Goal: Task Accomplishment & Management: Manage account settings

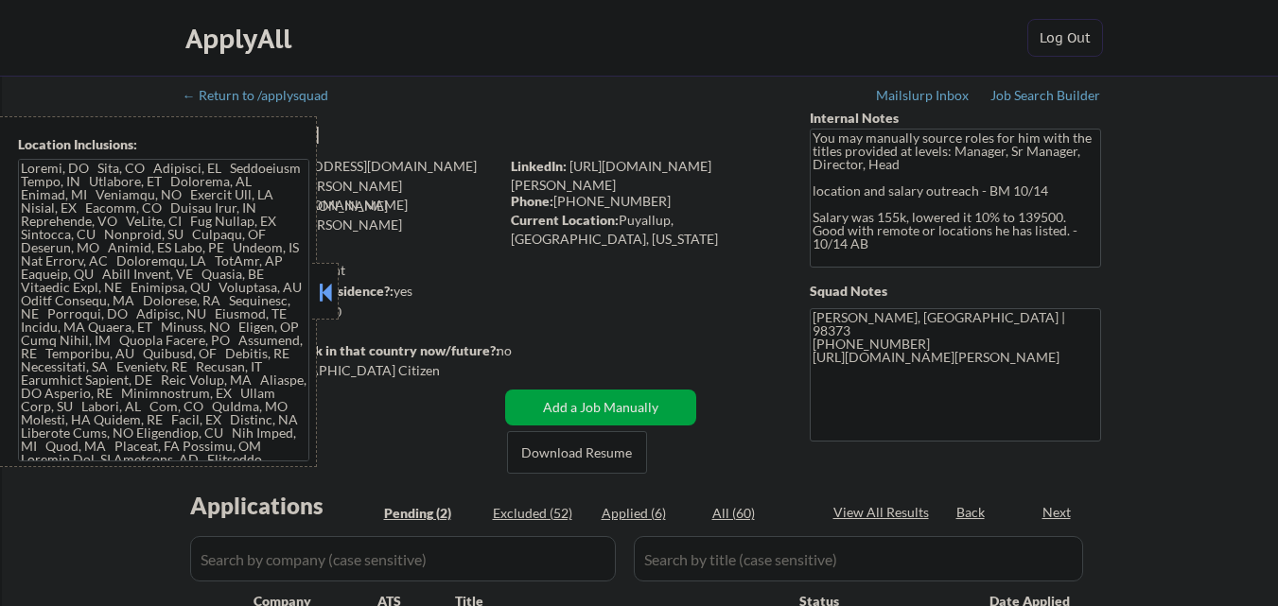
select select ""pending""
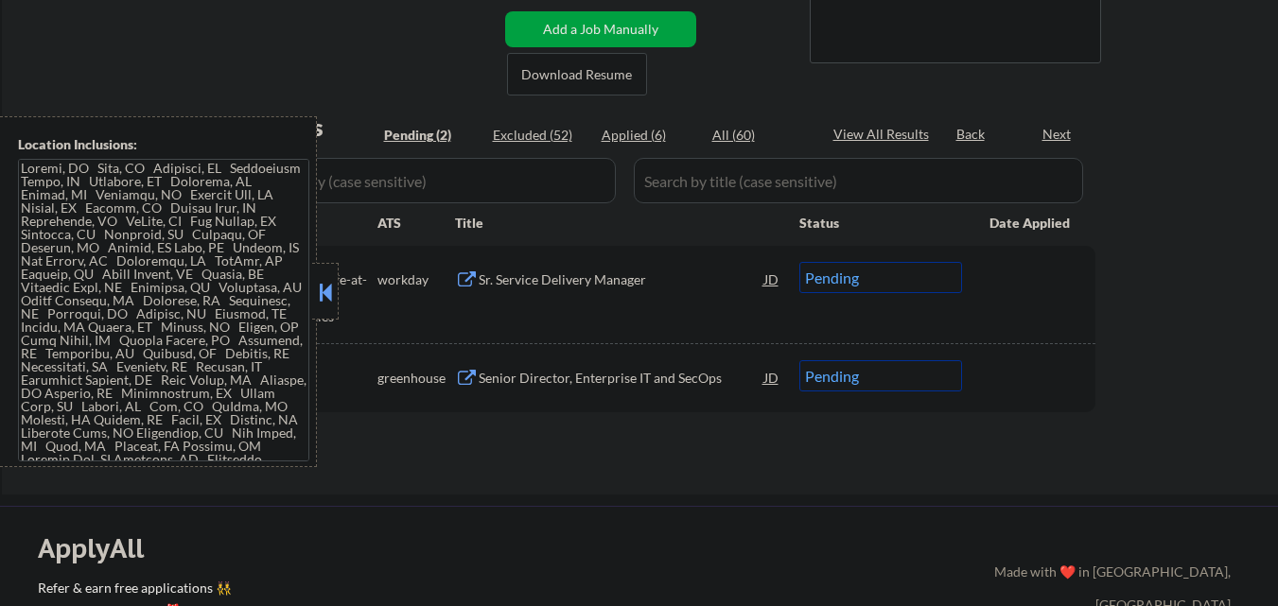
scroll to position [378, 0]
click at [324, 302] on button at bounding box center [325, 292] width 21 height 28
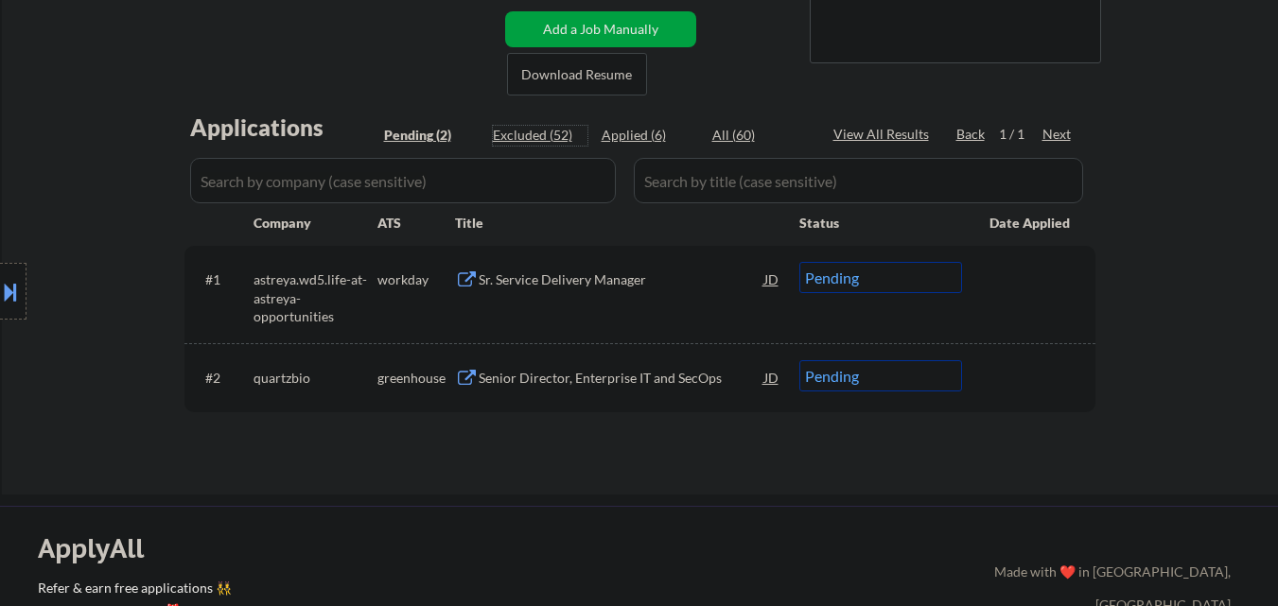
click at [546, 132] on div "Excluded (52)" at bounding box center [540, 135] width 95 height 19
click at [545, 134] on div "Excluded (52)" at bounding box center [540, 135] width 95 height 19
select select ""excluded__expired_""
select select ""excluded__location_""
select select ""excluded__salary_""
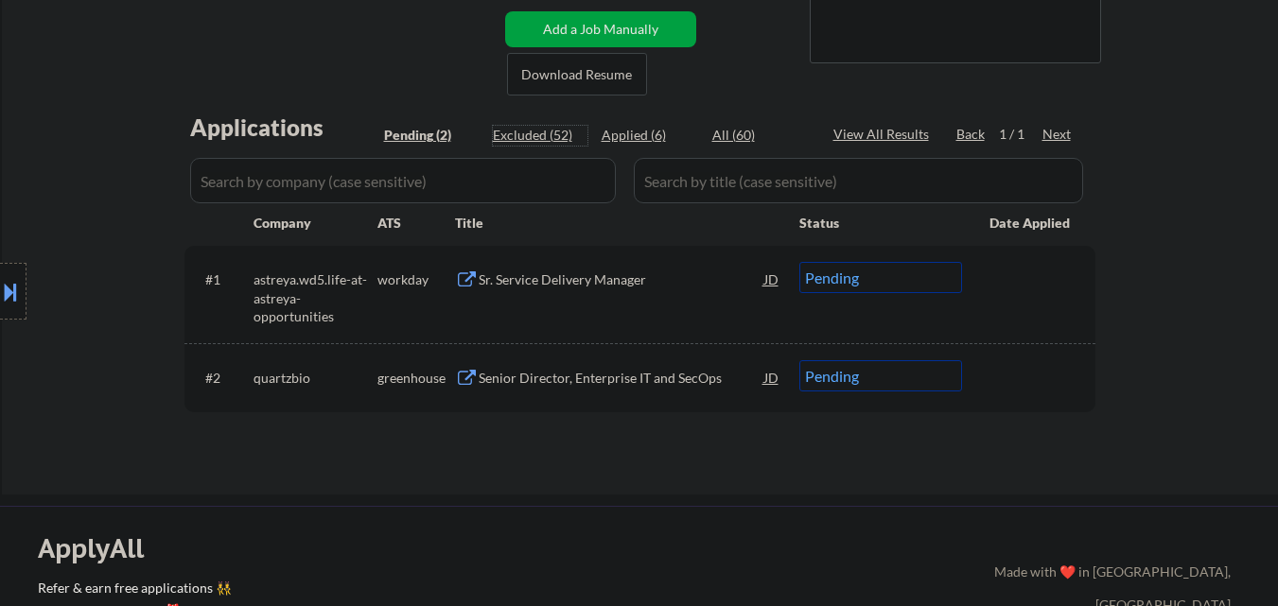
select select ""excluded""
select select ""excluded__salary_""
select select ""excluded__expired_""
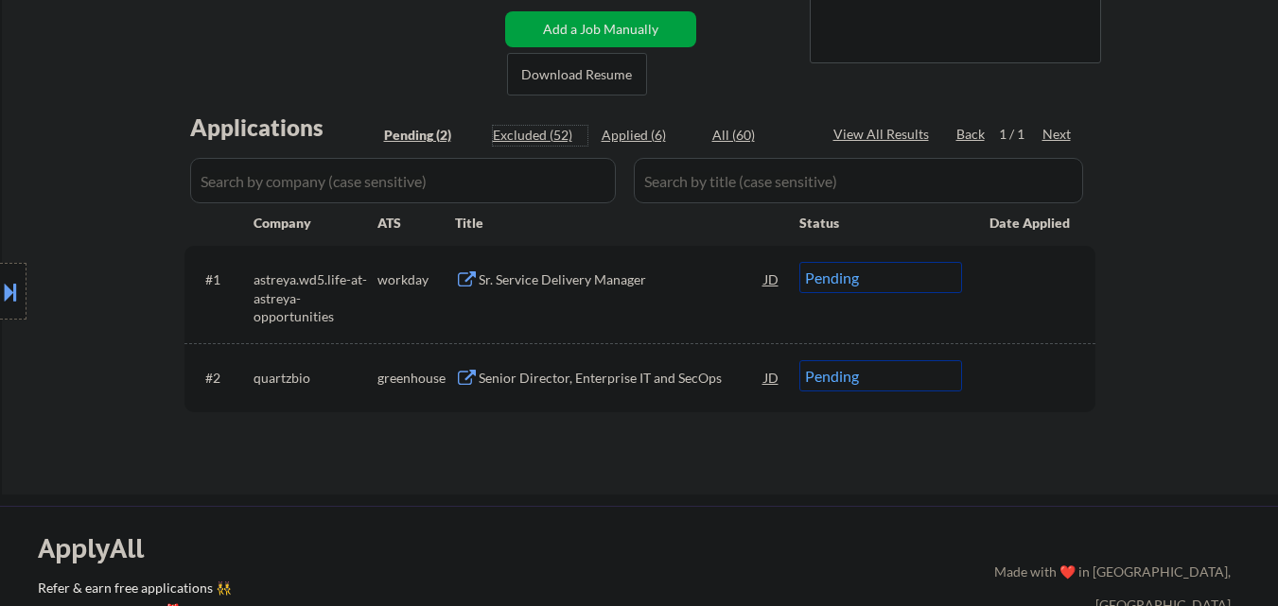
select select ""excluded__bad_match_""
select select ""excluded__expired_""
select select ""excluded__location_""
select select ""excluded__expired_""
select select ""excluded""
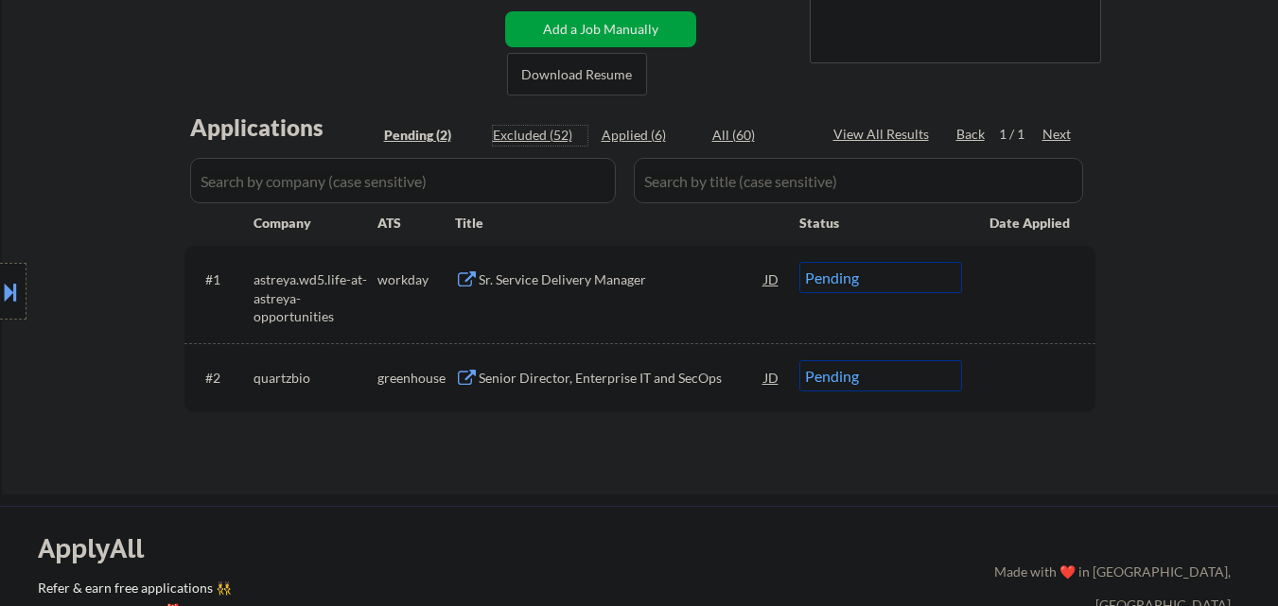
select select ""excluded__location_""
select select ""excluded__expired_""
select select ""excluded__location_""
select select ""excluded__salary_""
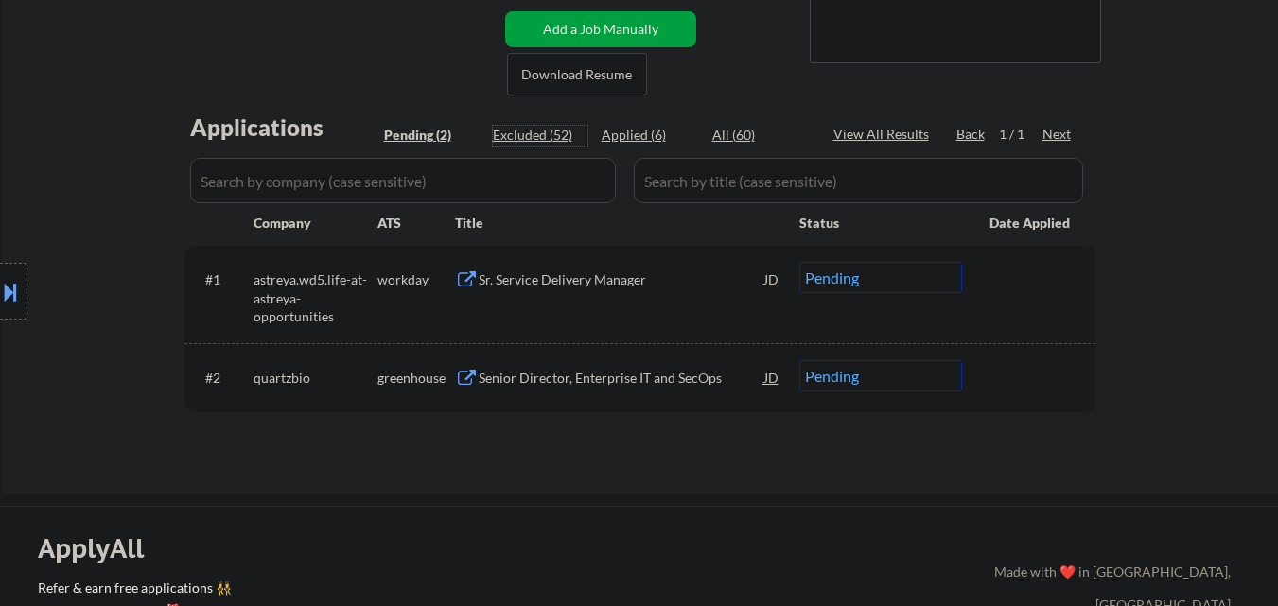
select select ""excluded__location_""
select select ""excluded__expired_""
select select ""excluded__location_""
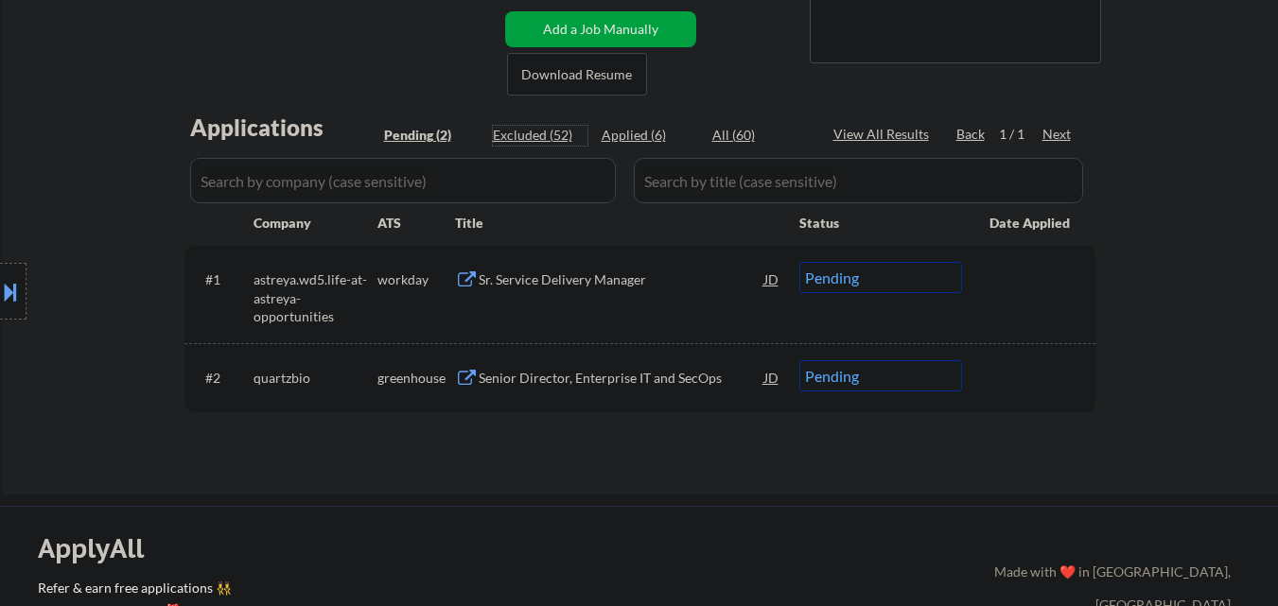
select select ""excluded__expired_""
select select ""excluded__bad_match_""
select select ""excluded__expired_""
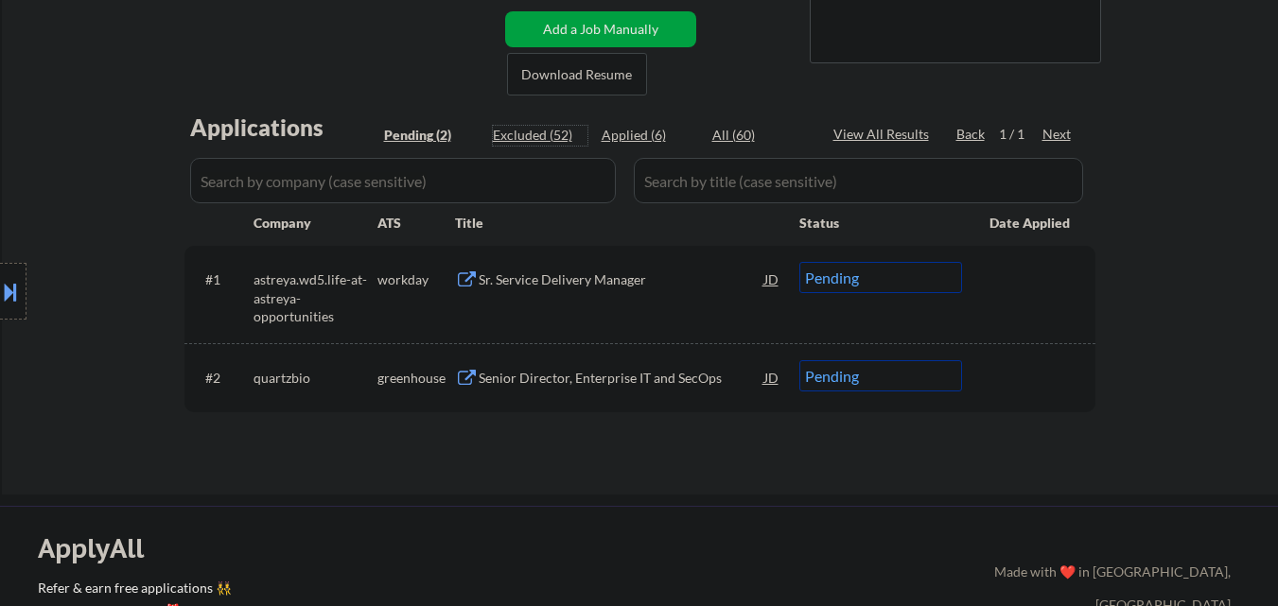
select select ""excluded__salary_""
select select ""excluded__expired_""
select select ""excluded""
select select ""excluded__expired_""
select select ""excluded__bad_match_""
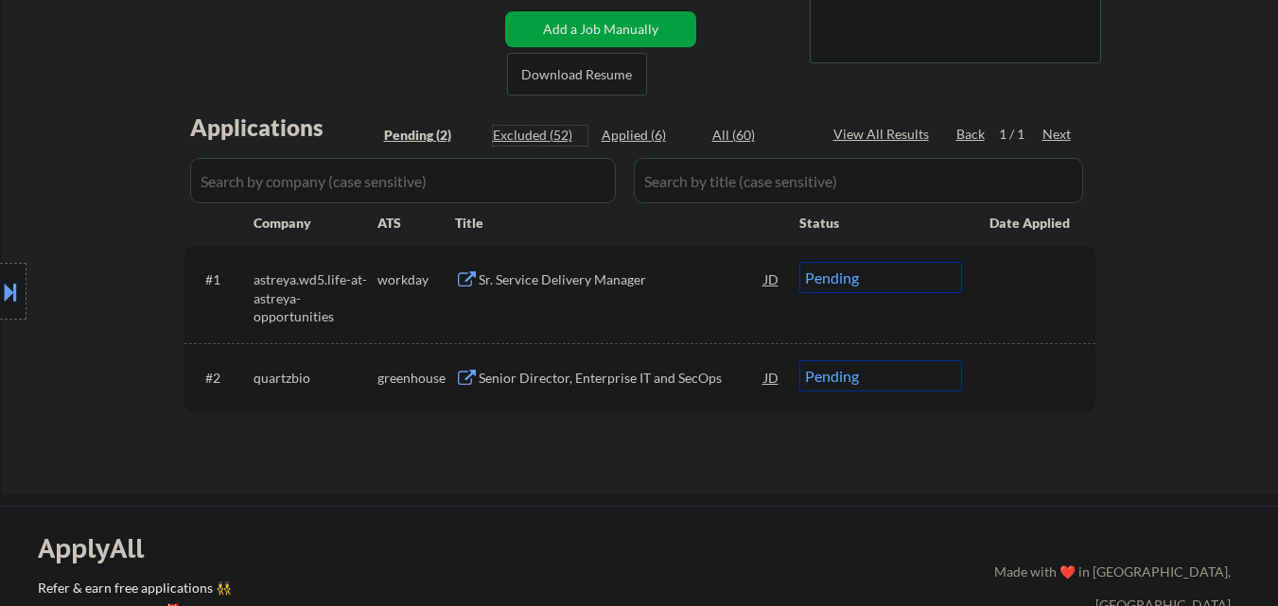
select select ""excluded__location_""
select select ""excluded__bad_match_""
select select ""excluded__expired_""
select select ""excluded""
select select ""excluded__expired_""
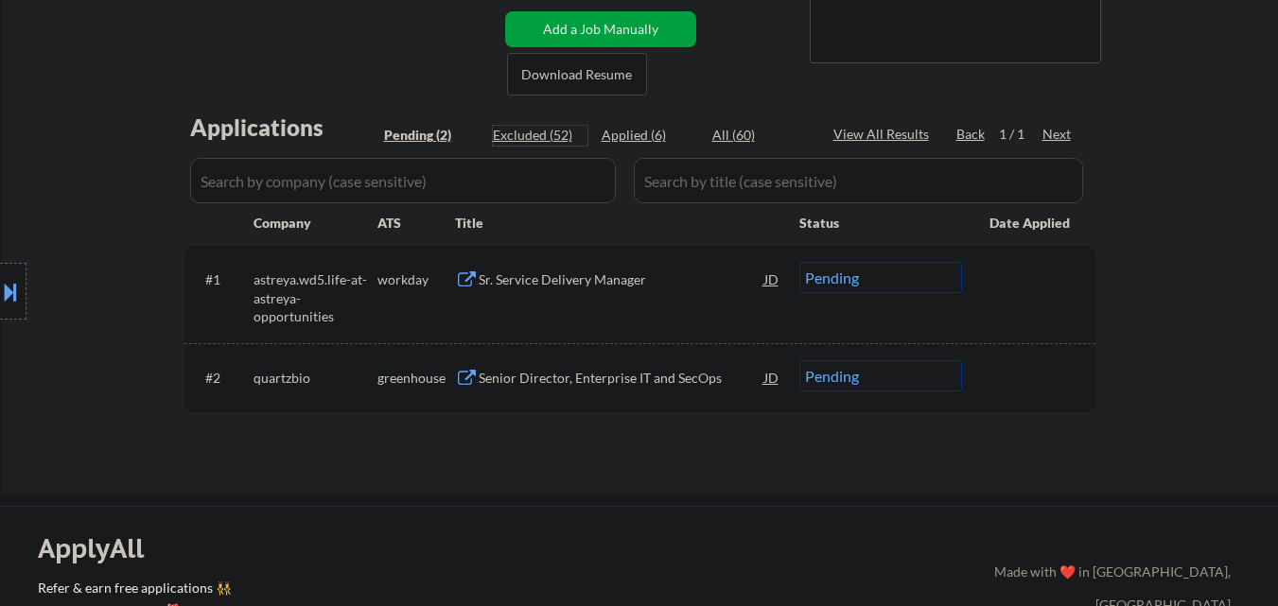
select select ""excluded__expired_""
select select ""excluded__location_""
select select ""excluded__expired_""
select select ""excluded__location_""
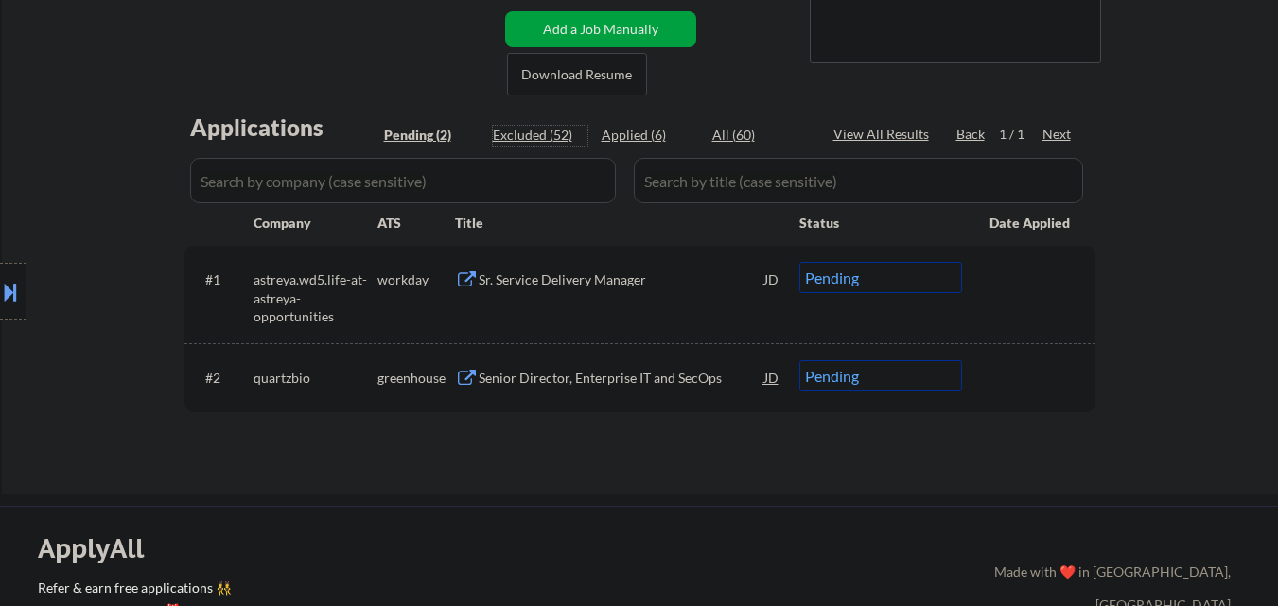
select select ""excluded__expired_""
select select ""excluded__location_""
select select ""excluded__expired_""
select select ""excluded__salary_""
select select ""excluded__expired_""
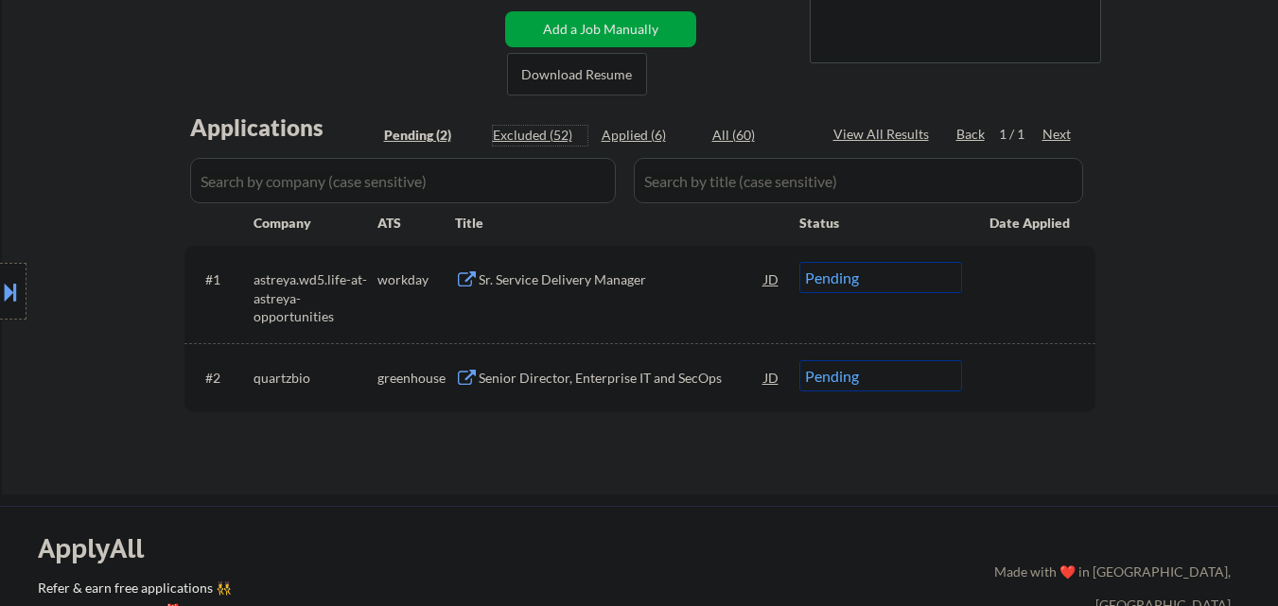
select select ""excluded""
select select ""excluded__other_""
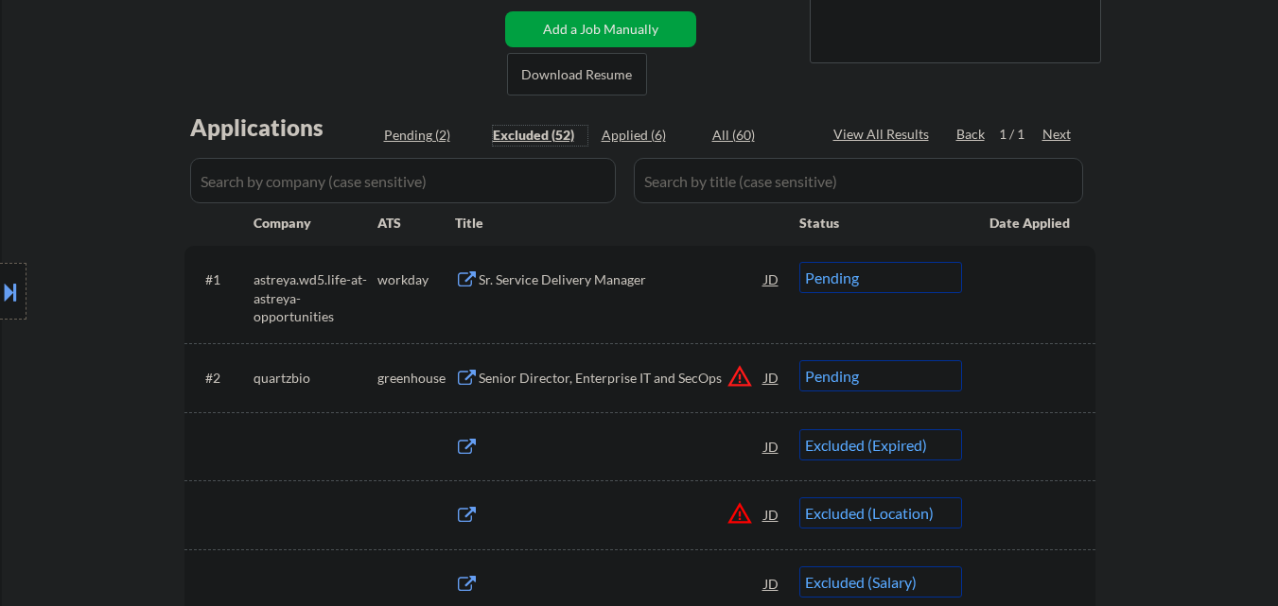
select select ""excluded__expired_""
select select ""excluded__location_""
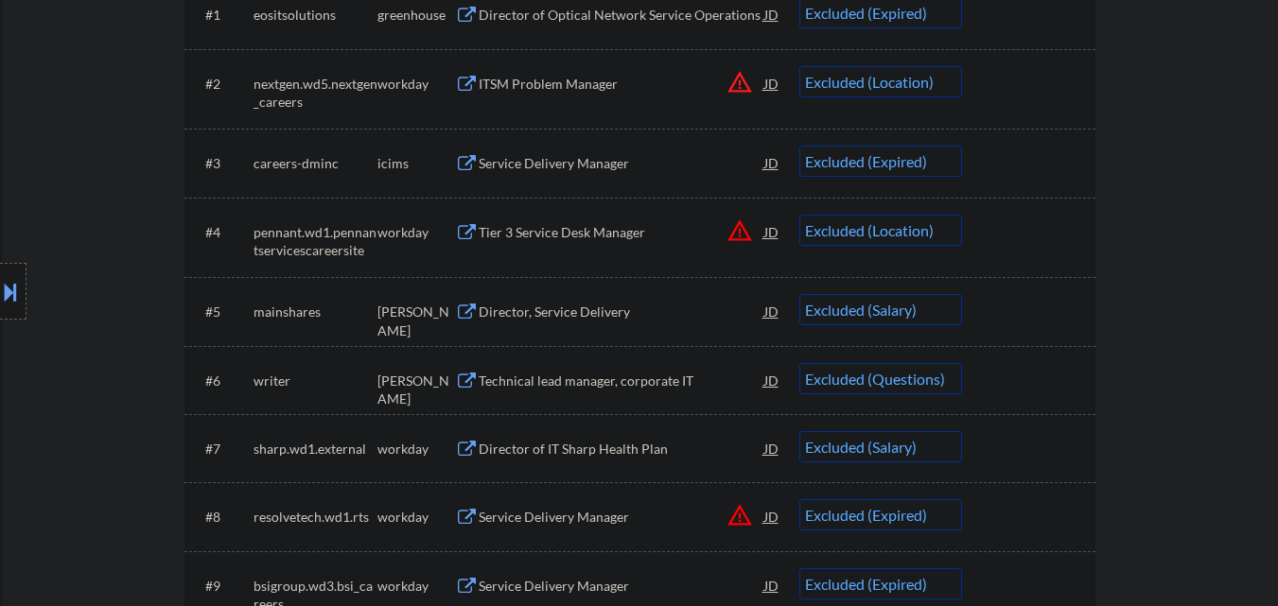
scroll to position [662, 0]
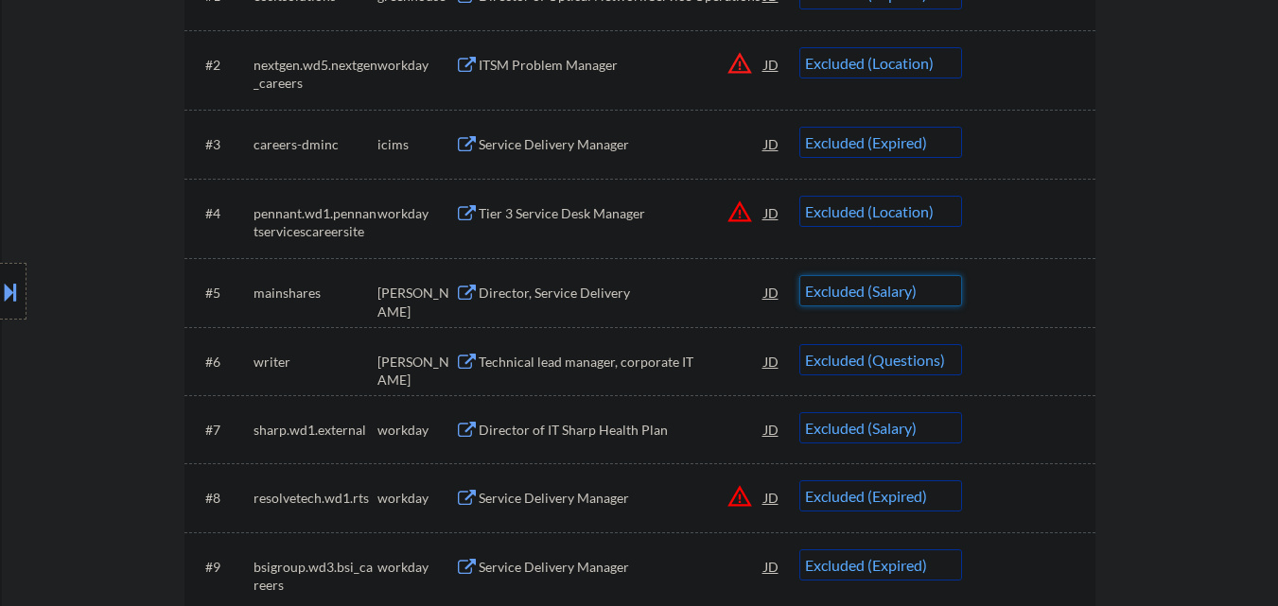
click at [918, 297] on select "Choose an option... Pending Applied Excluded (Questions) Excluded (Expired) Exc…" at bounding box center [881, 290] width 163 height 31
click at [800, 275] on select "Choose an option... Pending Applied Excluded (Questions) Excluded (Expired) Exc…" at bounding box center [881, 290] width 163 height 31
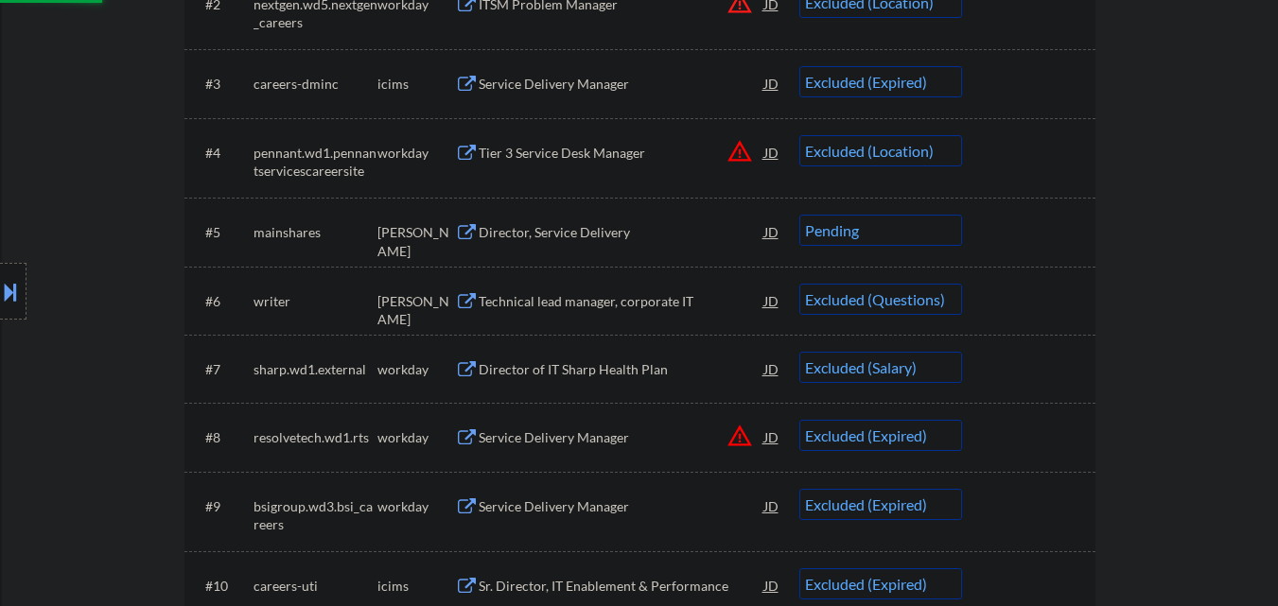
scroll to position [757, 0]
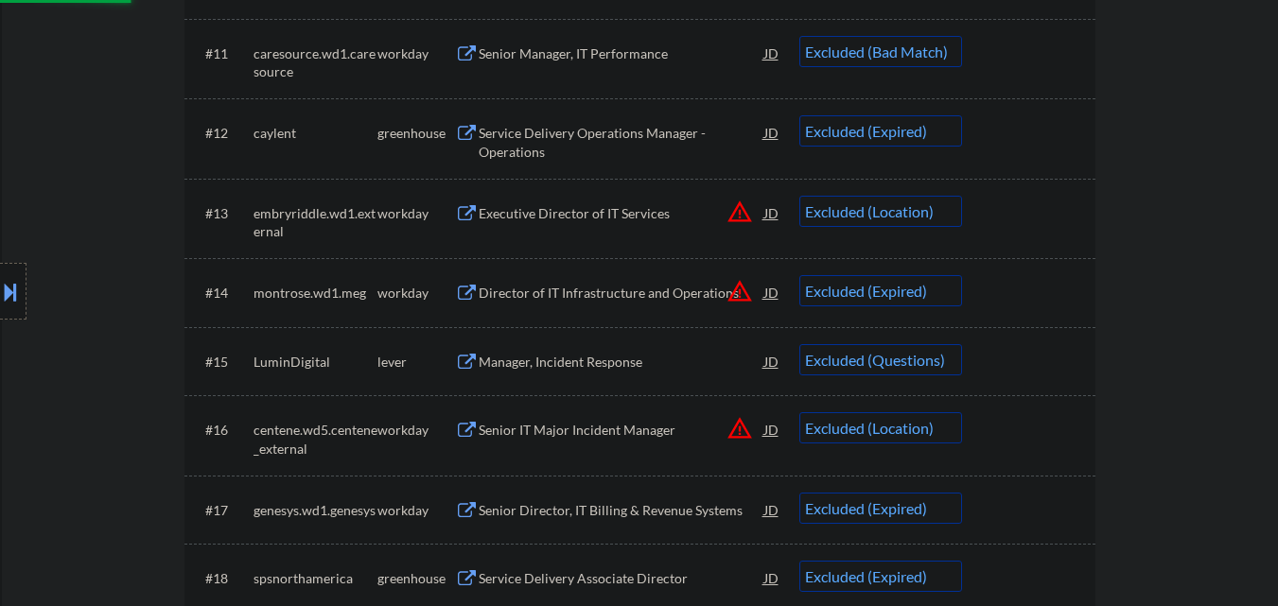
select select ""excluded""
select select ""excluded__salary_""
select select ""excluded__expired_""
select select ""excluded__bad_match_""
select select ""excluded__expired_""
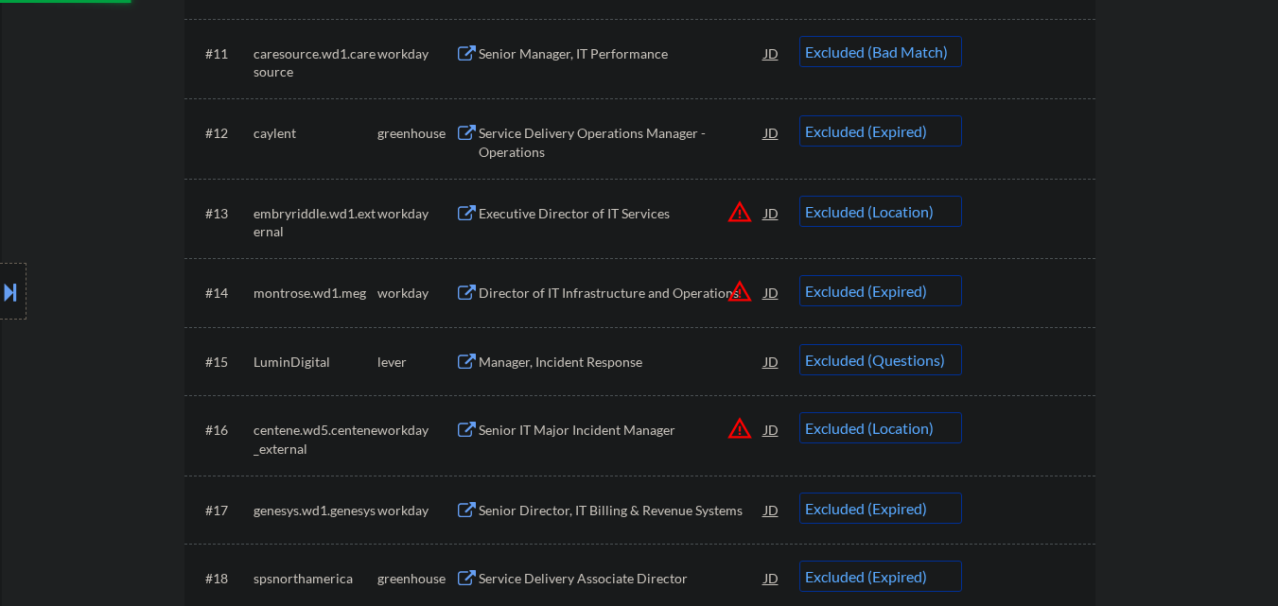
select select ""excluded__location_""
select select ""excluded__expired_""
select select ""excluded""
select select ""excluded__location_""
select select ""excluded__expired_""
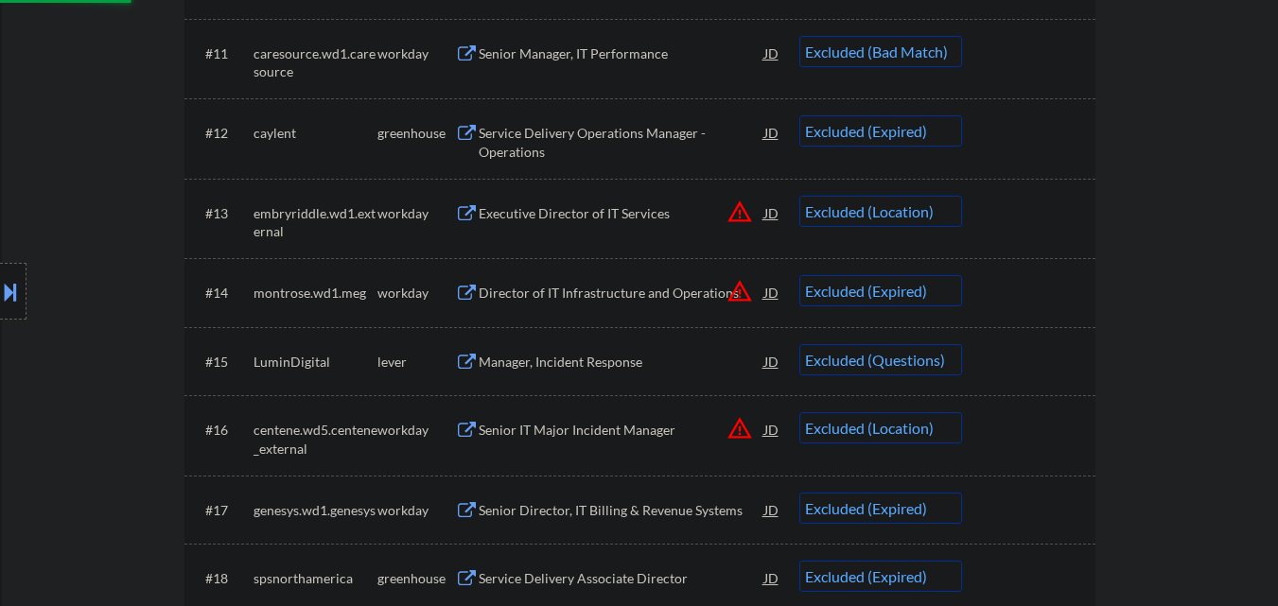
select select ""excluded__location_""
select select ""excluded__salary_""
select select ""excluded__location_""
select select ""excluded__expired_""
select select ""excluded__location_""
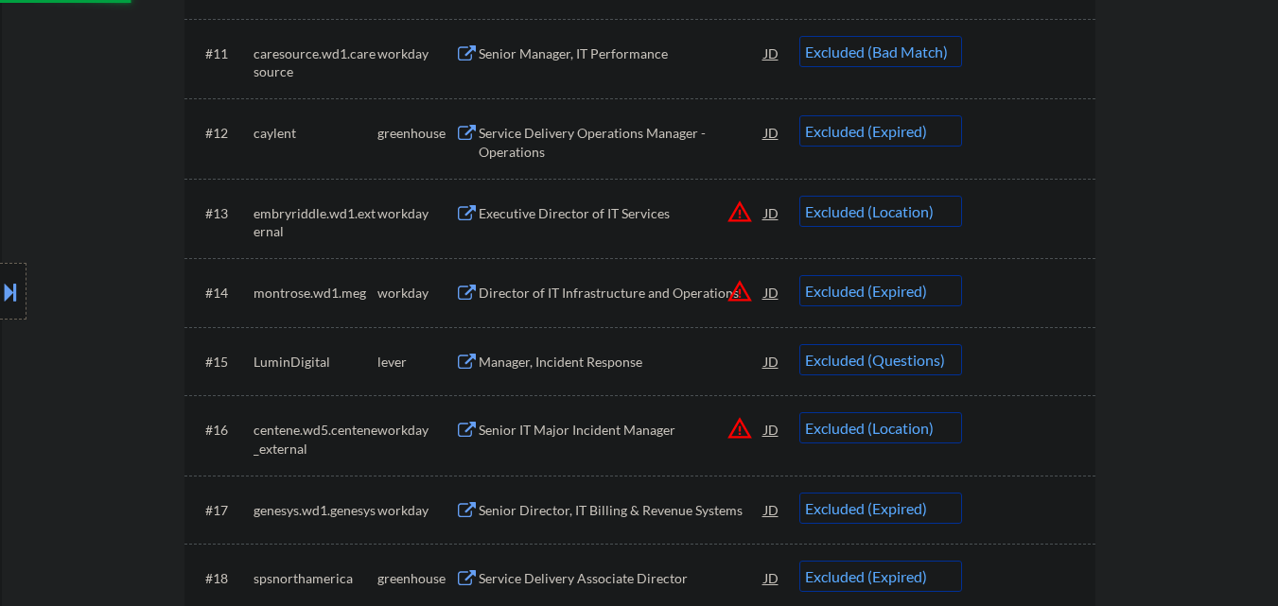
select select ""excluded__expired_""
select select ""excluded__bad_match_""
select select ""excluded__expired_""
select select ""excluded__salary_""
select select ""excluded__expired_""
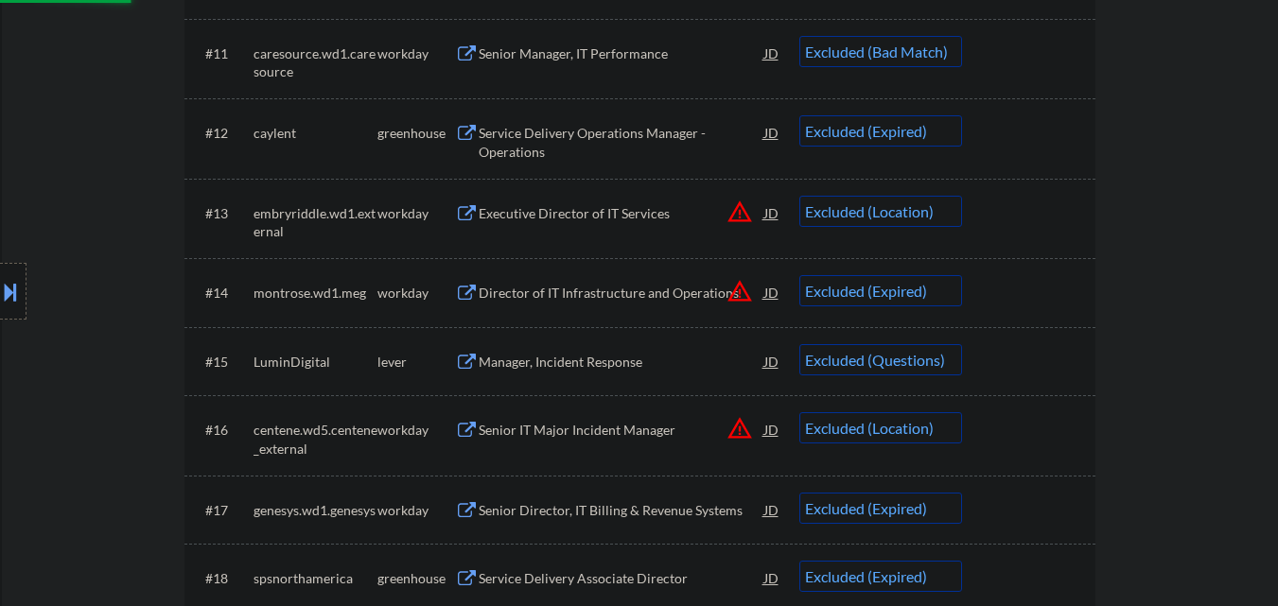
select select ""excluded""
select select ""excluded__expired_""
select select ""excluded__bad_match_""
select select ""excluded__location_""
select select ""excluded__bad_match_""
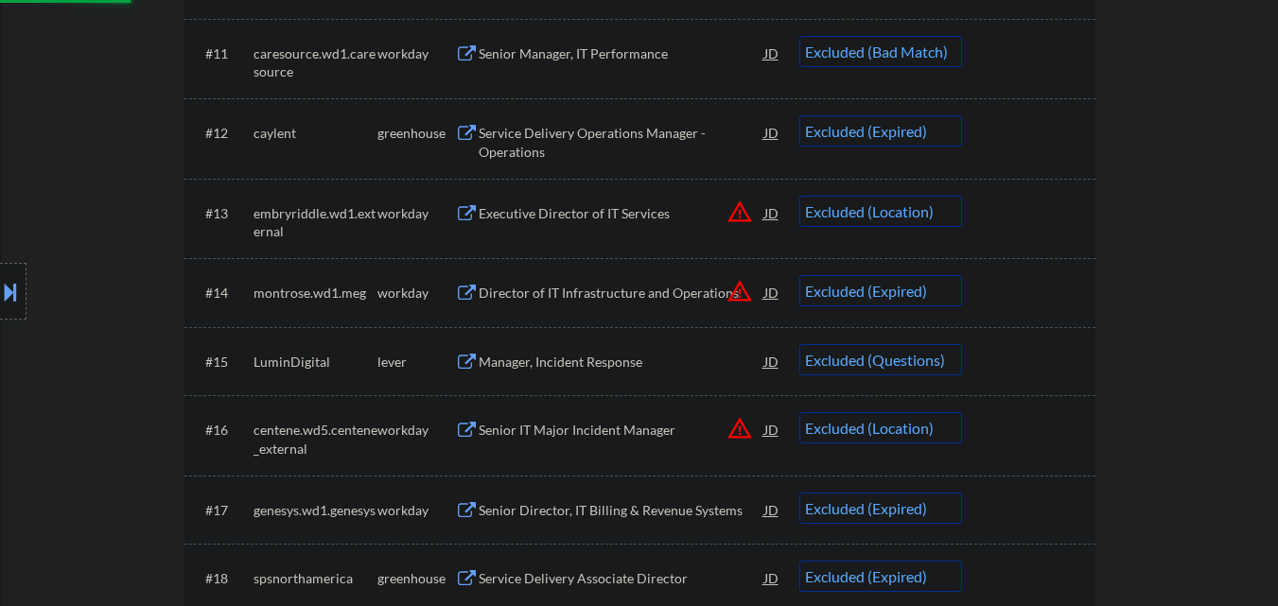
select select ""excluded__expired_""
select select ""excluded""
select select ""excluded__expired_""
select select ""excluded__location_""
select select ""excluded__expired_""
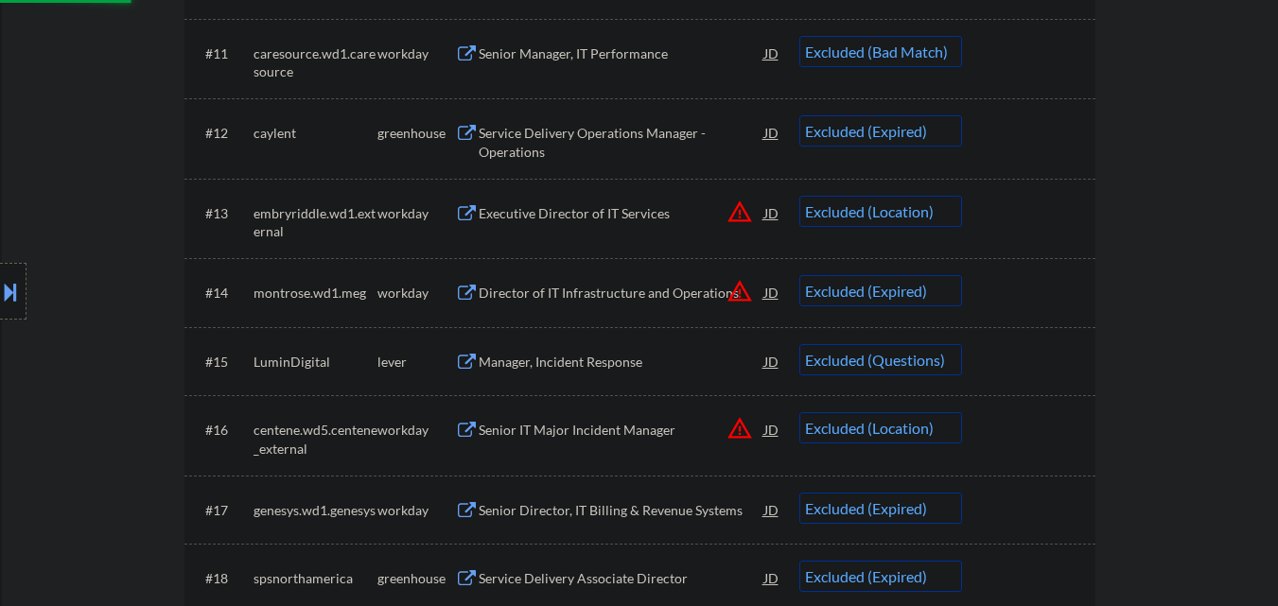
select select ""excluded__location_""
select select ""excluded__expired_""
select select ""excluded__location_""
select select ""excluded__expired_""
select select ""excluded__salary_""
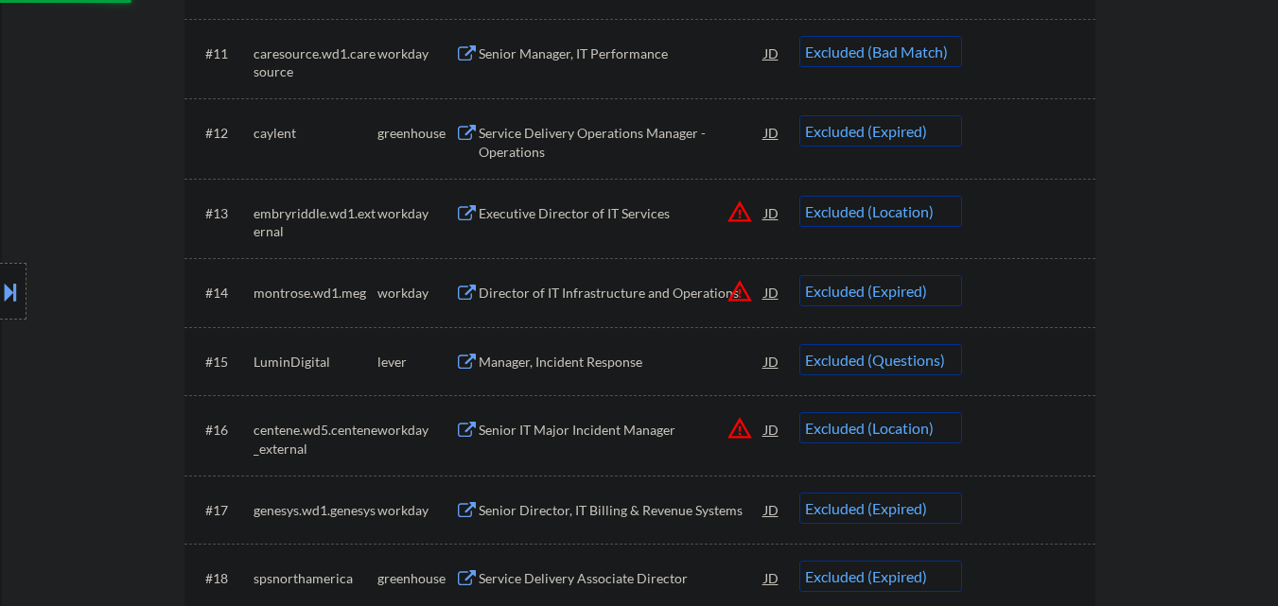
select select ""excluded__expired_""
select select ""excluded""
select select ""excluded__other_""
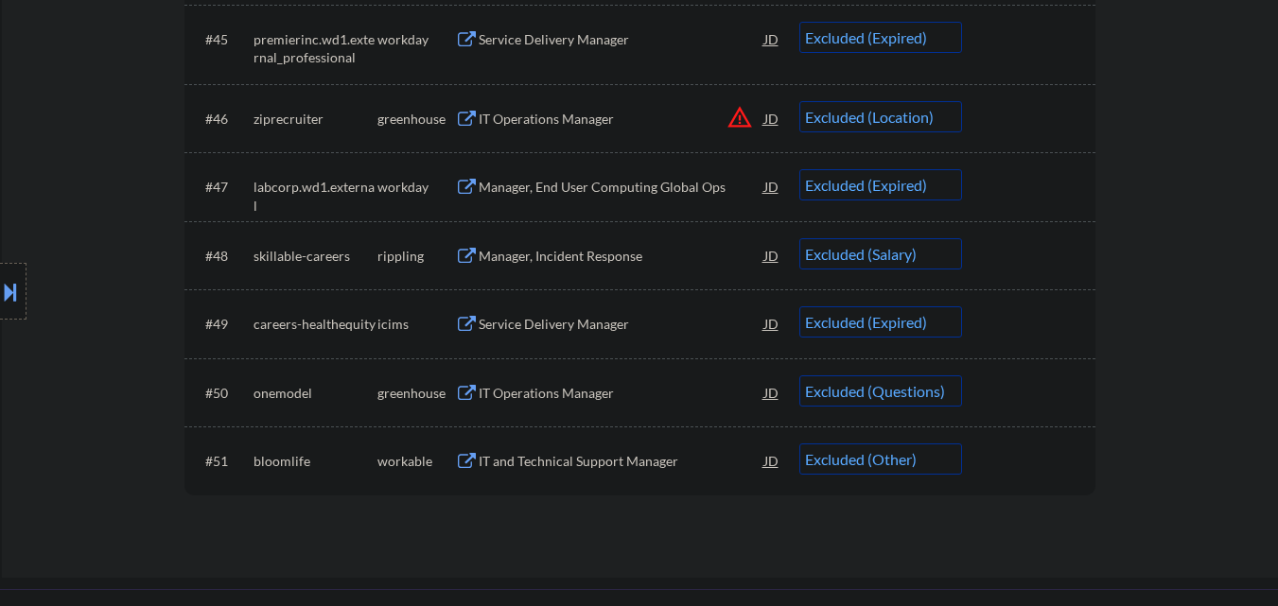
scroll to position [3908, 0]
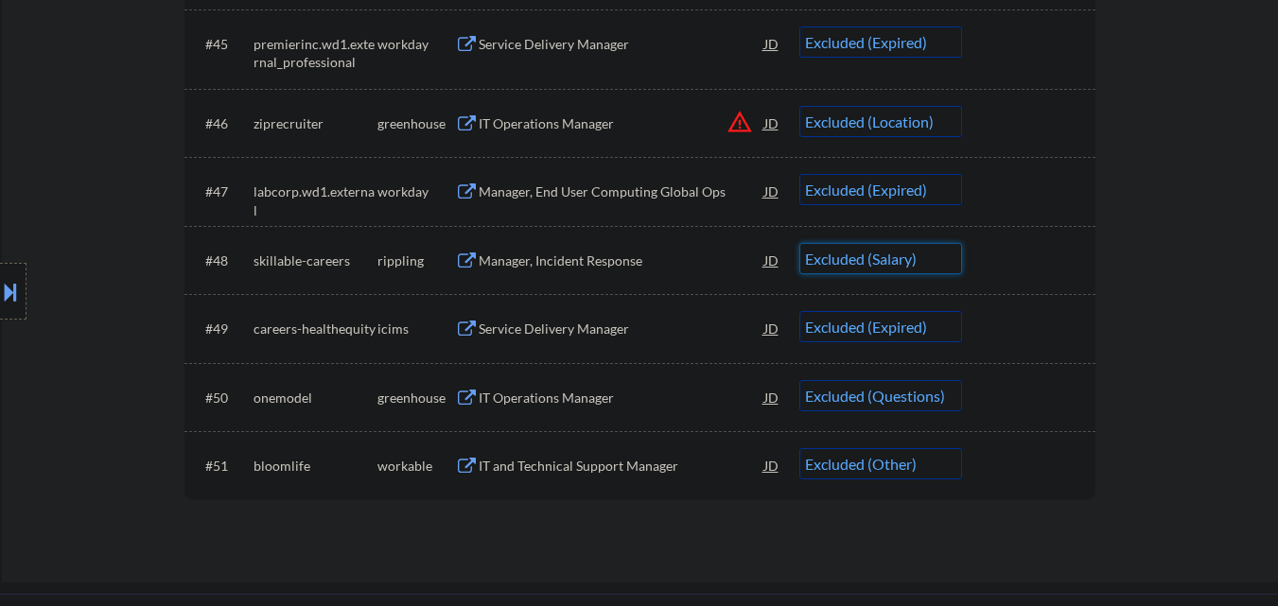
click at [927, 253] on select "Choose an option... Pending Applied Excluded (Questions) Excluded (Expired) Exc…" at bounding box center [881, 258] width 163 height 31
click at [800, 243] on select "Choose an option... Pending Applied Excluded (Questions) Excluded (Expired) Exc…" at bounding box center [881, 258] width 163 height 31
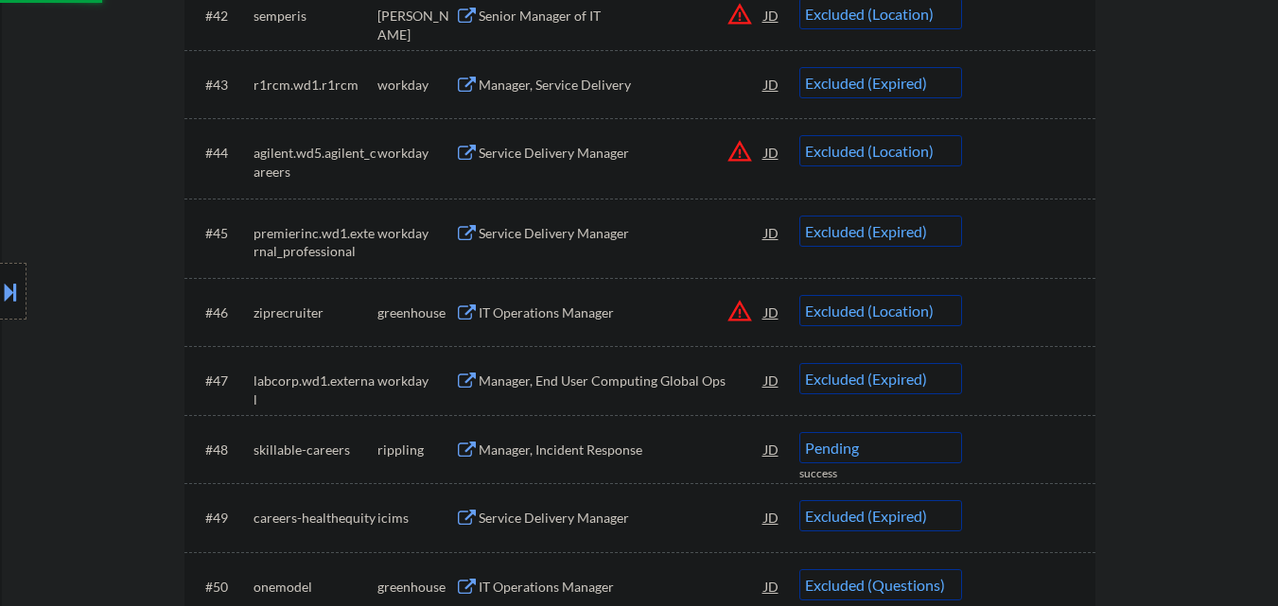
select select ""excluded__expired_""
select select ""excluded""
select select ""excluded__other_""
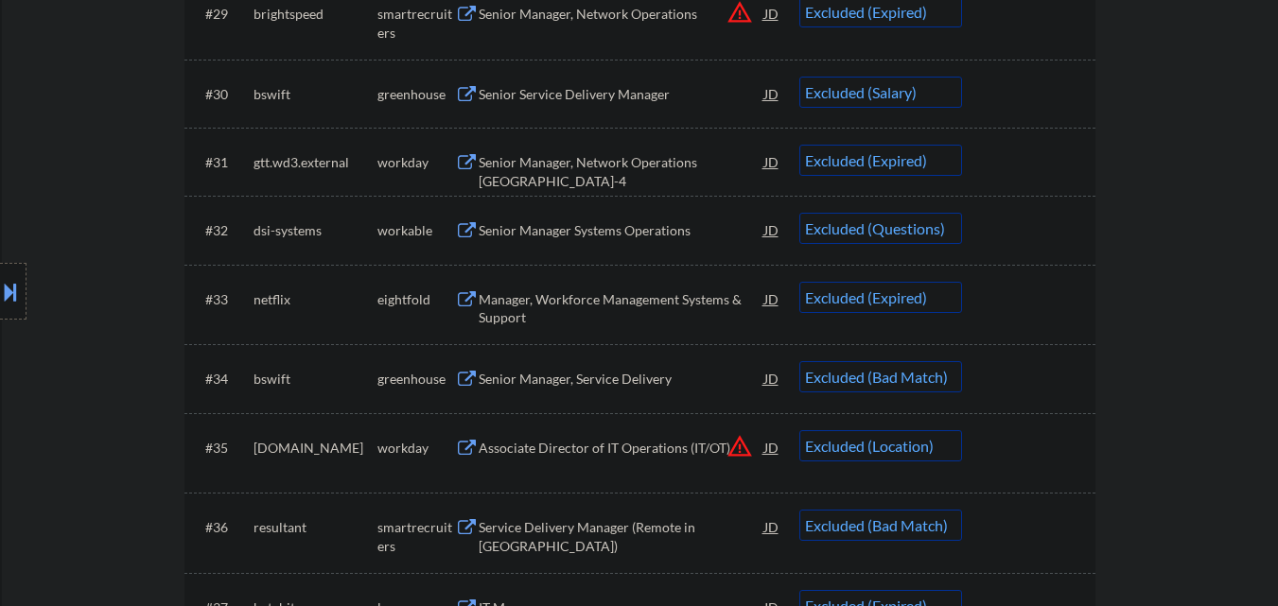
scroll to position [2678, 0]
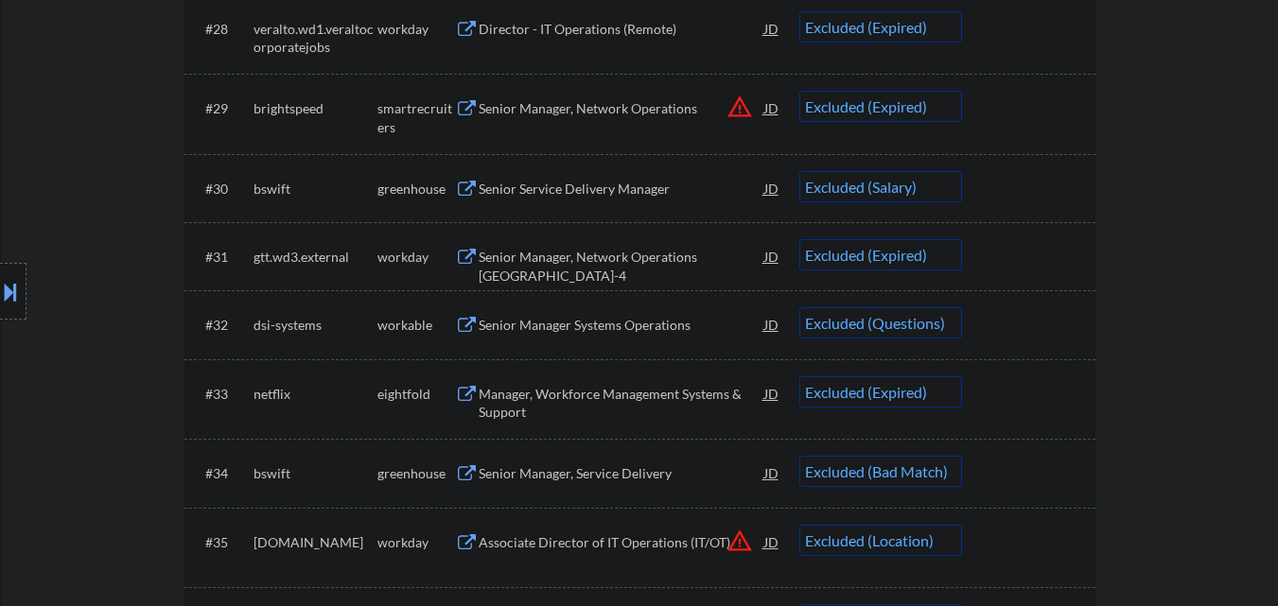
click at [903, 197] on select "Choose an option... Pending Applied Excluded (Questions) Excluded (Expired) Exc…" at bounding box center [881, 186] width 163 height 31
click at [800, 171] on select "Choose an option... Pending Applied Excluded (Questions) Excluded (Expired) Exc…" at bounding box center [881, 186] width 163 height 31
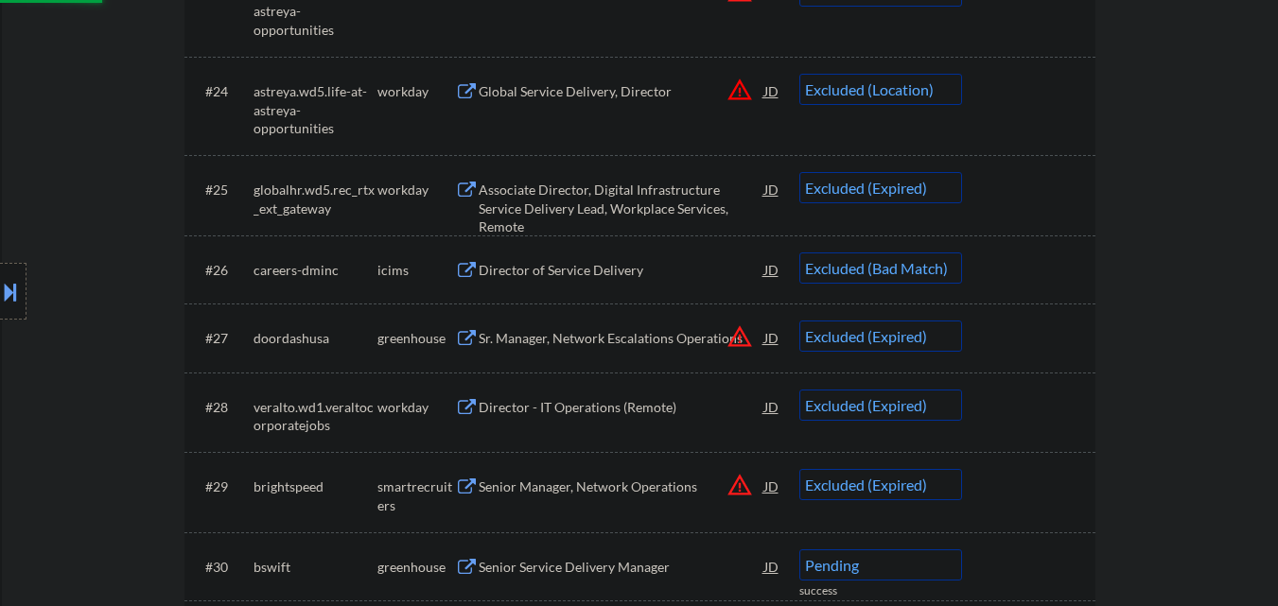
select select ""excluded__expired_""
select select ""excluded""
select select ""excluded__expired_""
select select ""excluded__bad_match_""
select select ""excluded__location_""
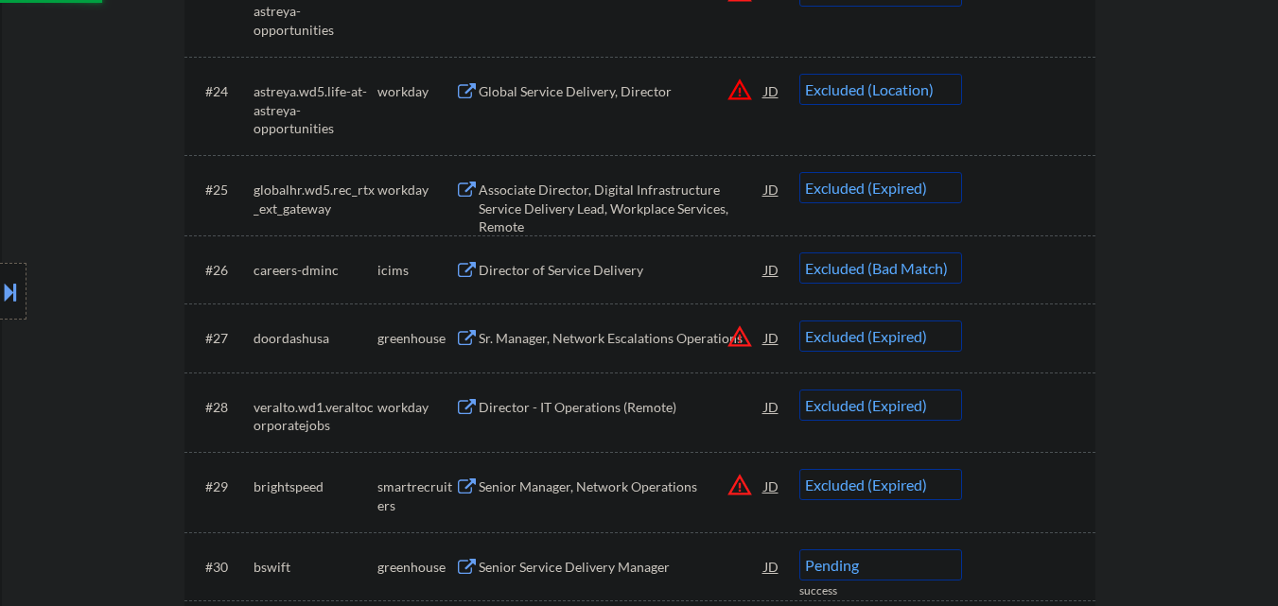
select select ""excluded__bad_match_""
select select ""excluded__expired_""
select select ""excluded""
select select ""excluded__expired_""
select select ""excluded__location_""
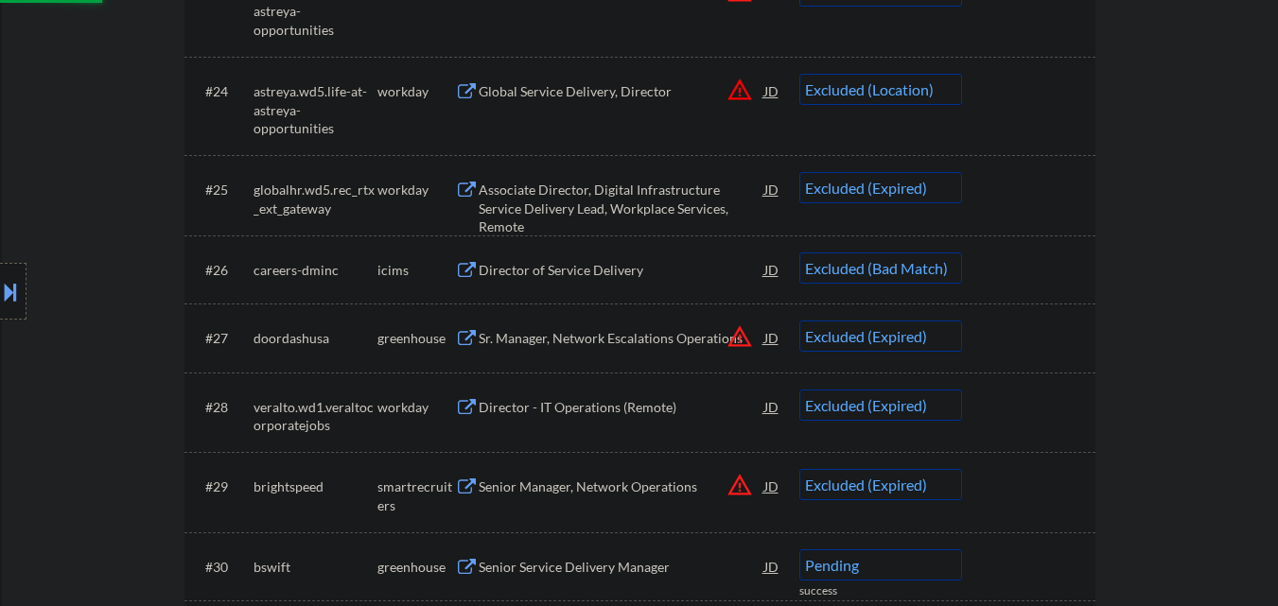
select select ""excluded__expired_""
select select ""excluded__location_""
select select ""excluded__expired_""
select select ""excluded__location_""
select select ""excluded__expired_""
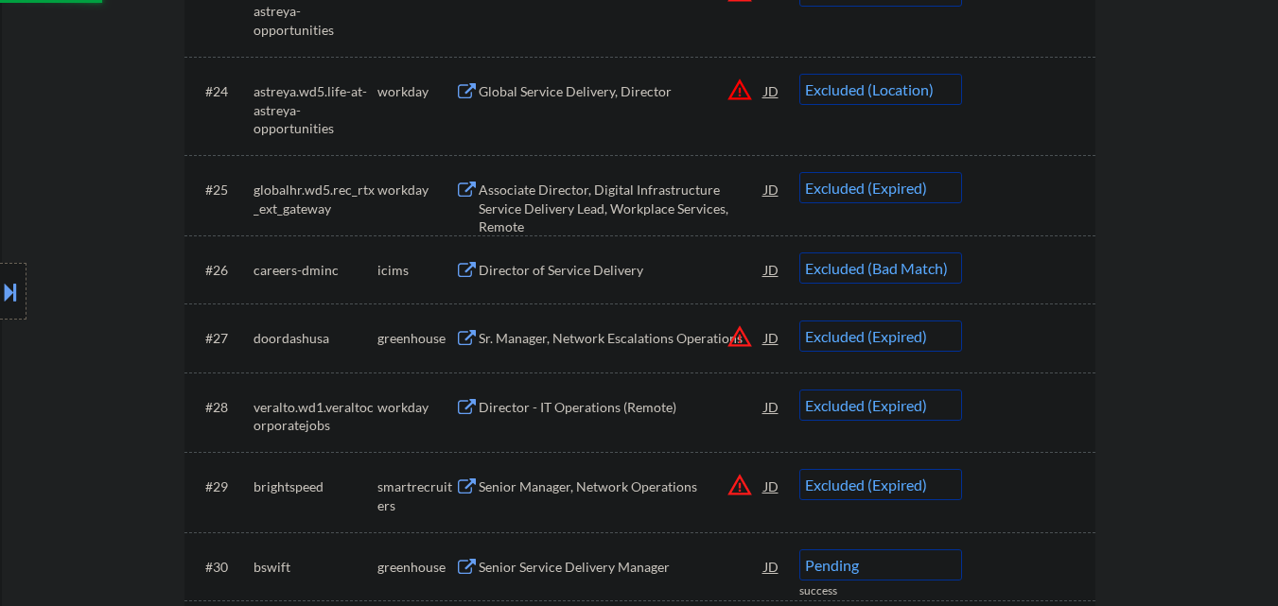
select select ""excluded""
select select ""excluded__other_""
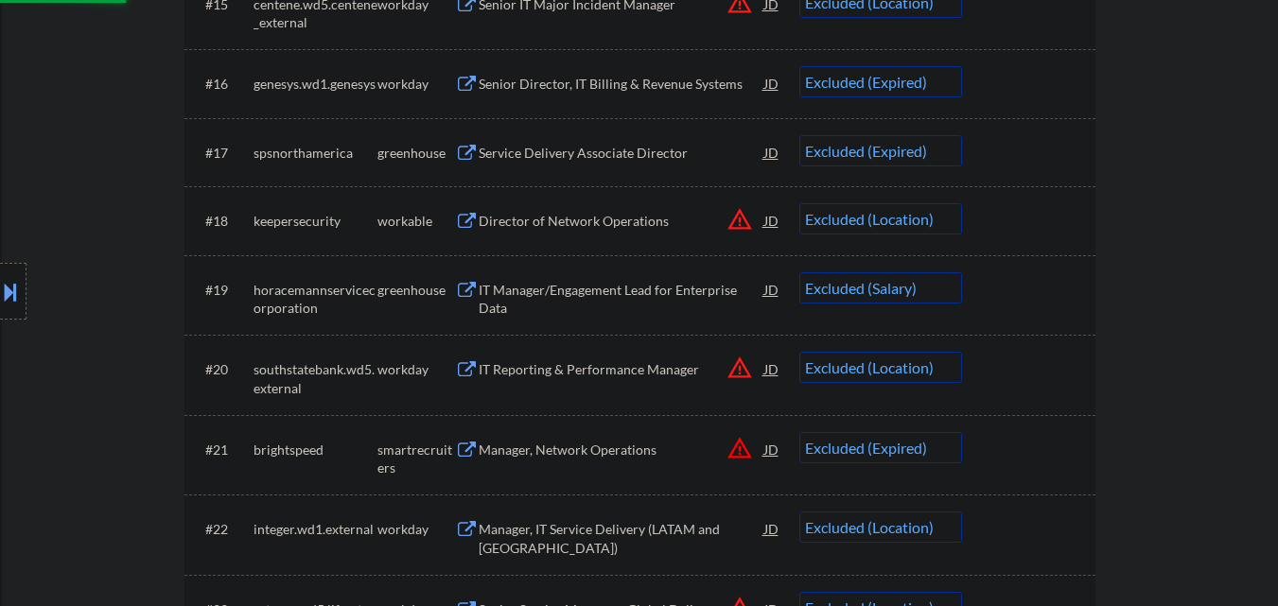
scroll to position [1731, 0]
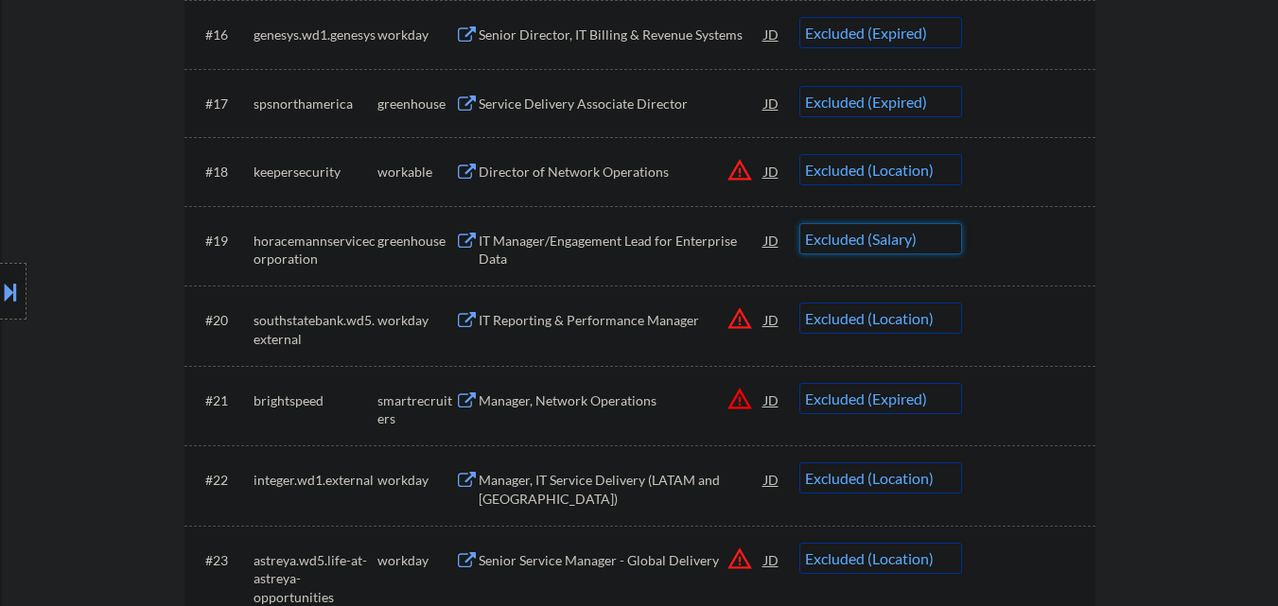
click at [924, 247] on select "Choose an option... Pending Applied Excluded (Questions) Excluded (Expired) Exc…" at bounding box center [881, 238] width 163 height 31
click at [800, 223] on select "Choose an option... Pending Applied Excluded (Questions) Excluded (Expired) Exc…" at bounding box center [881, 238] width 163 height 31
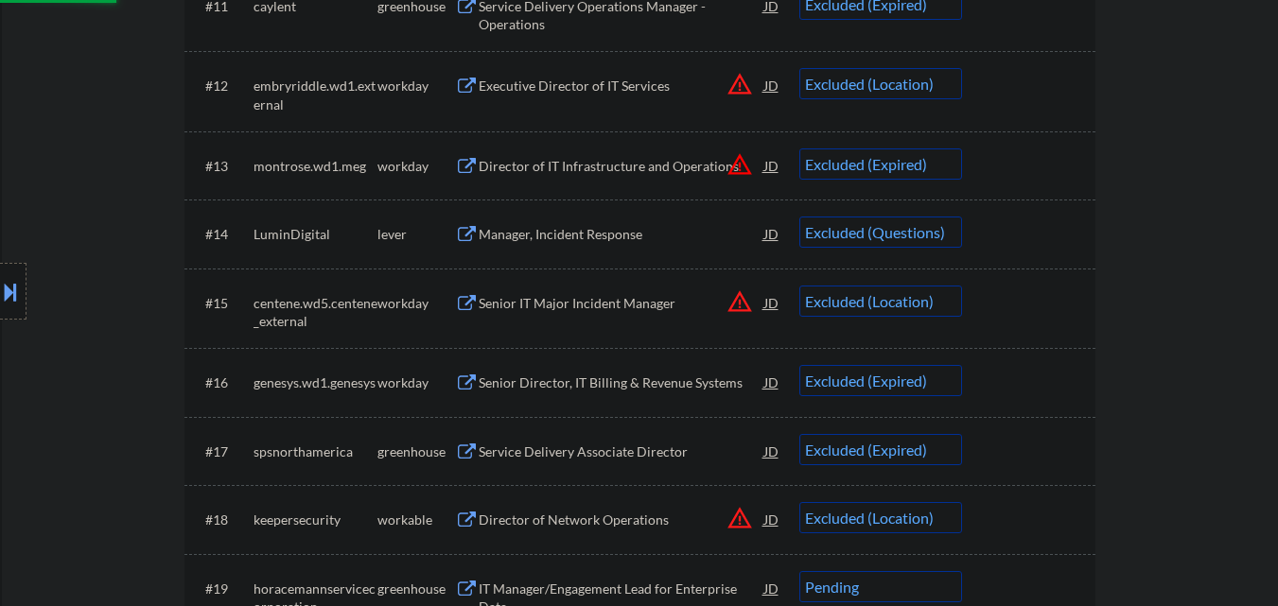
select select ""excluded__location_""
select select ""excluded__expired_""
select select ""excluded__location_""
select select ""excluded__expired_""
select select ""excluded__bad_match_""
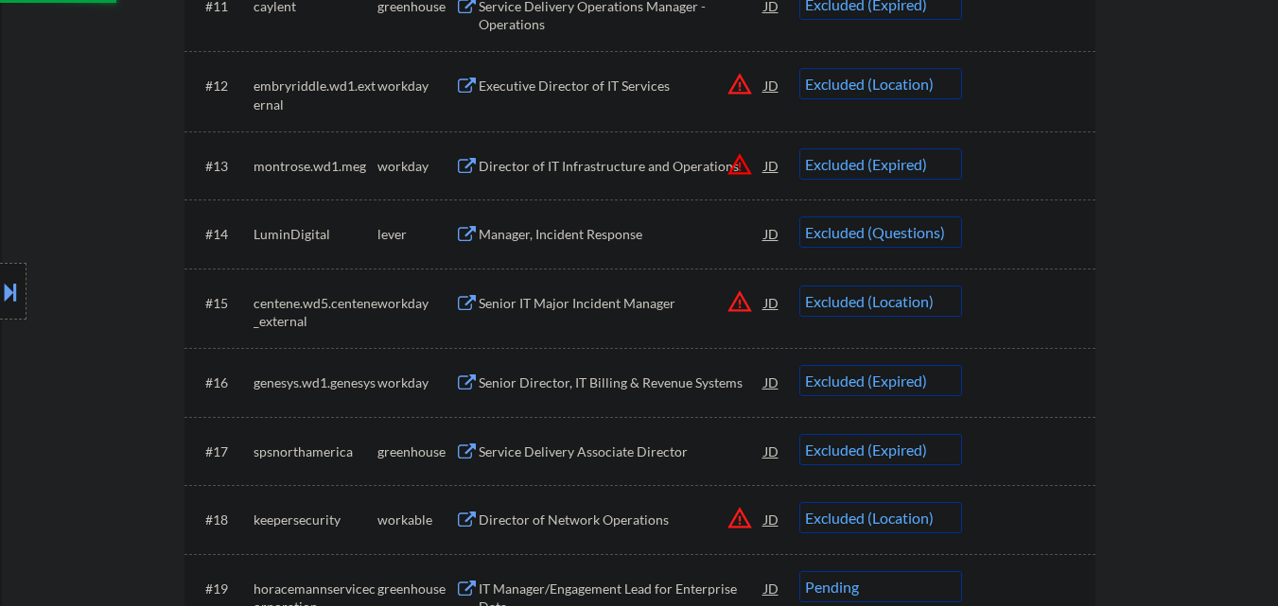
select select ""excluded__expired_""
select select ""excluded""
select select ""excluded__expired_""
select select ""excluded__bad_match_""
select select ""excluded__location_""
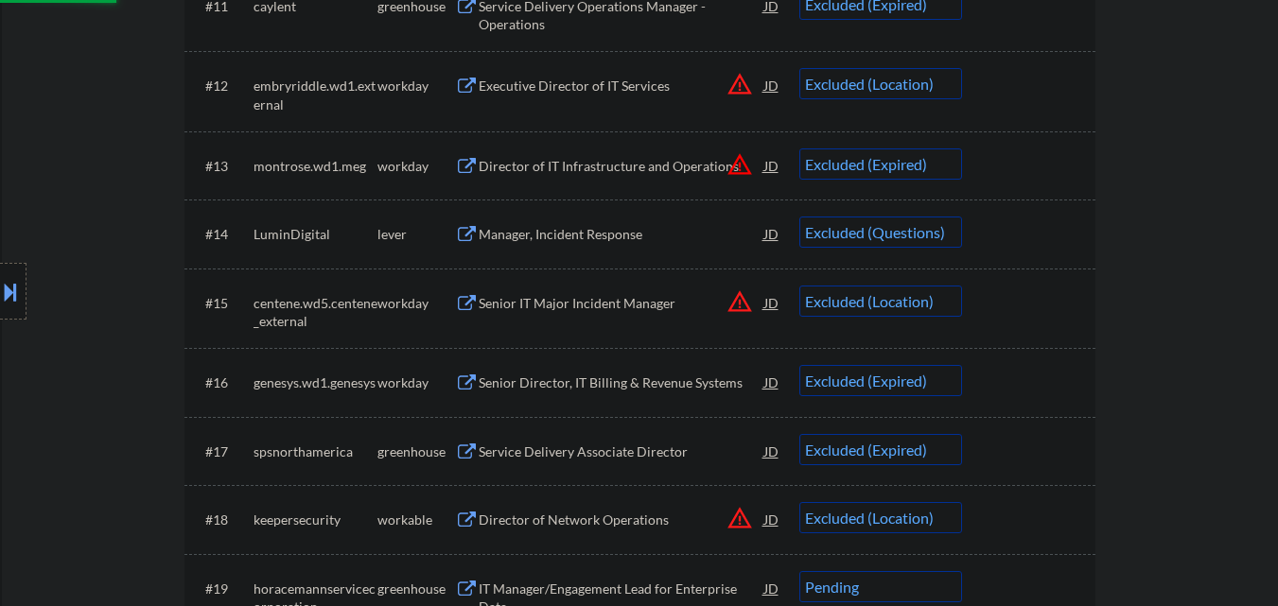
select select ""excluded__bad_match_""
select select ""excluded__expired_""
select select ""excluded""
select select ""excluded__expired_""
select select ""excluded__location_""
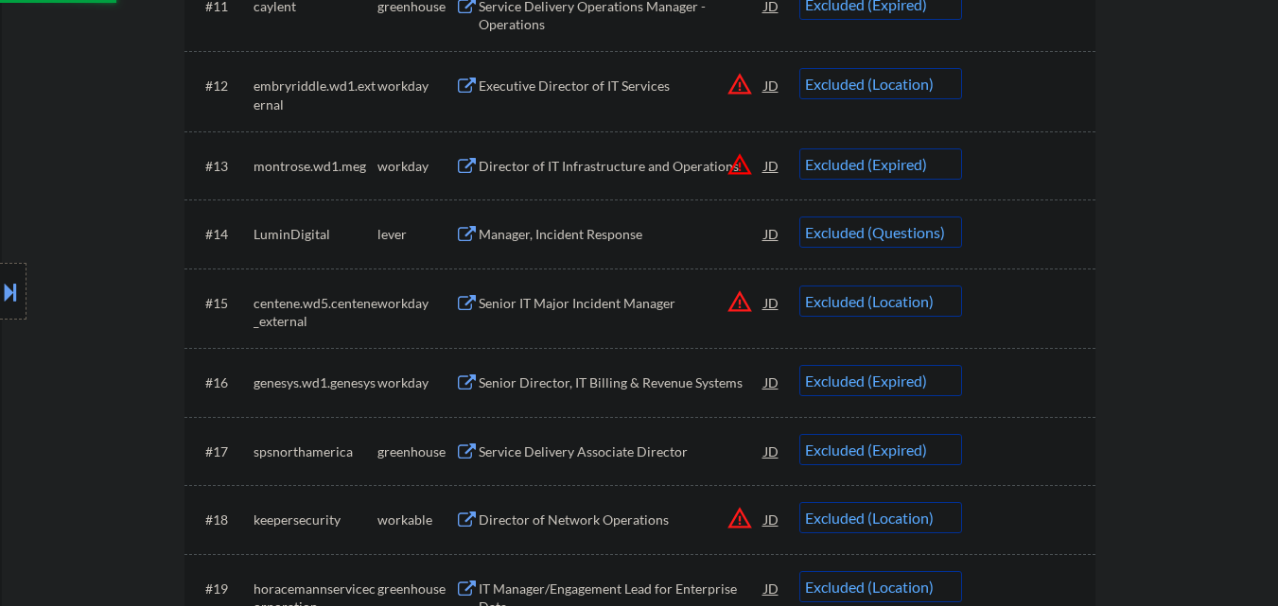
select select ""excluded__expired_""
select select ""excluded__location_""
select select ""excluded__expired_""
select select ""excluded__location_""
select select ""excluded__expired_""
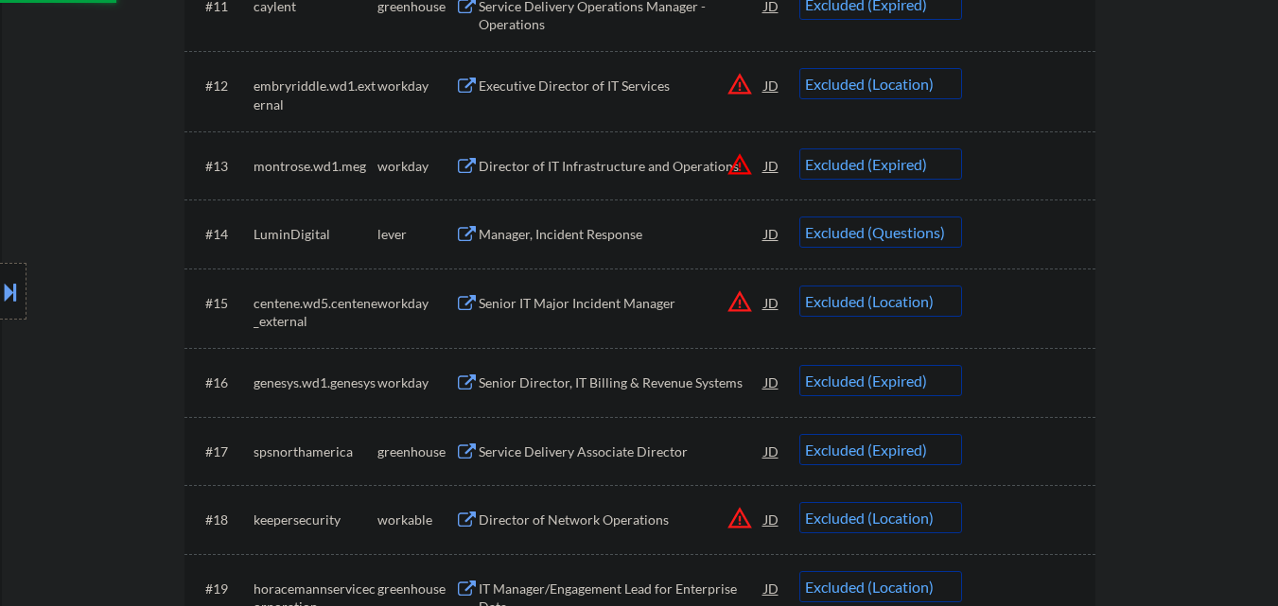
select select ""excluded""
select select ""excluded__other_""
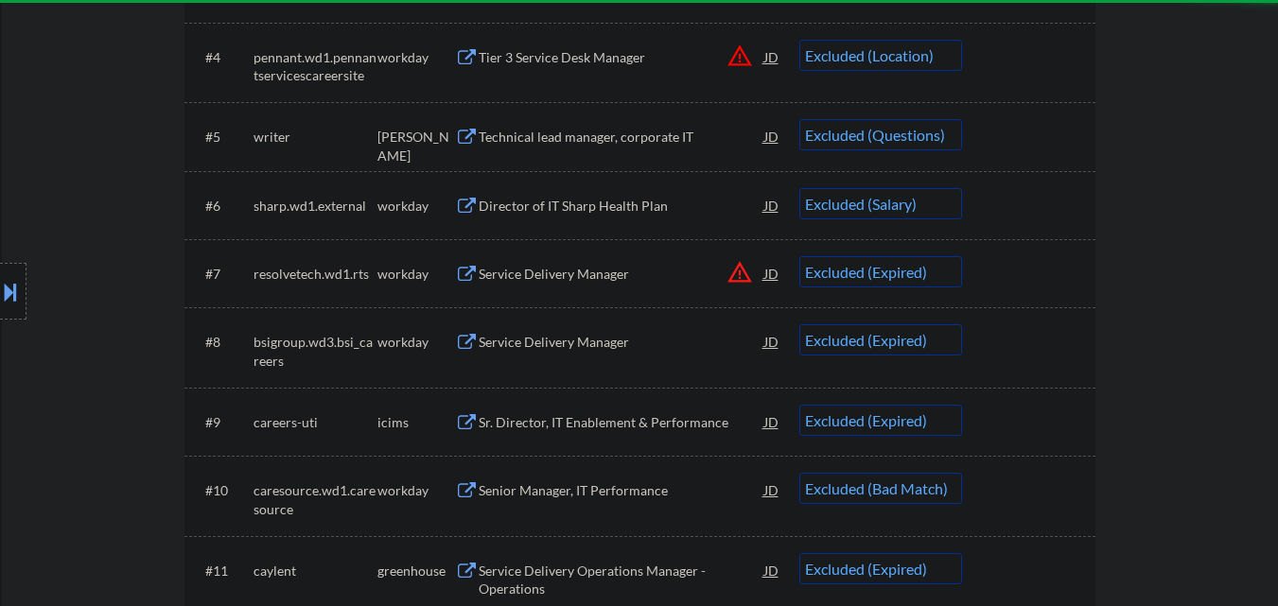
scroll to position [785, 0]
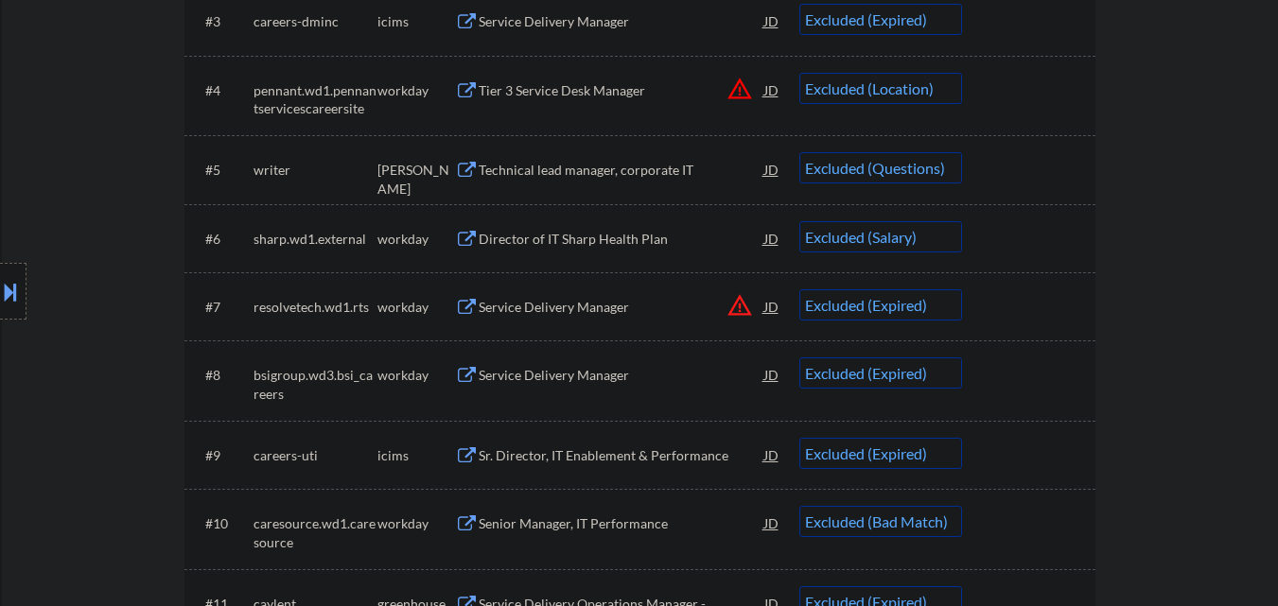
click at [920, 235] on select "Choose an option... Pending Applied Excluded (Questions) Excluded (Expired) Exc…" at bounding box center [881, 236] width 163 height 31
click at [800, 221] on select "Choose an option... Pending Applied Excluded (Questions) Excluded (Expired) Exc…" at bounding box center [881, 236] width 163 height 31
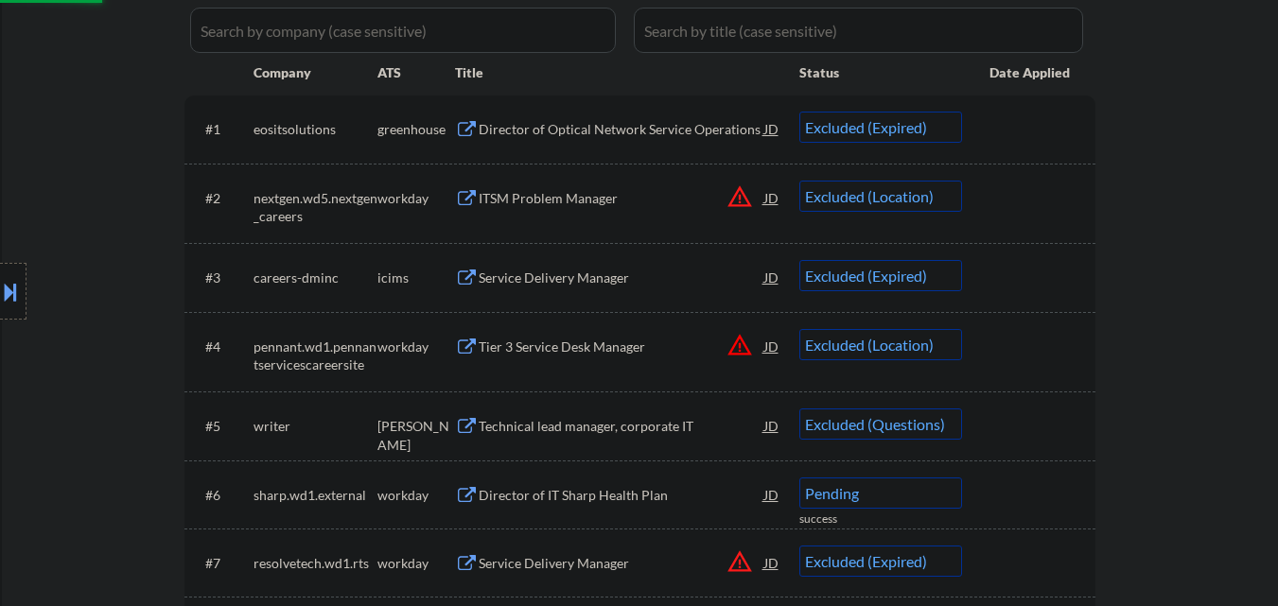
select select ""excluded__expired_""
select select ""excluded__bad_match_""
select select ""excluded__expired_""
select select ""excluded__location_""
select select ""excluded__expired_""
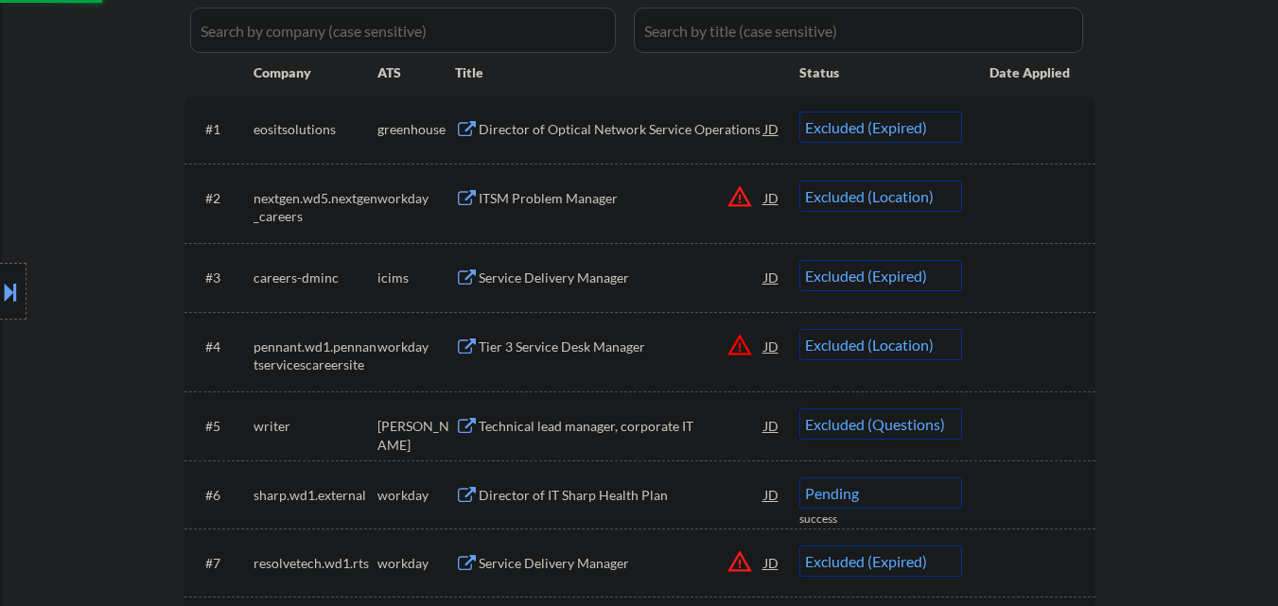
select select ""excluded""
select select ""excluded__location_""
select select ""excluded__expired_""
select select ""excluded__location_""
select select ""excluded__expired_""
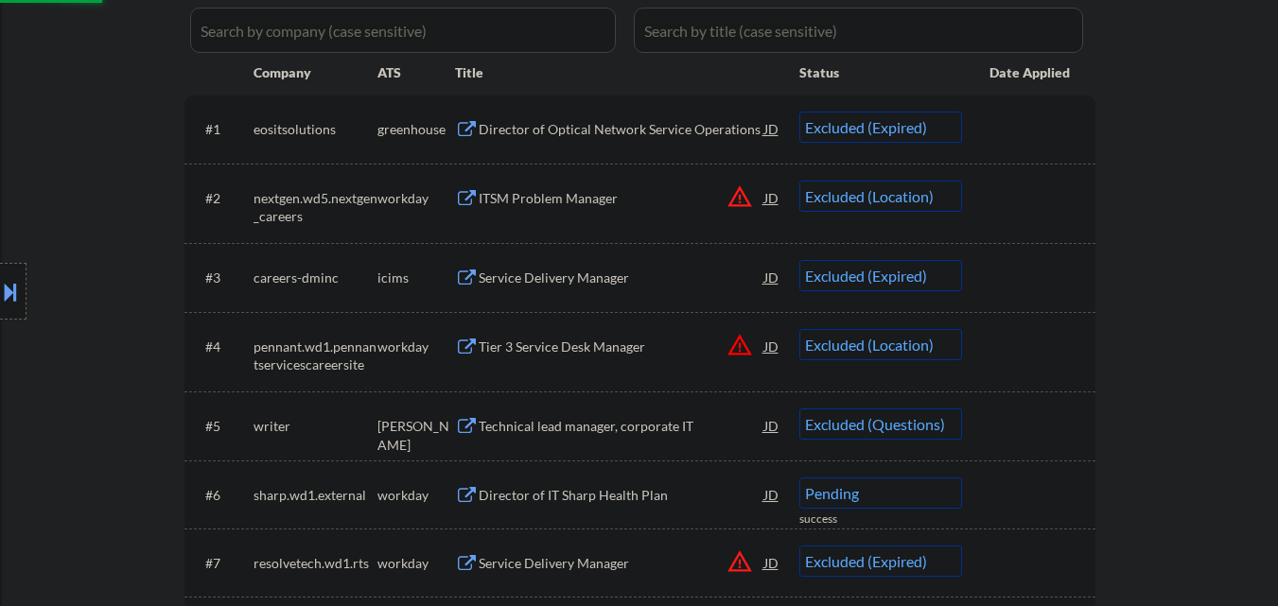
select select ""excluded__location_""
select select ""excluded__expired_""
select select ""excluded__bad_match_""
select select ""excluded__expired_""
select select ""excluded""
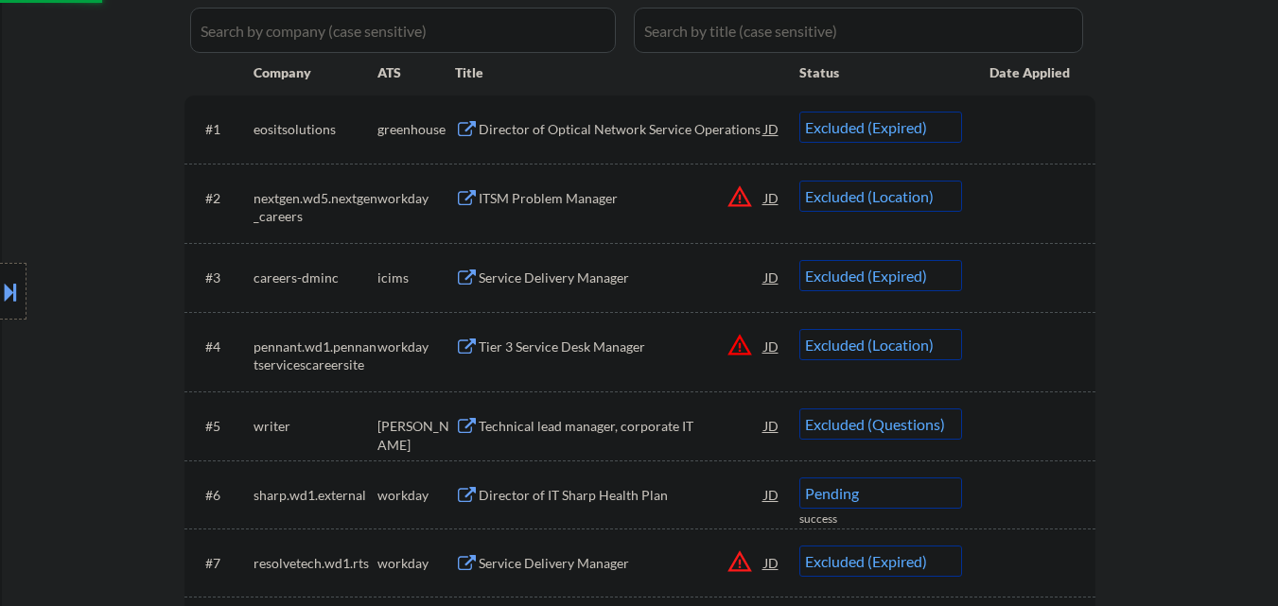
select select ""excluded__expired_""
select select ""excluded__bad_match_""
select select ""excluded__location_""
select select ""excluded__bad_match_""
select select ""excluded__expired_""
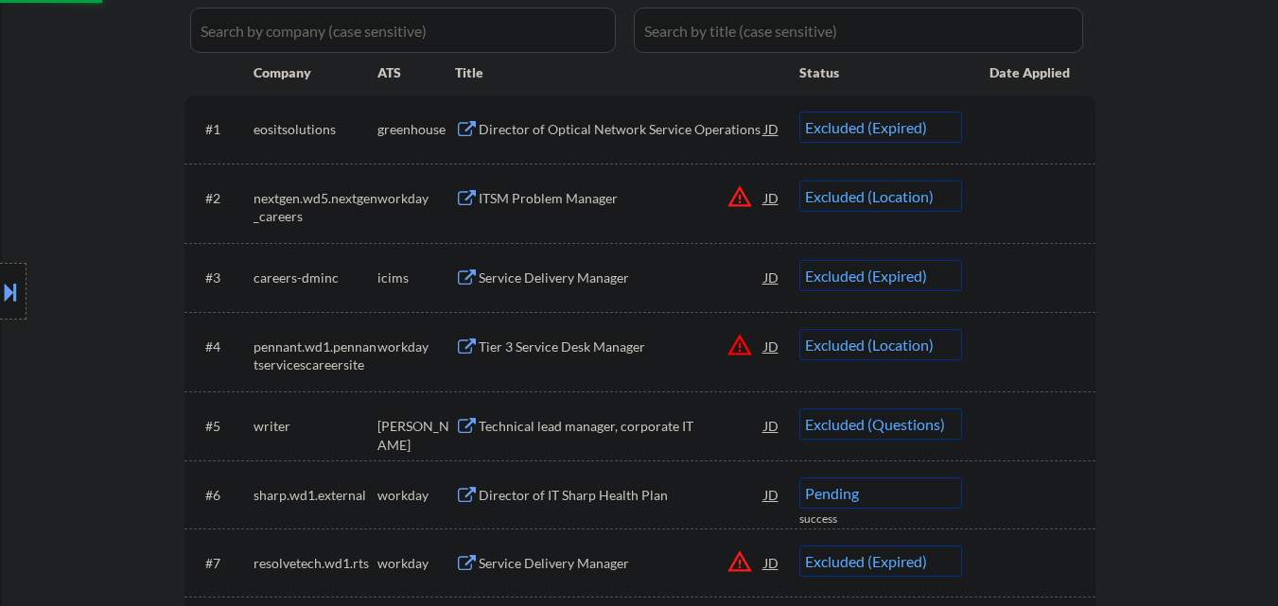
select select ""excluded""
select select ""excluded__expired_""
select select ""excluded__location_""
select select ""excluded__expired_""
select select ""excluded__location_""
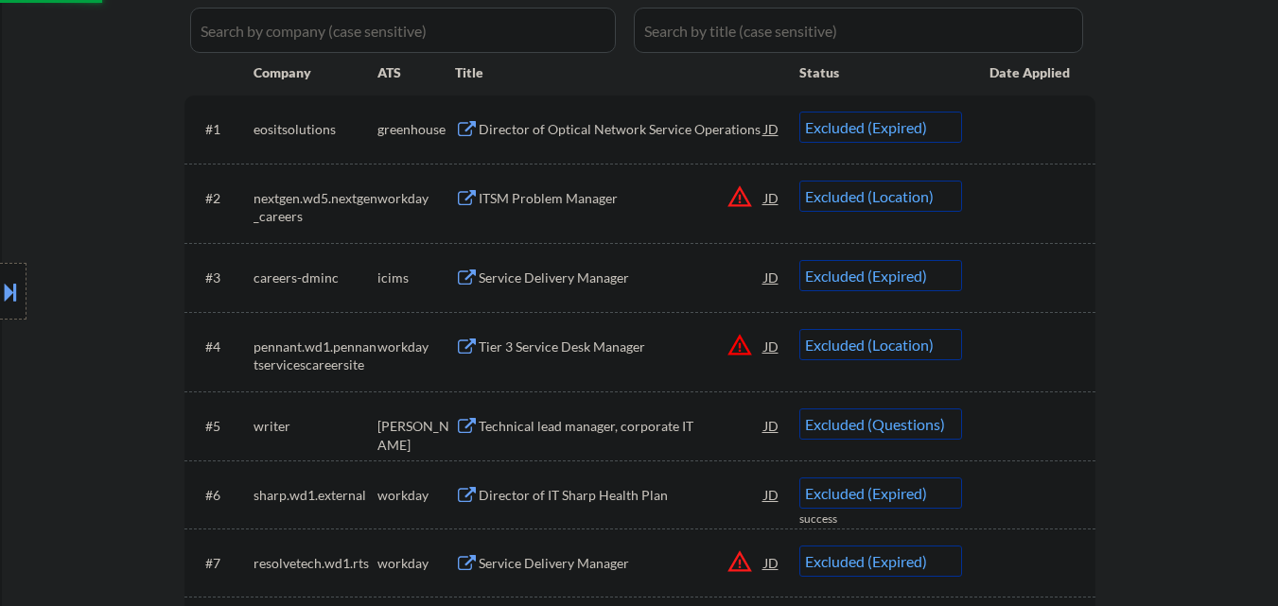
select select ""excluded__expired_""
select select ""excluded__location_""
select select ""excluded__expired_""
select select ""excluded""
select select ""excluded__other_""
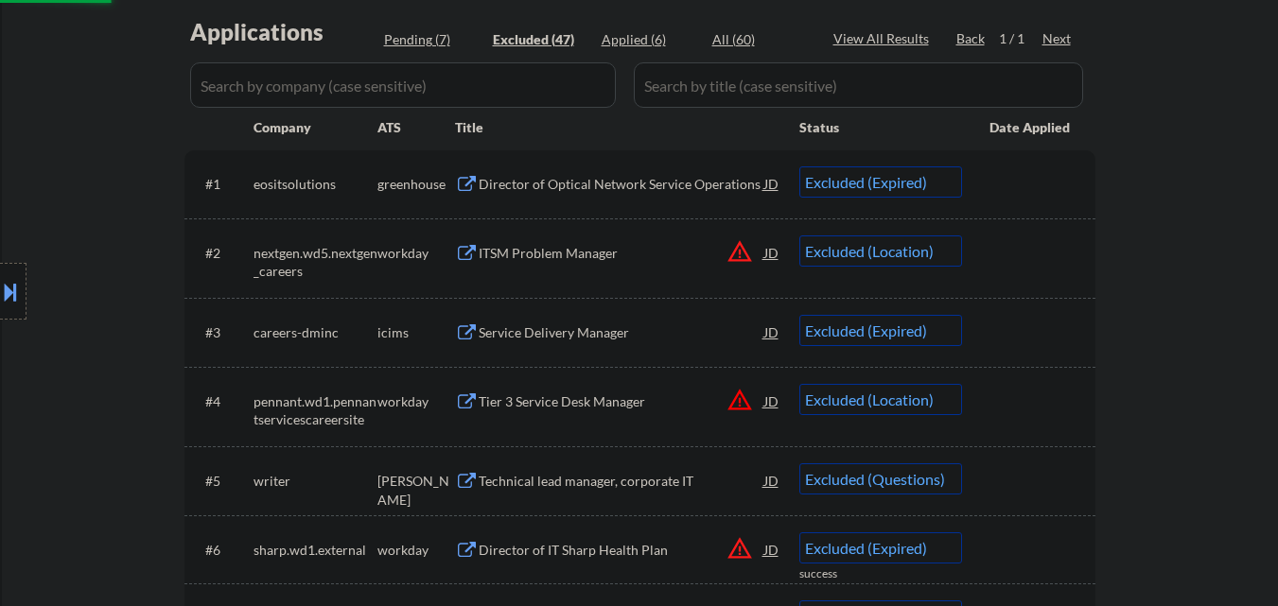
scroll to position [407, 0]
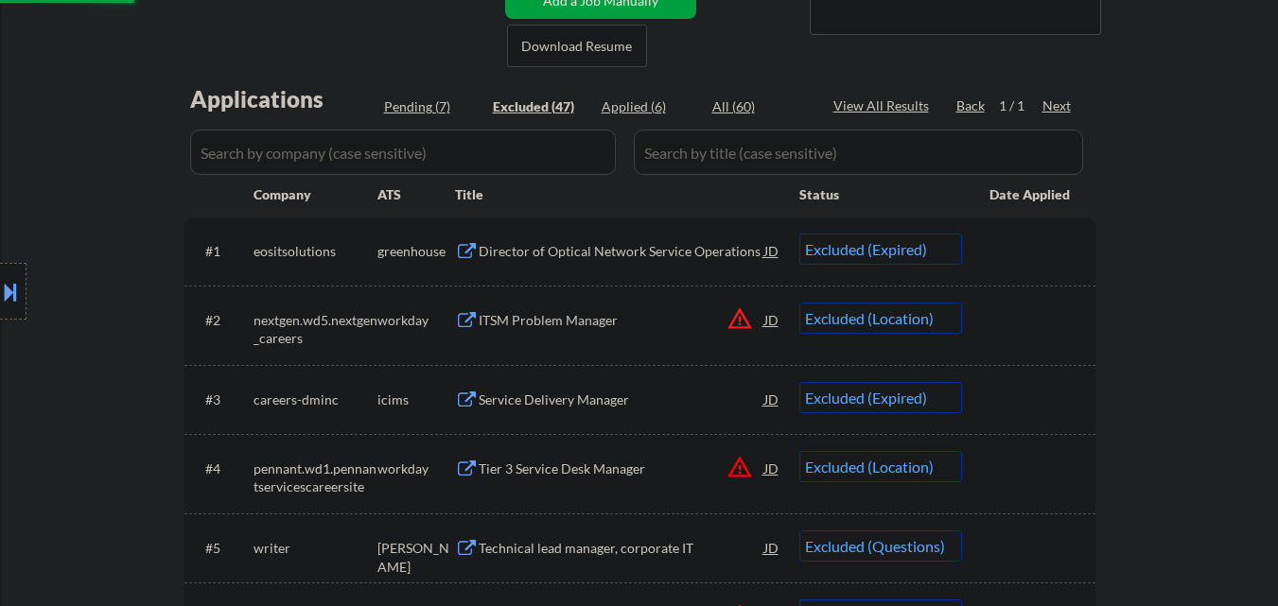
click at [417, 107] on div "Pending (7)" at bounding box center [431, 106] width 95 height 19
select select ""pending""
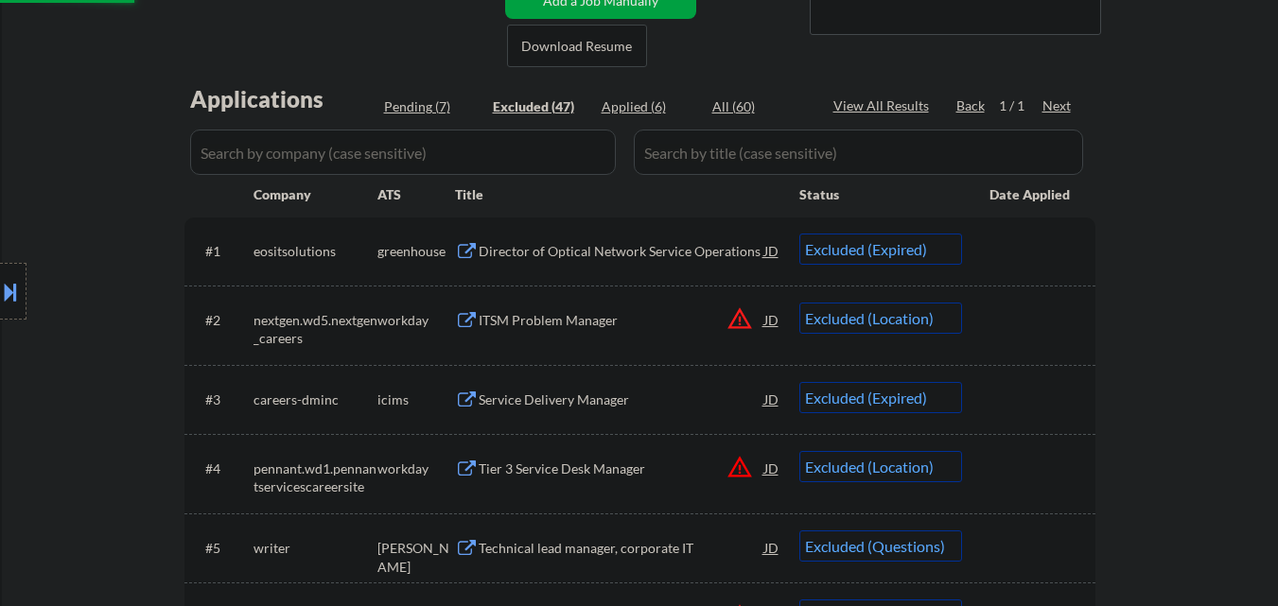
select select ""pending""
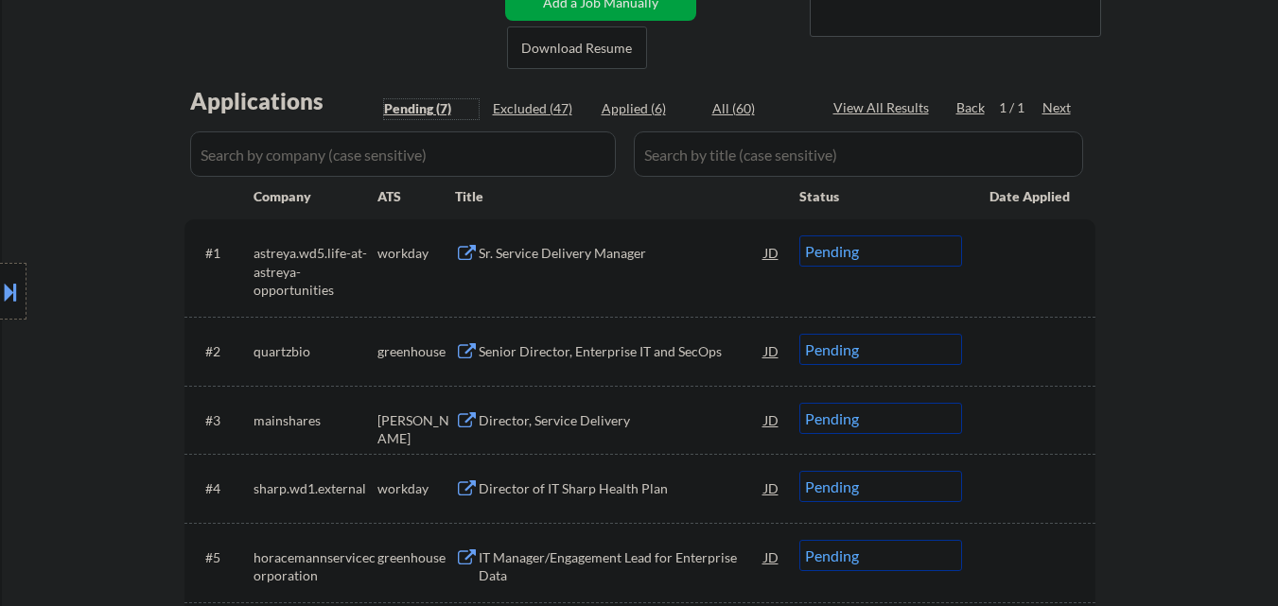
scroll to position [312, 0]
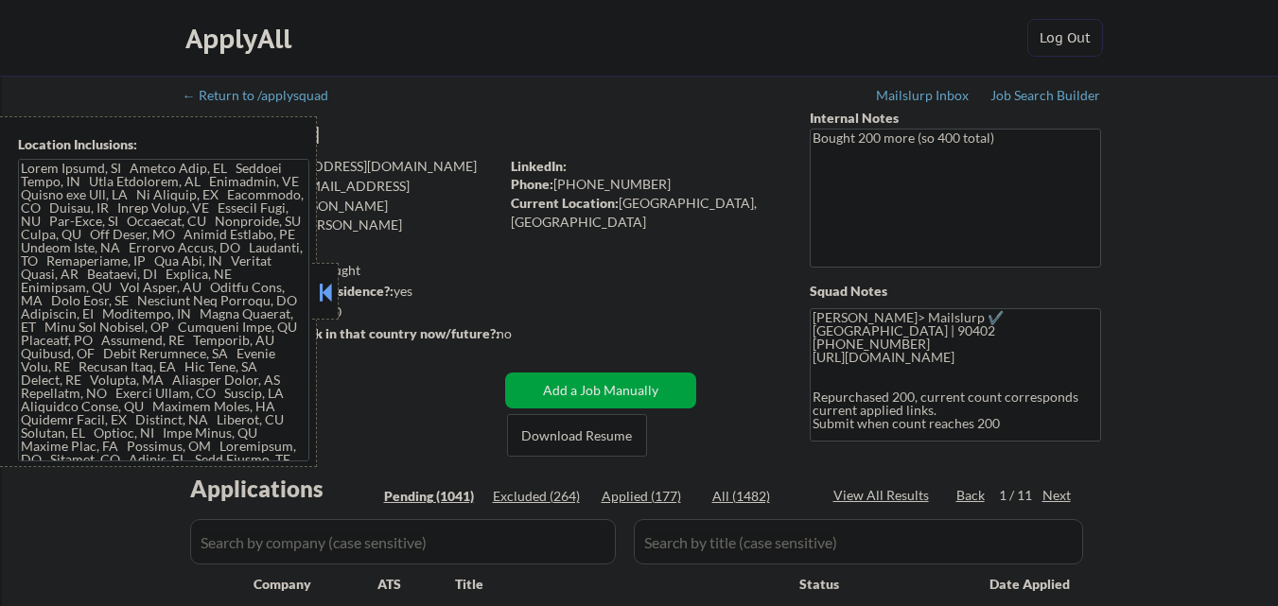
select select ""pending""
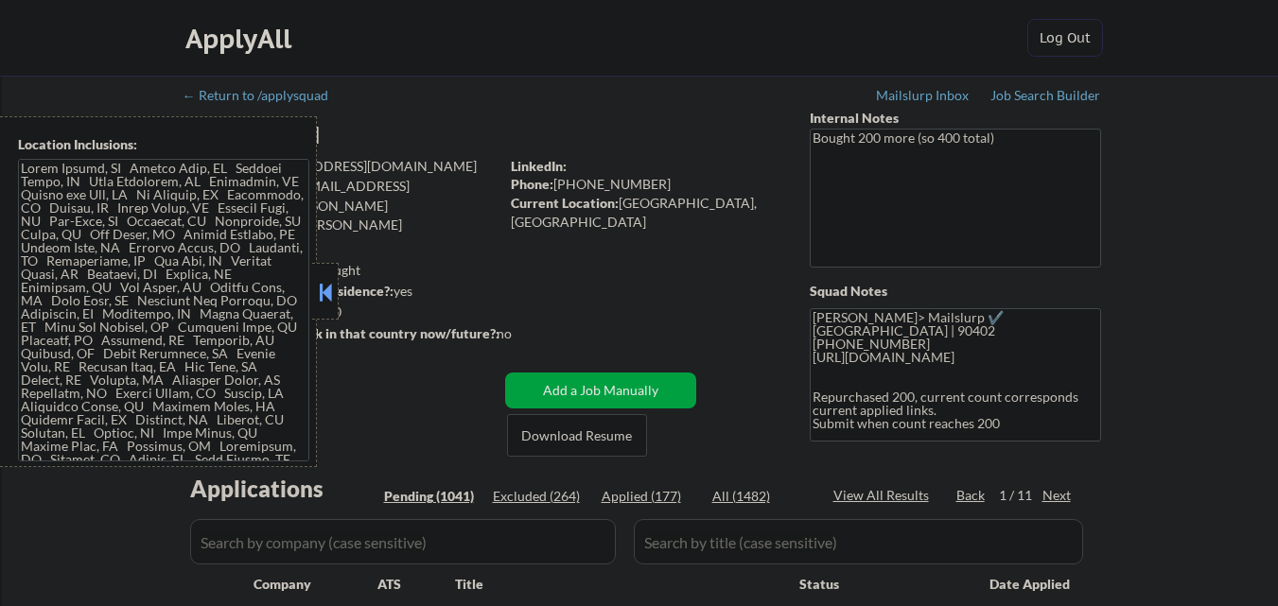
select select ""pending""
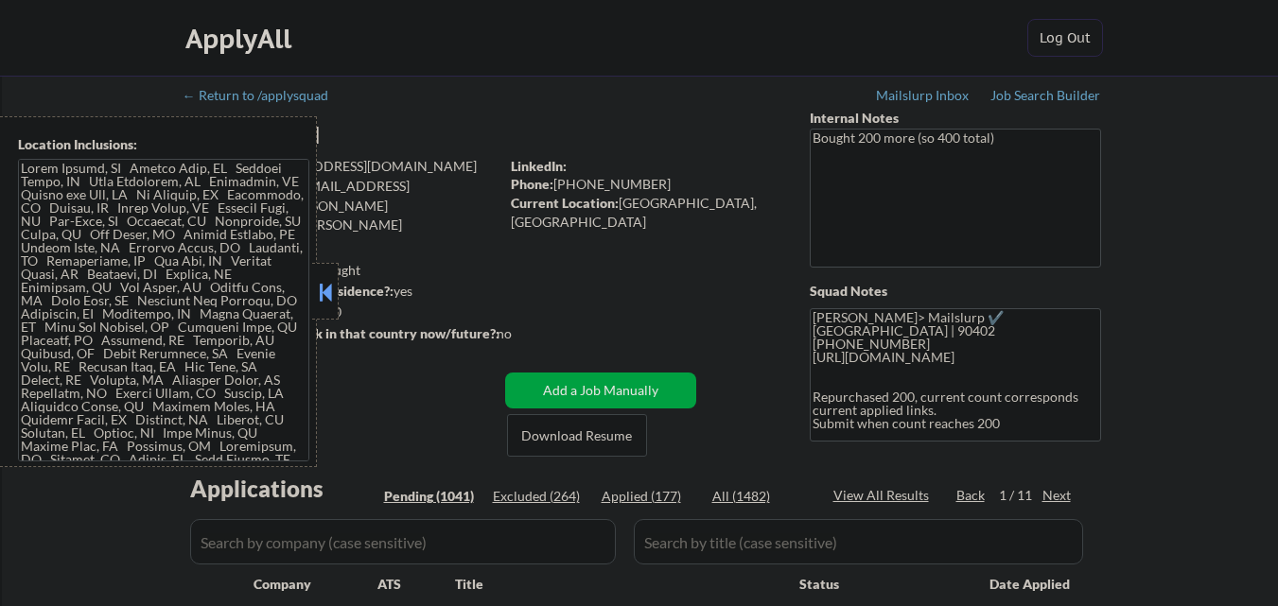
select select ""pending""
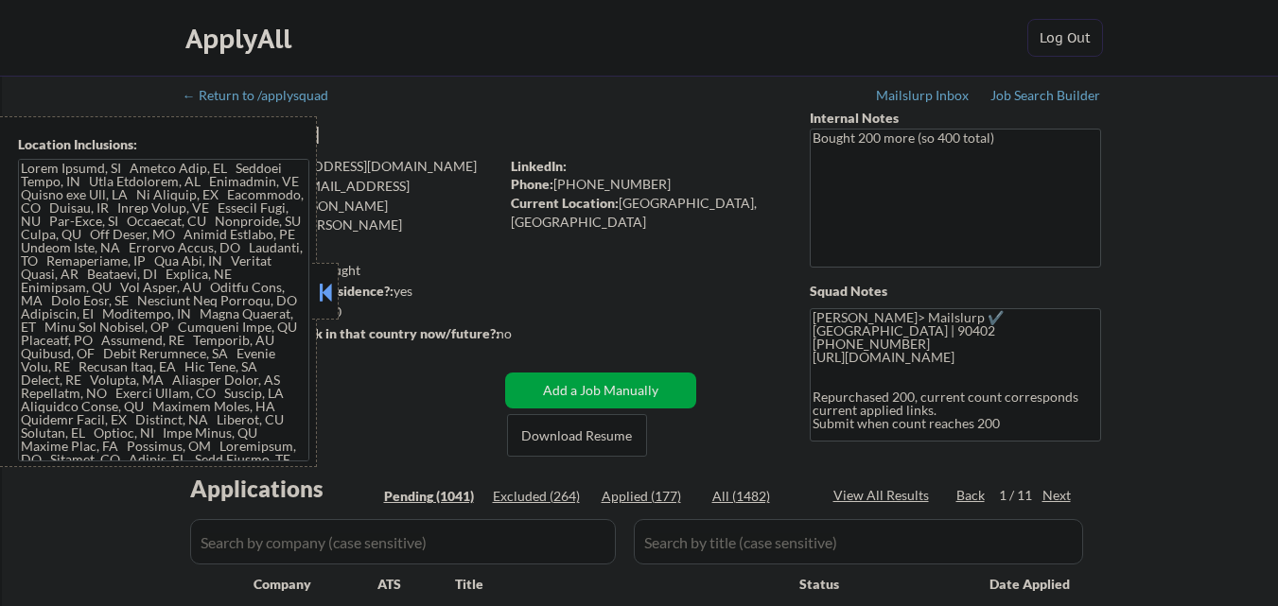
select select ""pending""
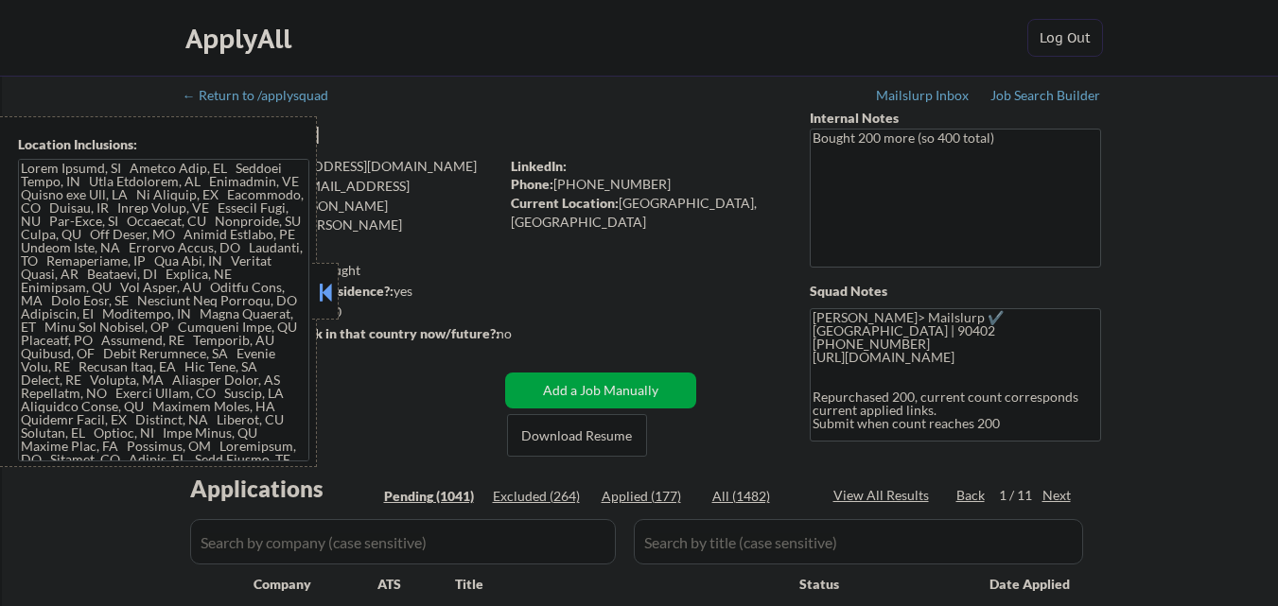
select select ""pending""
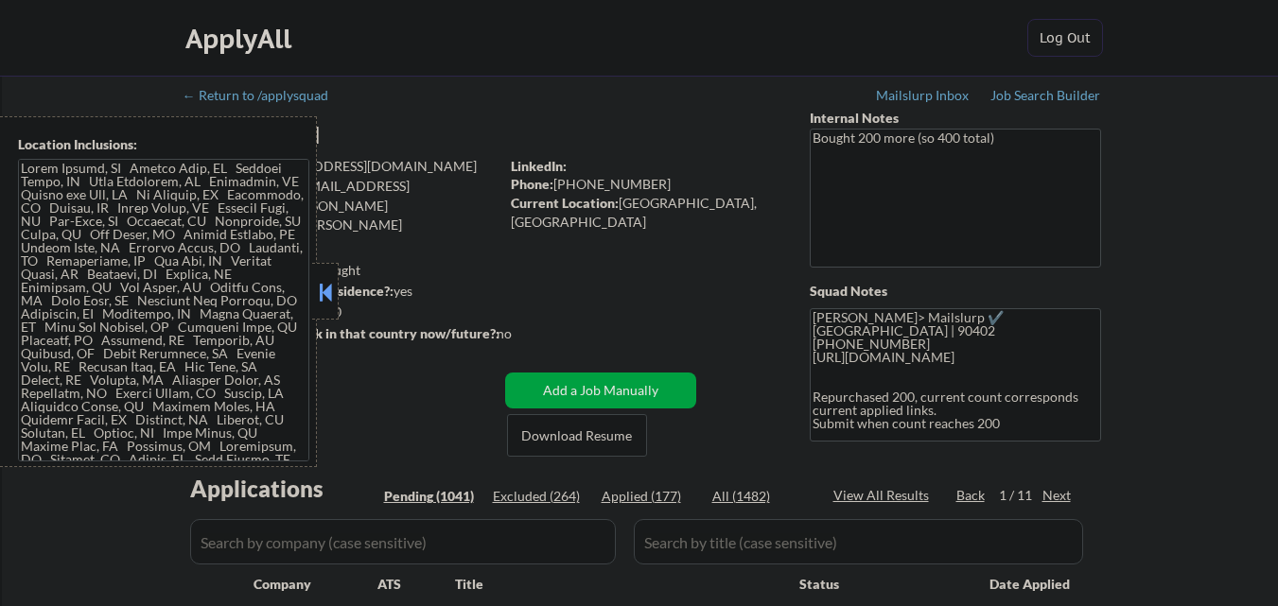
select select ""pending""
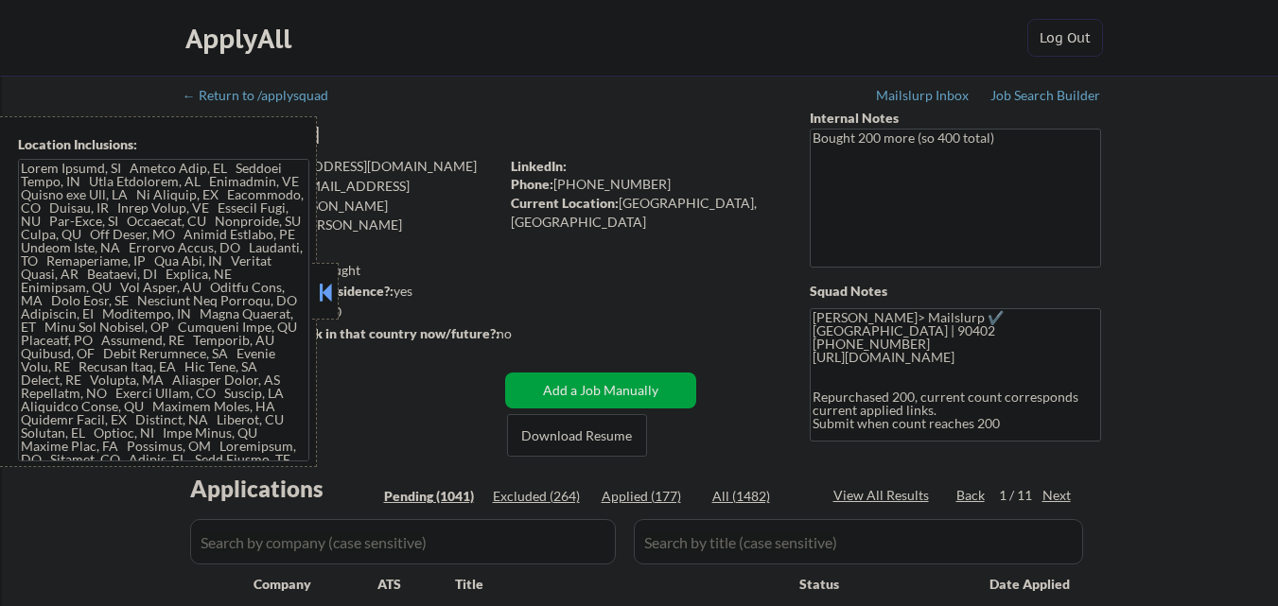
select select ""pending""
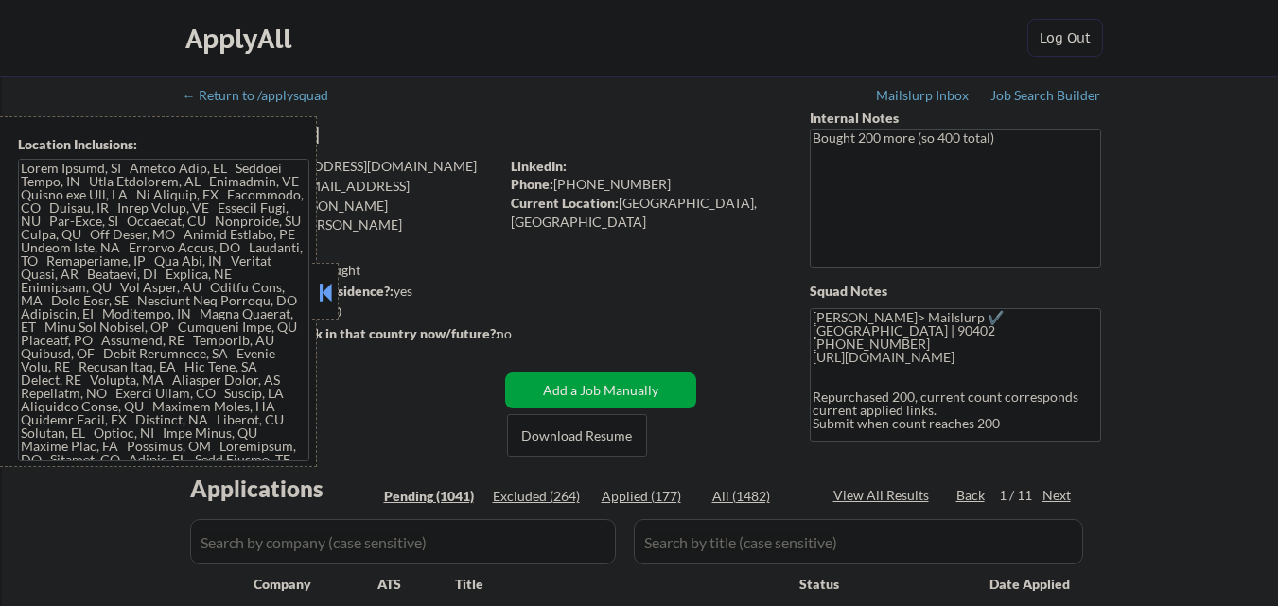
select select ""pending""
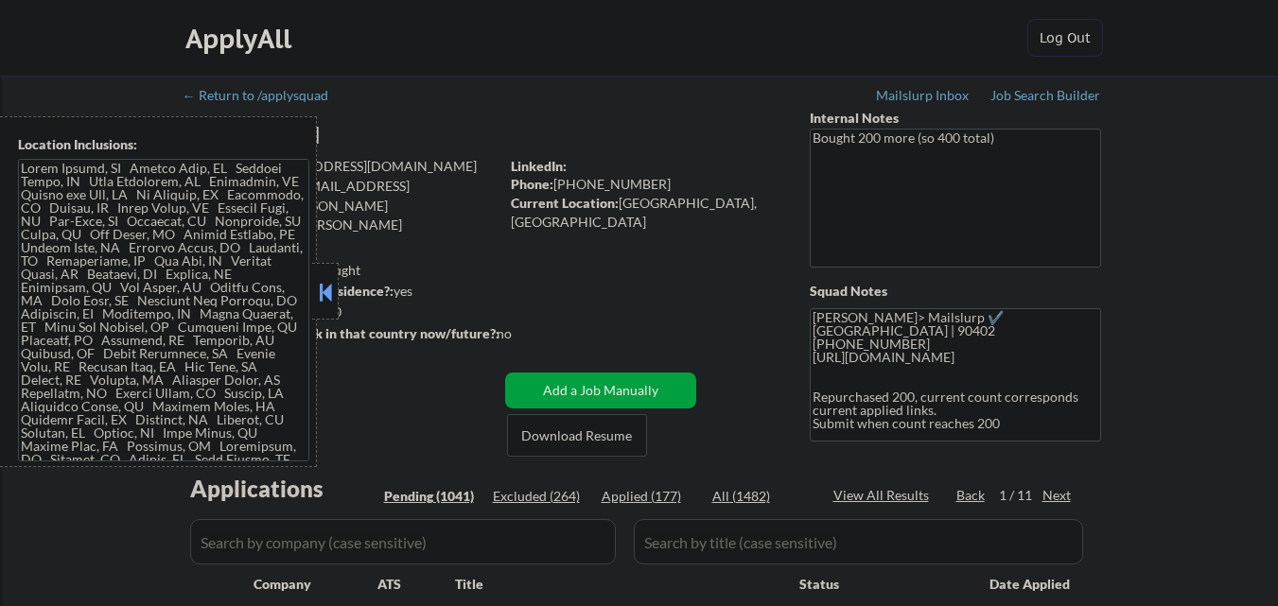
select select ""pending""
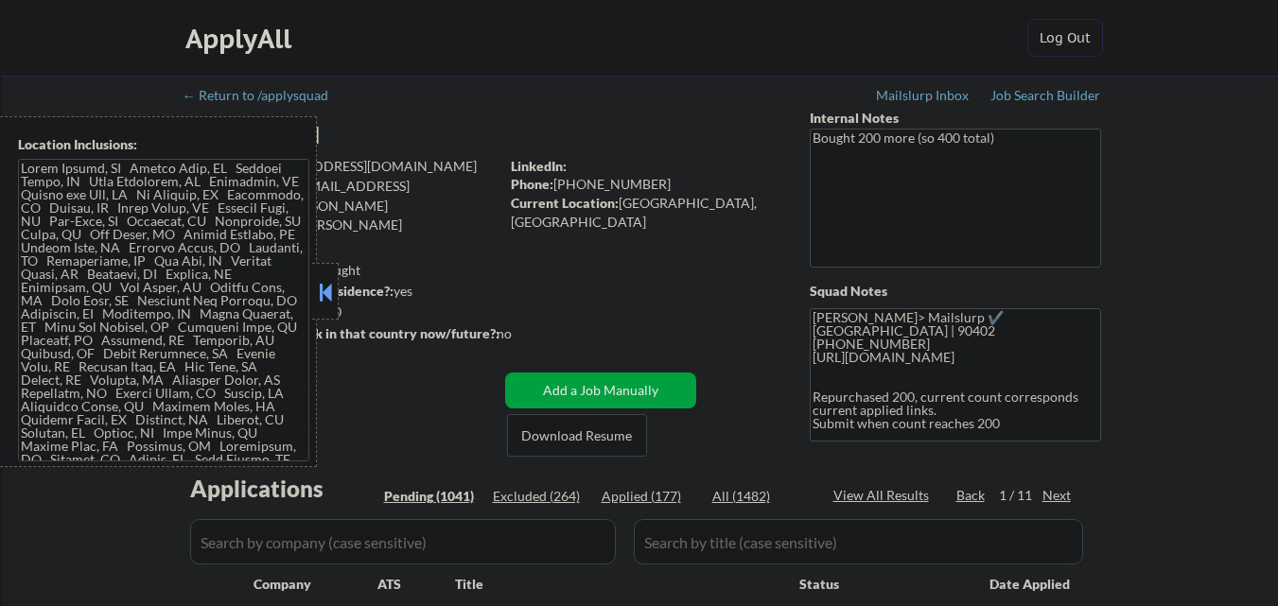
select select ""pending""
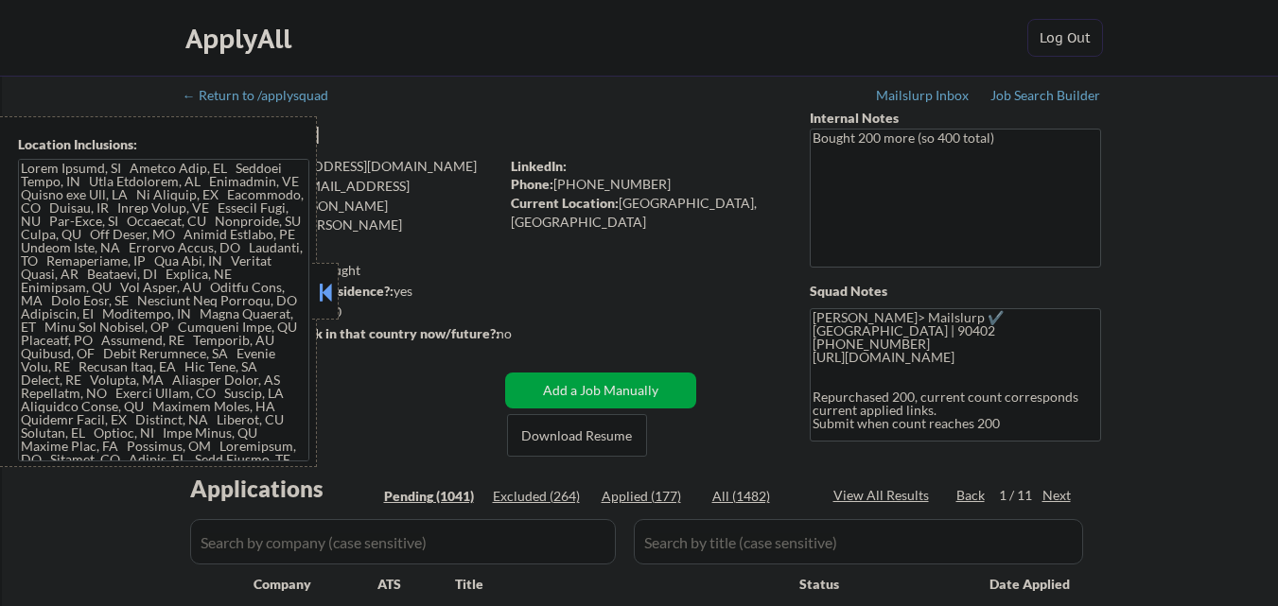
select select ""pending""
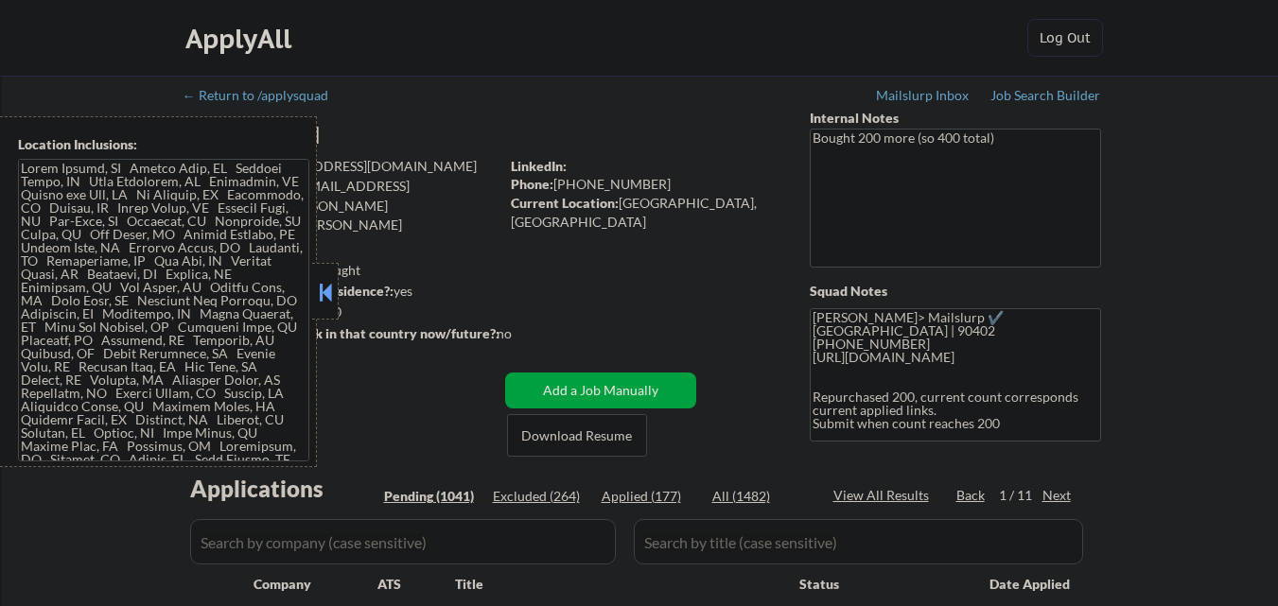
select select ""pending""
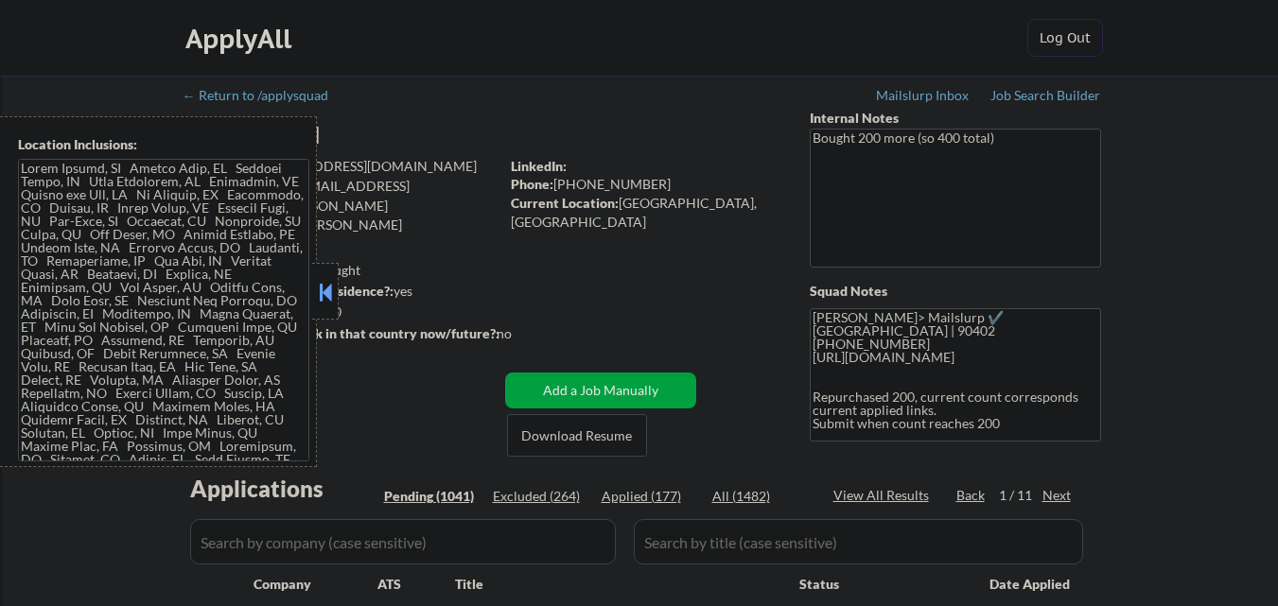
select select ""pending""
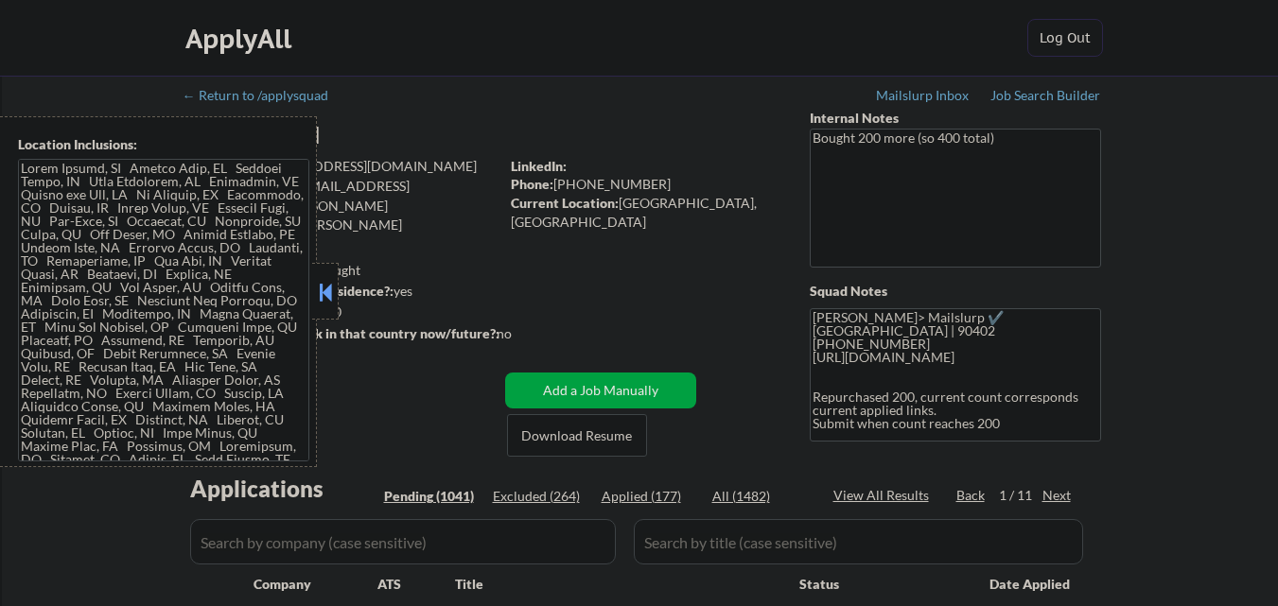
select select ""pending""
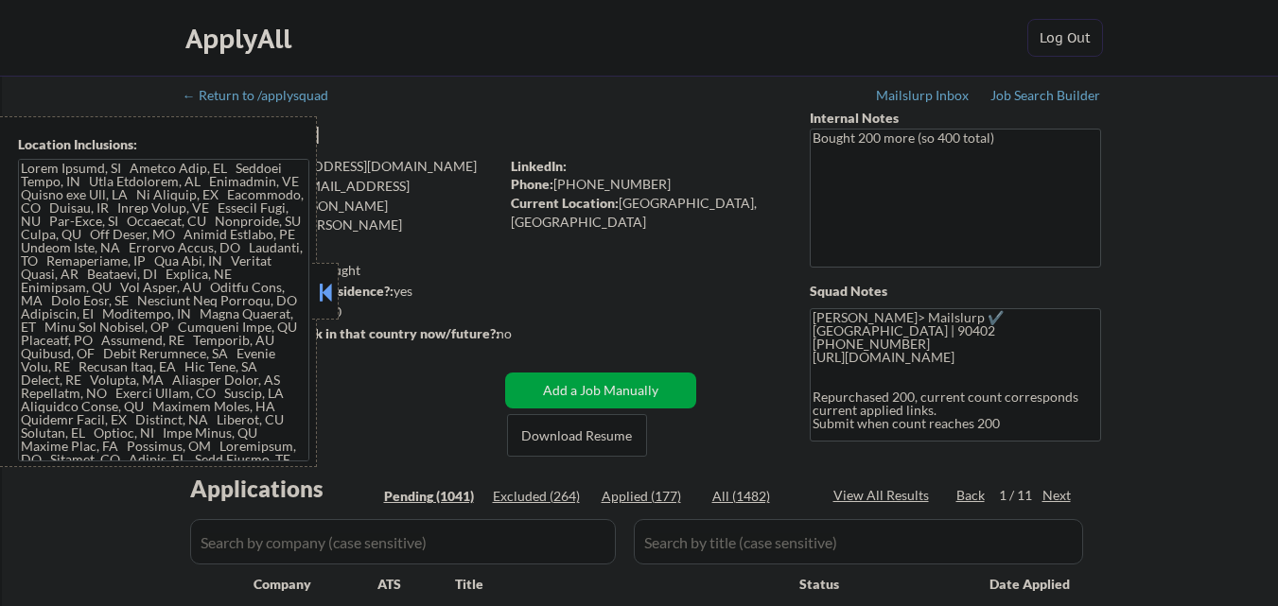
select select ""pending""
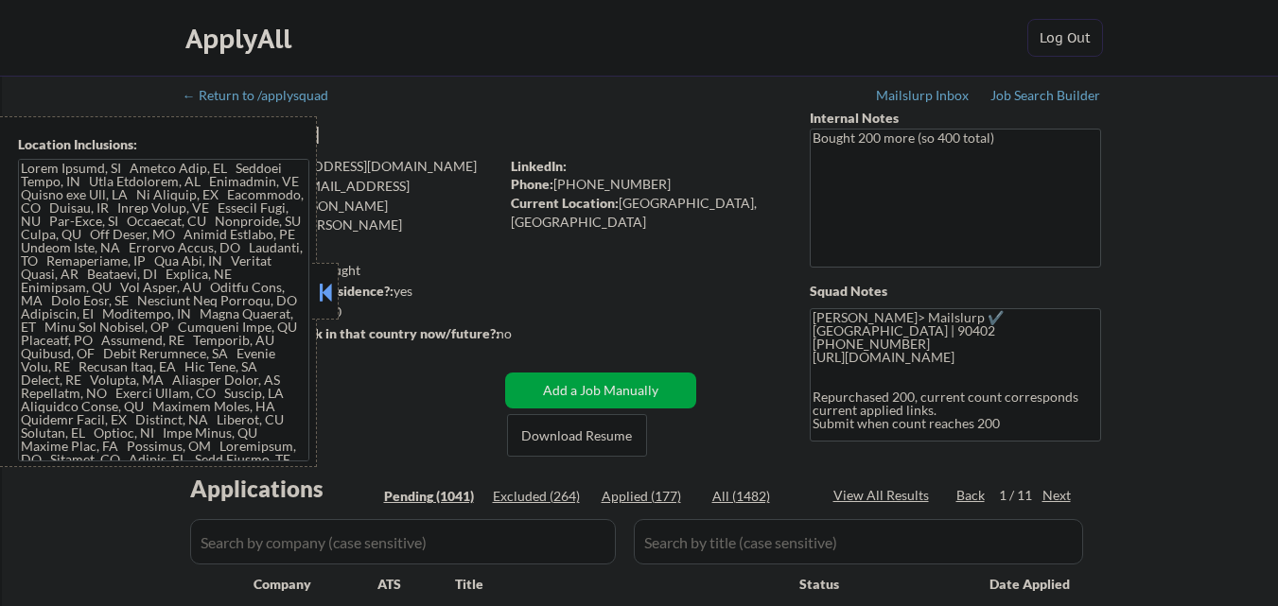
select select ""pending""
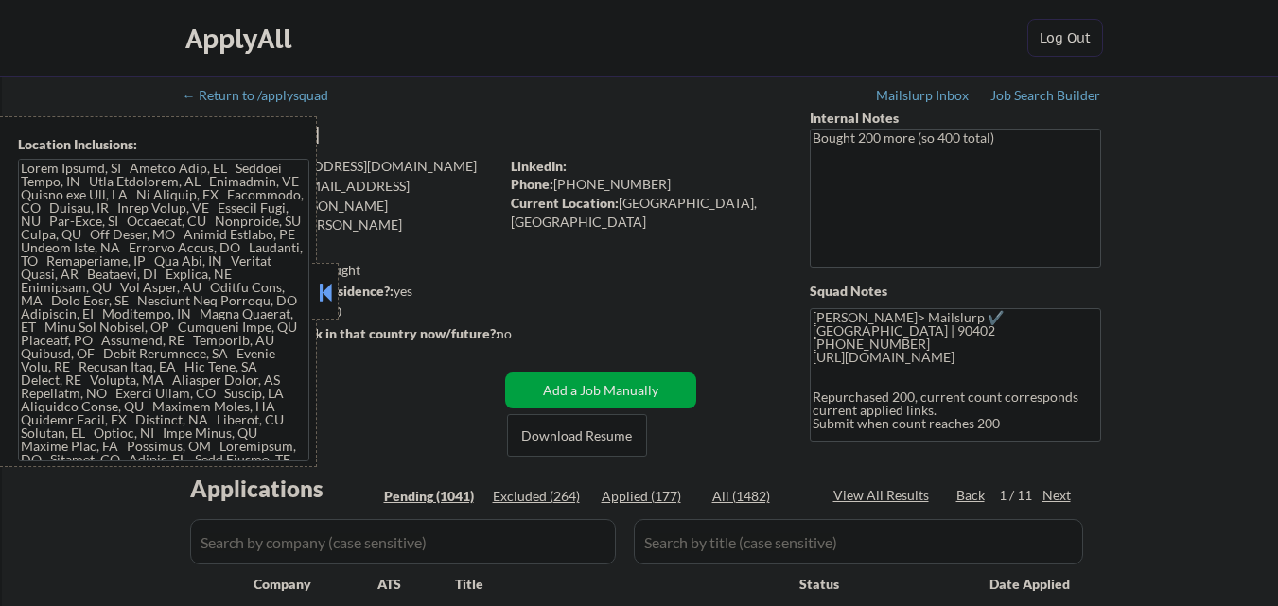
select select ""pending""
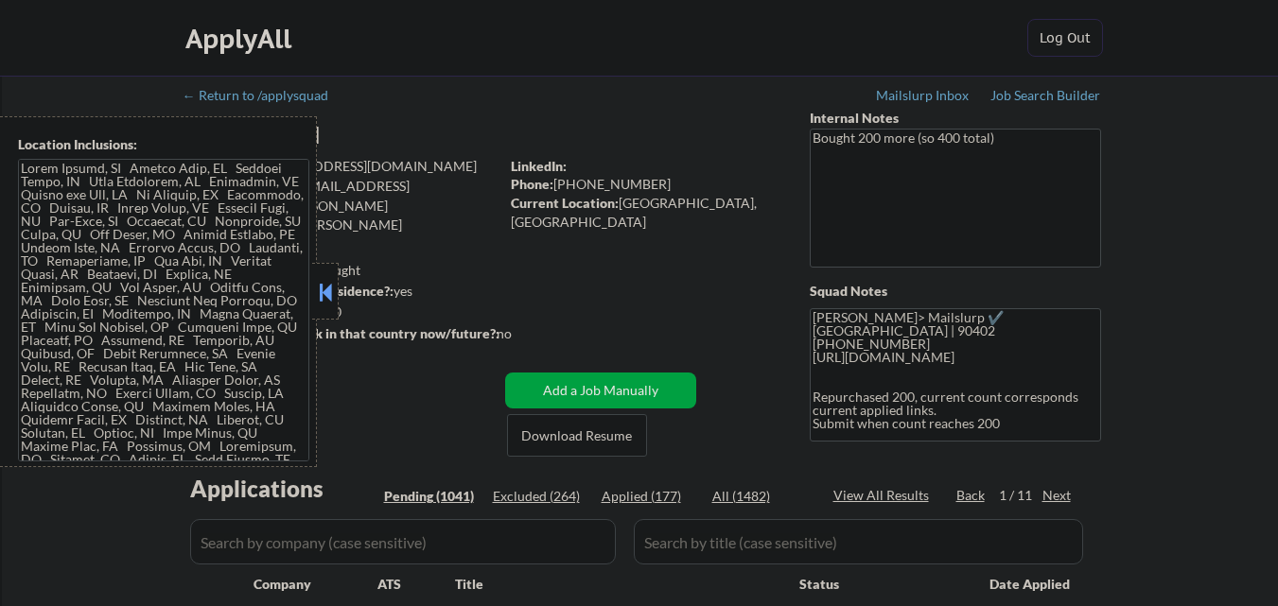
select select ""pending""
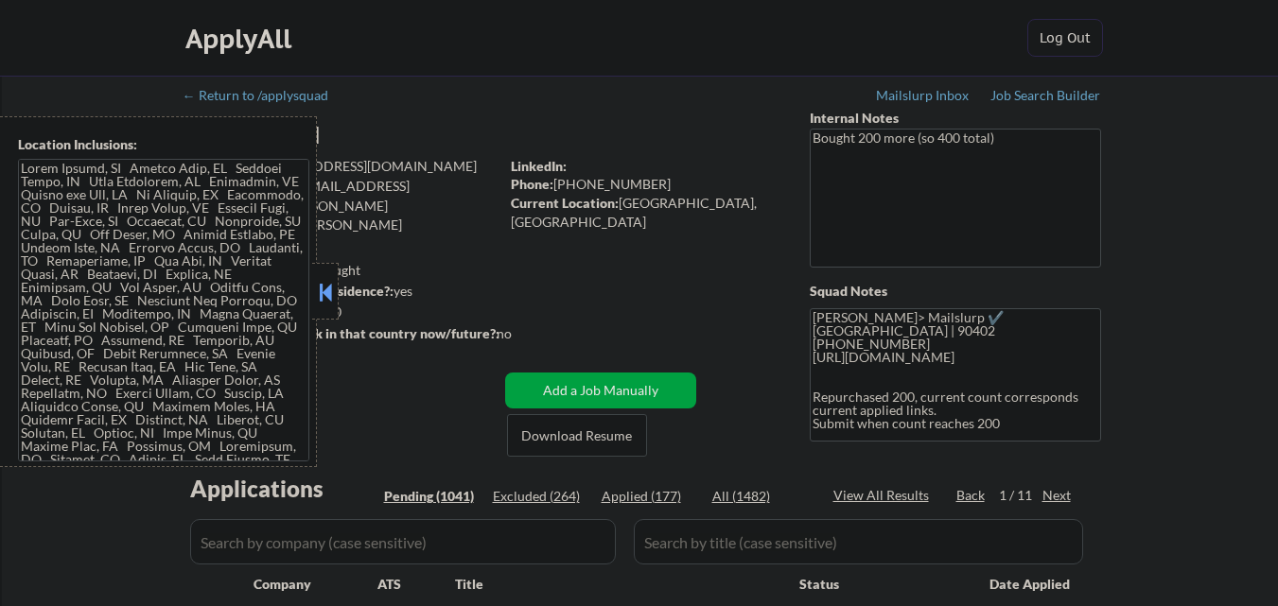
select select ""pending""
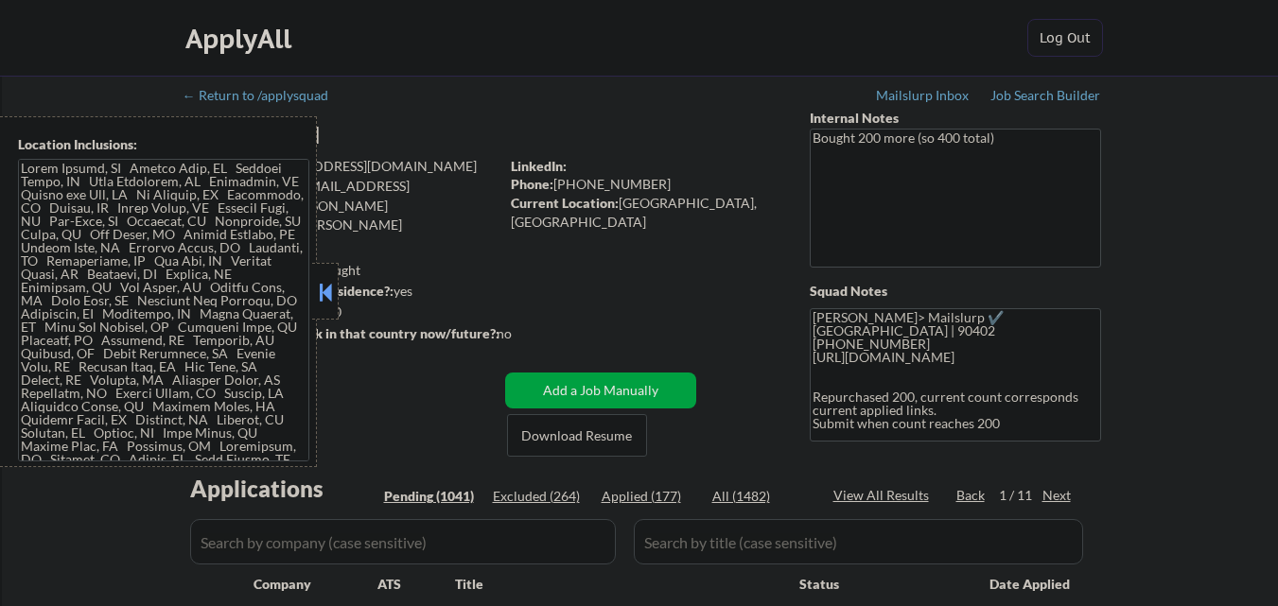
select select ""pending""
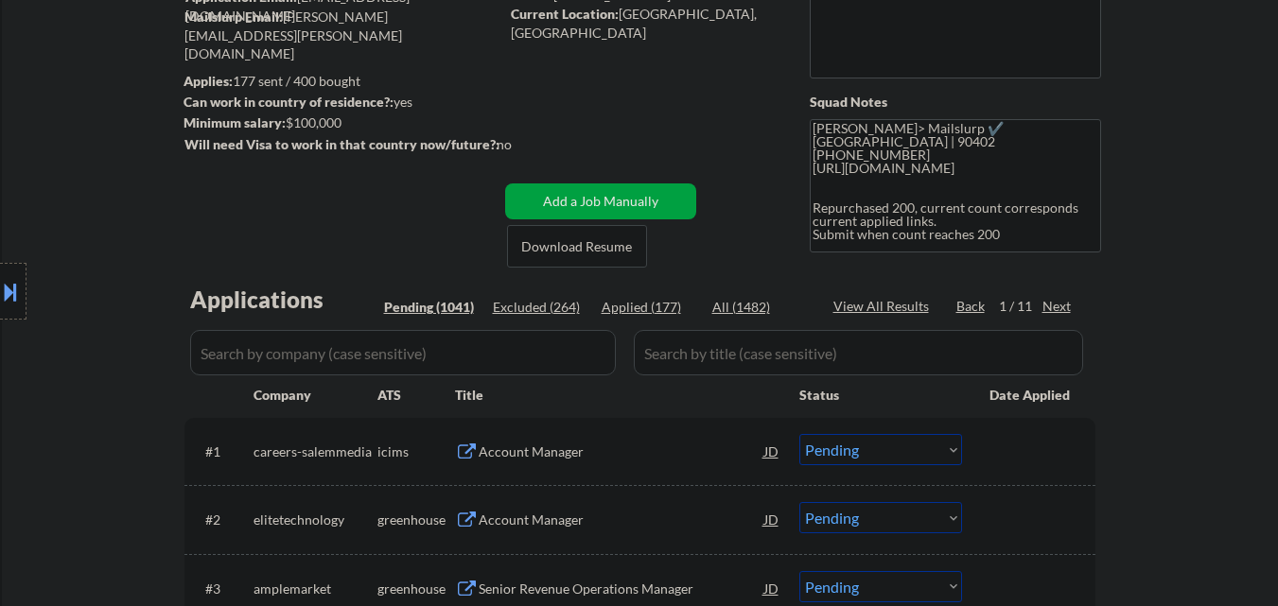
scroll to position [284, 0]
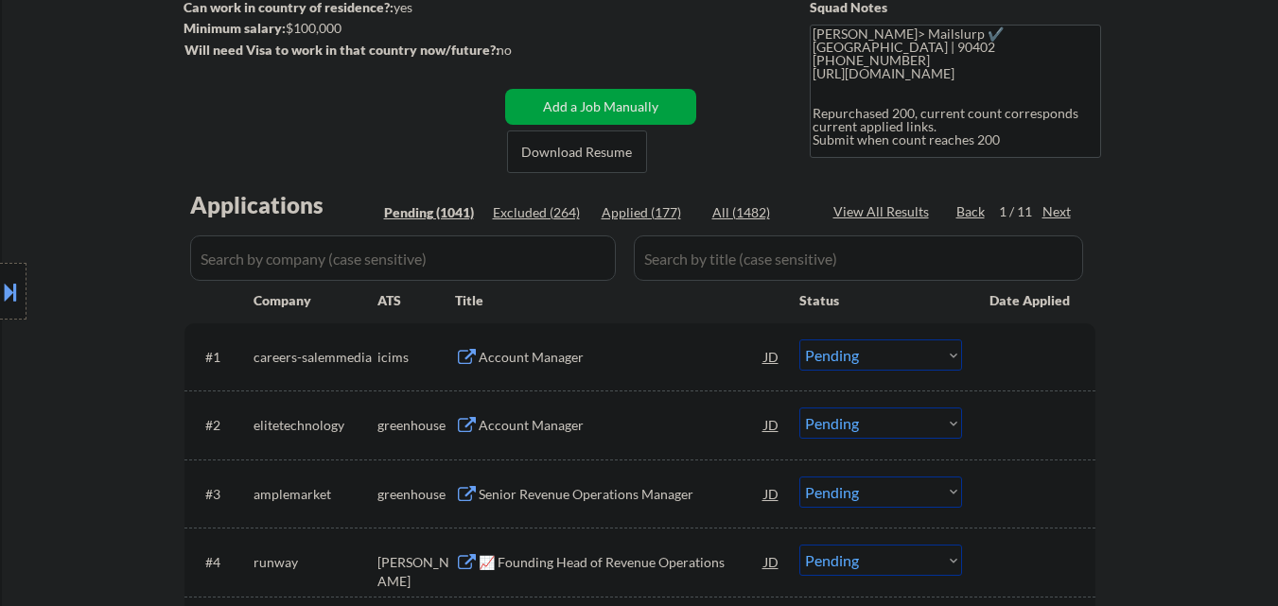
click at [0, 310] on div at bounding box center [13, 291] width 26 height 57
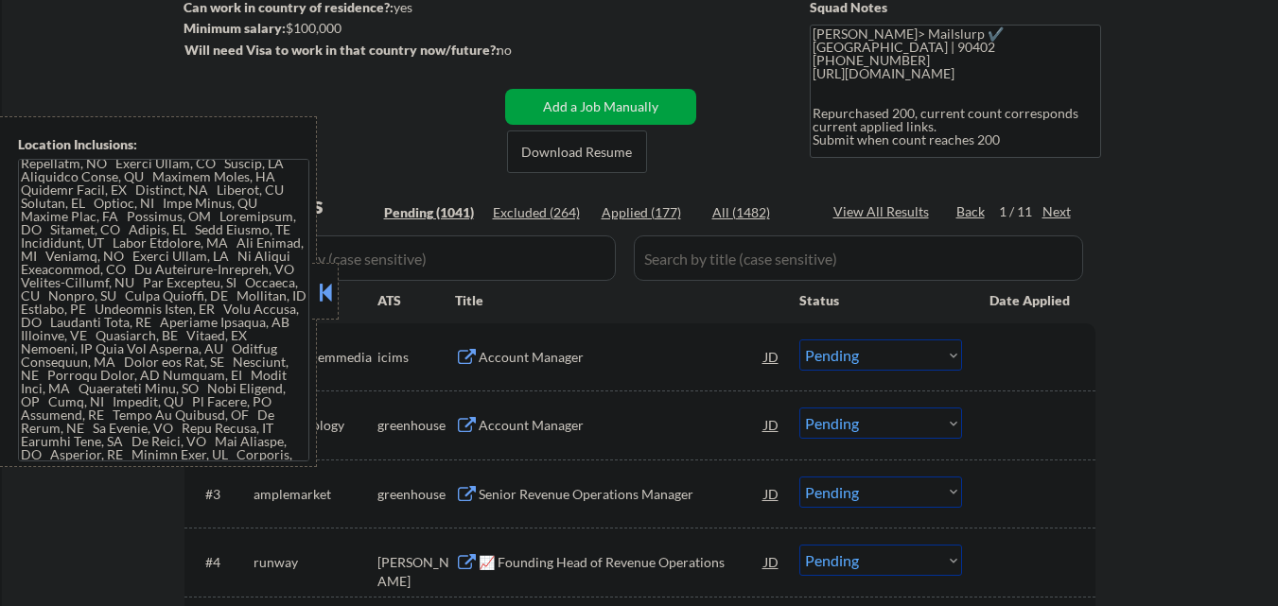
scroll to position [0, 0]
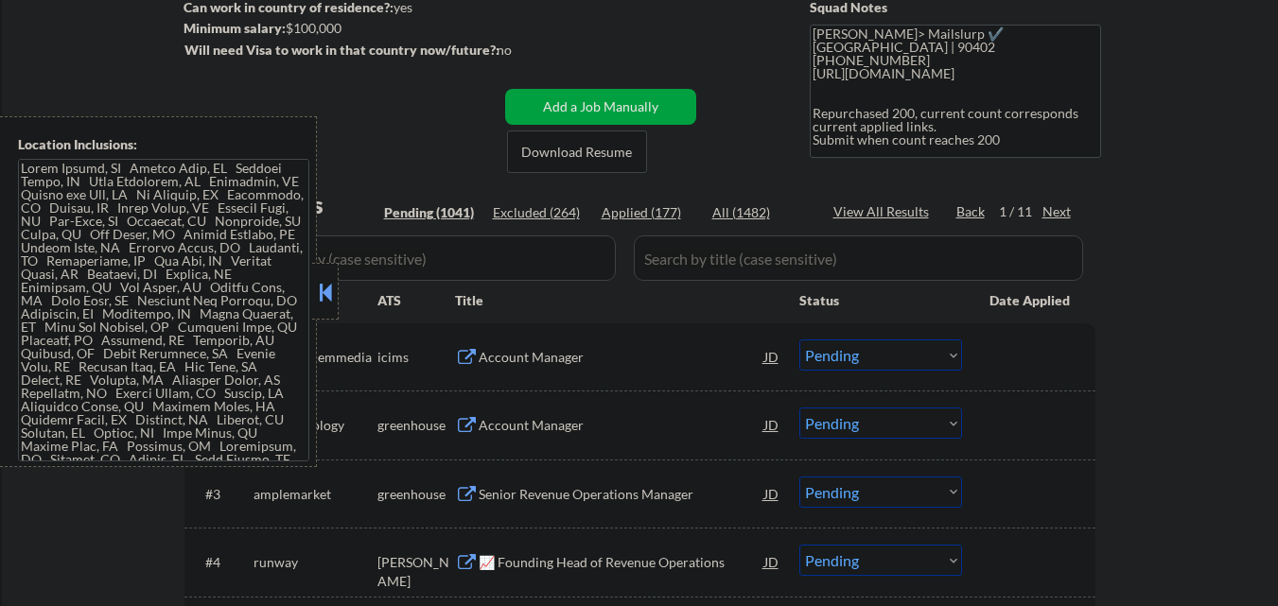
drag, startPoint x: 320, startPoint y: 292, endPoint x: 344, endPoint y: 296, distance: 24.9
click at [320, 293] on button at bounding box center [325, 292] width 21 height 28
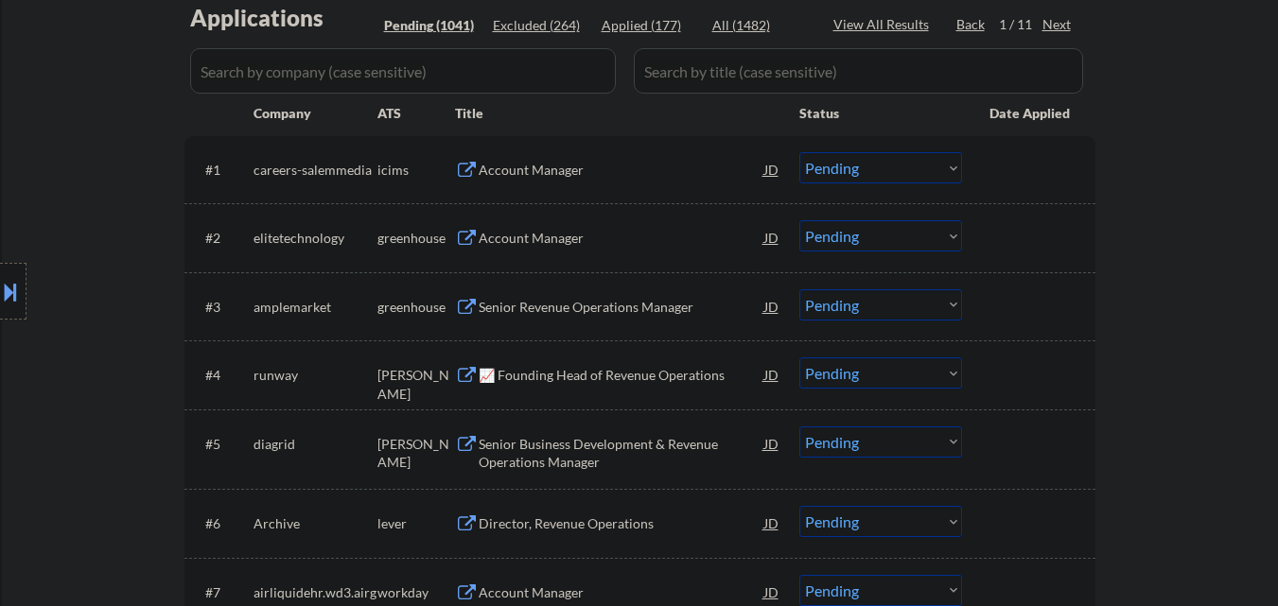
scroll to position [473, 0]
click at [542, 237] on div "Account Manager" at bounding box center [622, 236] width 286 height 19
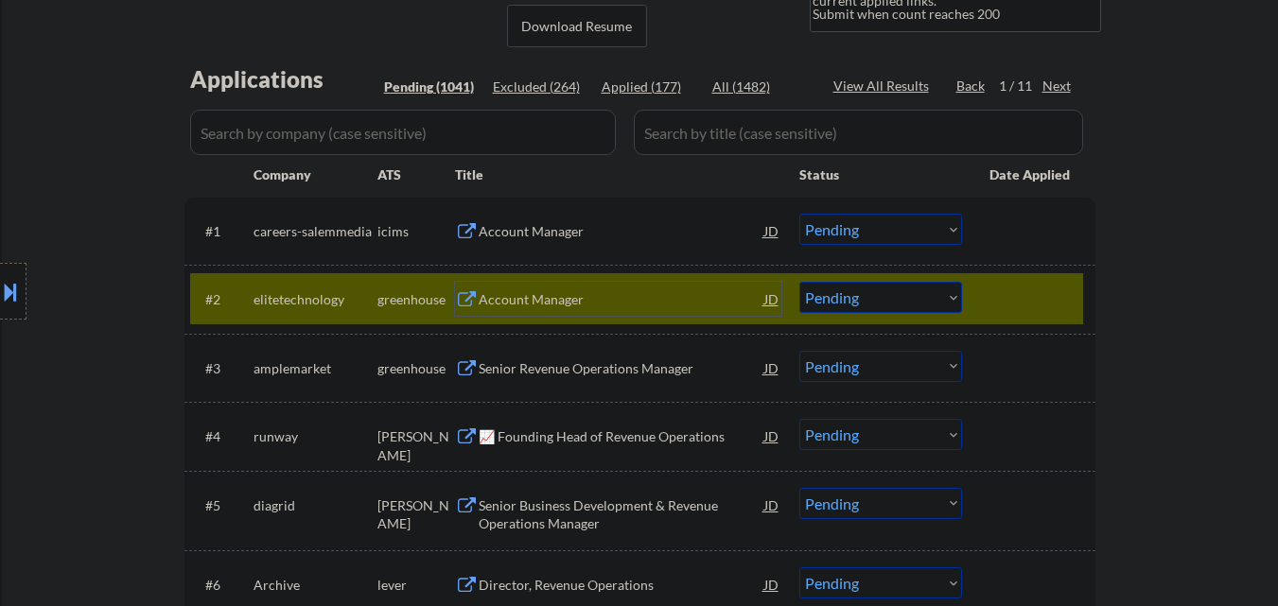
scroll to position [378, 0]
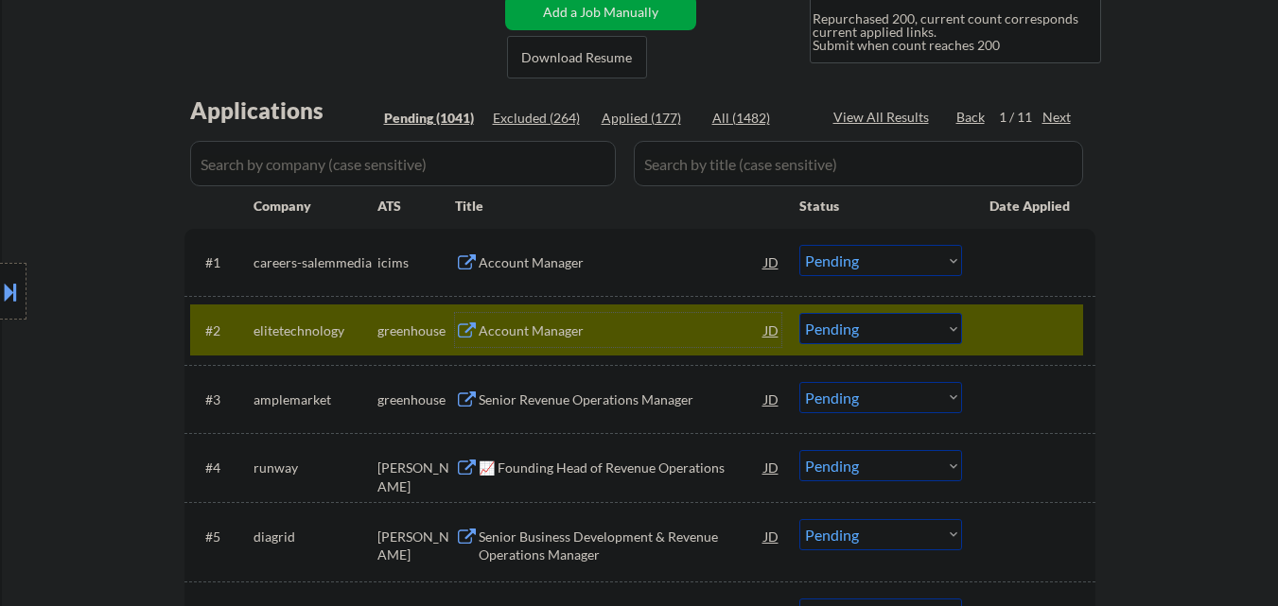
click at [907, 333] on select "Choose an option... Pending Applied Excluded (Questions) Excluded (Expired) Exc…" at bounding box center [881, 328] width 163 height 31
click at [1043, 341] on div at bounding box center [1031, 330] width 83 height 34
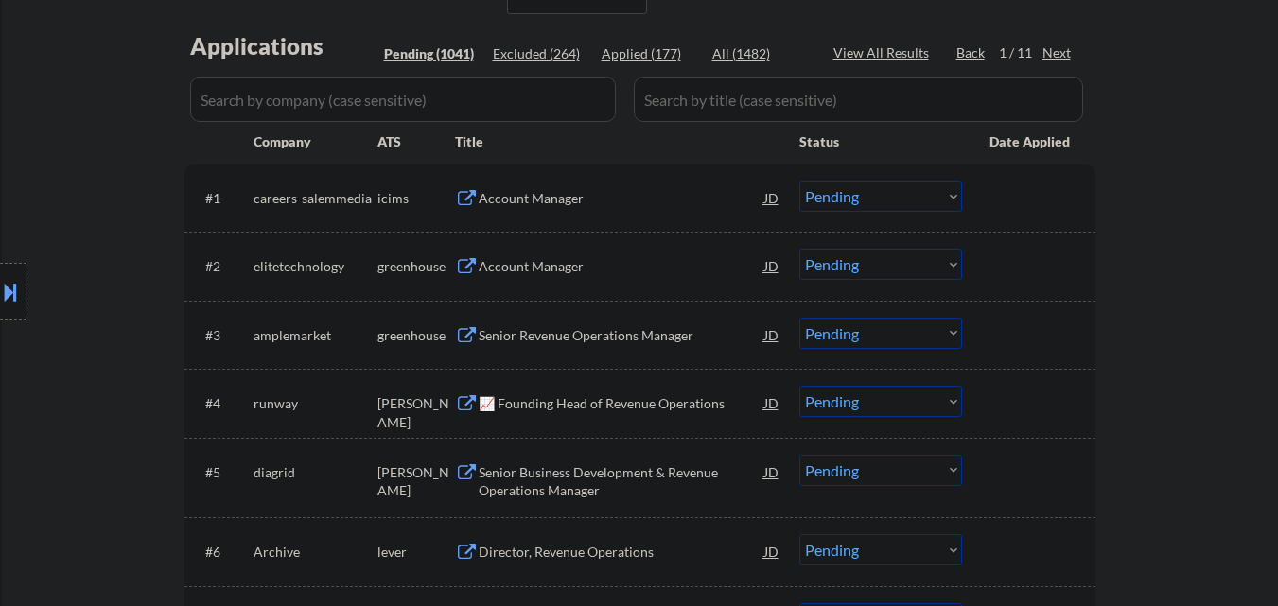
scroll to position [473, 0]
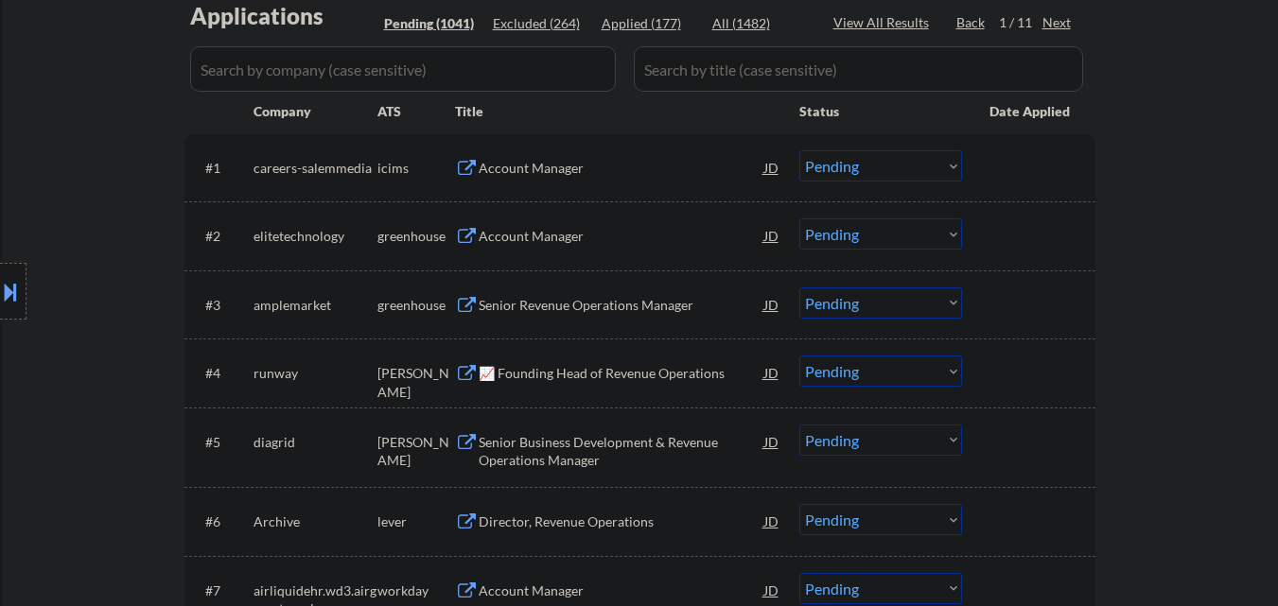
click at [652, 312] on div "Senior Revenue Operations Manager" at bounding box center [622, 305] width 286 height 19
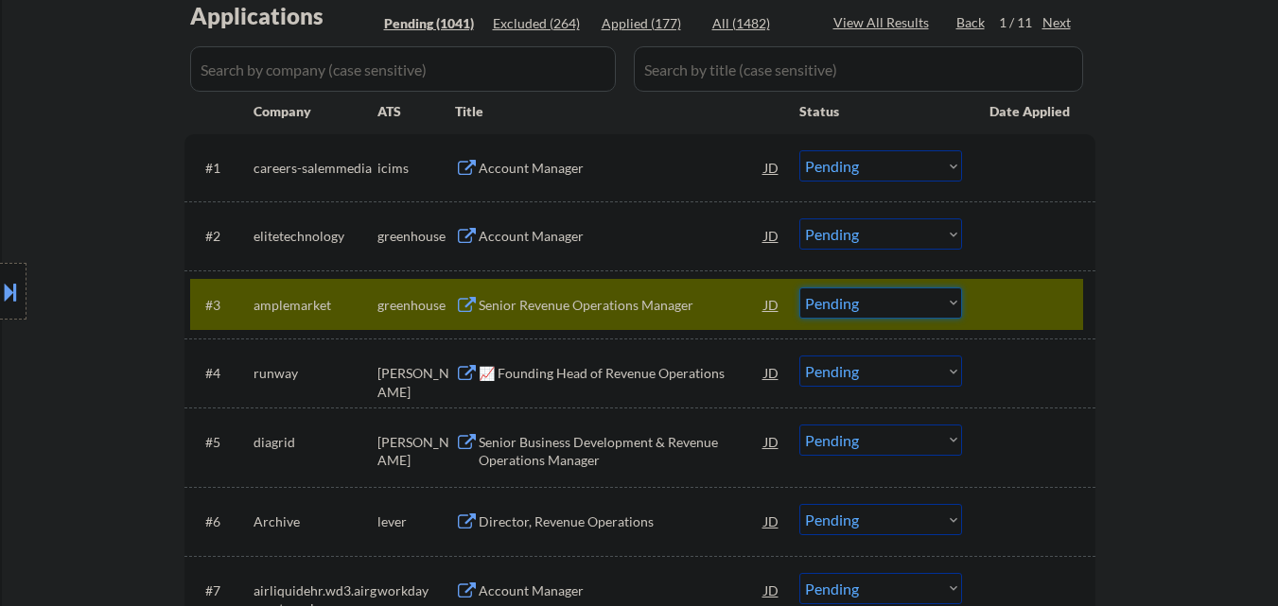
drag, startPoint x: 865, startPoint y: 301, endPoint x: 865, endPoint y: 315, distance: 14.2
click at [865, 304] on select "Choose an option... Pending Applied Excluded (Questions) Excluded (Expired) Exc…" at bounding box center [881, 303] width 163 height 31
click at [800, 288] on select "Choose an option... Pending Applied Excluded (Questions) Excluded (Expired) Exc…" at bounding box center [881, 303] width 163 height 31
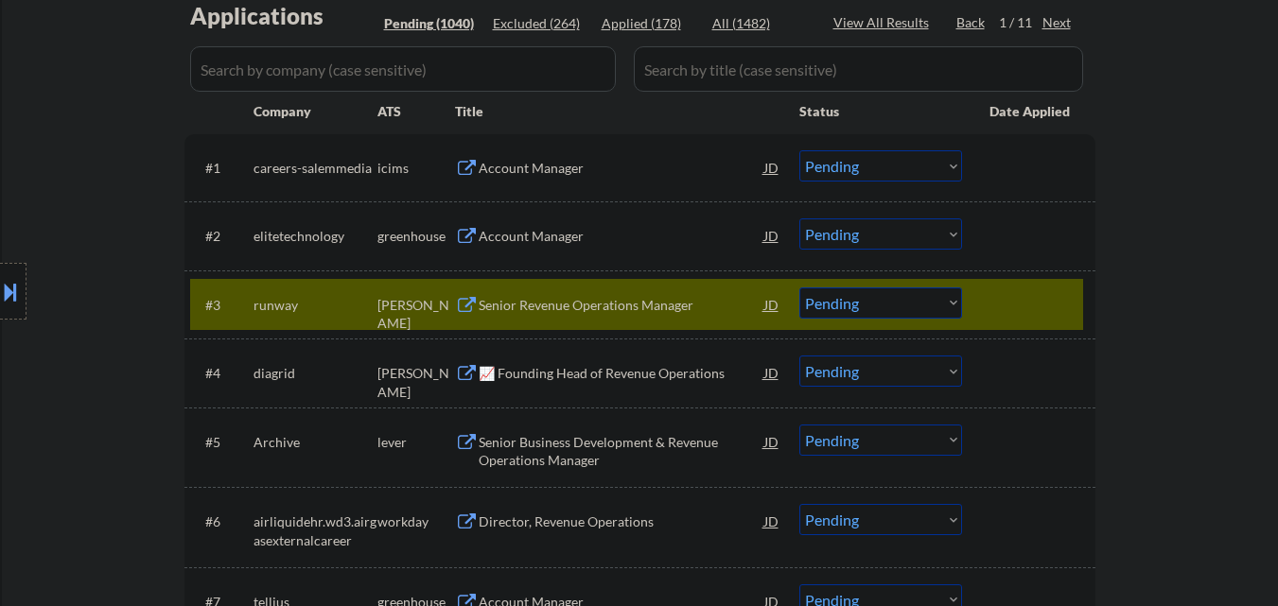
click at [606, 305] on div "Senior Revenue Operations Manager" at bounding box center [622, 305] width 286 height 19
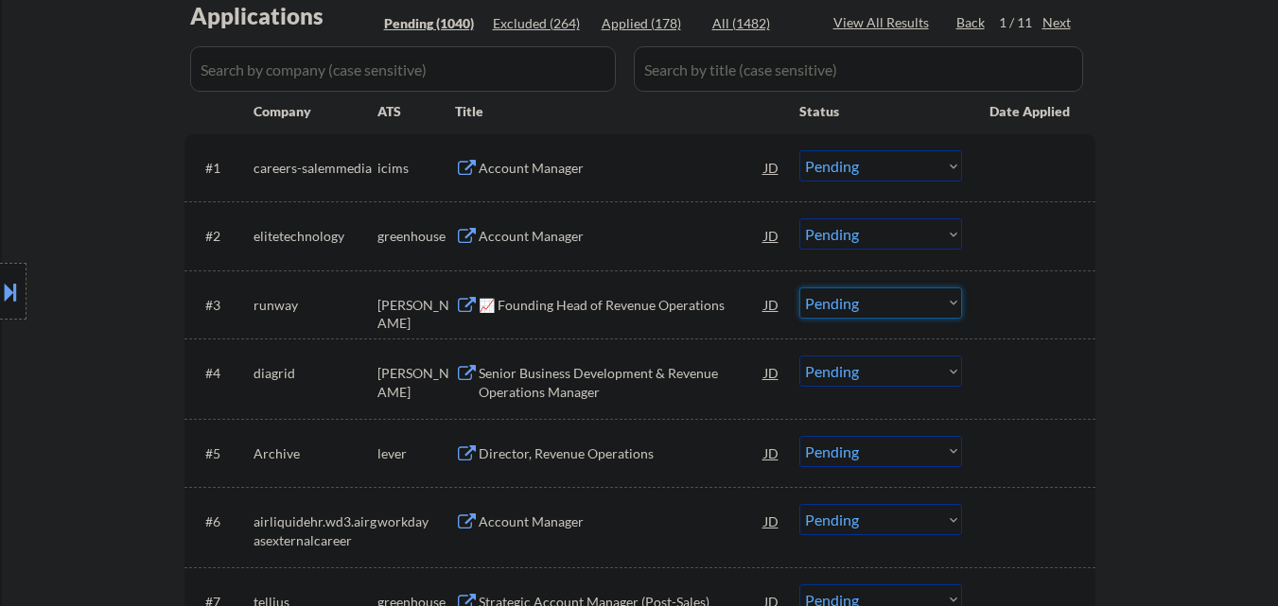
click at [893, 313] on select "Choose an option... Pending Applied Excluded (Questions) Excluded (Expired) Exc…" at bounding box center [881, 303] width 163 height 31
click at [800, 288] on select "Choose an option... Pending Applied Excluded (Questions) Excluded (Expired) Exc…" at bounding box center [881, 303] width 163 height 31
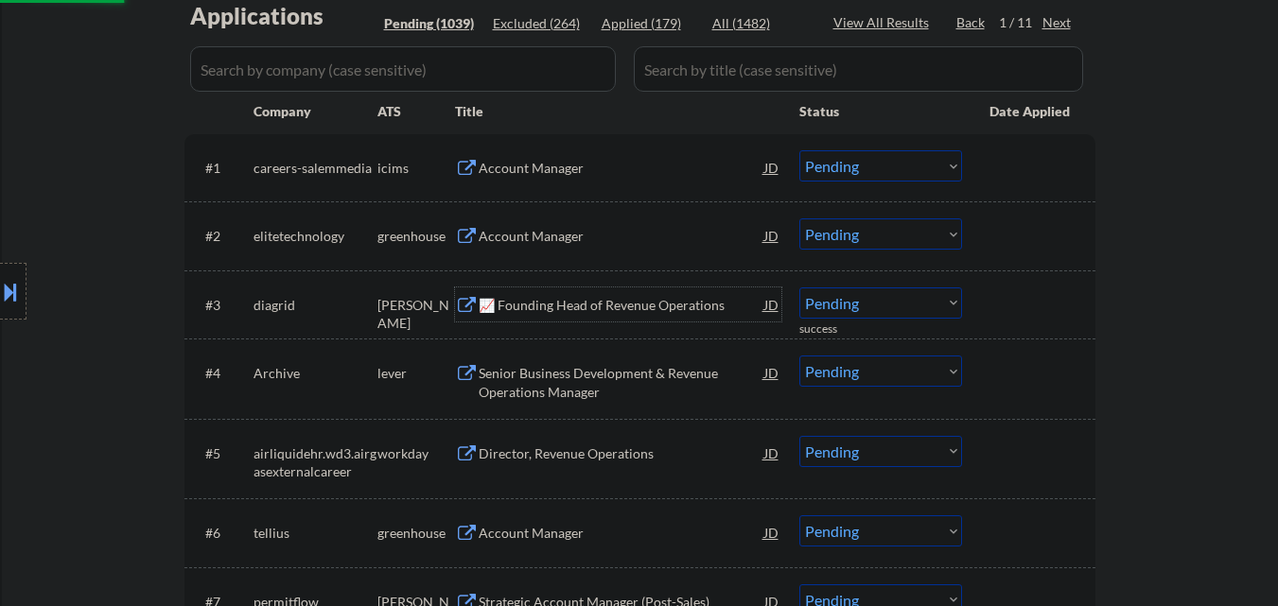
click at [590, 306] on div "📈 Founding Head of Revenue Operations" at bounding box center [622, 305] width 286 height 19
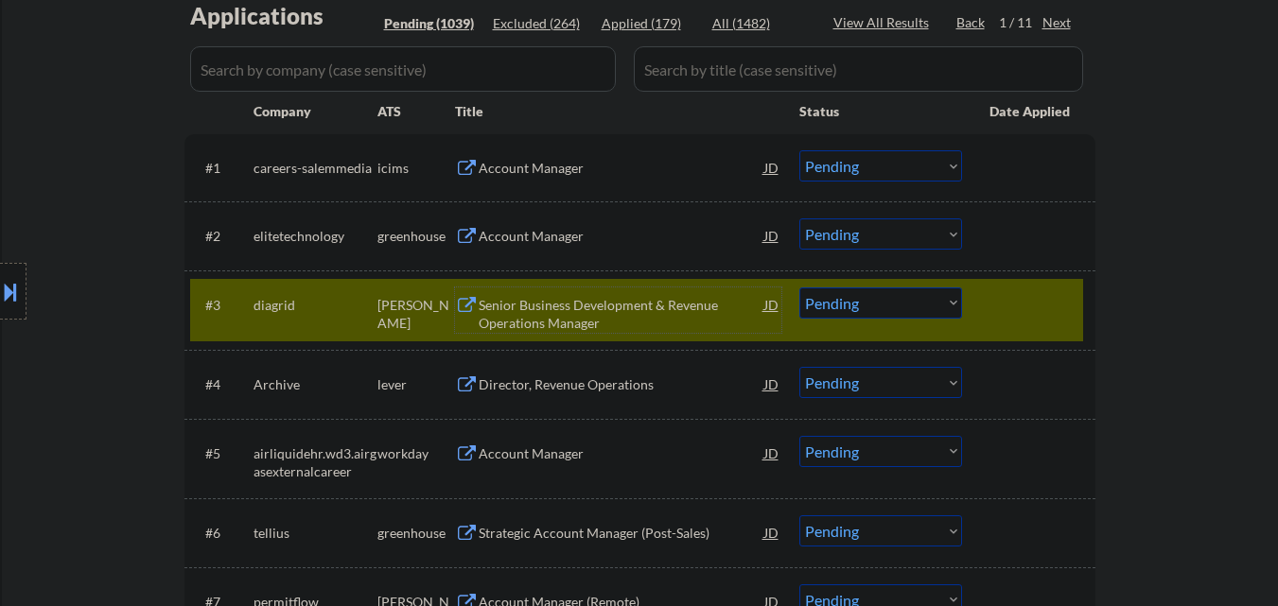
drag, startPoint x: 935, startPoint y: 306, endPoint x: 936, endPoint y: 316, distance: 10.5
click at [936, 313] on select "Choose an option... Pending Applied Excluded (Questions) Excluded (Expired) Exc…" at bounding box center [881, 303] width 163 height 31
click at [800, 288] on select "Choose an option... Pending Applied Excluded (Questions) Excluded (Expired) Exc…" at bounding box center [881, 303] width 163 height 31
click at [1046, 300] on div at bounding box center [1031, 305] width 83 height 34
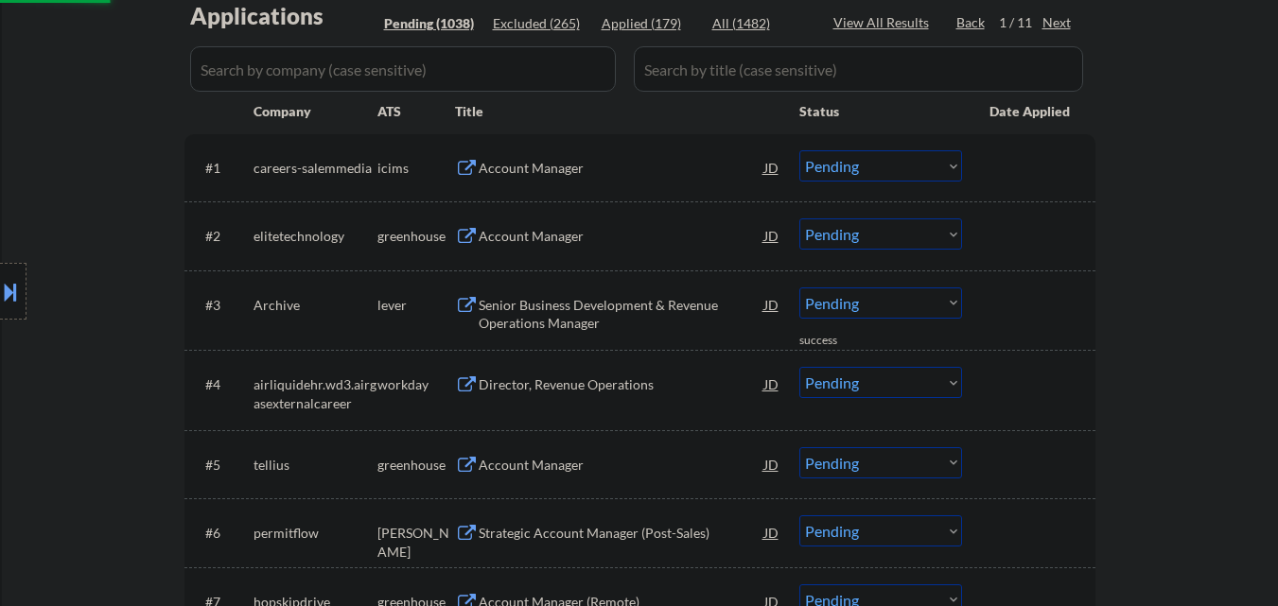
click at [589, 309] on div "Senior Business Development & Revenue Operations Manager" at bounding box center [622, 314] width 286 height 37
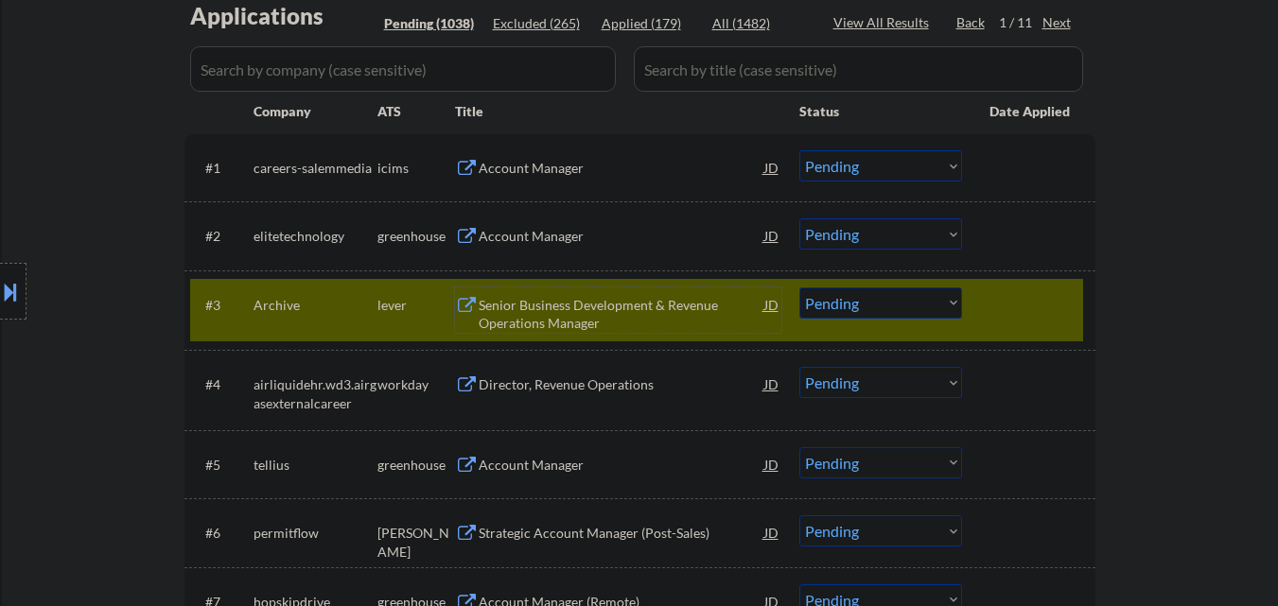
click at [894, 305] on select "Choose an option... Pending Applied Excluded (Questions) Excluded (Expired) Exc…" at bounding box center [881, 303] width 163 height 31
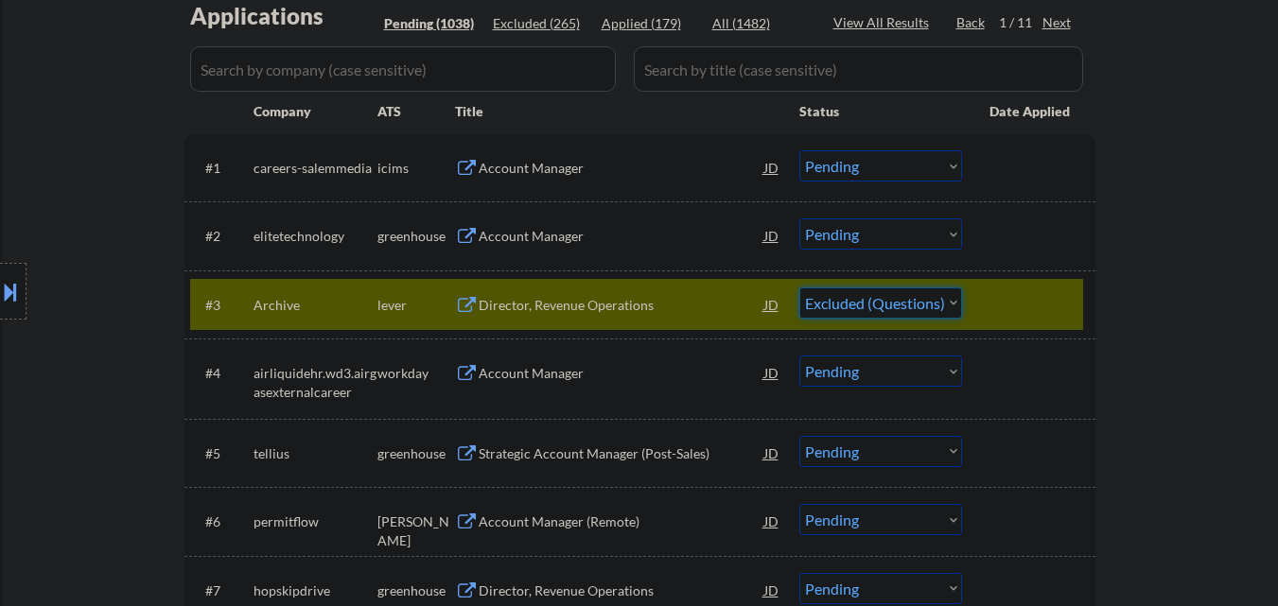
click at [800, 288] on select "Choose an option... Pending Applied Excluded (Questions) Excluded (Expired) Exc…" at bounding box center [881, 303] width 163 height 31
select select ""pending""
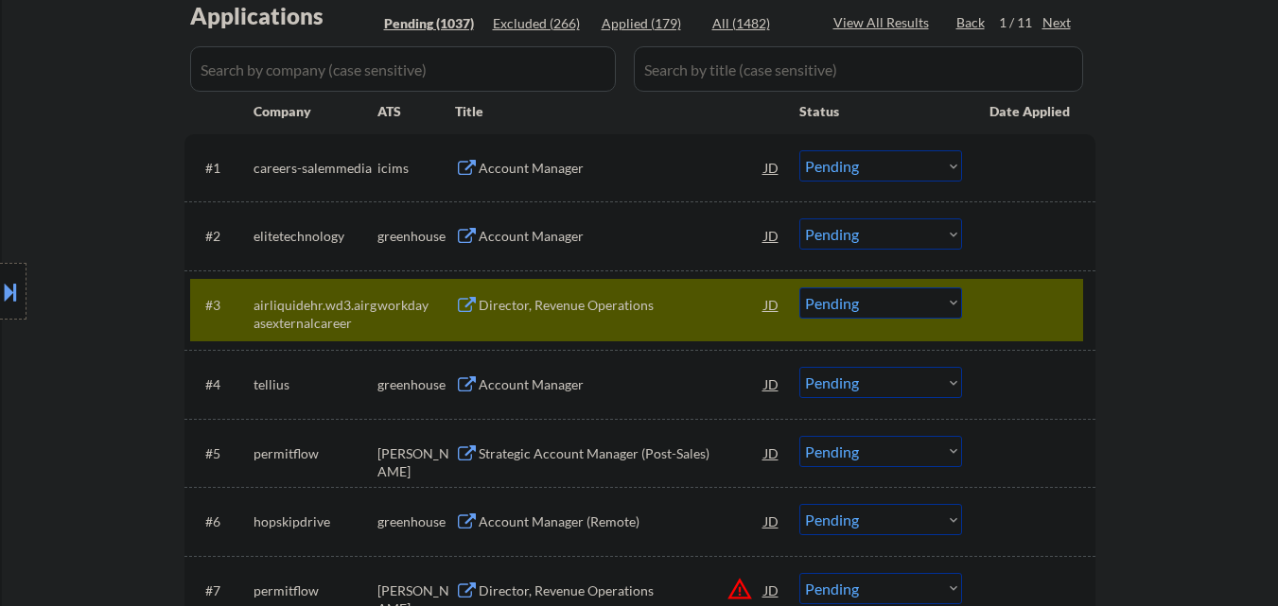
scroll to position [568, 0]
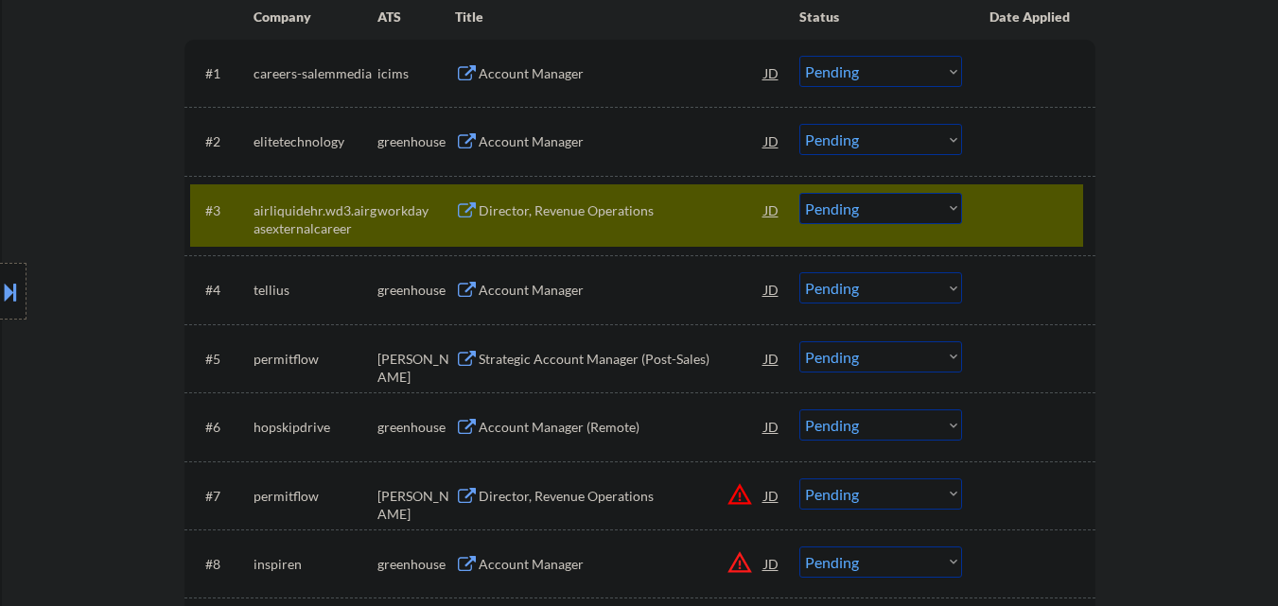
drag, startPoint x: 1024, startPoint y: 217, endPoint x: 932, endPoint y: 220, distance: 91.8
click at [1023, 217] on div at bounding box center [1031, 210] width 83 height 34
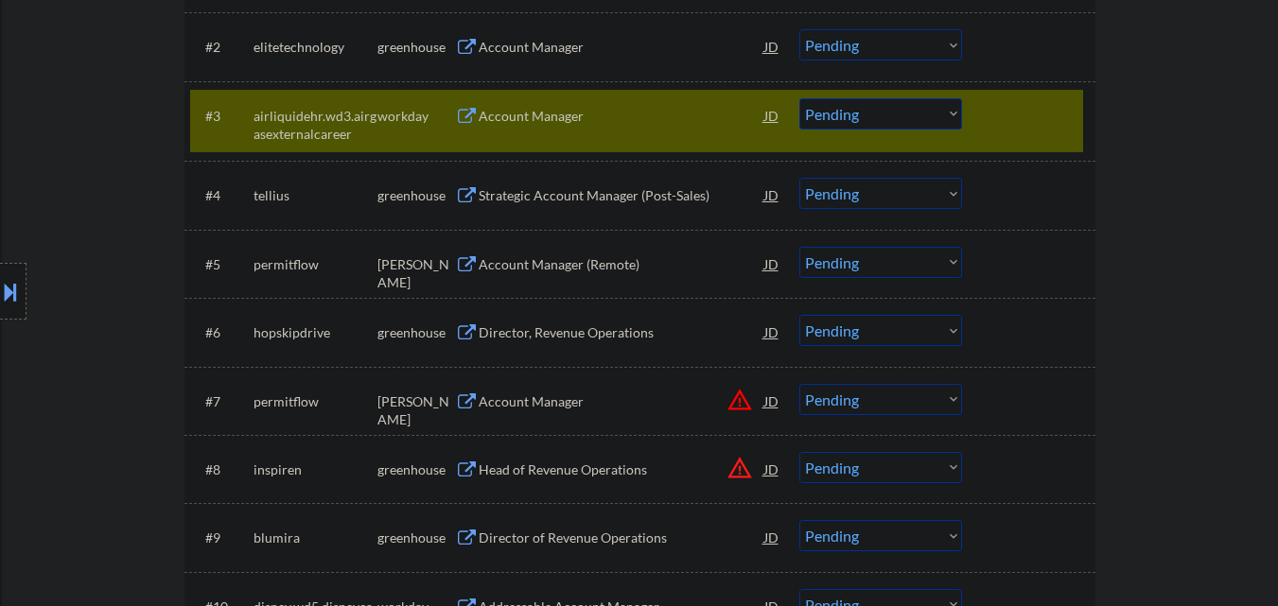
click at [1009, 108] on div at bounding box center [1031, 115] width 83 height 34
click at [1034, 107] on div at bounding box center [1031, 115] width 83 height 34
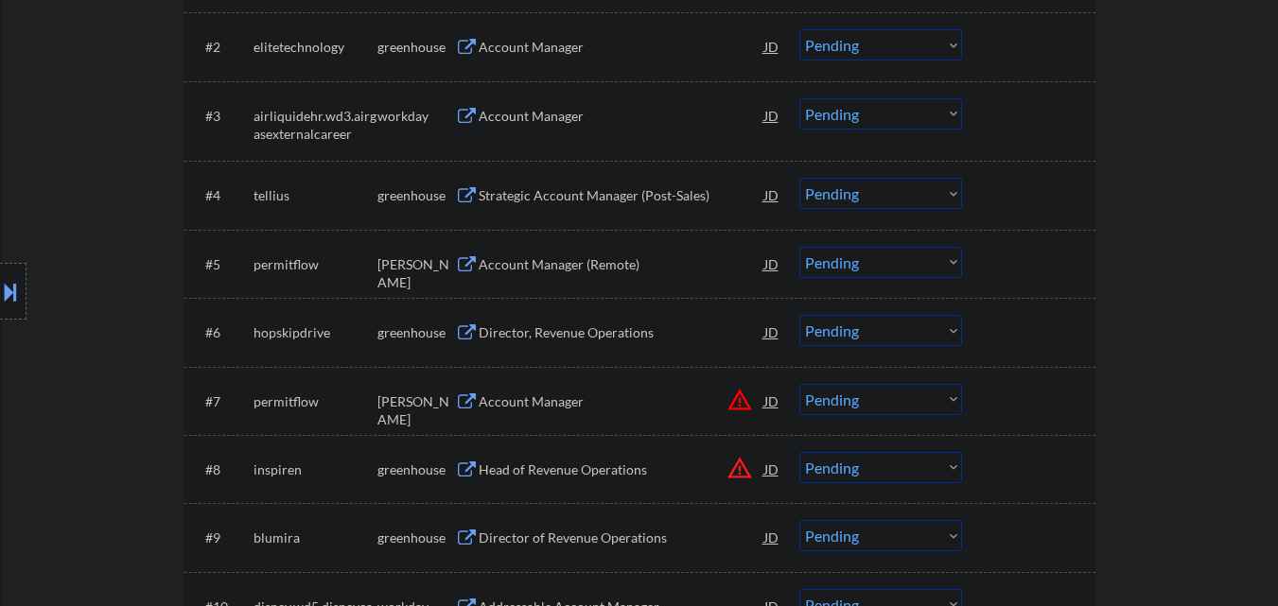
click at [564, 204] on div "Strategic Account Manager (Post-Sales)" at bounding box center [622, 195] width 286 height 19
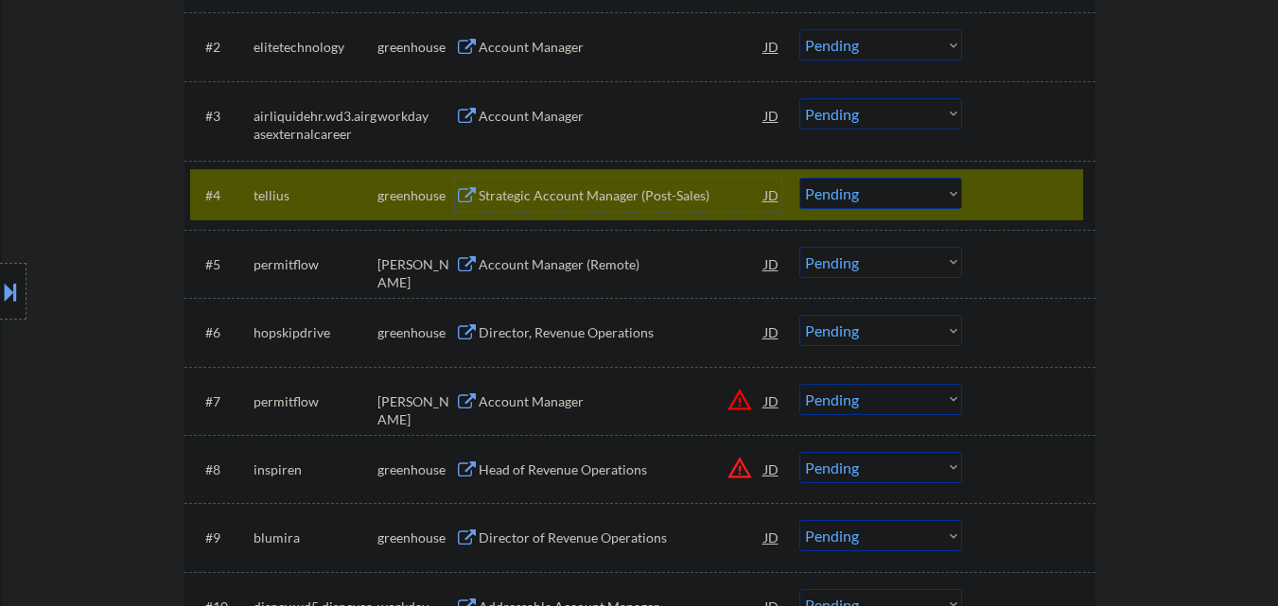
click at [870, 201] on select "Choose an option... Pending Applied Excluded (Questions) Excluded (Expired) Exc…" at bounding box center [881, 193] width 163 height 31
click at [800, 178] on select "Choose an option... Pending Applied Excluded (Questions) Excluded (Expired) Exc…" at bounding box center [881, 193] width 163 height 31
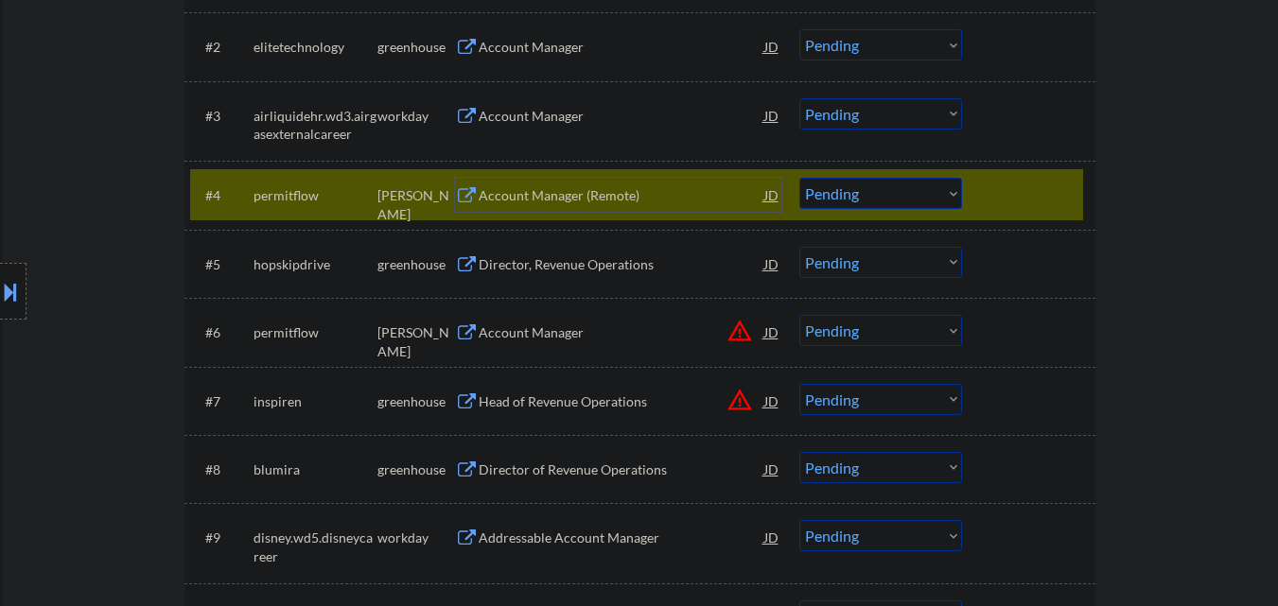
click at [581, 196] on div "Account Manager (Remote)" at bounding box center [622, 195] width 286 height 19
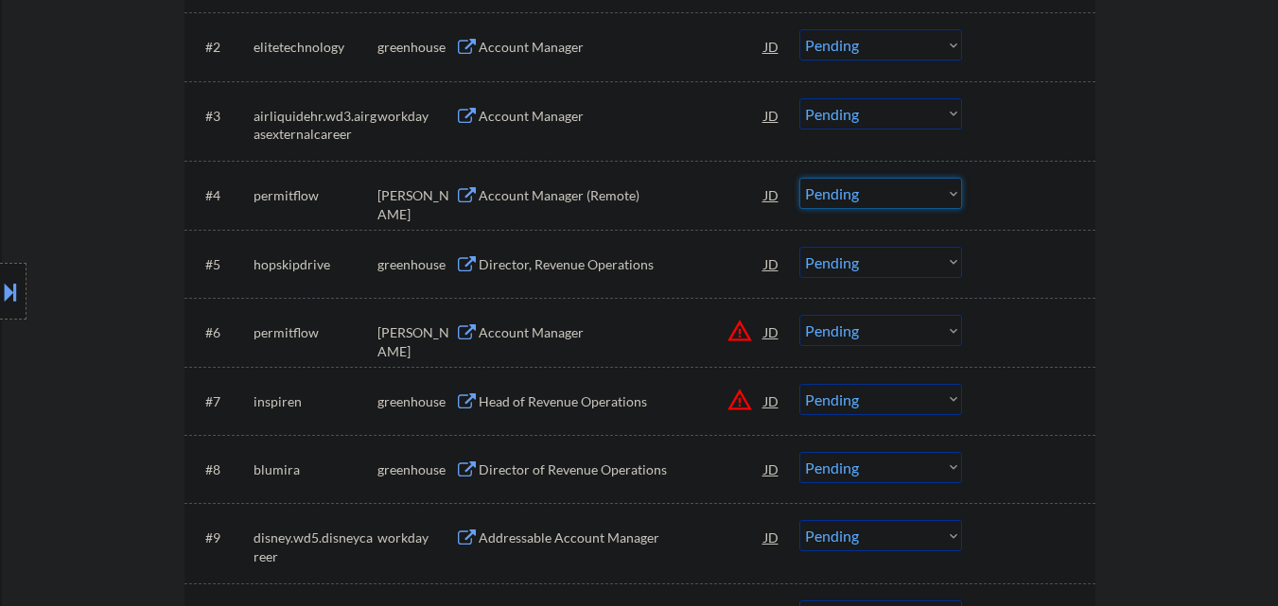
drag, startPoint x: 912, startPoint y: 191, endPoint x: 907, endPoint y: 206, distance: 15.9
click at [910, 193] on select "Choose an option... Pending Applied Excluded (Questions) Excluded (Expired) Exc…" at bounding box center [881, 193] width 163 height 31
click at [800, 178] on select "Choose an option... Pending Applied Excluded (Questions) Excluded (Expired) Exc…" at bounding box center [881, 193] width 163 height 31
click at [624, 269] on div "Director, Revenue Operations" at bounding box center [622, 264] width 286 height 19
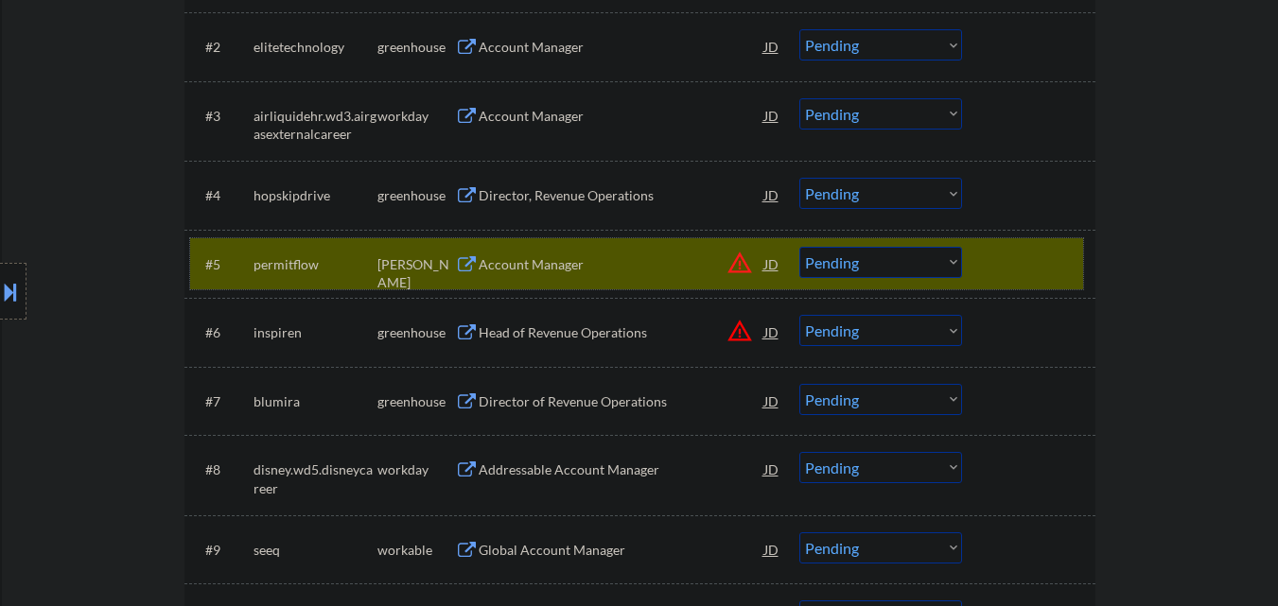
click at [1063, 255] on div at bounding box center [1031, 264] width 83 height 34
click at [900, 203] on select "Choose an option... Pending Applied Excluded (Questions) Excluded (Expired) Exc…" at bounding box center [881, 193] width 163 height 31
click at [800, 178] on select "Choose an option... Pending Applied Excluded (Questions) Excluded (Expired) Exc…" at bounding box center [881, 193] width 163 height 31
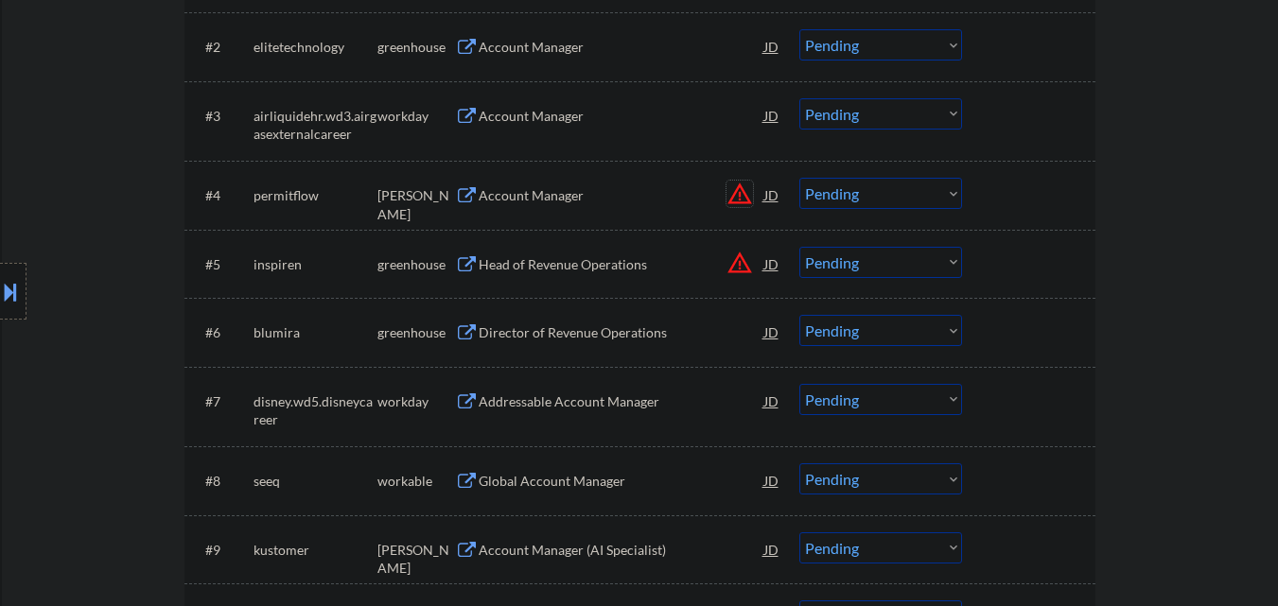
click at [748, 192] on button "warning_amber" at bounding box center [740, 194] width 26 height 26
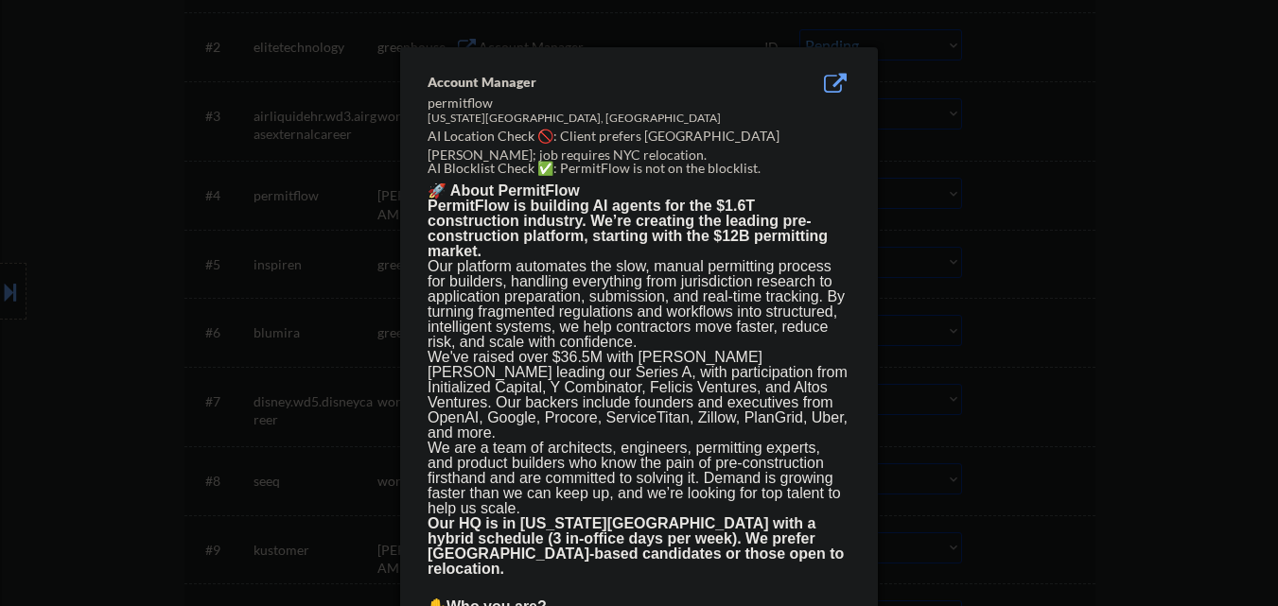
click at [1009, 228] on div at bounding box center [639, 303] width 1278 height 606
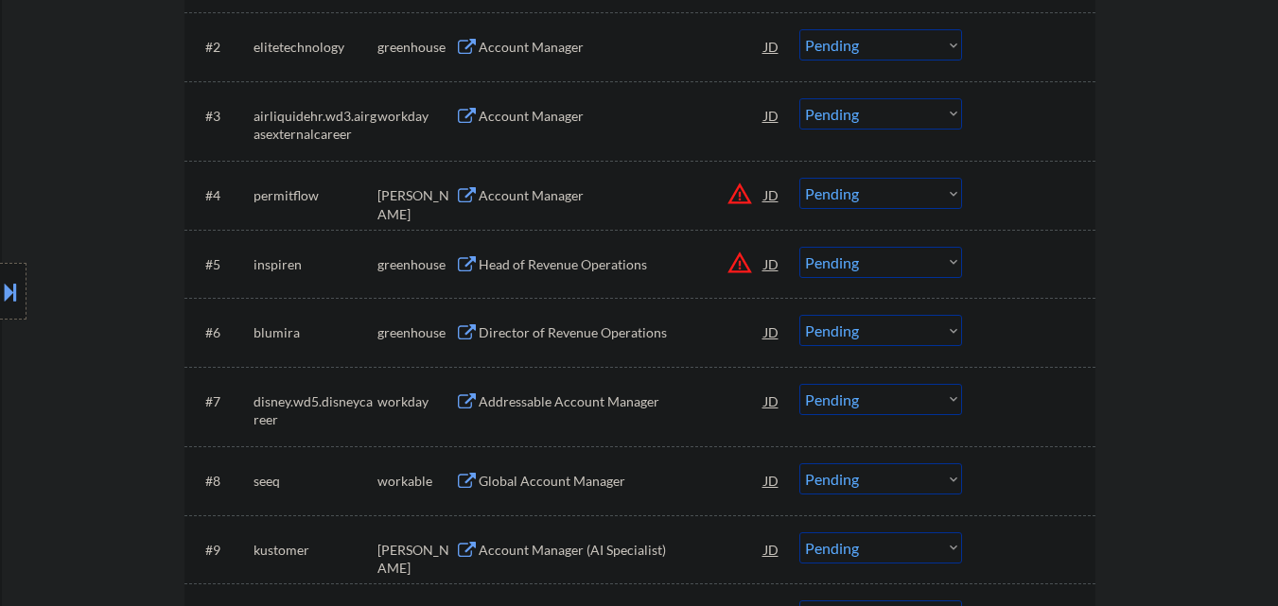
click at [0, 278] on button at bounding box center [10, 291] width 21 height 31
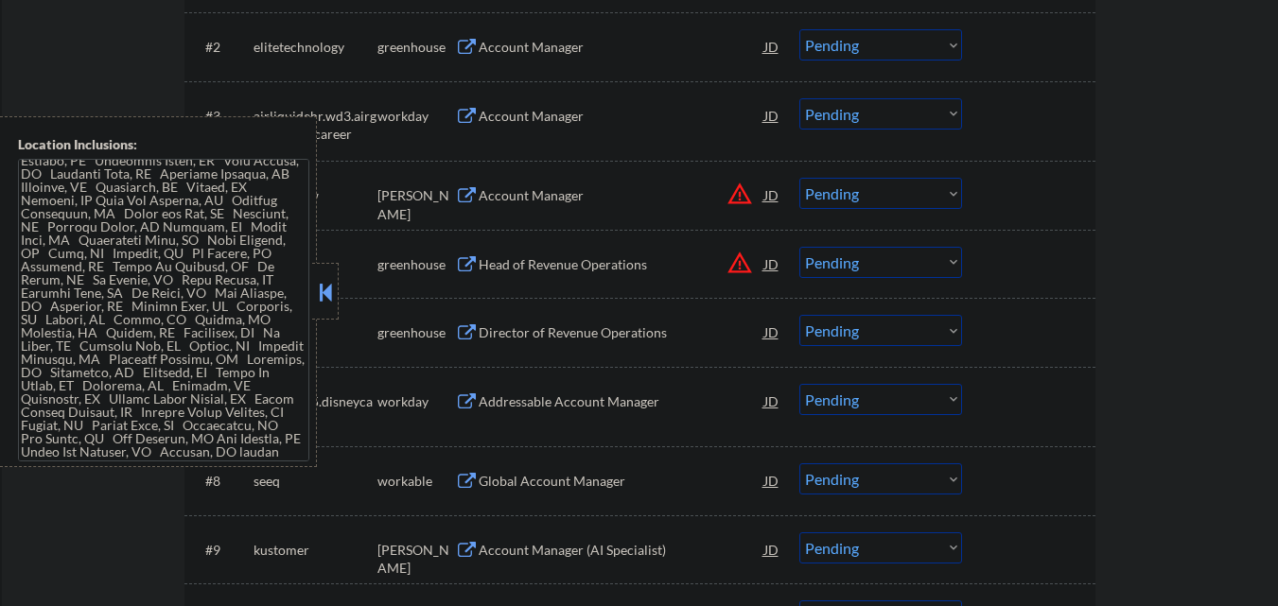
scroll to position [0, 0]
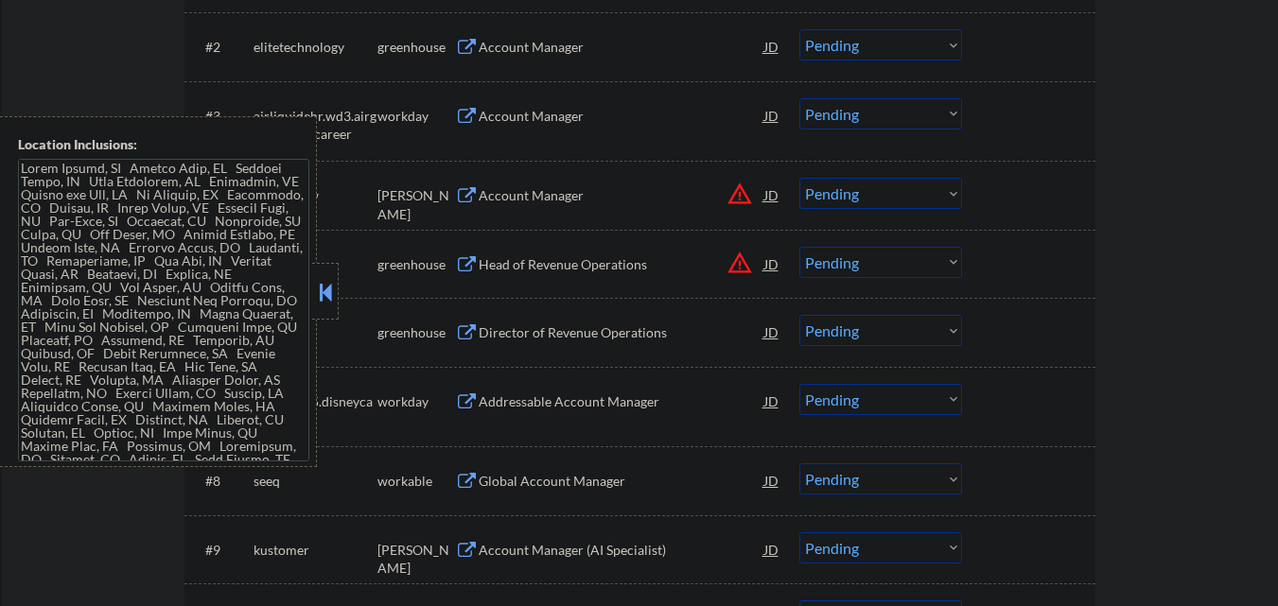
drag, startPoint x: 326, startPoint y: 305, endPoint x: 637, endPoint y: 305, distance: 310.3
click at [329, 305] on button at bounding box center [325, 292] width 21 height 28
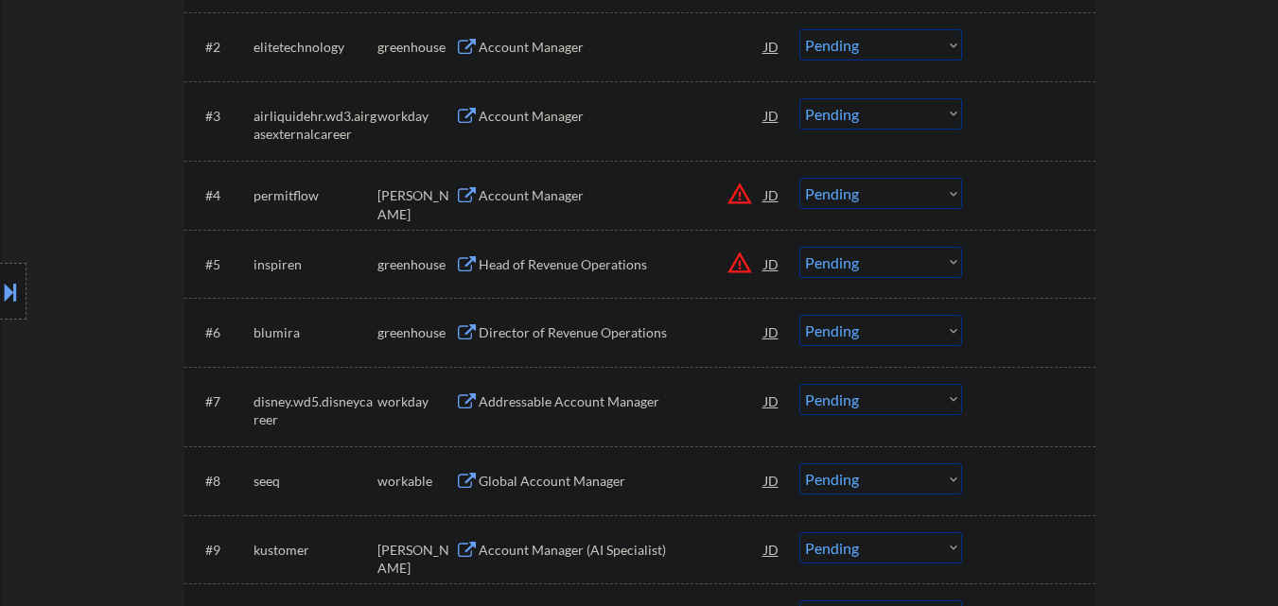
drag, startPoint x: 570, startPoint y: 176, endPoint x: 576, endPoint y: 158, distance: 19.2
click at [571, 176] on div "#4 permitflow ashby Account Manager JD warning_amber Choose an option... Pendin…" at bounding box center [636, 194] width 893 height 51
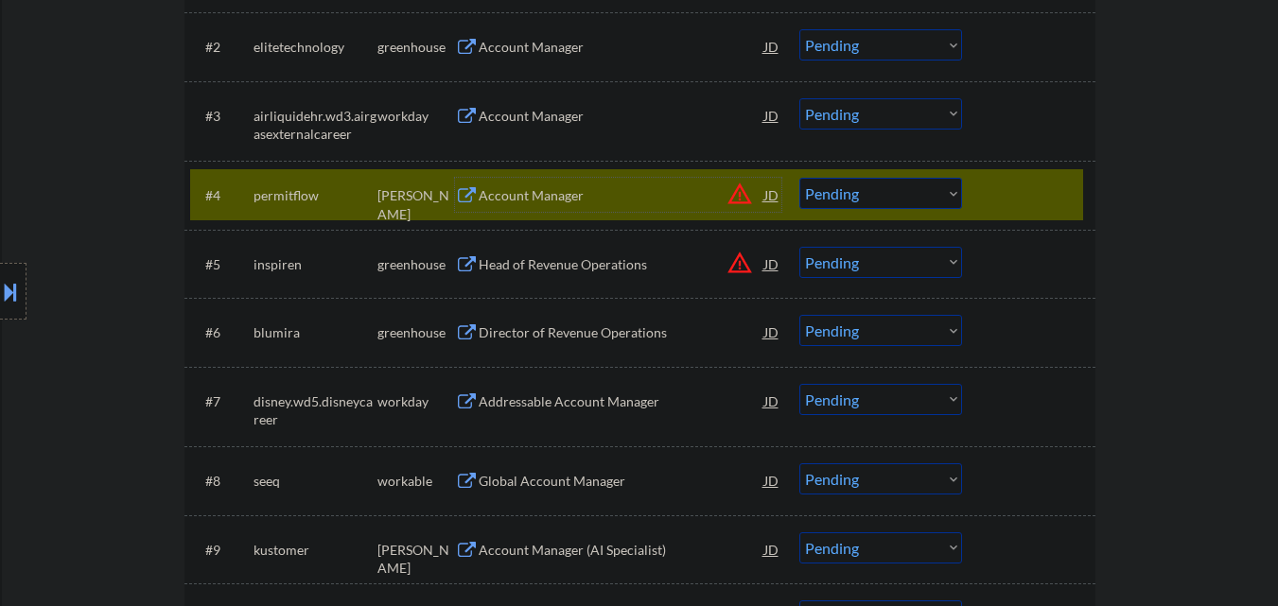
click at [725, 195] on div "Account Manager" at bounding box center [622, 195] width 286 height 19
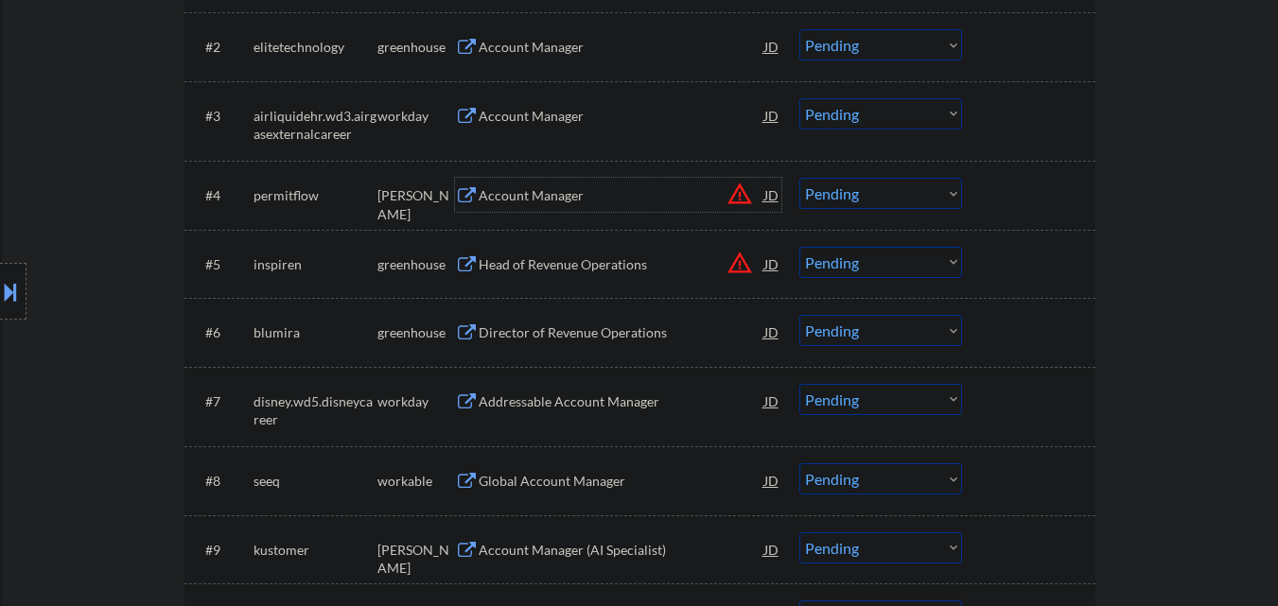
click at [926, 197] on select "Choose an option... Pending Applied Excluded (Questions) Excluded (Expired) Exc…" at bounding box center [881, 193] width 163 height 31
click at [800, 178] on select "Choose an option... Pending Applied Excluded (Questions) Excluded (Expired) Exc…" at bounding box center [881, 193] width 163 height 31
click at [751, 269] on button "warning_amber" at bounding box center [740, 263] width 26 height 26
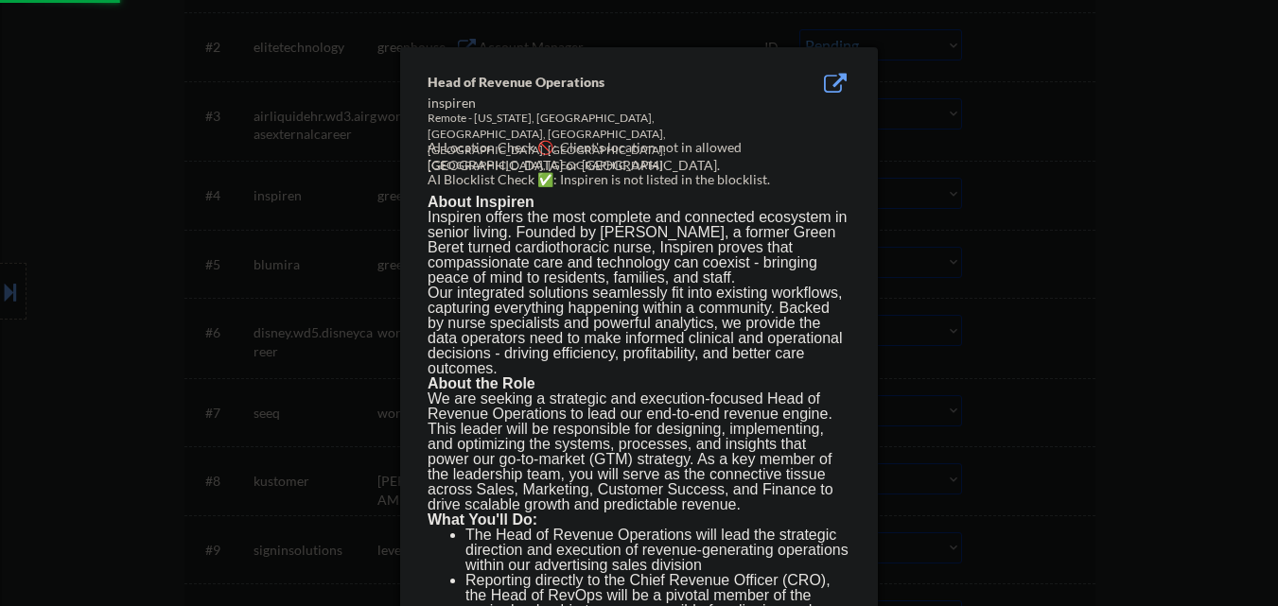
click at [1071, 267] on div at bounding box center [639, 303] width 1278 height 606
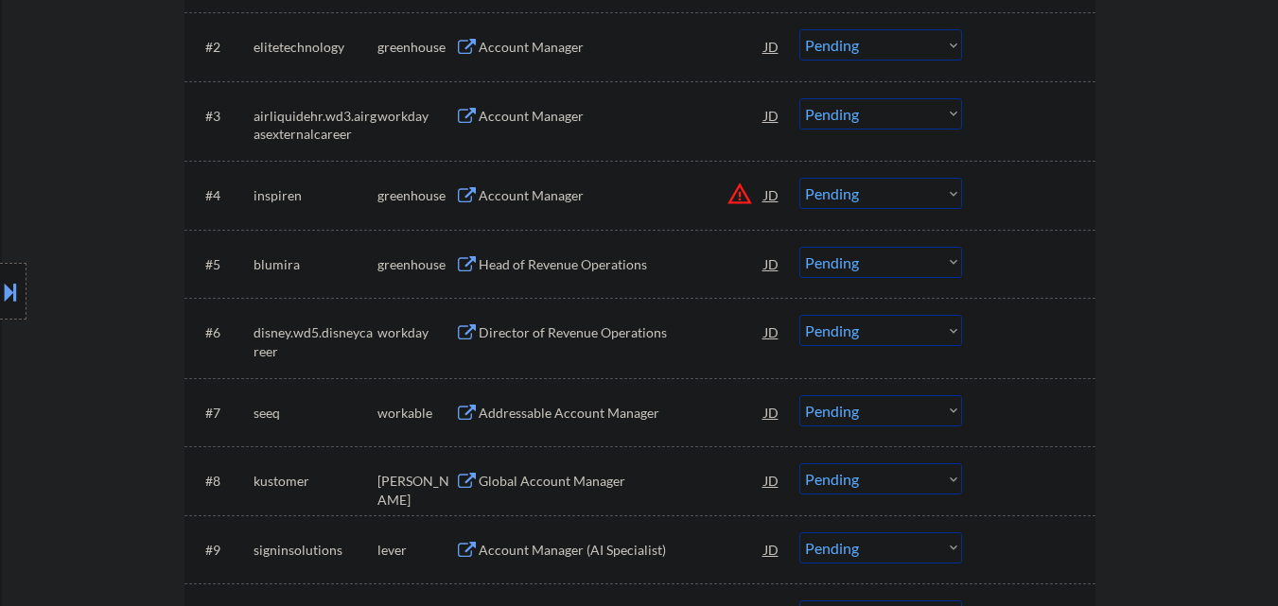
click at [888, 203] on select "Choose an option... Pending Applied Excluded (Questions) Excluded (Expired) Exc…" at bounding box center [881, 193] width 163 height 31
click at [800, 178] on select "Choose an option... Pending Applied Excluded (Questions) Excluded (Expired) Exc…" at bounding box center [881, 193] width 163 height 31
click at [586, 268] on div "Director of Revenue Operations" at bounding box center [622, 264] width 286 height 19
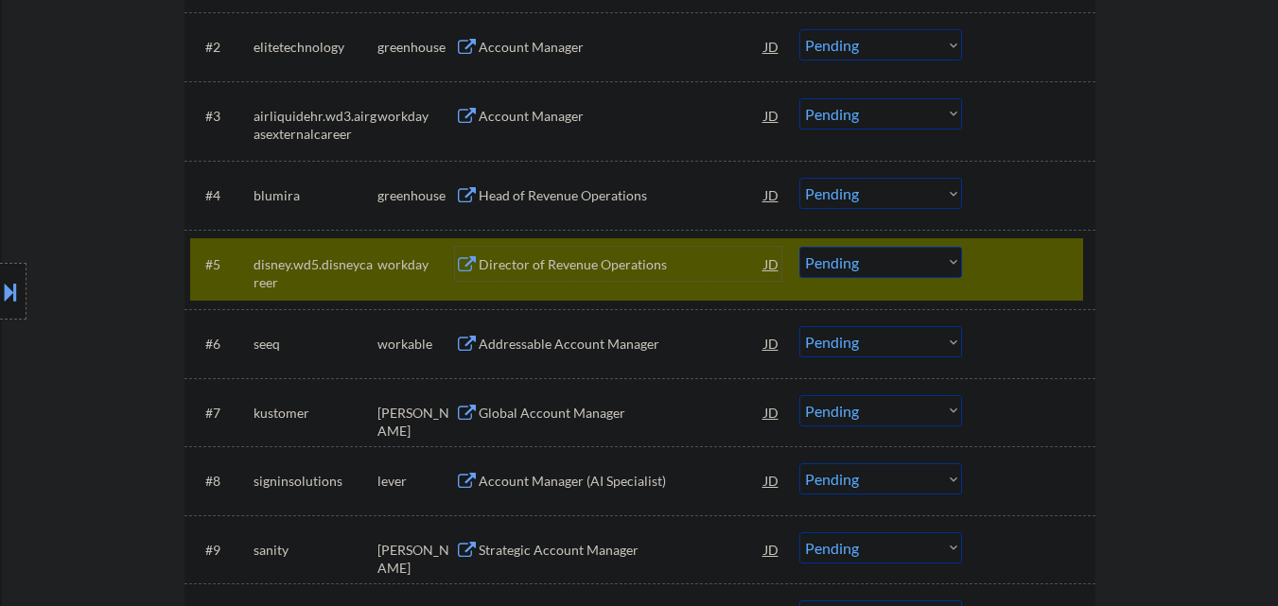
click at [902, 261] on select "Choose an option... Pending Applied Excluded (Questions) Excluded (Expired) Exc…" at bounding box center [881, 262] width 163 height 31
click at [1031, 260] on div at bounding box center [1031, 264] width 83 height 34
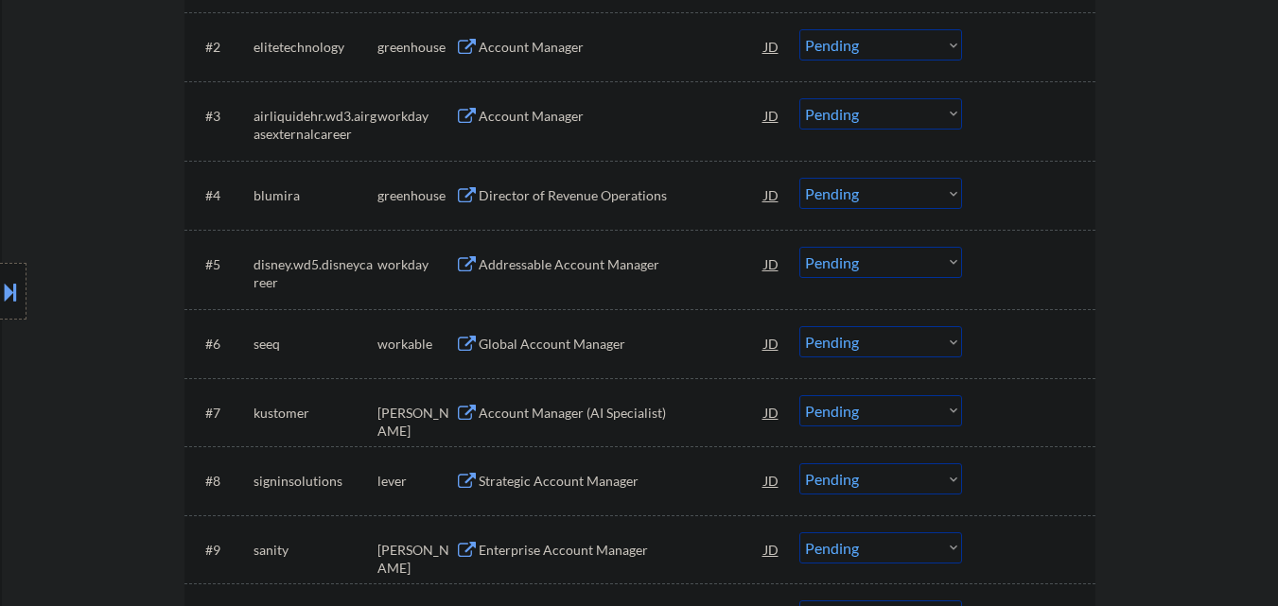
drag, startPoint x: 852, startPoint y: 191, endPoint x: 862, endPoint y: 201, distance: 13.4
click at [852, 190] on select "Choose an option... Pending Applied Excluded (Questions) Excluded (Expired) Exc…" at bounding box center [881, 193] width 163 height 31
click at [800, 178] on select "Choose an option... Pending Applied Excluded (Questions) Excluded (Expired) Exc…" at bounding box center [881, 193] width 163 height 31
select select ""pending""
click at [565, 340] on div "Global Account Manager" at bounding box center [622, 343] width 286 height 34
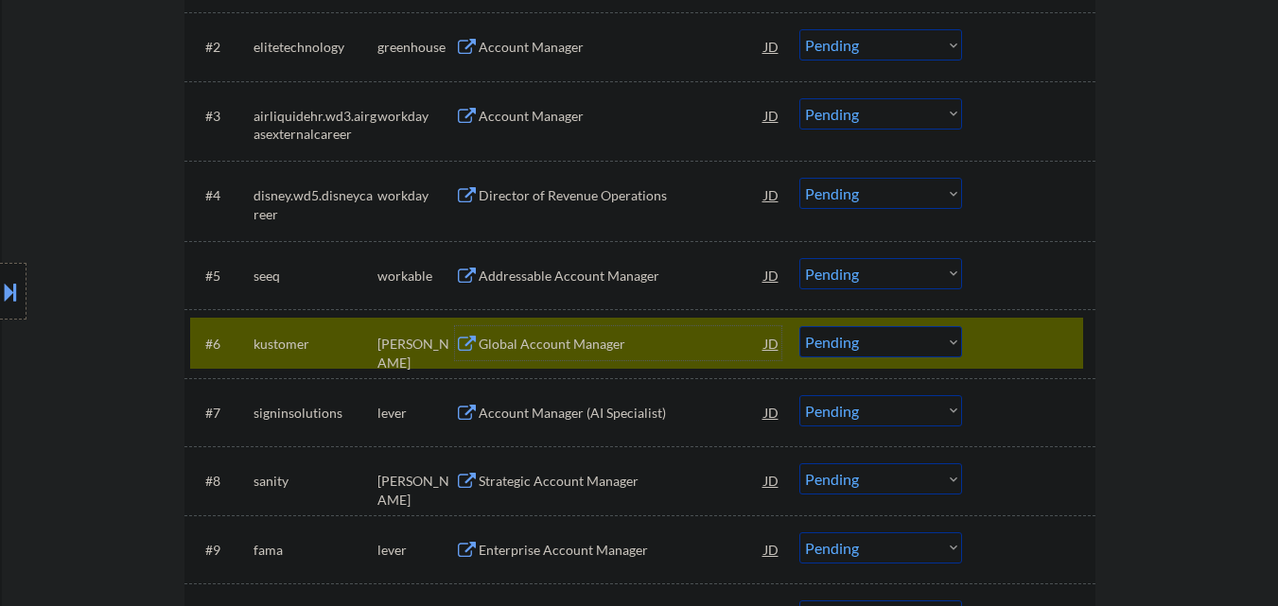
drag, startPoint x: 1034, startPoint y: 355, endPoint x: 939, endPoint y: 341, distance: 96.6
click at [1031, 356] on div at bounding box center [1031, 343] width 83 height 34
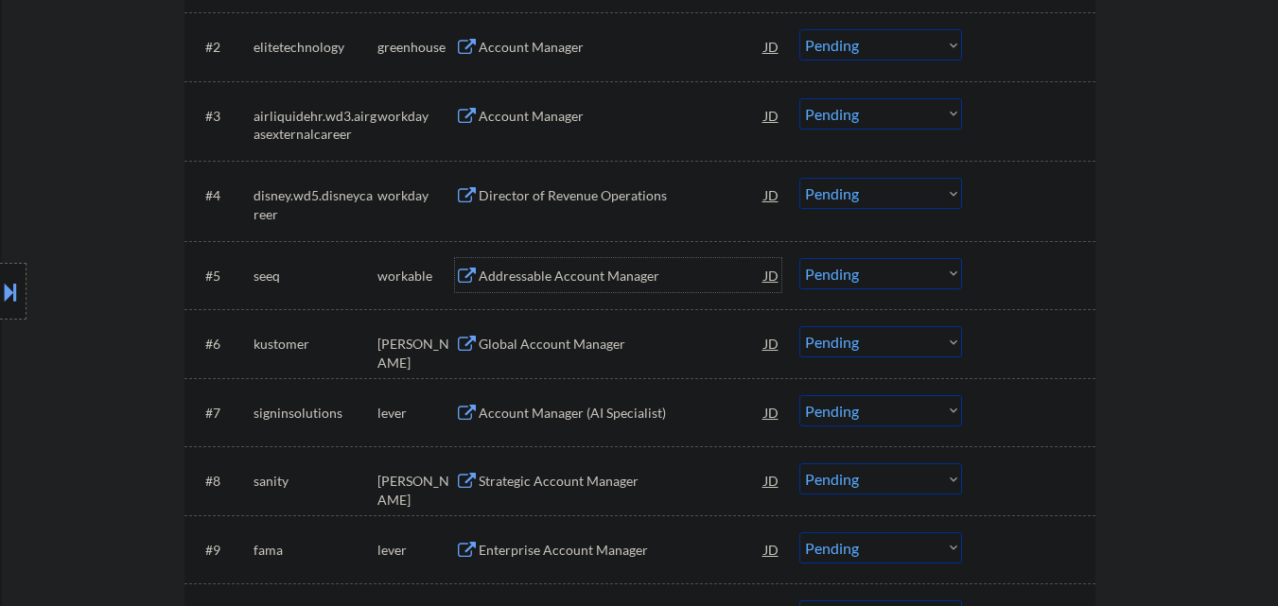
click at [564, 271] on div "Addressable Account Manager" at bounding box center [622, 276] width 286 height 19
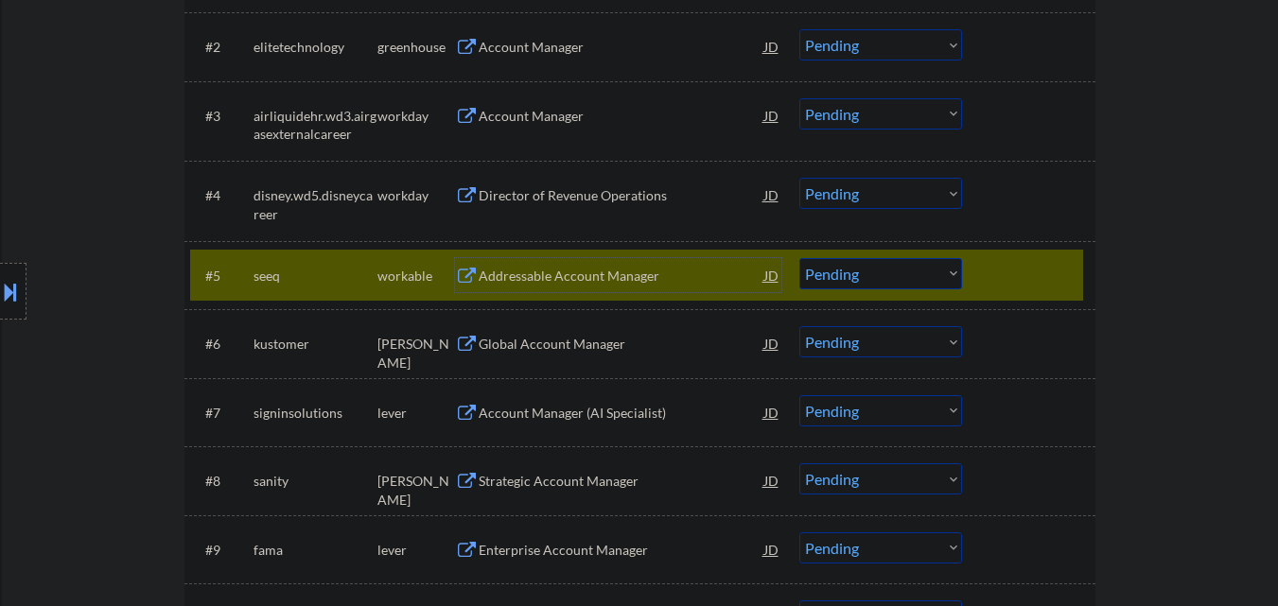
click at [905, 272] on select "Choose an option... Pending Applied Excluded (Questions) Excluded (Expired) Exc…" at bounding box center [881, 273] width 163 height 31
click at [800, 258] on select "Choose an option... Pending Applied Excluded (Questions) Excluded (Expired) Exc…" at bounding box center [881, 273] width 163 height 31
click at [1072, 269] on div at bounding box center [1031, 275] width 83 height 34
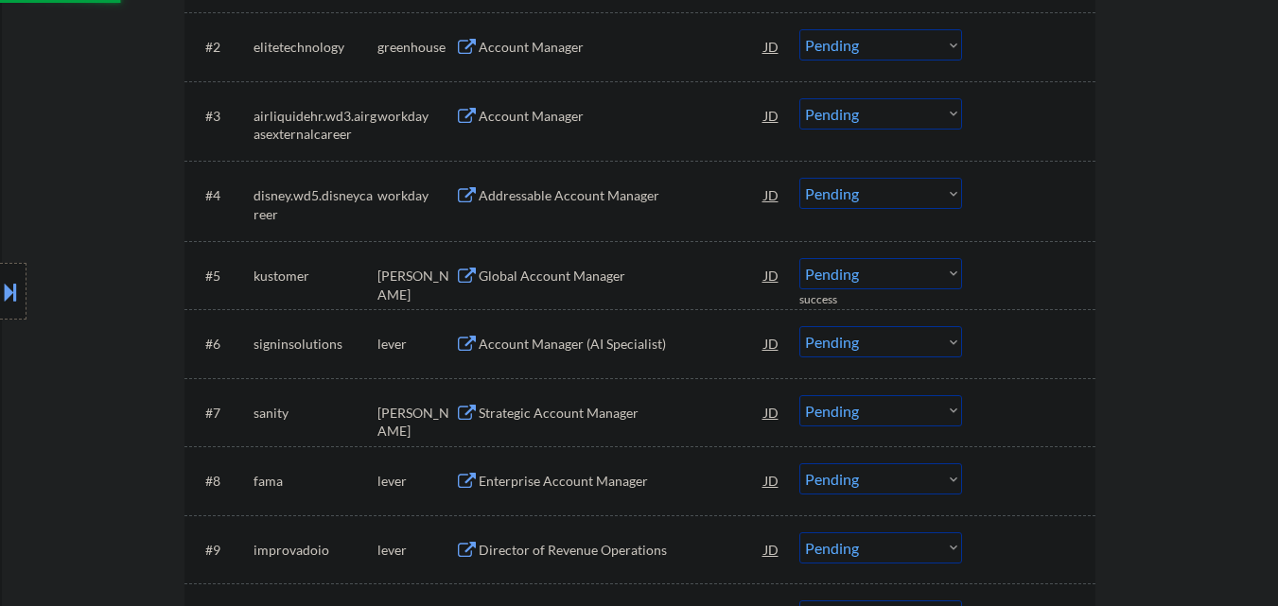
click at [616, 276] on div "Global Account Manager" at bounding box center [622, 276] width 286 height 19
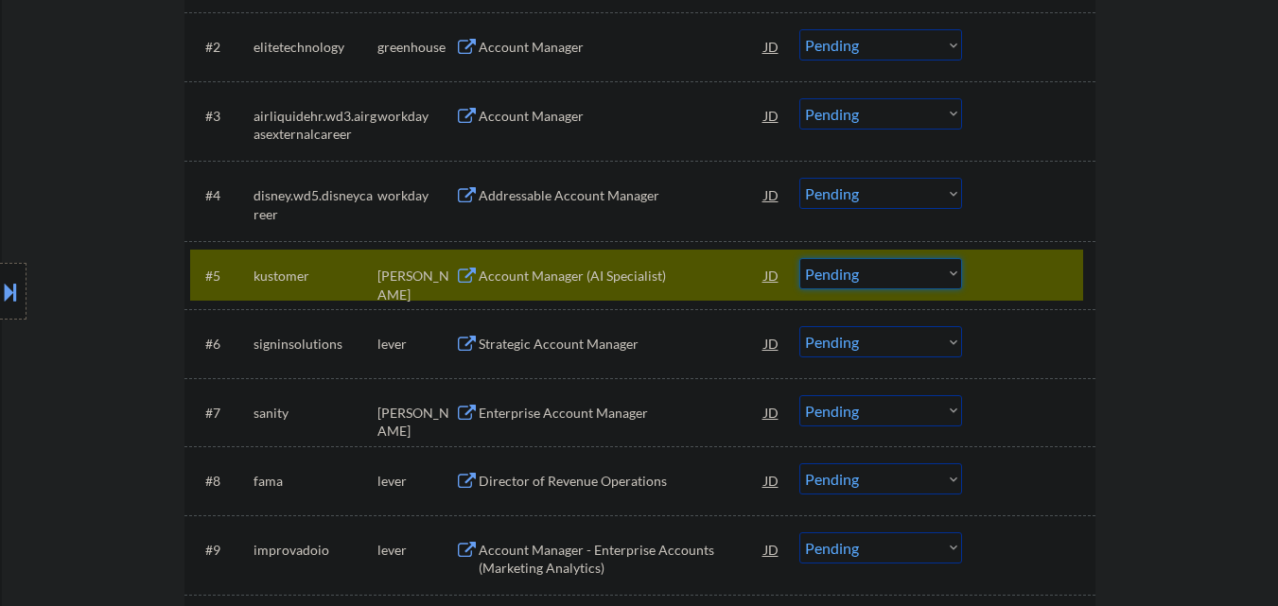
click at [912, 286] on select "Choose an option... Pending Applied Excluded (Questions) Excluded (Expired) Exc…" at bounding box center [881, 273] width 163 height 31
click at [800, 258] on select "Choose an option... Pending Applied Excluded (Questions) Excluded (Expired) Exc…" at bounding box center [881, 273] width 163 height 31
click at [1061, 272] on div at bounding box center [1031, 275] width 83 height 34
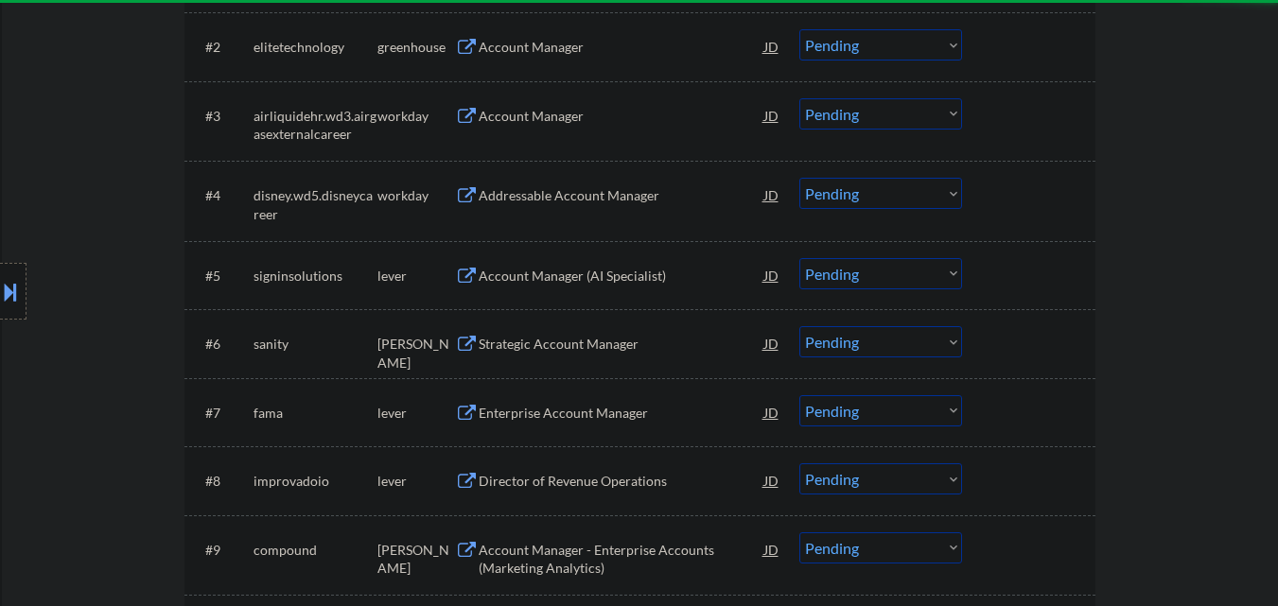
click at [604, 289] on div "Account Manager (AI Specialist)" at bounding box center [622, 275] width 286 height 34
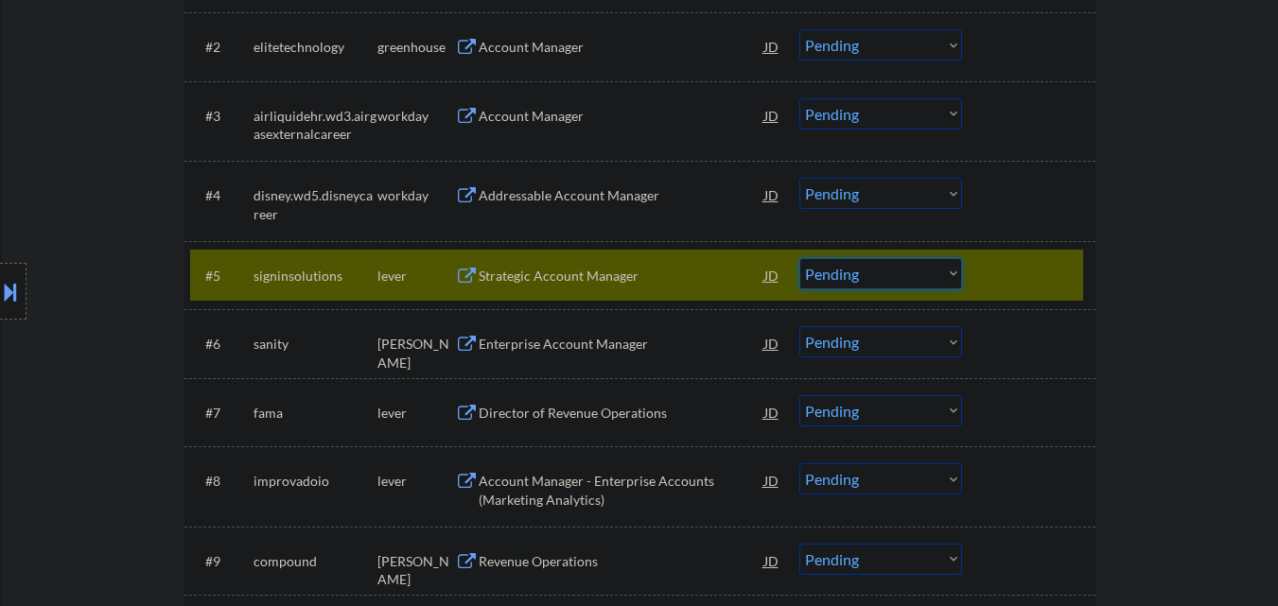
drag, startPoint x: 885, startPoint y: 272, endPoint x: 879, endPoint y: 288, distance: 16.2
click at [885, 274] on select "Choose an option... Pending Applied Excluded (Questions) Excluded (Expired) Exc…" at bounding box center [881, 273] width 163 height 31
click at [800, 258] on select "Choose an option... Pending Applied Excluded (Questions) Excluded (Expired) Exc…" at bounding box center [881, 273] width 163 height 31
click at [1017, 278] on div at bounding box center [1031, 275] width 83 height 34
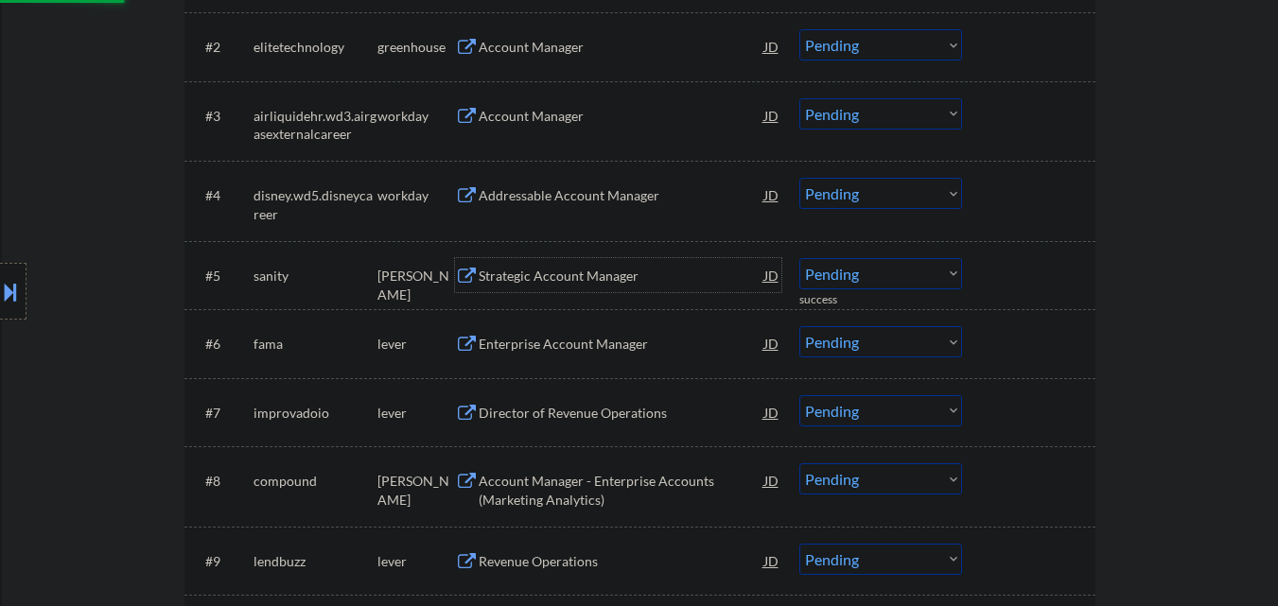
click at [580, 282] on div "Strategic Account Manager" at bounding box center [622, 276] width 286 height 19
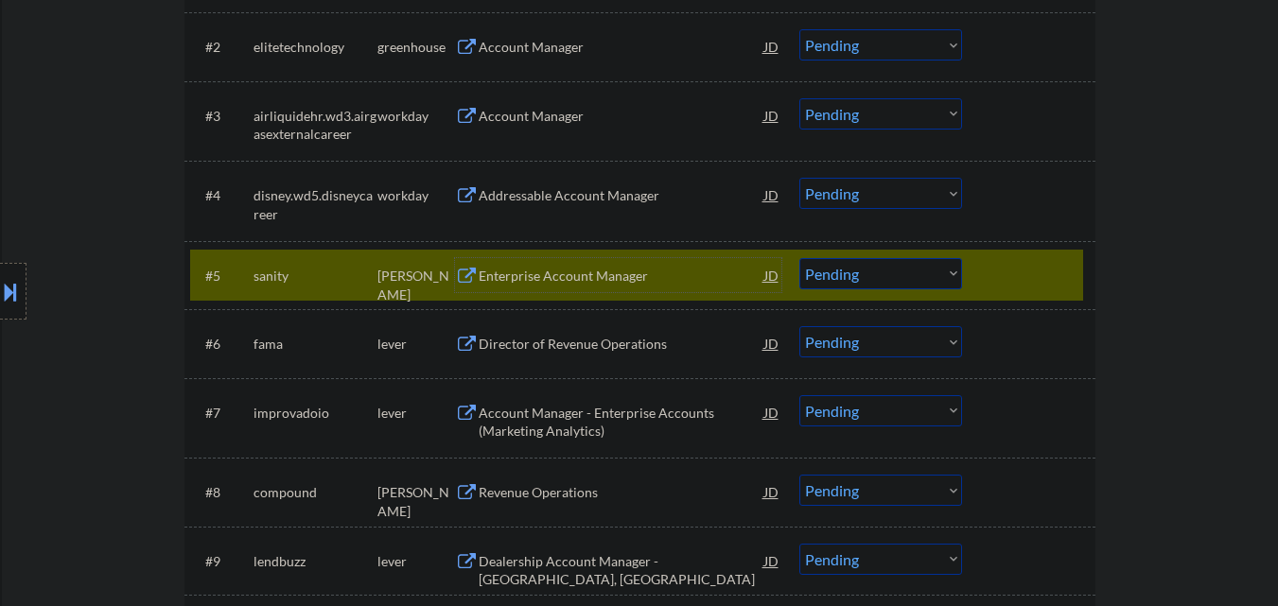
click at [611, 271] on div "Enterprise Account Manager" at bounding box center [622, 276] width 286 height 19
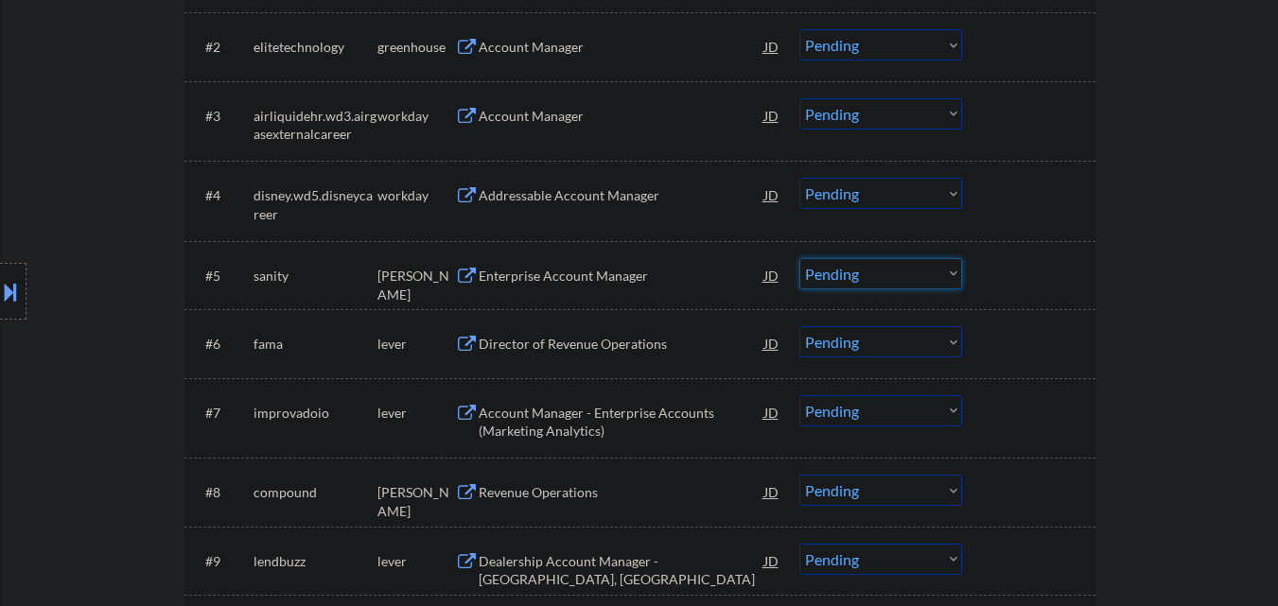
click at [871, 284] on select "Choose an option... Pending Applied Excluded (Questions) Excluded (Expired) Exc…" at bounding box center [881, 273] width 163 height 31
click at [800, 258] on select "Choose an option... Pending Applied Excluded (Questions) Excluded (Expired) Exc…" at bounding box center [881, 273] width 163 height 31
click at [580, 286] on div "Enterprise Account Manager" at bounding box center [622, 275] width 286 height 34
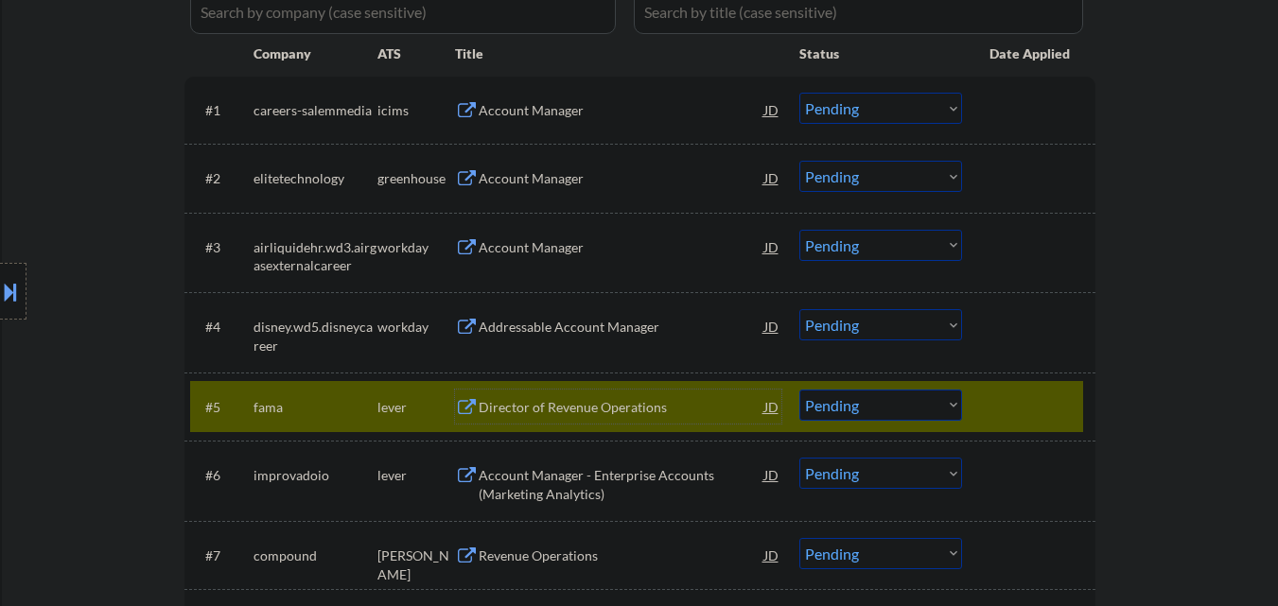
scroll to position [589, 0]
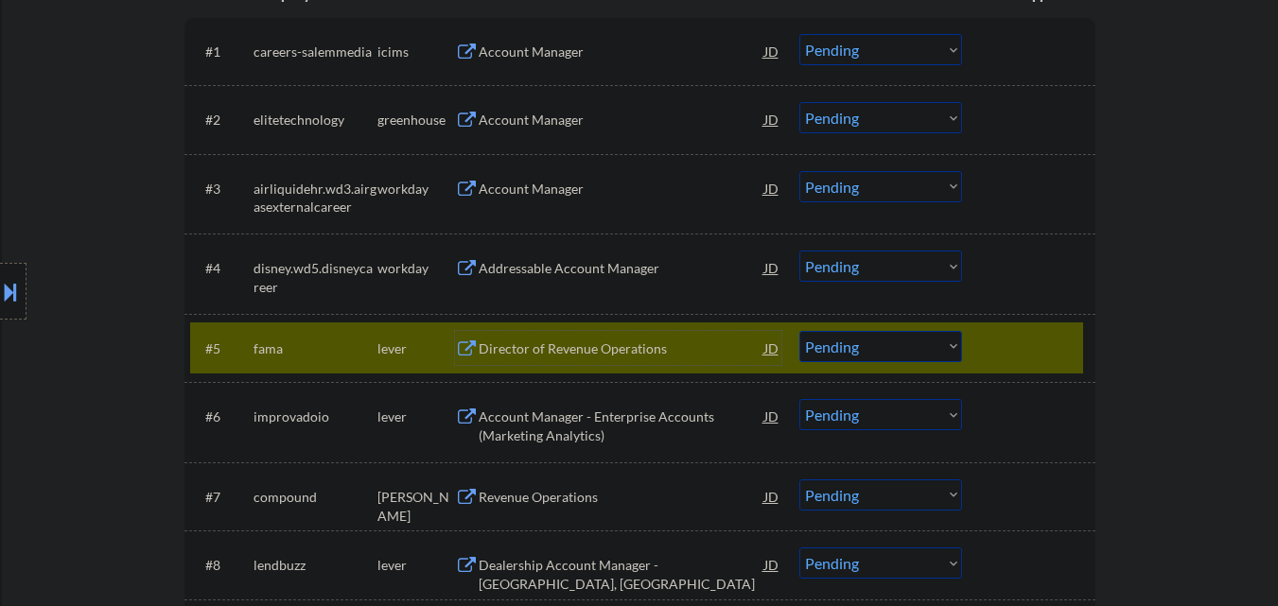
click at [863, 356] on select "Choose an option... Pending Applied Excluded (Questions) Excluded (Expired) Exc…" at bounding box center [881, 346] width 163 height 31
click at [800, 331] on select "Choose an option... Pending Applied Excluded (Questions) Excluded (Expired) Exc…" at bounding box center [881, 346] width 163 height 31
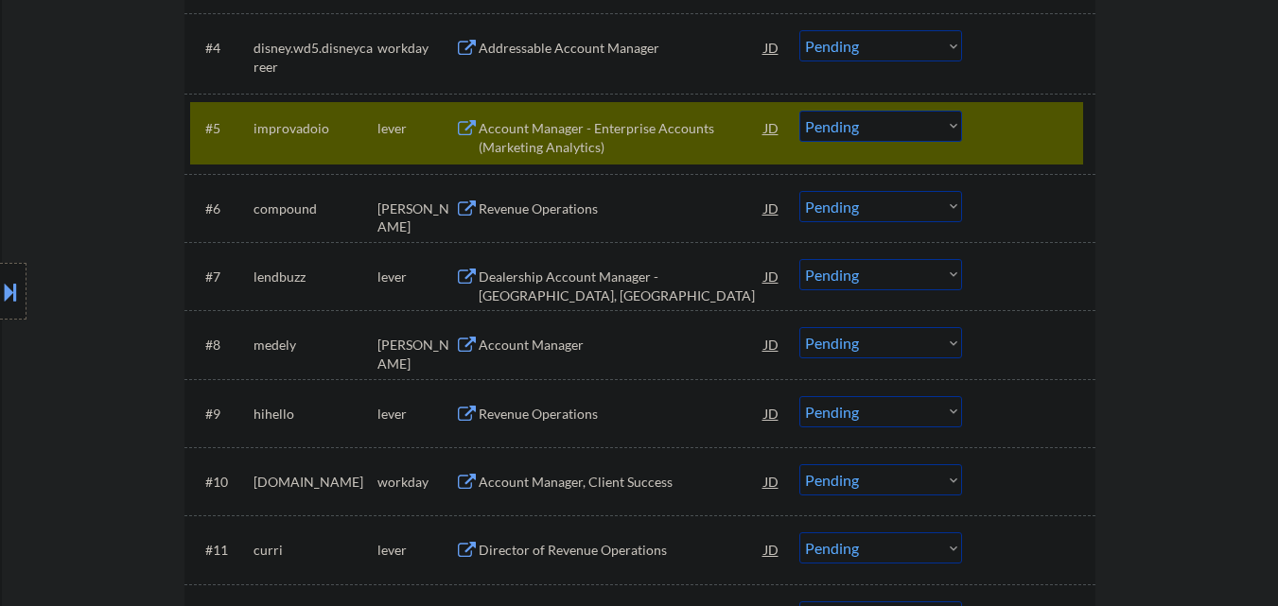
scroll to position [852, 0]
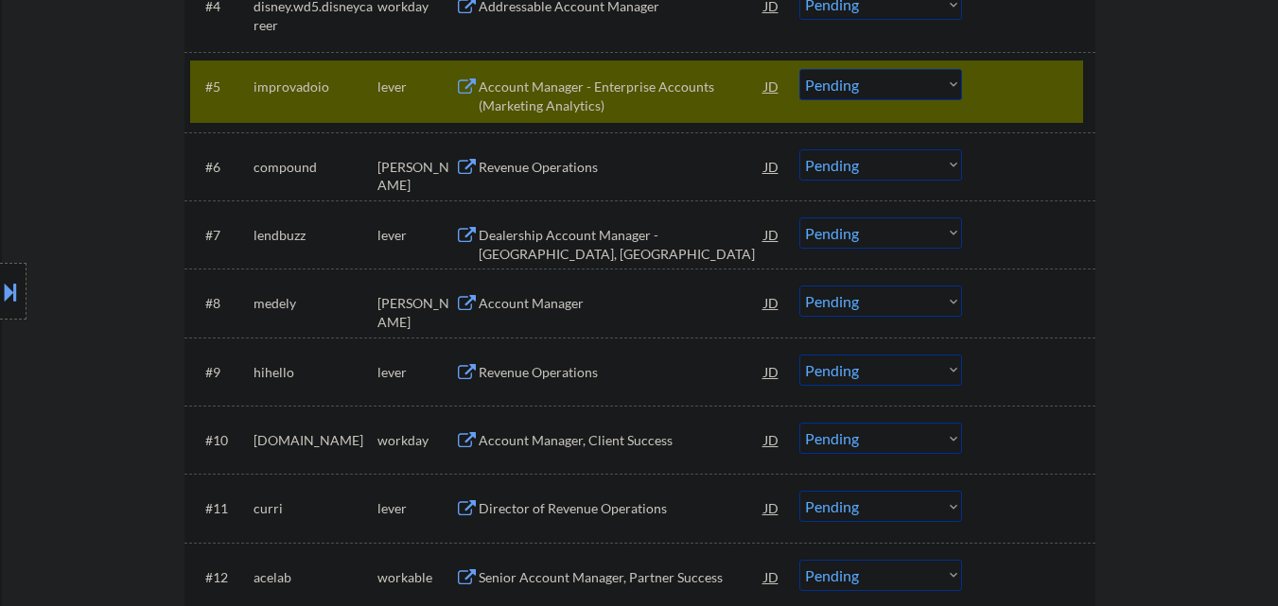
click at [602, 97] on div "Account Manager - Enterprise Accounts (Marketing Analytics)" at bounding box center [622, 96] width 286 height 37
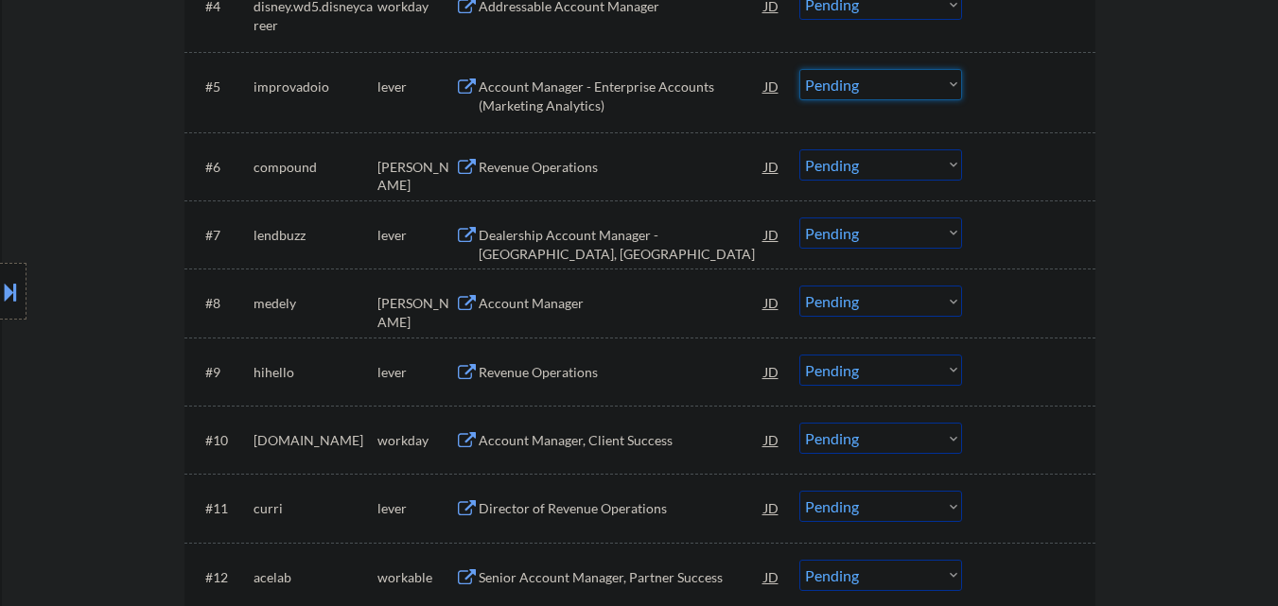
click at [877, 83] on select "Choose an option... Pending Applied Excluded (Questions) Excluded (Expired) Exc…" at bounding box center [881, 84] width 163 height 31
click at [800, 69] on select "Choose an option... Pending Applied Excluded (Questions) Excluded (Expired) Exc…" at bounding box center [881, 84] width 163 height 31
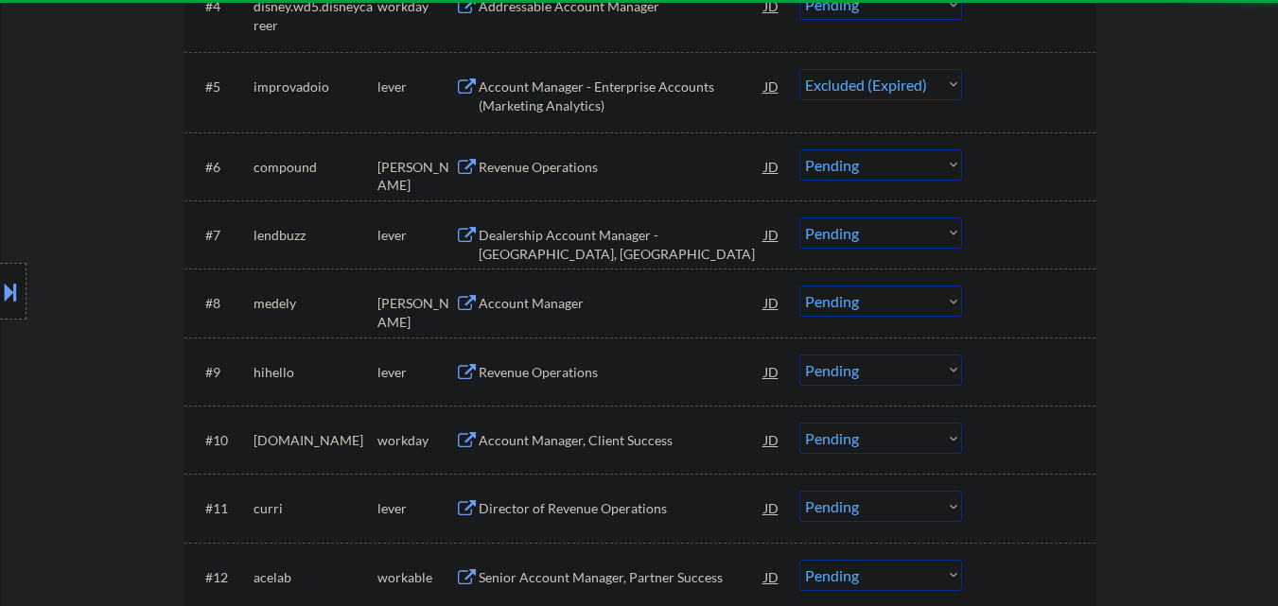
click at [584, 184] on div "Revenue Operations" at bounding box center [622, 166] width 286 height 34
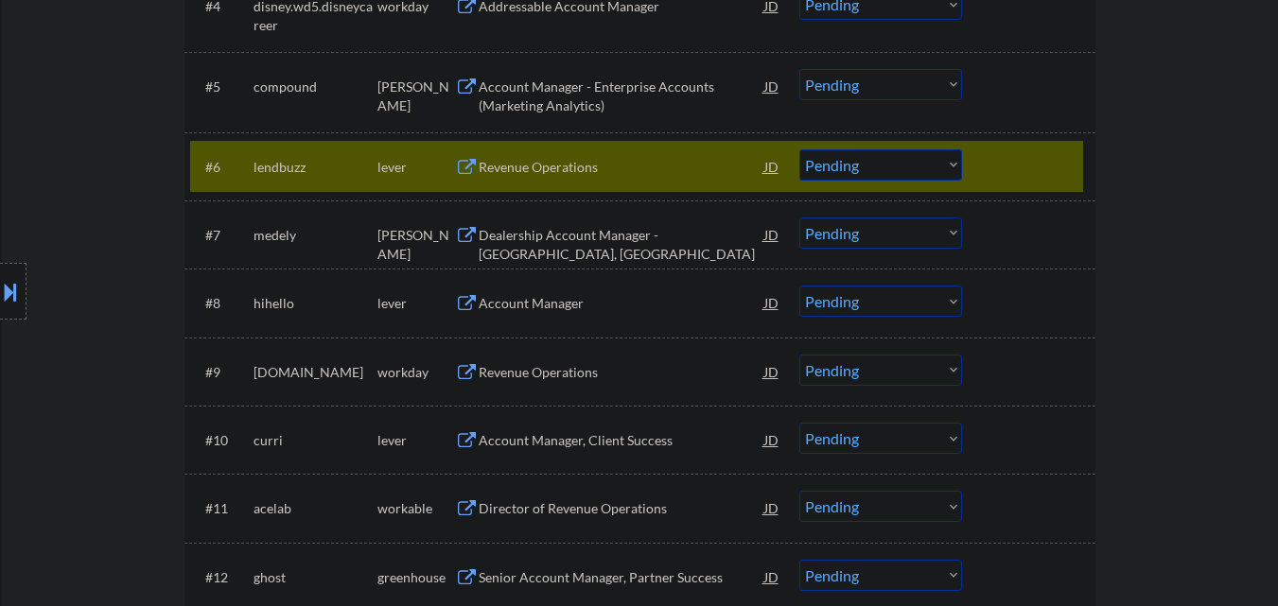
scroll to position [757, 0]
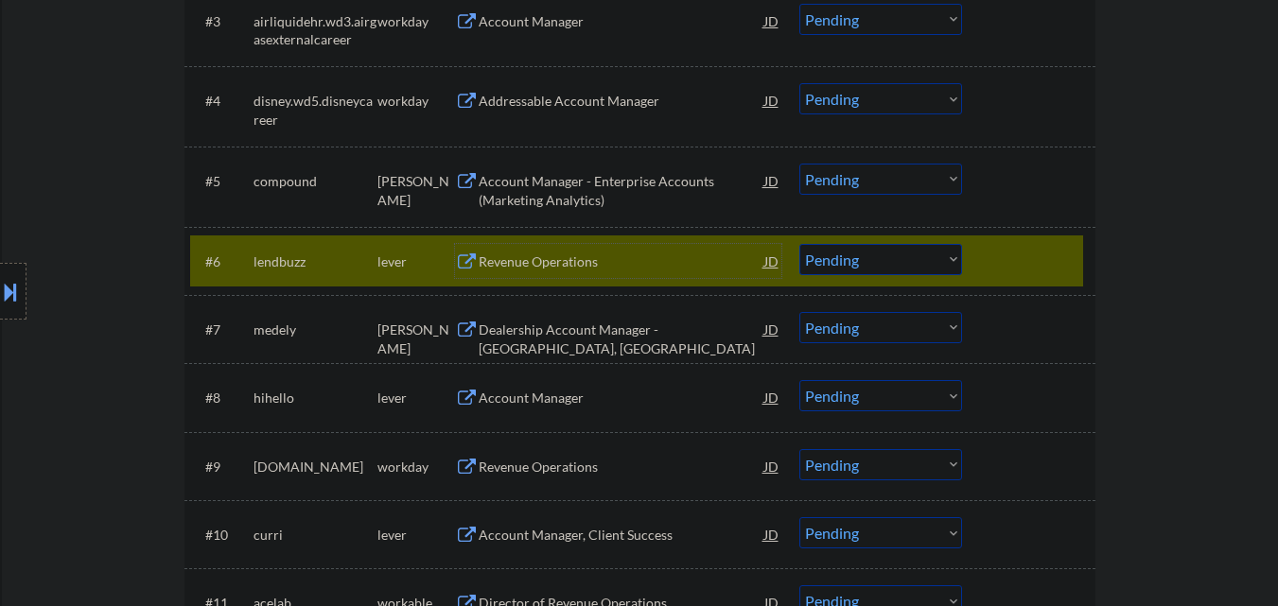
click at [1063, 253] on div at bounding box center [1031, 261] width 83 height 34
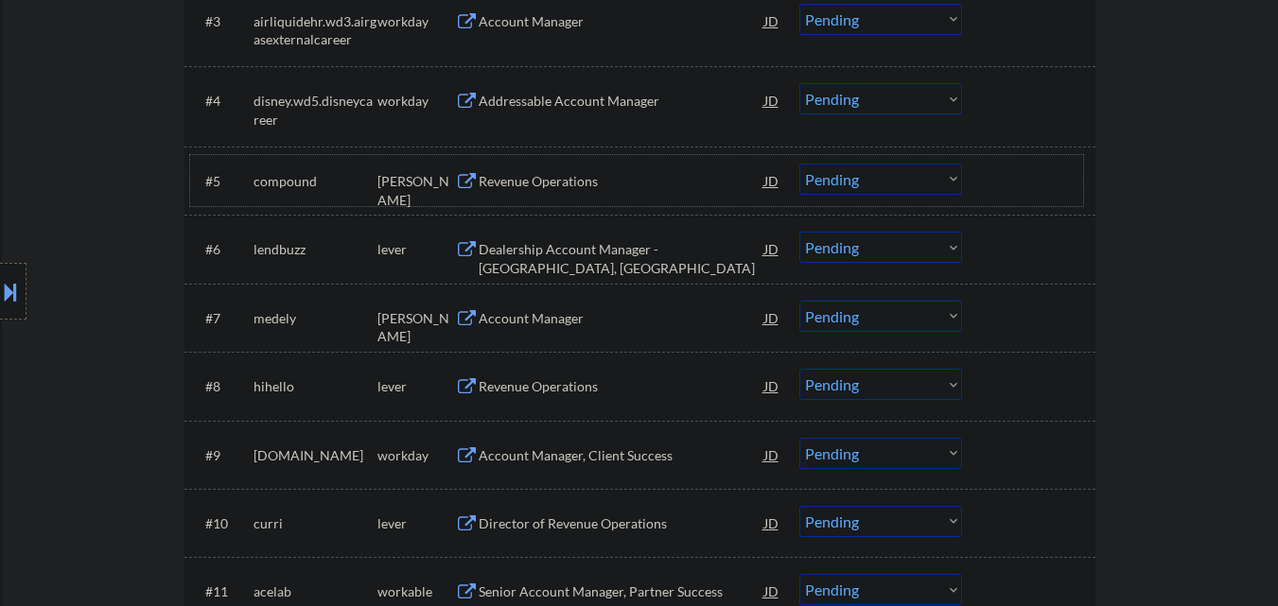
click at [1031, 178] on div at bounding box center [1031, 181] width 83 height 34
click at [1020, 185] on div at bounding box center [1031, 181] width 83 height 34
click at [1070, 185] on div at bounding box center [1031, 181] width 83 height 34
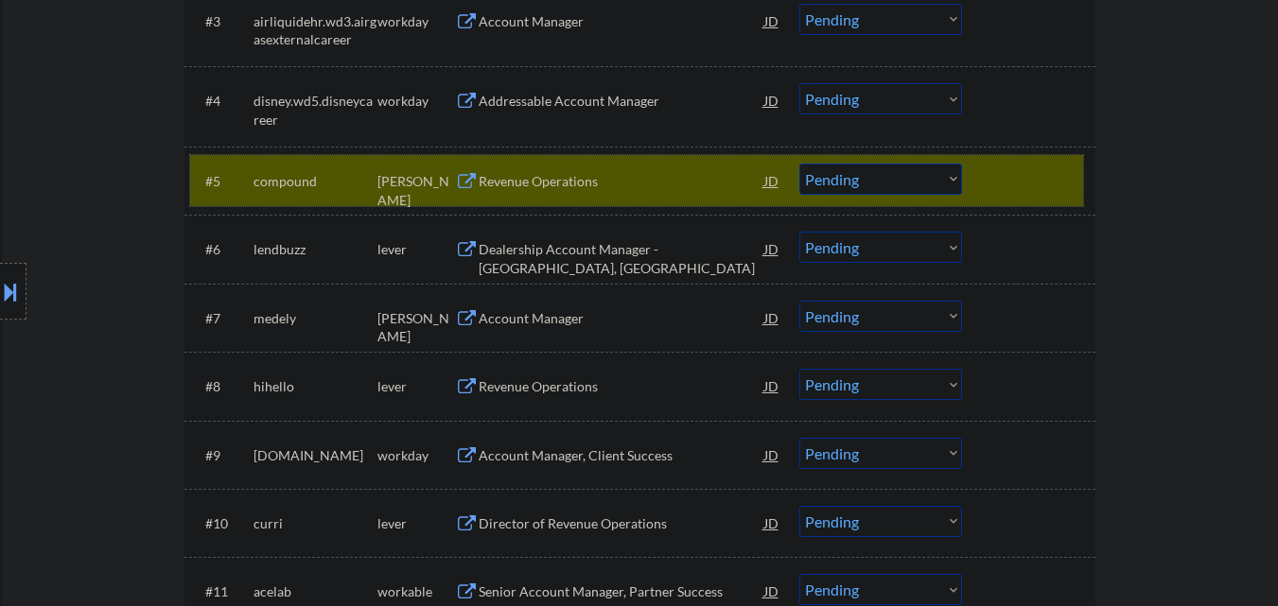
click at [906, 188] on select "Choose an option... Pending Applied Excluded (Questions) Excluded (Expired) Exc…" at bounding box center [881, 179] width 163 height 31
click at [800, 164] on select "Choose an option... Pending Applied Excluded (Questions) Excluded (Expired) Exc…" at bounding box center [881, 179] width 163 height 31
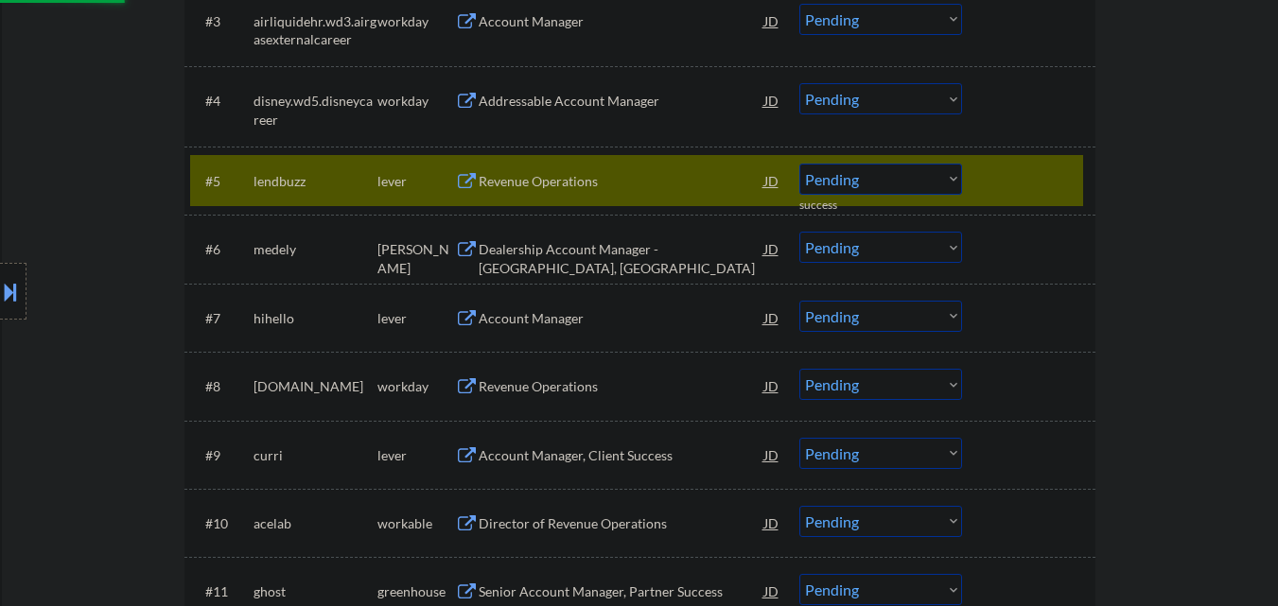
click at [583, 183] on div "Revenue Operations" at bounding box center [622, 181] width 286 height 19
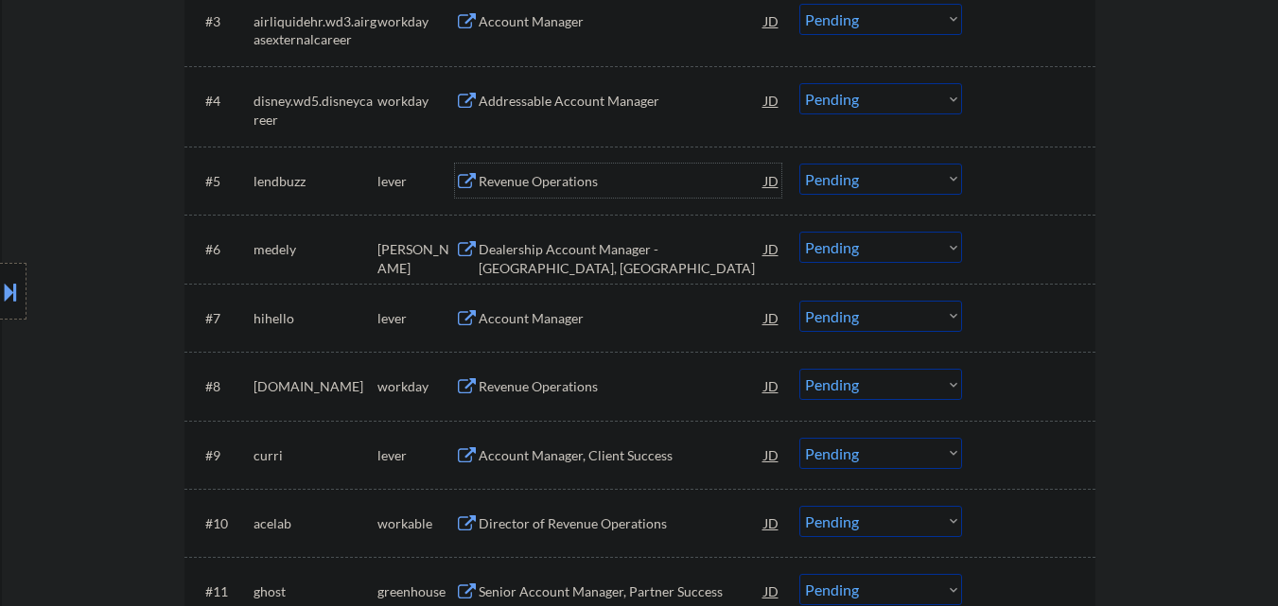
click at [1, 291] on button at bounding box center [10, 291] width 21 height 31
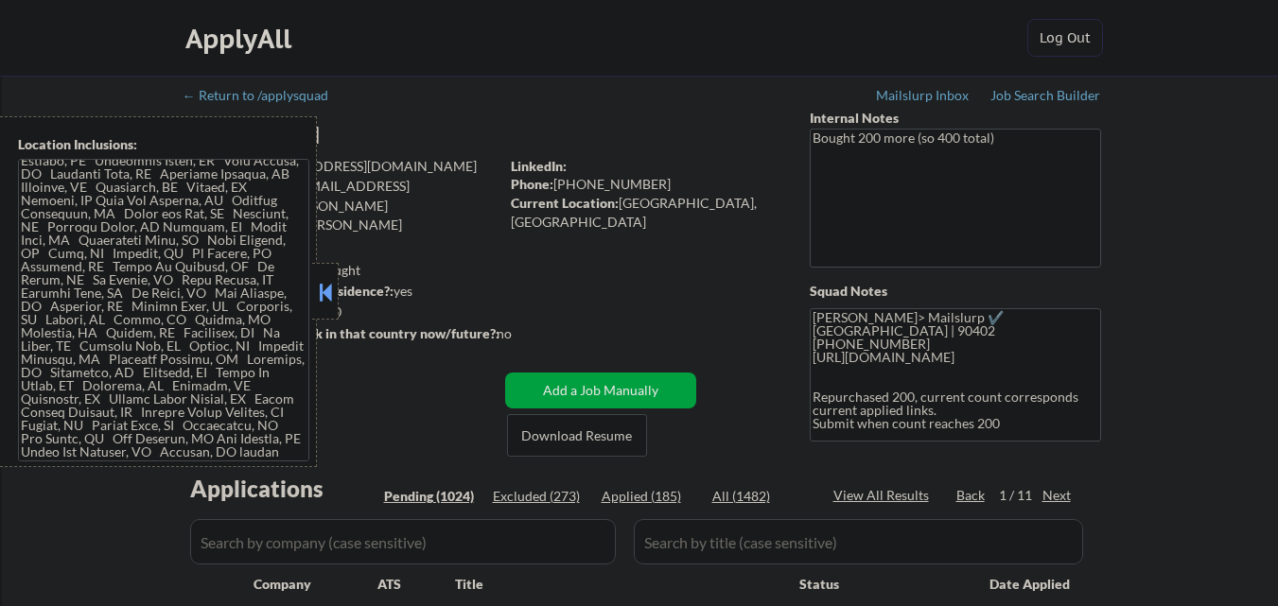
scroll to position [635, 0]
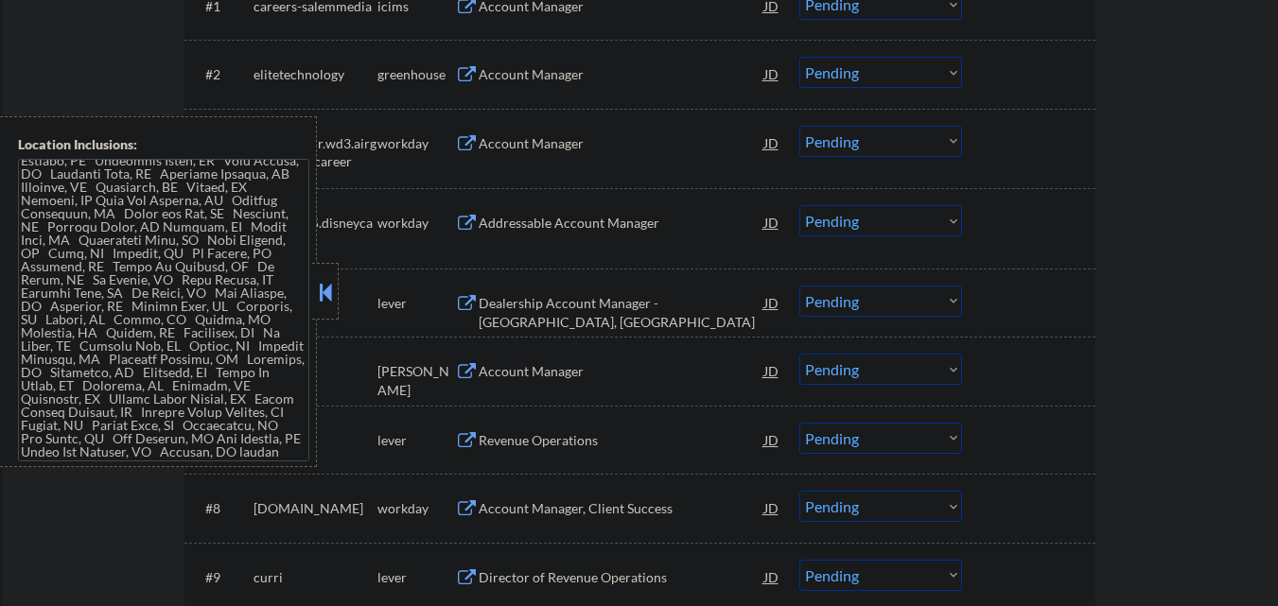
drag, startPoint x: 327, startPoint y: 294, endPoint x: 674, endPoint y: 202, distance: 358.3
click at [335, 293] on button at bounding box center [325, 292] width 21 height 28
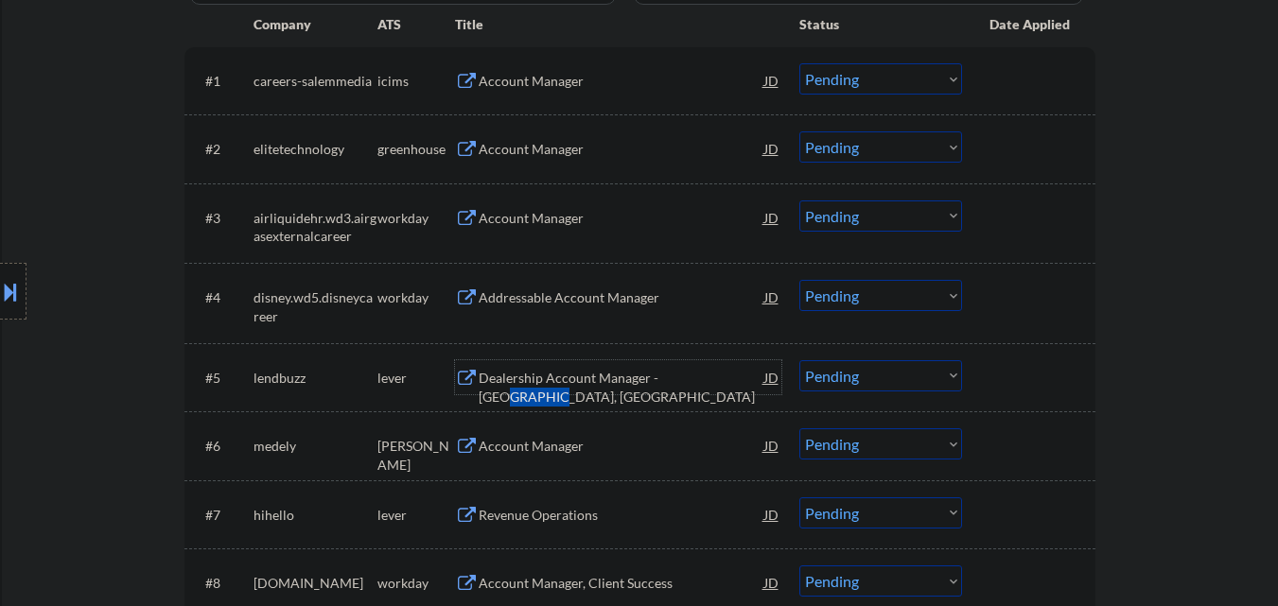
scroll to position [568, 0]
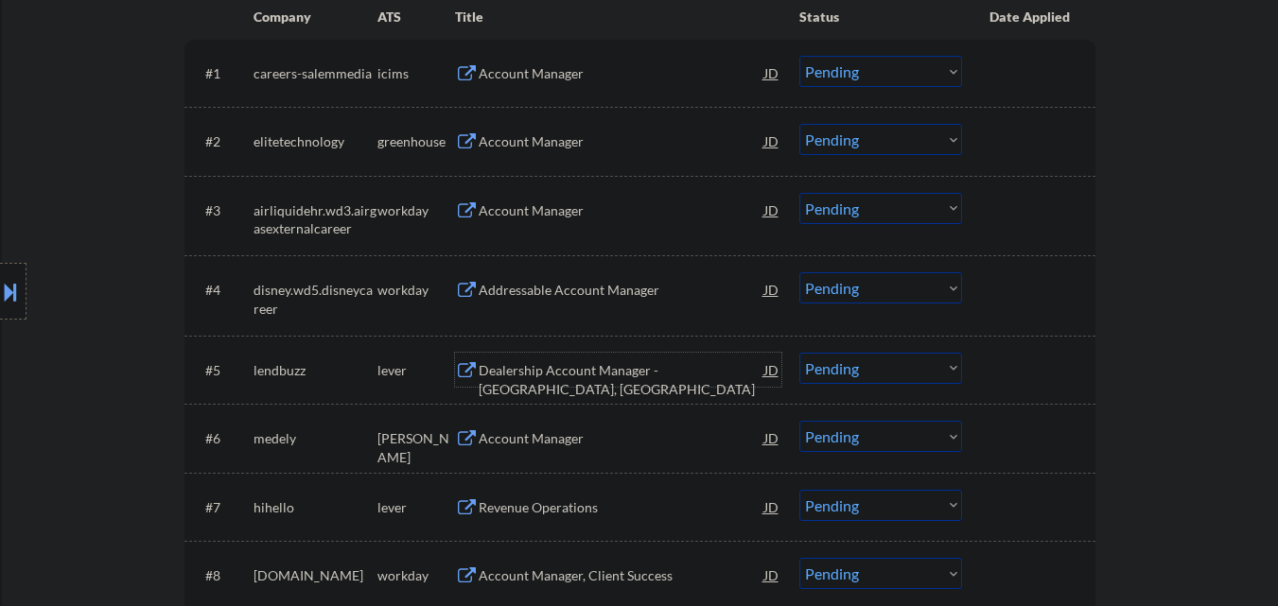
click at [1016, 378] on div at bounding box center [1031, 370] width 83 height 34
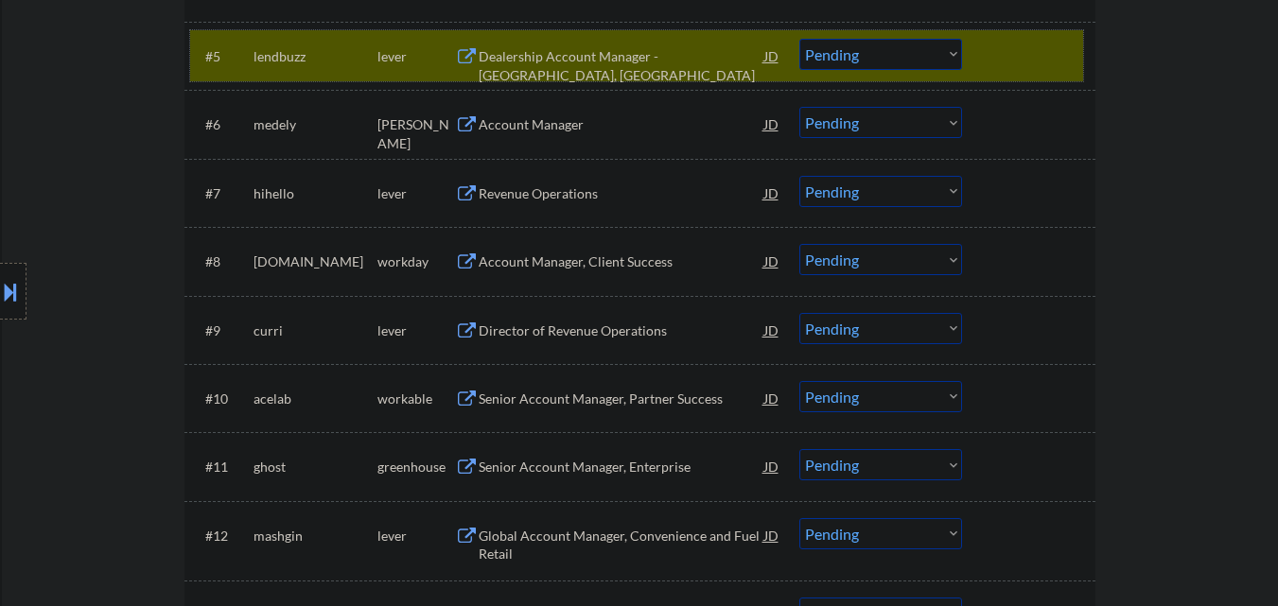
scroll to position [852, 0]
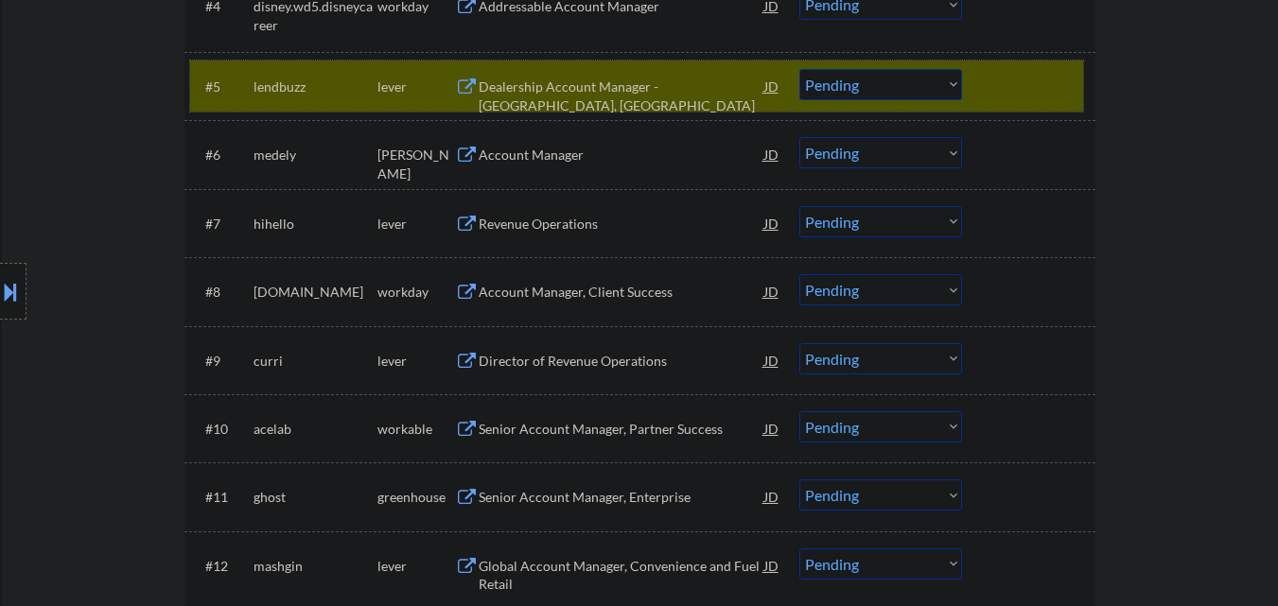
click at [888, 73] on select "Choose an option... Pending Applied Excluded (Questions) Excluded (Expired) Exc…" at bounding box center [881, 84] width 163 height 31
click at [886, 81] on select "Choose an option... Pending Applied Excluded (Questions) Excluded (Expired) Exc…" at bounding box center [881, 84] width 163 height 31
click at [800, 69] on select "Choose an option... Pending Applied Excluded (Questions) Excluded (Expired) Exc…" at bounding box center [881, 84] width 163 height 31
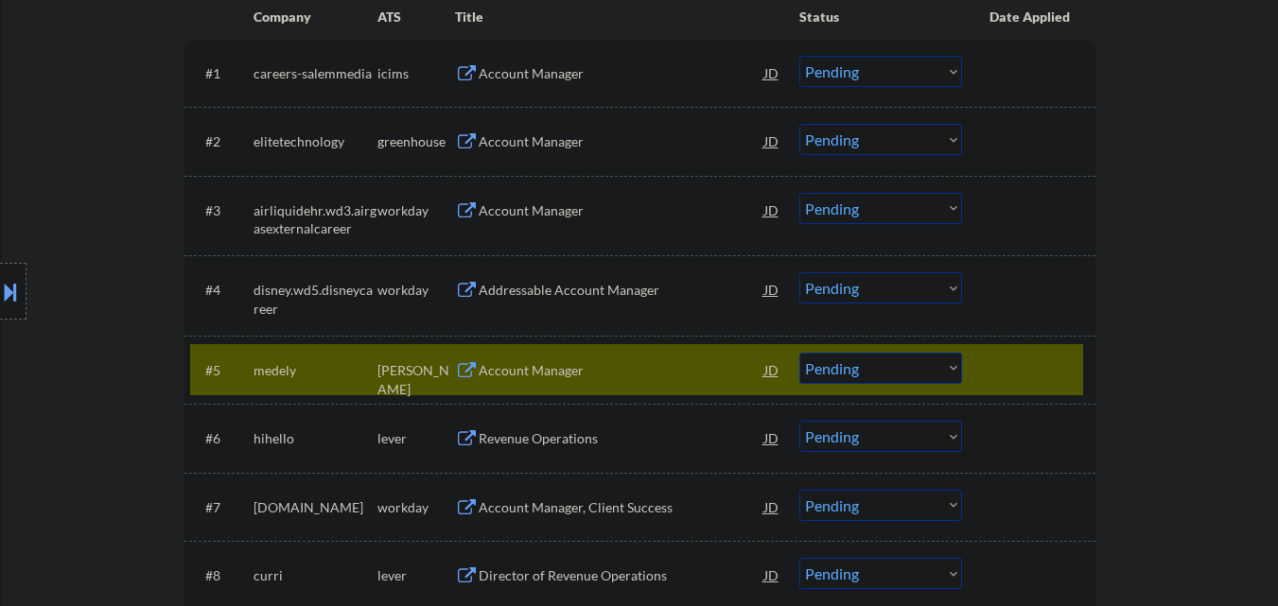
scroll to position [757, 0]
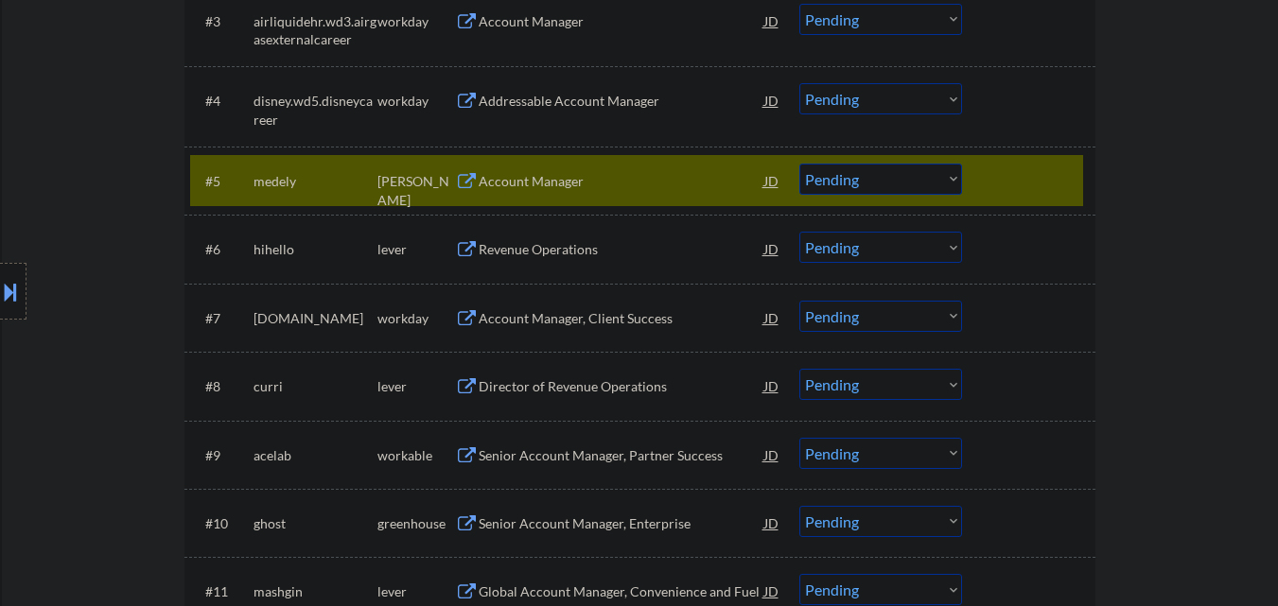
click at [640, 184] on div "Account Manager" at bounding box center [622, 181] width 286 height 19
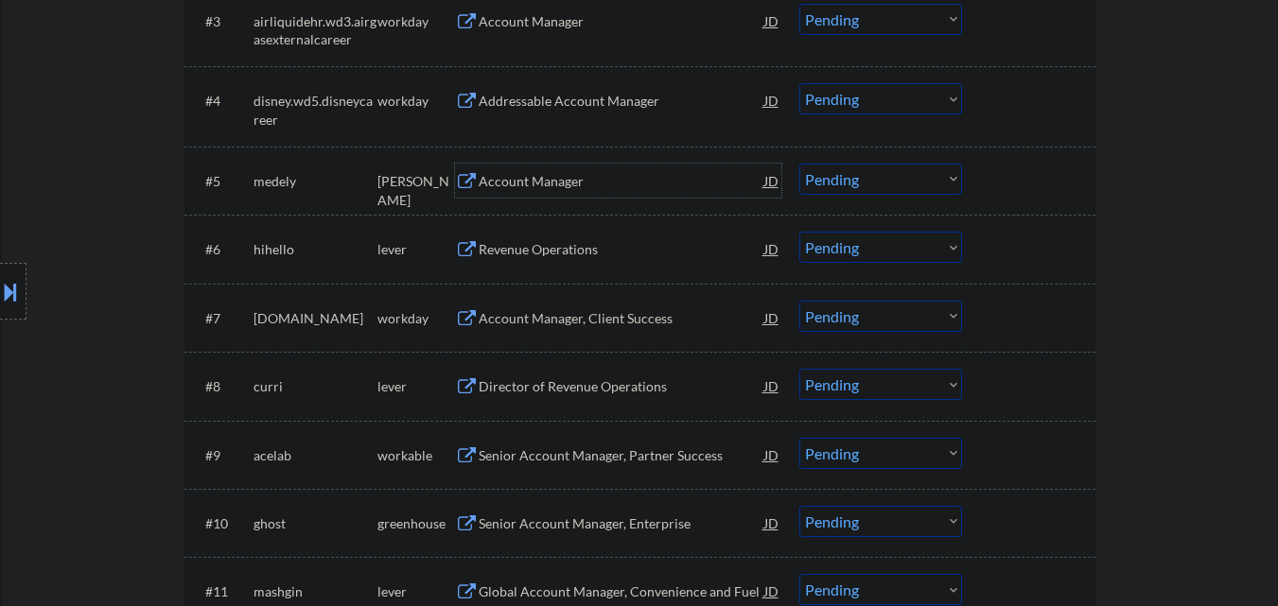
click at [915, 177] on select "Choose an option... Pending Applied Excluded (Questions) Excluded (Expired) Exc…" at bounding box center [881, 179] width 163 height 31
click at [800, 164] on select "Choose an option... Pending Applied Excluded (Questions) Excluded (Expired) Exc…" at bounding box center [881, 179] width 163 height 31
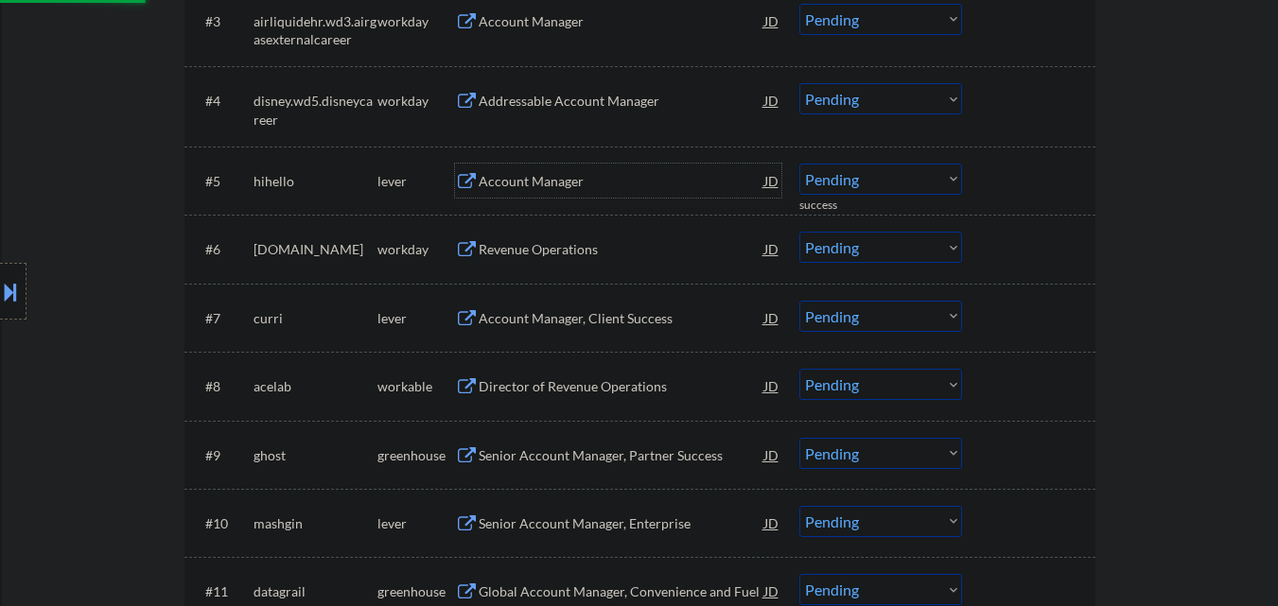
click at [570, 187] on div "Account Manager" at bounding box center [622, 181] width 286 height 19
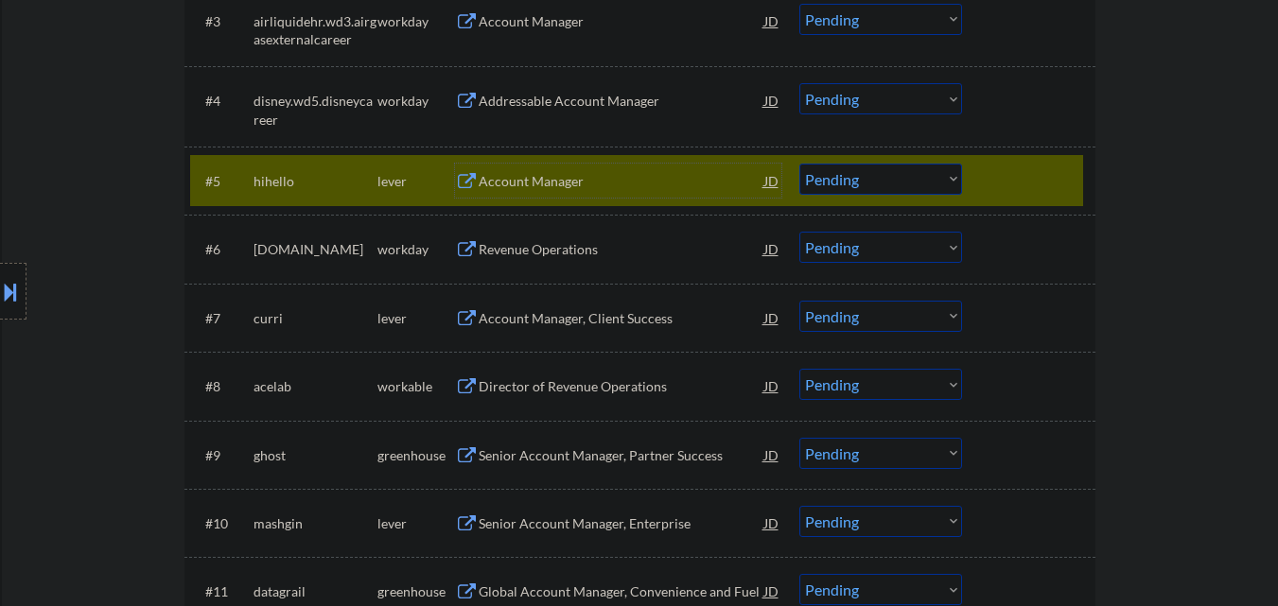
click at [913, 182] on select "Choose an option... Pending Applied Excluded (Questions) Excluded (Expired) Exc…" at bounding box center [881, 179] width 163 height 31
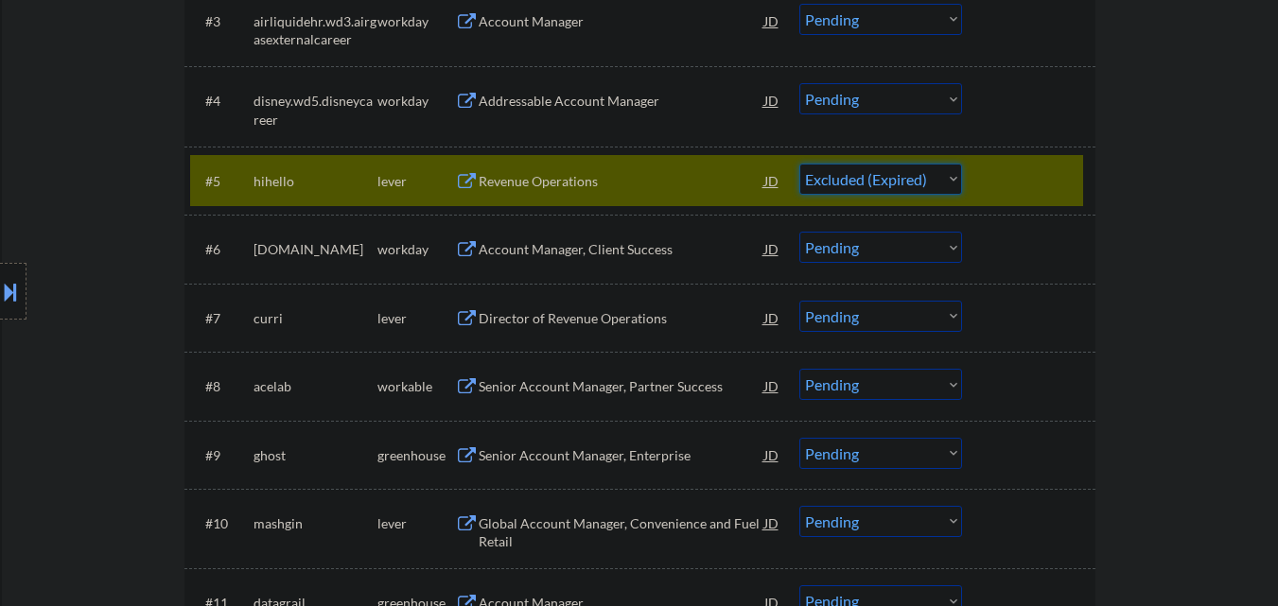
click at [800, 164] on select "Choose an option... Pending Applied Excluded (Questions) Excluded (Expired) Exc…" at bounding box center [881, 179] width 163 height 31
click at [1042, 166] on div at bounding box center [1031, 181] width 83 height 34
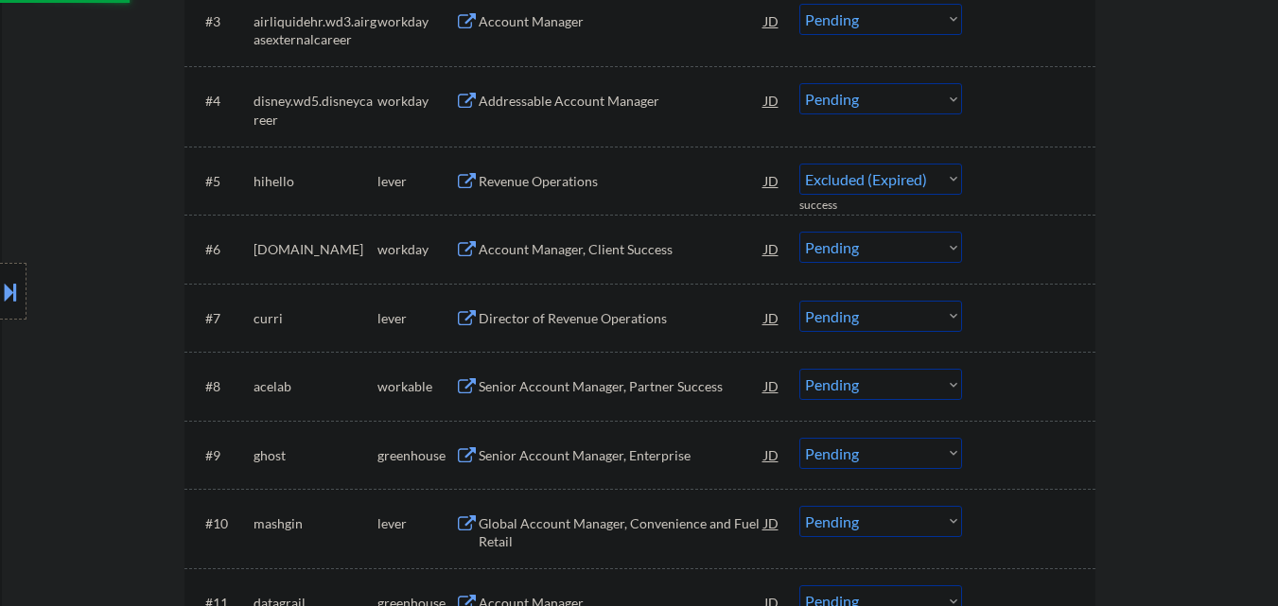
select select ""pending""
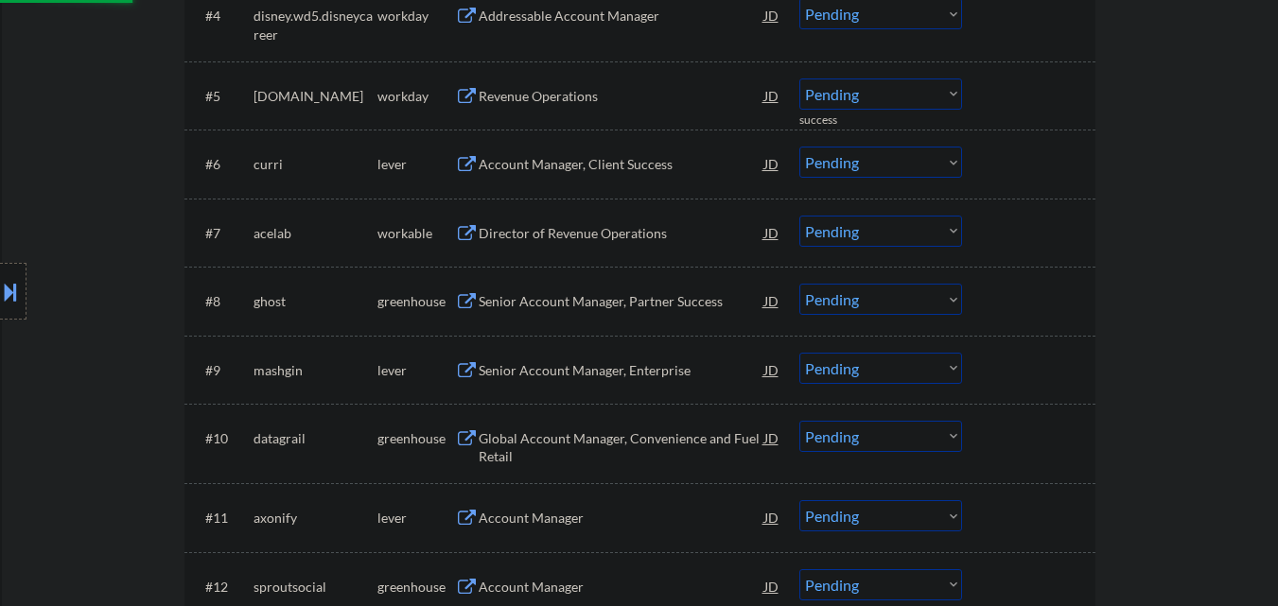
scroll to position [852, 0]
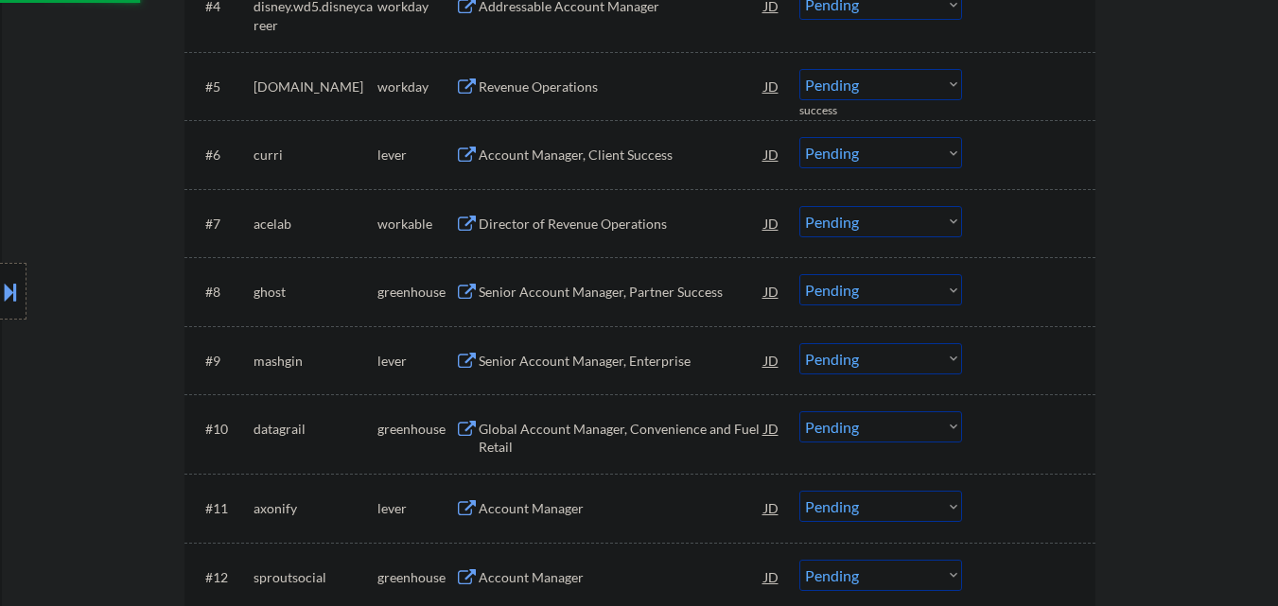
click at [627, 159] on div "Account Manager, Client Success" at bounding box center [622, 155] width 286 height 19
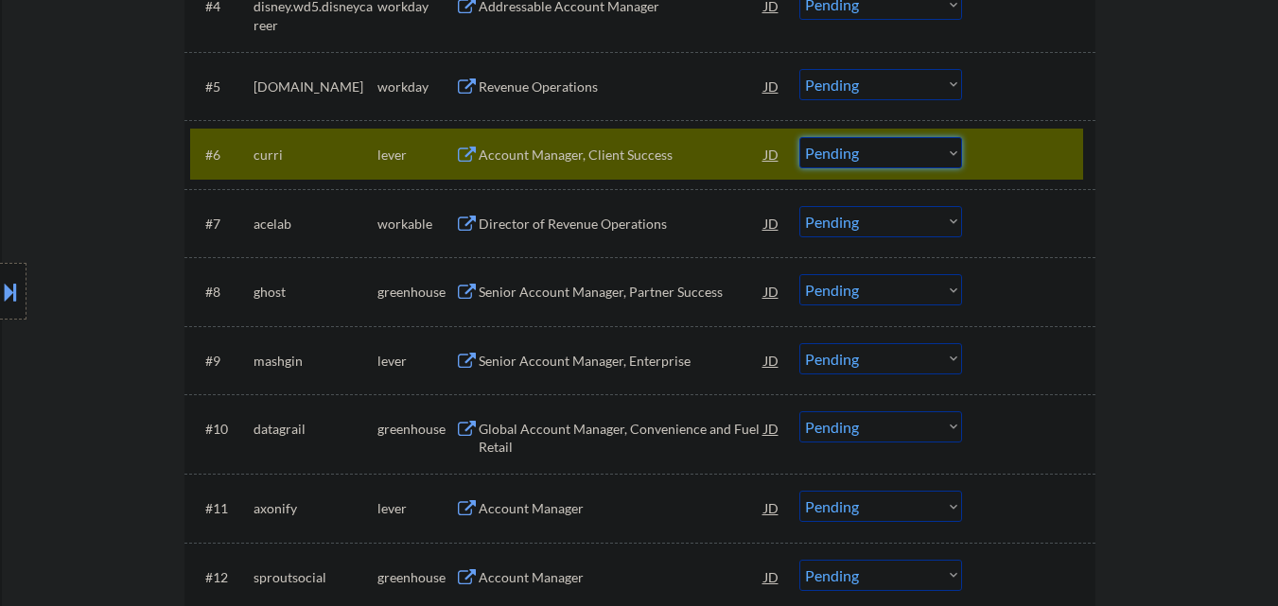
drag, startPoint x: 942, startPoint y: 142, endPoint x: 940, endPoint y: 167, distance: 24.7
click at [942, 150] on select "Choose an option... Pending Applied Excluded (Questions) Excluded (Expired) Exc…" at bounding box center [881, 152] width 163 height 31
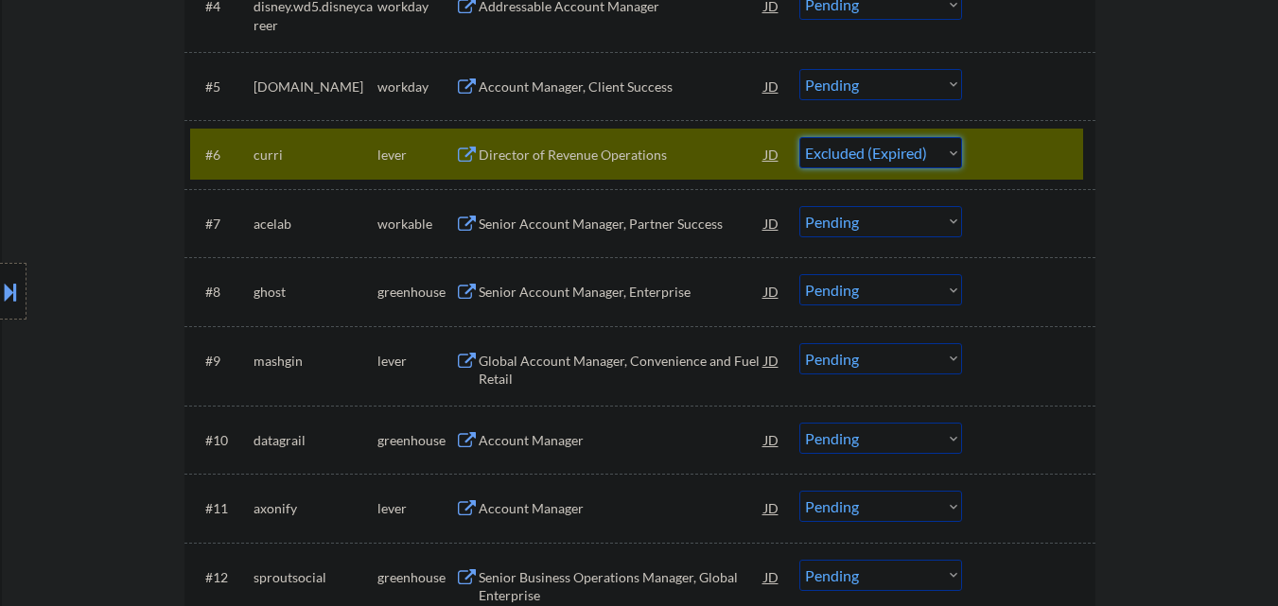
click at [800, 137] on select "Choose an option... Pending Applied Excluded (Questions) Excluded (Expired) Exc…" at bounding box center [881, 152] width 163 height 31
click at [1038, 153] on div at bounding box center [1031, 154] width 83 height 34
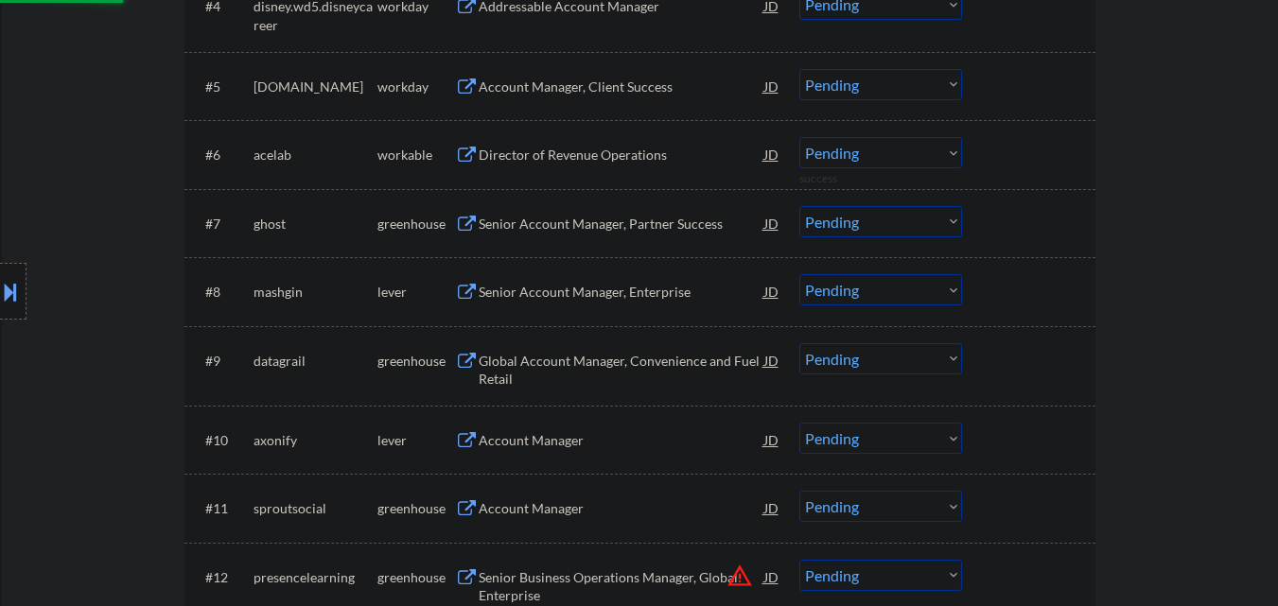
click at [643, 160] on div "Director of Revenue Operations" at bounding box center [622, 155] width 286 height 19
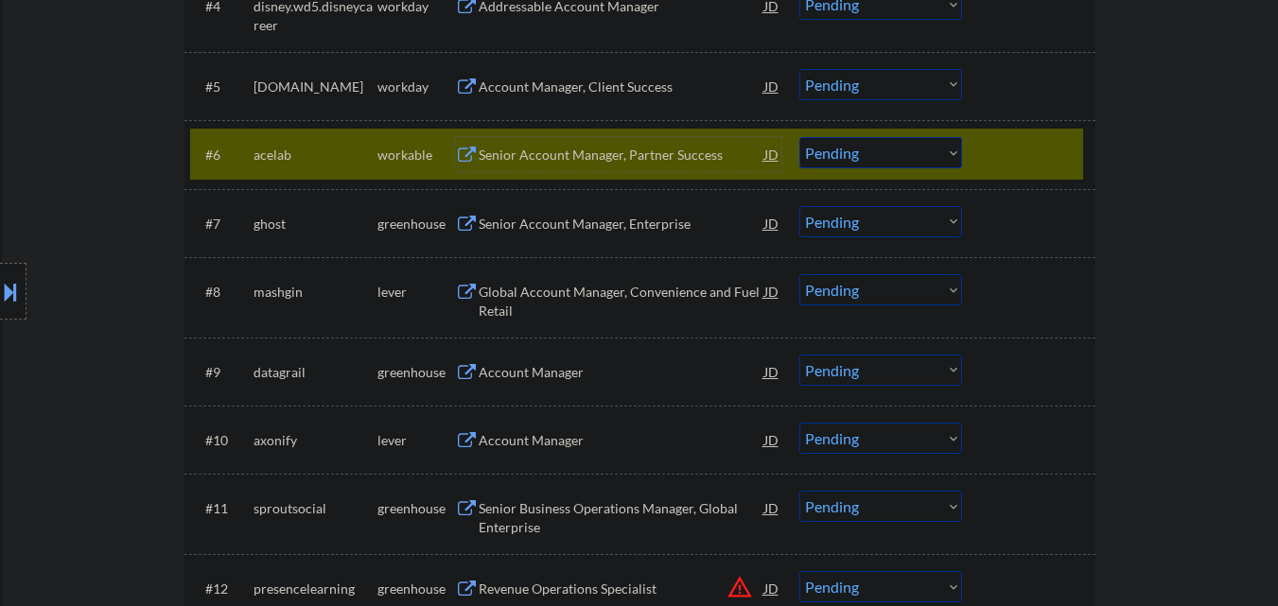
click at [942, 156] on select "Choose an option... Pending Applied Excluded (Questions) Excluded (Expired) Exc…" at bounding box center [881, 152] width 163 height 31
click at [800, 137] on select "Choose an option... Pending Applied Excluded (Questions) Excluded (Expired) Exc…" at bounding box center [881, 152] width 163 height 31
click at [1034, 148] on div at bounding box center [1031, 154] width 83 height 34
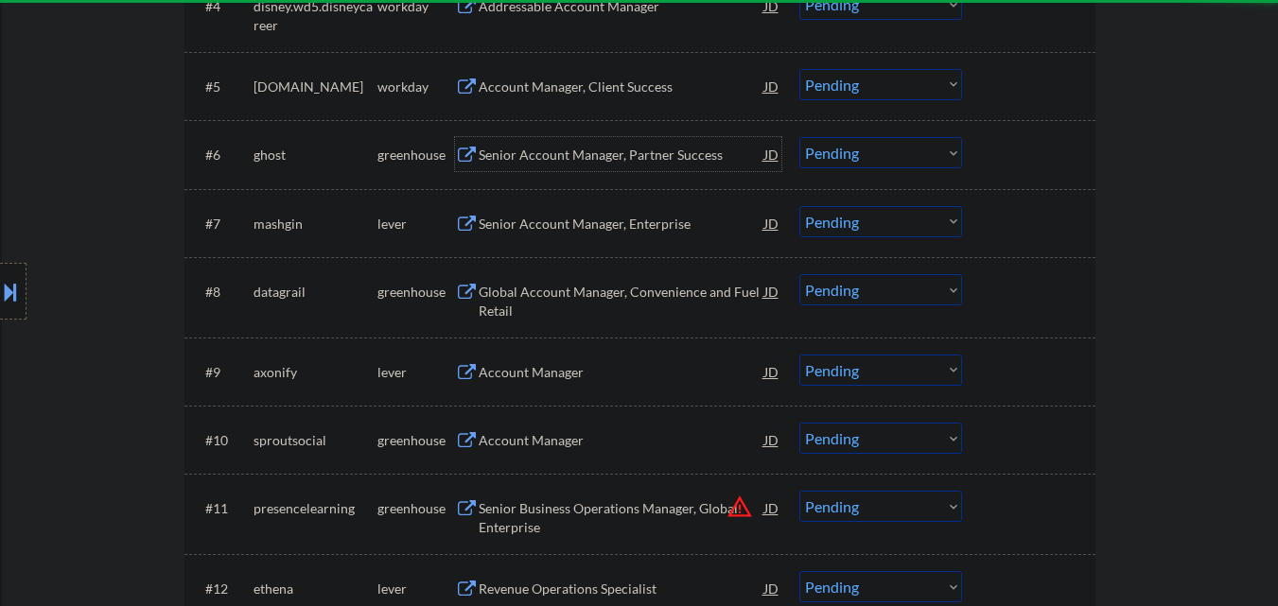
click at [624, 147] on div "Senior Account Manager, Partner Success" at bounding box center [622, 155] width 286 height 19
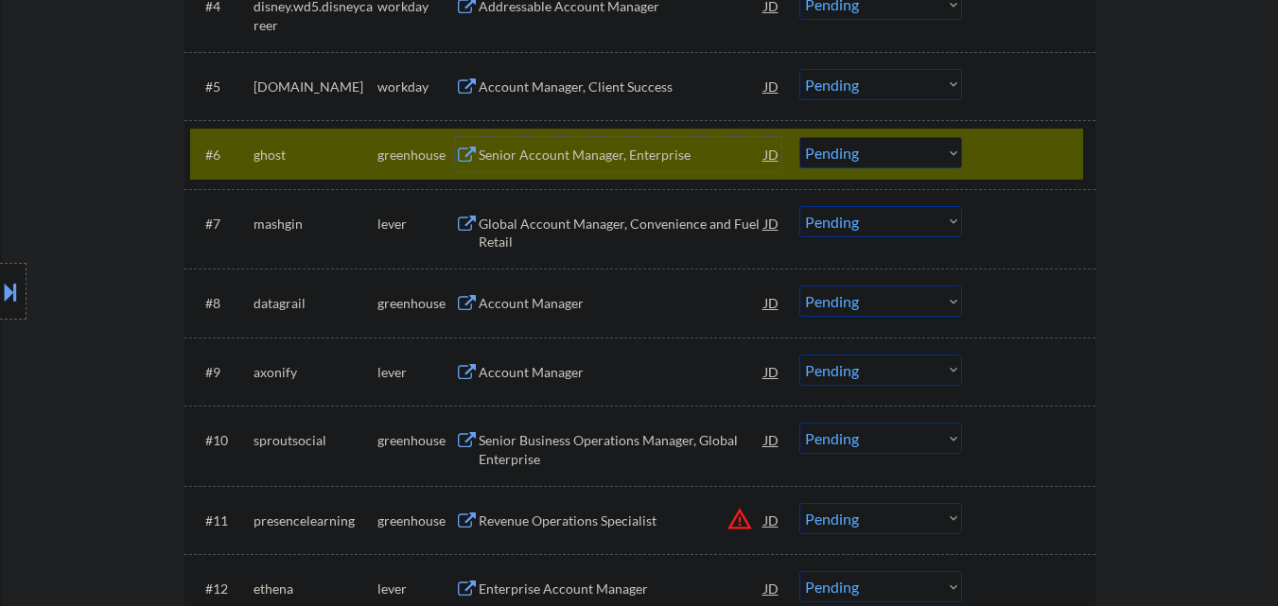
click at [907, 157] on select "Choose an option... Pending Applied Excluded (Questions) Excluded (Expired) Exc…" at bounding box center [881, 152] width 163 height 31
click at [800, 137] on select "Choose an option... Pending Applied Excluded (Questions) Excluded (Expired) Exc…" at bounding box center [881, 152] width 163 height 31
click at [1056, 158] on div at bounding box center [1031, 154] width 83 height 34
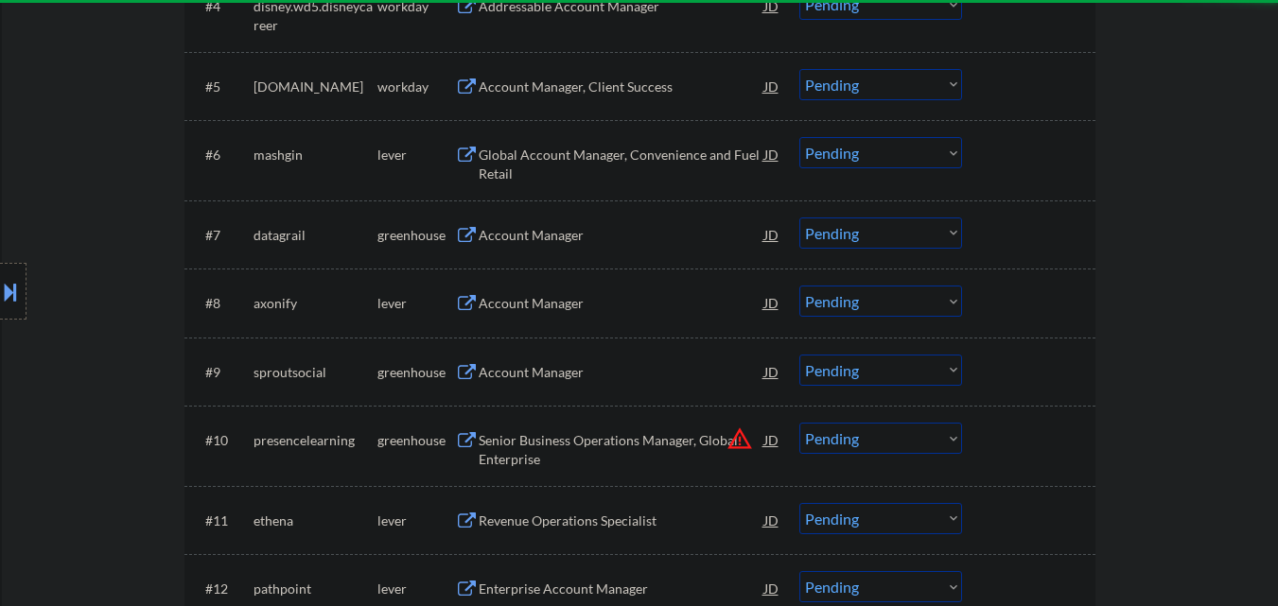
click at [618, 156] on div "Global Account Manager, Convenience and Fuel Retail" at bounding box center [622, 164] width 286 height 37
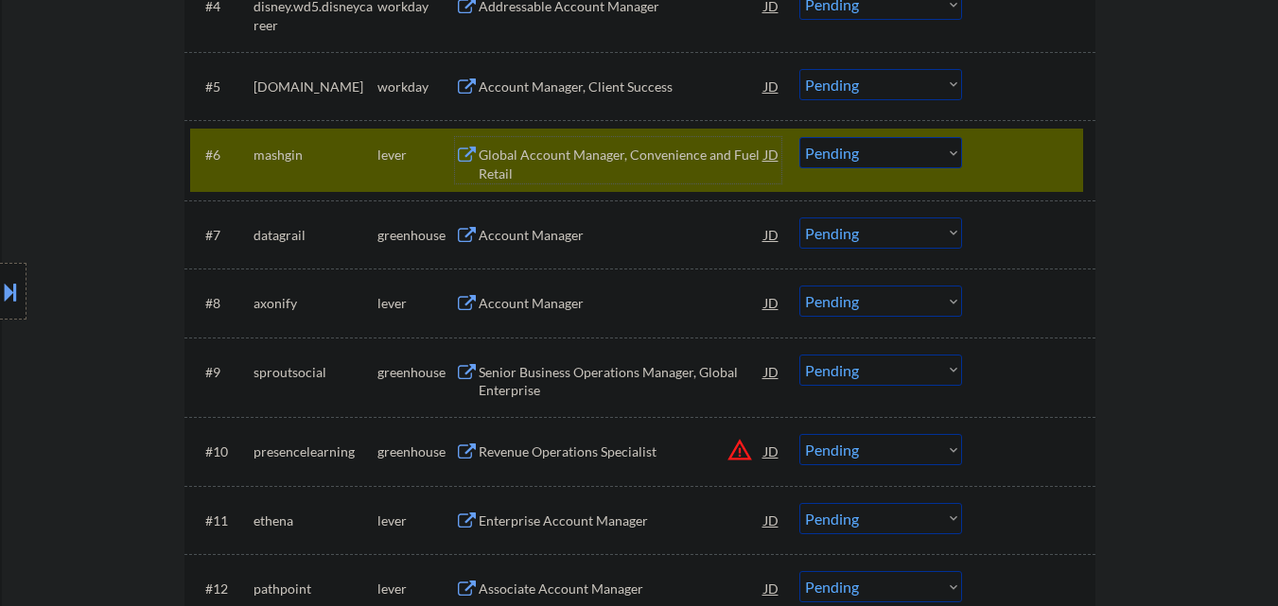
click at [885, 160] on select "Choose an option... Pending Applied Excluded (Questions) Excluded (Expired) Exc…" at bounding box center [881, 152] width 163 height 31
click at [800, 137] on select "Choose an option... Pending Applied Excluded (Questions) Excluded (Expired) Exc…" at bounding box center [881, 152] width 163 height 31
click at [1034, 149] on div at bounding box center [1031, 154] width 83 height 34
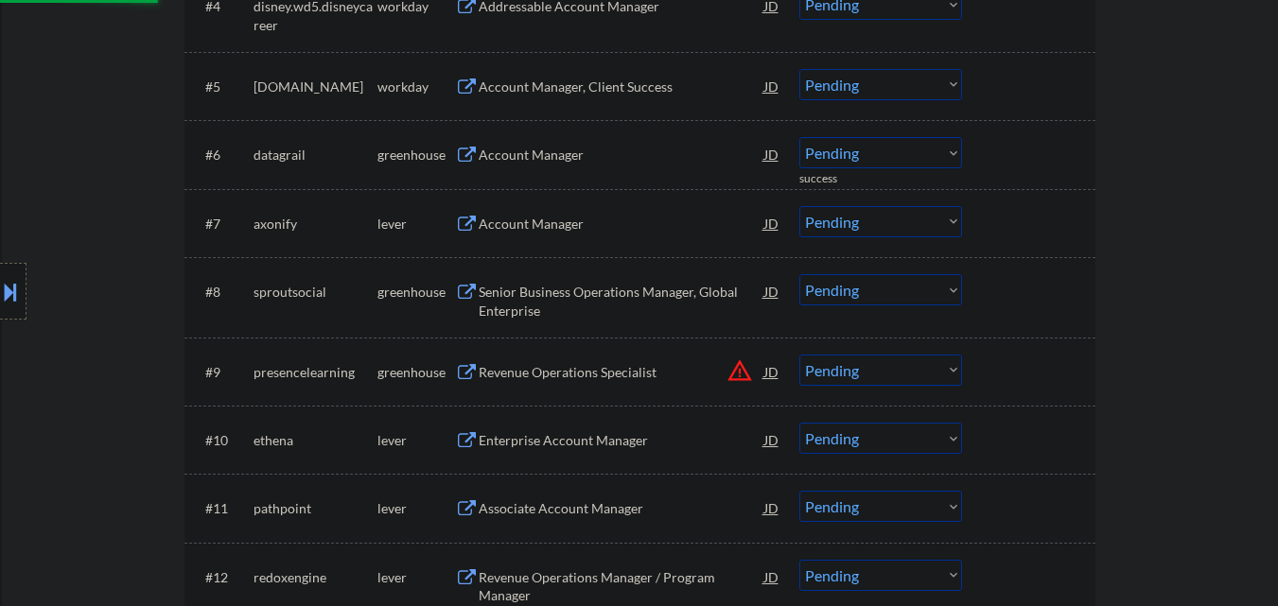
click at [577, 156] on div "Account Manager" at bounding box center [622, 155] width 286 height 19
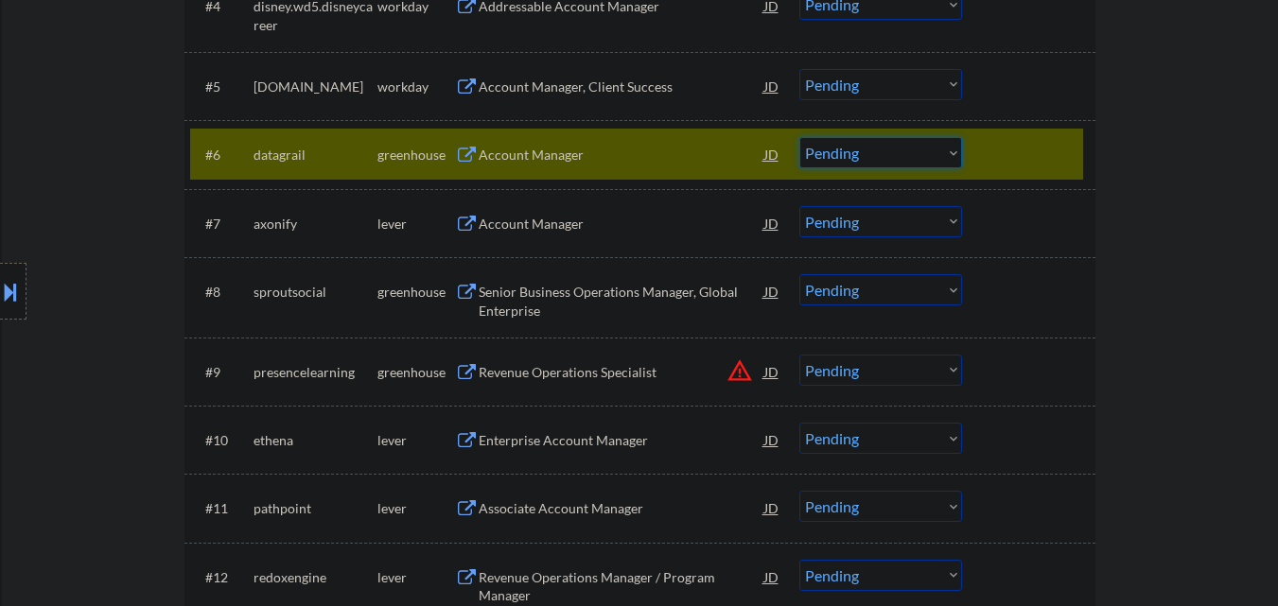
click at [872, 162] on select "Choose an option... Pending Applied Excluded (Questions) Excluded (Expired) Exc…" at bounding box center [881, 152] width 163 height 31
click at [800, 137] on select "Choose an option... Pending Applied Excluded (Questions) Excluded (Expired) Exc…" at bounding box center [881, 152] width 163 height 31
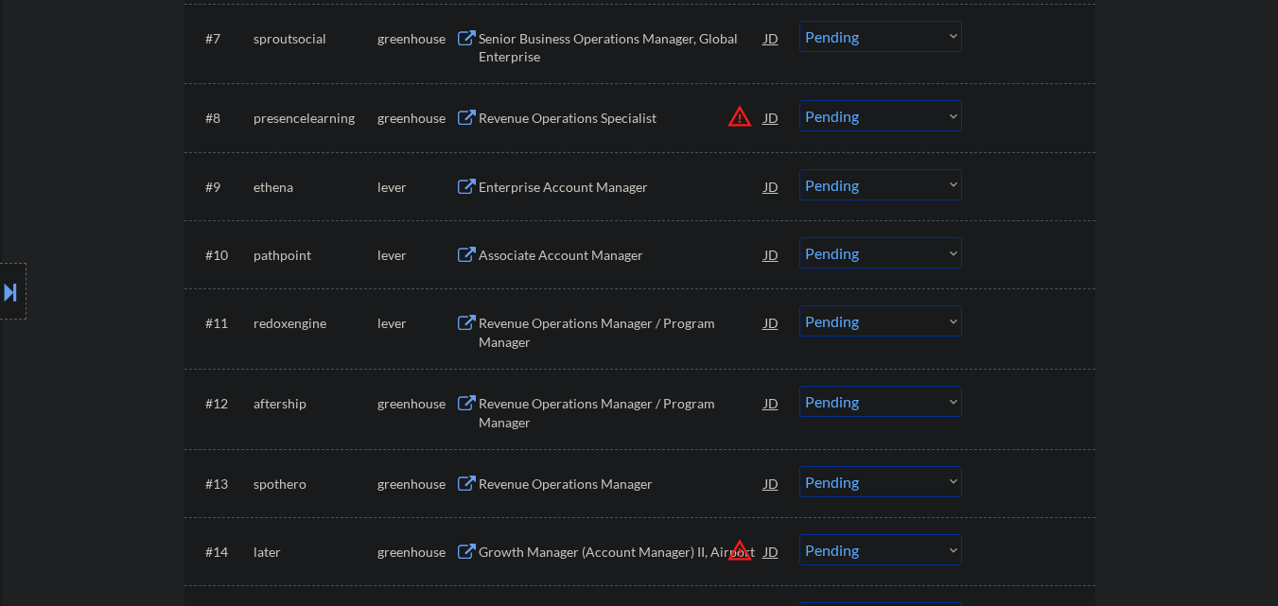
scroll to position [759, 0]
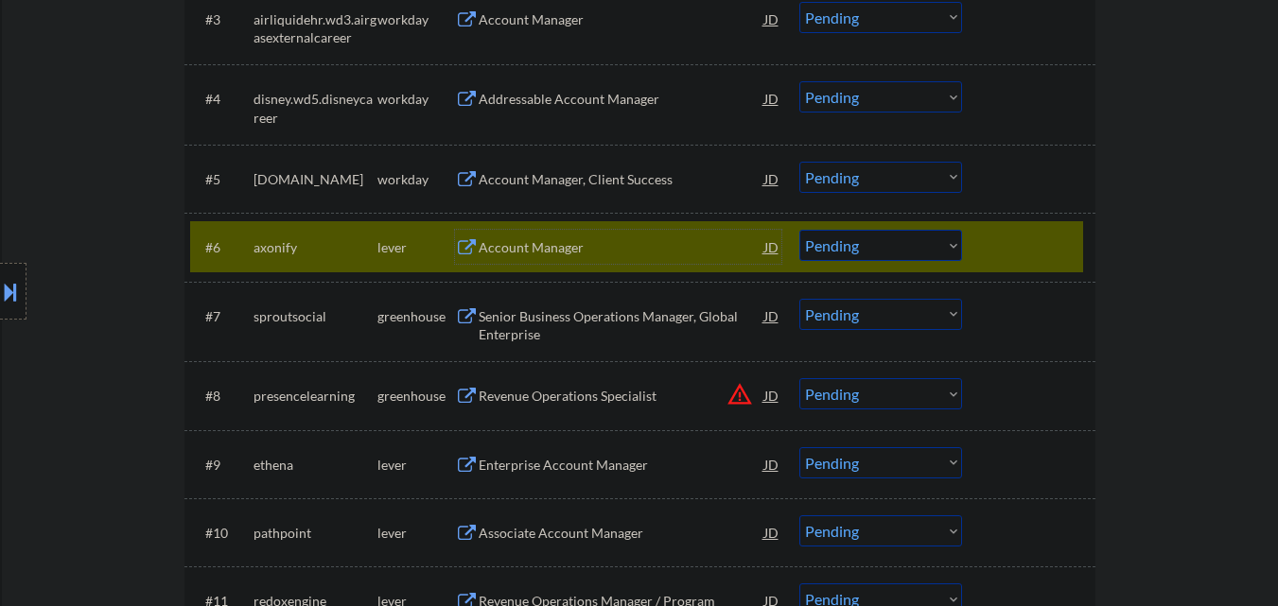
click at [555, 252] on div "Account Manager" at bounding box center [622, 247] width 286 height 19
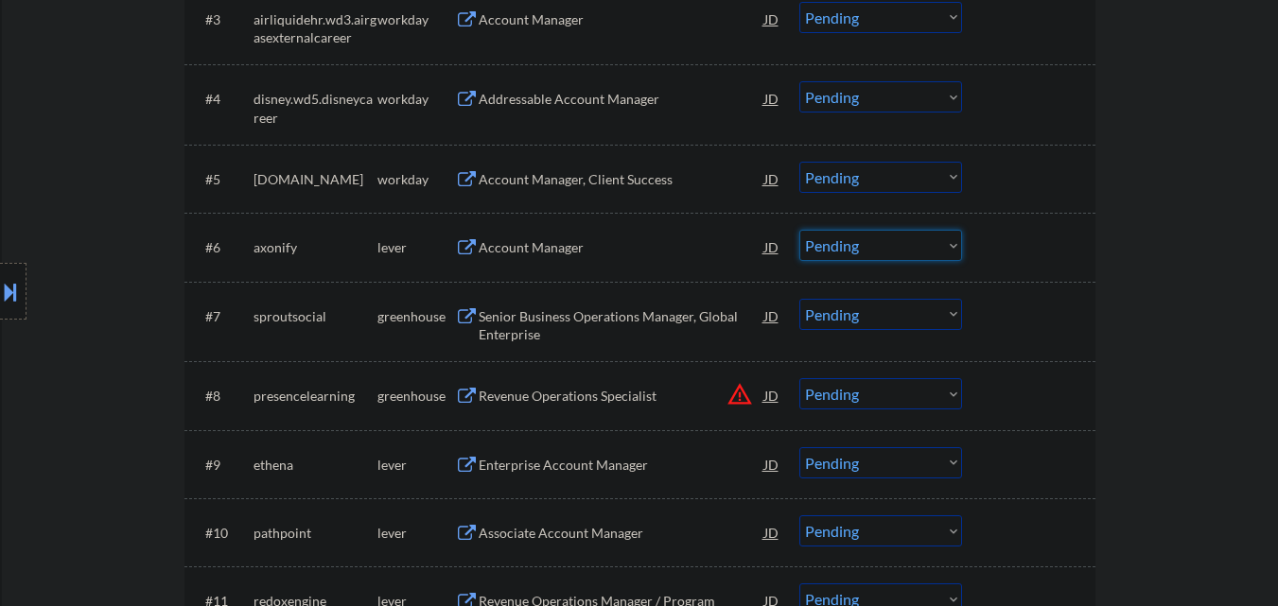
drag, startPoint x: 893, startPoint y: 240, endPoint x: 891, endPoint y: 256, distance: 16.2
click at [893, 241] on select "Choose an option... Pending Applied Excluded (Questions) Excluded (Expired) Exc…" at bounding box center [881, 245] width 163 height 31
click at [800, 230] on select "Choose an option... Pending Applied Excluded (Questions) Excluded (Expired) Exc…" at bounding box center [881, 245] width 163 height 31
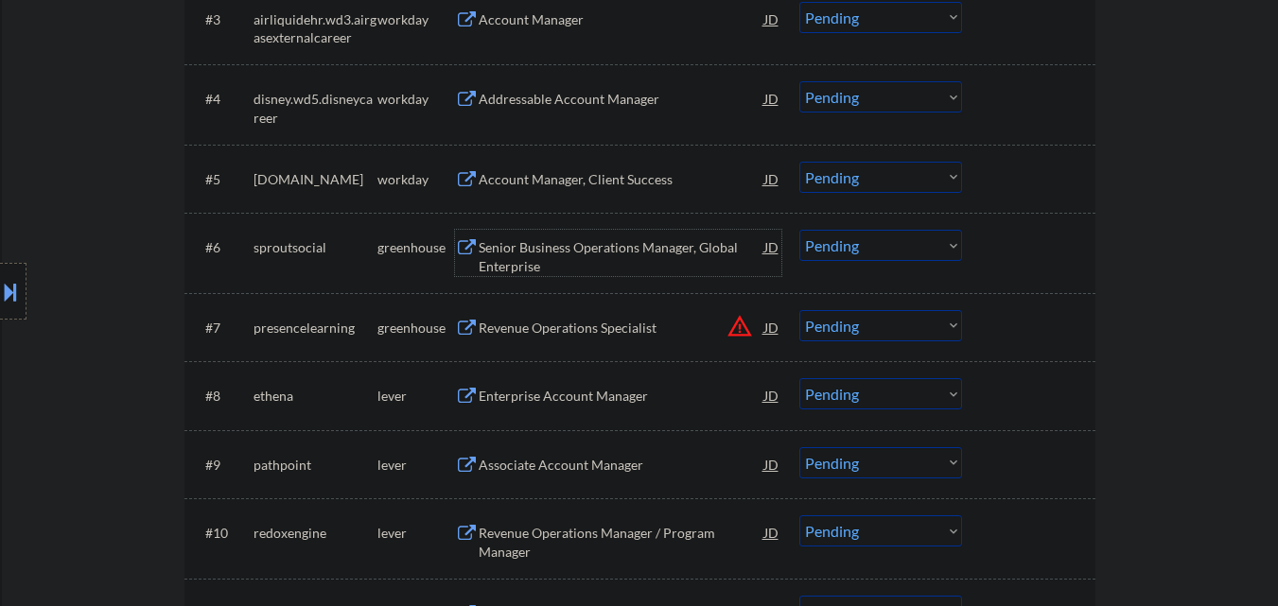
click at [642, 252] on div "Senior Business Operations Manager, Global Enterprise" at bounding box center [622, 256] width 286 height 37
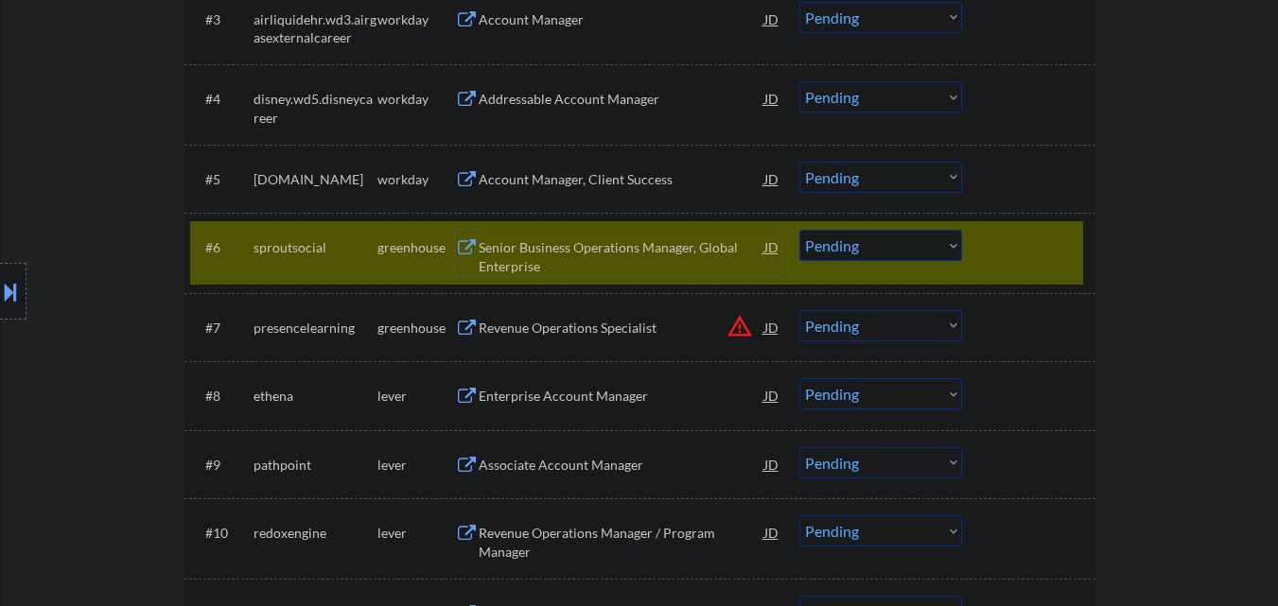
click at [872, 248] on select "Choose an option... Pending Applied Excluded (Questions) Excluded (Expired) Exc…" at bounding box center [881, 245] width 163 height 31
click at [800, 230] on select "Choose an option... Pending Applied Excluded (Questions) Excluded (Expired) Exc…" at bounding box center [881, 245] width 163 height 31
click at [1048, 237] on div at bounding box center [1031, 247] width 83 height 34
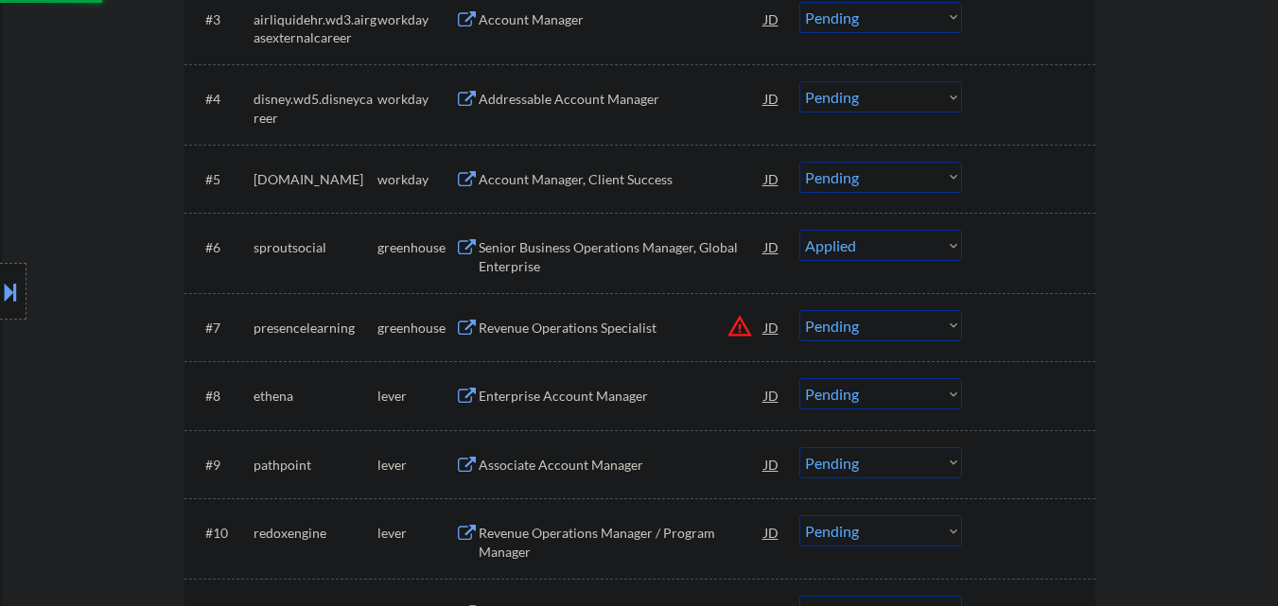
click at [1027, 261] on div at bounding box center [1031, 247] width 83 height 34
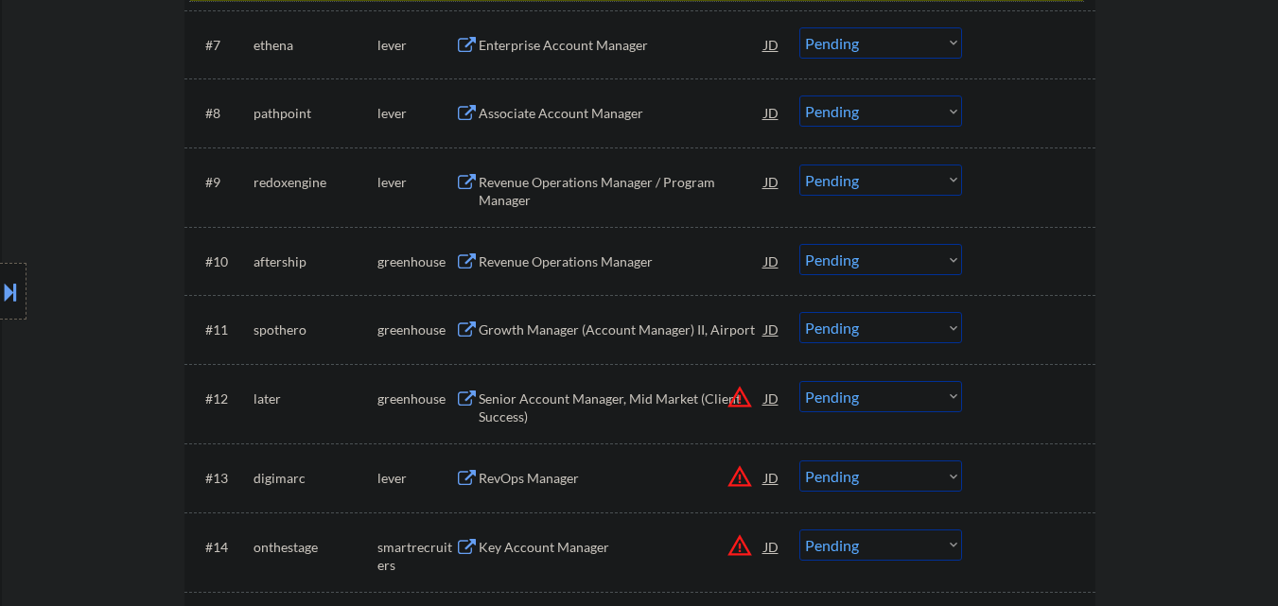
scroll to position [855, 0]
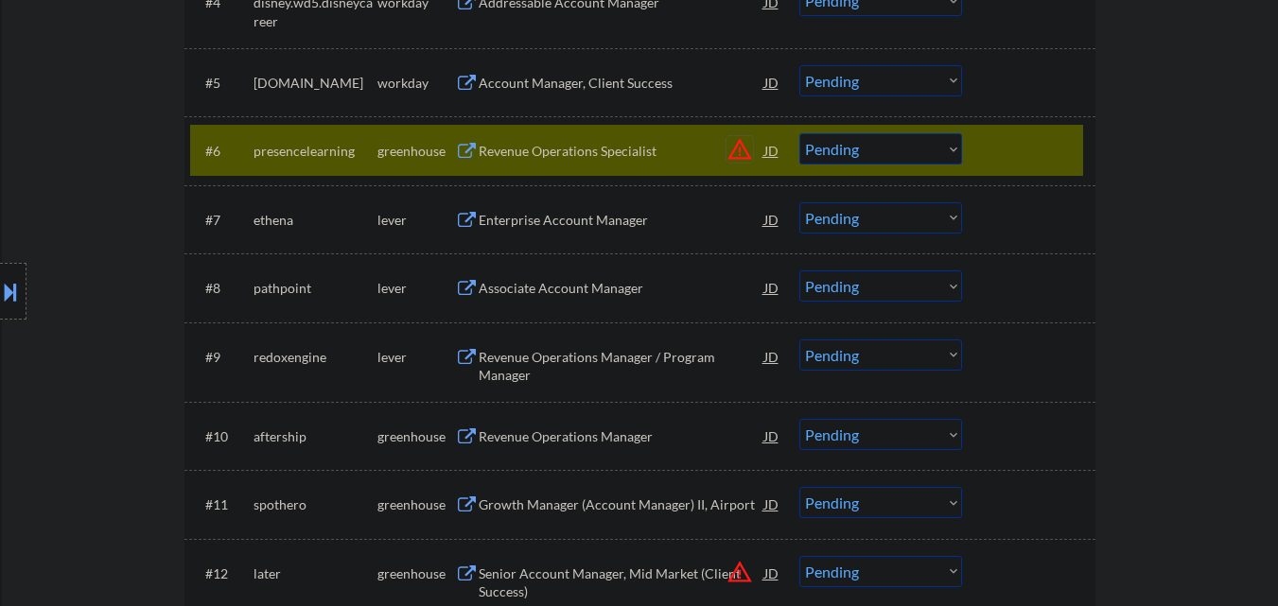
click at [736, 152] on button "warning_amber" at bounding box center [740, 149] width 26 height 26
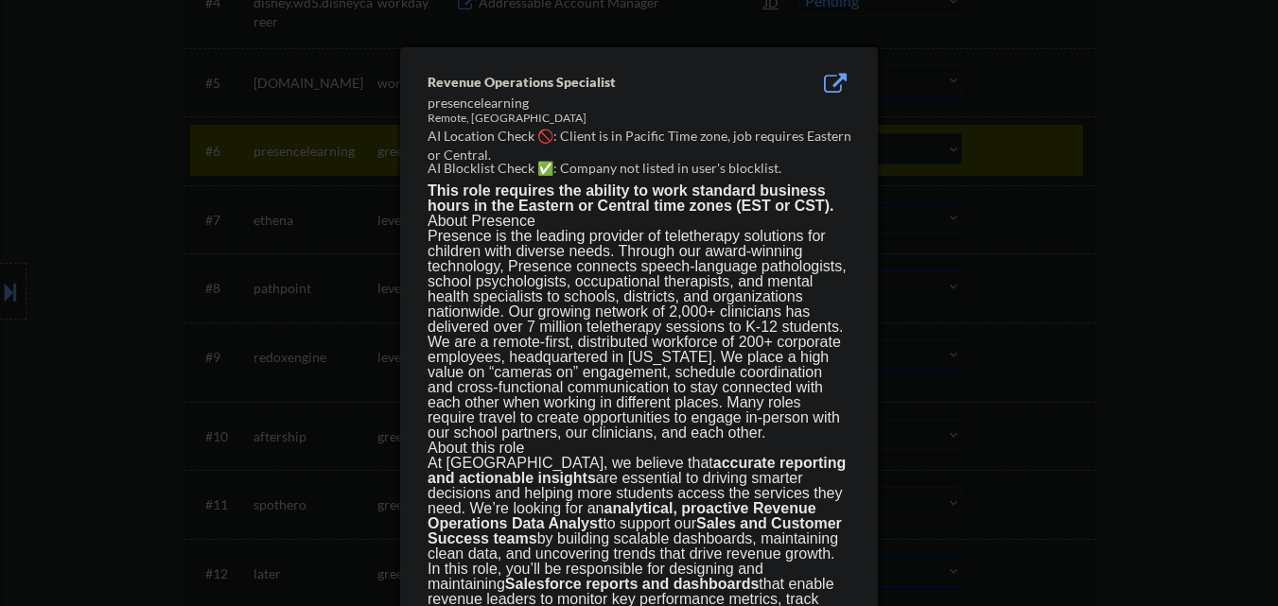
click at [1094, 196] on div at bounding box center [639, 303] width 1278 height 606
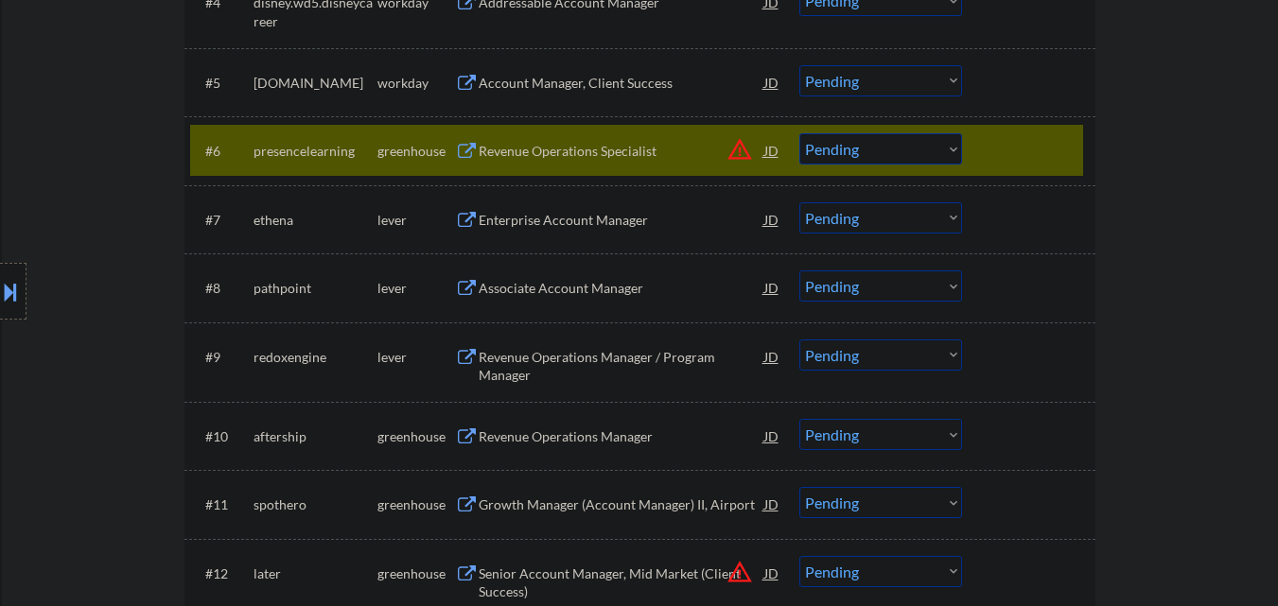
click at [641, 152] on div "Revenue Operations Specialist" at bounding box center [622, 151] width 286 height 19
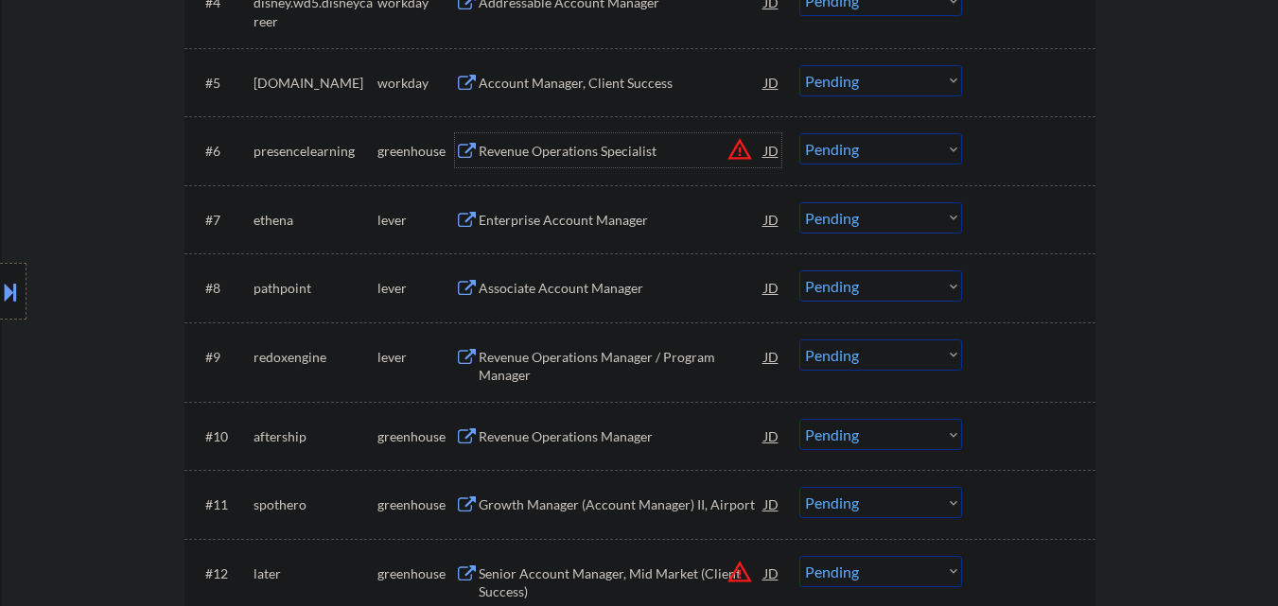
click at [922, 155] on select "Choose an option... Pending Applied Excluded (Questions) Excluded (Expired) Exc…" at bounding box center [881, 148] width 163 height 31
click at [800, 133] on select "Choose an option... Pending Applied Excluded (Questions) Excluded (Expired) Exc…" at bounding box center [881, 148] width 163 height 31
click at [566, 150] on div "Revenue Operations Specialist" at bounding box center [622, 151] width 286 height 19
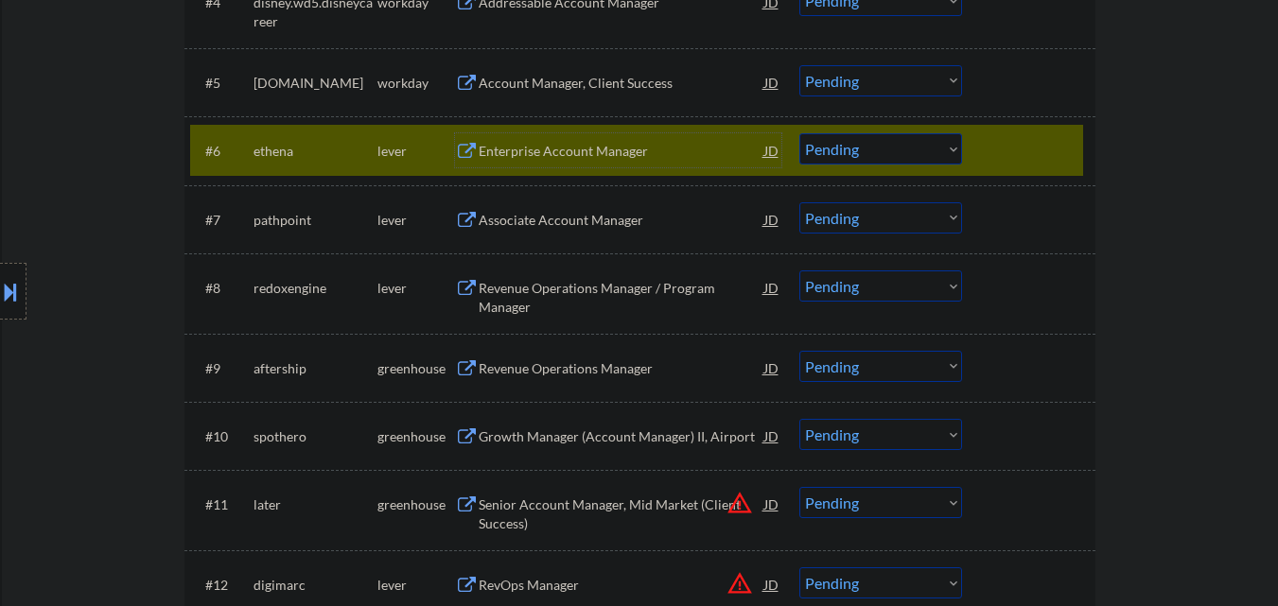
drag, startPoint x: 870, startPoint y: 146, endPoint x: 879, endPoint y: 161, distance: 17.9
click at [870, 146] on select "Choose an option... Pending Applied Excluded (Questions) Excluded (Expired) Exc…" at bounding box center [881, 148] width 163 height 31
click at [800, 133] on select "Choose an option... Pending Applied Excluded (Questions) Excluded (Expired) Exc…" at bounding box center [881, 148] width 163 height 31
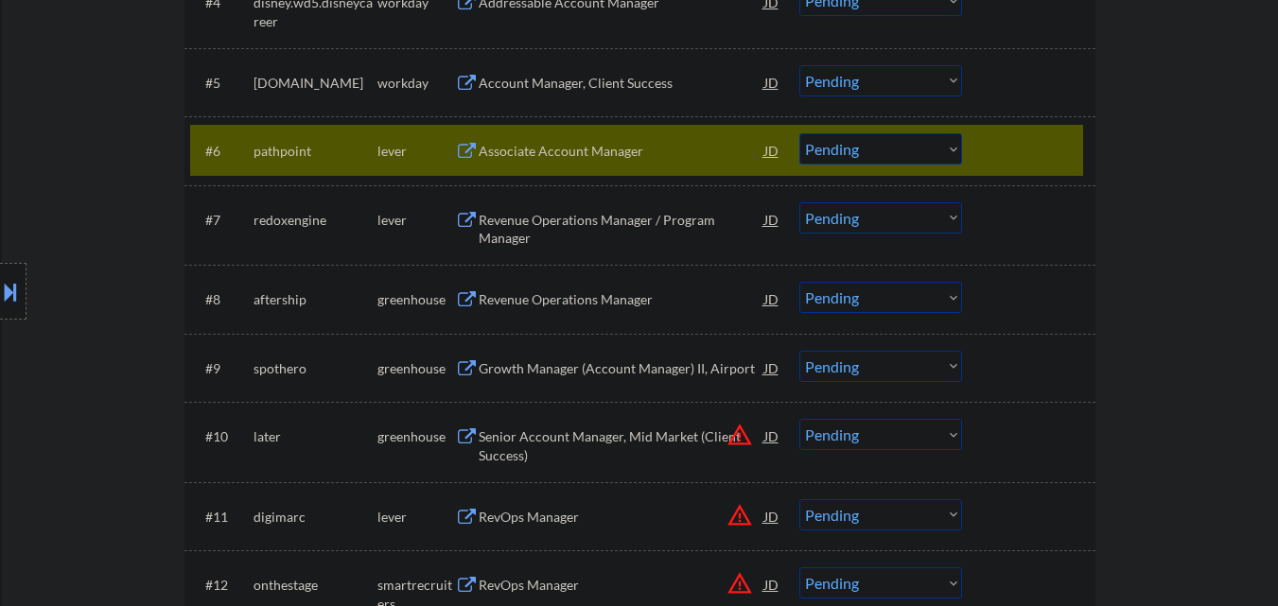
click at [534, 144] on div "Associate Account Manager" at bounding box center [622, 151] width 286 height 19
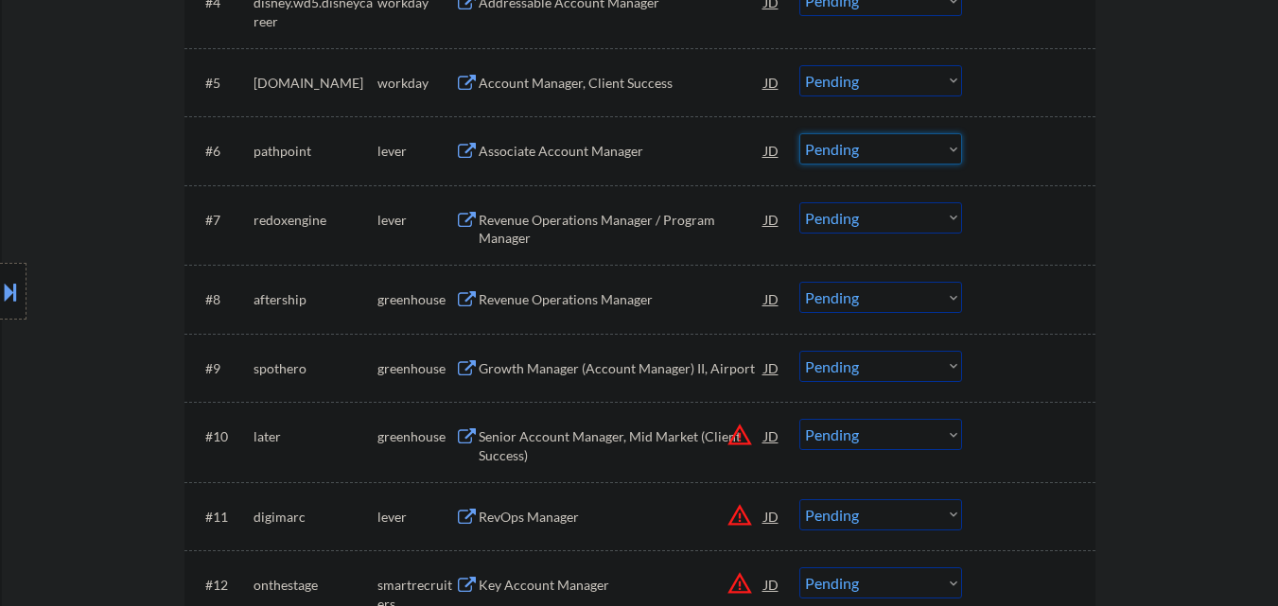
click at [907, 155] on select "Choose an option... Pending Applied Excluded (Questions) Excluded (Expired) Exc…" at bounding box center [881, 148] width 163 height 31
click at [800, 133] on select "Choose an option... Pending Applied Excluded (Questions) Excluded (Expired) Exc…" at bounding box center [881, 148] width 163 height 31
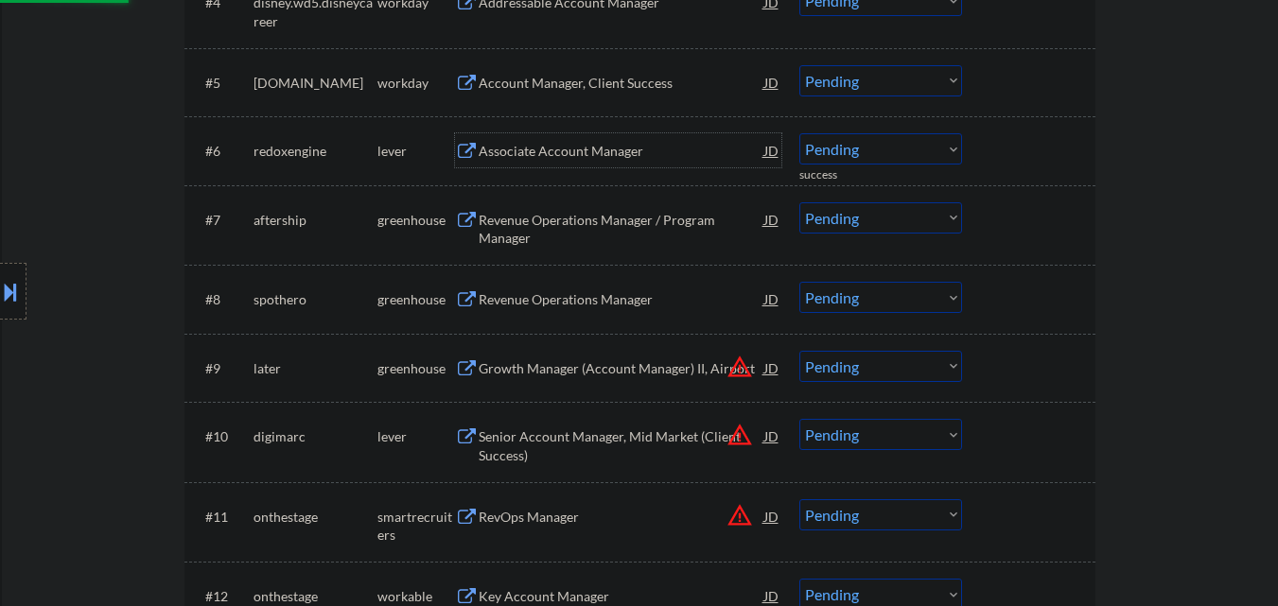
click at [623, 157] on div "Associate Account Manager" at bounding box center [622, 151] width 286 height 19
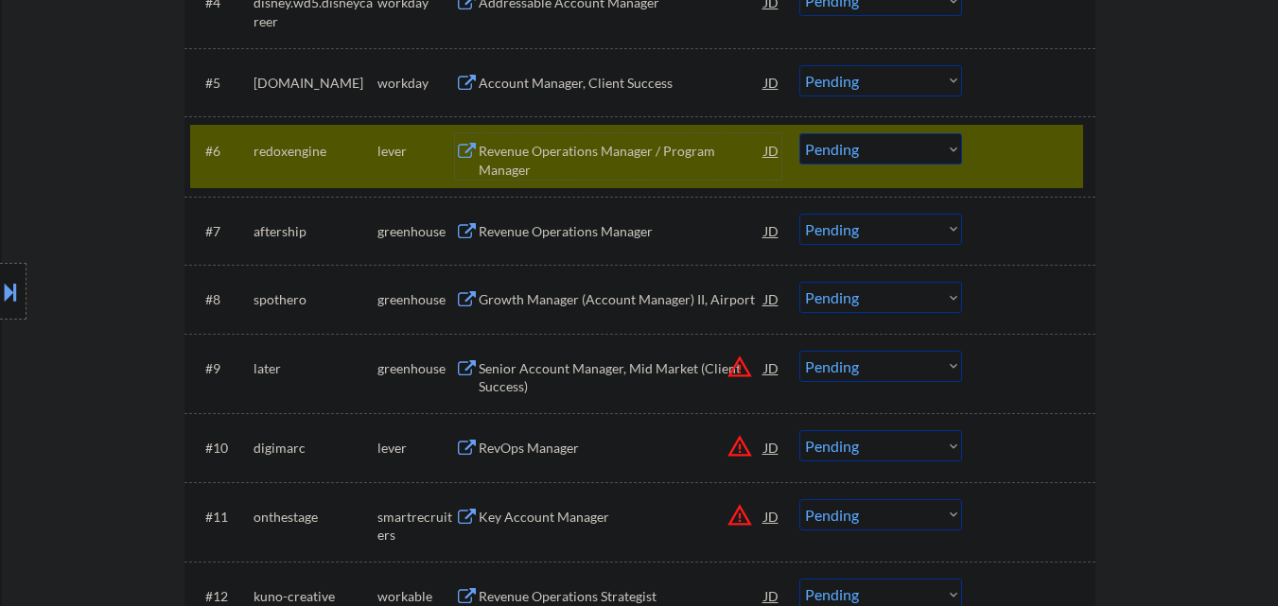
click at [891, 150] on select "Choose an option... Pending Applied Excluded (Questions) Excluded (Expired) Exc…" at bounding box center [881, 148] width 163 height 31
click at [800, 133] on select "Choose an option... Pending Applied Excluded (Questions) Excluded (Expired) Exc…" at bounding box center [881, 148] width 163 height 31
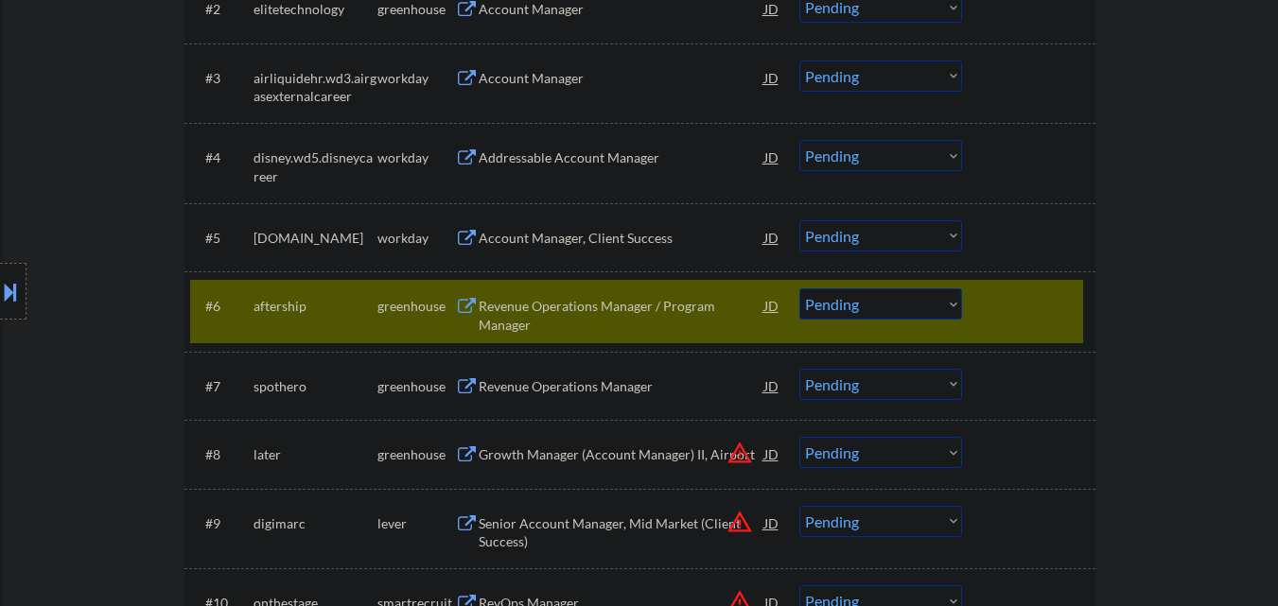
scroll to position [761, 0]
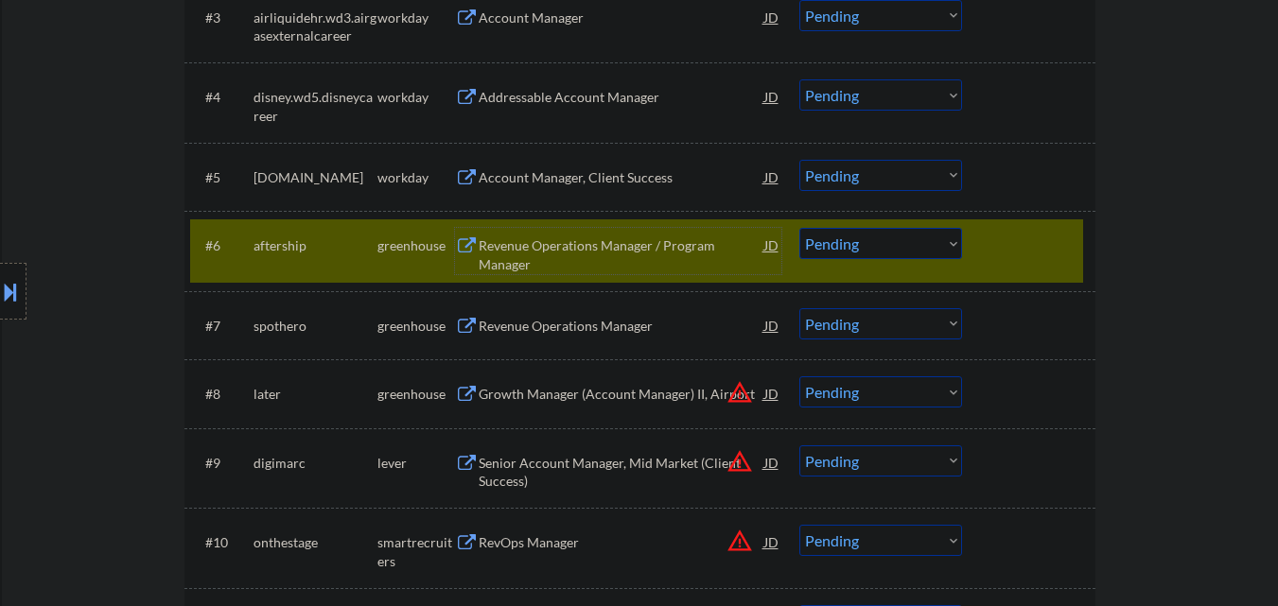
click at [639, 259] on div "Revenue Operations Manager / Program Manager" at bounding box center [622, 255] width 286 height 37
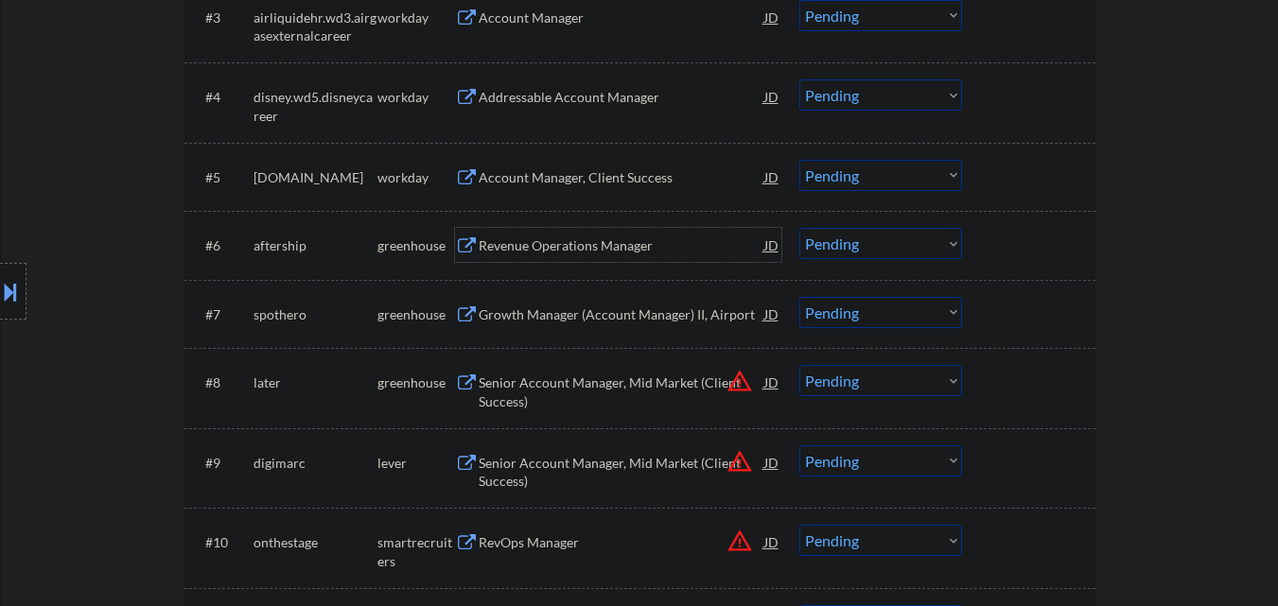
click at [933, 254] on select "Choose an option... Pending Applied Excluded (Questions) Excluded (Expired) Exc…" at bounding box center [881, 243] width 163 height 31
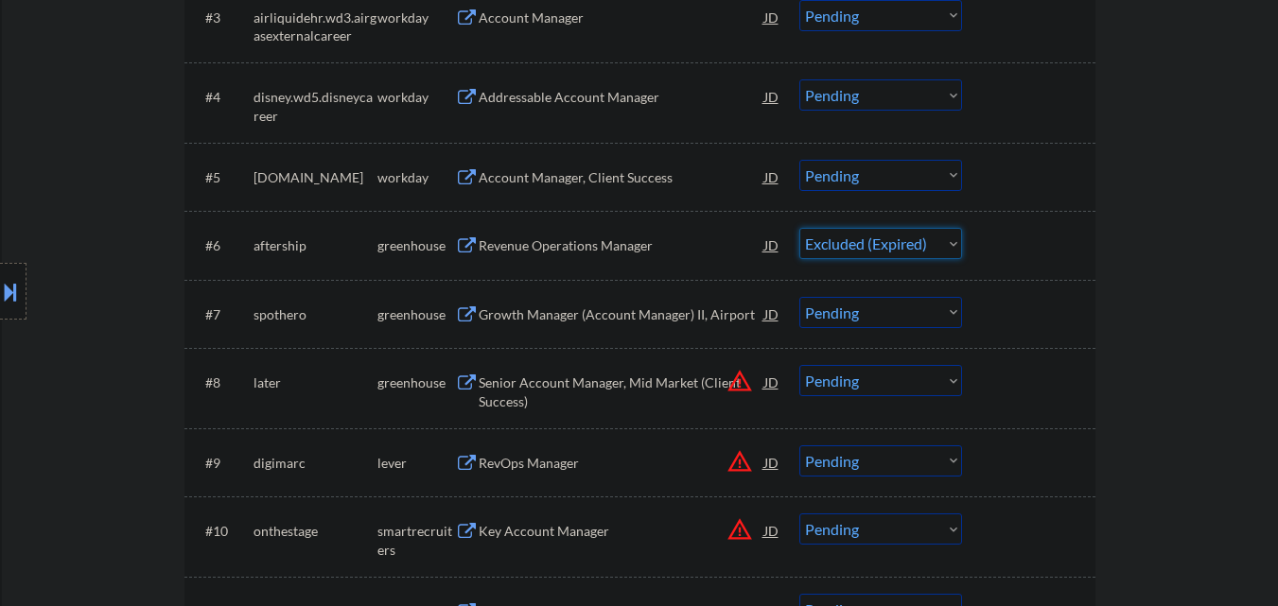
click at [800, 228] on select "Choose an option... Pending Applied Excluded (Questions) Excluded (Expired) Exc…" at bounding box center [881, 243] width 163 height 31
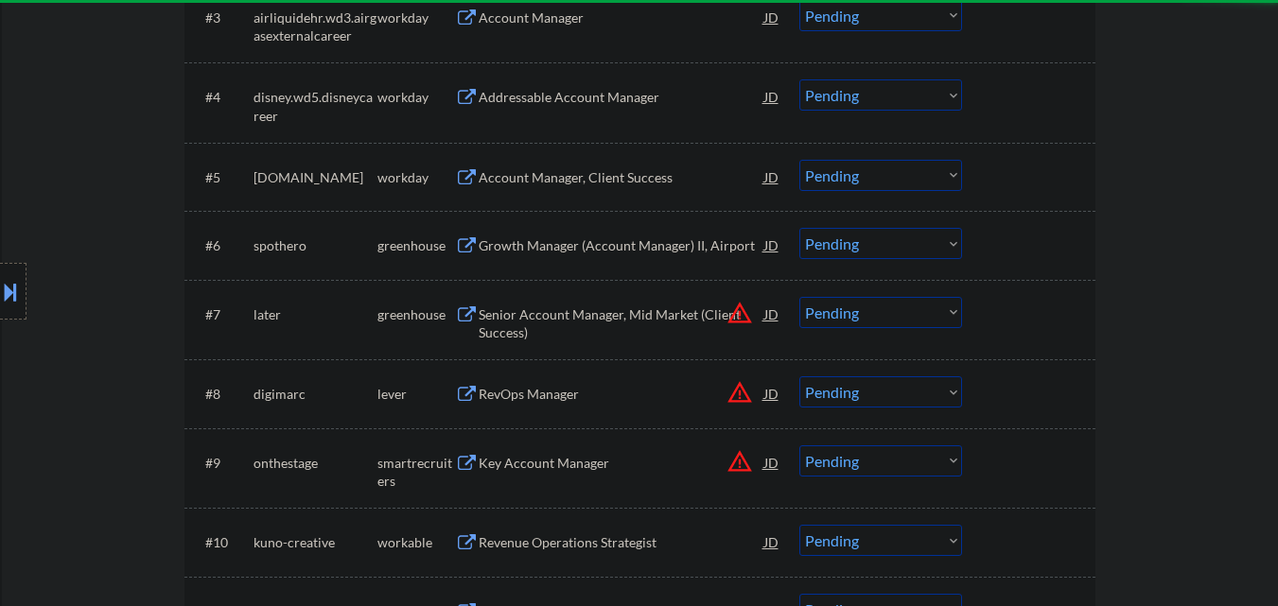
click at [654, 248] on div "Growth Manager (Account Manager) II, Airport" at bounding box center [622, 246] width 286 height 19
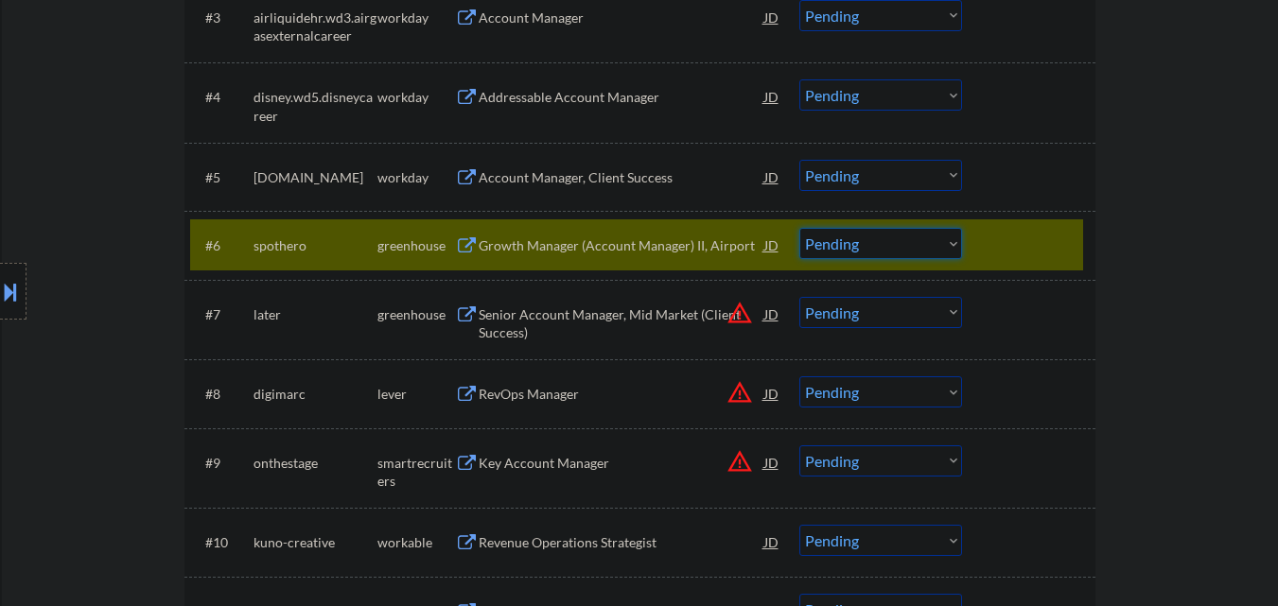
drag, startPoint x: 905, startPoint y: 243, endPoint x: 910, endPoint y: 255, distance: 13.5
click at [905, 244] on select "Choose an option... Pending Applied Excluded (Questions) Excluded (Expired) Exc…" at bounding box center [881, 243] width 163 height 31
click at [800, 228] on select "Choose an option... Pending Applied Excluded (Questions) Excluded (Expired) Exc…" at bounding box center [881, 243] width 163 height 31
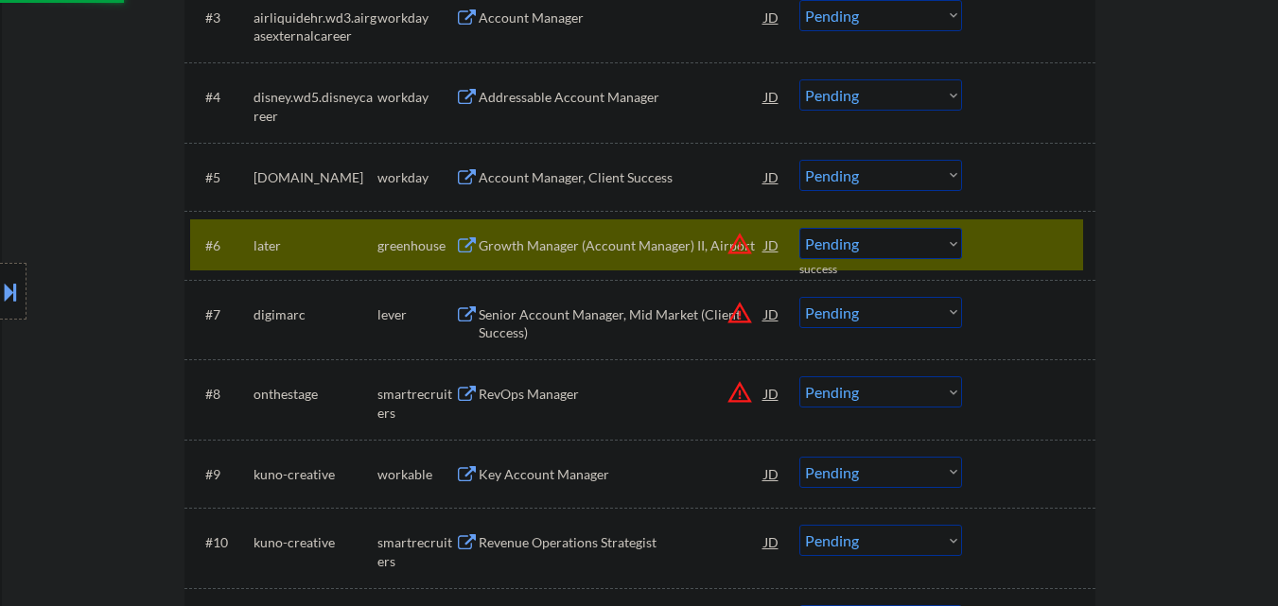
click at [743, 246] on button "warning_amber" at bounding box center [740, 244] width 26 height 26
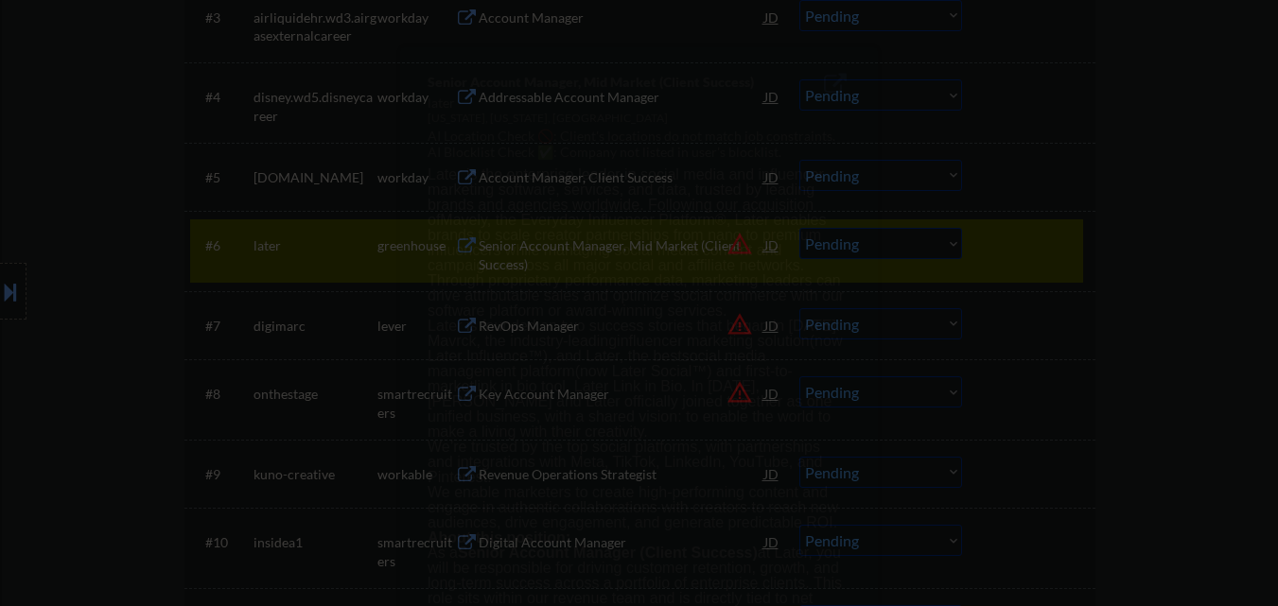
click at [1070, 255] on div at bounding box center [639, 303] width 1278 height 606
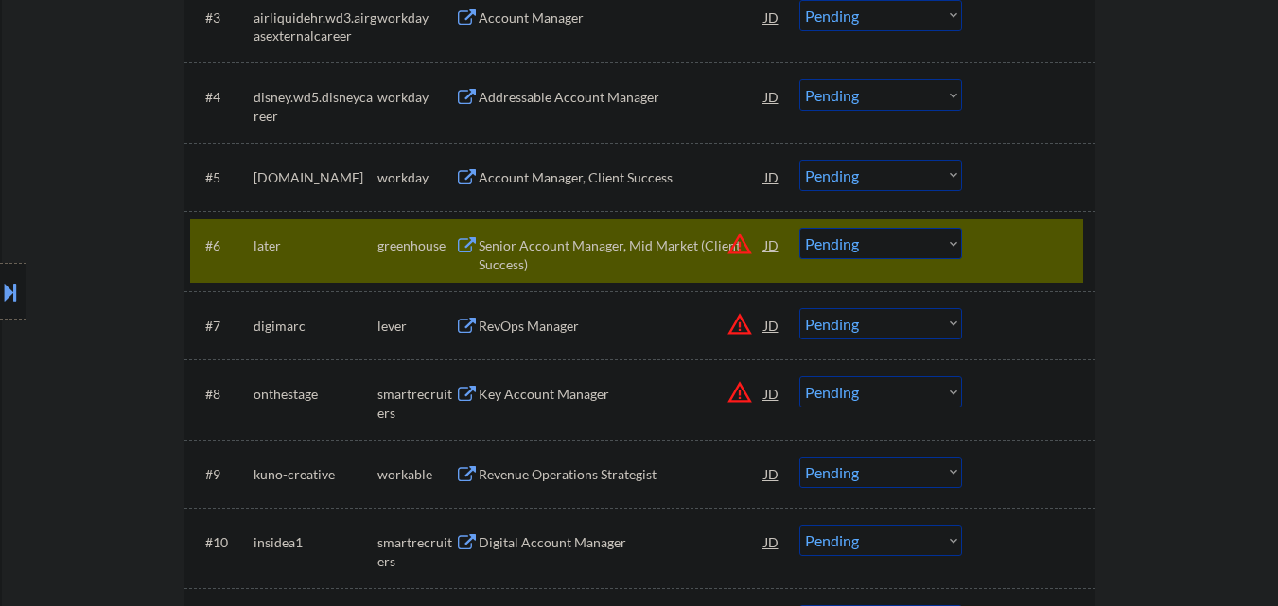
click at [736, 247] on button "warning_amber" at bounding box center [740, 244] width 26 height 26
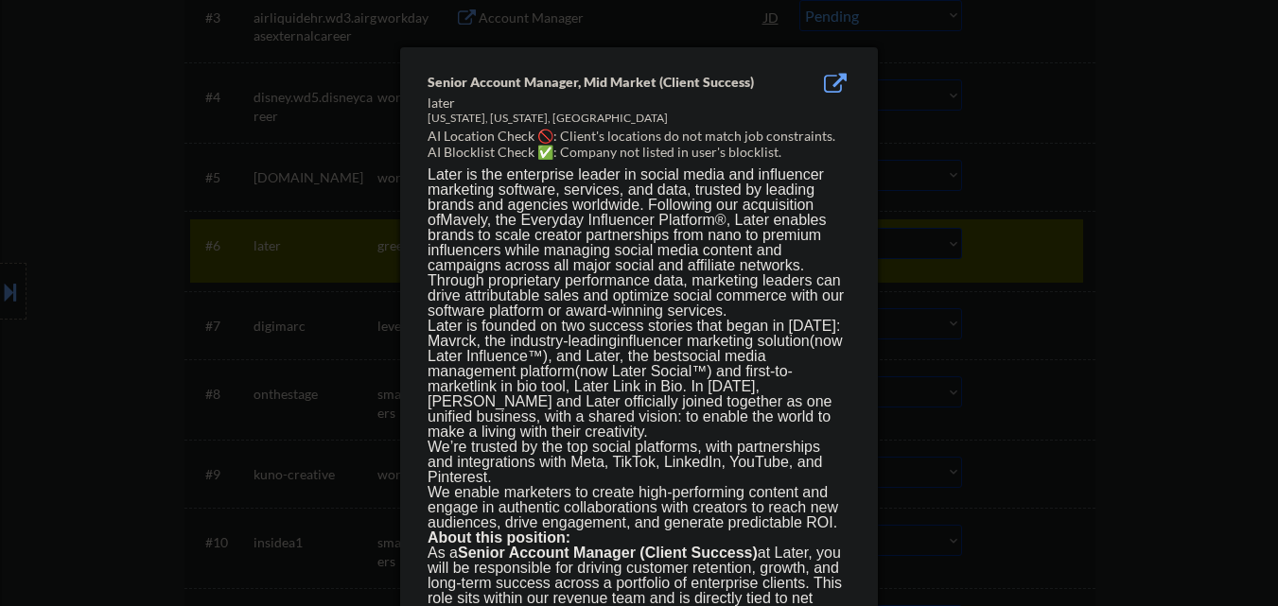
click at [1071, 272] on div at bounding box center [639, 303] width 1278 height 606
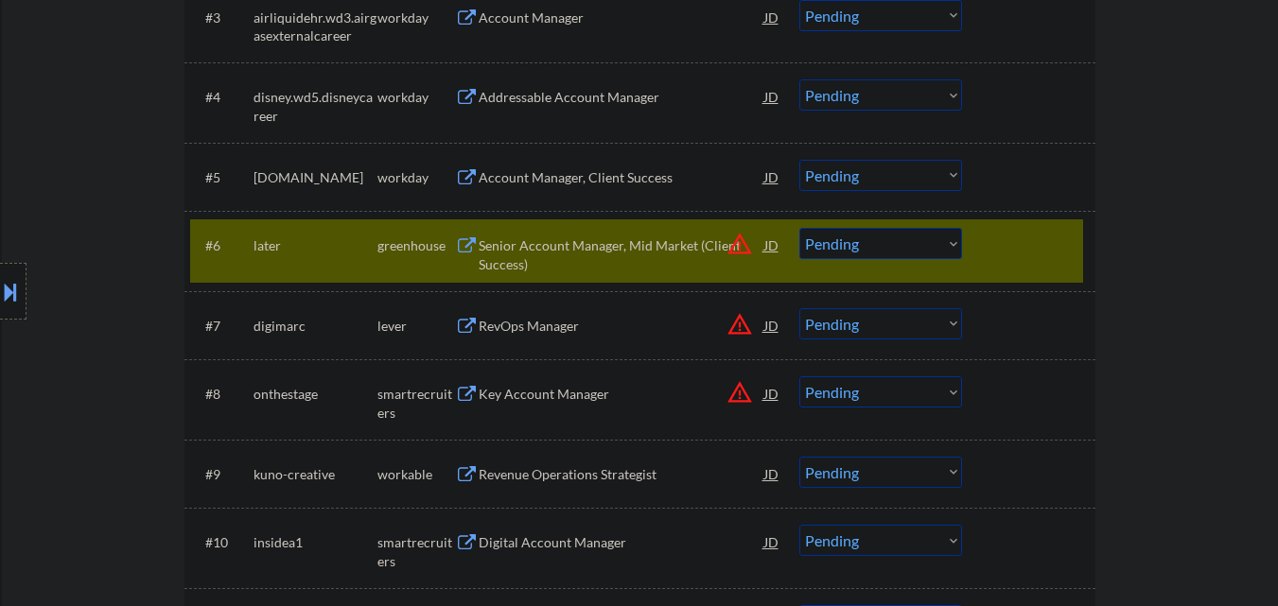
drag, startPoint x: 913, startPoint y: 249, endPoint x: 915, endPoint y: 258, distance: 9.6
click at [913, 249] on select "Choose an option... Pending Applied Excluded (Questions) Excluded (Expired) Exc…" at bounding box center [881, 243] width 163 height 31
click at [800, 228] on select "Choose an option... Pending Applied Excluded (Questions) Excluded (Expired) Exc…" at bounding box center [881, 243] width 163 height 31
click at [741, 325] on button "warning_amber" at bounding box center [740, 324] width 26 height 26
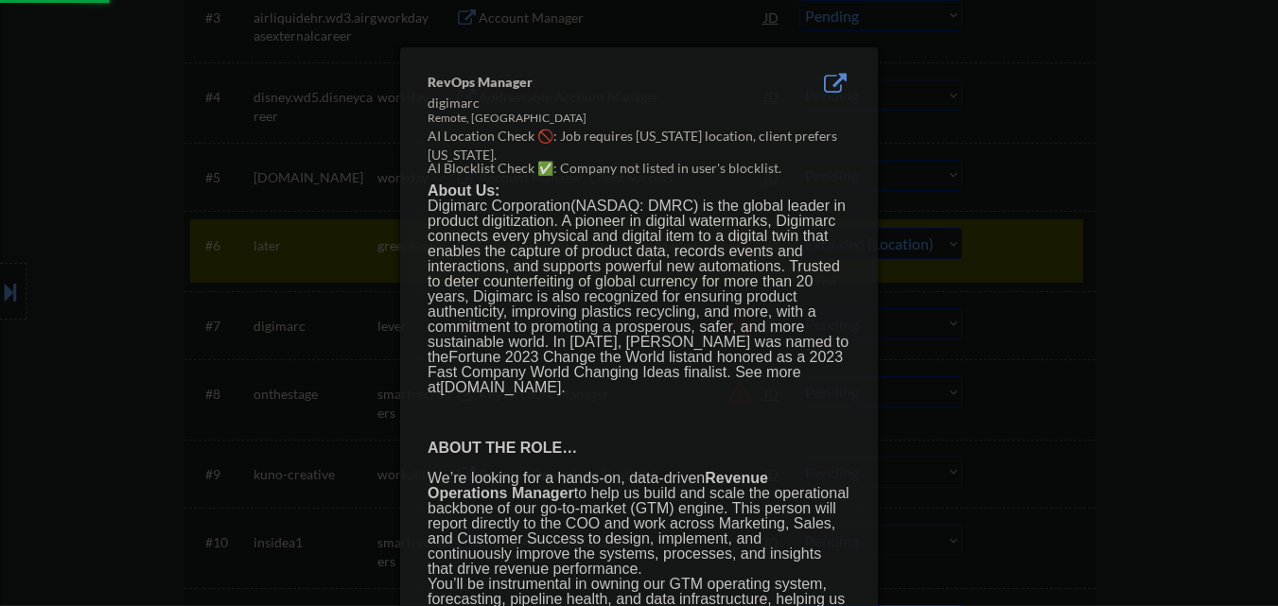
click at [1205, 265] on div at bounding box center [639, 302] width 1278 height 606
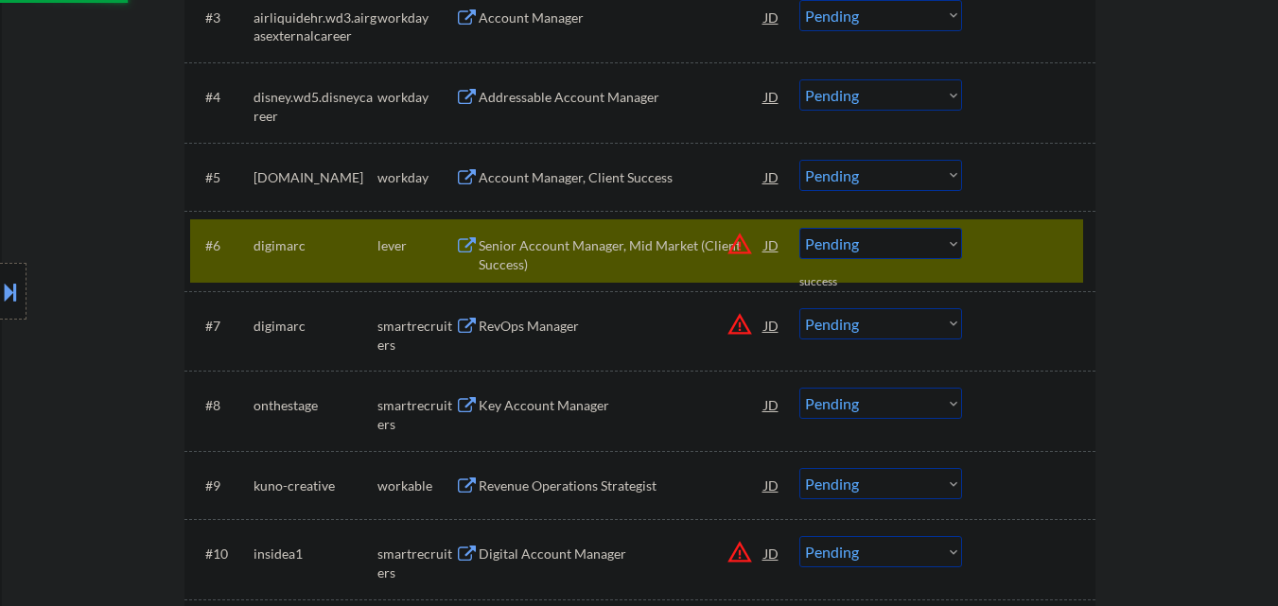
click at [1057, 246] on div at bounding box center [1031, 245] width 83 height 34
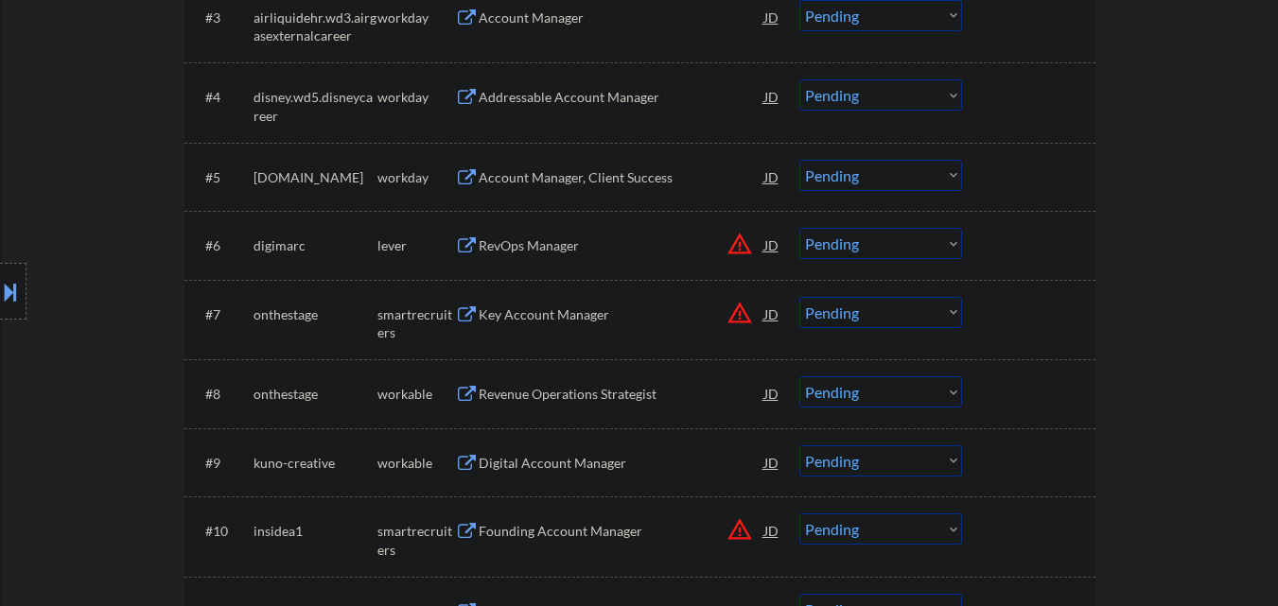
drag, startPoint x: 940, startPoint y: 246, endPoint x: 941, endPoint y: 257, distance: 11.4
click at [940, 246] on select "Choose an option... Pending Applied Excluded (Questions) Excluded (Expired) Exc…" at bounding box center [881, 243] width 163 height 31
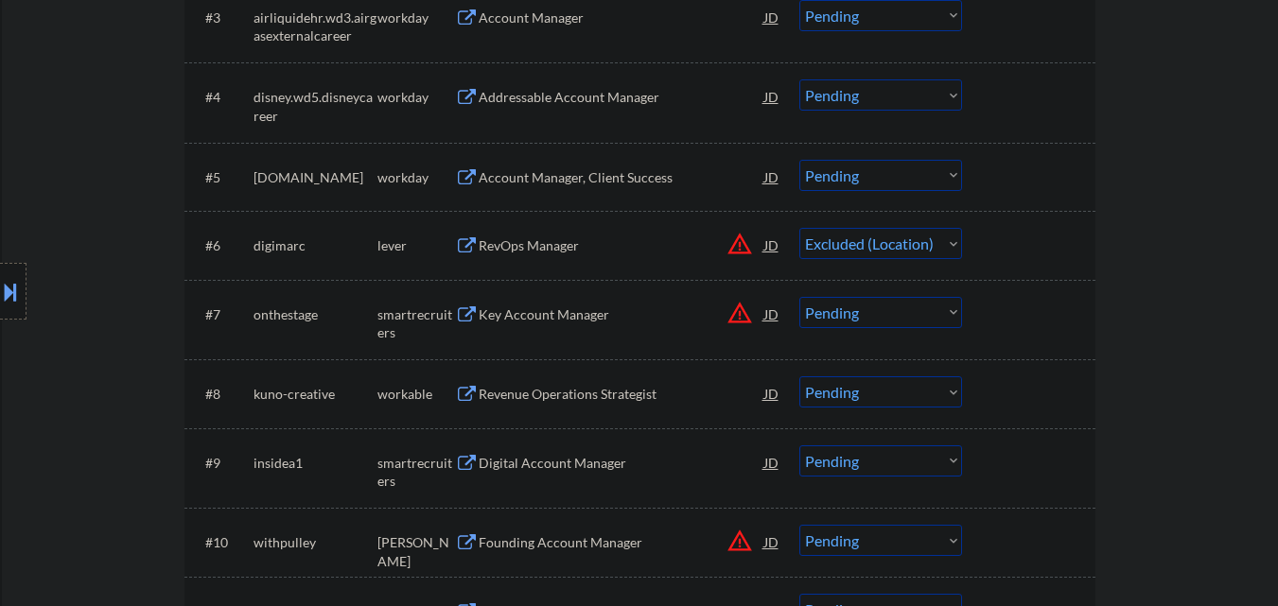
click at [800, 228] on select "Choose an option... Pending Applied Excluded (Questions) Excluded (Expired) Exc…" at bounding box center [881, 243] width 163 height 31
click at [738, 312] on button "warning_amber" at bounding box center [740, 313] width 26 height 26
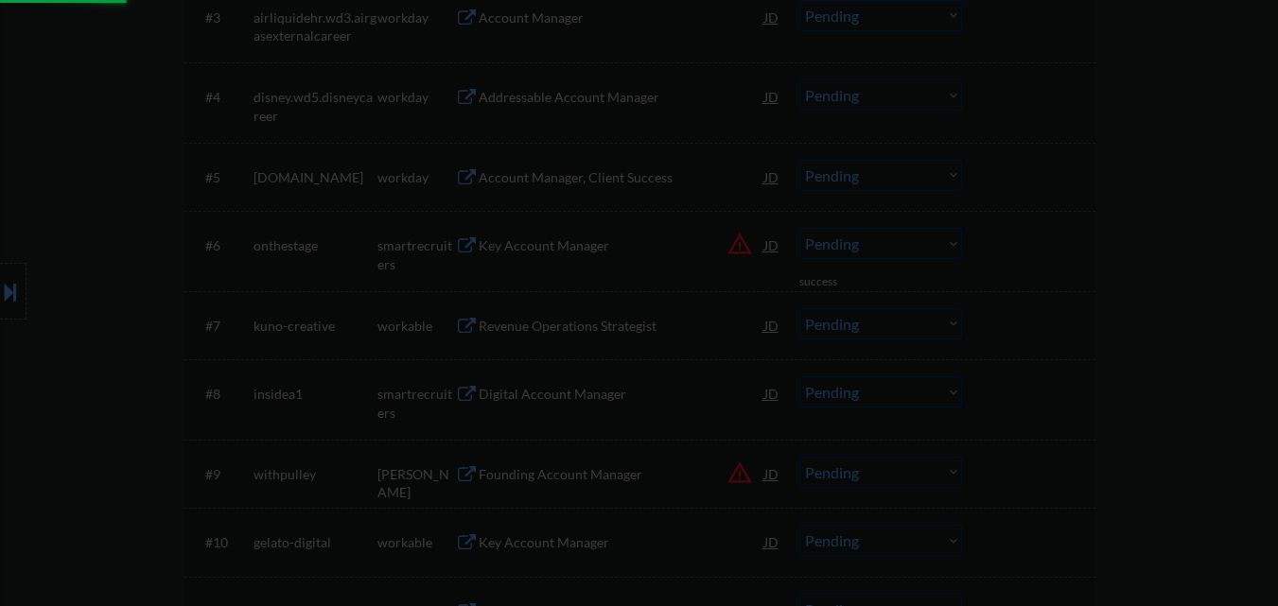
drag, startPoint x: 1100, startPoint y: 316, endPoint x: 748, endPoint y: 265, distance: 355.7
click at [1100, 321] on div at bounding box center [639, 303] width 1278 height 606
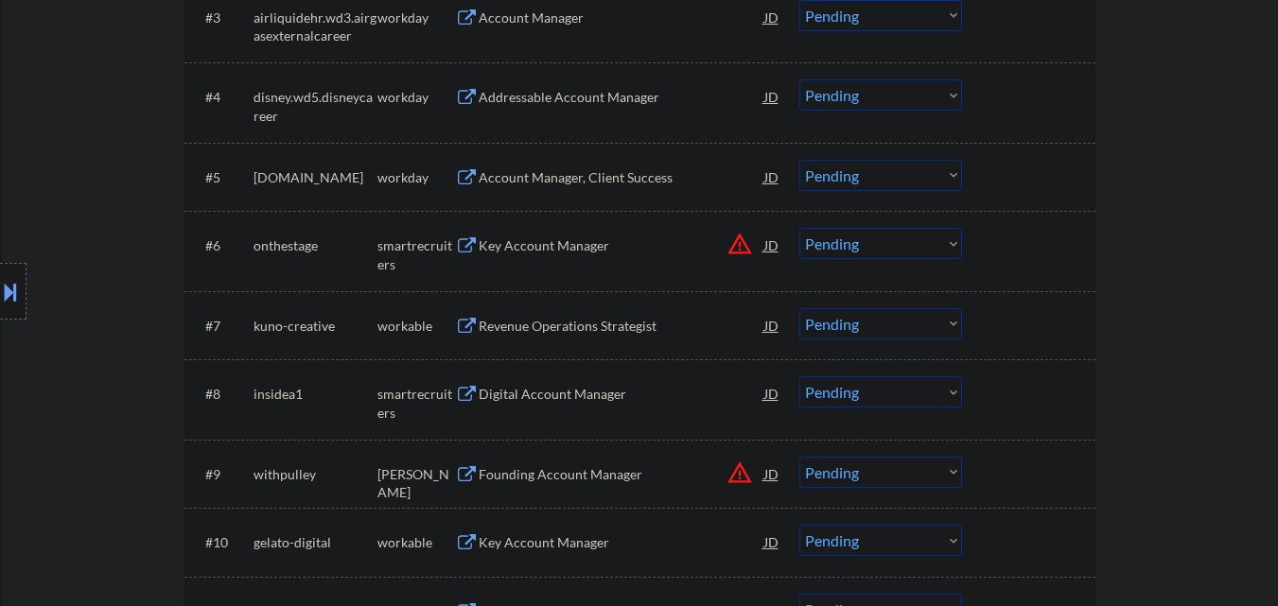
click at [737, 250] on button "warning_amber" at bounding box center [740, 244] width 26 height 26
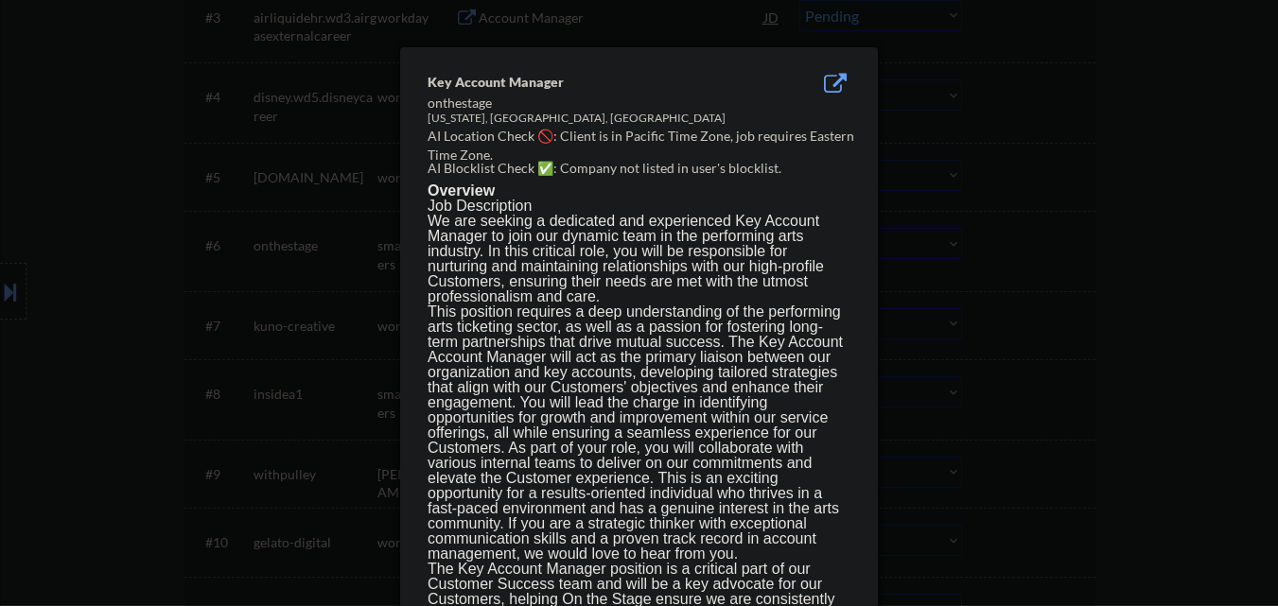
click at [1096, 282] on div at bounding box center [639, 302] width 1278 height 606
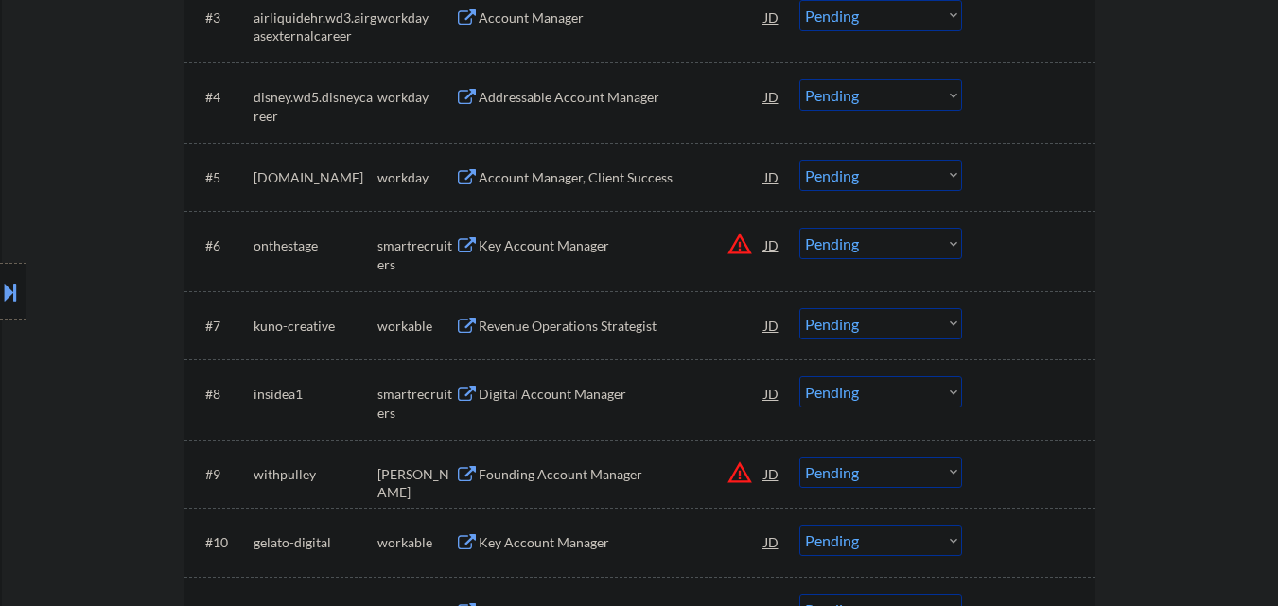
click at [898, 247] on select "Choose an option... Pending Applied Excluded (Questions) Excluded (Expired) Exc…" at bounding box center [881, 243] width 163 height 31
click at [800, 228] on select "Choose an option... Pending Applied Excluded (Questions) Excluded (Expired) Exc…" at bounding box center [881, 243] width 163 height 31
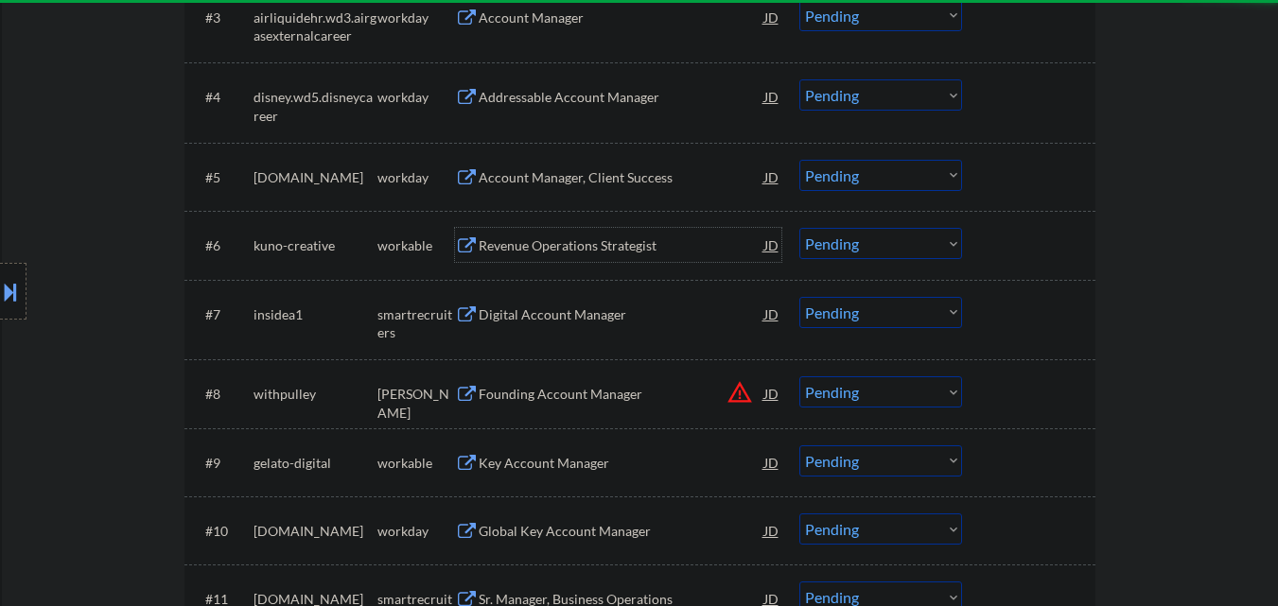
click at [580, 241] on div "Revenue Operations Strategist" at bounding box center [622, 246] width 286 height 19
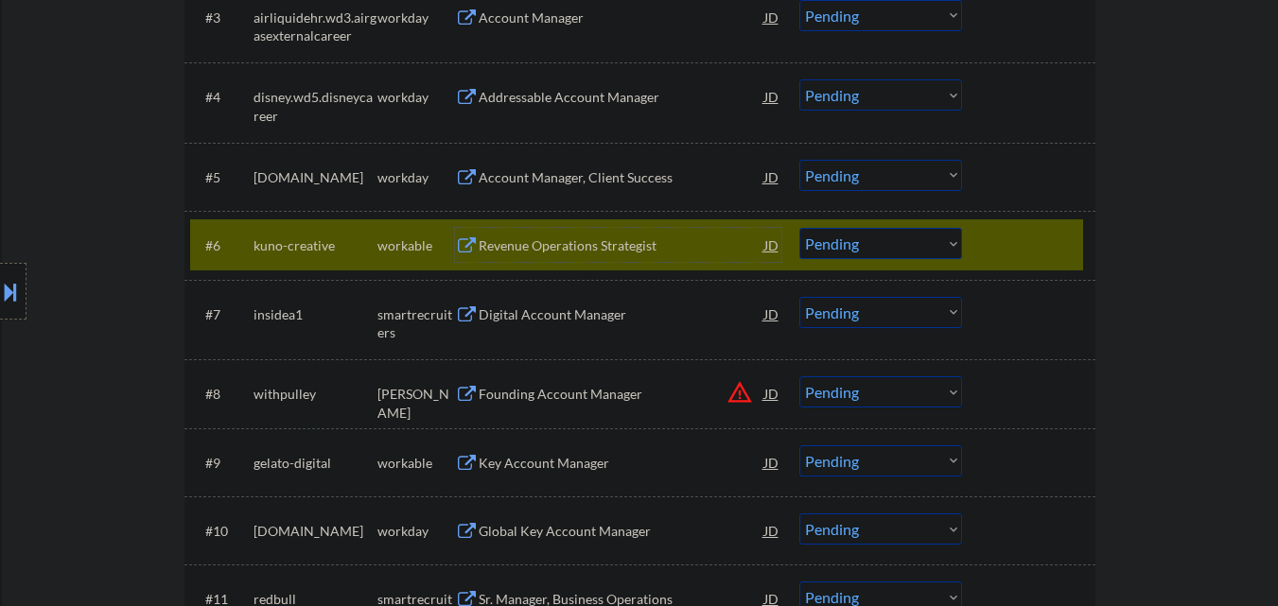
click at [933, 242] on select "Choose an option... Pending Applied Excluded (Questions) Excluded (Expired) Exc…" at bounding box center [881, 243] width 163 height 31
click at [800, 228] on select "Choose an option... Pending Applied Excluded (Questions) Excluded (Expired) Exc…" at bounding box center [881, 243] width 163 height 31
click at [1051, 252] on div at bounding box center [1031, 245] width 83 height 34
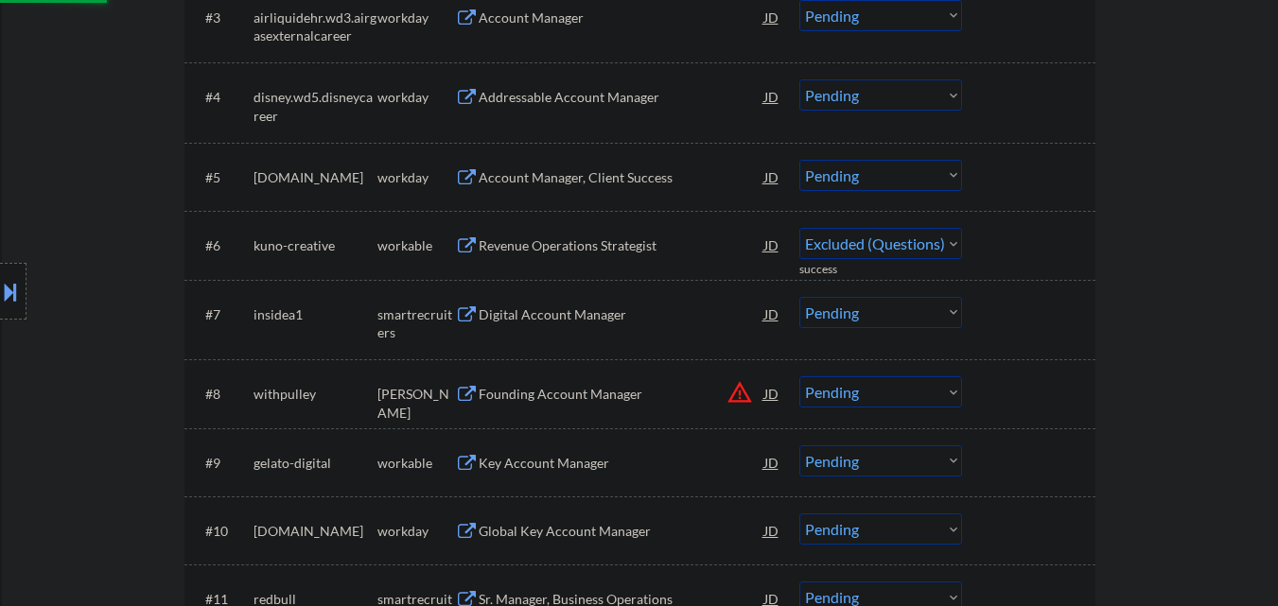
select select ""pending""
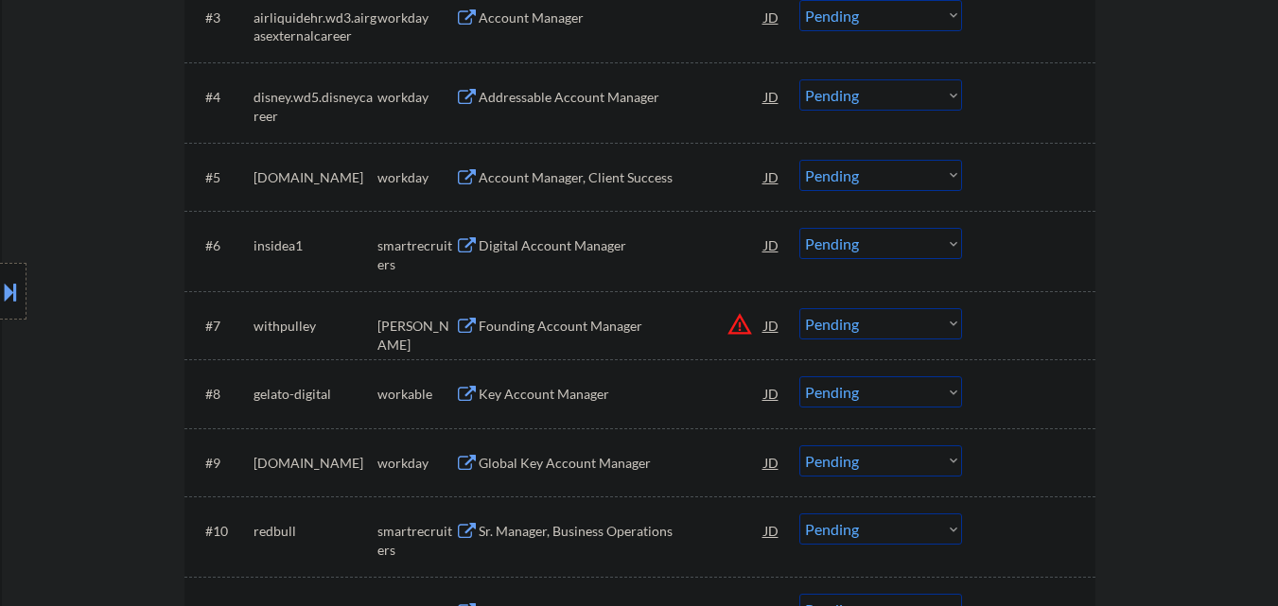
scroll to position [855, 0]
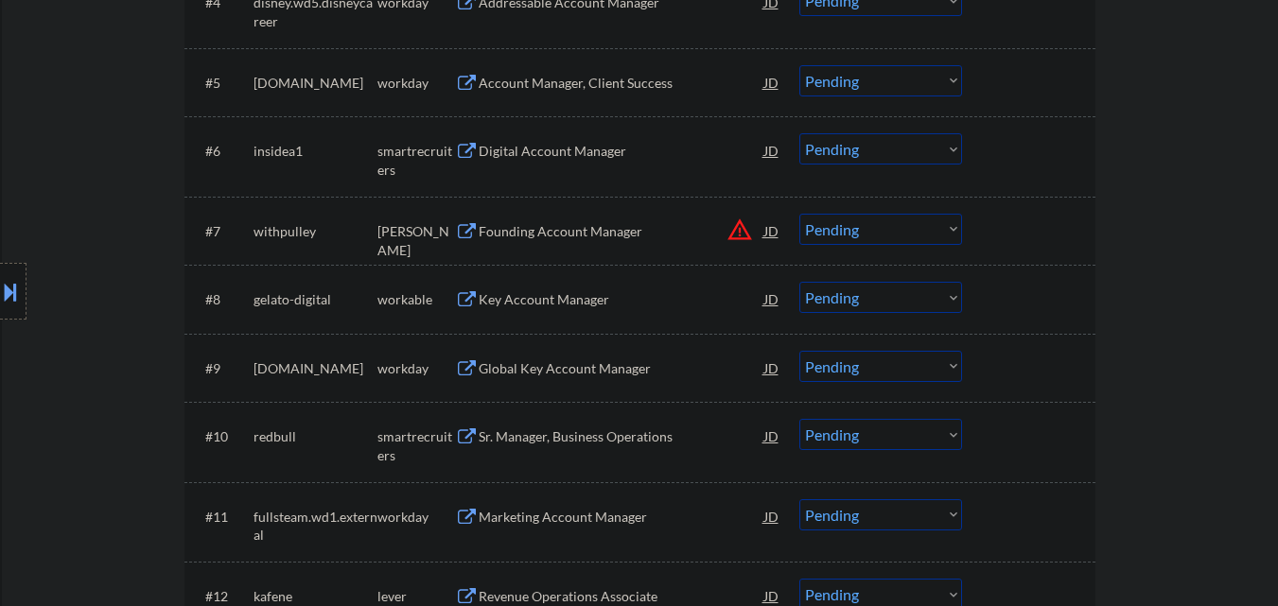
click at [739, 227] on button "warning_amber" at bounding box center [740, 230] width 26 height 26
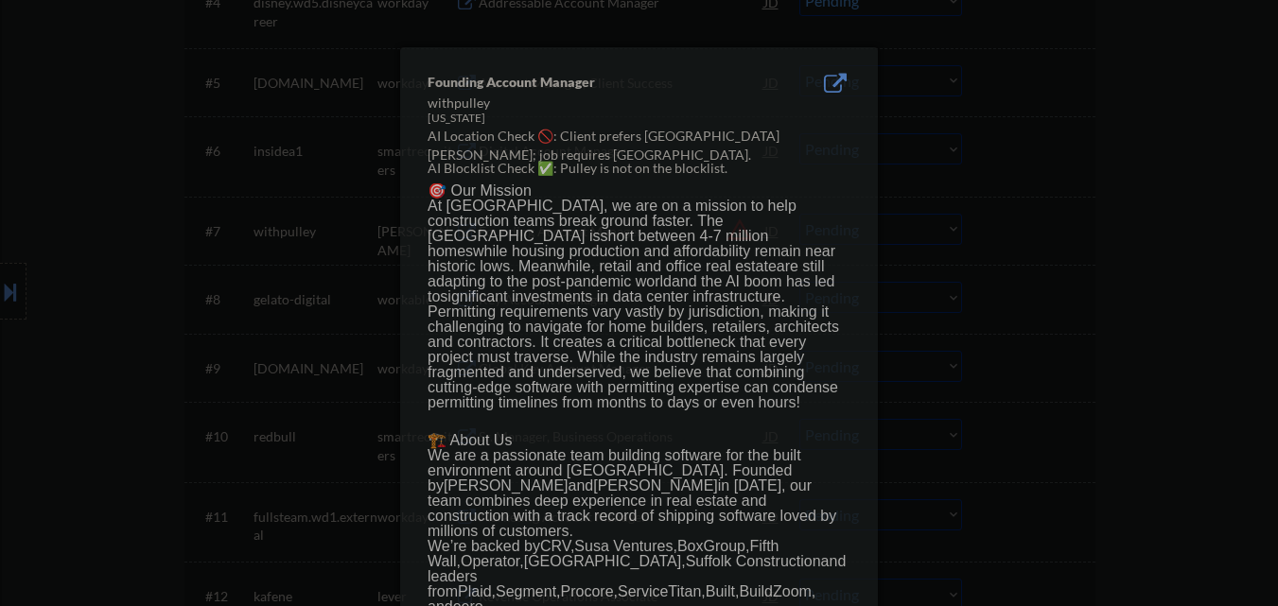
click at [1140, 223] on div at bounding box center [639, 303] width 1278 height 606
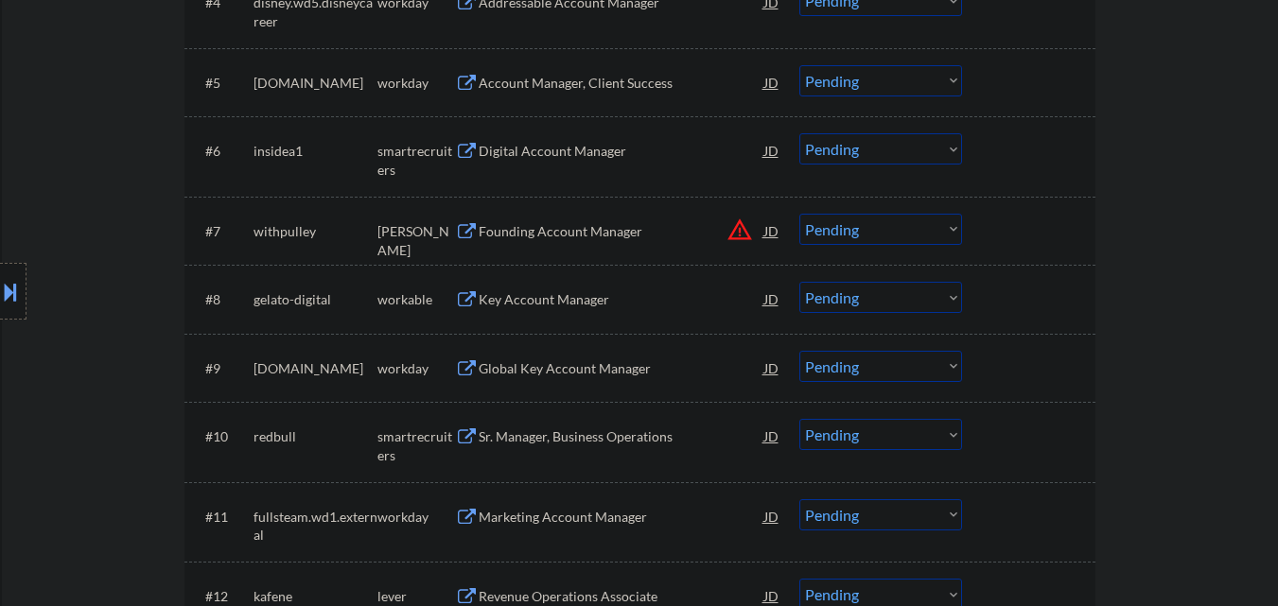
click at [735, 232] on button "warning_amber" at bounding box center [740, 230] width 26 height 26
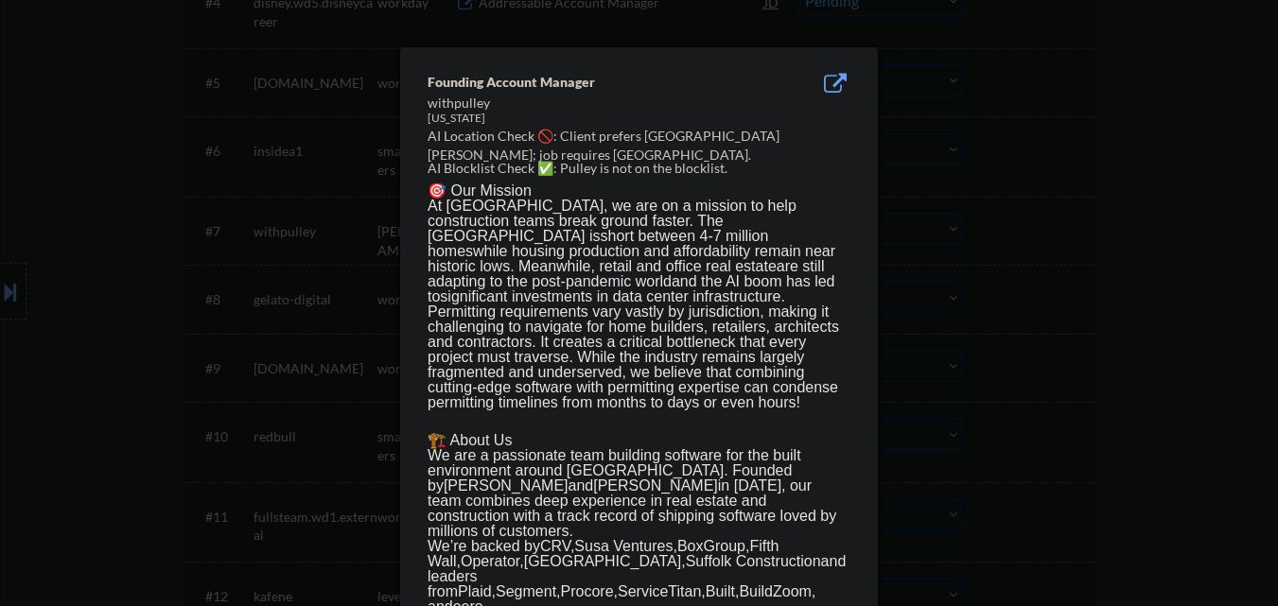
click at [1047, 219] on div at bounding box center [639, 303] width 1278 height 606
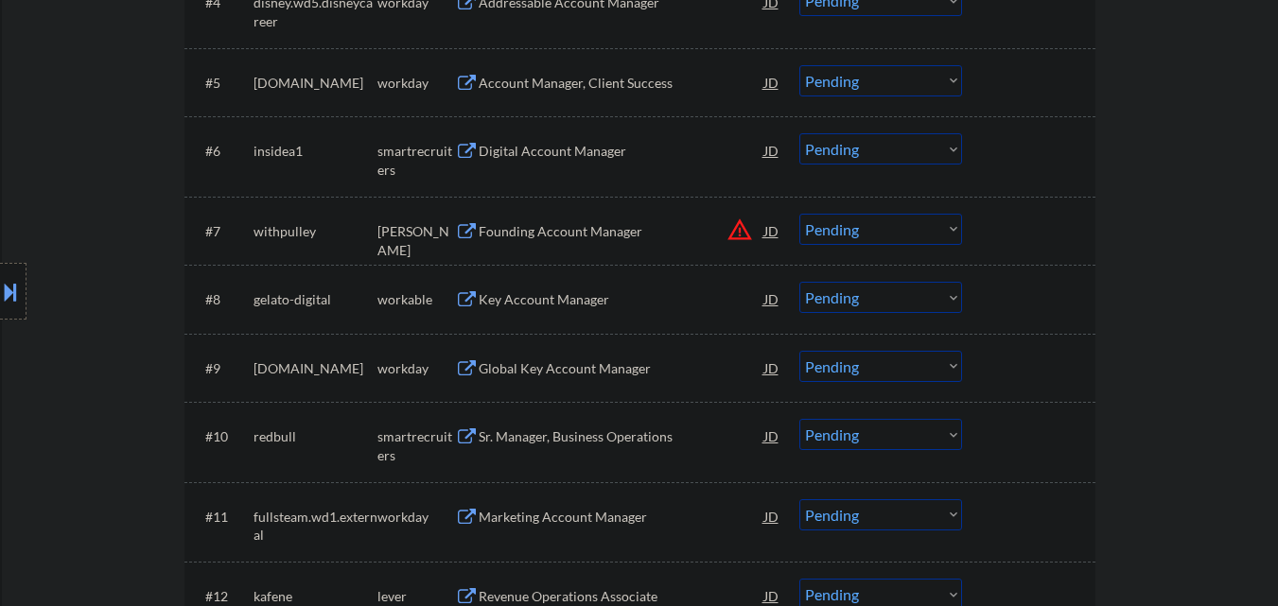
click at [910, 237] on select "Choose an option... Pending Applied Excluded (Questions) Excluded (Expired) Exc…" at bounding box center [881, 229] width 163 height 31
click at [800, 214] on select "Choose an option... Pending Applied Excluded (Questions) Excluded (Expired) Exc…" at bounding box center [881, 229] width 163 height 31
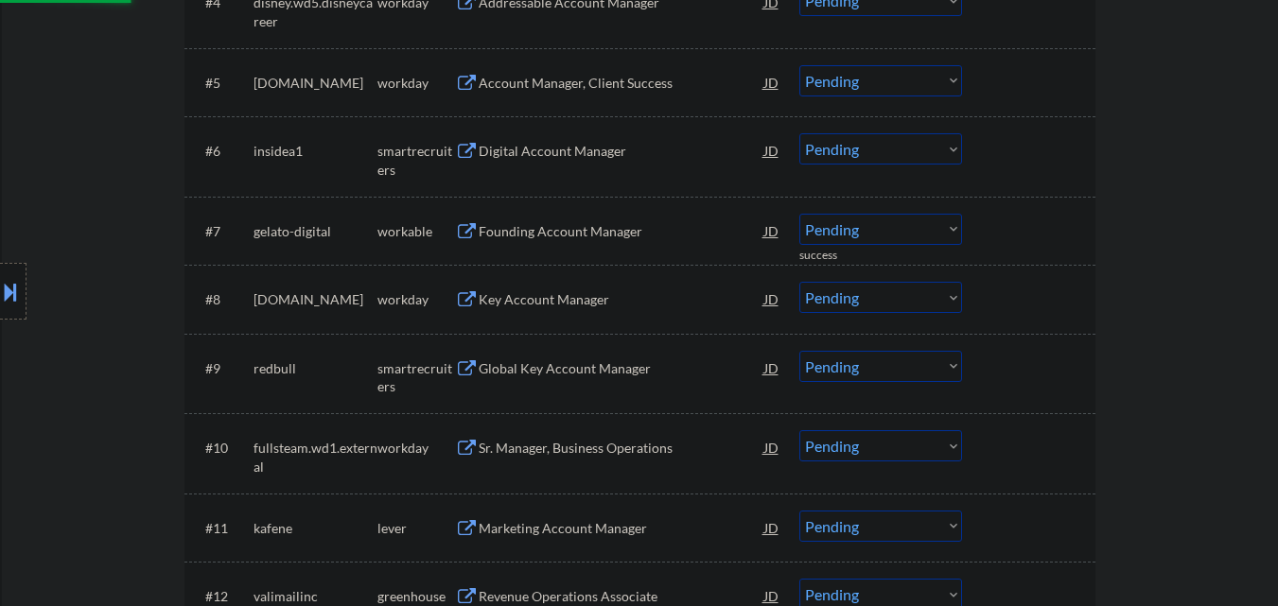
click at [600, 230] on div "Founding Account Manager" at bounding box center [622, 231] width 286 height 19
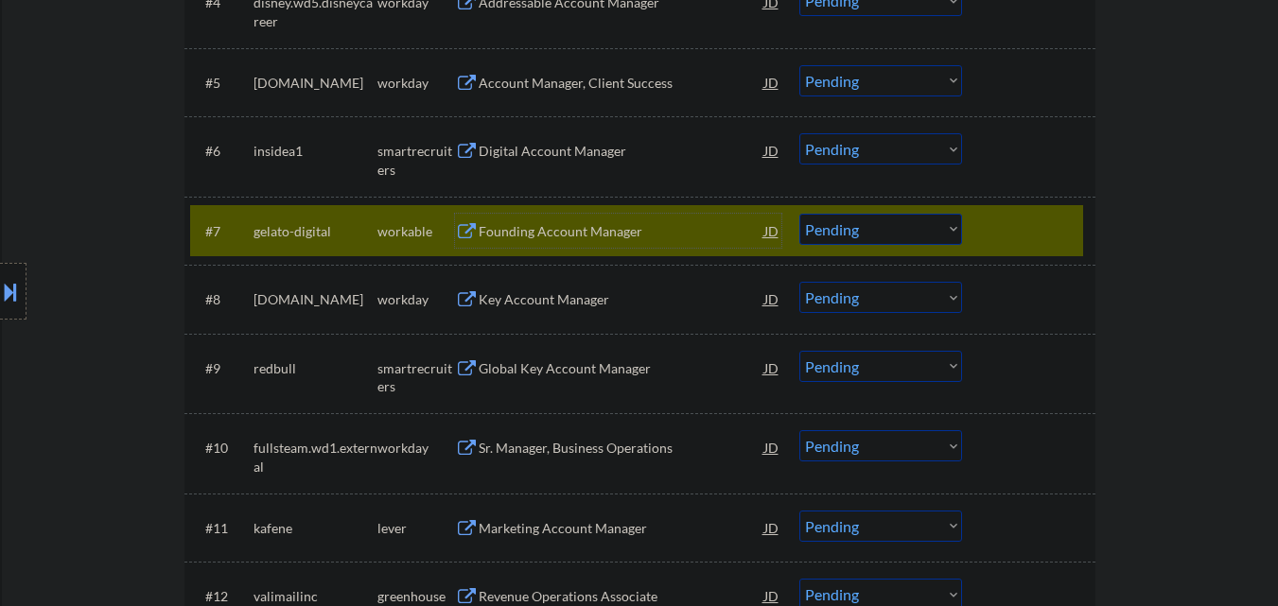
click at [924, 225] on select "Choose an option... Pending Applied Excluded (Questions) Excluded (Expired) Exc…" at bounding box center [881, 229] width 163 height 31
click at [800, 214] on select "Choose an option... Pending Applied Excluded (Questions) Excluded (Expired) Exc…" at bounding box center [881, 229] width 163 height 31
click at [1071, 218] on div at bounding box center [1031, 231] width 83 height 34
select select ""pending""
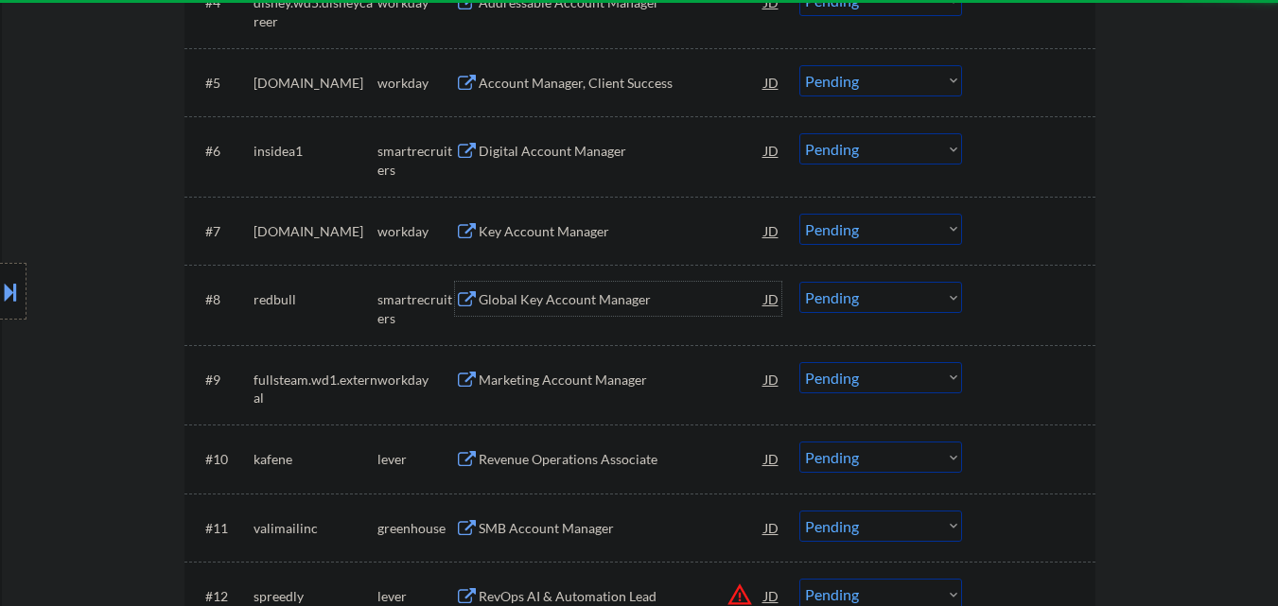
click at [602, 304] on div "Global Key Account Manager" at bounding box center [622, 299] width 286 height 19
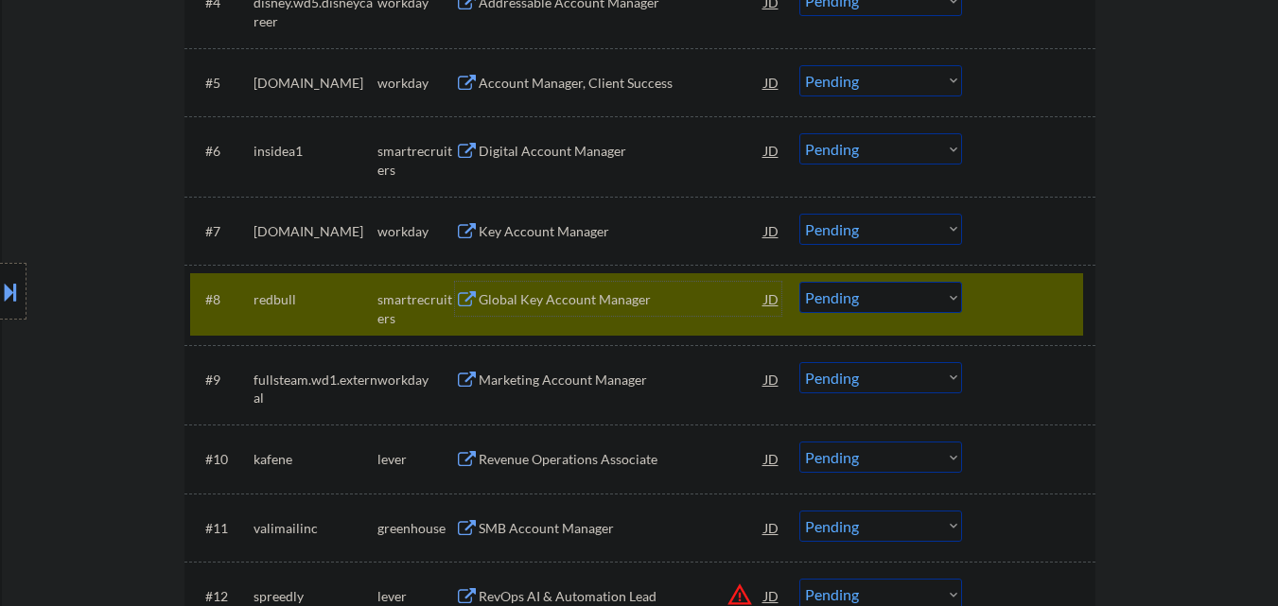
click at [1045, 308] on div at bounding box center [1031, 299] width 83 height 34
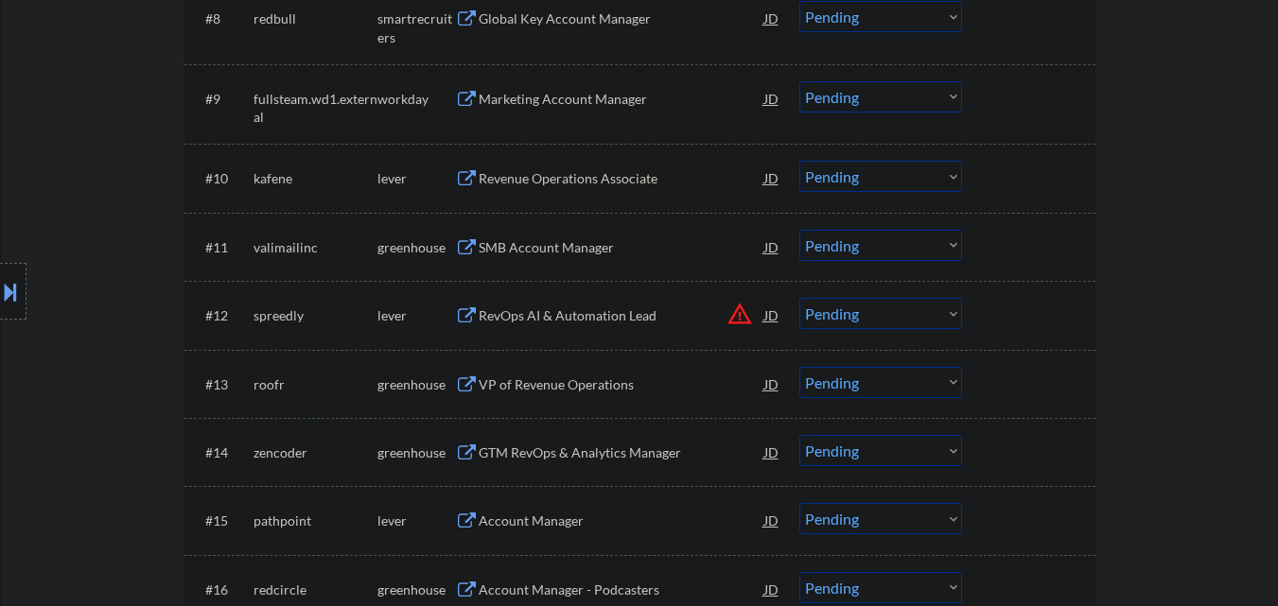
scroll to position [1139, 0]
drag, startPoint x: 593, startPoint y: 181, endPoint x: 685, endPoint y: 188, distance: 92.1
click at [594, 181] on div "Revenue Operations Associate" at bounding box center [622, 176] width 286 height 19
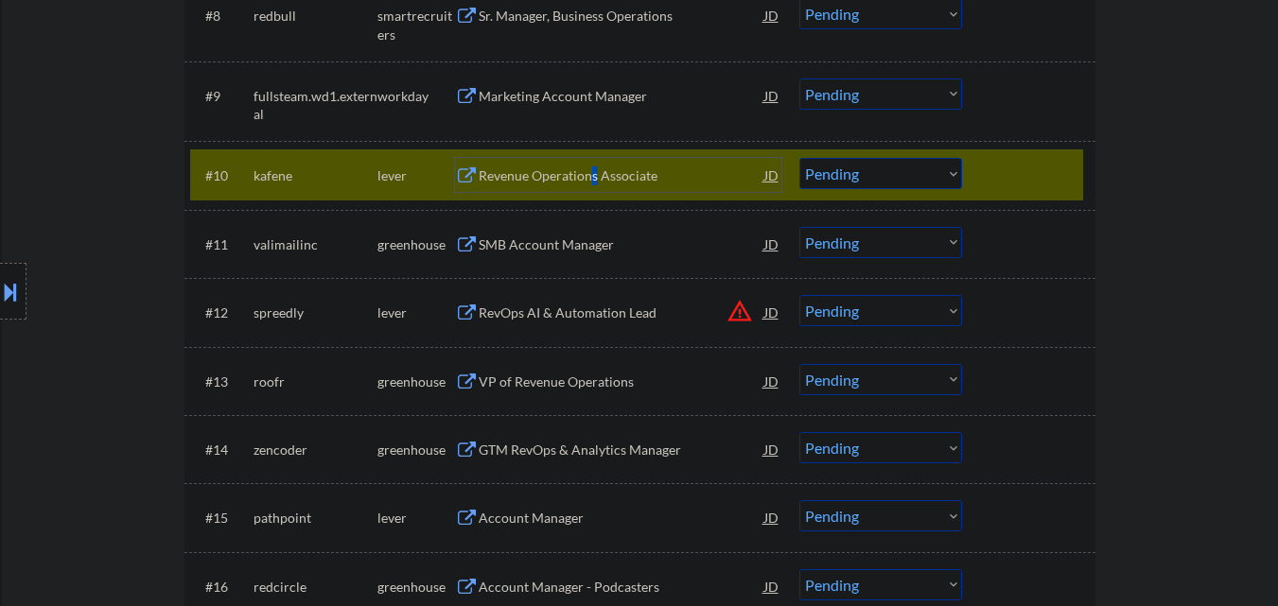
drag, startPoint x: 940, startPoint y: 172, endPoint x: 940, endPoint y: 188, distance: 16.1
click at [940, 173] on select "Choose an option... Pending Applied Excluded (Questions) Excluded (Expired) Exc…" at bounding box center [881, 173] width 163 height 31
click at [800, 158] on select "Choose an option... Pending Applied Excluded (Questions) Excluded (Expired) Exc…" at bounding box center [881, 173] width 163 height 31
click at [1035, 168] on div at bounding box center [1031, 175] width 83 height 34
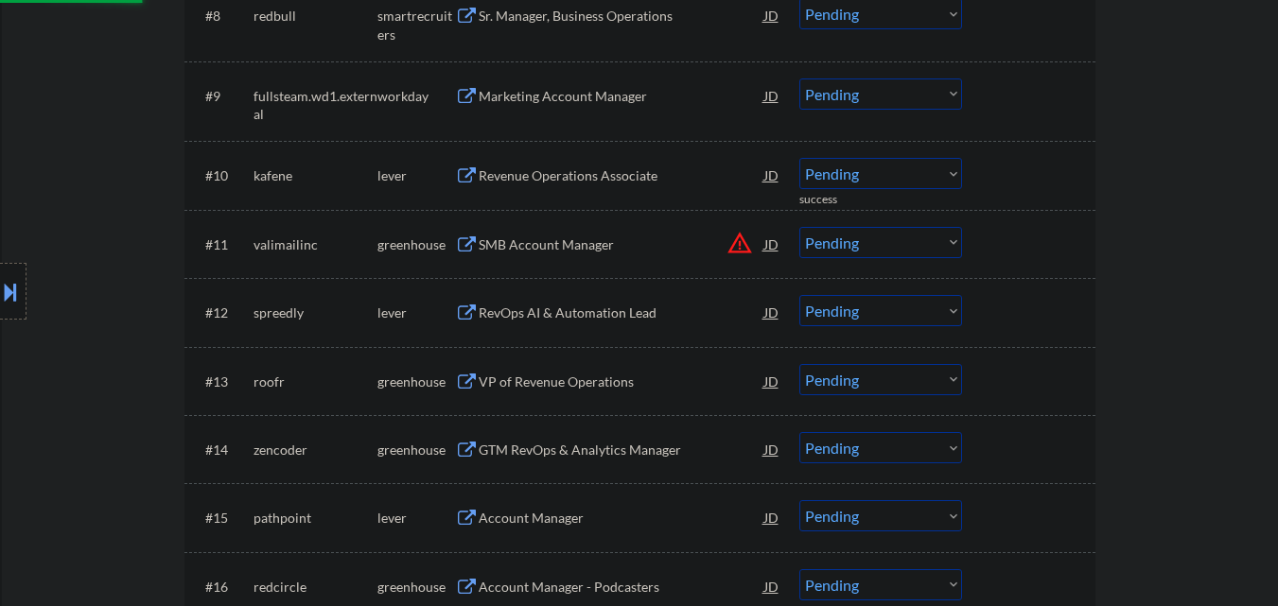
click at [585, 173] on div "Revenue Operations Associate" at bounding box center [622, 176] width 286 height 19
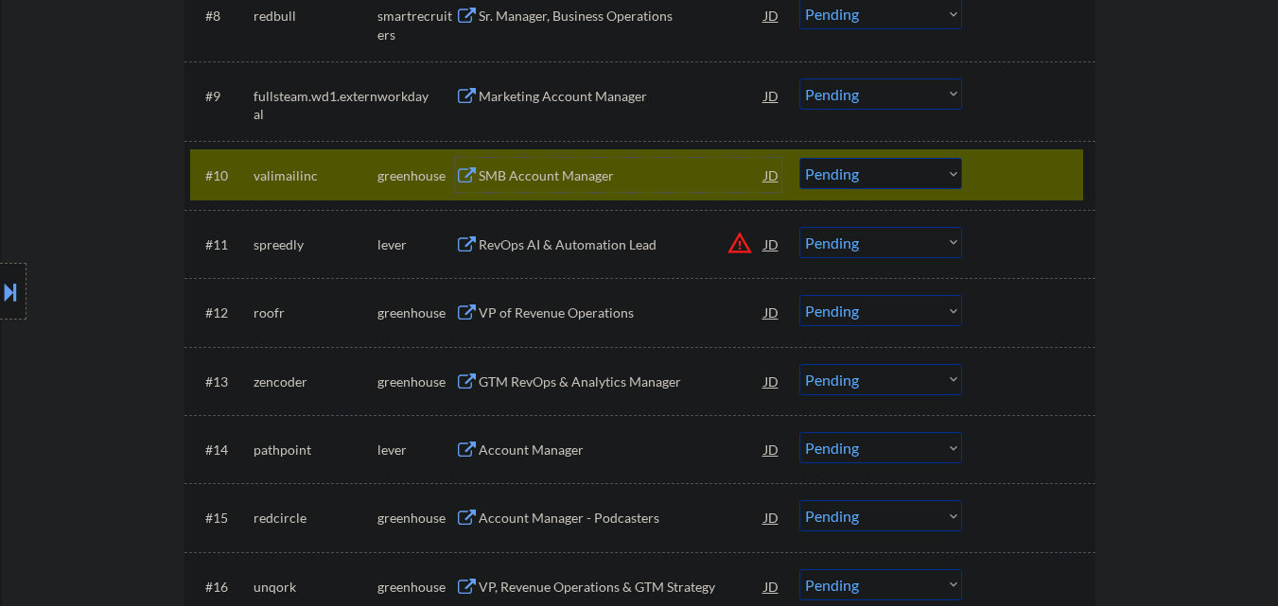
click at [853, 170] on select "Choose an option... Pending Applied Excluded (Questions) Excluded (Expired) Exc…" at bounding box center [881, 173] width 163 height 31
click at [800, 158] on select "Choose an option... Pending Applied Excluded (Questions) Excluded (Expired) Exc…" at bounding box center [881, 173] width 163 height 31
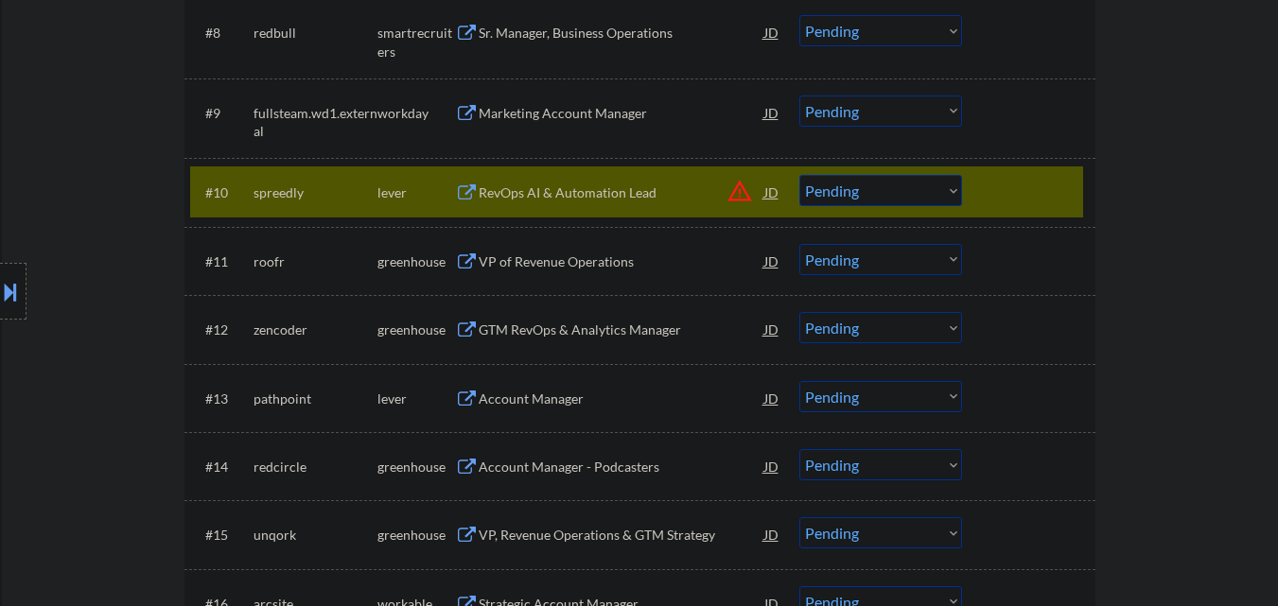
scroll to position [1084, 0]
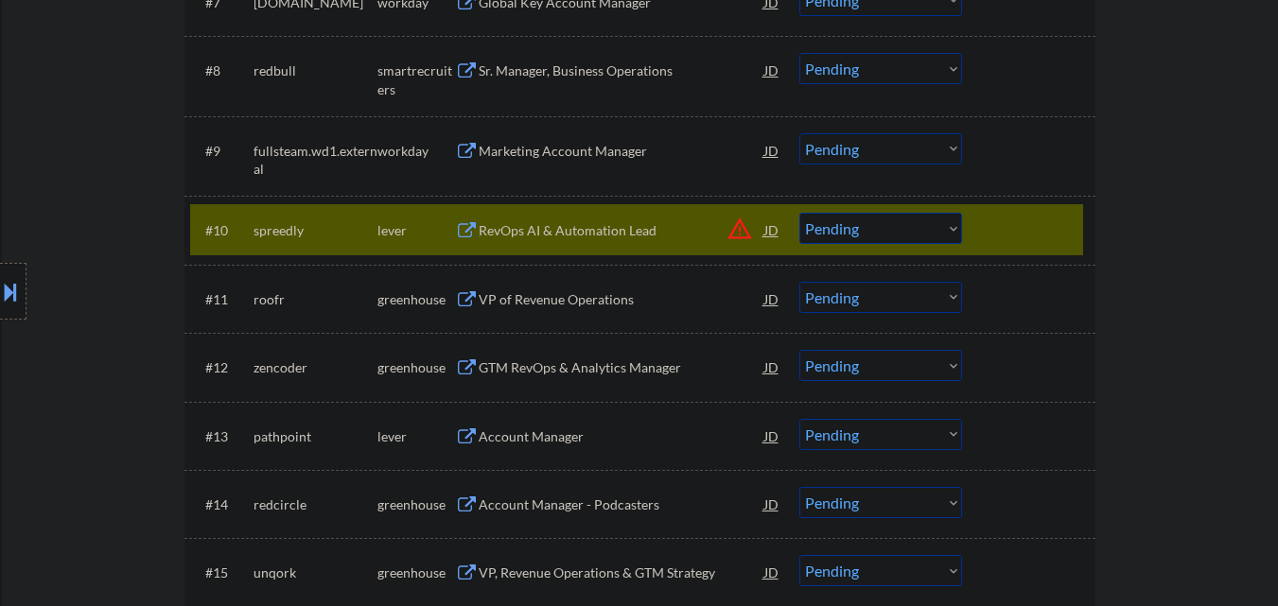
click at [747, 225] on button "warning_amber" at bounding box center [740, 229] width 26 height 26
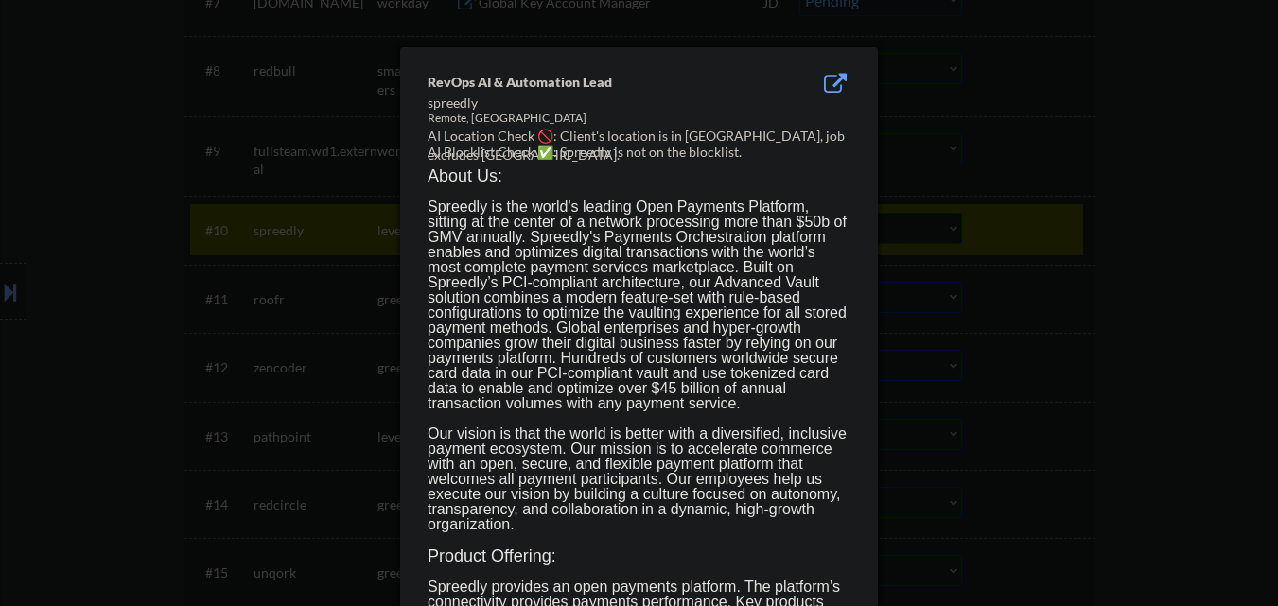
click at [994, 278] on div at bounding box center [639, 303] width 1278 height 606
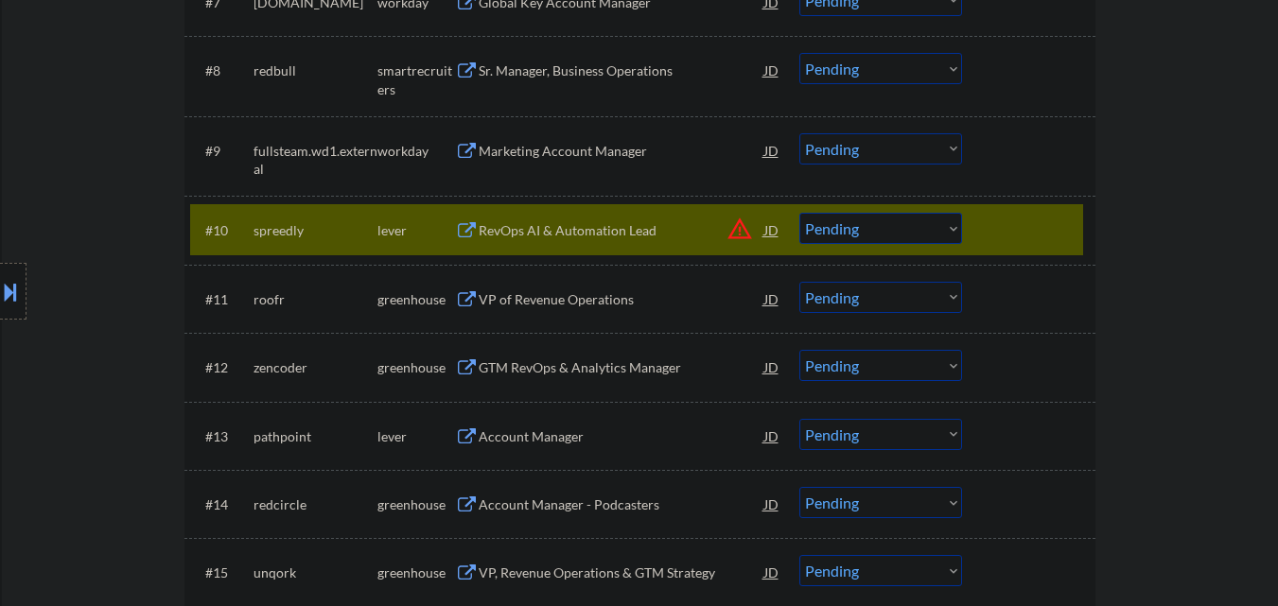
click at [625, 225] on div "RevOps AI & Automation Lead" at bounding box center [622, 230] width 286 height 19
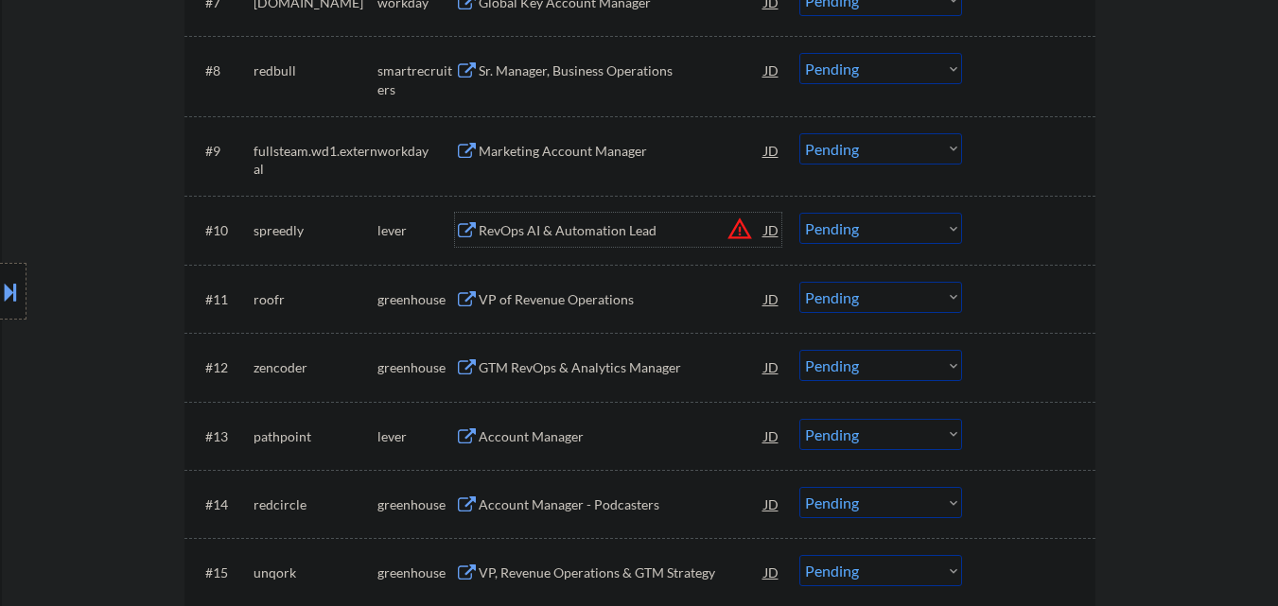
drag, startPoint x: 905, startPoint y: 226, endPoint x: 905, endPoint y: 242, distance: 16.1
click at [905, 235] on select "Choose an option... Pending Applied Excluded (Questions) Excluded (Expired) Exc…" at bounding box center [881, 228] width 163 height 31
click at [800, 213] on select "Choose an option... Pending Applied Excluded (Questions) Excluded (Expired) Exc…" at bounding box center [881, 228] width 163 height 31
click at [575, 249] on div "#10 roofr greenhouse RevOps AI & Automation Lead JD warning_amber Choose an opt…" at bounding box center [636, 229] width 893 height 51
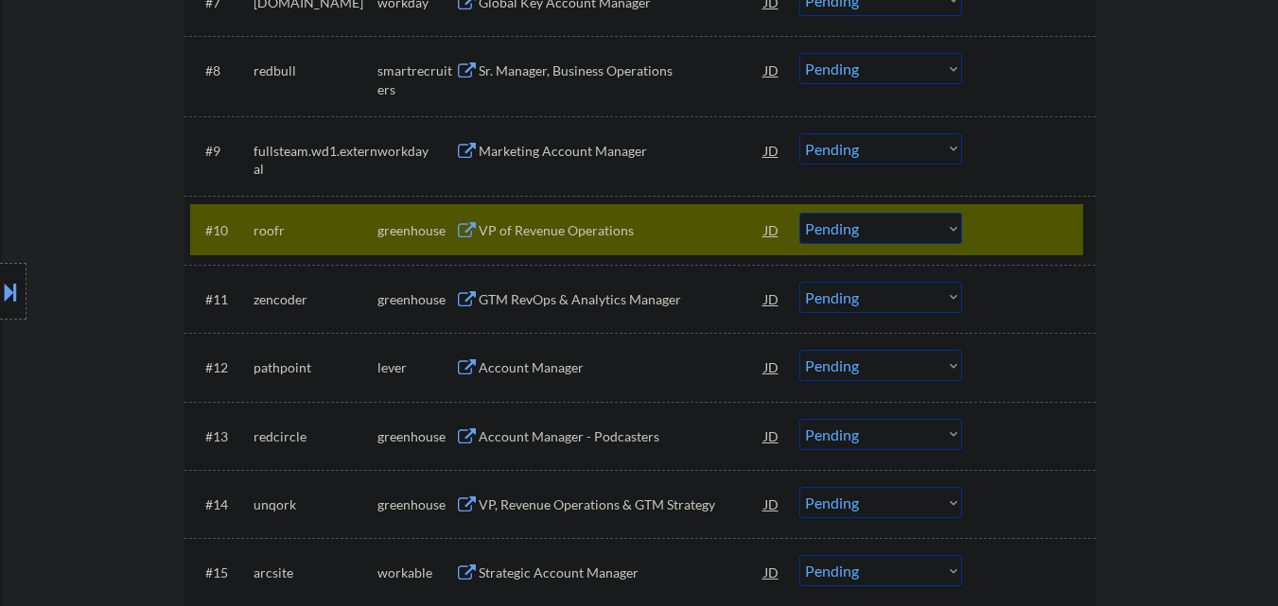
click at [606, 240] on div "VP of Revenue Operations" at bounding box center [622, 230] width 286 height 19
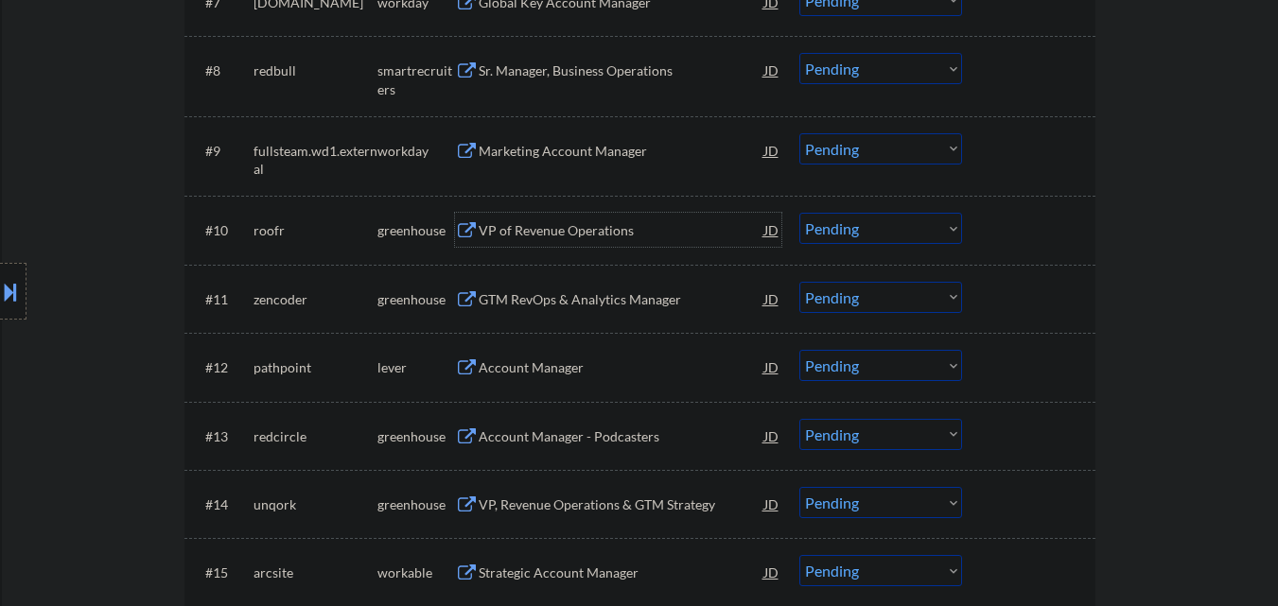
click at [915, 239] on select "Choose an option... Pending Applied Excluded (Questions) Excluded (Expired) Exc…" at bounding box center [881, 228] width 163 height 31
click at [800, 213] on select "Choose an option... Pending Applied Excluded (Questions) Excluded (Expired) Exc…" at bounding box center [881, 228] width 163 height 31
click at [607, 231] on div "VP of Revenue Operations" at bounding box center [622, 230] width 286 height 19
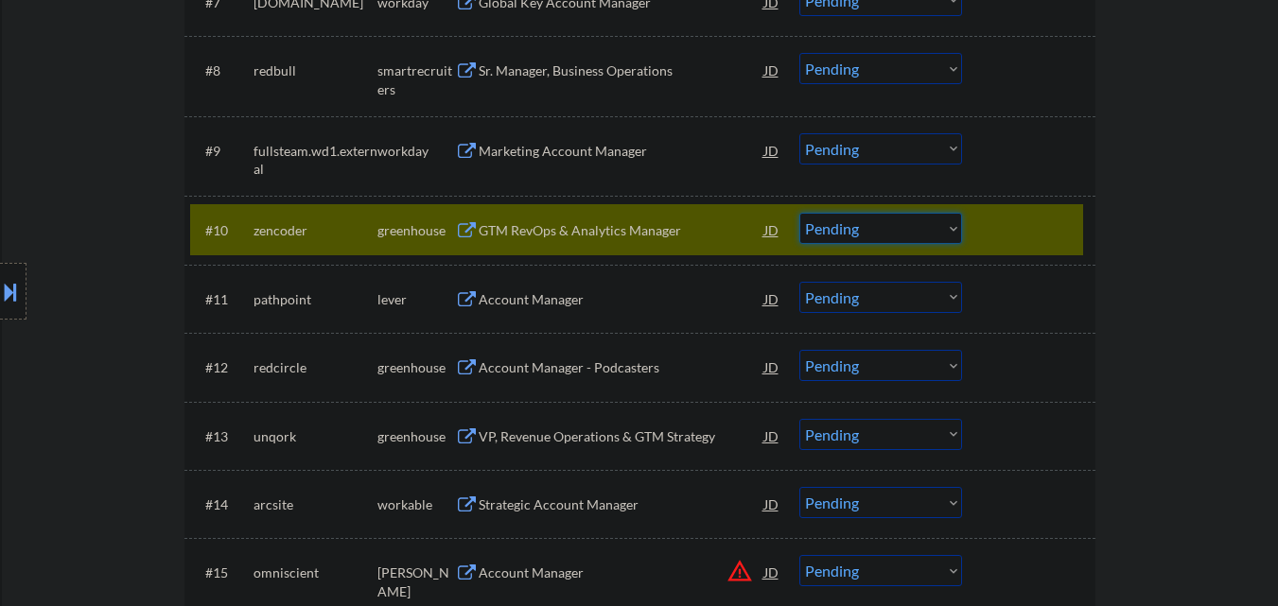
click at [864, 234] on select "Choose an option... Pending Applied Excluded (Questions) Excluded (Expired) Exc…" at bounding box center [881, 228] width 163 height 31
click at [800, 213] on select "Choose an option... Pending Applied Excluded (Questions) Excluded (Expired) Exc…" at bounding box center [881, 228] width 163 height 31
select select ""pending""
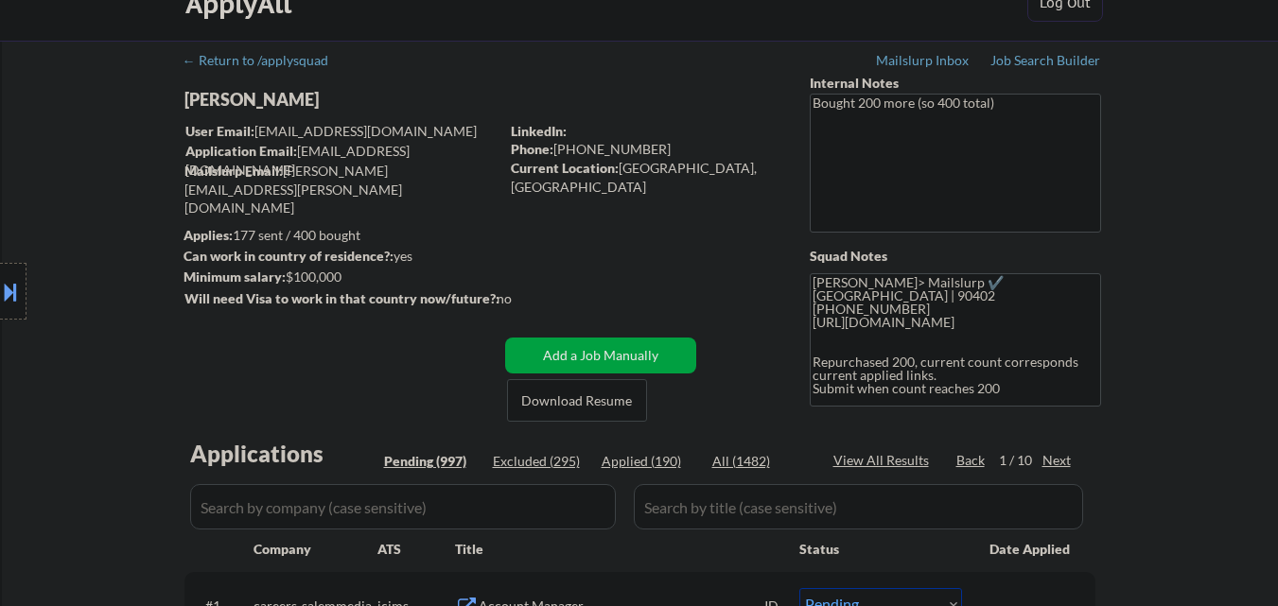
scroll to position [0, 0]
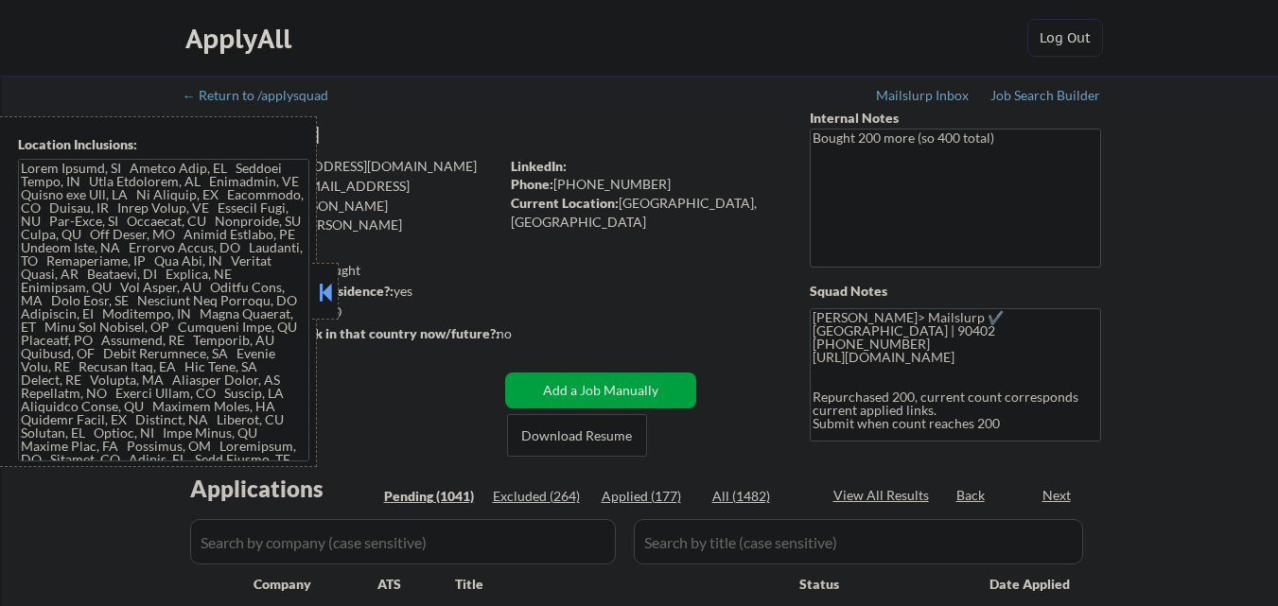
select select ""pending""
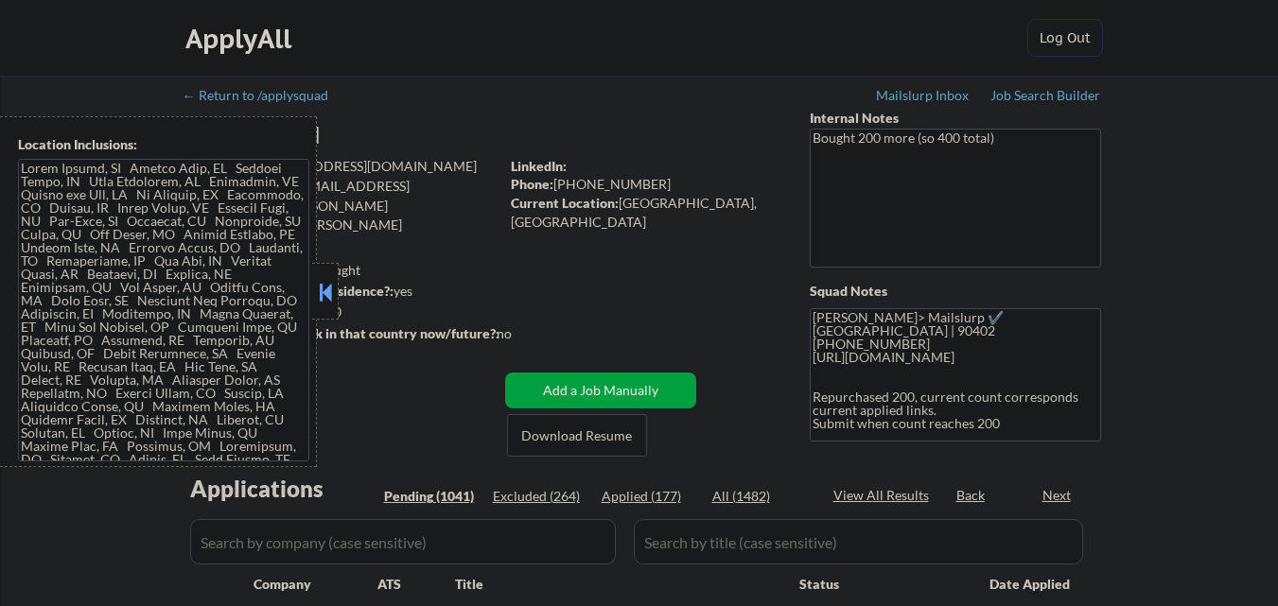
select select ""pending""
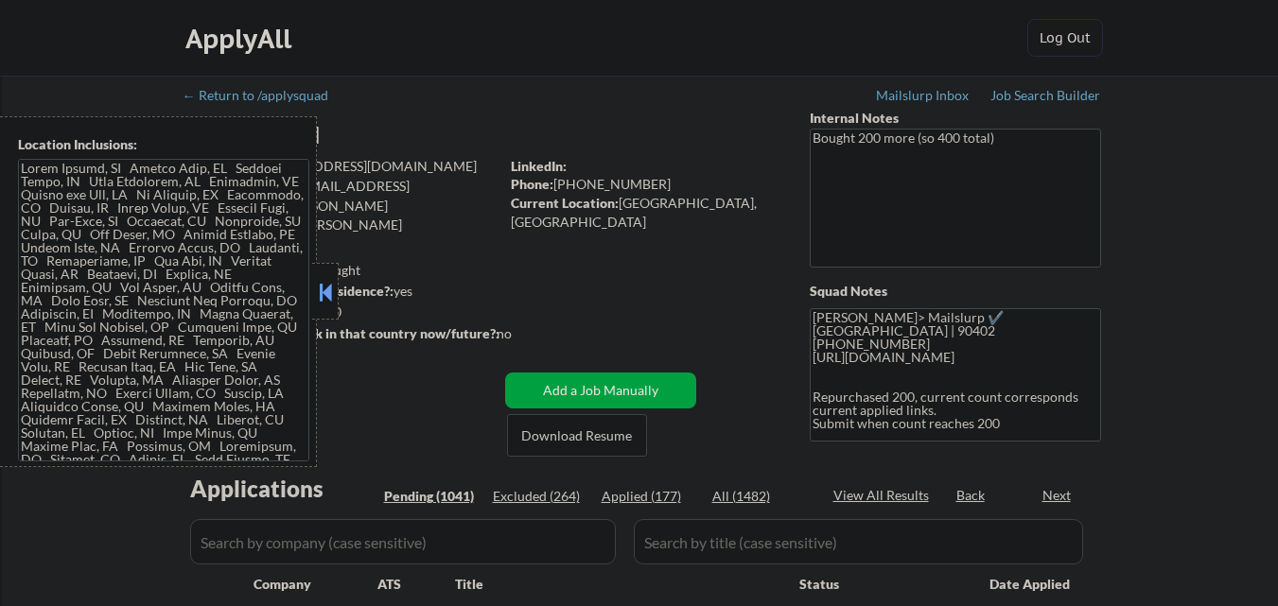
select select ""pending""
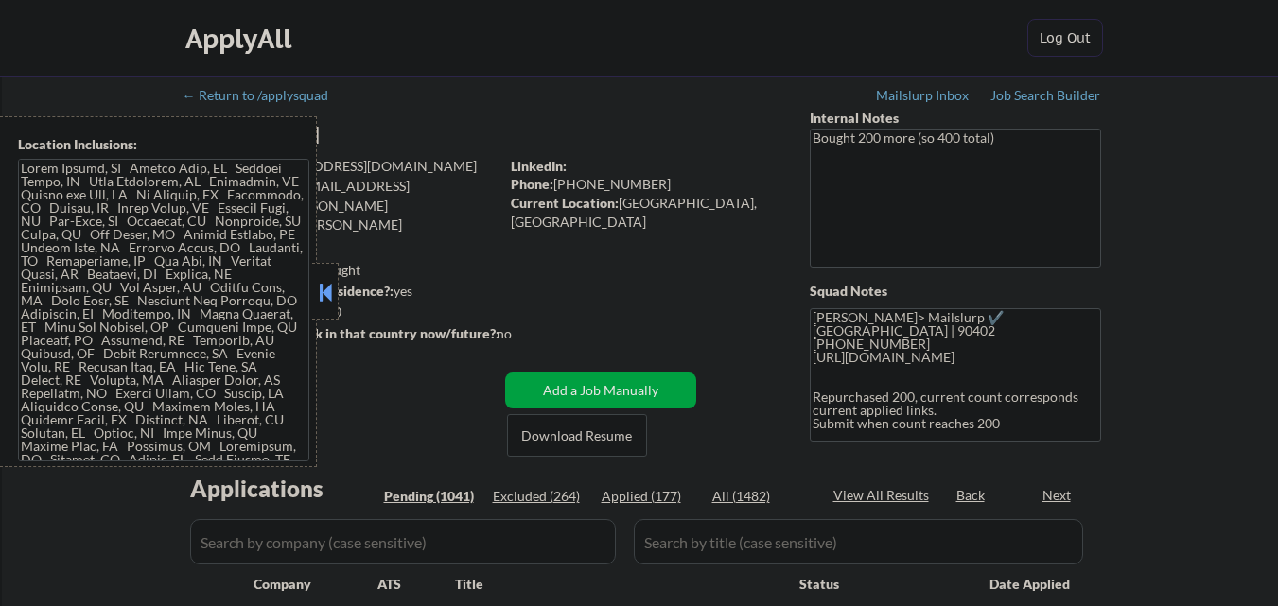
select select ""pending""
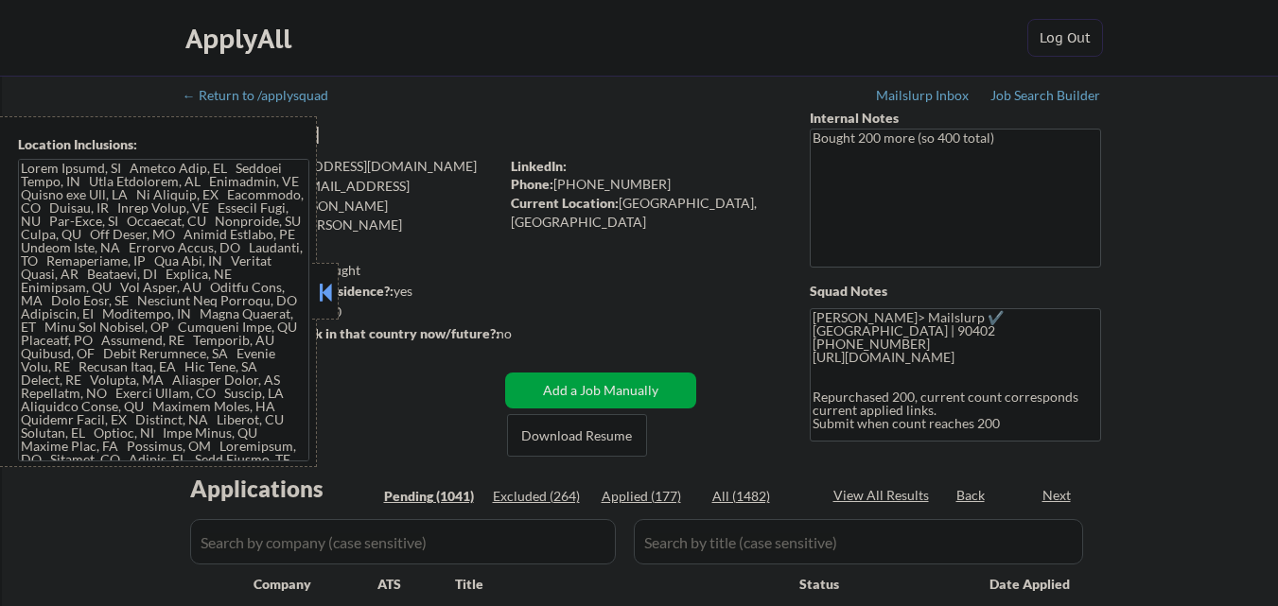
select select ""pending""
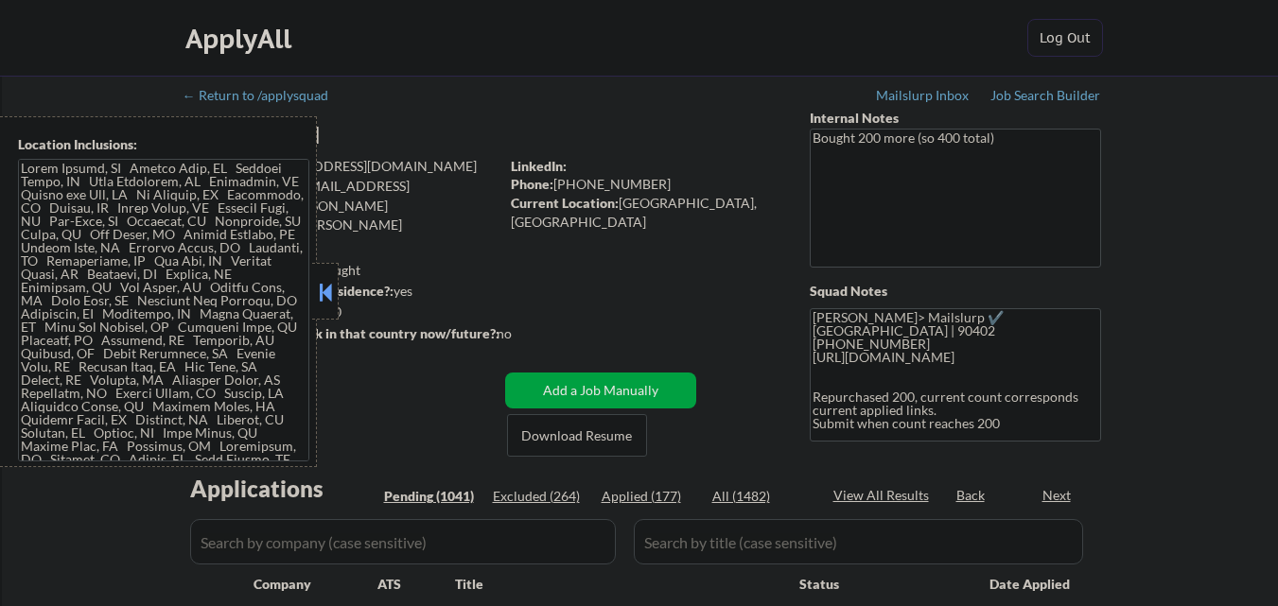
select select ""pending""
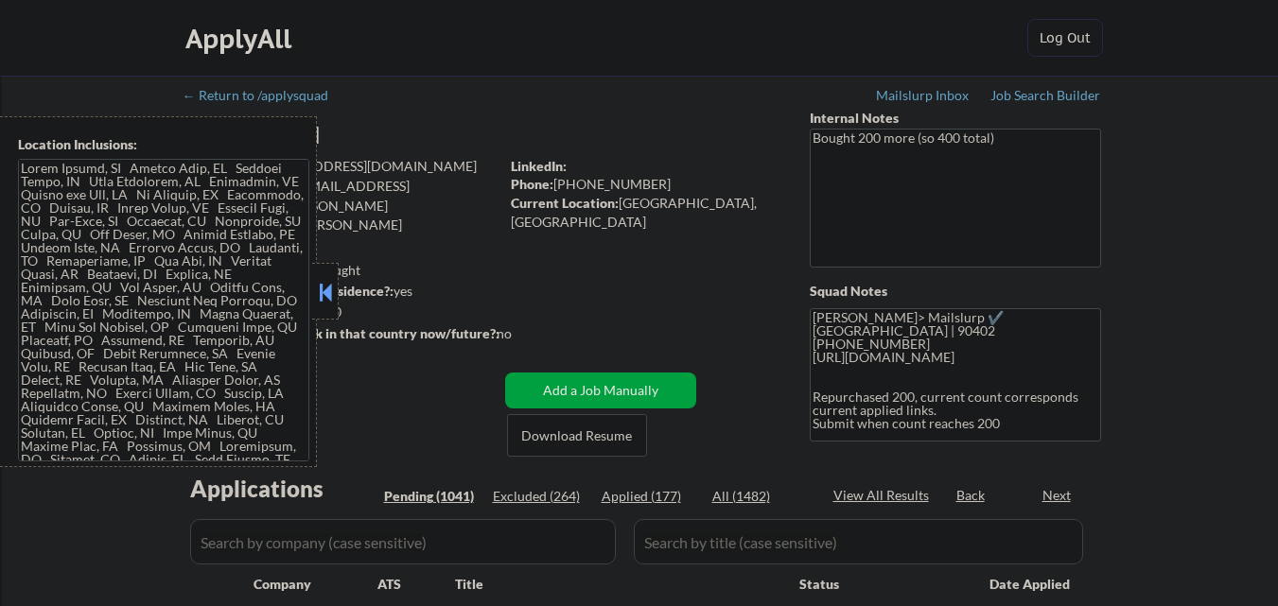
select select ""pending""
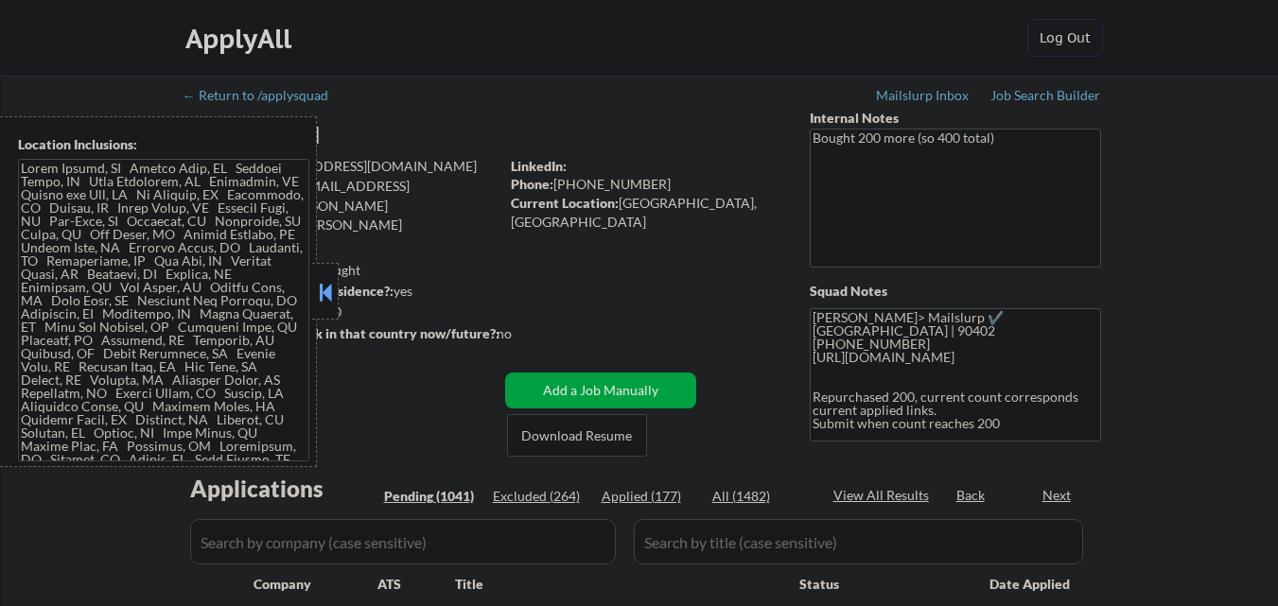
select select ""pending""
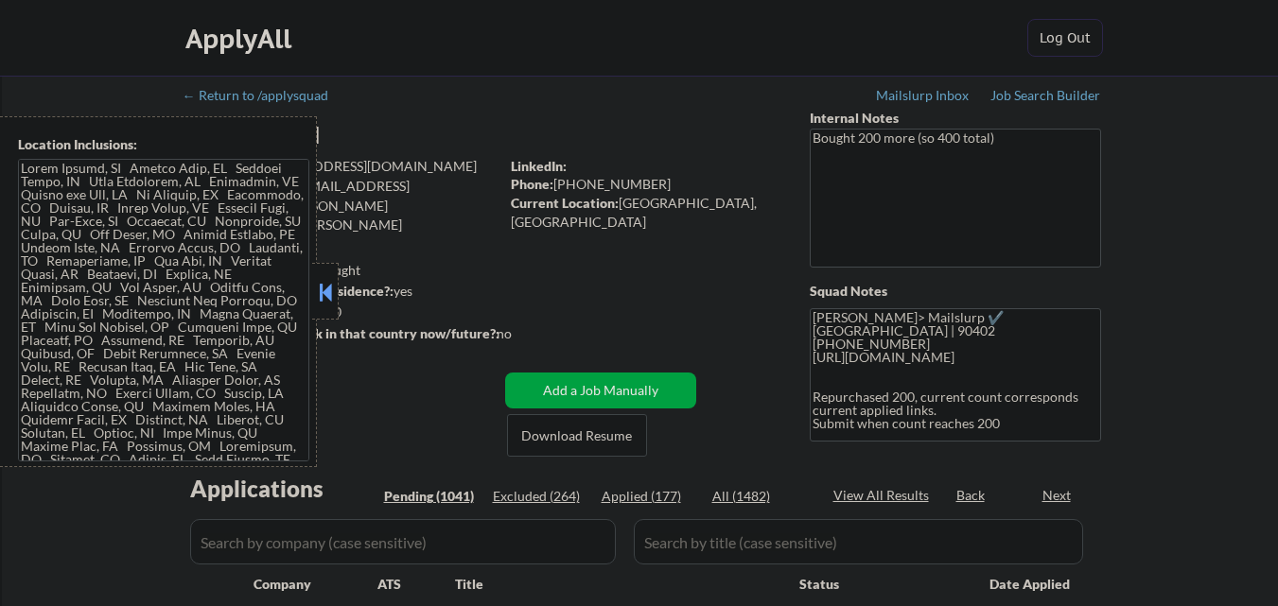
select select ""pending""
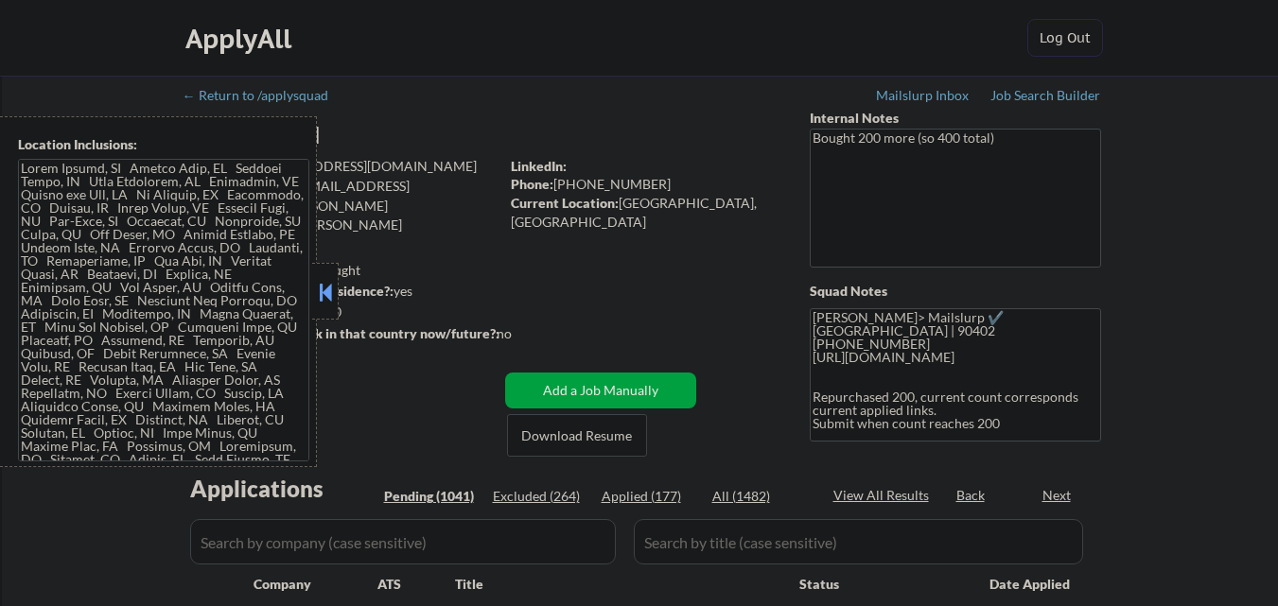
select select ""pending""
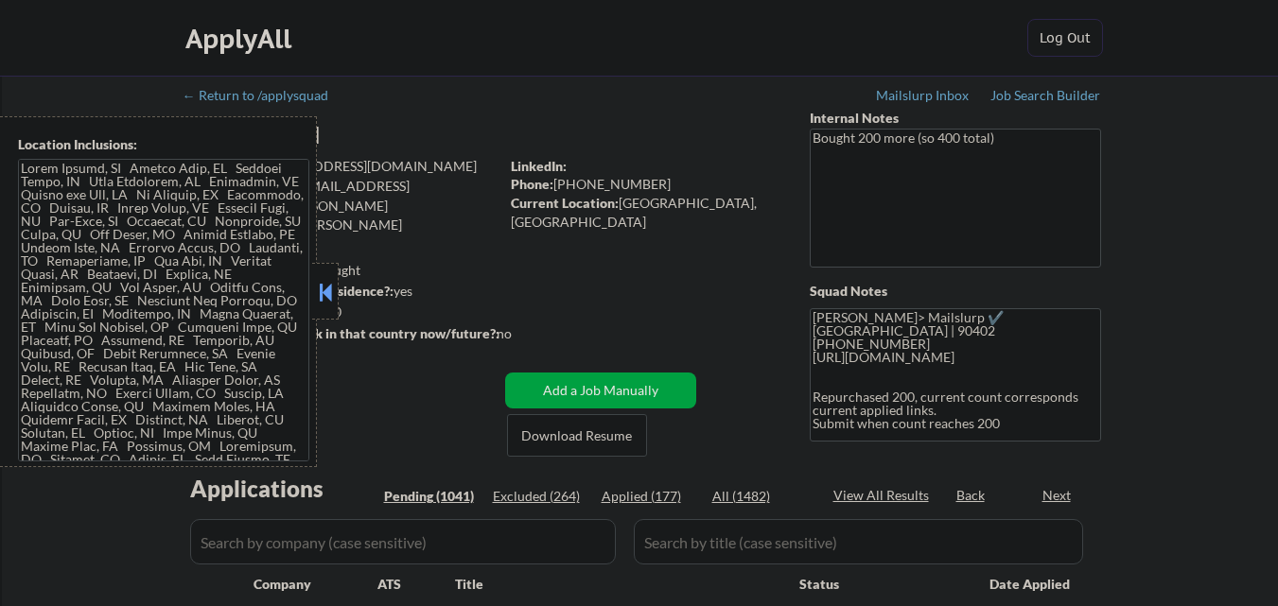
select select ""pending""
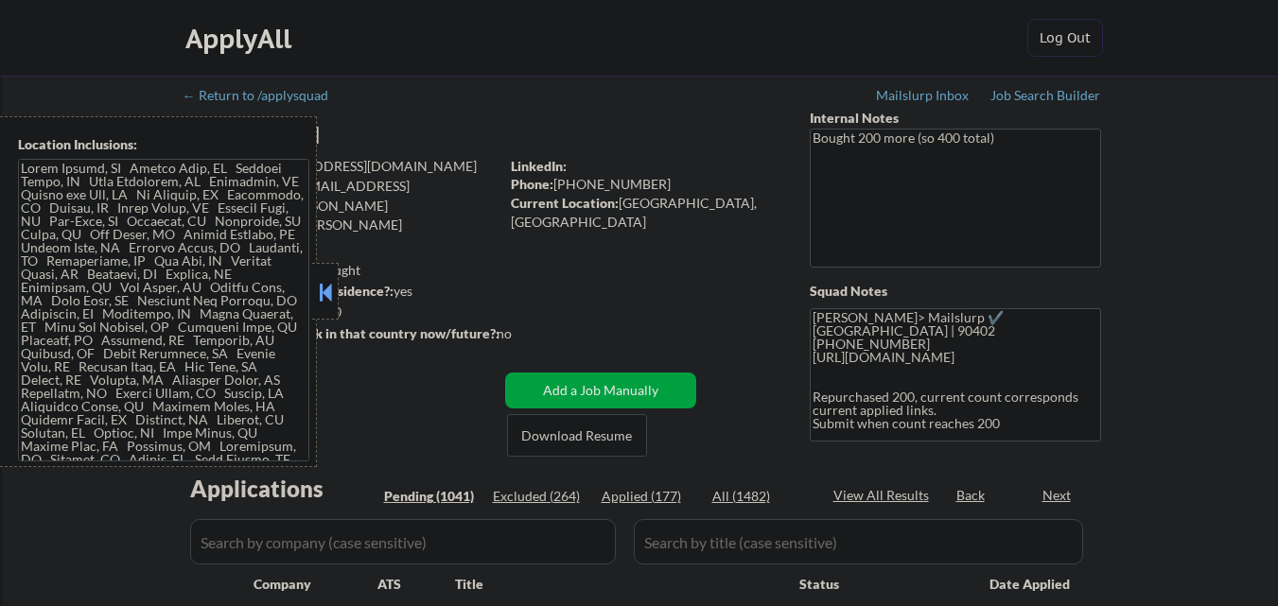
select select ""pending""
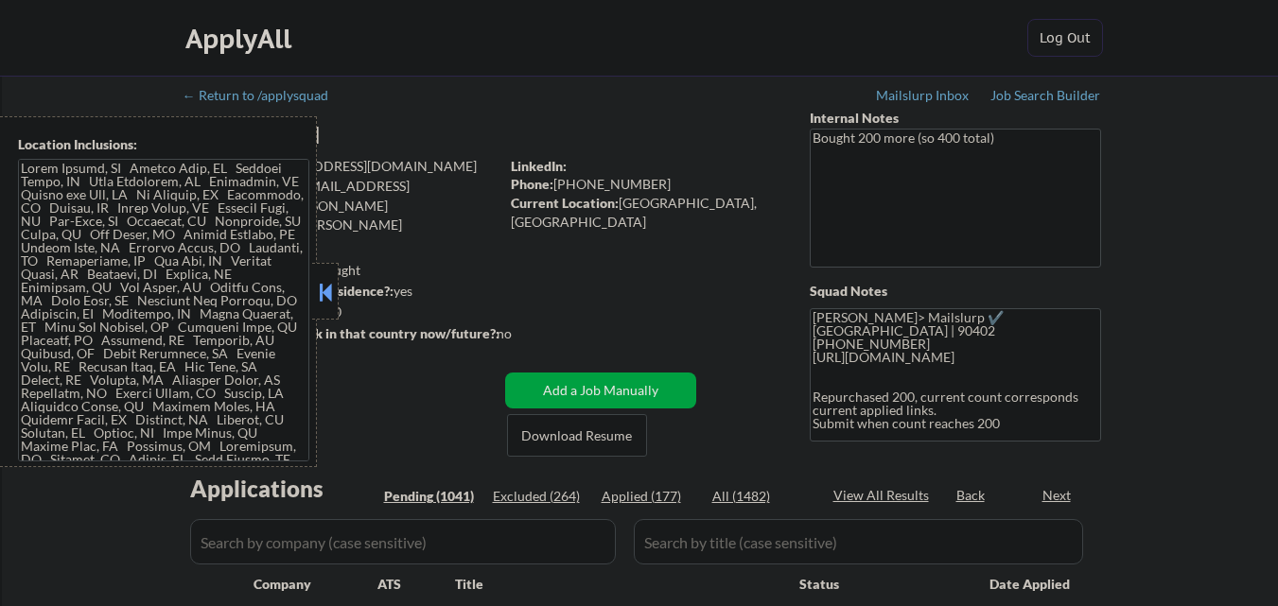
select select ""pending""
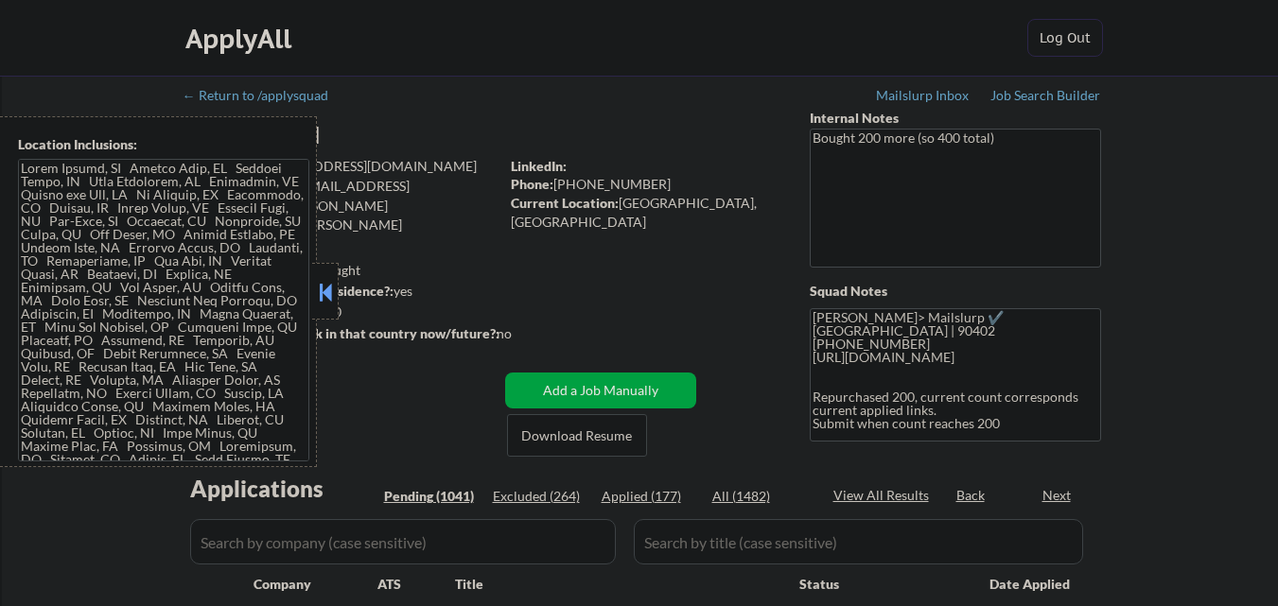
select select ""pending""
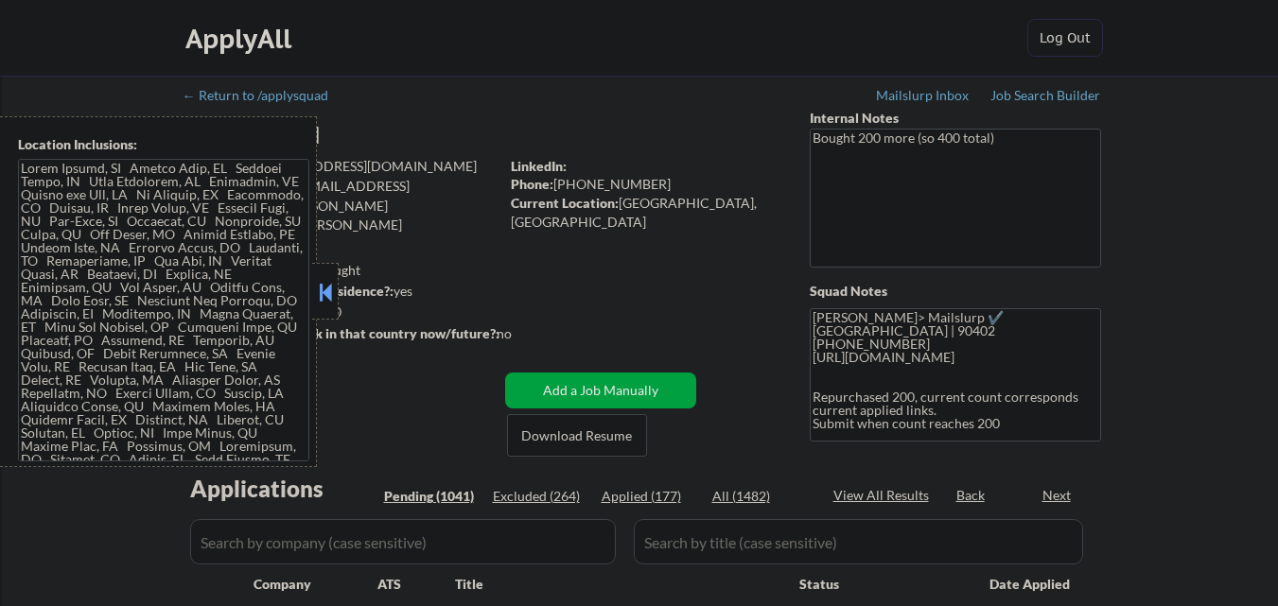
select select ""pending""
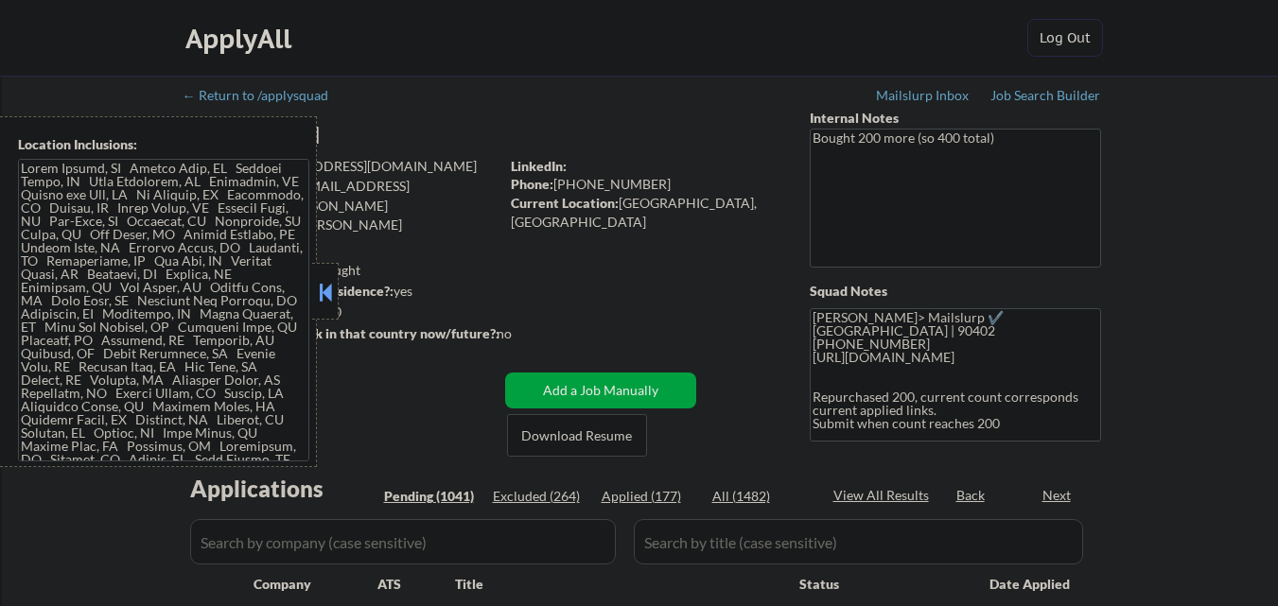
select select ""pending""
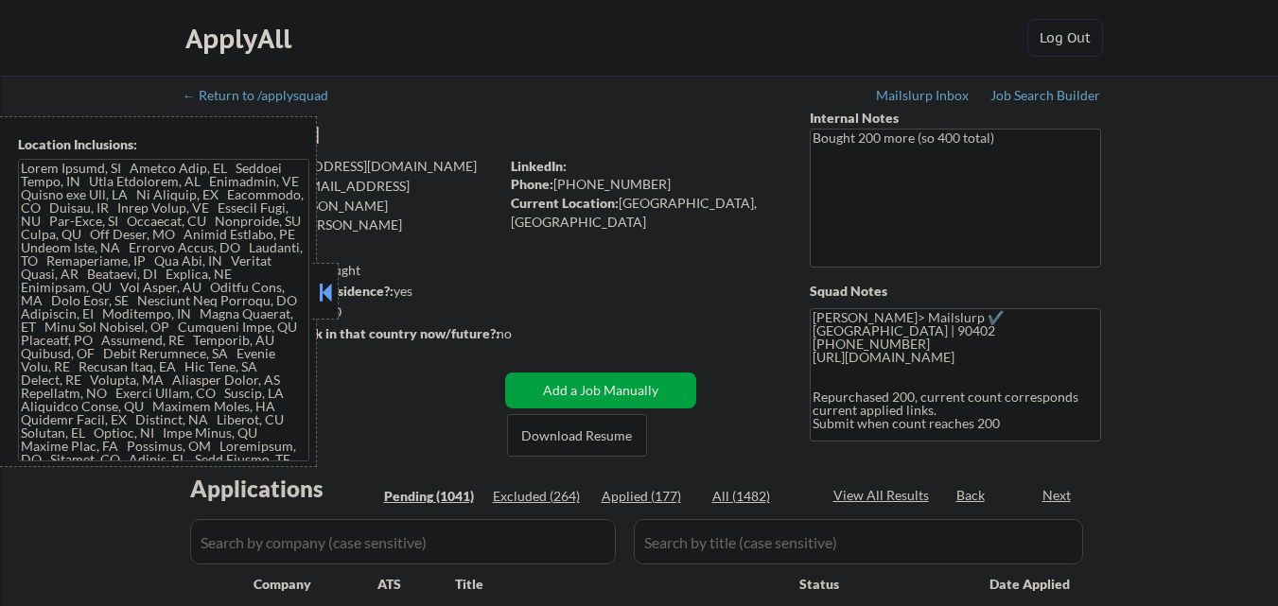
select select ""pending""
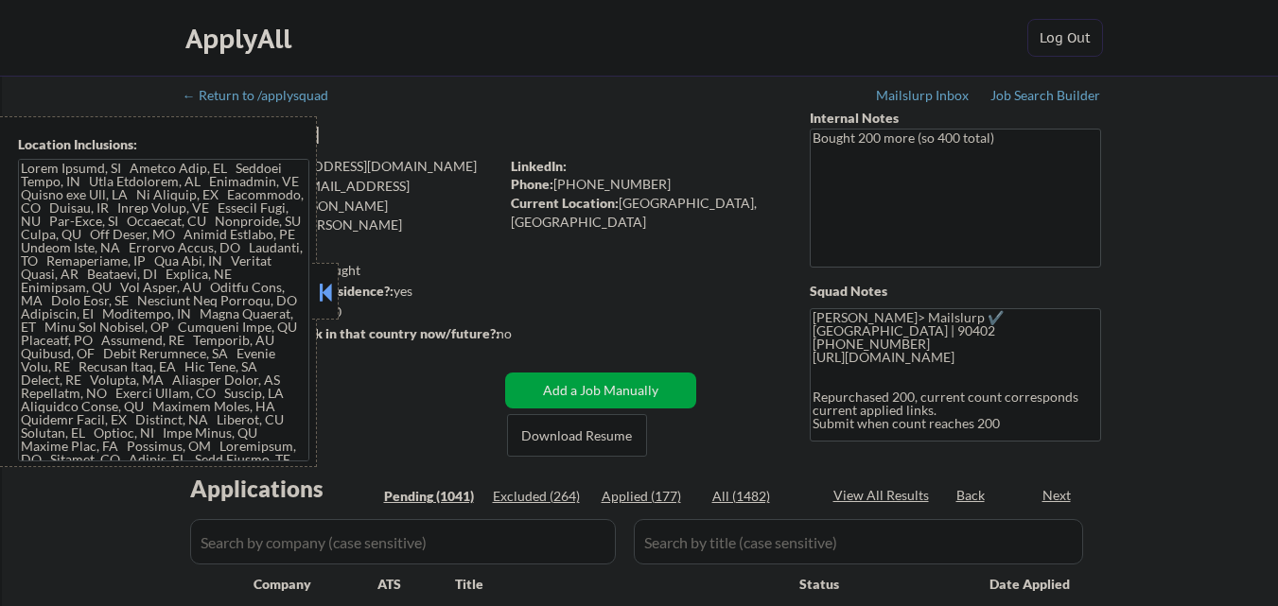
select select ""pending""
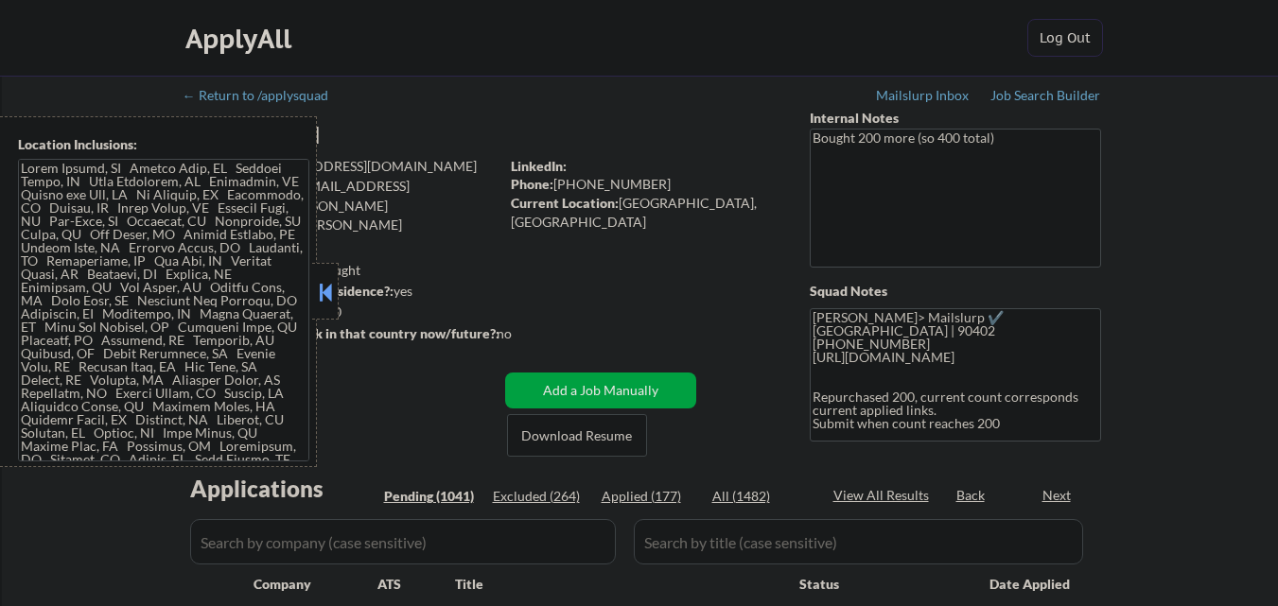
select select ""pending""
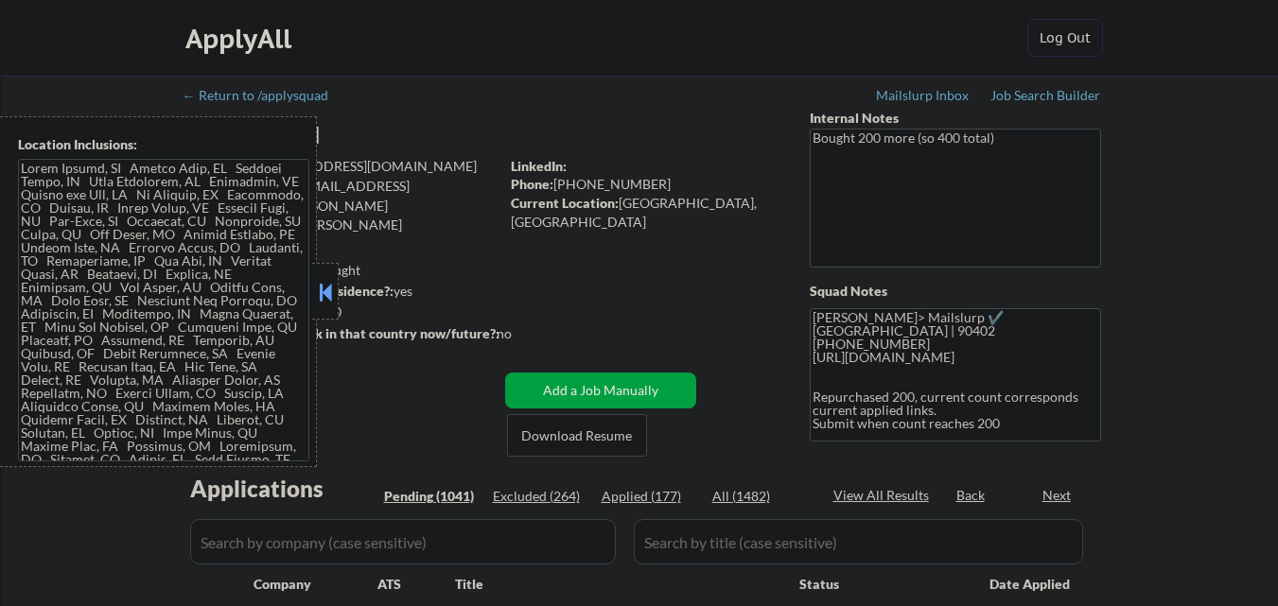
select select ""pending""
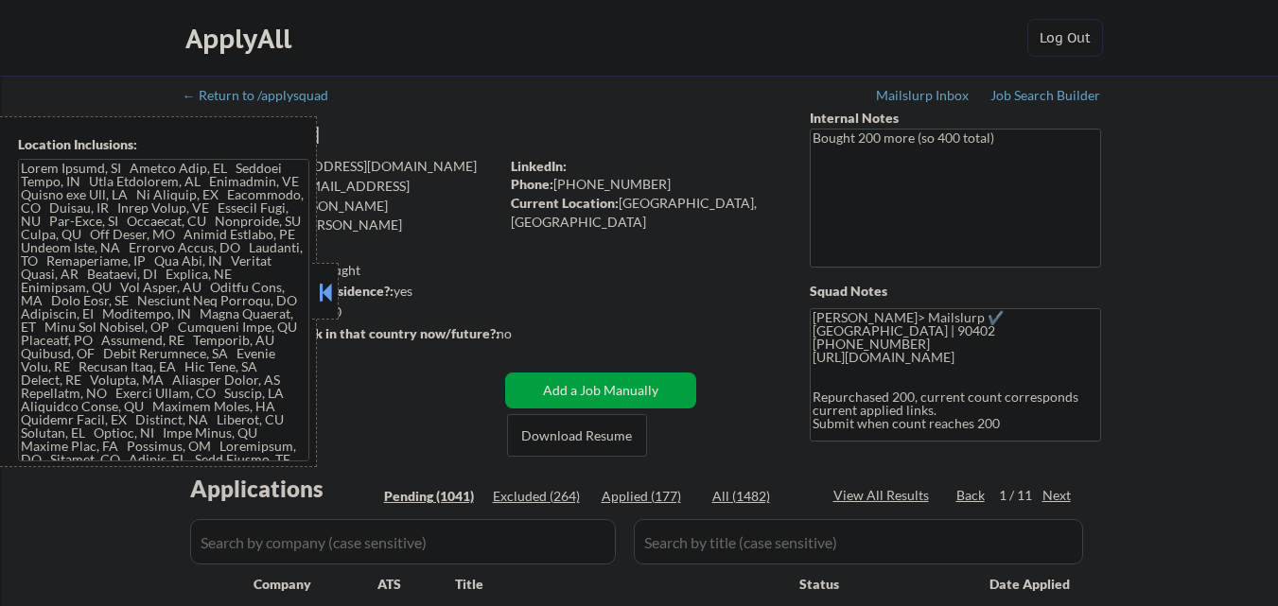
select select ""pending""
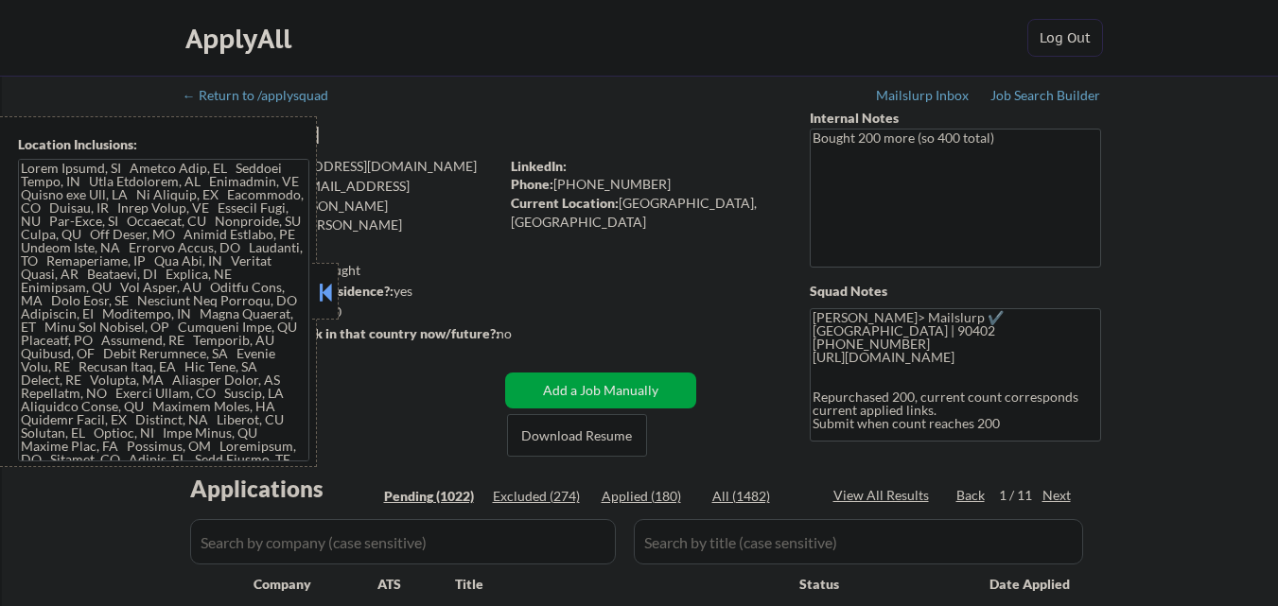
select select ""pending""
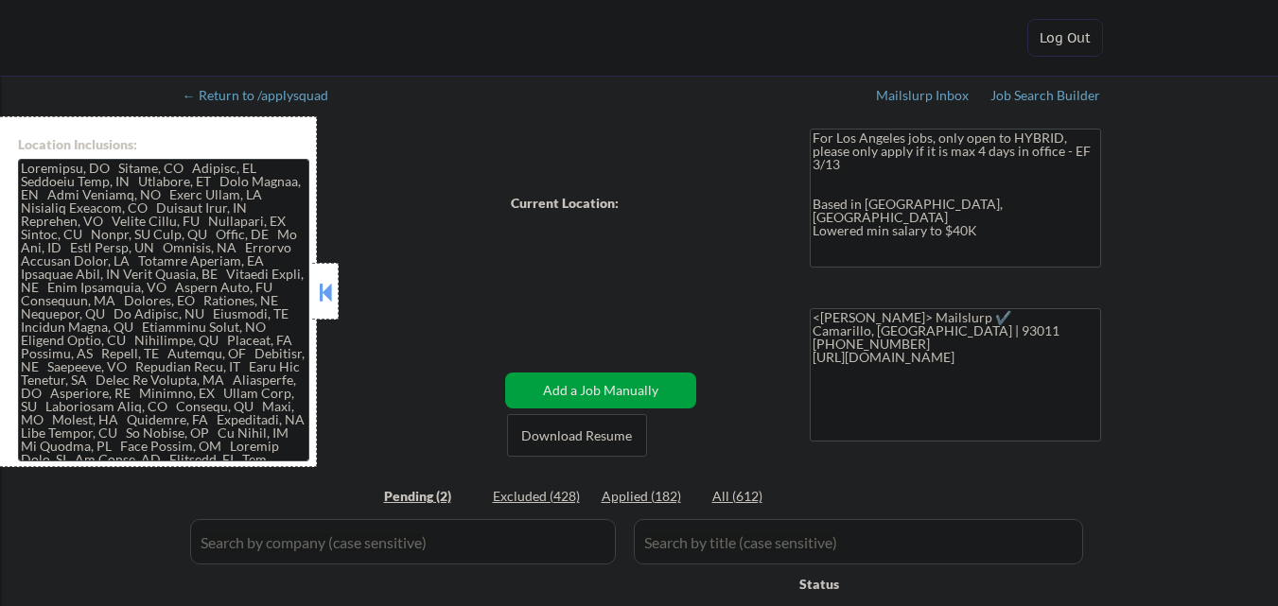
select select ""pending""
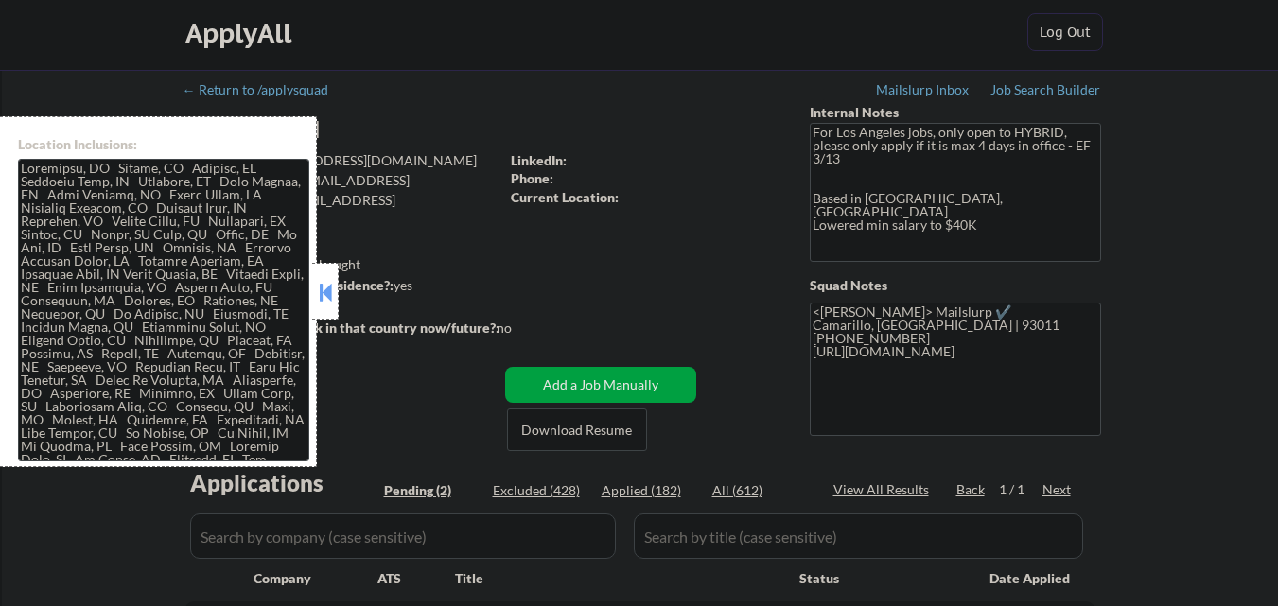
scroll to position [284, 0]
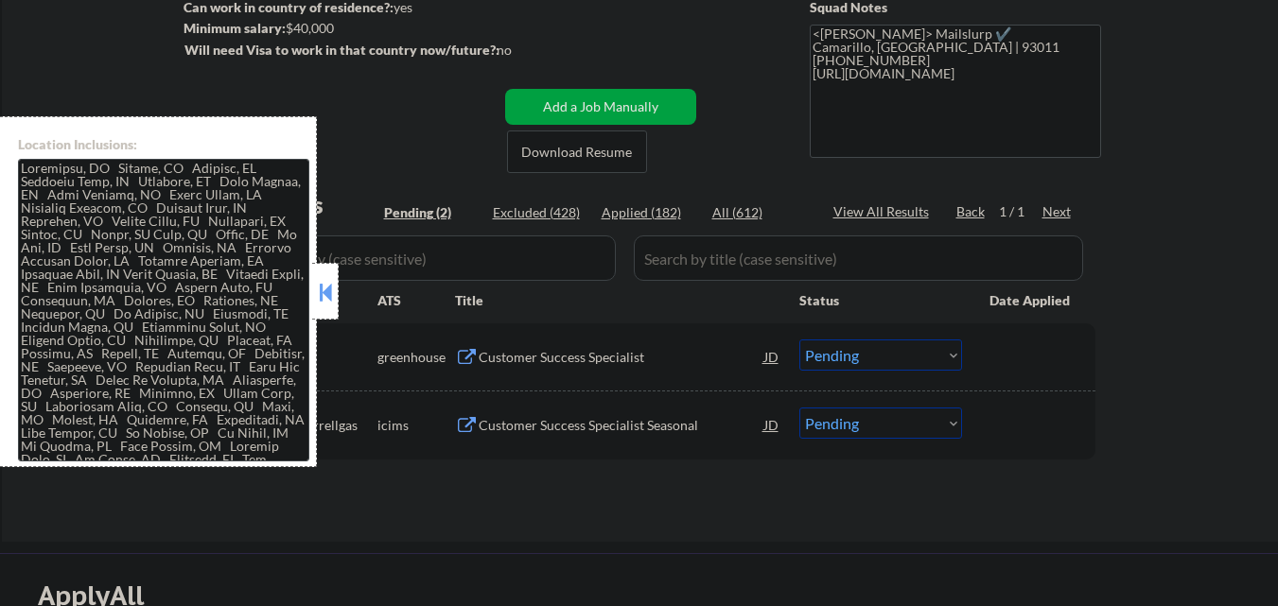
click at [317, 291] on button at bounding box center [325, 292] width 21 height 28
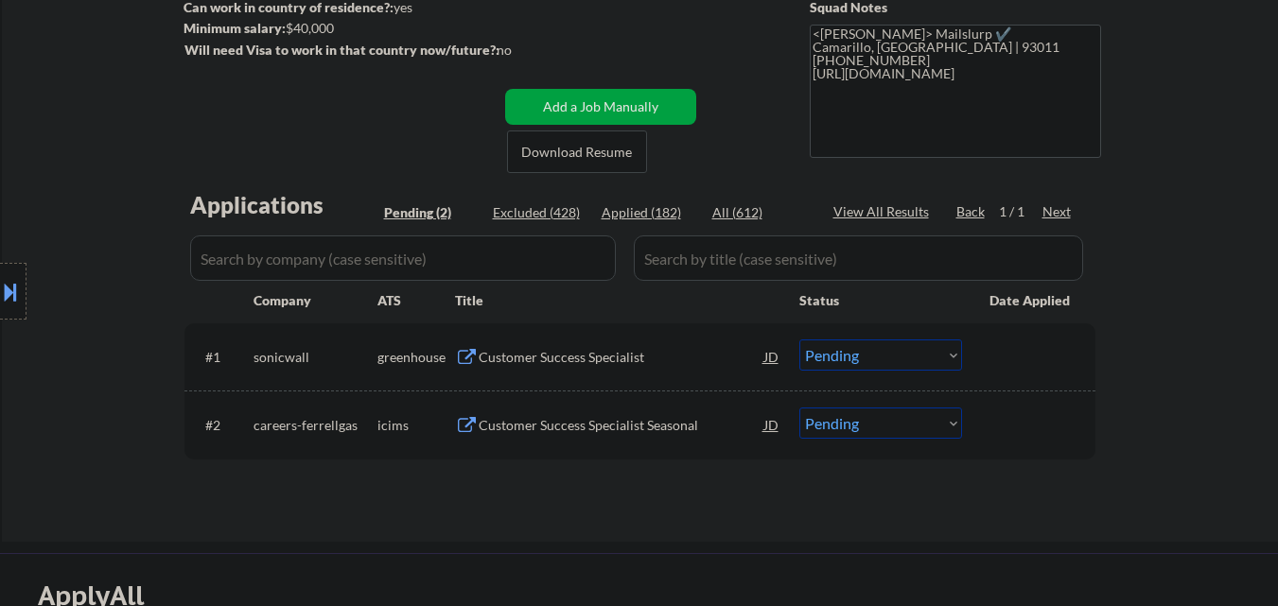
click at [0, 288] on button at bounding box center [10, 291] width 21 height 31
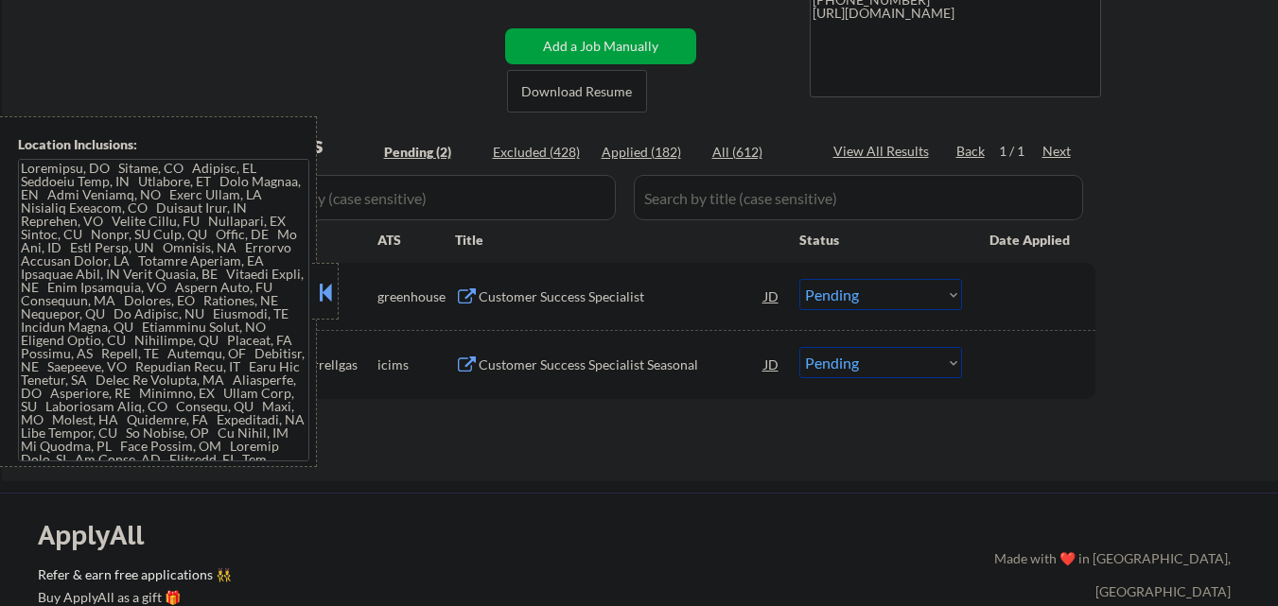
scroll to position [378, 0]
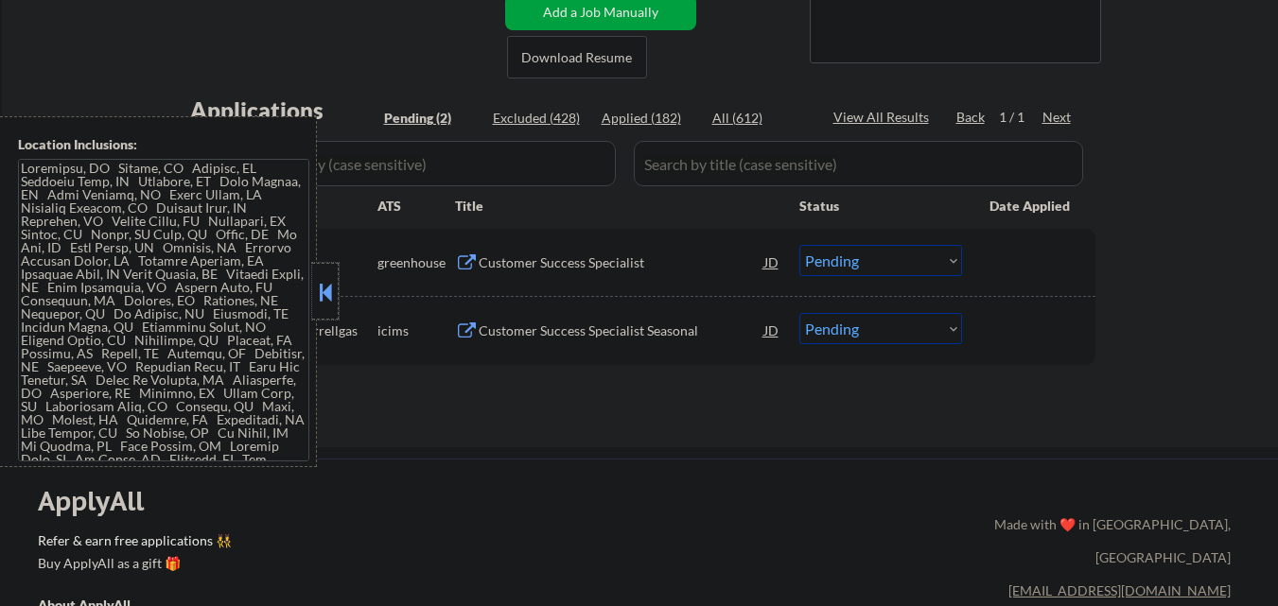
drag, startPoint x: 331, startPoint y: 310, endPoint x: 559, endPoint y: 261, distance: 233.3
click at [336, 307] on div at bounding box center [325, 291] width 26 height 57
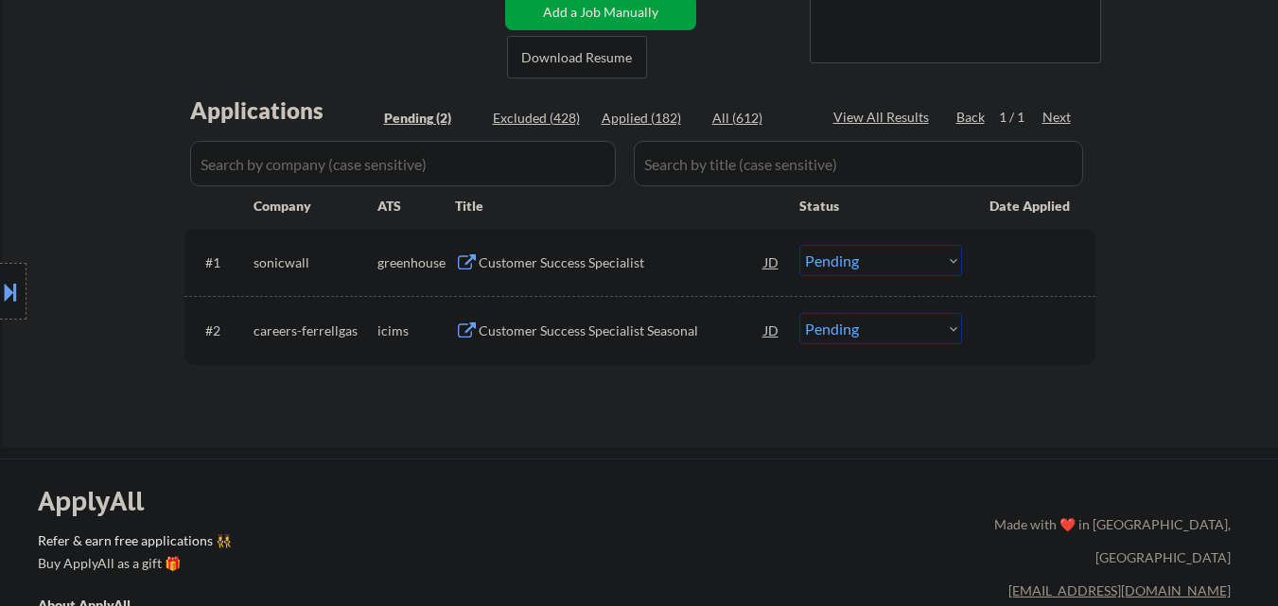
click at [626, 248] on div "Customer Success Specialist" at bounding box center [622, 262] width 286 height 34
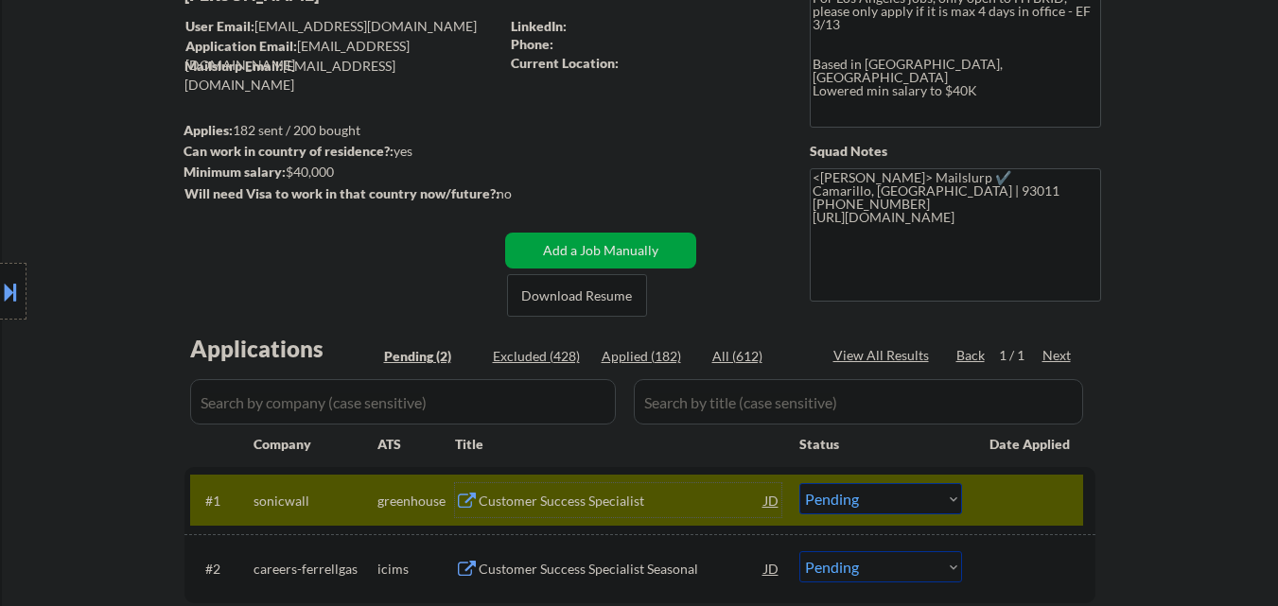
scroll to position [473, 0]
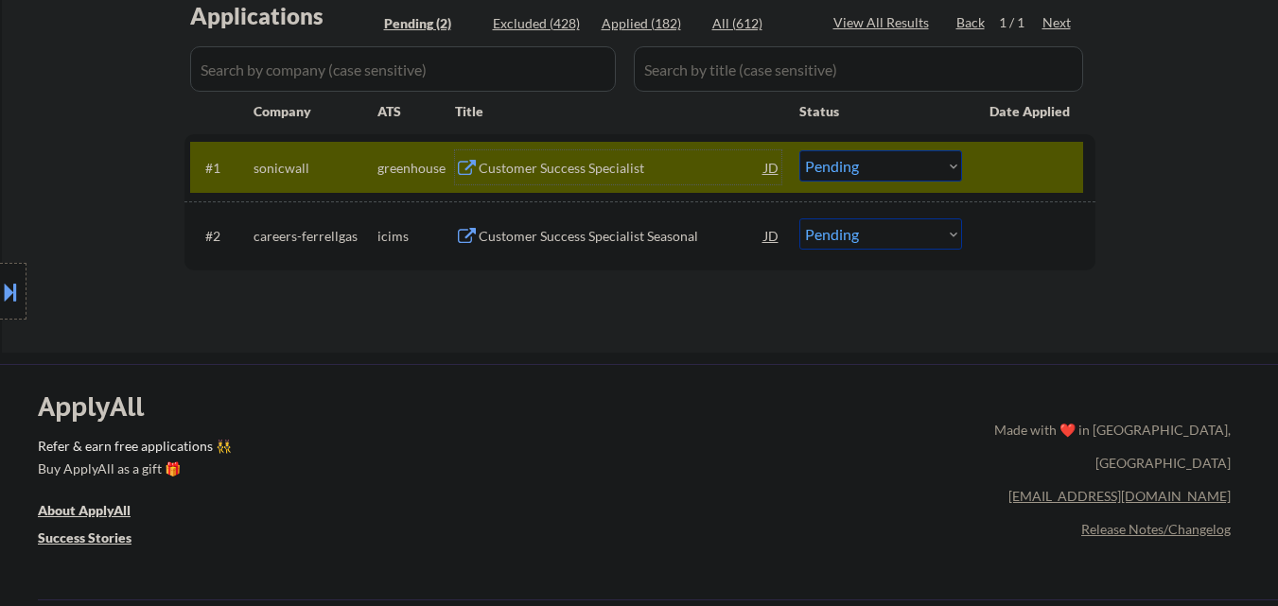
click at [863, 168] on select "Choose an option... Pending Applied Excluded (Questions) Excluded (Expired) Exc…" at bounding box center [881, 165] width 163 height 31
click at [800, 150] on select "Choose an option... Pending Applied Excluded (Questions) Excluded (Expired) Exc…" at bounding box center [881, 165] width 163 height 31
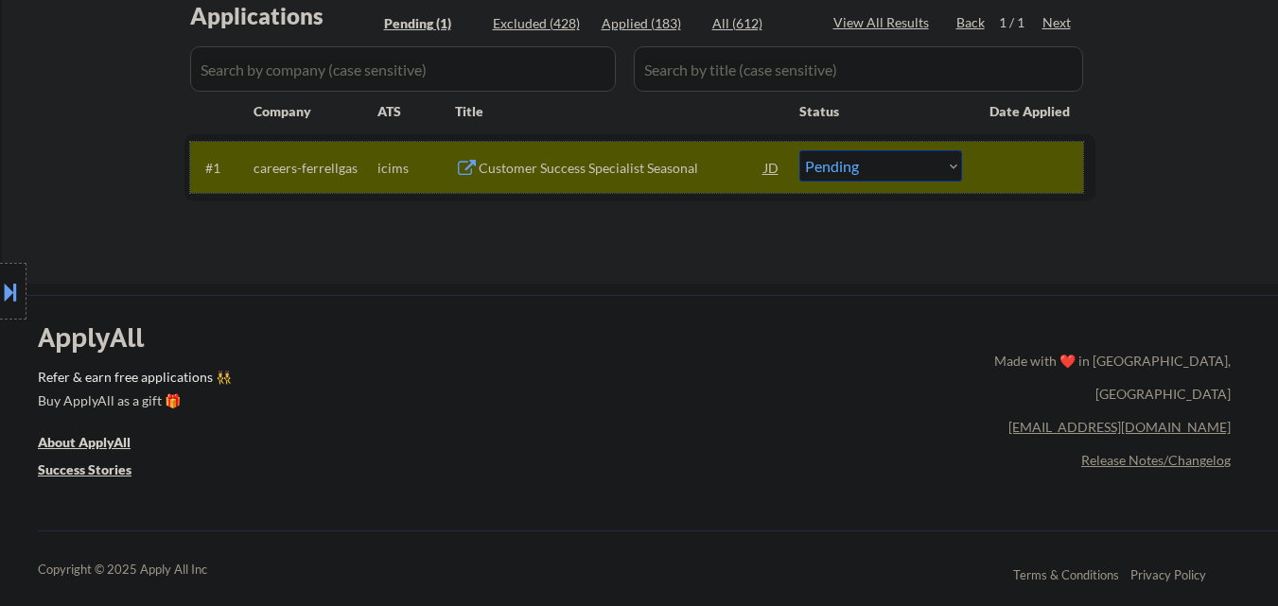
click at [624, 188] on div "#1 careers-ferrellgas icims Customer Success Specialist Seasonal JD Choose an o…" at bounding box center [636, 167] width 893 height 51
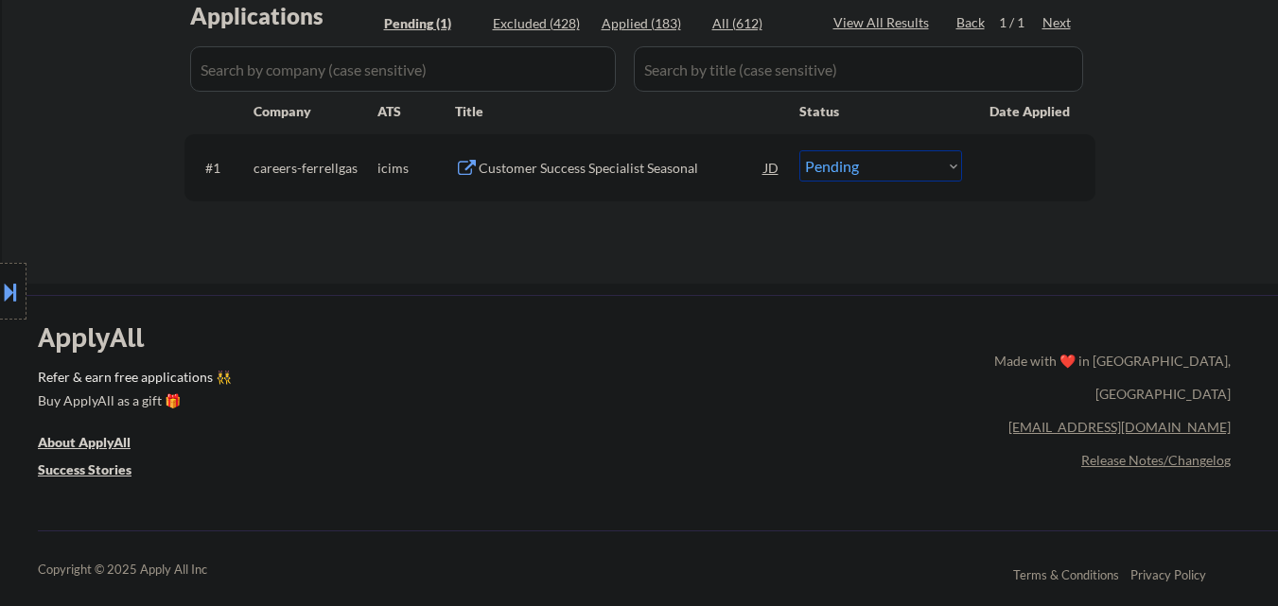
click at [629, 179] on div "Customer Success Specialist Seasonal" at bounding box center [622, 167] width 286 height 34
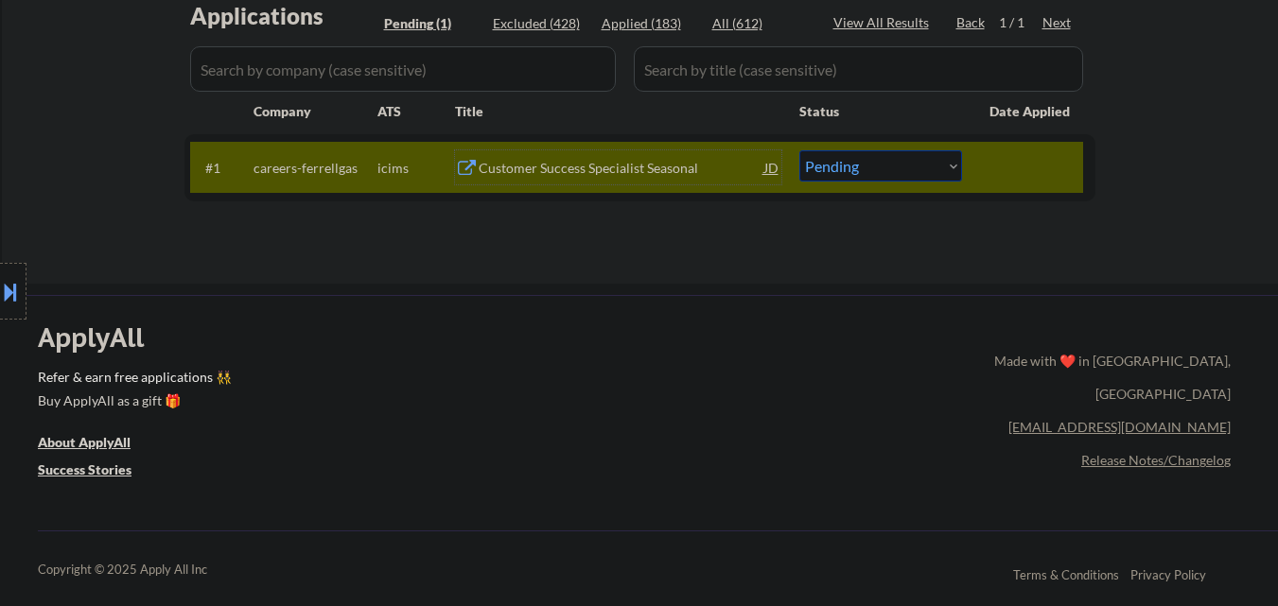
drag, startPoint x: 887, startPoint y: 160, endPoint x: 887, endPoint y: 178, distance: 18.0
click at [887, 166] on select "Choose an option... Pending Applied Excluded (Questions) Excluded (Expired) Exc…" at bounding box center [881, 165] width 163 height 31
select select ""excluded__bad_match_""
click at [800, 150] on select "Choose an option... Pending Applied Excluded (Questions) Excluded (Expired) Exc…" at bounding box center [881, 165] width 163 height 31
click at [1038, 162] on div at bounding box center [1031, 167] width 83 height 34
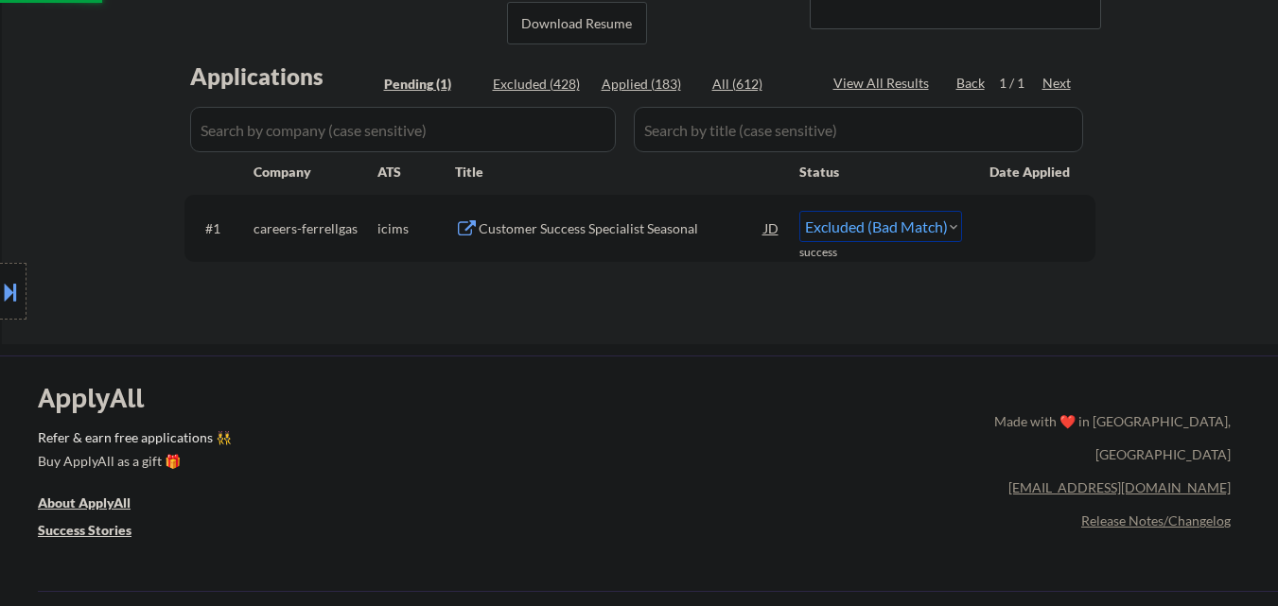
scroll to position [378, 0]
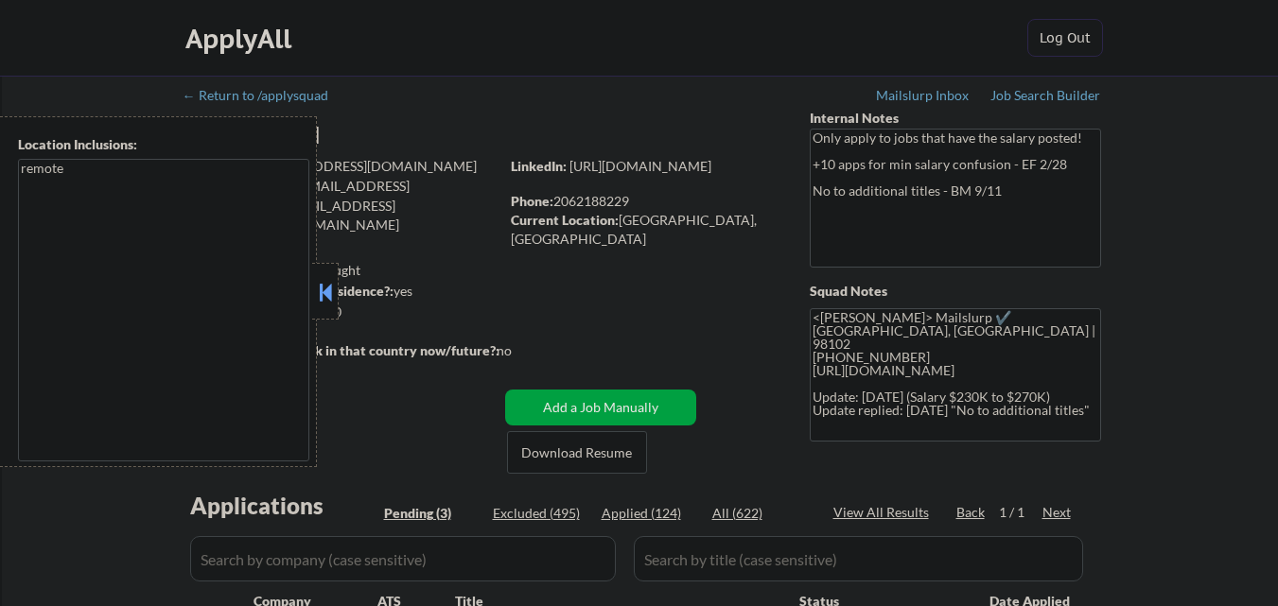
select select ""pending""
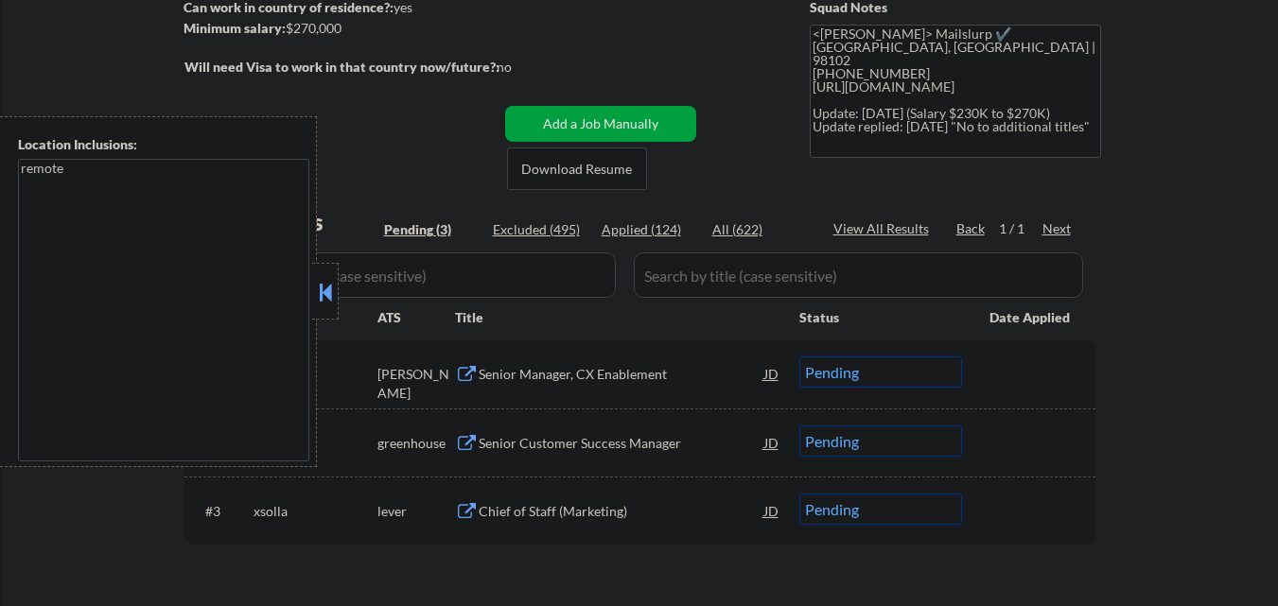
scroll to position [284, 0]
drag, startPoint x: 327, startPoint y: 286, endPoint x: 347, endPoint y: 290, distance: 20.4
click at [329, 287] on button at bounding box center [325, 292] width 21 height 28
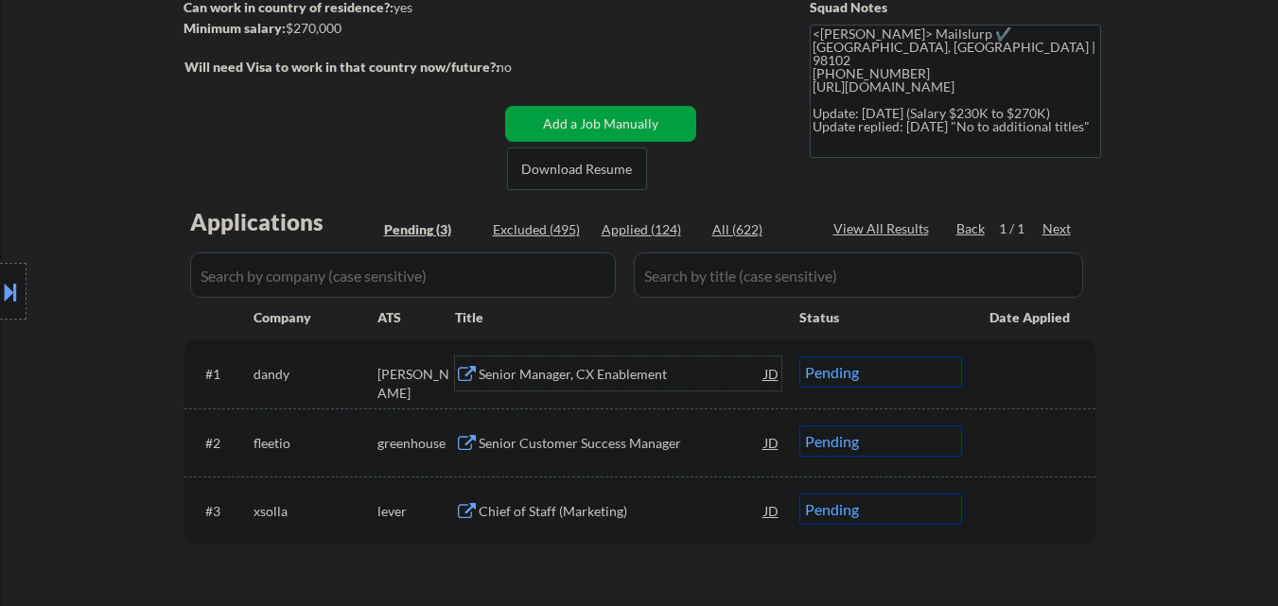
click at [601, 376] on div "Senior Manager, CX Enablement" at bounding box center [622, 374] width 286 height 19
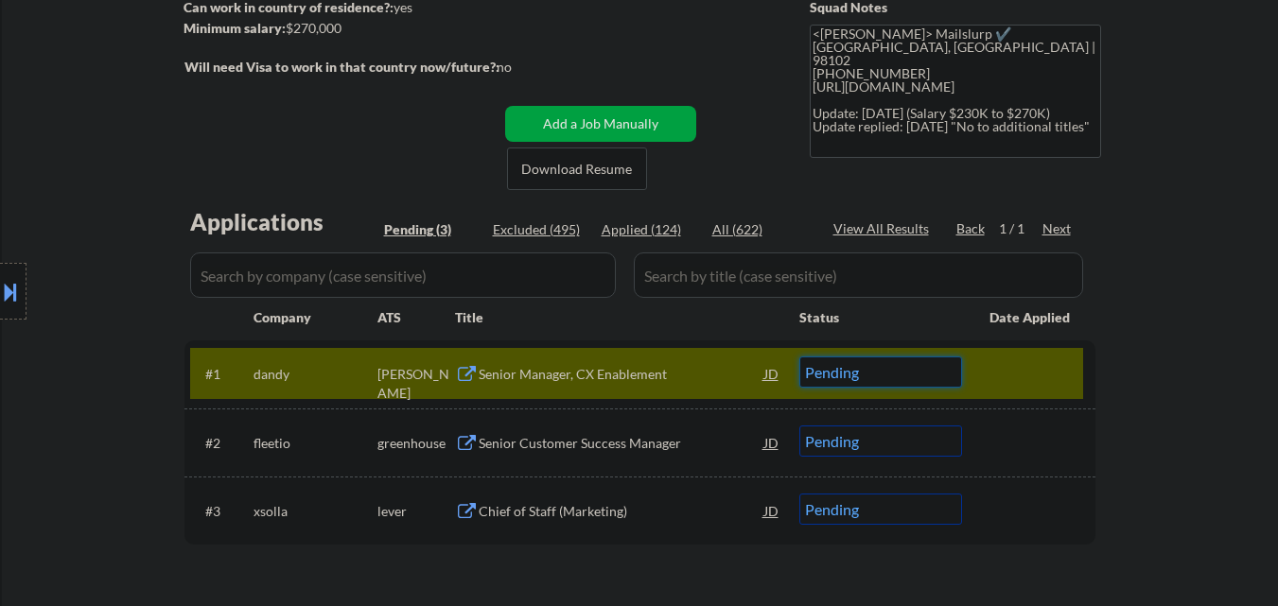
click at [956, 364] on select "Choose an option... Pending Applied Excluded (Questions) Excluded (Expired) Exc…" at bounding box center [881, 372] width 163 height 31
click at [800, 357] on select "Choose an option... Pending Applied Excluded (Questions) Excluded (Expired) Exc…" at bounding box center [881, 372] width 163 height 31
click at [1026, 369] on div at bounding box center [1031, 374] width 83 height 34
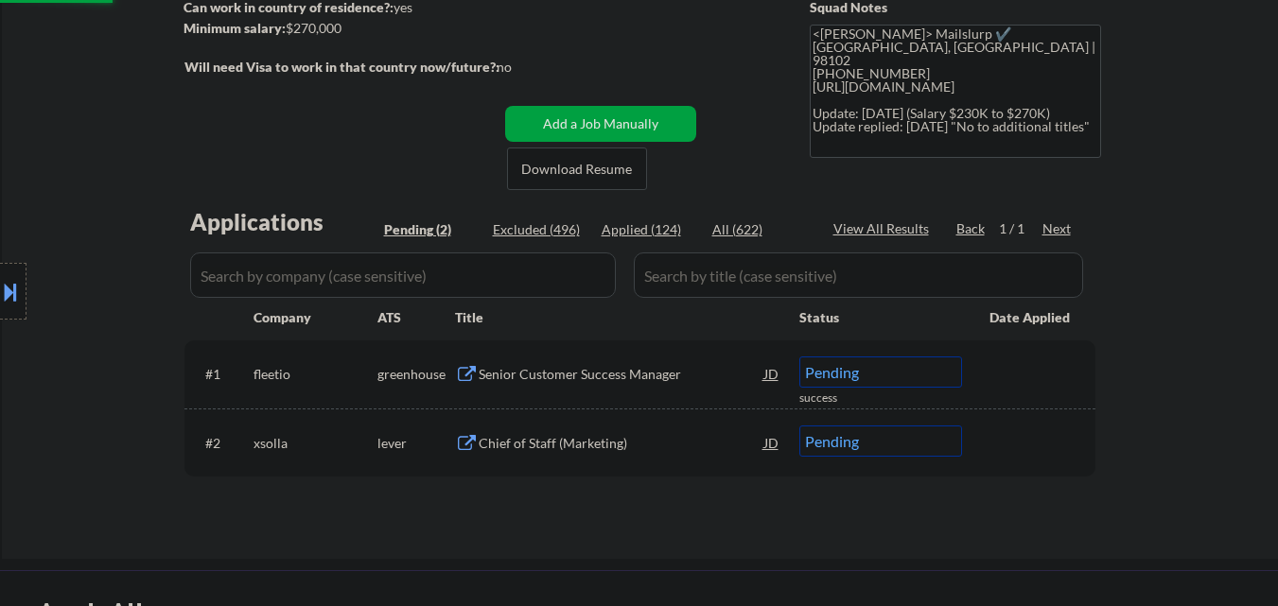
click at [709, 384] on div "Senior Customer Success Manager" at bounding box center [622, 374] width 286 height 34
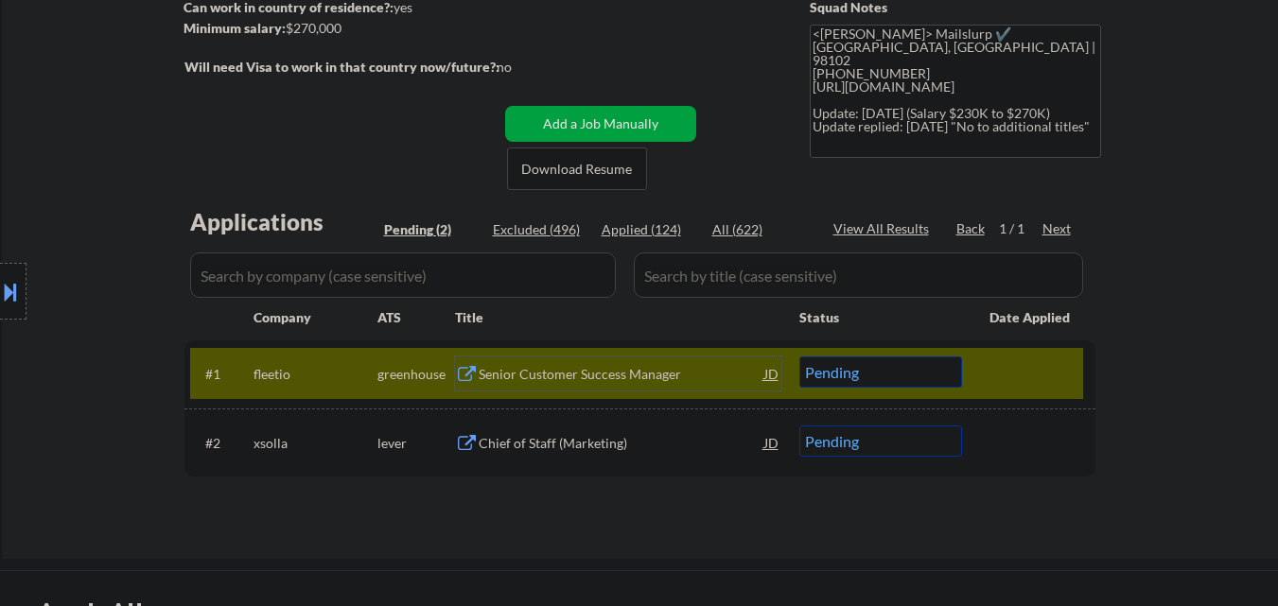
drag, startPoint x: 872, startPoint y: 370, endPoint x: 945, endPoint y: 447, distance: 105.7
click at [883, 378] on select "Choose an option... Pending Applied Excluded (Questions) Excluded (Expired) Exc…" at bounding box center [881, 372] width 163 height 31
click at [800, 357] on select "Choose an option... Pending Applied Excluded (Questions) Excluded (Expired) Exc…" at bounding box center [881, 372] width 163 height 31
click at [1076, 362] on div "#1 fleetio greenhouse Senior Customer Success Manager JD Choose an option... Pe…" at bounding box center [636, 373] width 893 height 51
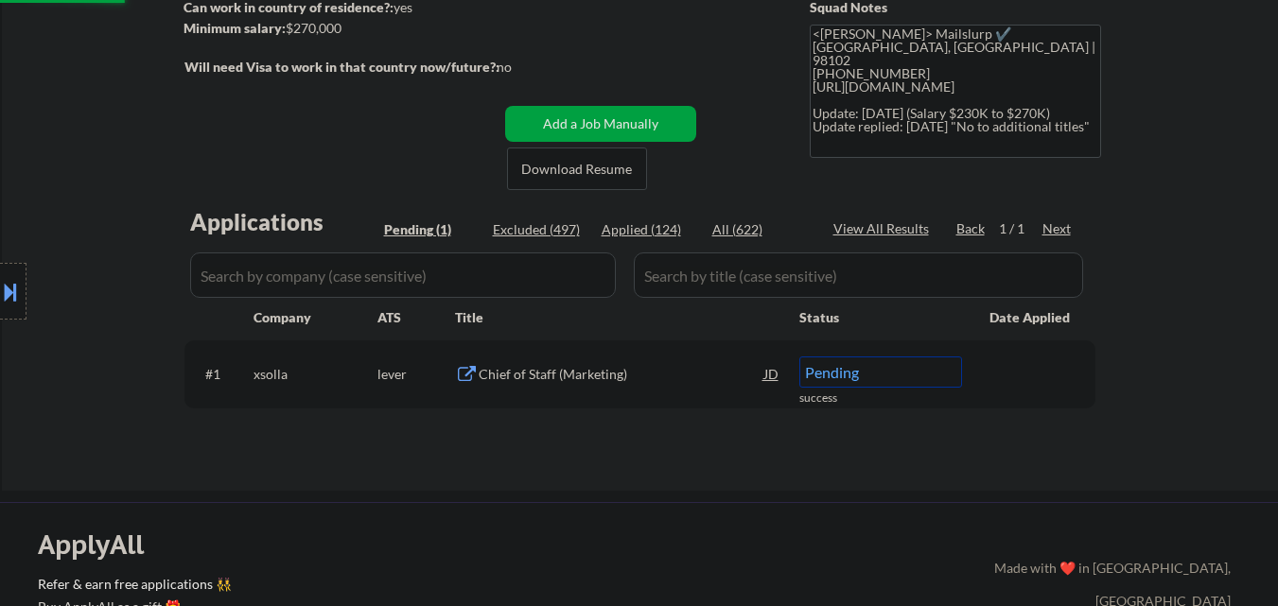
click at [599, 362] on div "Chief of Staff (Marketing)" at bounding box center [622, 374] width 286 height 34
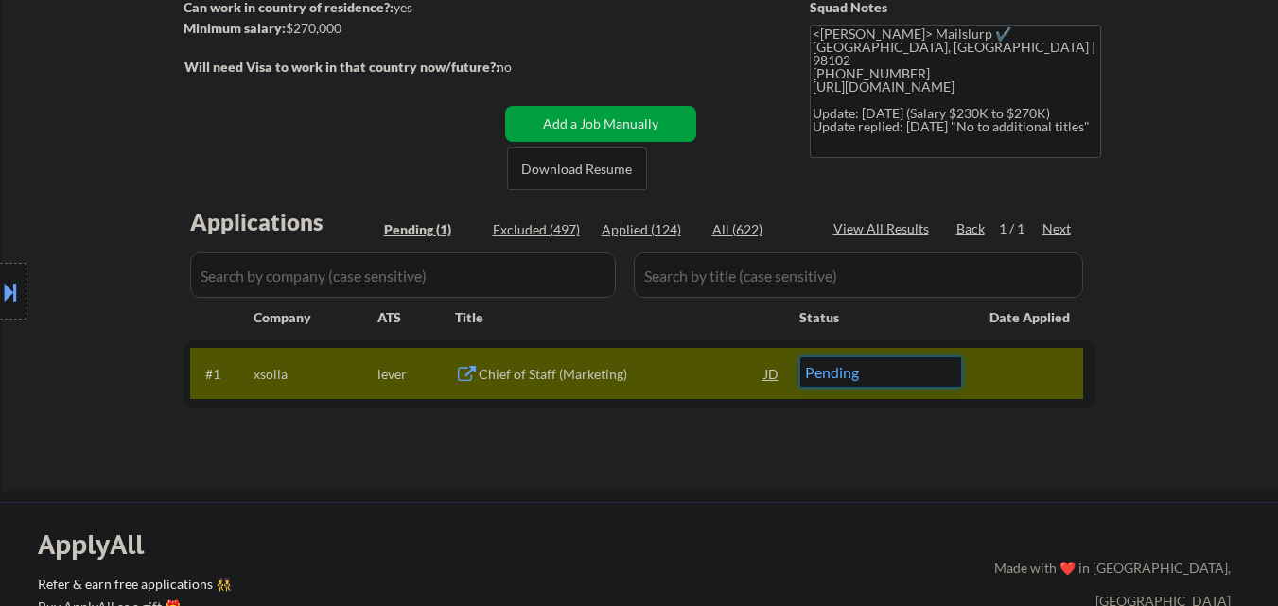
drag, startPoint x: 936, startPoint y: 377, endPoint x: 946, endPoint y: 405, distance: 30.2
click at [937, 378] on select "Choose an option... Pending Applied Excluded (Questions) Excluded (Expired) Exc…" at bounding box center [881, 372] width 163 height 31
select select ""excluded__salary_""
click at [800, 357] on select "Choose an option... Pending Applied Excluded (Questions) Excluded (Expired) Exc…" at bounding box center [881, 372] width 163 height 31
click at [1071, 372] on div at bounding box center [1031, 374] width 83 height 34
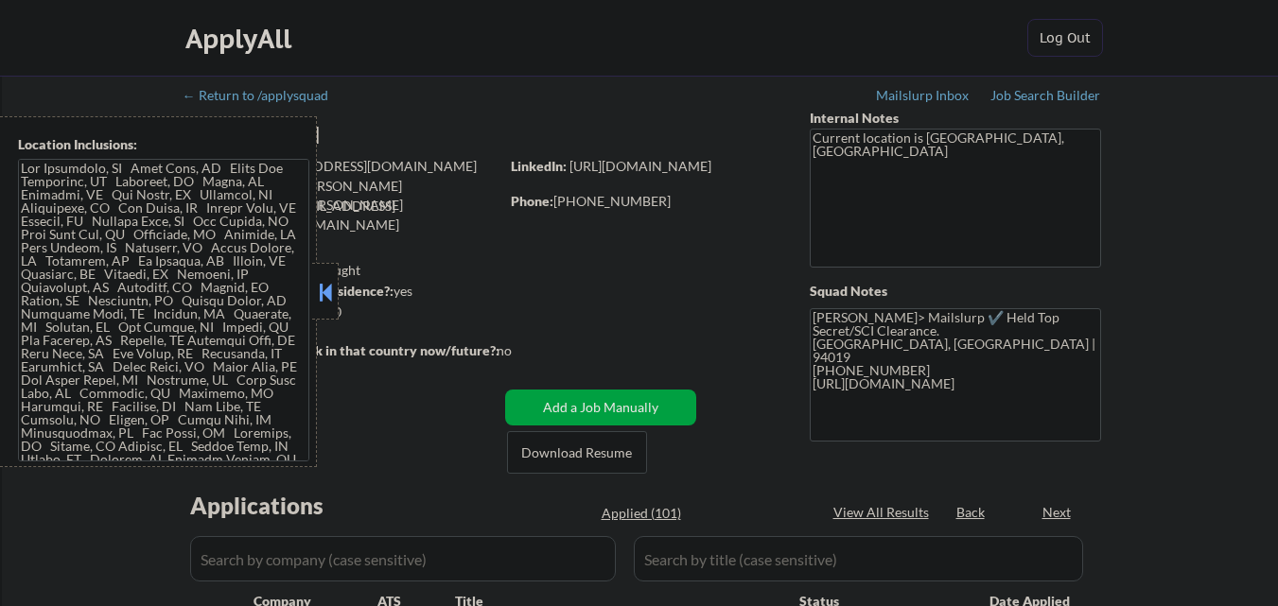
select select ""pending""
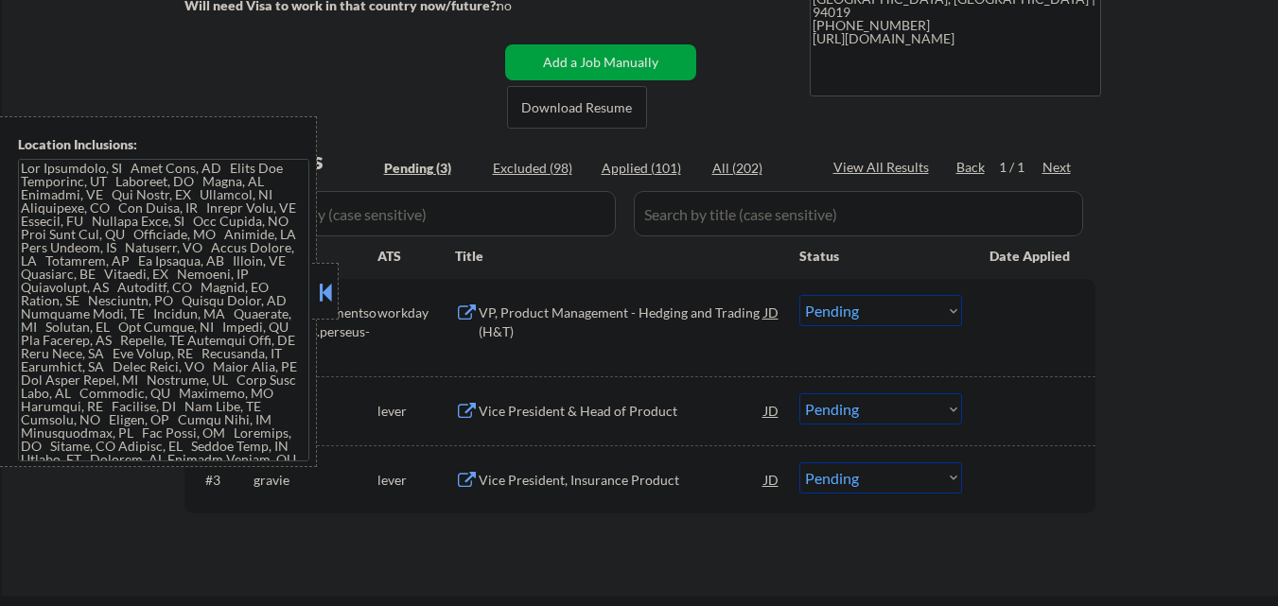
scroll to position [378, 0]
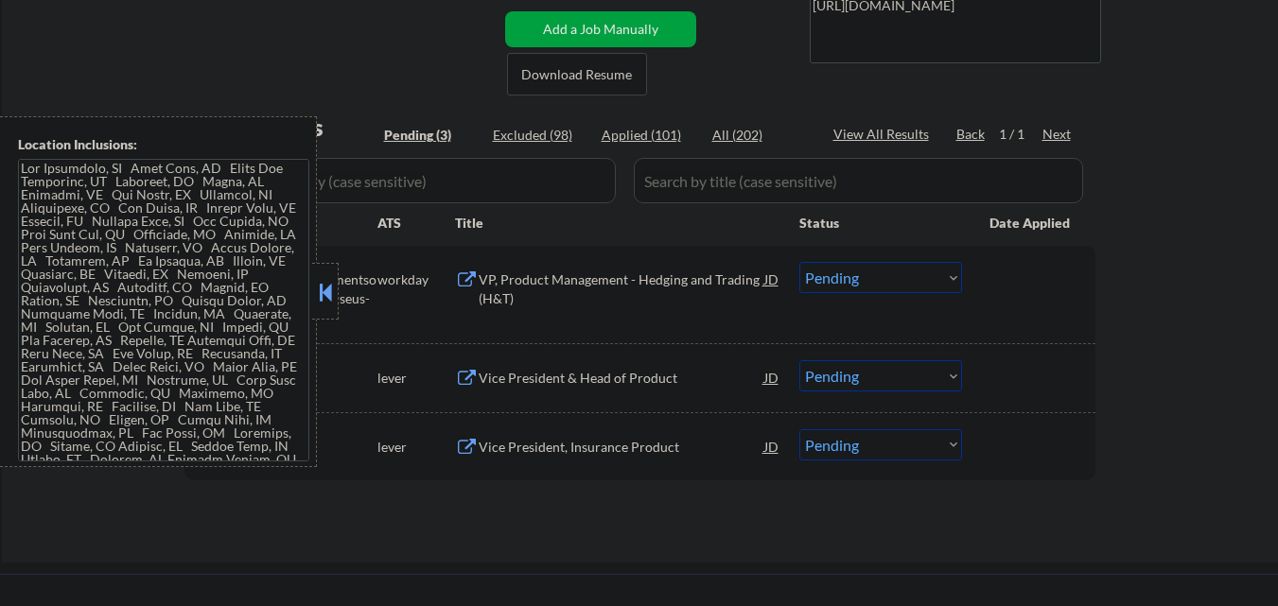
click at [326, 294] on button at bounding box center [325, 292] width 21 height 28
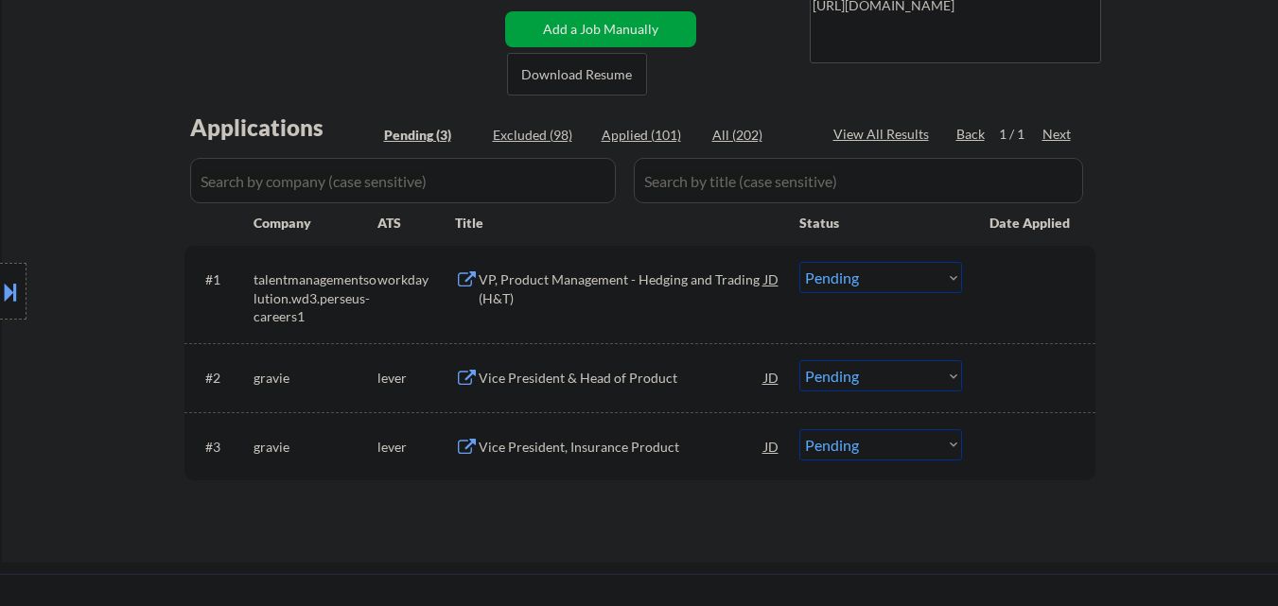
click at [0, 272] on div at bounding box center [13, 291] width 26 height 57
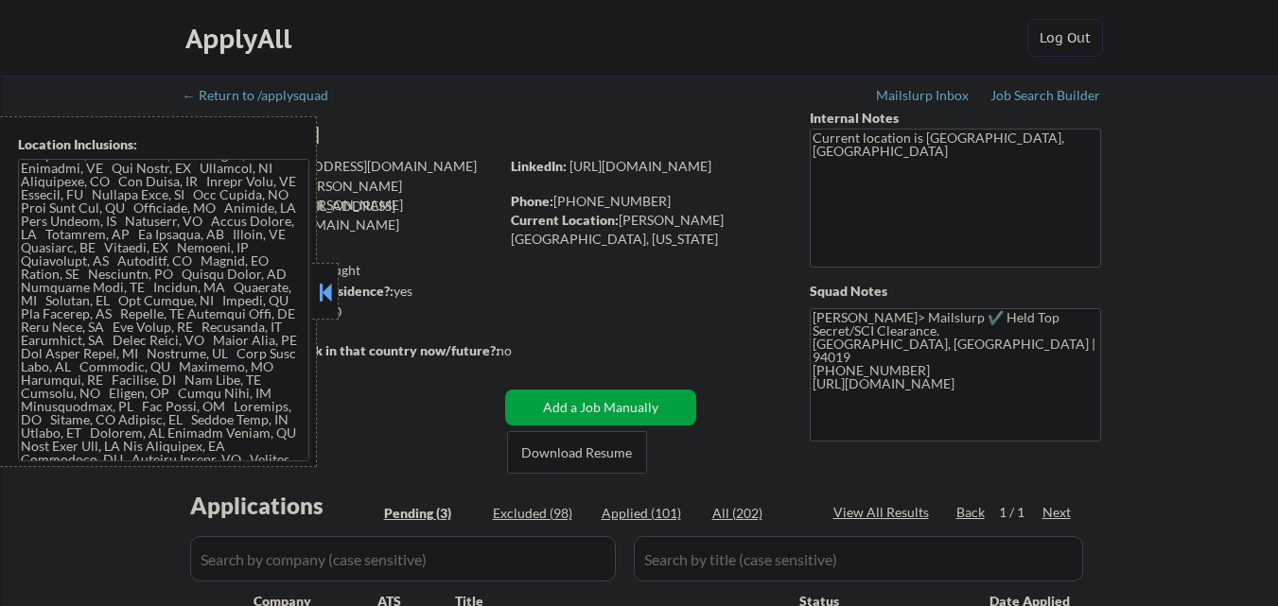
scroll to position [0, 0]
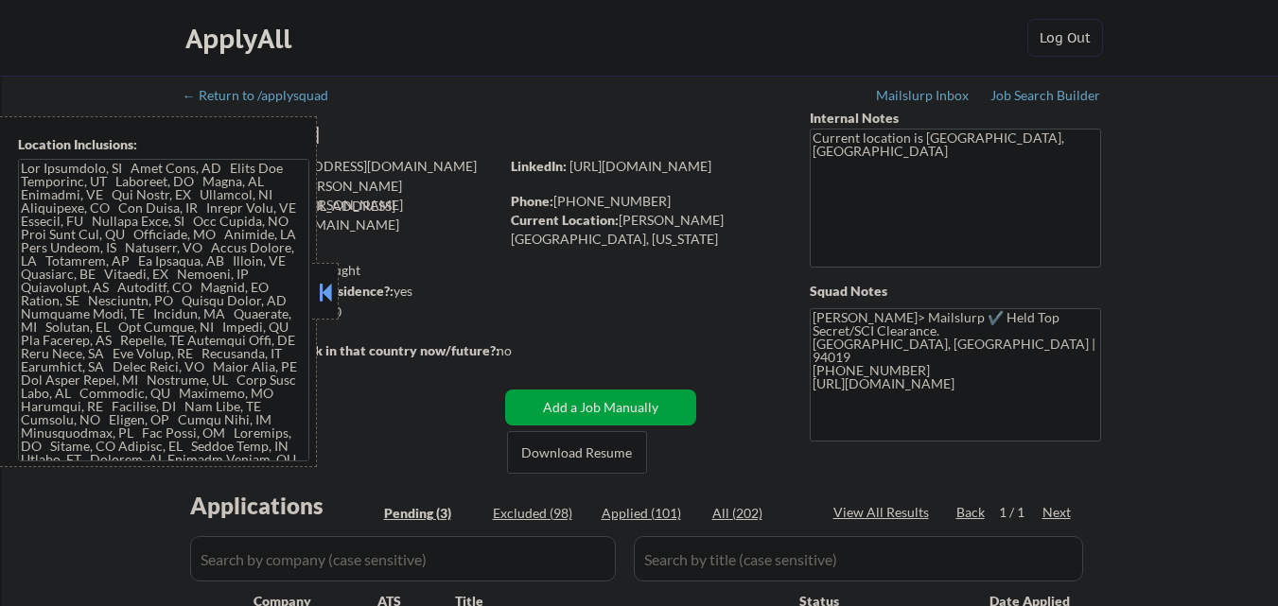
click at [316, 293] on button at bounding box center [325, 292] width 21 height 28
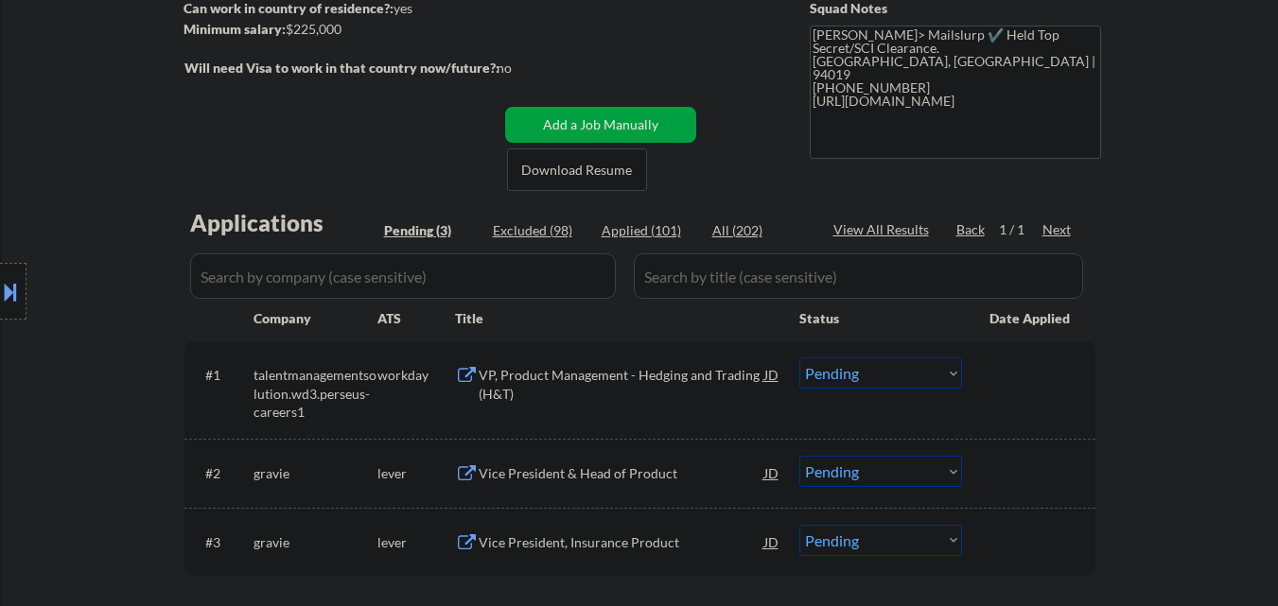
scroll to position [95, 0]
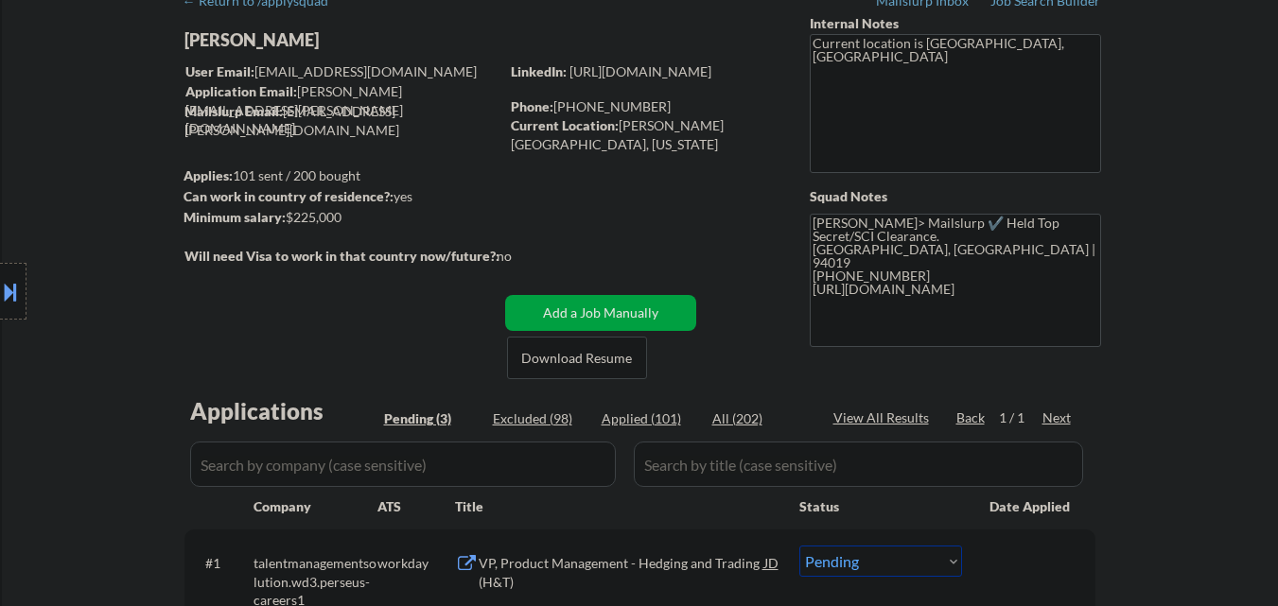
click at [0, 300] on button at bounding box center [10, 291] width 21 height 31
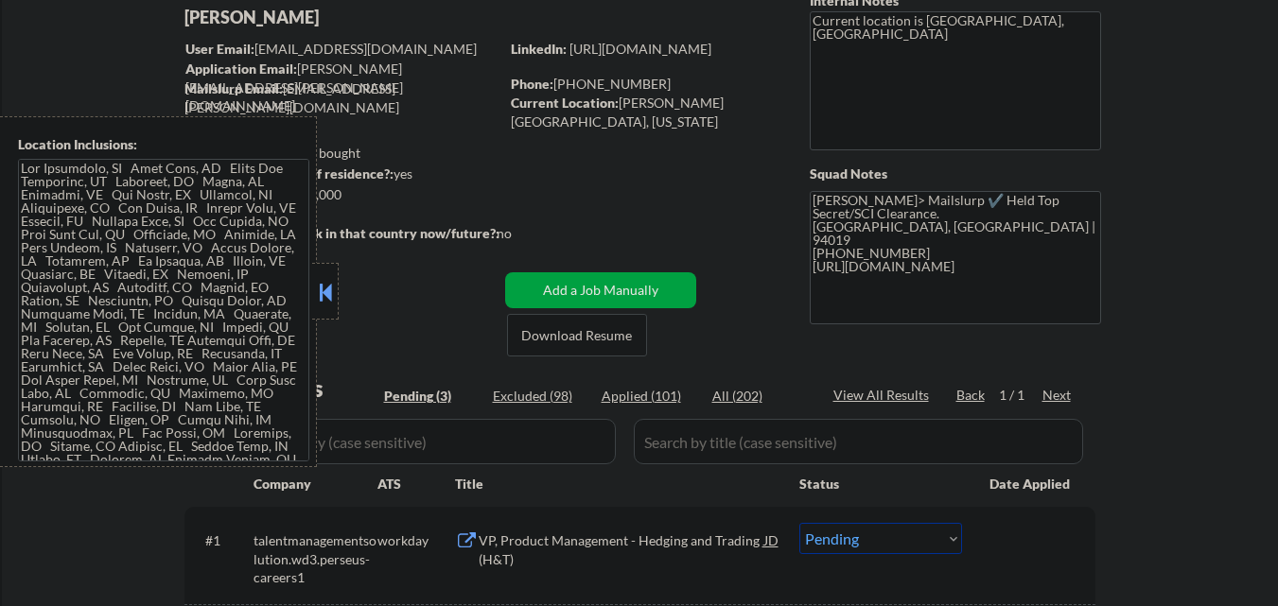
scroll to position [284, 0]
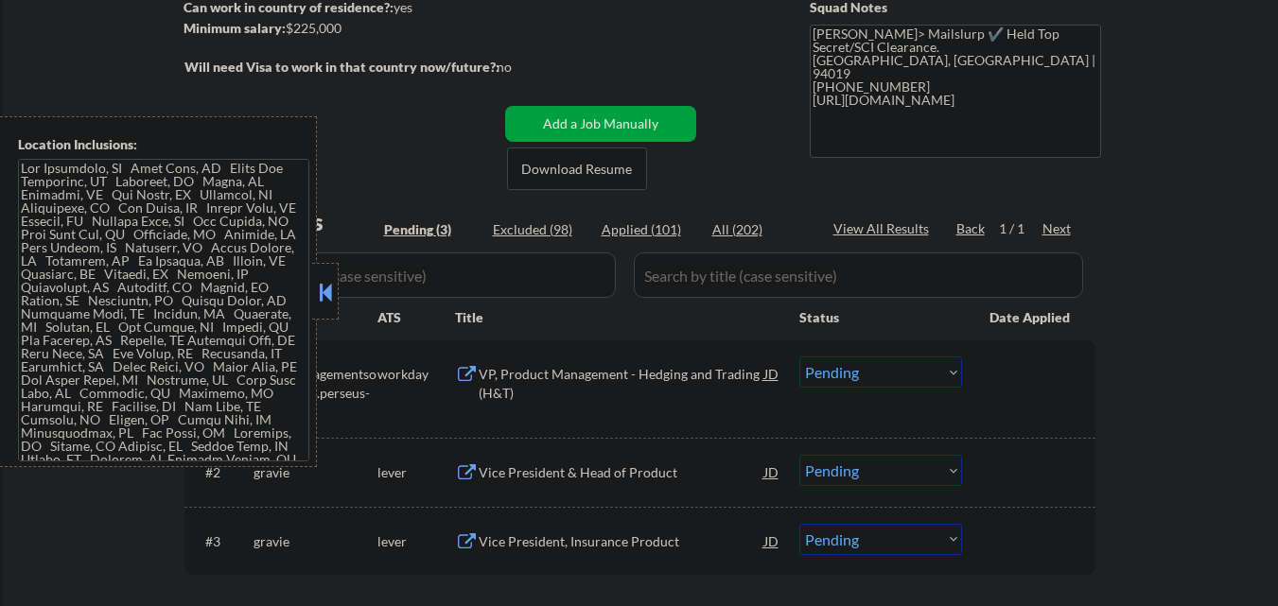
drag, startPoint x: 325, startPoint y: 297, endPoint x: 476, endPoint y: 54, distance: 286.4
click at [336, 288] on div at bounding box center [325, 291] width 26 height 57
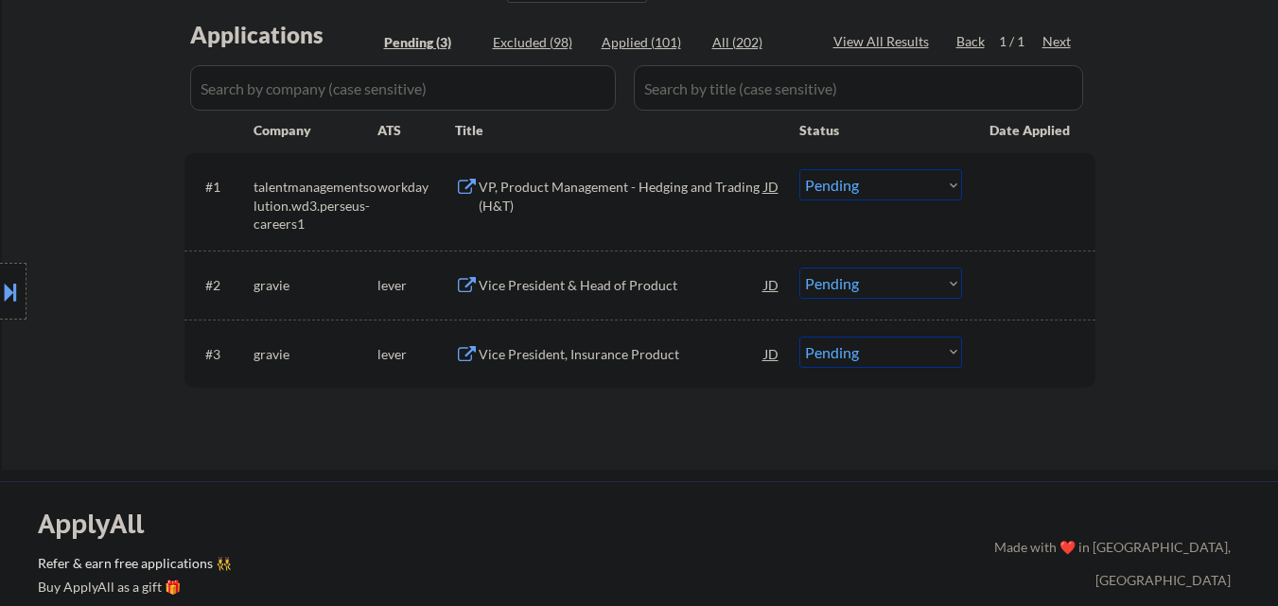
scroll to position [473, 0]
click at [604, 363] on div "Vice President, Insurance Product" at bounding box center [622, 352] width 286 height 34
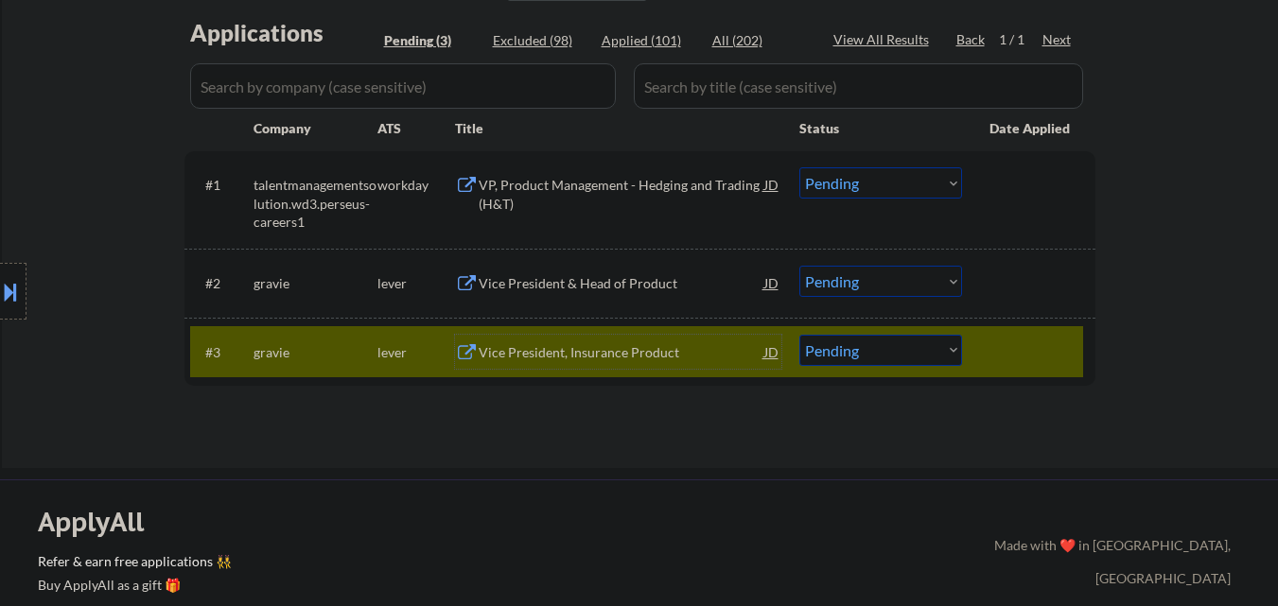
click at [900, 360] on select "Choose an option... Pending Applied Excluded (Questions) Excluded (Expired) Exc…" at bounding box center [881, 350] width 163 height 31
select select ""applied""
click at [800, 335] on select "Choose an option... Pending Applied Excluded (Questions) Excluded (Expired) Exc…" at bounding box center [881, 350] width 163 height 31
click at [1075, 358] on div "#3 gravie lever Vice President, Insurance Product JD Choose an option... Pendin…" at bounding box center [636, 351] width 893 height 51
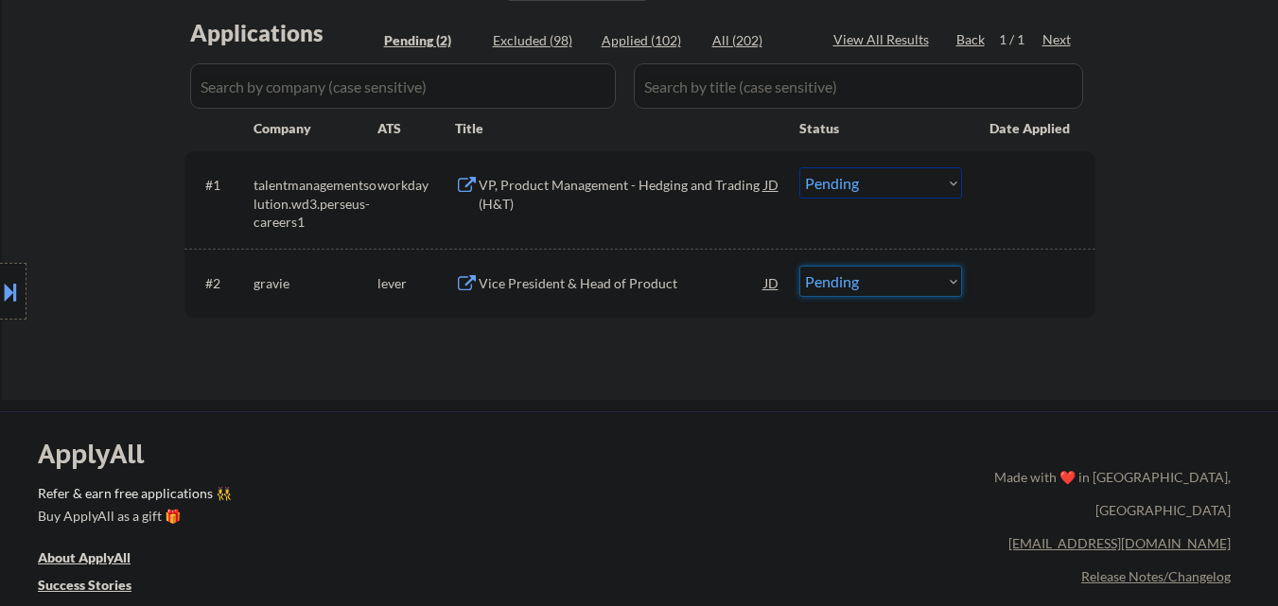
click at [899, 290] on select "Choose an option... Pending Applied Excluded (Questions) Excluded (Expired) Exc…" at bounding box center [881, 281] width 163 height 31
drag, startPoint x: 1074, startPoint y: 255, endPoint x: 1054, endPoint y: 83, distance: 172.4
click at [1078, 230] on div "#1 talentmanagementsolution.wd3.perseus-careers1 workday VP, Product Management…" at bounding box center [640, 234] width 911 height 167
click at [687, 290] on div "Vice President & Head of Product" at bounding box center [622, 283] width 286 height 19
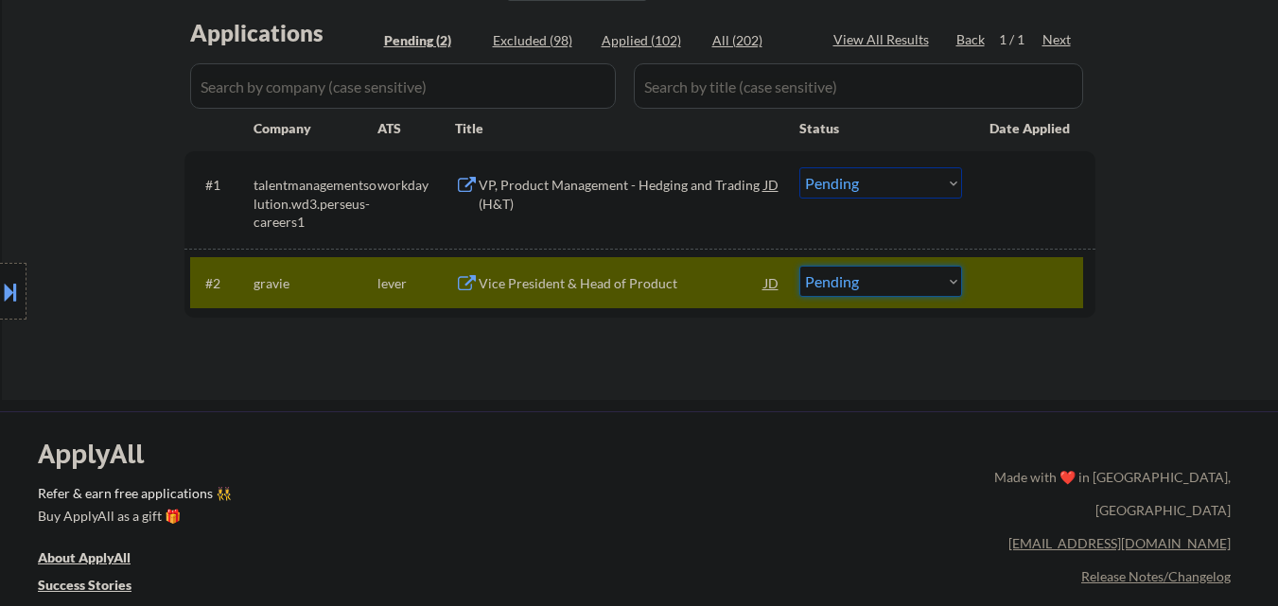
drag, startPoint x: 900, startPoint y: 282, endPoint x: 897, endPoint y: 293, distance: 11.7
click at [900, 287] on select "Choose an option... Pending Applied Excluded (Questions) Excluded (Expired) Exc…" at bounding box center [881, 281] width 163 height 31
select select ""applied""
click at [800, 266] on select "Choose an option... Pending Applied Excluded (Questions) Excluded (Expired) Exc…" at bounding box center [881, 281] width 163 height 31
drag, startPoint x: 1087, startPoint y: 272, endPoint x: 903, endPoint y: 245, distance: 186.4
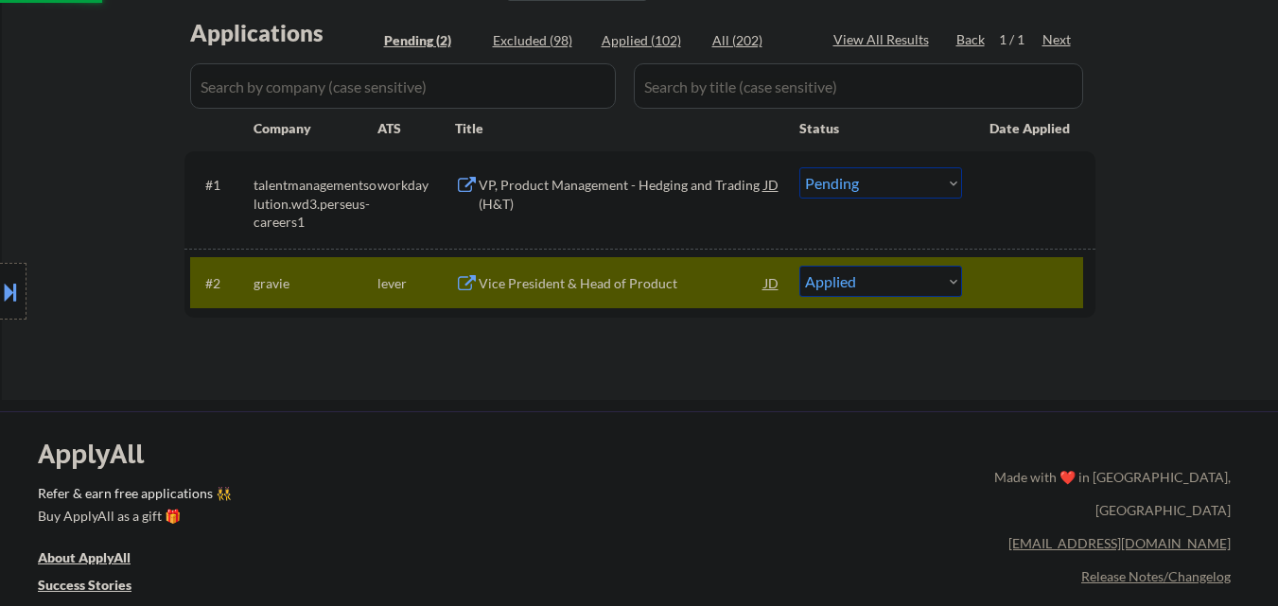
click at [1085, 272] on div "#2 gravie lever Vice President & Head of Product JD Choose an option... Pending…" at bounding box center [640, 283] width 911 height 68
click at [608, 174] on div "VP, Product Management - Hedging and Trading (H&T)" at bounding box center [622, 189] width 286 height 45
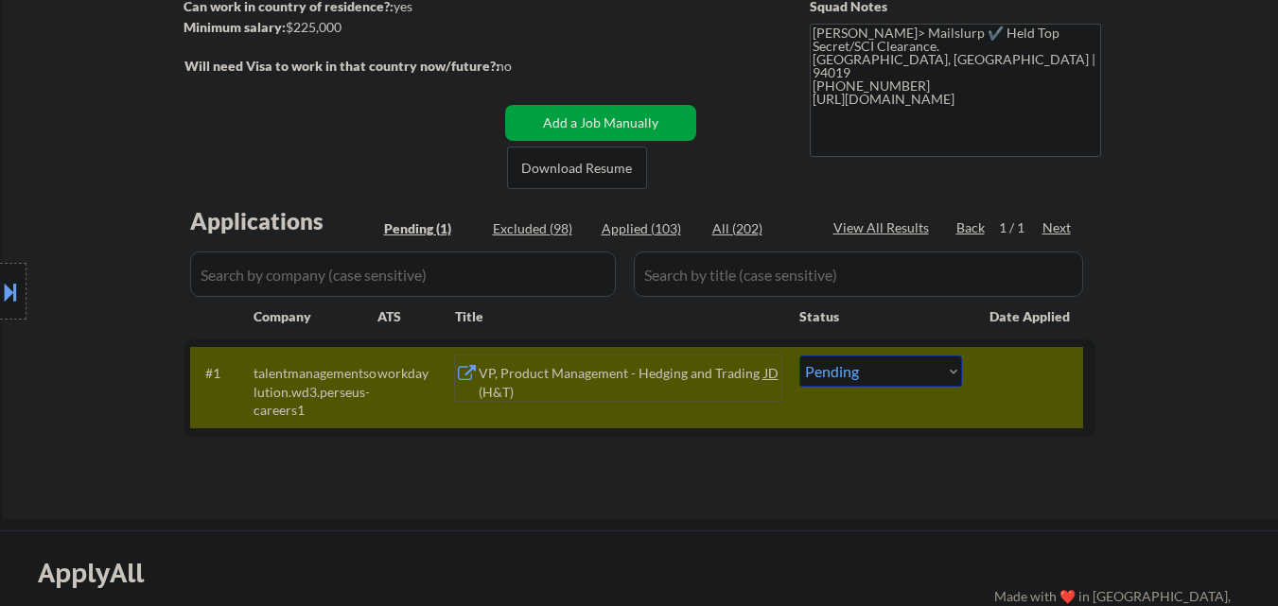
scroll to position [284, 0]
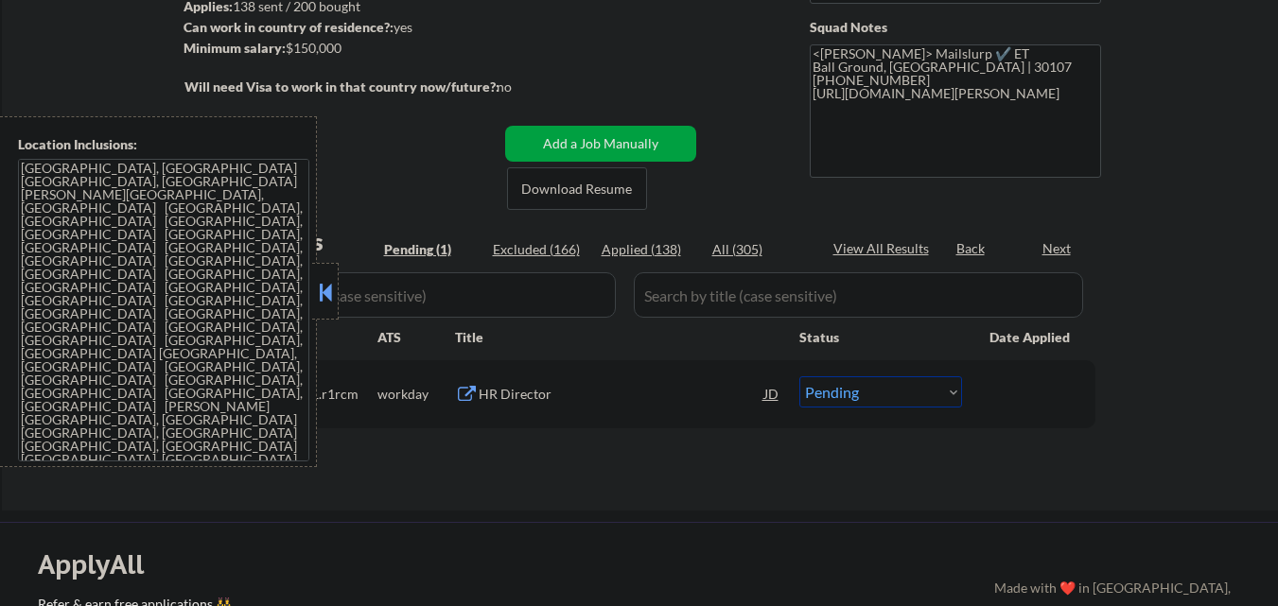
scroll to position [284, 0]
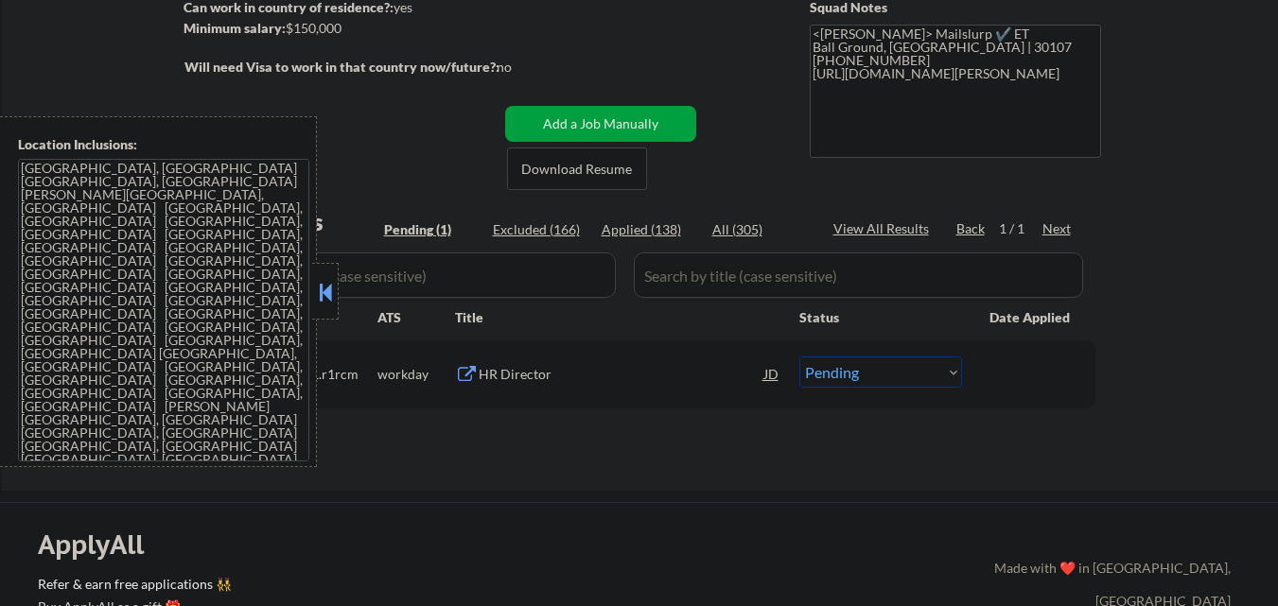
click at [325, 286] on button at bounding box center [325, 292] width 21 height 28
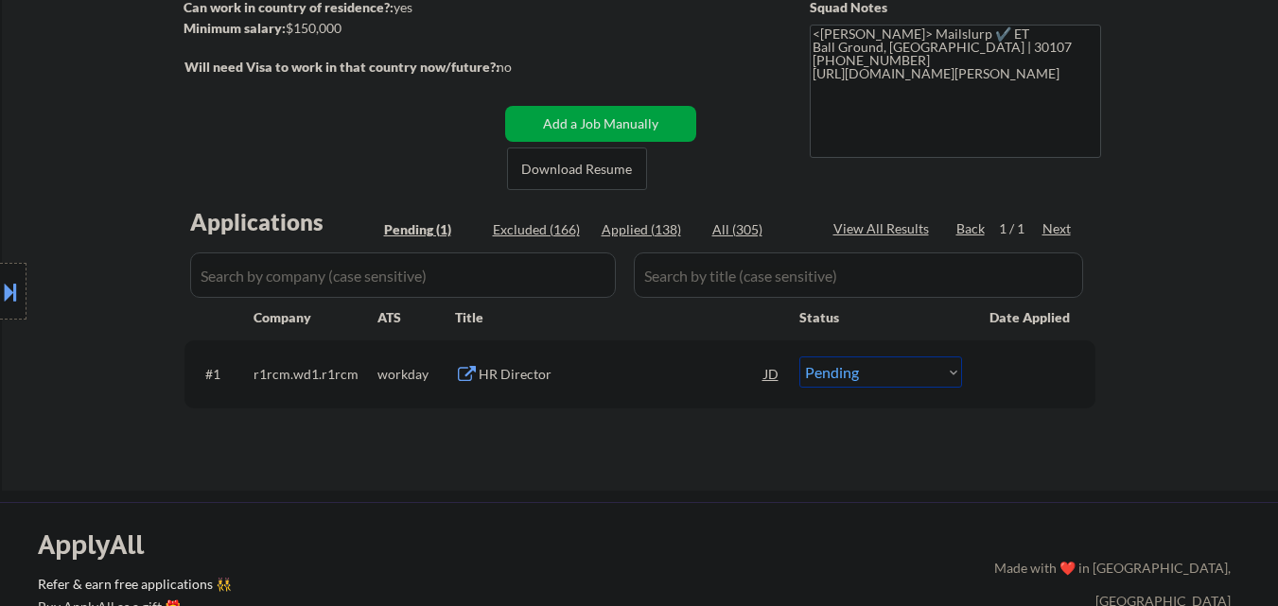
click at [0, 284] on button at bounding box center [10, 291] width 21 height 31
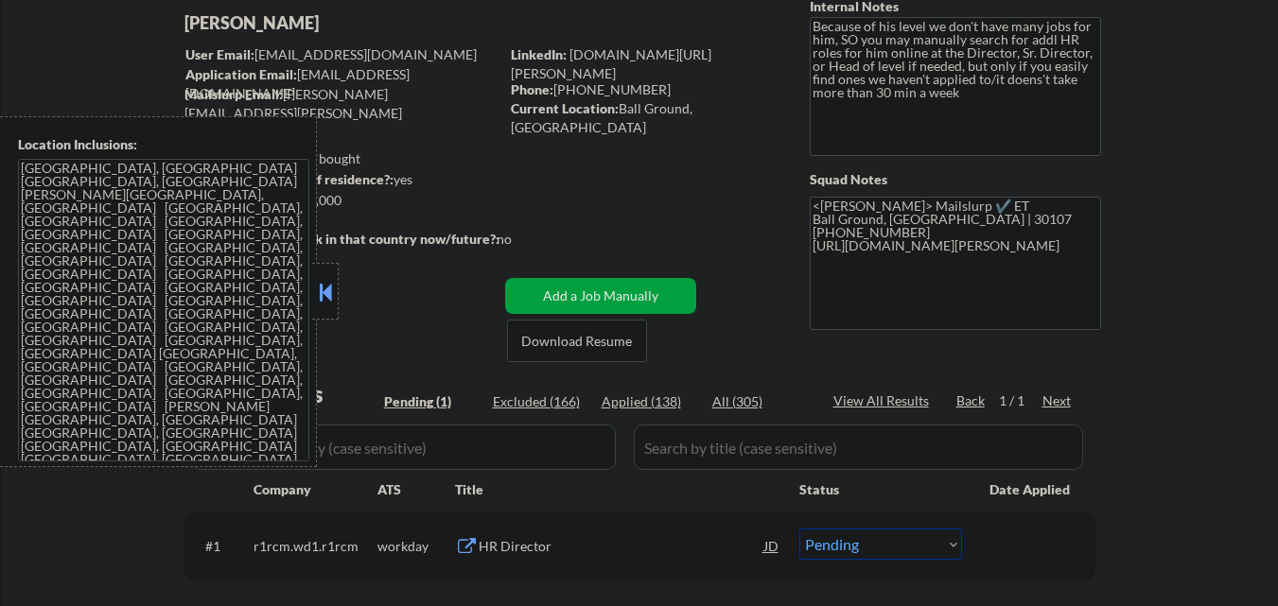
scroll to position [95, 0]
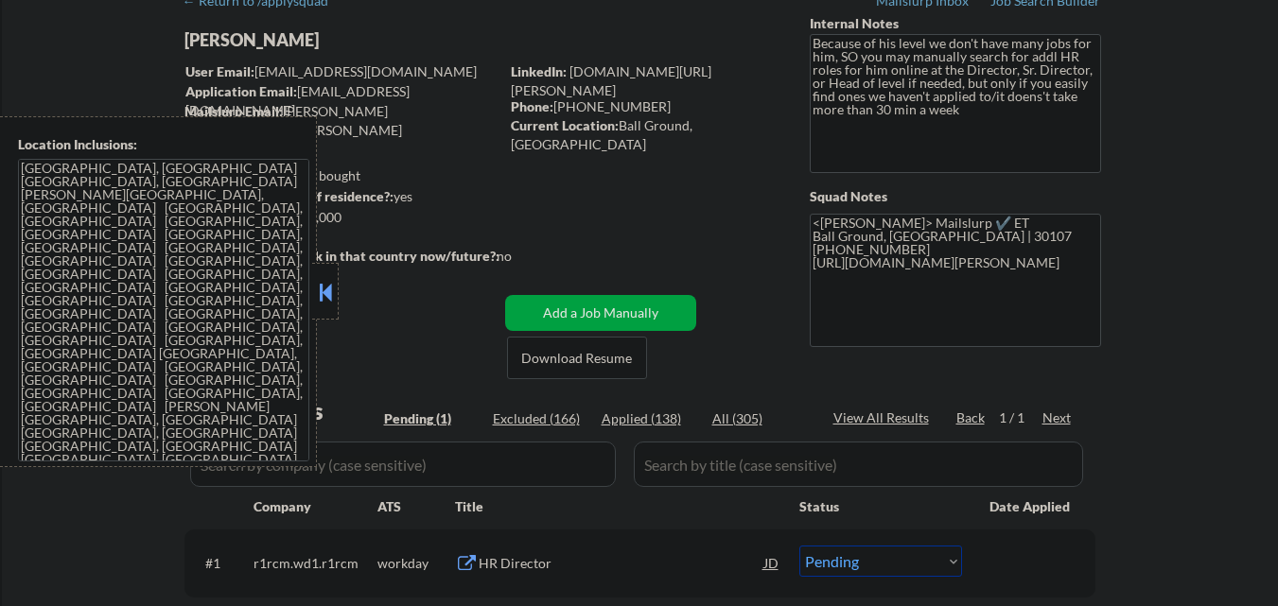
click at [203, 330] on textarea "[GEOGRAPHIC_DATA], [GEOGRAPHIC_DATA] [GEOGRAPHIC_DATA], [GEOGRAPHIC_DATA] [PERS…" at bounding box center [163, 310] width 291 height 303
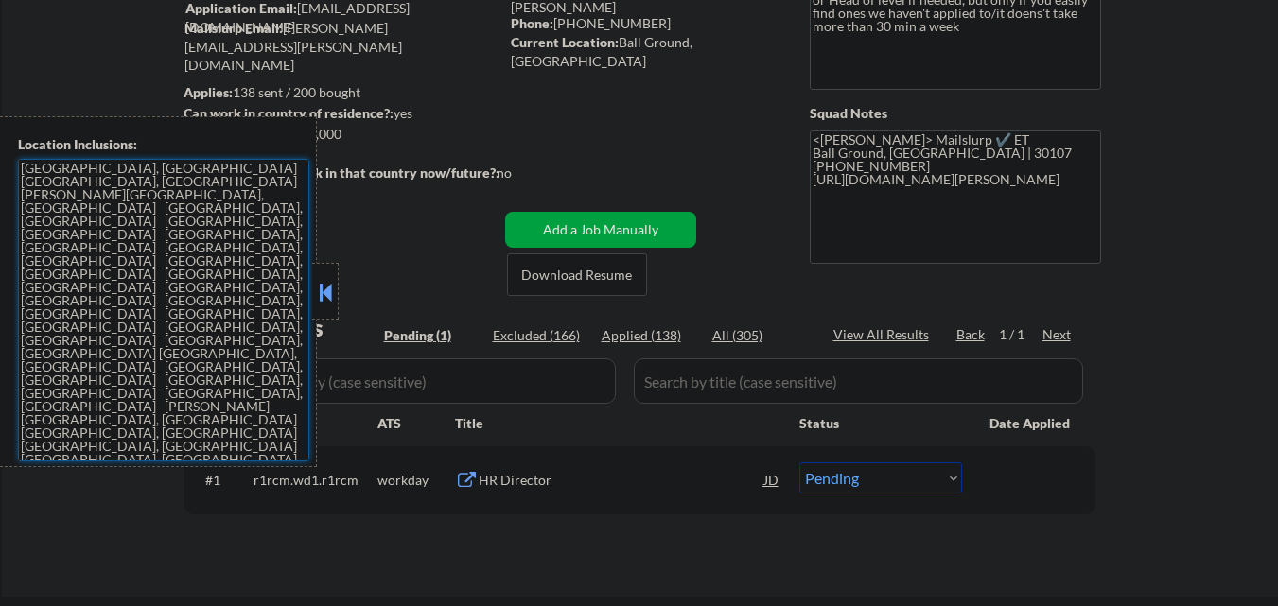
scroll to position [189, 0]
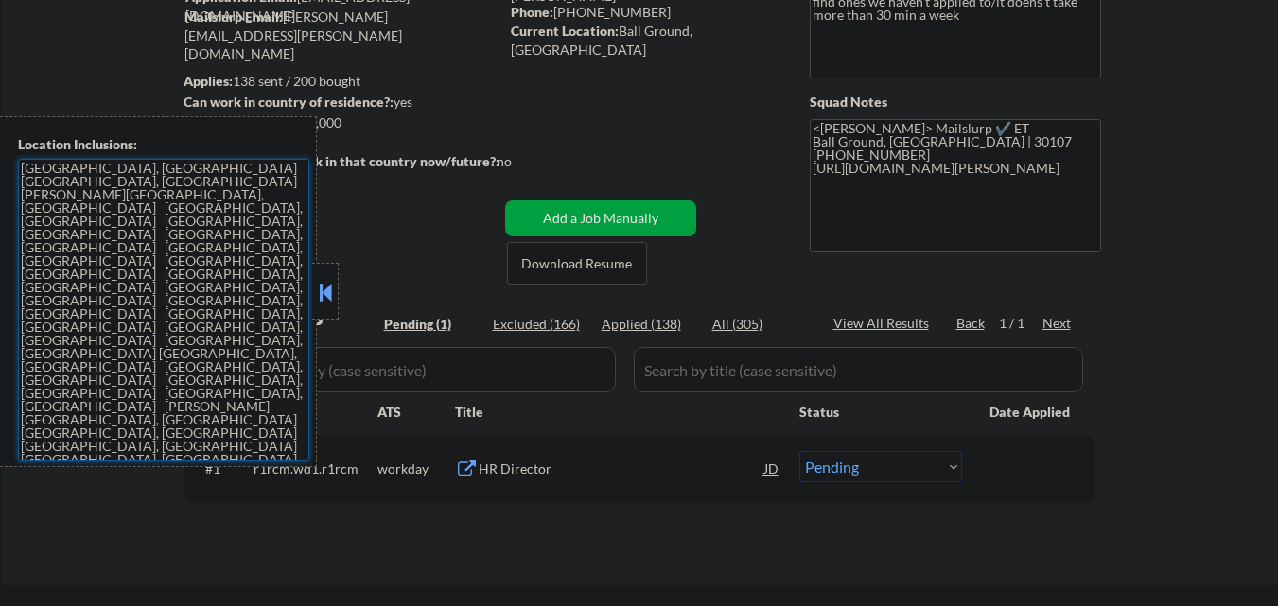
click at [523, 468] on div "HR Director" at bounding box center [622, 469] width 286 height 19
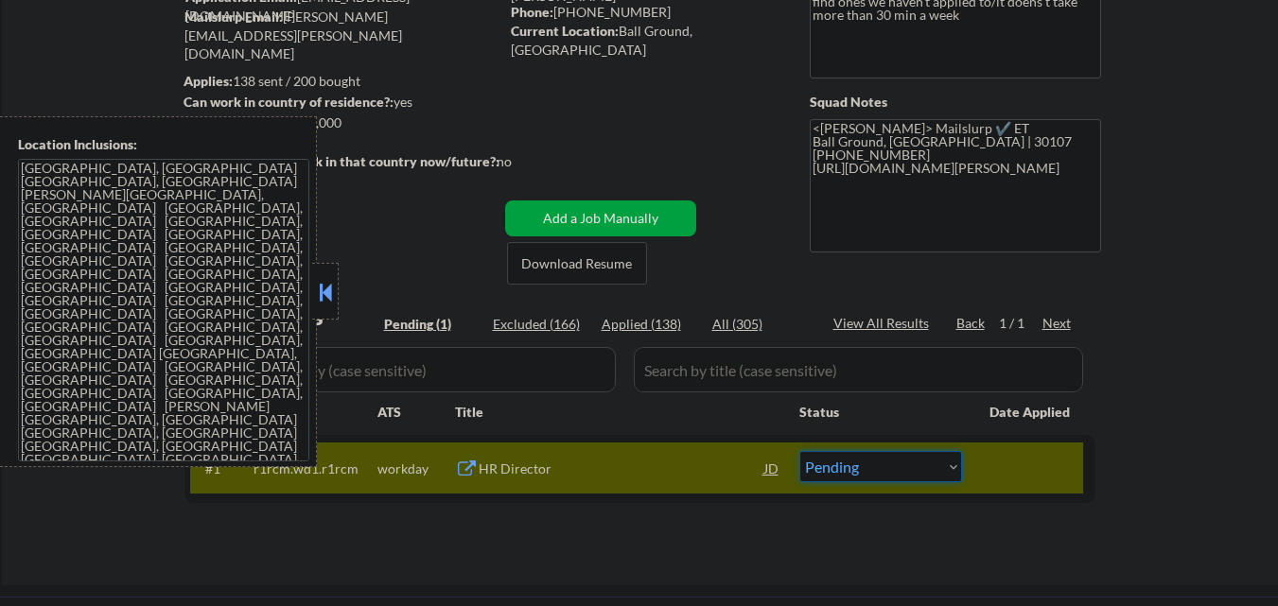
click at [889, 468] on select "Choose an option... Pending Applied Excluded (Questions) Excluded (Expired) Exc…" at bounding box center [881, 466] width 163 height 31
select select ""excluded__expired_""
click at [800, 451] on select "Choose an option... Pending Applied Excluded (Questions) Excluded (Expired) Exc…" at bounding box center [881, 466] width 163 height 31
click at [322, 292] on button at bounding box center [325, 292] width 21 height 28
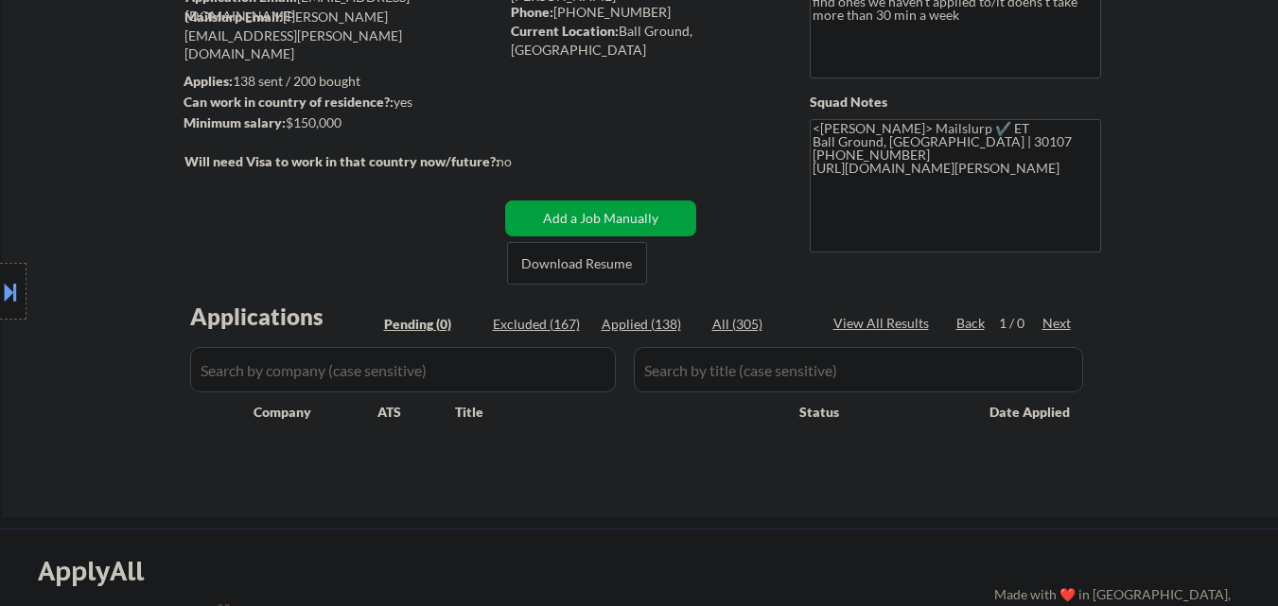
scroll to position [473, 0]
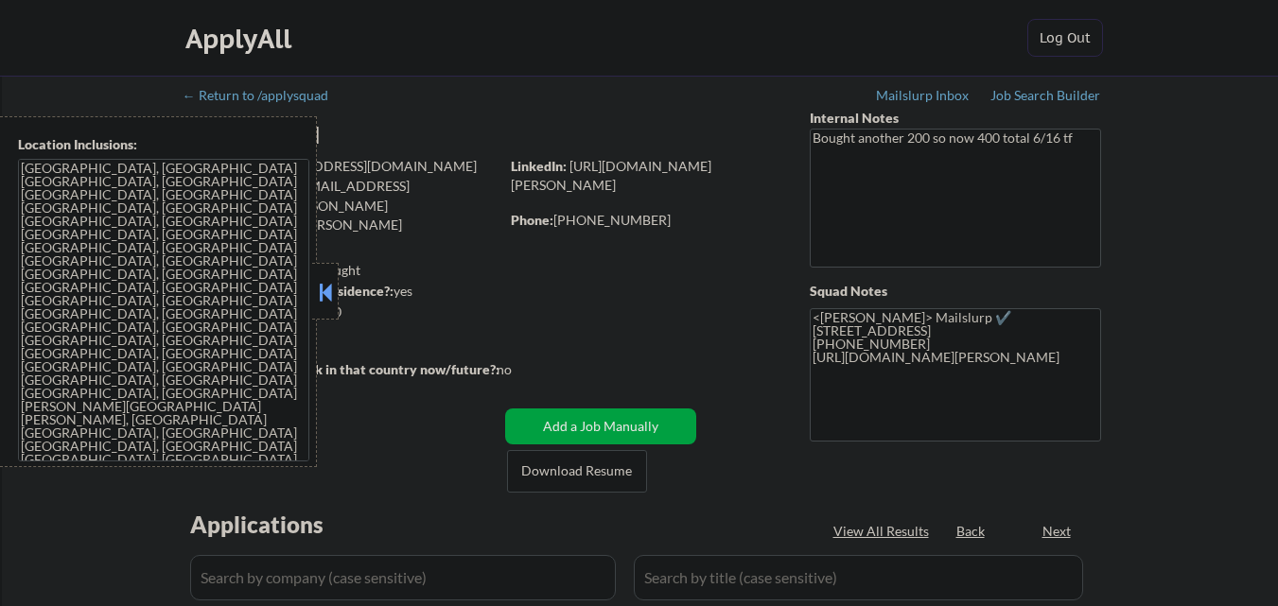
select select ""pending""
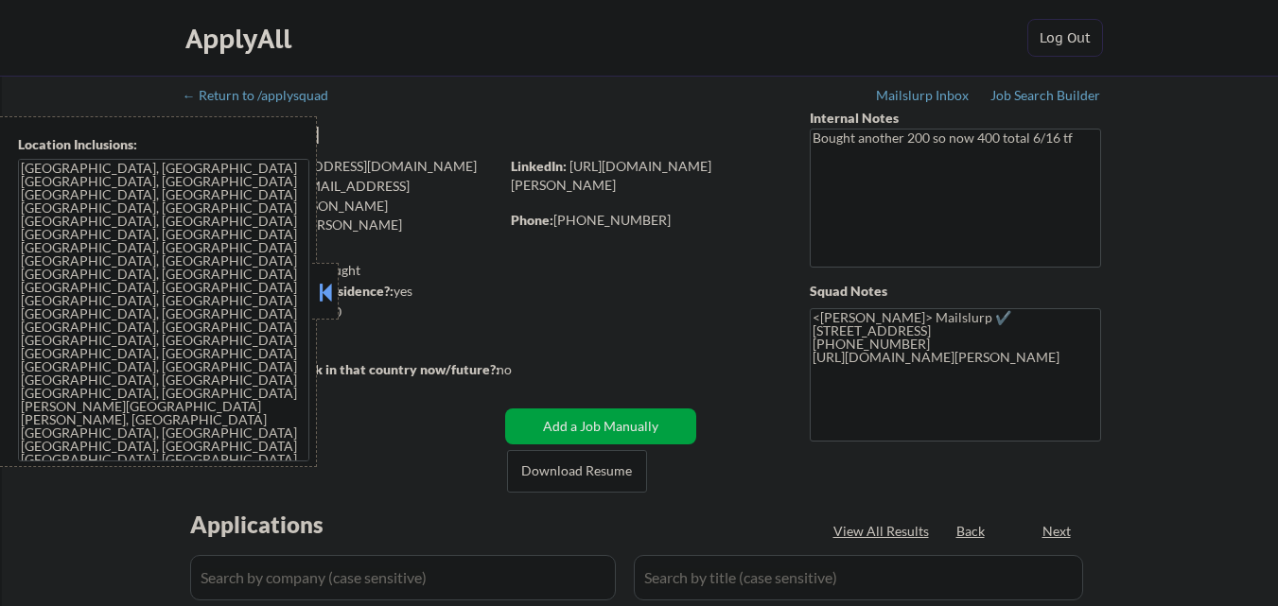
select select ""pending""
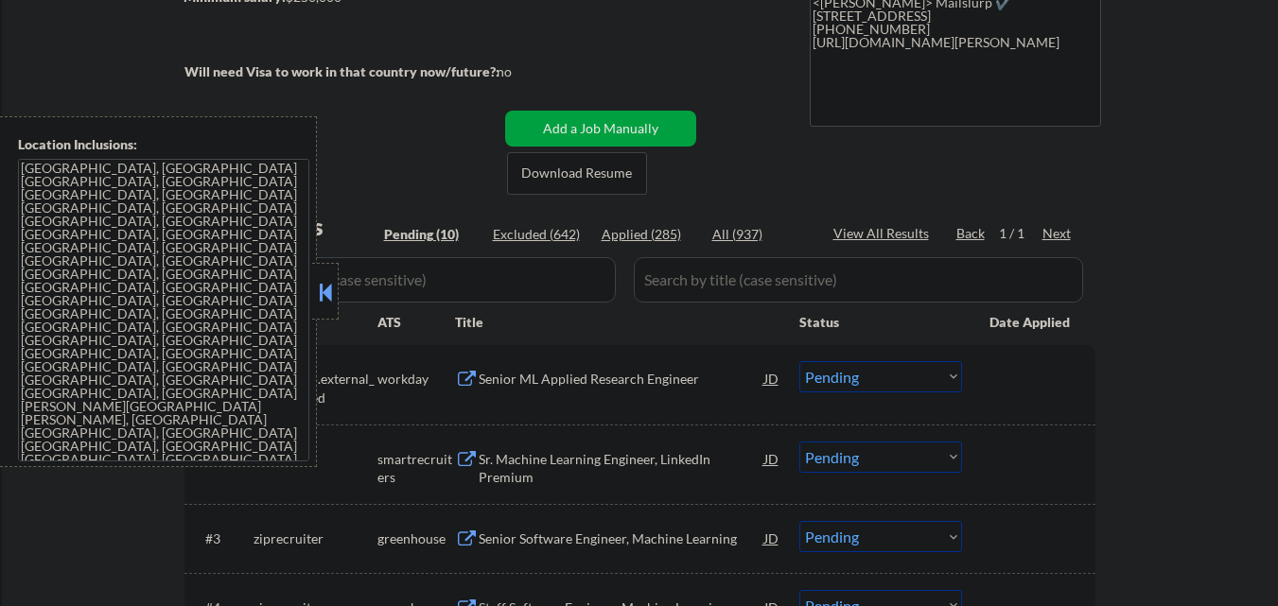
scroll to position [378, 0]
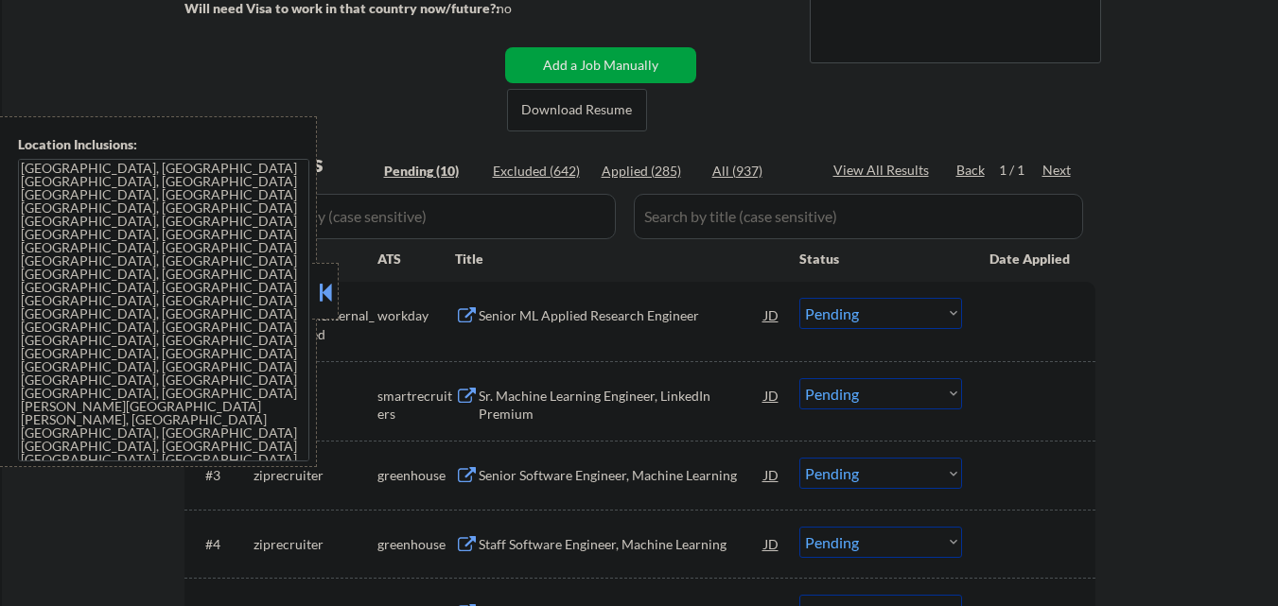
click at [328, 290] on button at bounding box center [325, 292] width 21 height 28
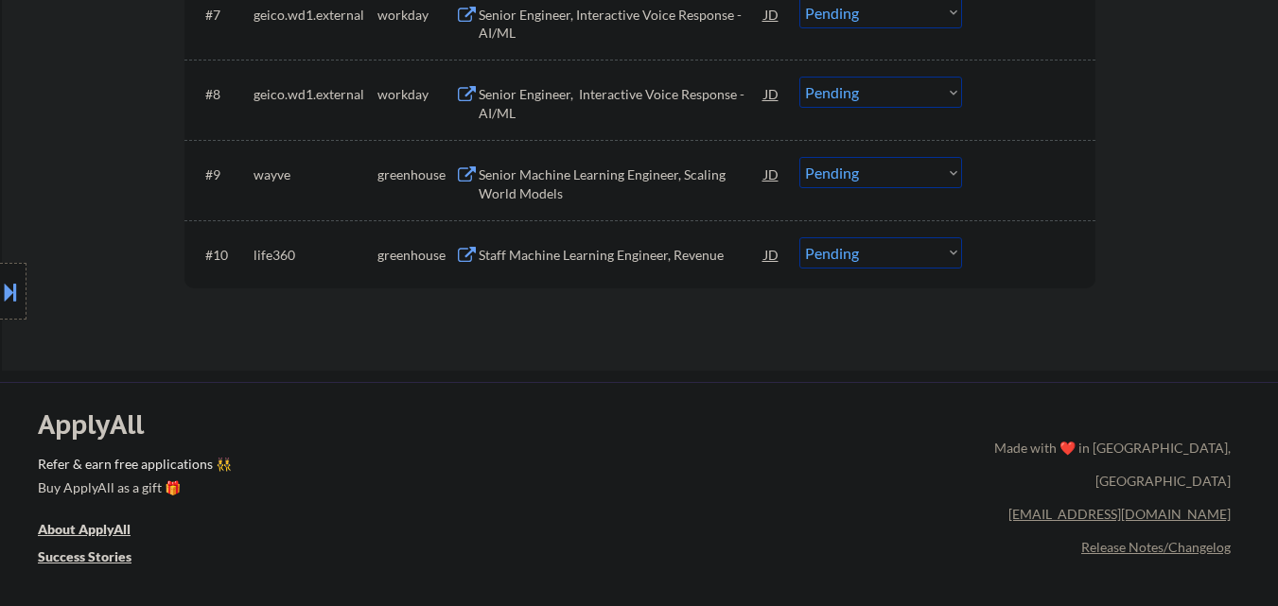
scroll to position [1135, 0]
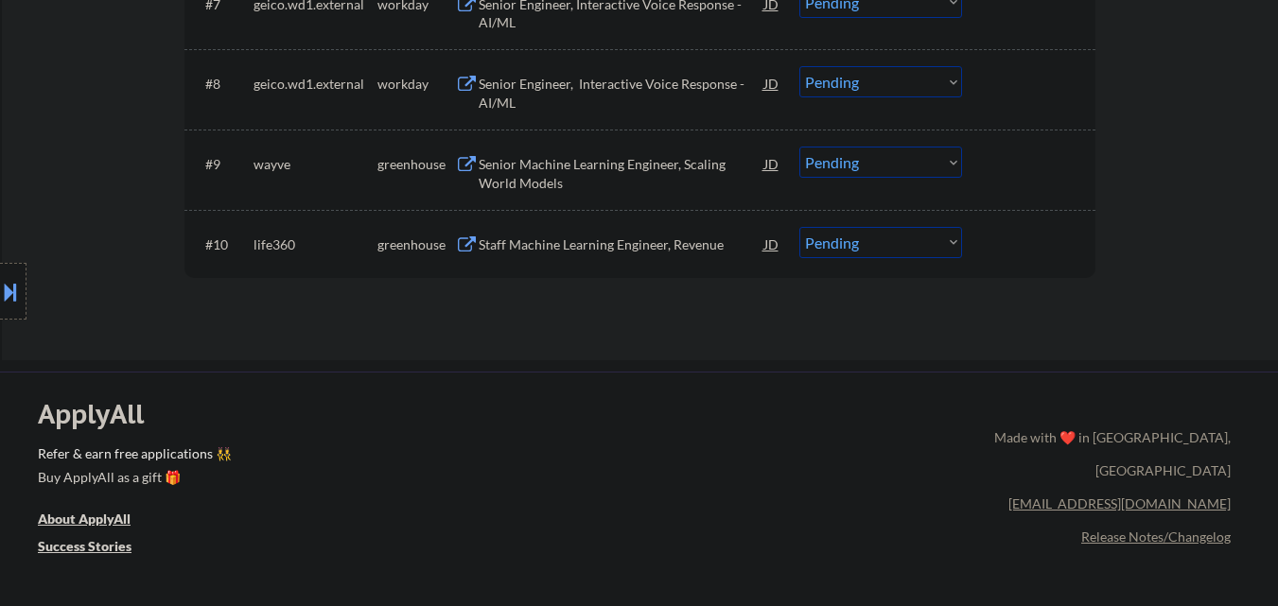
click at [606, 81] on div "Senior Engineer, Interactive Voice Response - AI/ML" at bounding box center [622, 93] width 286 height 37
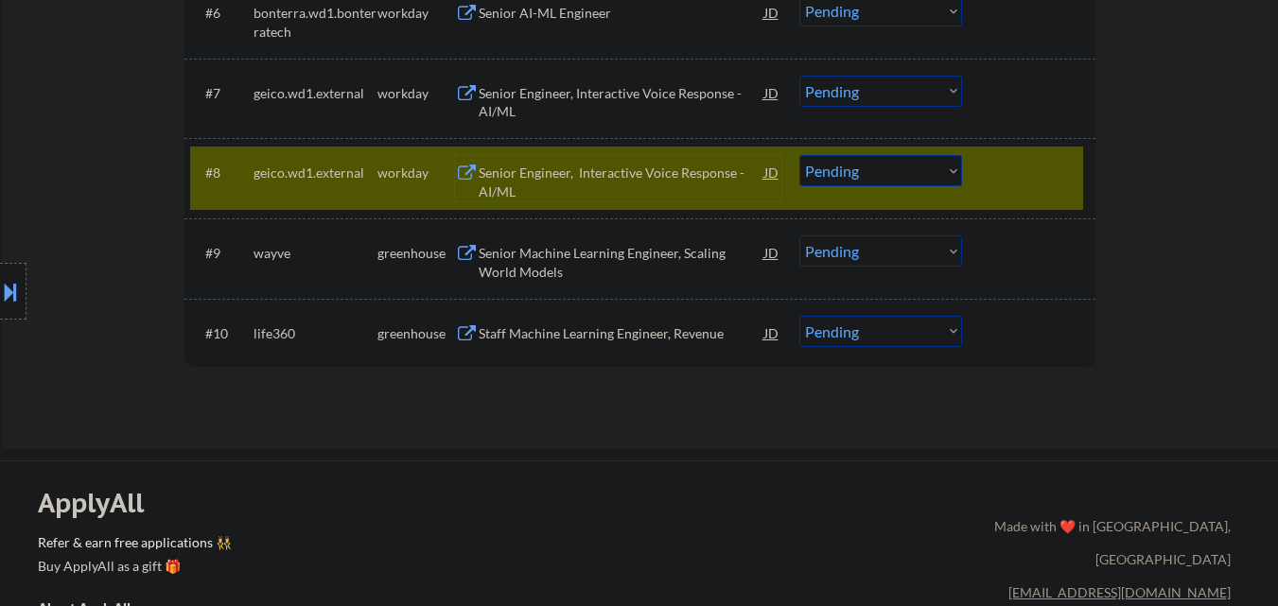
scroll to position [1041, 0]
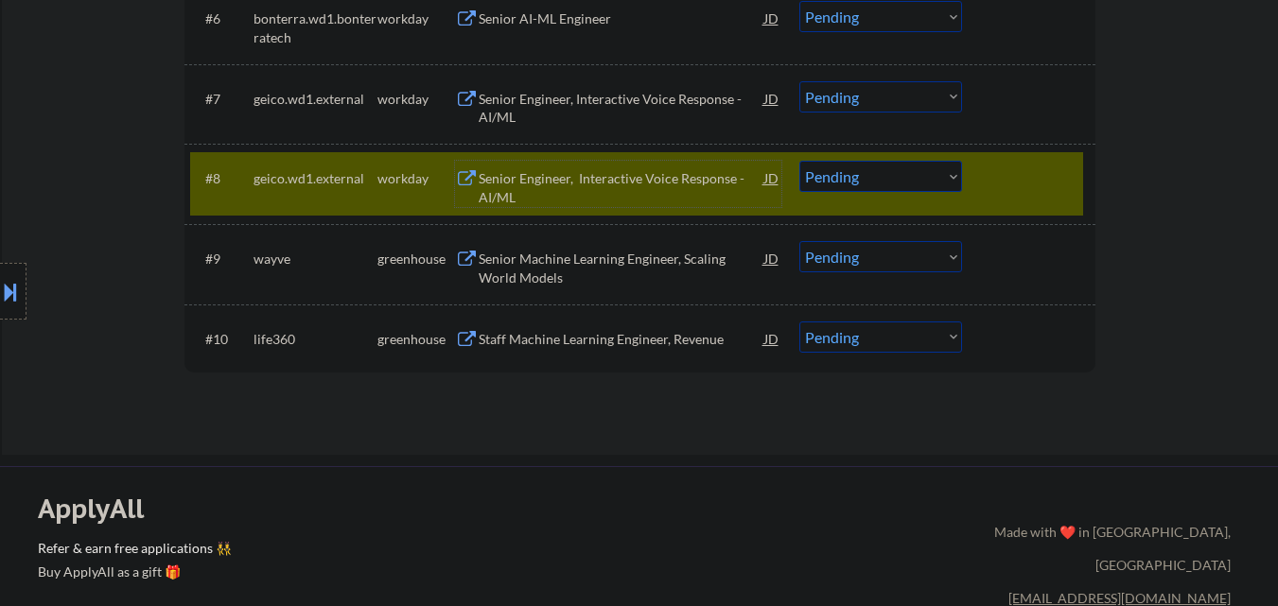
drag, startPoint x: 1011, startPoint y: 184, endPoint x: 984, endPoint y: 199, distance: 31.3
click at [1011, 183] on div at bounding box center [1031, 178] width 83 height 34
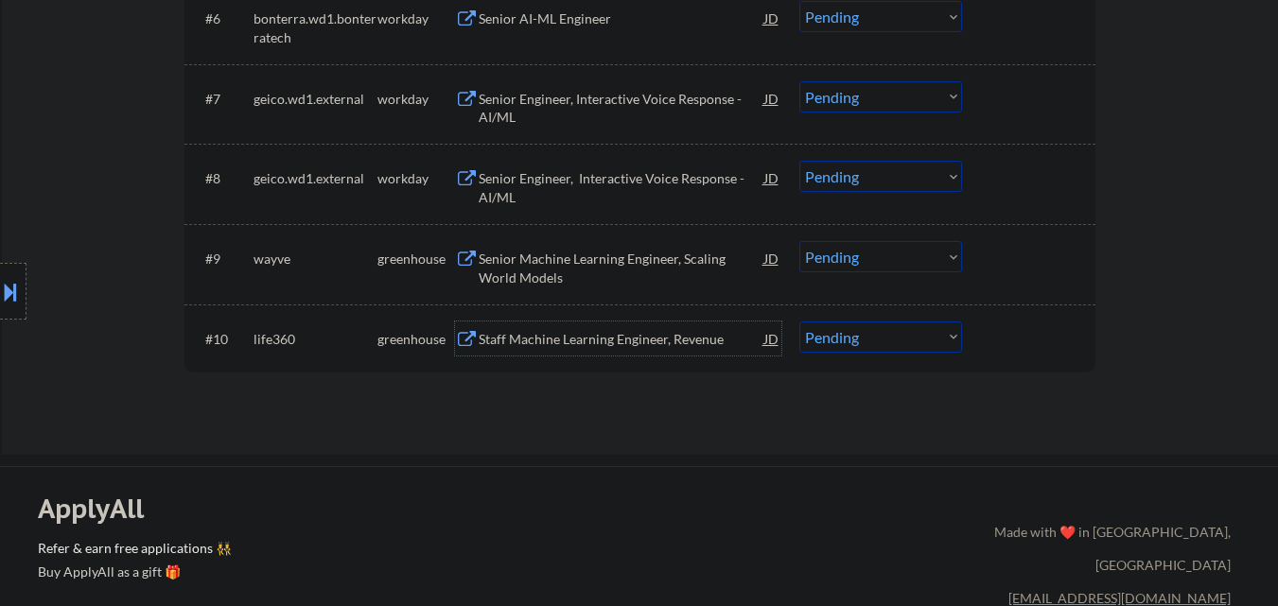
click at [704, 349] on div "Staff Machine Learning Engineer, Revenue" at bounding box center [622, 339] width 286 height 34
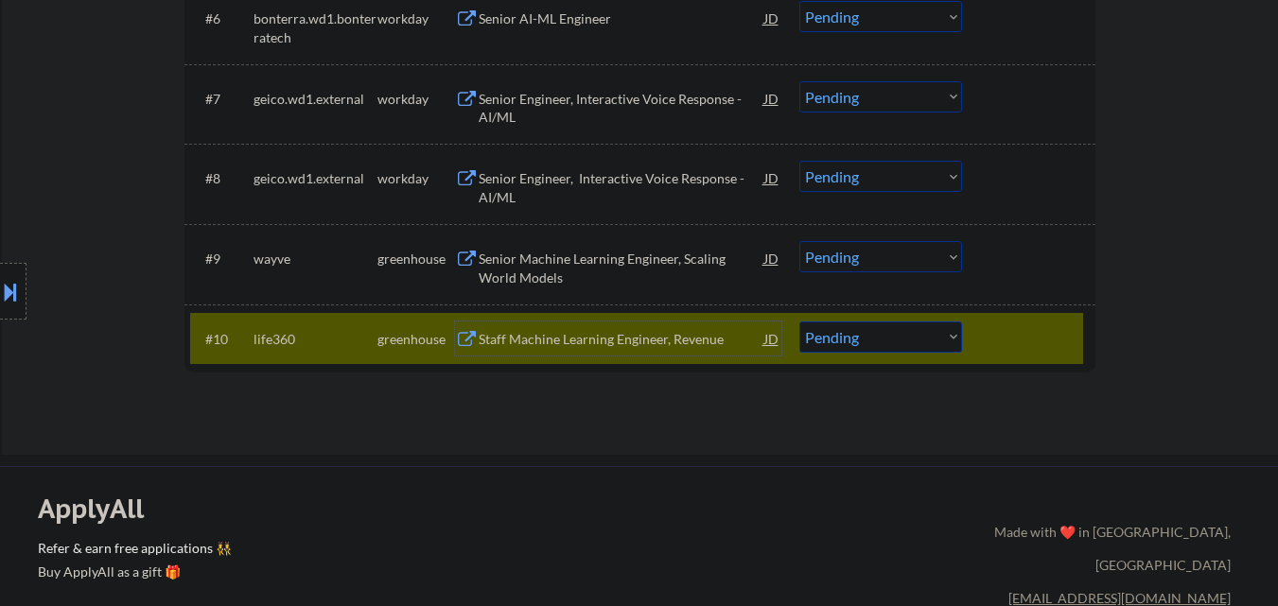
click at [0, 294] on button at bounding box center [10, 291] width 21 height 31
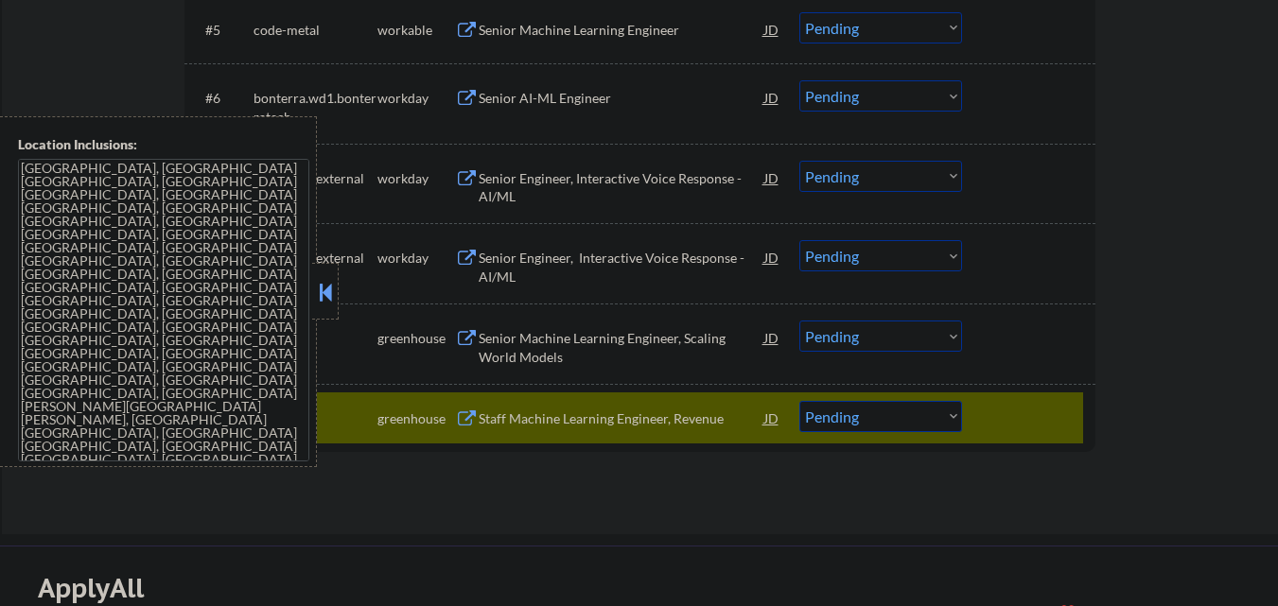
scroll to position [946, 0]
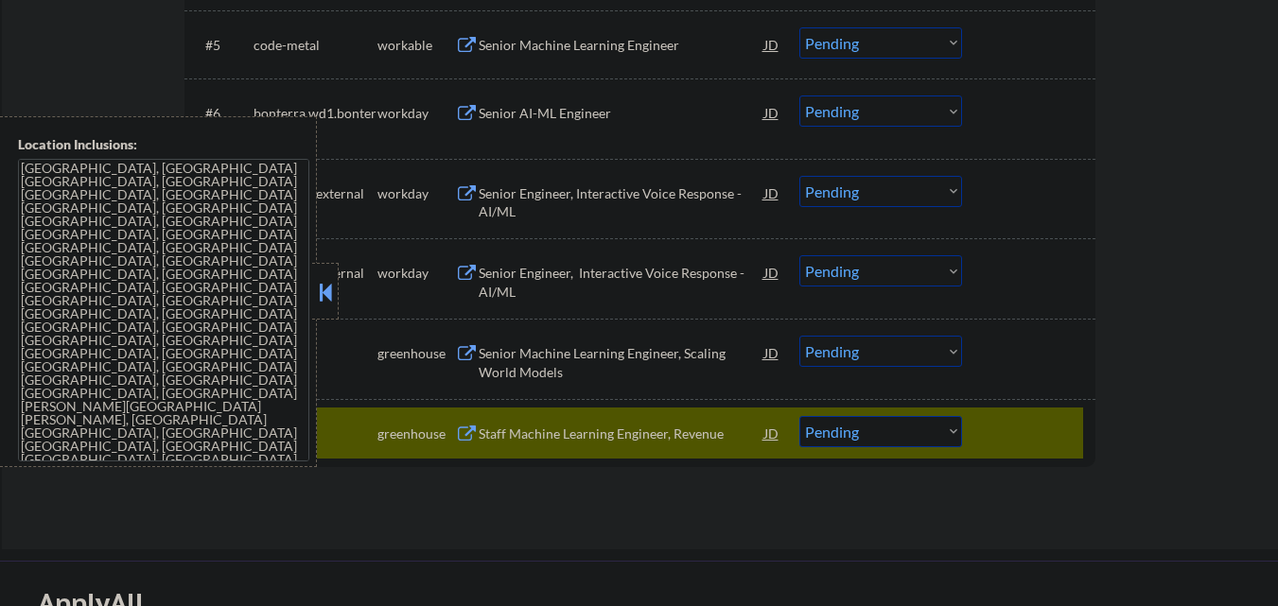
drag, startPoint x: 332, startPoint y: 289, endPoint x: 587, endPoint y: 64, distance: 339.2
click at [332, 290] on button at bounding box center [325, 292] width 21 height 28
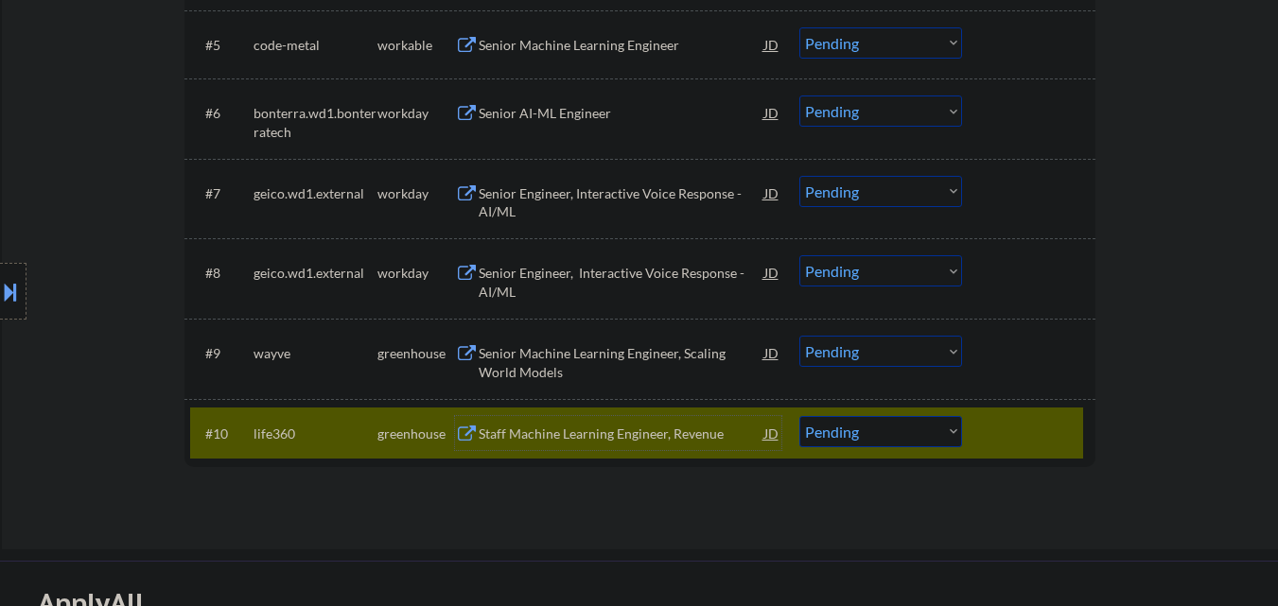
click at [642, 448] on div "Staff Machine Learning Engineer, Revenue" at bounding box center [622, 433] width 286 height 34
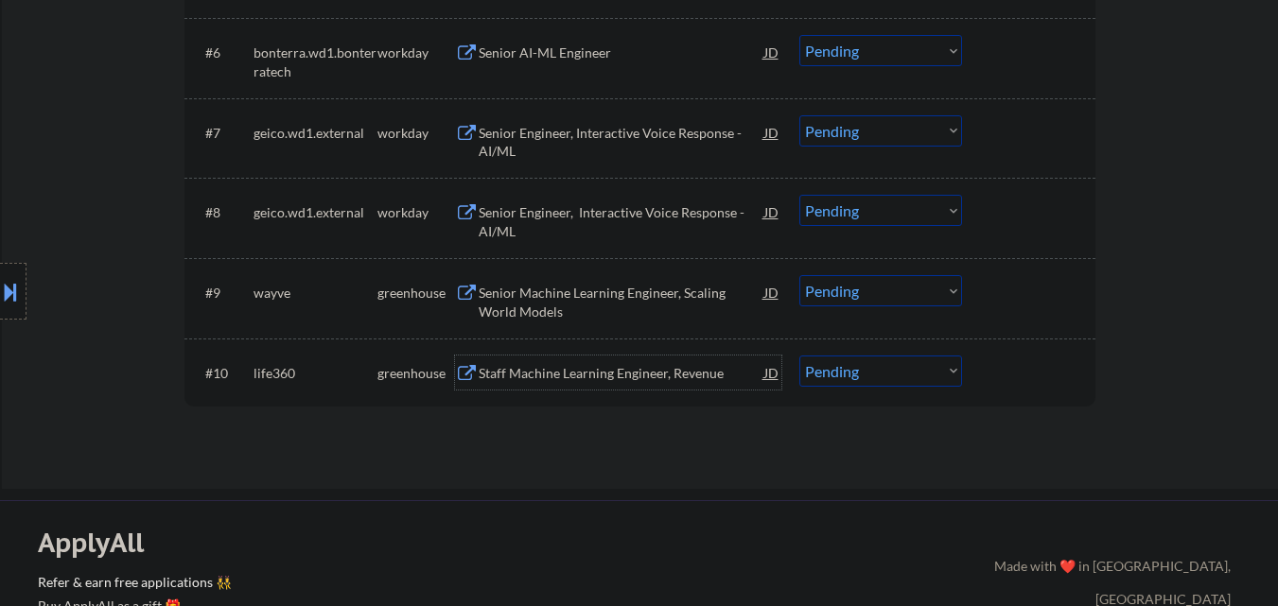
scroll to position [1041, 0]
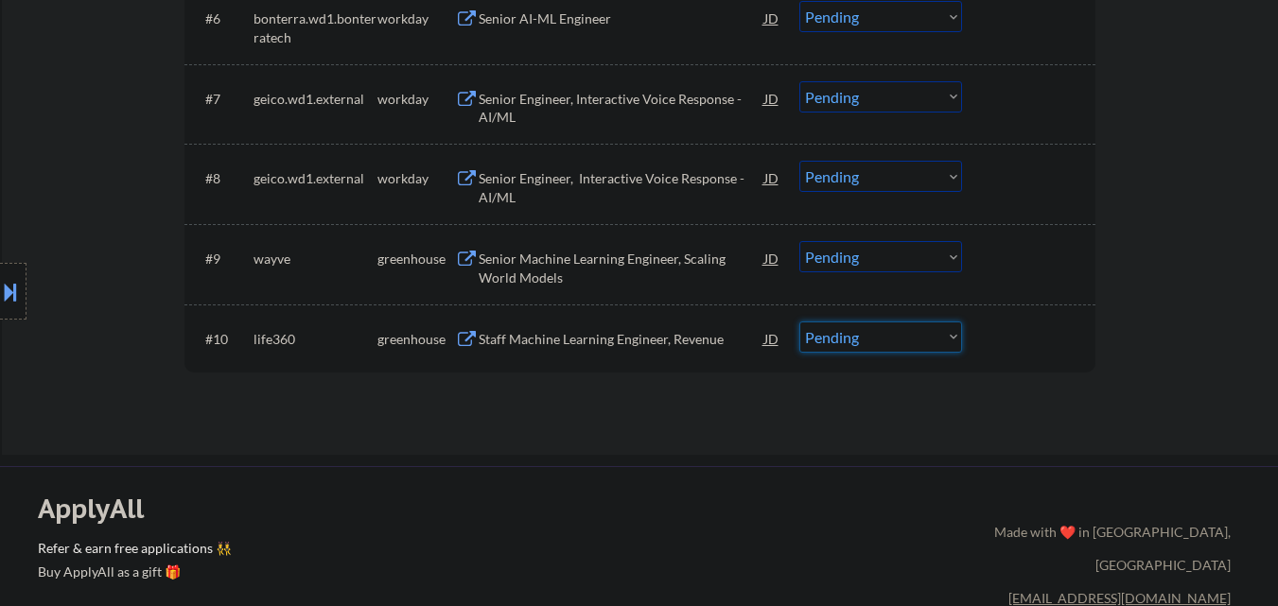
drag, startPoint x: 905, startPoint y: 327, endPoint x: 905, endPoint y: 337, distance: 9.5
click at [905, 330] on select "Choose an option... Pending Applied Excluded (Questions) Excluded (Expired) Exc…" at bounding box center [881, 337] width 163 height 31
select select ""applied""
click at [800, 322] on select "Choose an option... Pending Applied Excluded (Questions) Excluded (Expired) Exc…" at bounding box center [881, 337] width 163 height 31
click at [620, 254] on div "Senior Machine Learning Engineer, Scaling World Models" at bounding box center [622, 268] width 286 height 37
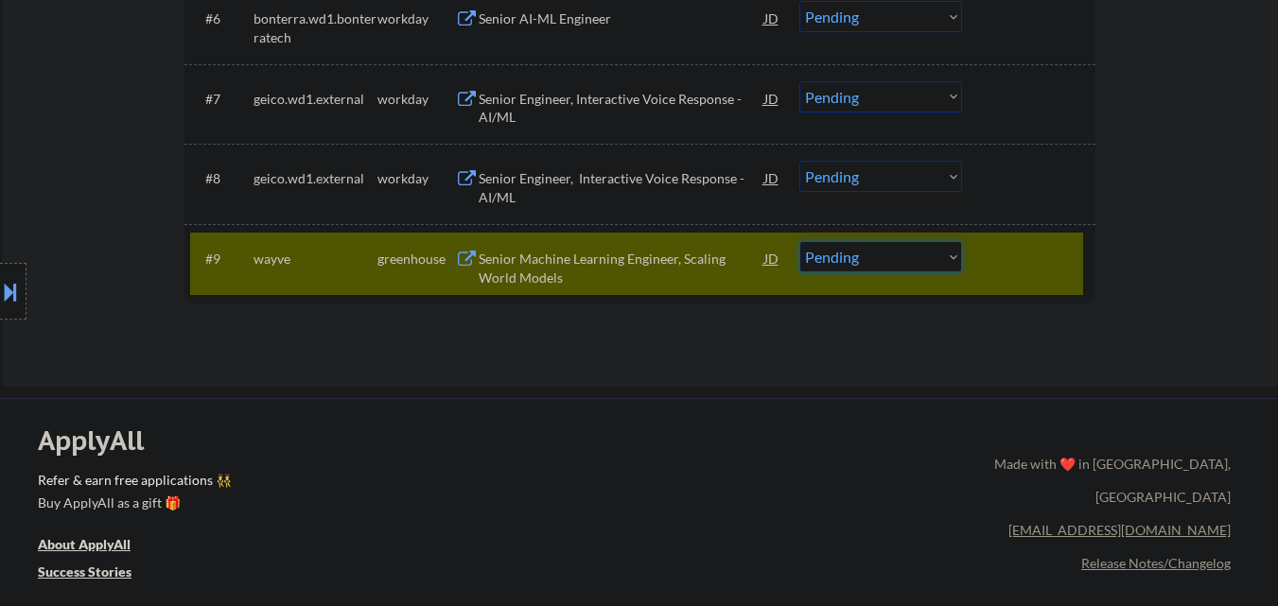
drag, startPoint x: 891, startPoint y: 256, endPoint x: 883, endPoint y: 270, distance: 15.7
click at [891, 257] on select "Choose an option... Pending Applied Excluded (Questions) Excluded (Expired) Exc…" at bounding box center [881, 256] width 163 height 31
select select ""applied""
click at [800, 241] on select "Choose an option... Pending Applied Excluded (Questions) Excluded (Expired) Exc…" at bounding box center [881, 256] width 163 height 31
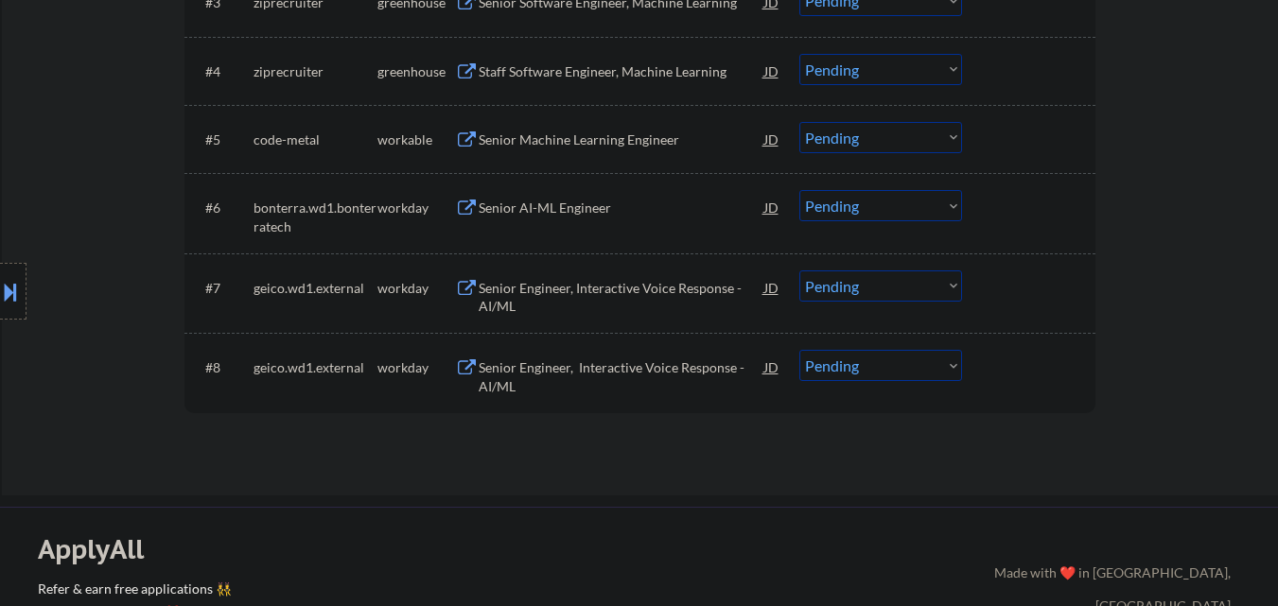
scroll to position [757, 0]
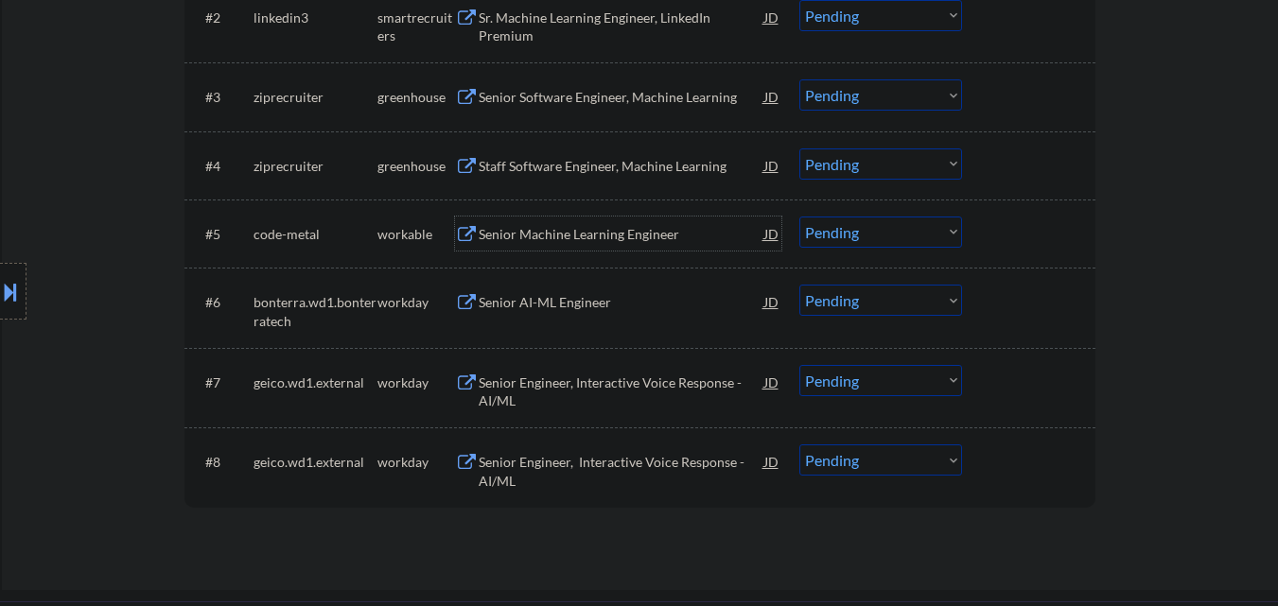
click at [621, 227] on div "Senior Machine Learning Engineer" at bounding box center [622, 234] width 286 height 19
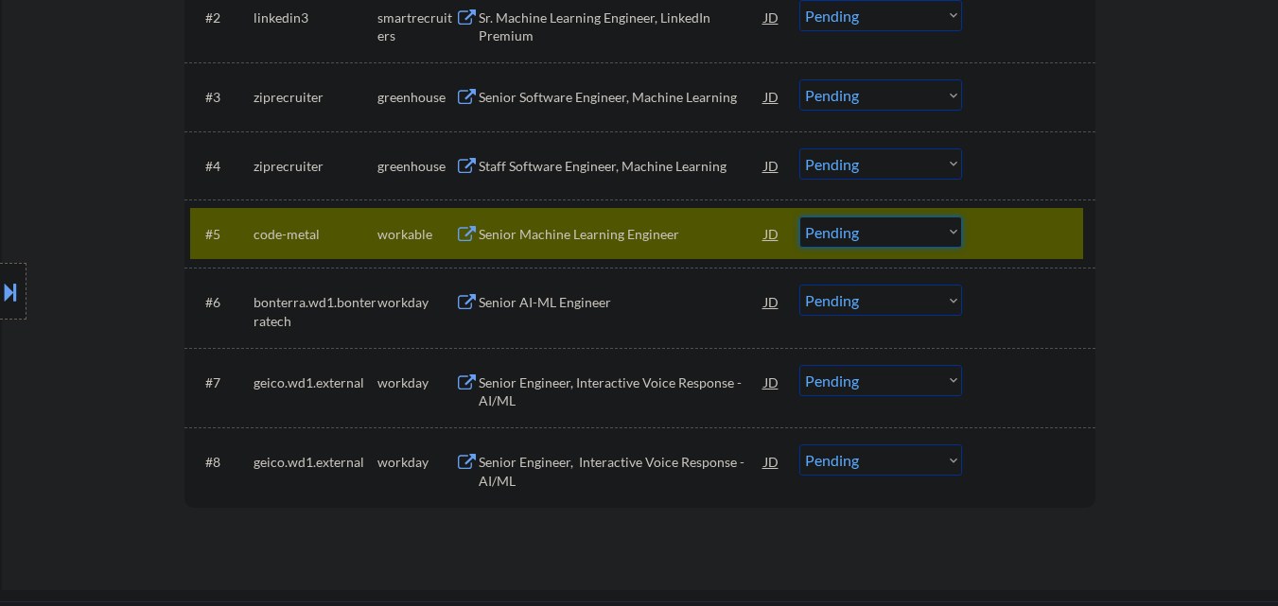
click at [888, 230] on select "Choose an option... Pending Applied Excluded (Questions) Excluded (Expired) Exc…" at bounding box center [881, 232] width 163 height 31
click at [800, 217] on select "Choose an option... Pending Applied Excluded (Questions) Excluded (Expired) Exc…" at bounding box center [881, 232] width 163 height 31
select select ""pending""
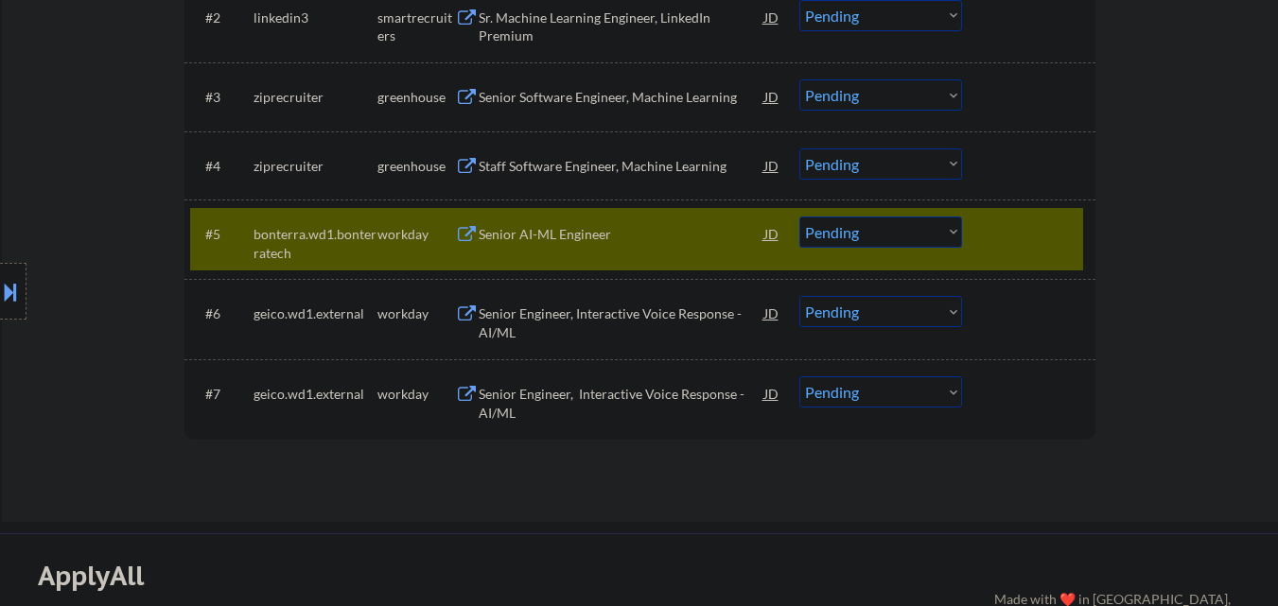
click at [1030, 226] on div at bounding box center [1031, 234] width 83 height 34
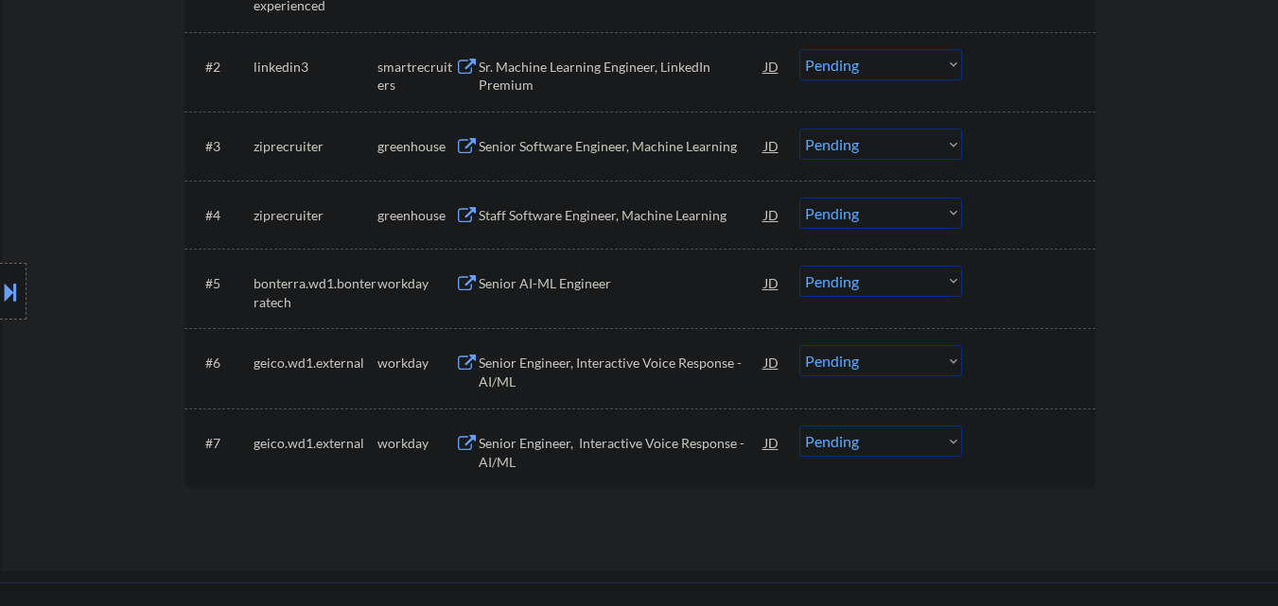
scroll to position [662, 0]
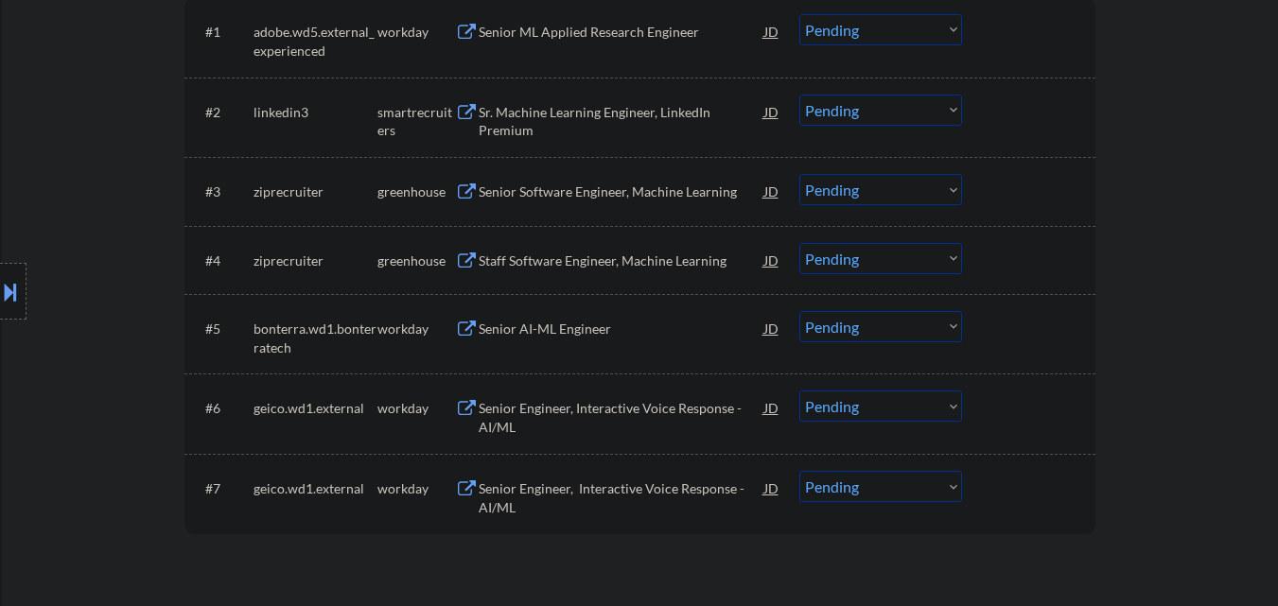
click at [618, 262] on div "Staff Software Engineer, Machine Learning" at bounding box center [622, 261] width 286 height 19
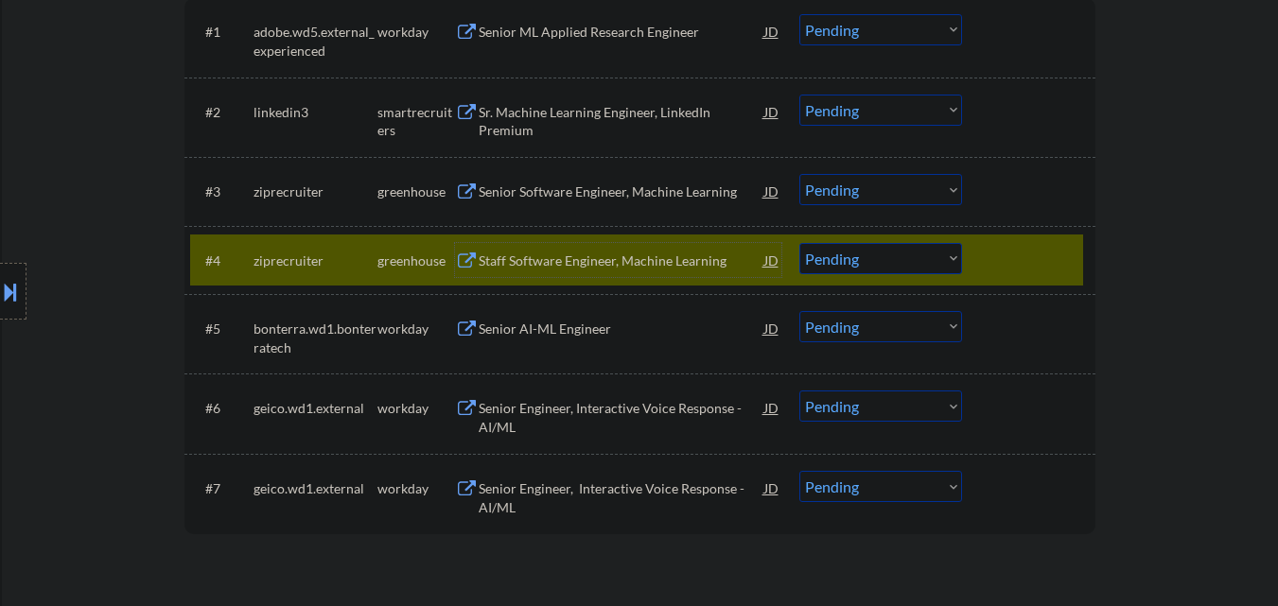
drag, startPoint x: 902, startPoint y: 260, endPoint x: 903, endPoint y: 271, distance: 10.5
click at [903, 267] on select "Choose an option... Pending Applied Excluded (Questions) Excluded (Expired) Exc…" at bounding box center [881, 258] width 163 height 31
click at [800, 243] on select "Choose an option... Pending Applied Excluded (Questions) Excluded (Expired) Exc…" at bounding box center [881, 258] width 163 height 31
click at [1044, 245] on div at bounding box center [1031, 260] width 83 height 34
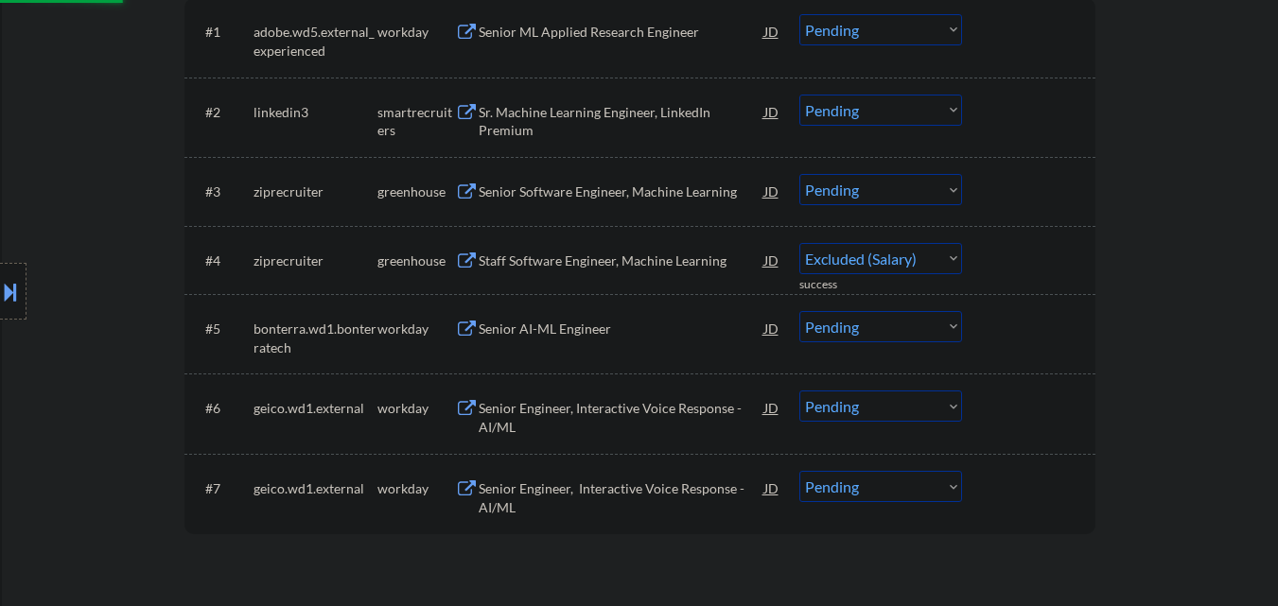
select select ""pending""
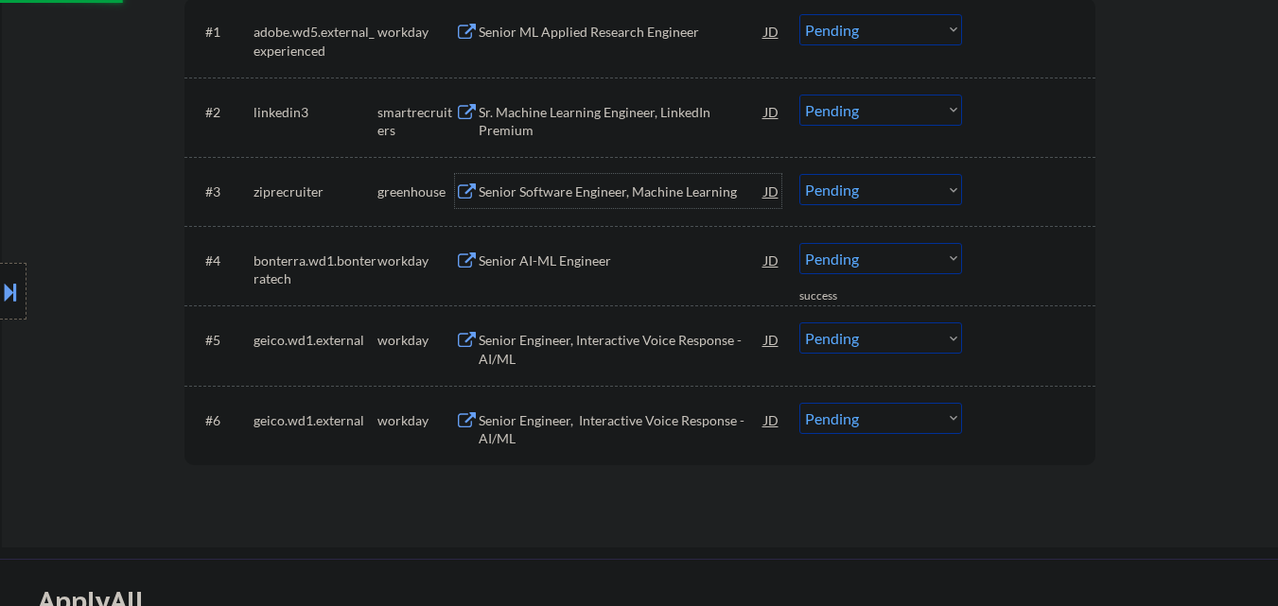
click at [657, 189] on div "Senior Software Engineer, Machine Learning" at bounding box center [622, 192] width 286 height 19
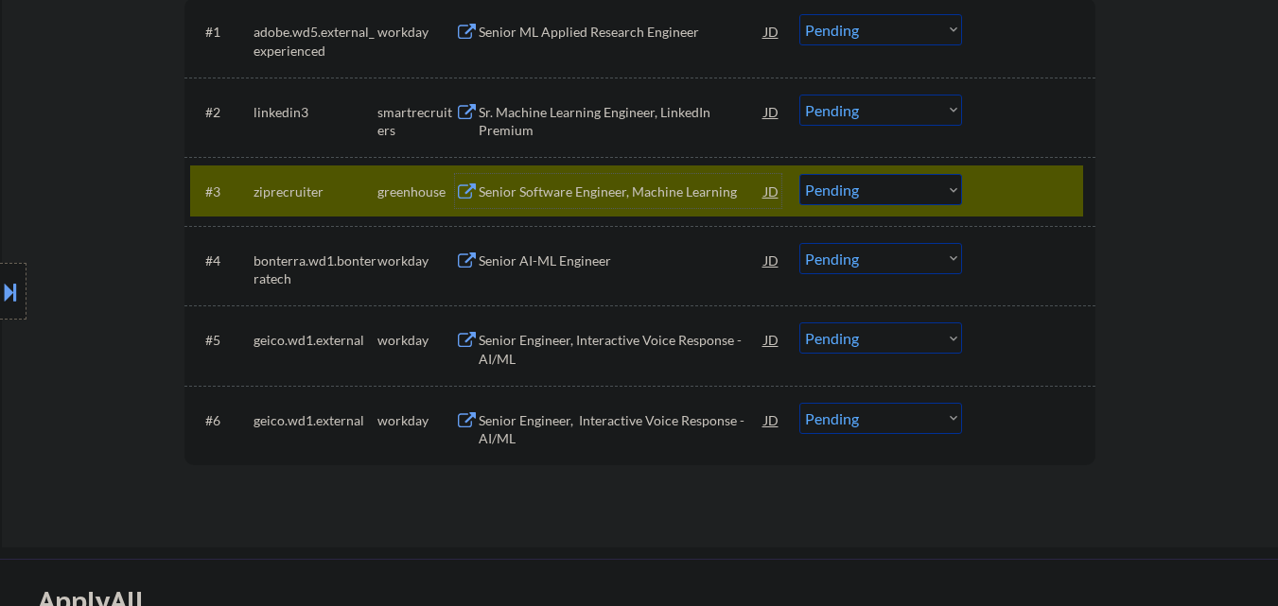
click at [928, 202] on select "Choose an option... Pending Applied Excluded (Questions) Excluded (Expired) Exc…" at bounding box center [881, 189] width 163 height 31
click at [800, 174] on select "Choose an option... Pending Applied Excluded (Questions) Excluded (Expired) Exc…" at bounding box center [881, 189] width 163 height 31
drag, startPoint x: 1012, startPoint y: 182, endPoint x: 807, endPoint y: 181, distance: 205.3
click at [1008, 181] on div at bounding box center [1031, 191] width 83 height 34
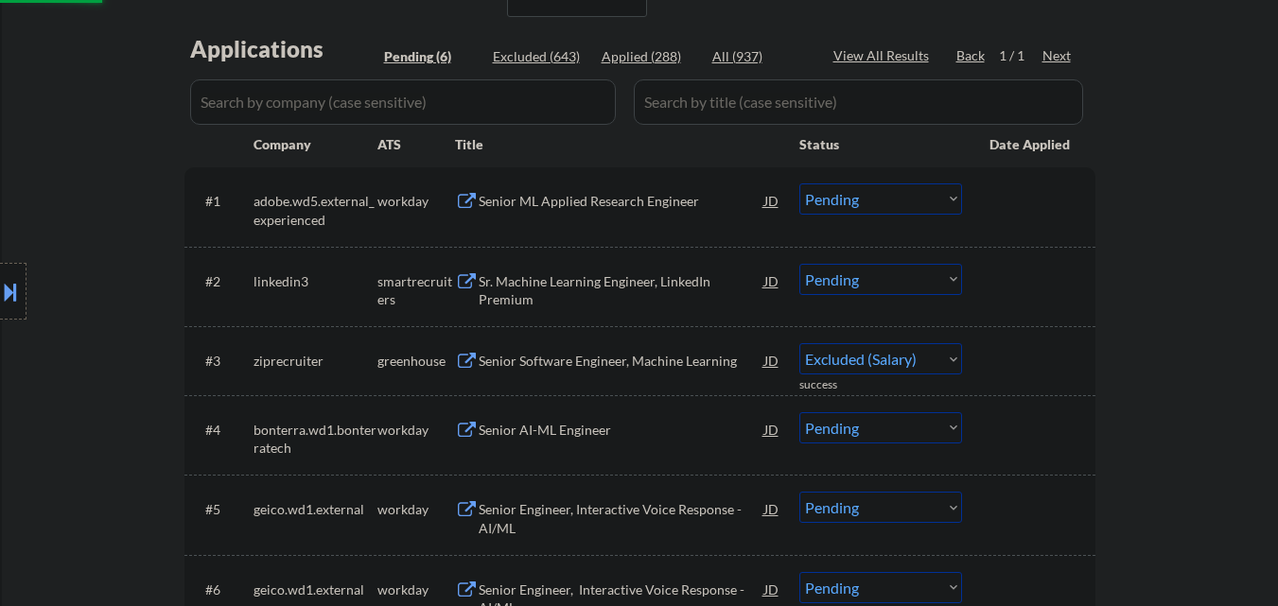
select select ""pending""
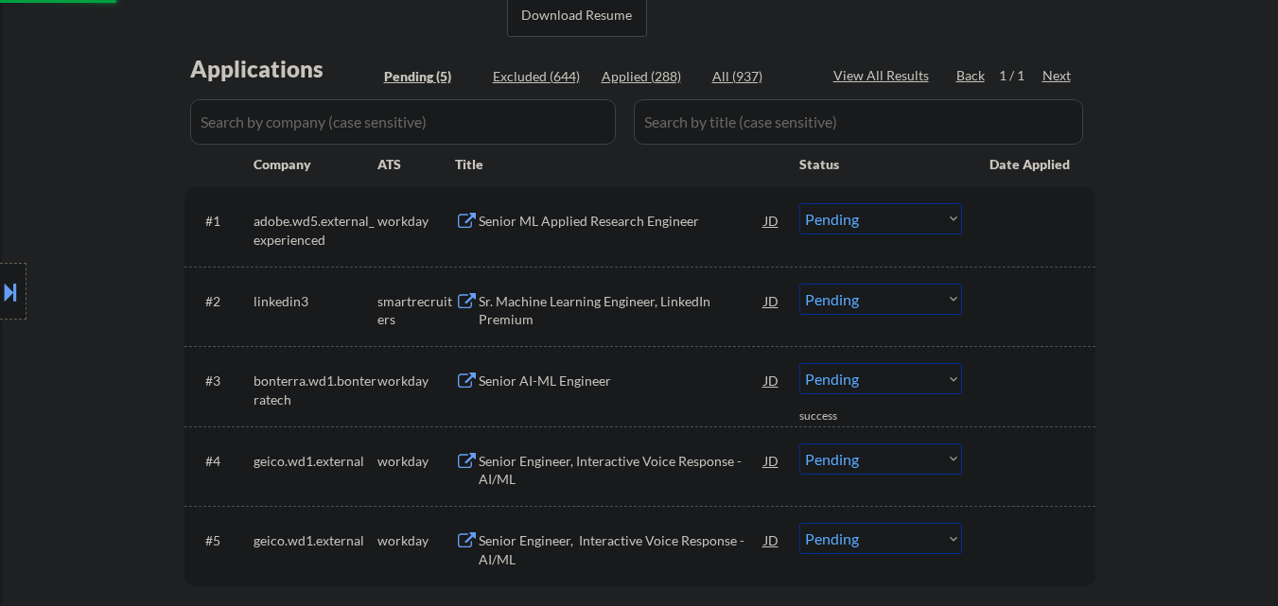
click at [638, 308] on div "Sr. Machine Learning Engineer, LinkedIn Premium" at bounding box center [622, 310] width 286 height 37
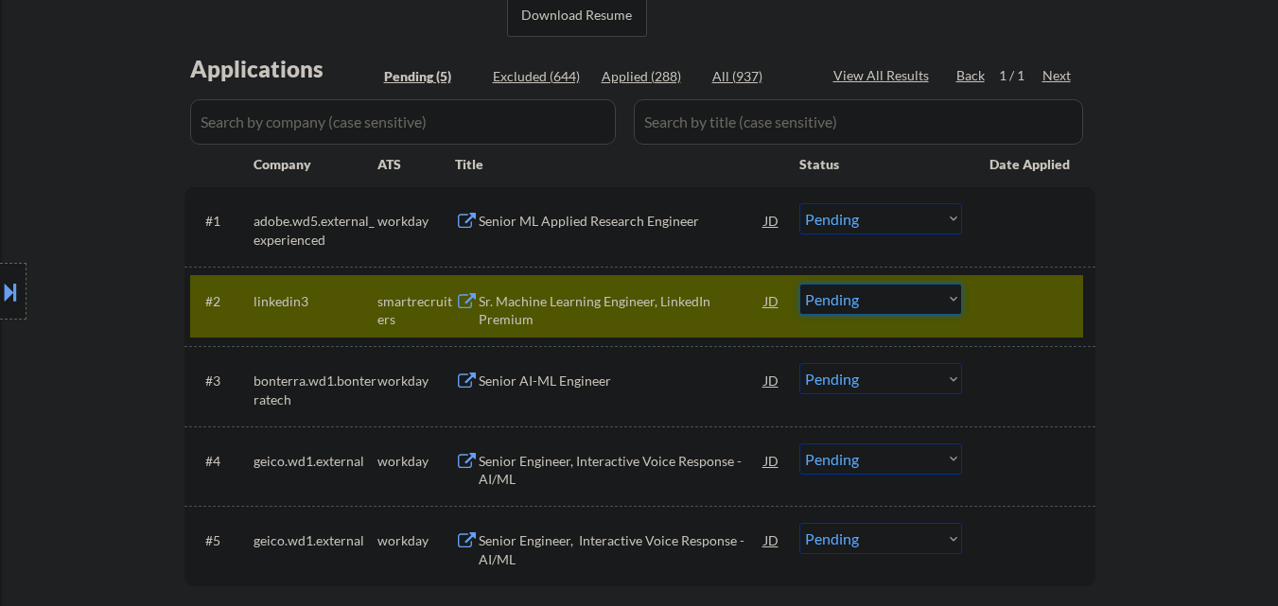
click at [934, 297] on select "Choose an option... Pending Applied Excluded (Questions) Excluded (Expired) Exc…" at bounding box center [881, 299] width 163 height 31
click at [800, 284] on select "Choose an option... Pending Applied Excluded (Questions) Excluded (Expired) Exc…" at bounding box center [881, 299] width 163 height 31
click at [1068, 295] on div at bounding box center [1031, 301] width 83 height 34
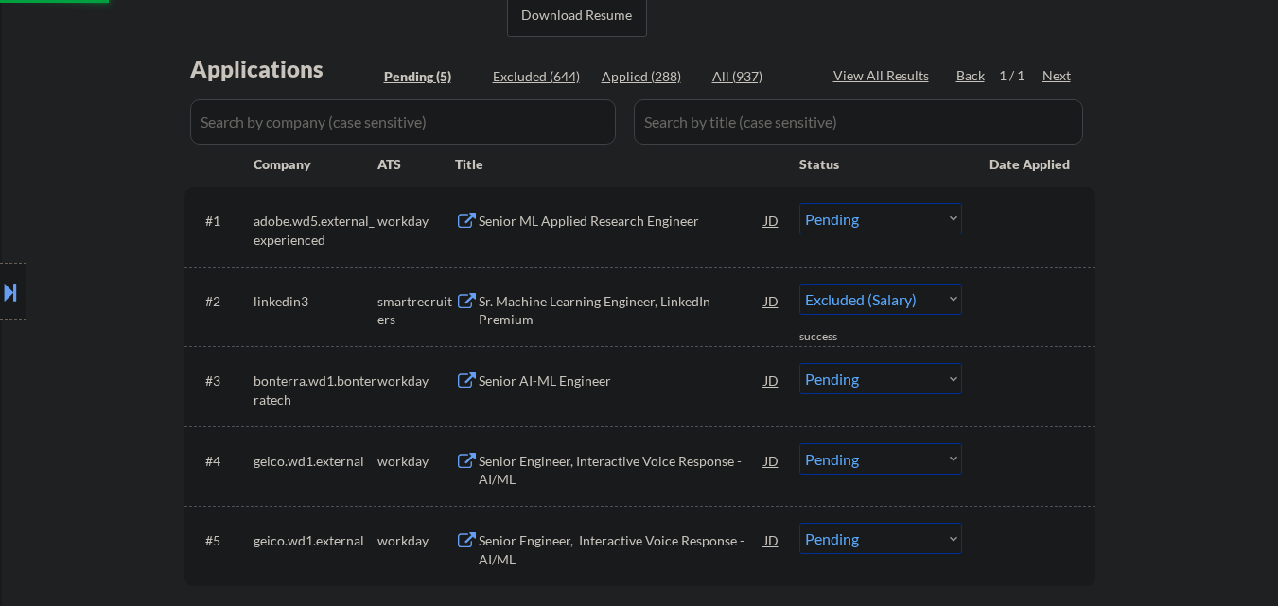
select select ""pending""
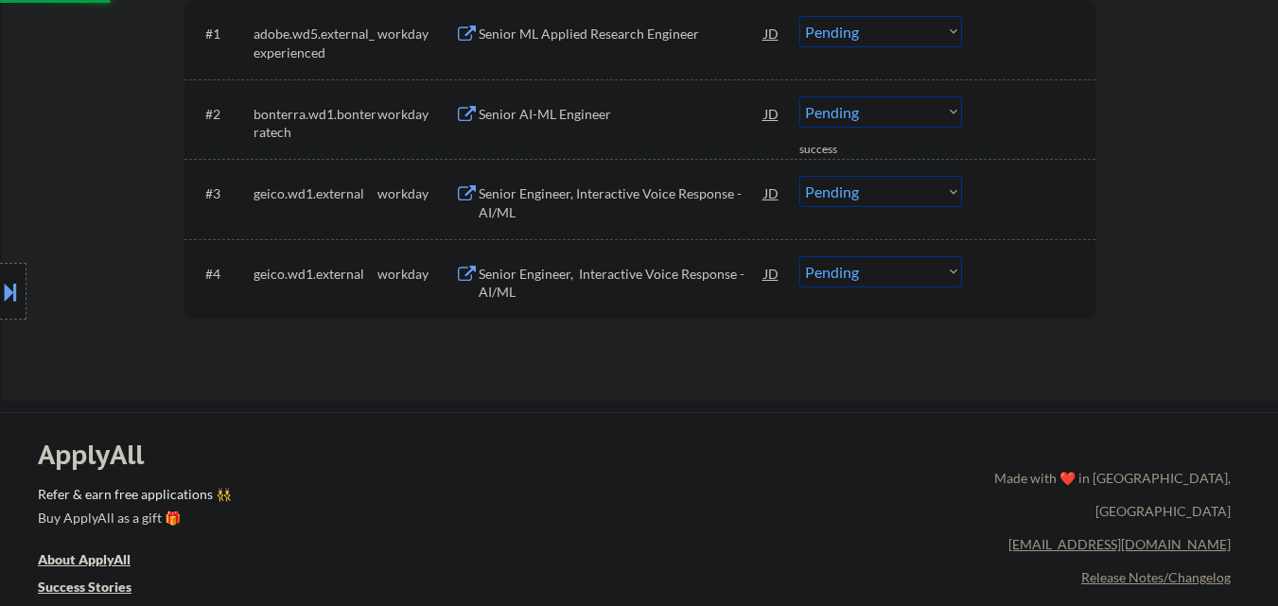
scroll to position [662, 0]
click at [654, 257] on div "Senior Engineer, Interactive Voice Response - AI/ML" at bounding box center [622, 277] width 286 height 45
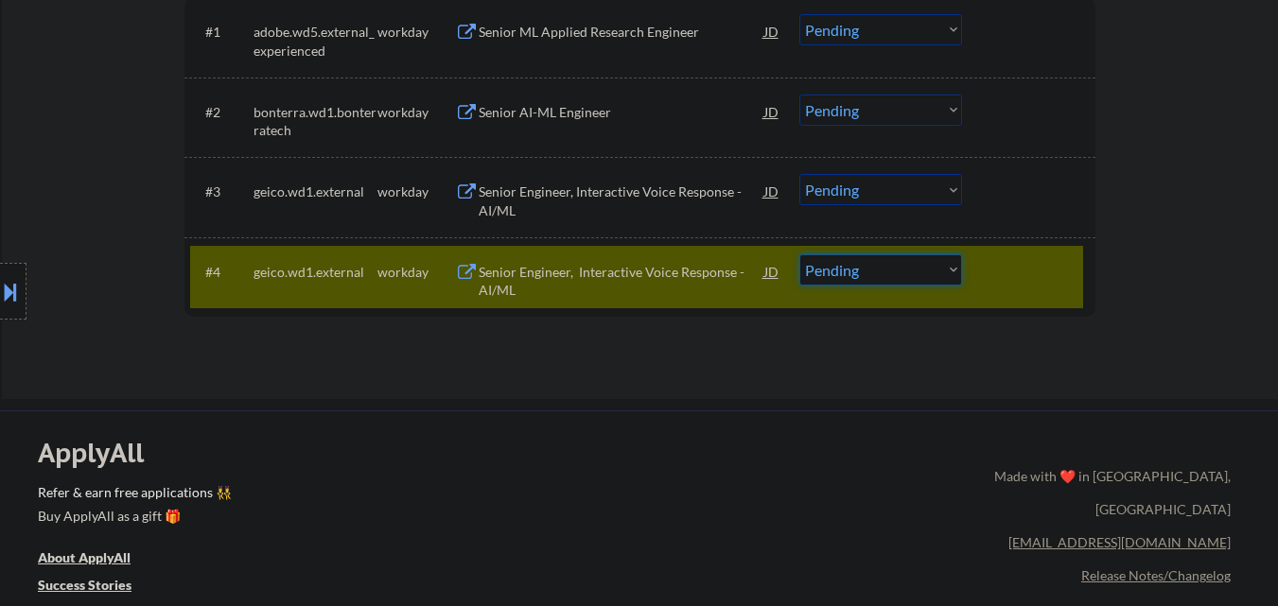
click at [927, 268] on select "Choose an option... Pending Applied Excluded (Questions) Excluded (Expired) Exc…" at bounding box center [881, 270] width 163 height 31
select select ""excluded__salary_""
click at [800, 255] on select "Choose an option... Pending Applied Excluded (Questions) Excluded (Expired) Exc…" at bounding box center [881, 270] width 163 height 31
click at [631, 204] on div "Senior Engineer, Interactive Voice Response - AI/ML" at bounding box center [622, 201] width 286 height 37
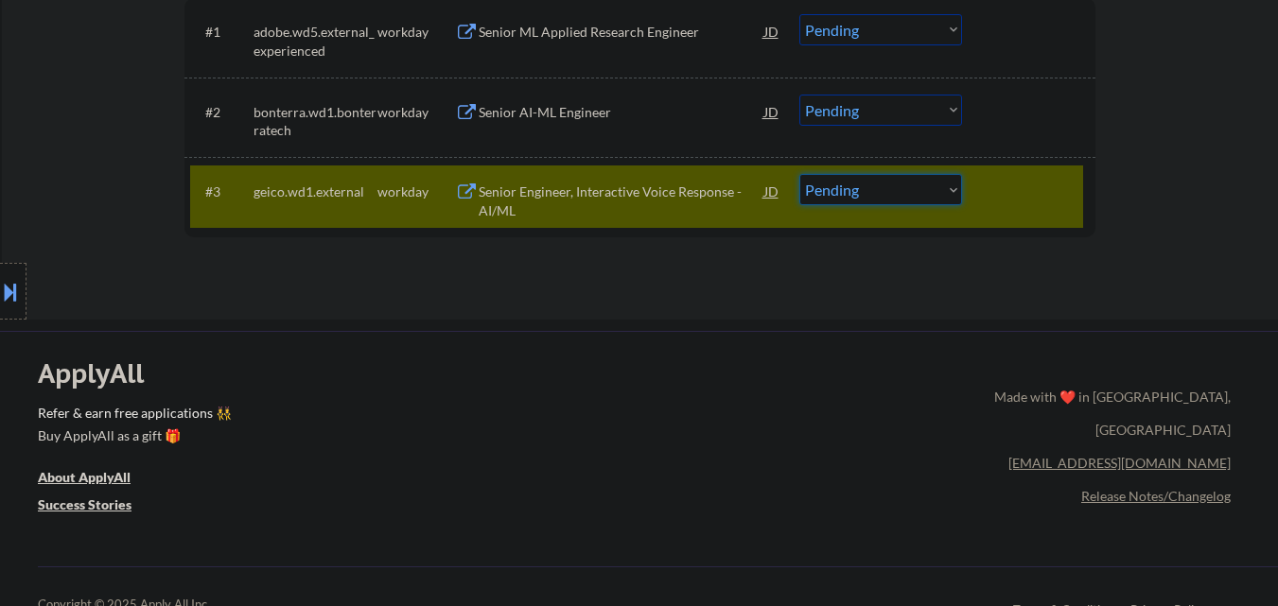
drag, startPoint x: 912, startPoint y: 185, endPoint x: 919, endPoint y: 203, distance: 20.0
click at [912, 185] on select "Choose an option... Pending Applied Excluded (Questions) Excluded (Expired) Exc…" at bounding box center [881, 189] width 163 height 31
select select ""excluded__salary_""
click at [800, 174] on select "Choose an option... Pending Applied Excluded (Questions) Excluded (Expired) Exc…" at bounding box center [881, 189] width 163 height 31
click at [1016, 170] on div "#3 geico.wd1.external workday Senior Engineer, Interactive Voice Response - AI/…" at bounding box center [636, 197] width 893 height 62
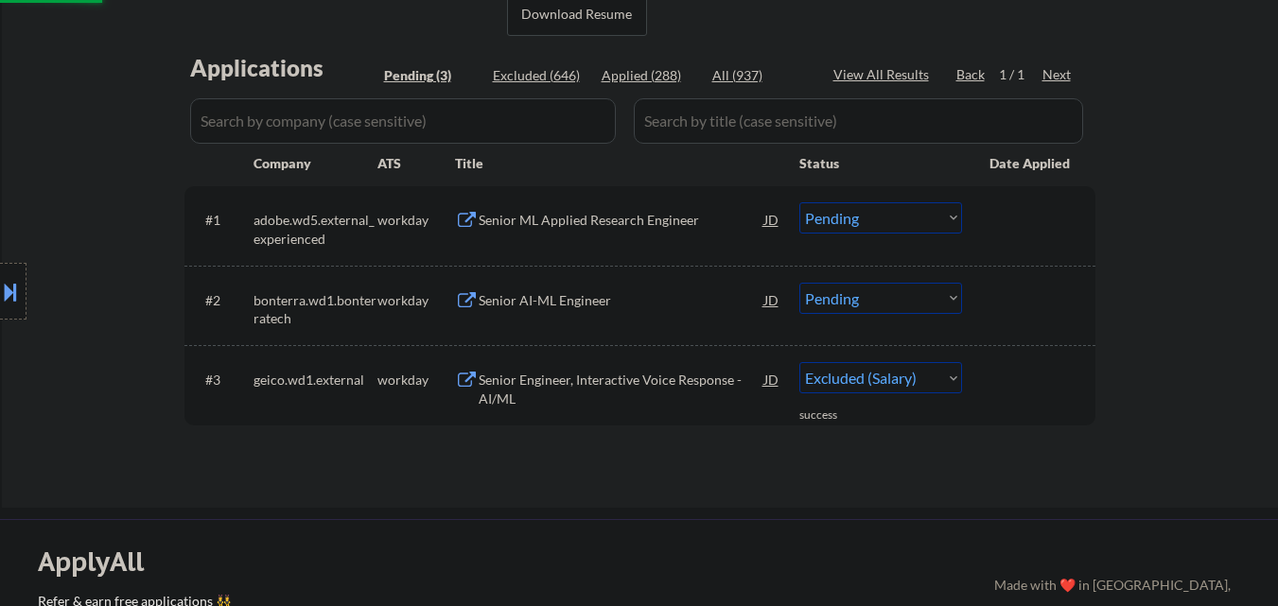
scroll to position [473, 0]
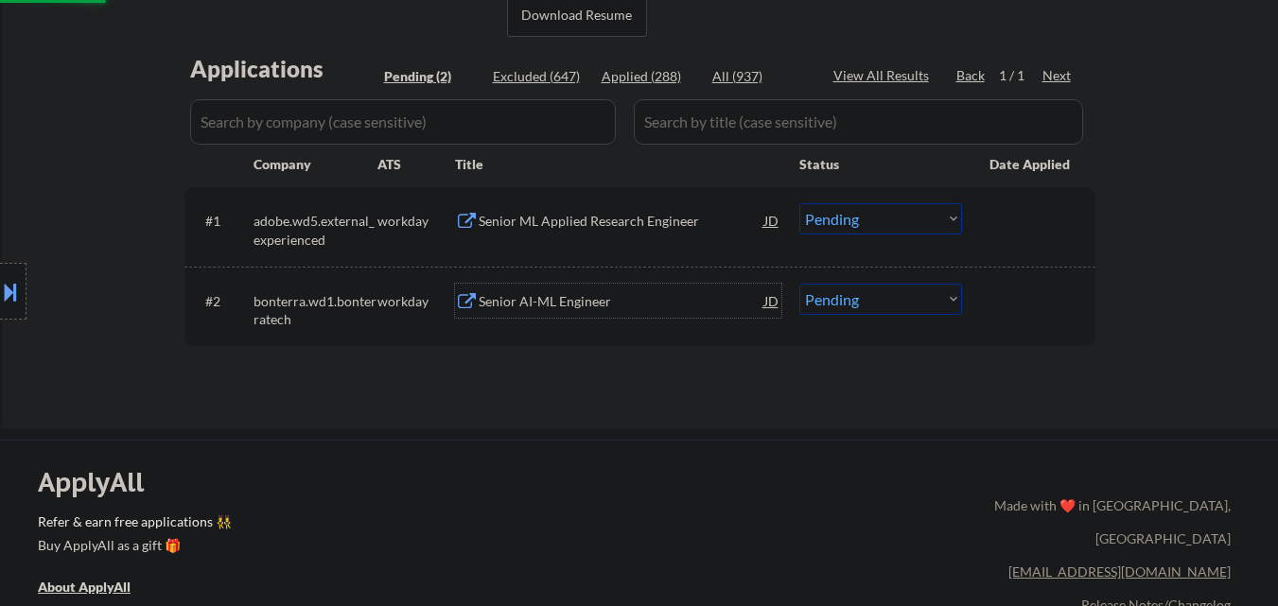
click at [595, 304] on div "Senior AI-ML Engineer" at bounding box center [622, 301] width 286 height 19
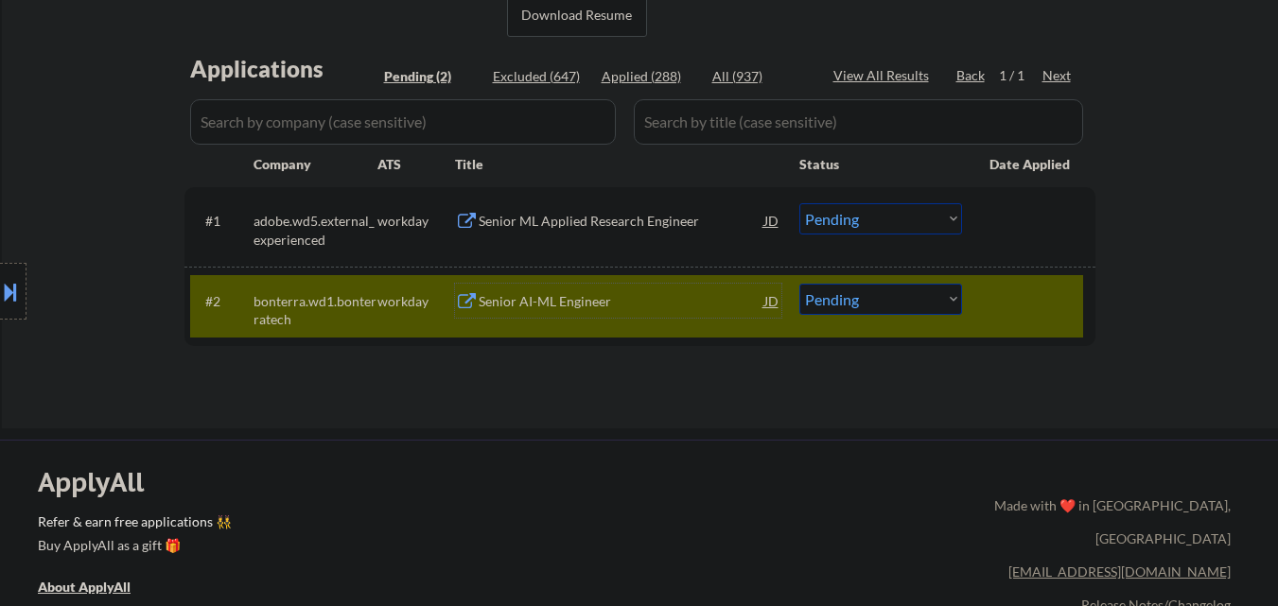
drag, startPoint x: 910, startPoint y: 293, endPoint x: 914, endPoint y: 310, distance: 17.4
click at [912, 301] on select "Choose an option... Pending Applied Excluded (Questions) Excluded (Expired) Exc…" at bounding box center [881, 299] width 163 height 31
select select ""excluded__salary_""
click at [800, 284] on select "Choose an option... Pending Applied Excluded (Questions) Excluded (Expired) Exc…" at bounding box center [881, 299] width 163 height 31
click at [1022, 289] on div at bounding box center [1031, 301] width 83 height 34
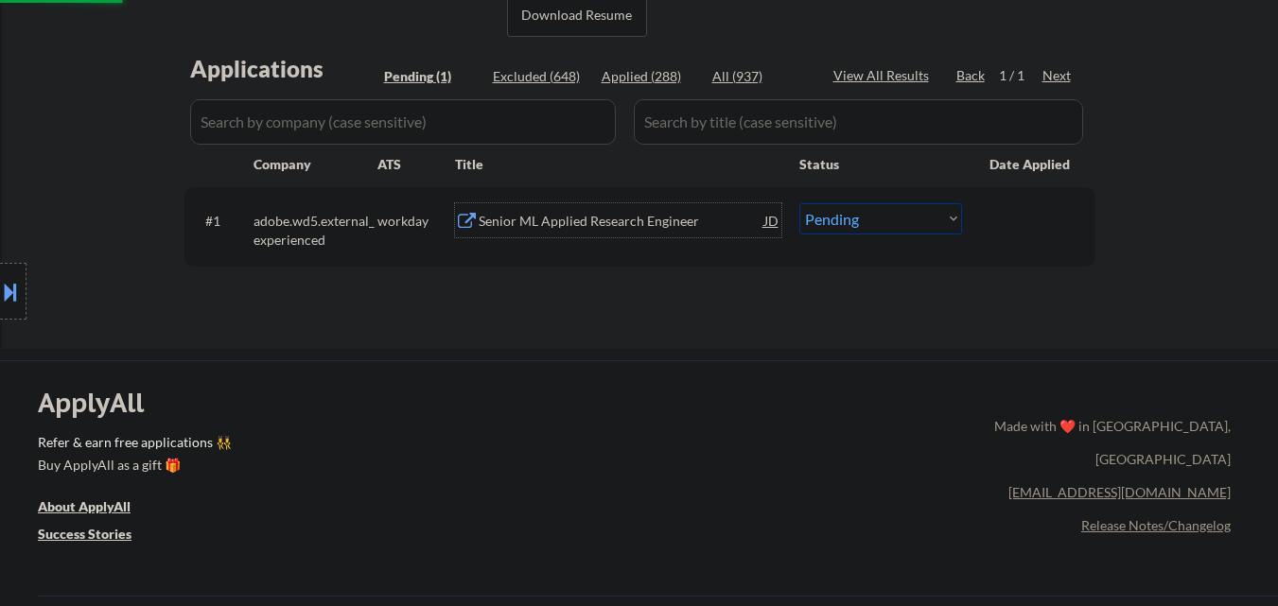
click at [656, 227] on div "Senior ML Applied Research Engineer" at bounding box center [622, 221] width 286 height 19
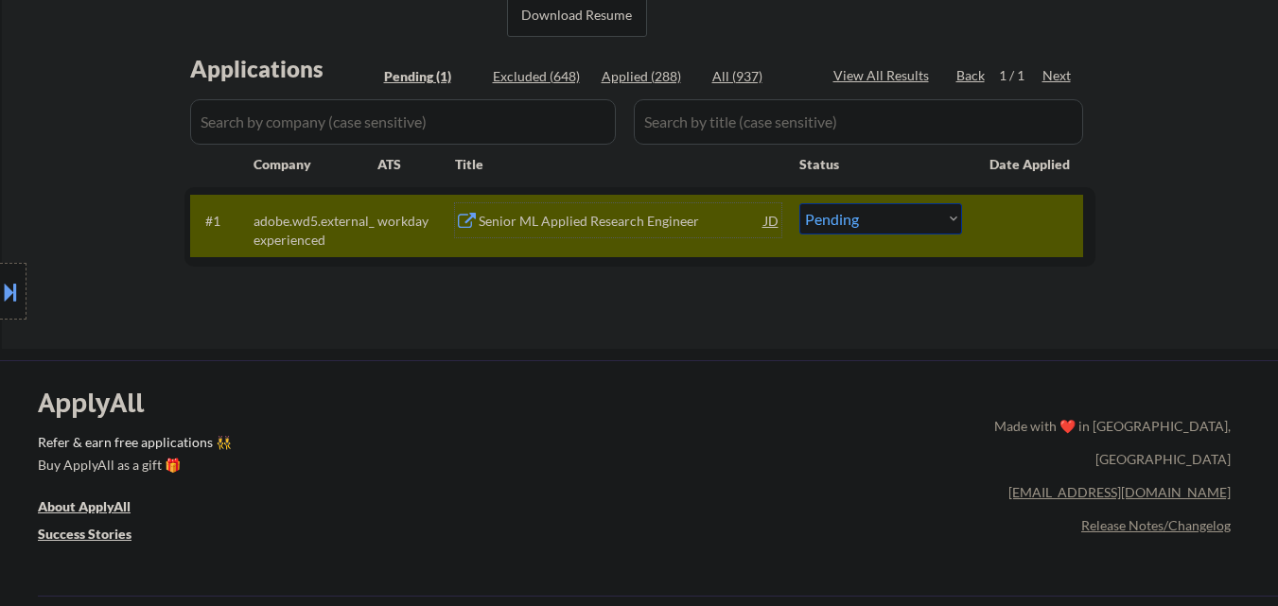
drag, startPoint x: 927, startPoint y: 215, endPoint x: 934, endPoint y: 231, distance: 17.4
click at [928, 218] on select "Choose an option... Pending Applied Excluded (Questions) Excluded (Expired) Exc…" at bounding box center [881, 218] width 163 height 31
select select ""excluded__blocklist_""
click at [800, 203] on select "Choose an option... Pending Applied Excluded (Questions) Excluded (Expired) Exc…" at bounding box center [881, 218] width 163 height 31
click at [1032, 212] on div at bounding box center [1031, 220] width 83 height 34
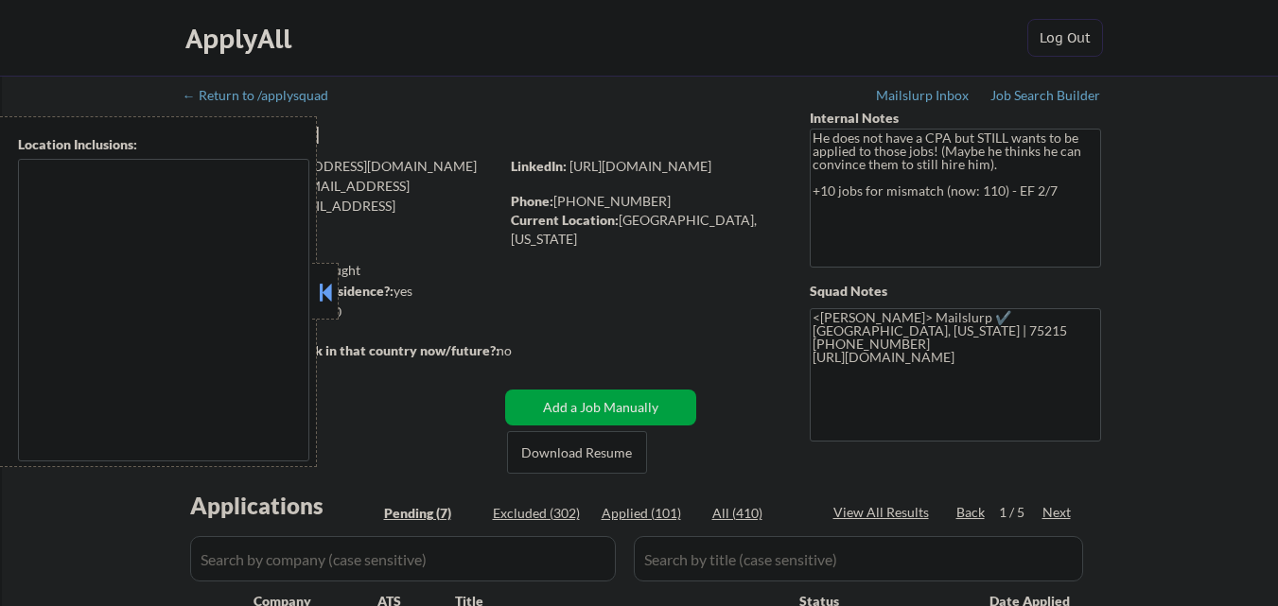
select select ""pending""
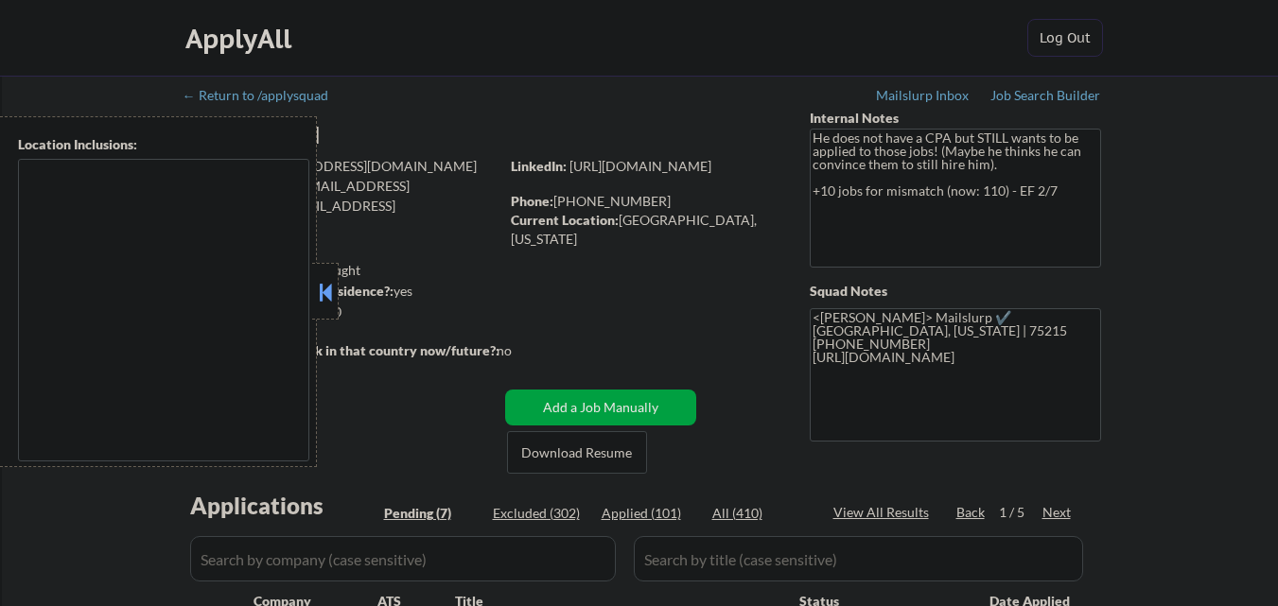
select select ""pending""
drag, startPoint x: 677, startPoint y: 294, endPoint x: 597, endPoint y: 292, distance: 80.4
drag, startPoint x: 322, startPoint y: 294, endPoint x: 368, endPoint y: 309, distance: 48.8
click at [327, 295] on button at bounding box center [325, 292] width 21 height 28
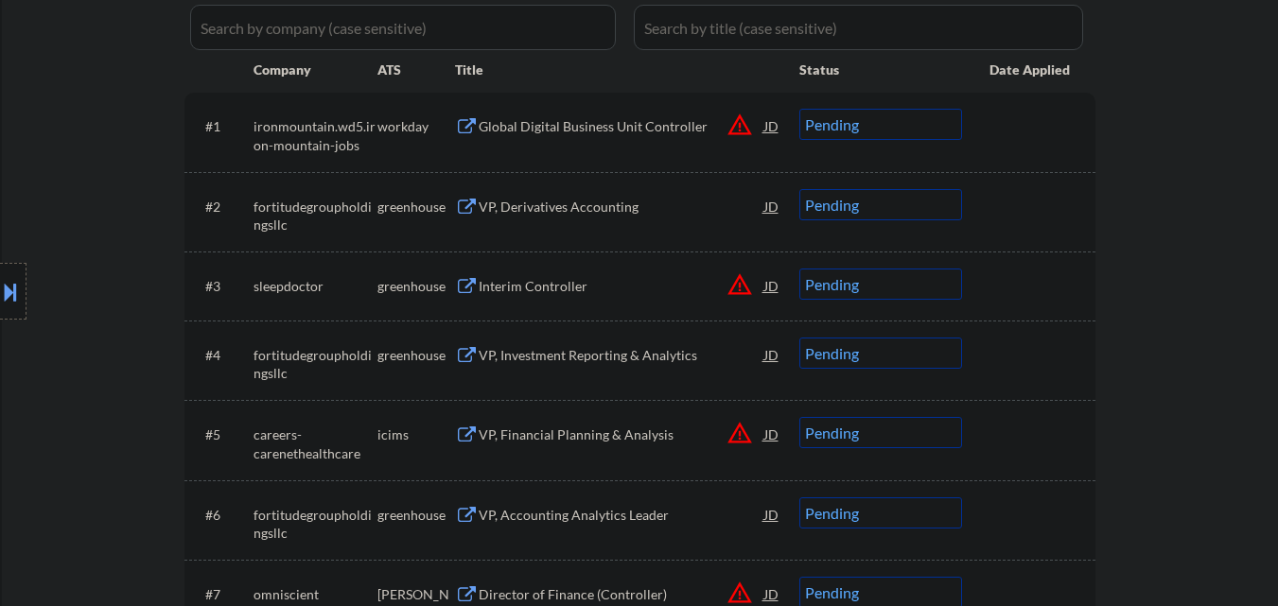
scroll to position [757, 0]
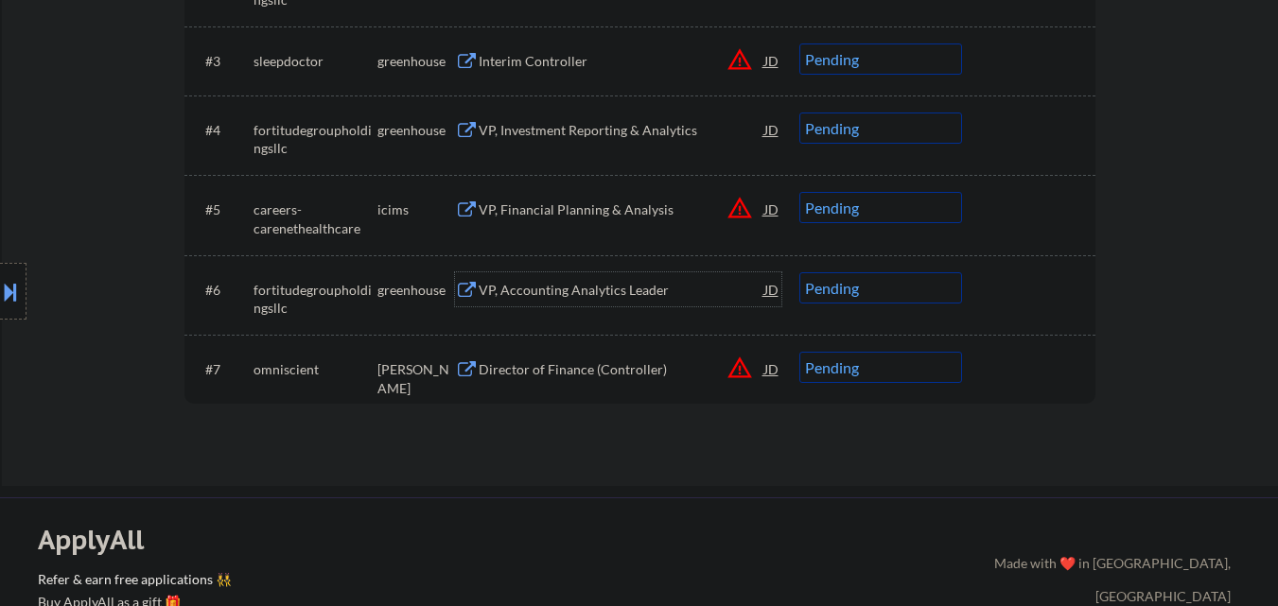
click at [657, 306] on div "VP, Accounting Analytics Leader" at bounding box center [622, 289] width 286 height 34
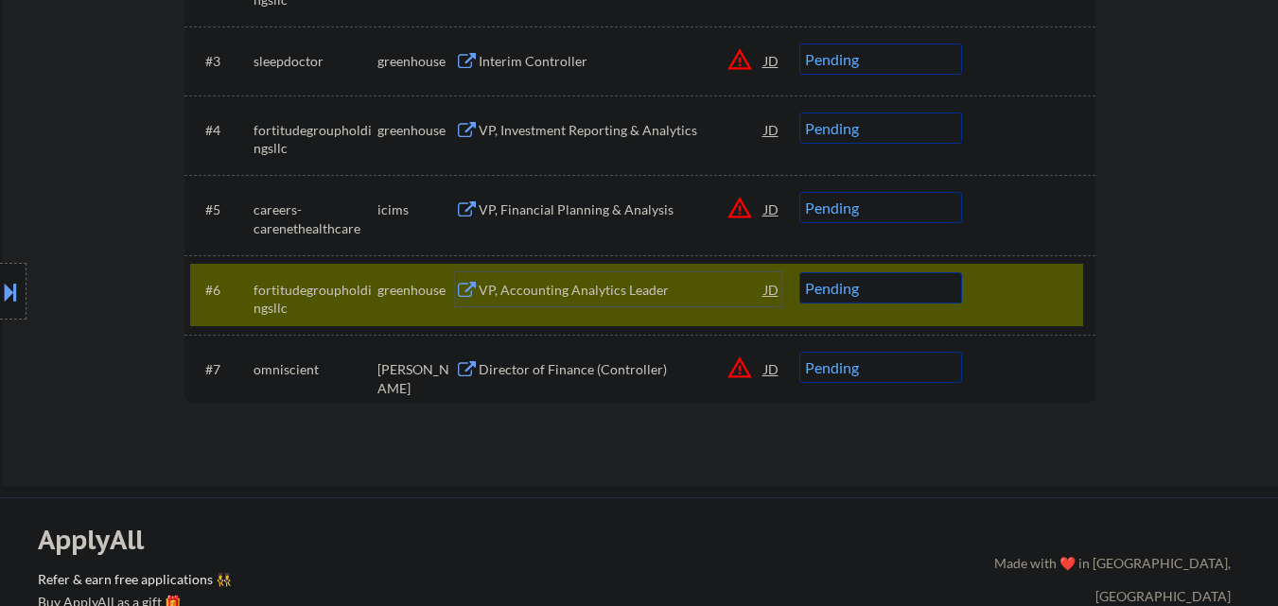
click at [1058, 280] on div at bounding box center [1031, 289] width 83 height 34
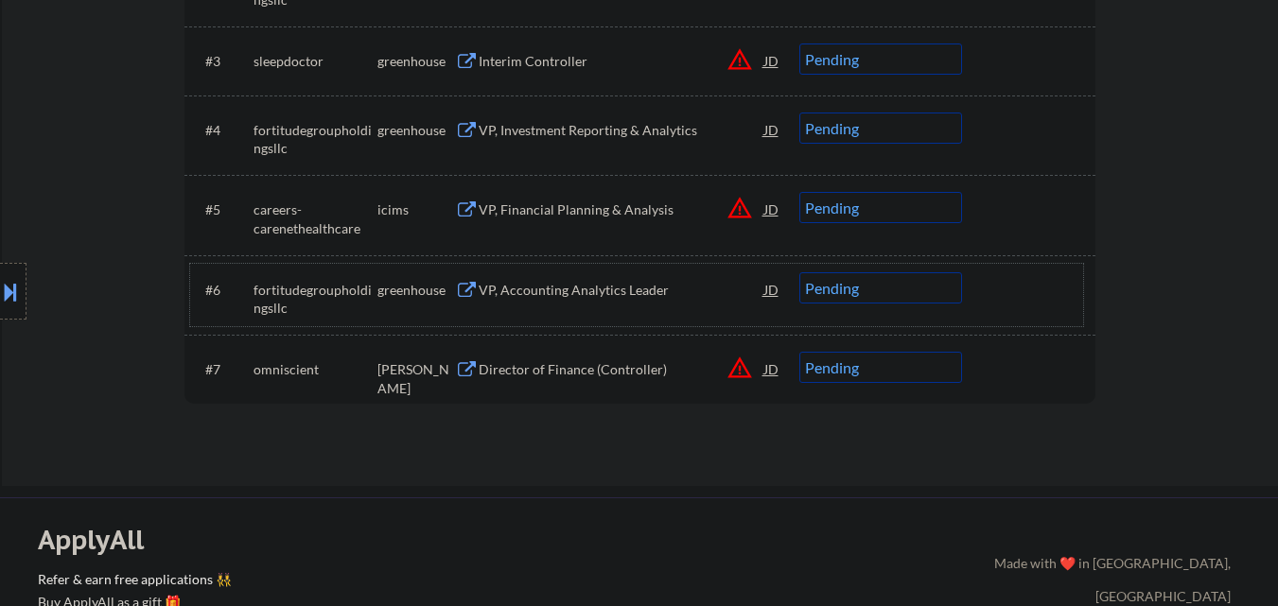
click at [652, 374] on div "Director of Finance (Controller)" at bounding box center [622, 369] width 286 height 19
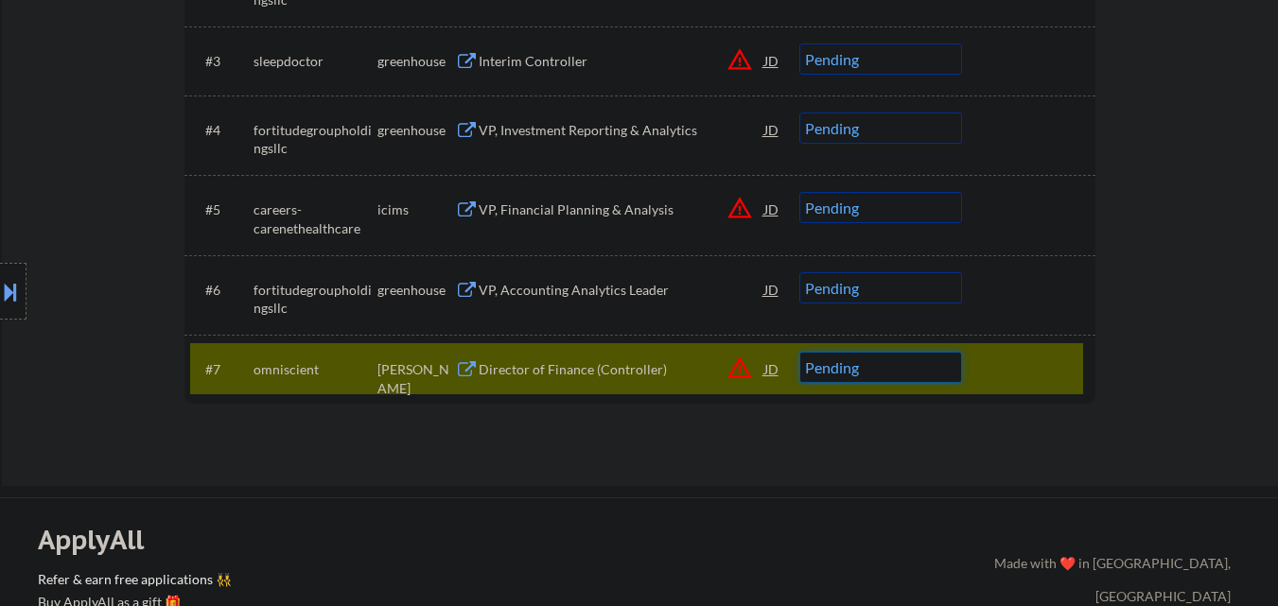
drag, startPoint x: 913, startPoint y: 369, endPoint x: 930, endPoint y: 352, distance: 24.1
click at [925, 368] on select "Choose an option... Pending Applied Excluded (Questions) Excluded (Expired) Exc…" at bounding box center [881, 367] width 163 height 31
select select ""excluded""
click at [800, 352] on select "Choose an option... Pending Applied Excluded (Questions) Excluded (Expired) Exc…" at bounding box center [881, 367] width 163 height 31
click at [1056, 386] on div at bounding box center [1031, 369] width 83 height 34
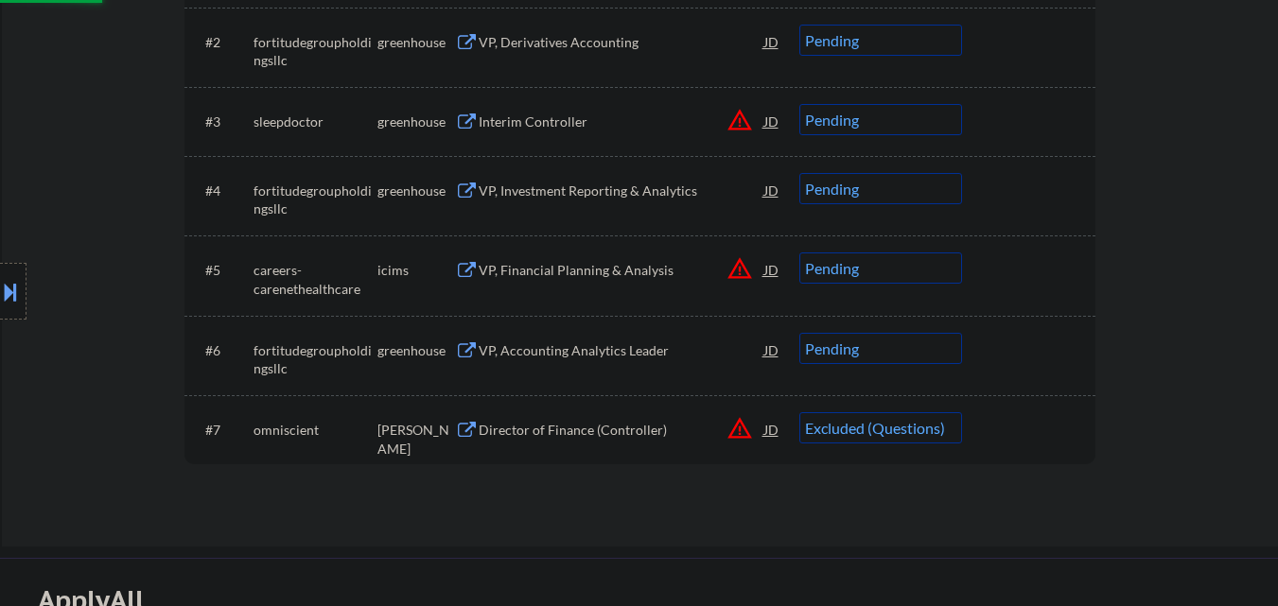
scroll to position [662, 0]
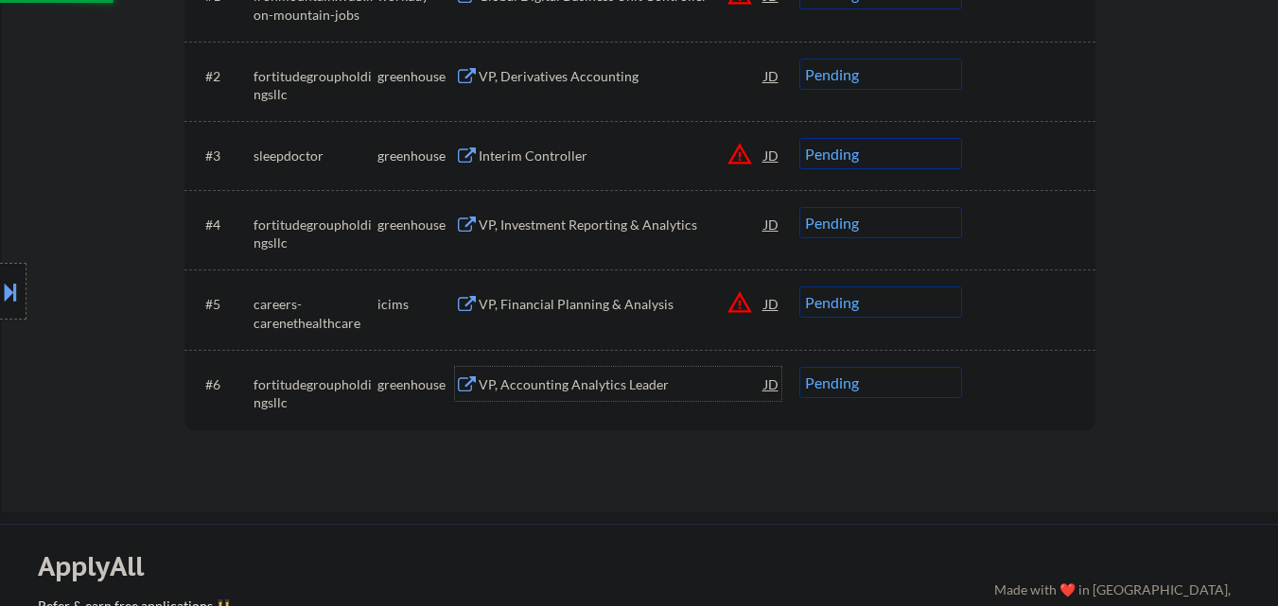
click at [610, 387] on div "VP, Accounting Analytics Leader" at bounding box center [622, 385] width 286 height 19
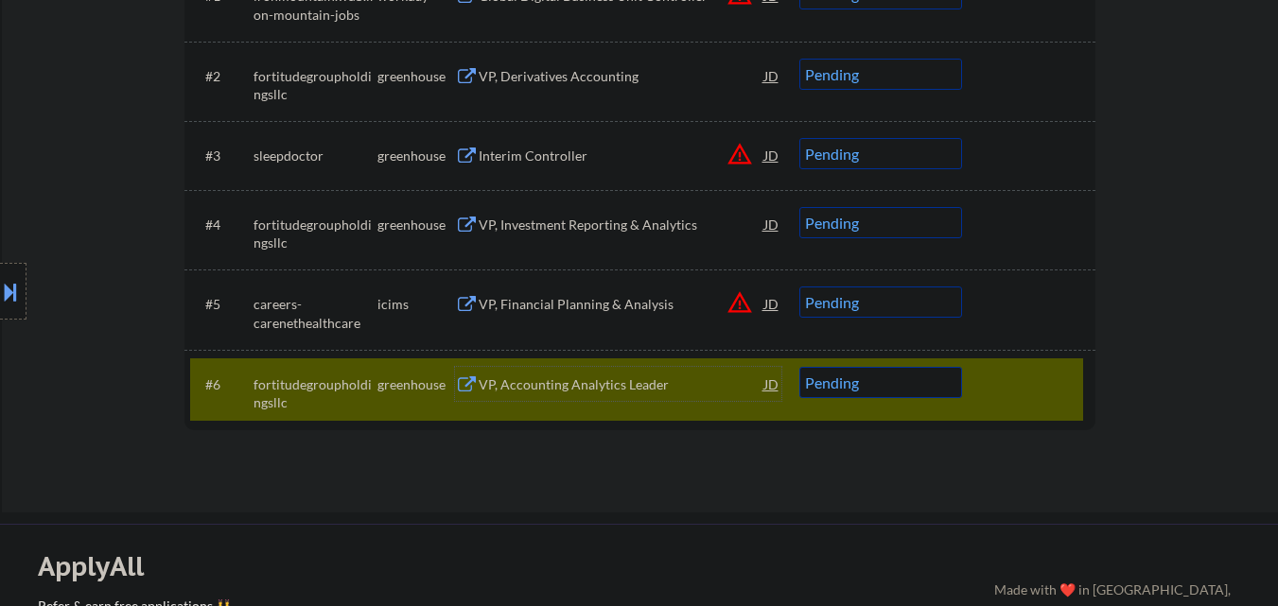
click at [610, 378] on div "VP, Accounting Analytics Leader" at bounding box center [622, 385] width 286 height 19
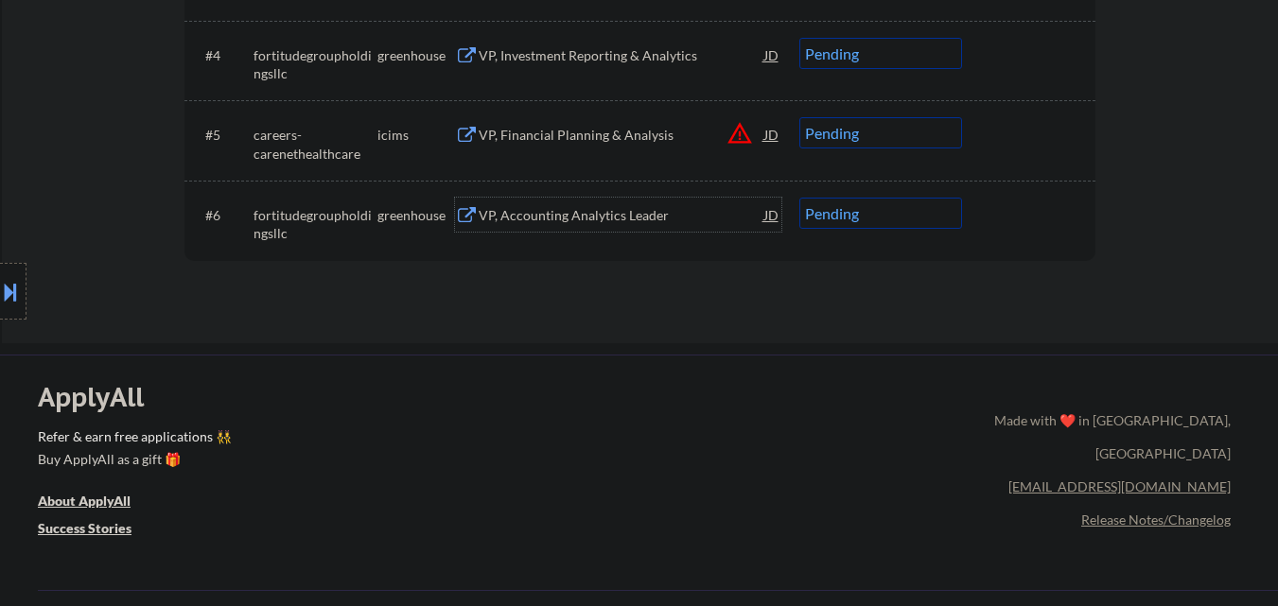
scroll to position [852, 0]
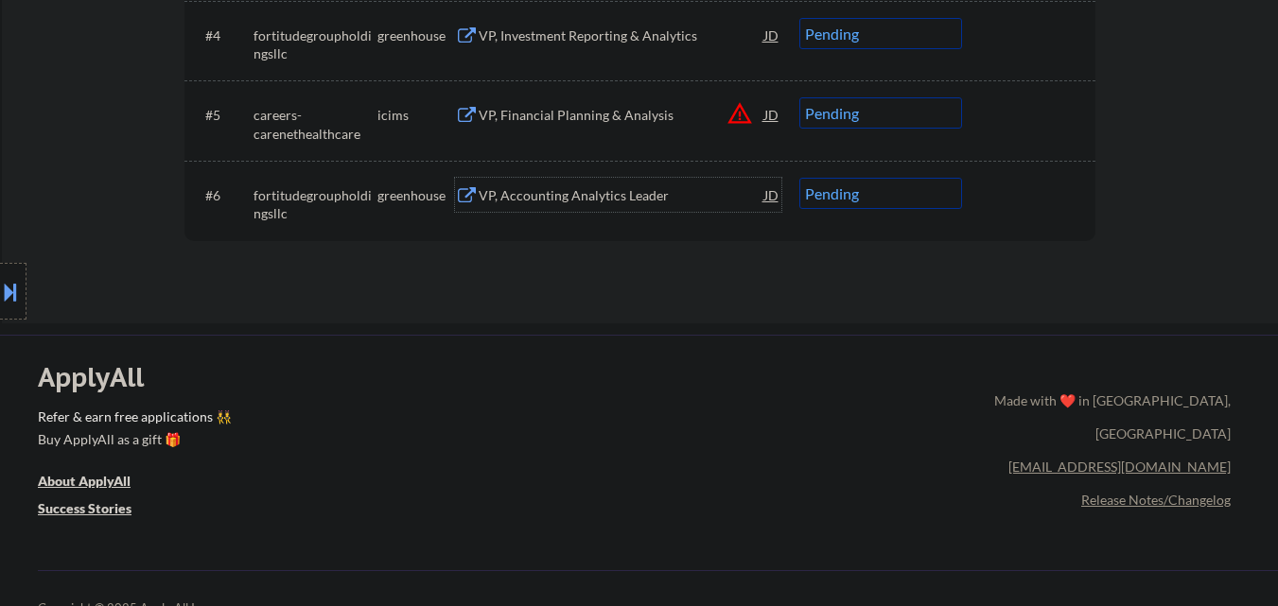
click at [886, 203] on select "Choose an option... Pending Applied Excluded (Questions) Excluded (Expired) Exc…" at bounding box center [881, 193] width 163 height 31
select select ""applied""
click at [800, 178] on select "Choose an option... Pending Applied Excluded (Questions) Excluded (Expired) Exc…" at bounding box center [881, 193] width 163 height 31
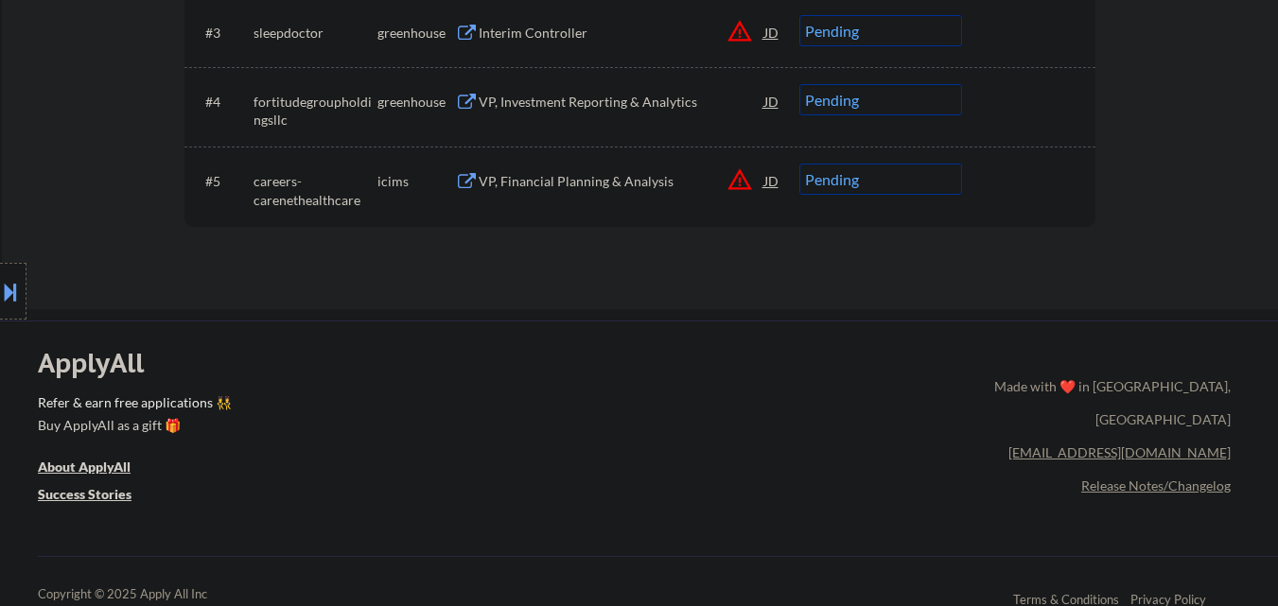
scroll to position [757, 0]
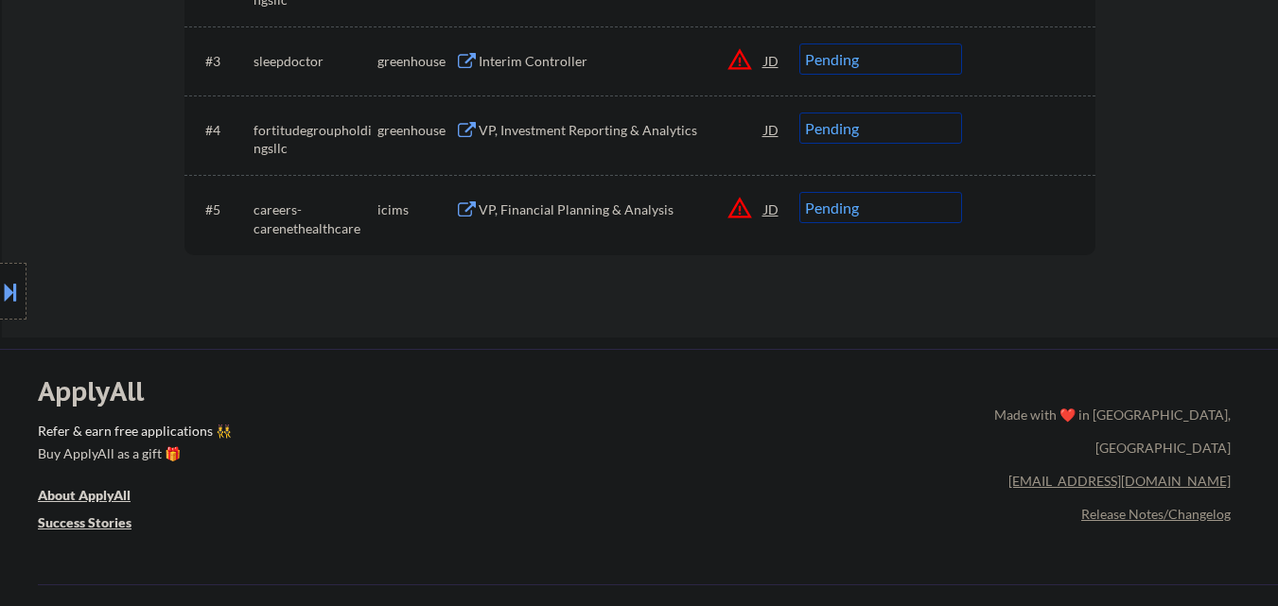
click at [623, 211] on div "VP, Financial Planning & Analysis" at bounding box center [622, 210] width 286 height 19
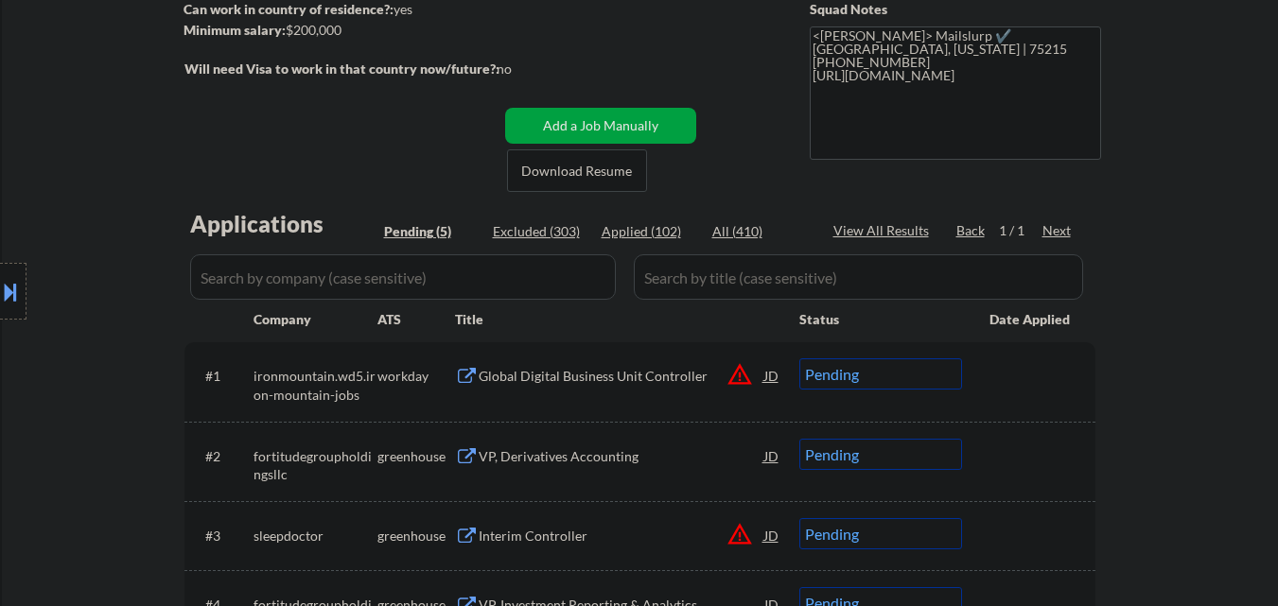
scroll to position [284, 0]
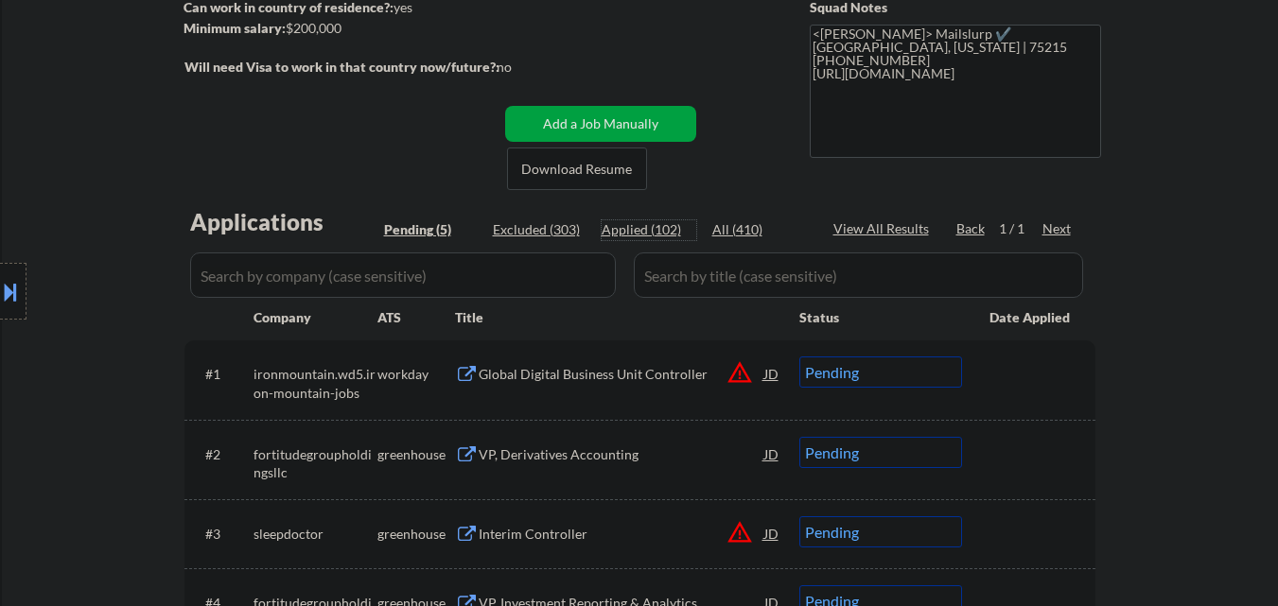
click at [663, 232] on div "Applied (102)" at bounding box center [649, 229] width 95 height 19
select select ""applied""
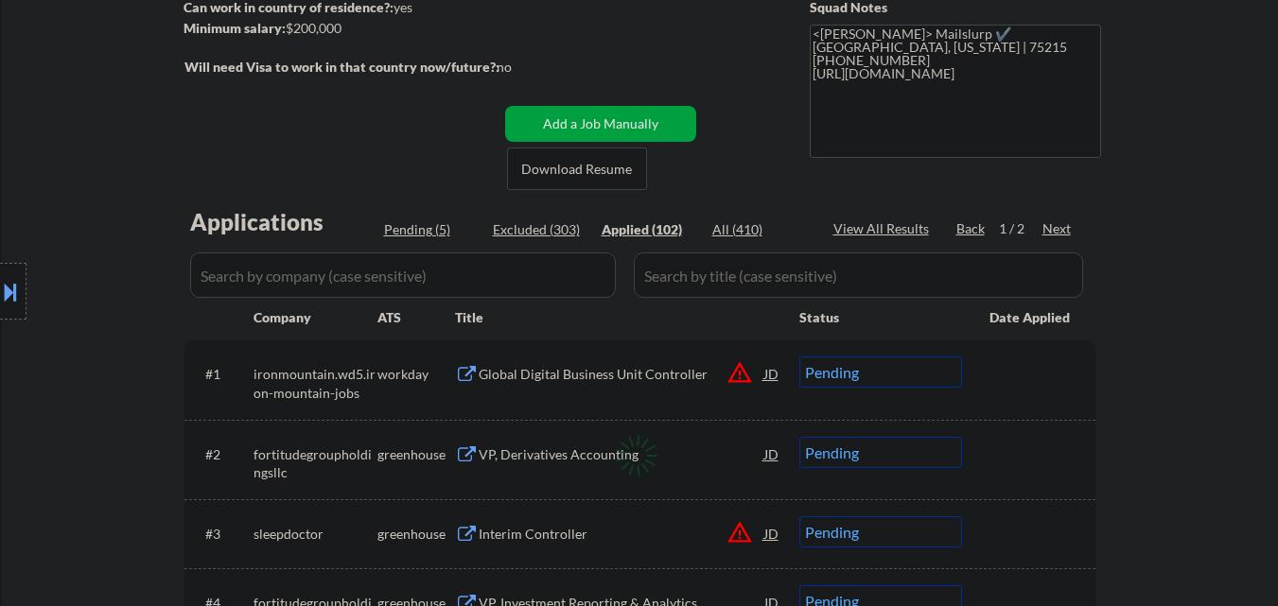
select select ""applied""
click at [616, 378] on div "Global Digital Business Unit Controller" at bounding box center [622, 374] width 286 height 19
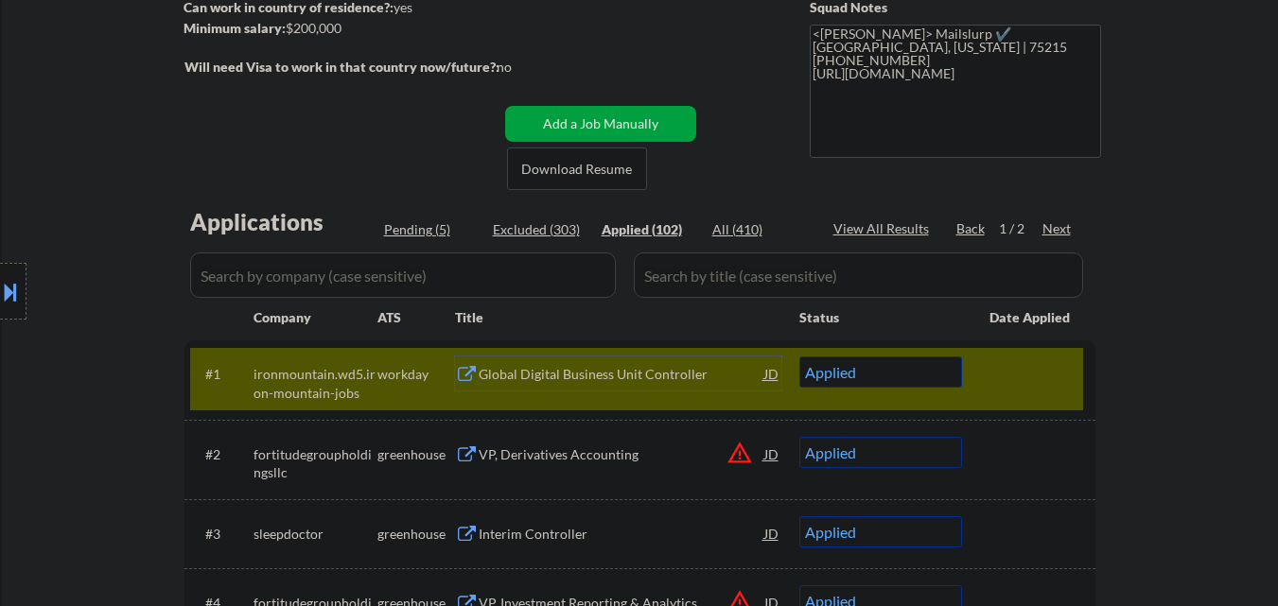
click at [1008, 372] on div at bounding box center [1031, 374] width 83 height 34
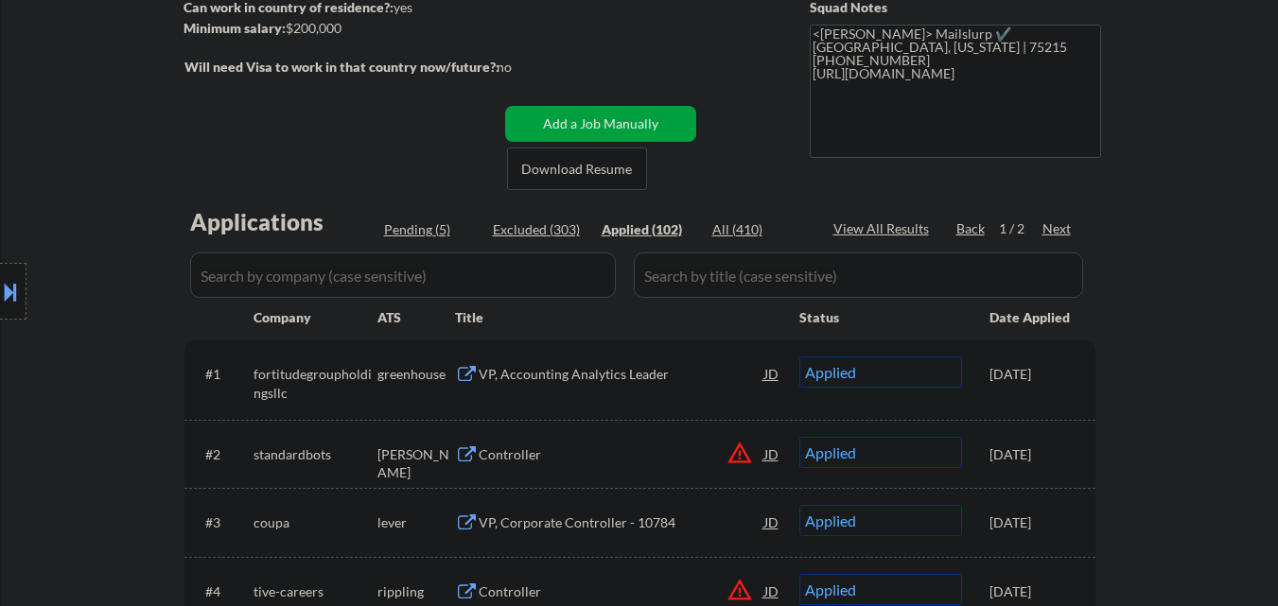
click at [576, 372] on div "VP, Accounting Analytics Leader" at bounding box center [622, 374] width 286 height 19
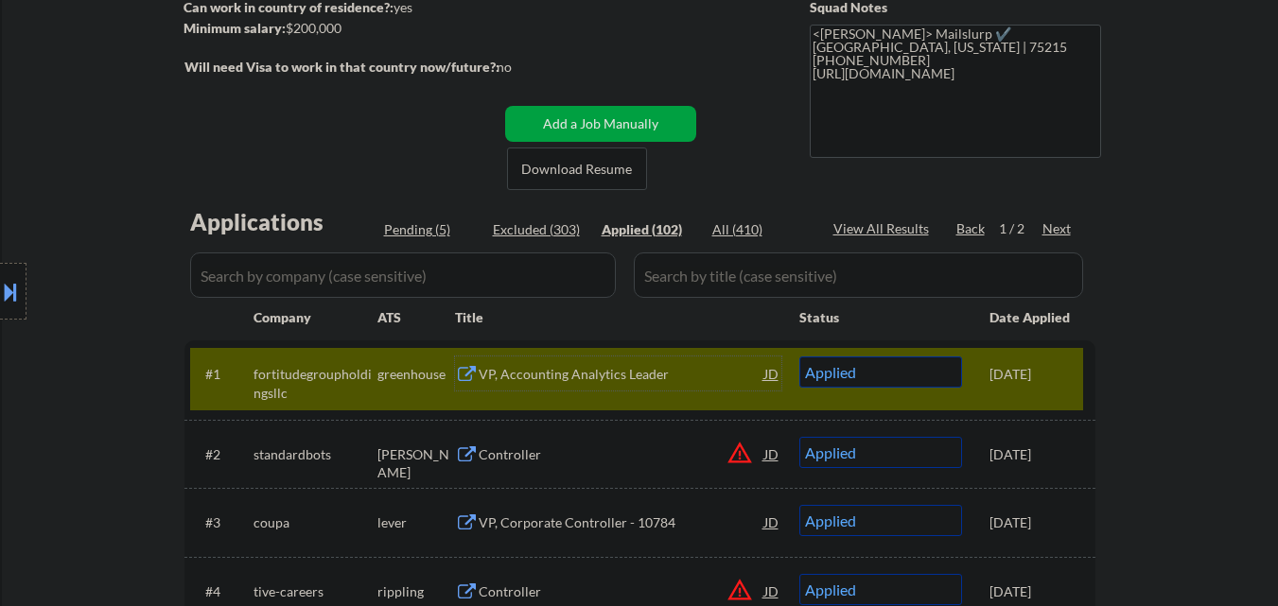
drag, startPoint x: 0, startPoint y: 285, endPoint x: 12, endPoint y: 285, distance: 12.3
click at [1, 285] on button at bounding box center [10, 291] width 21 height 31
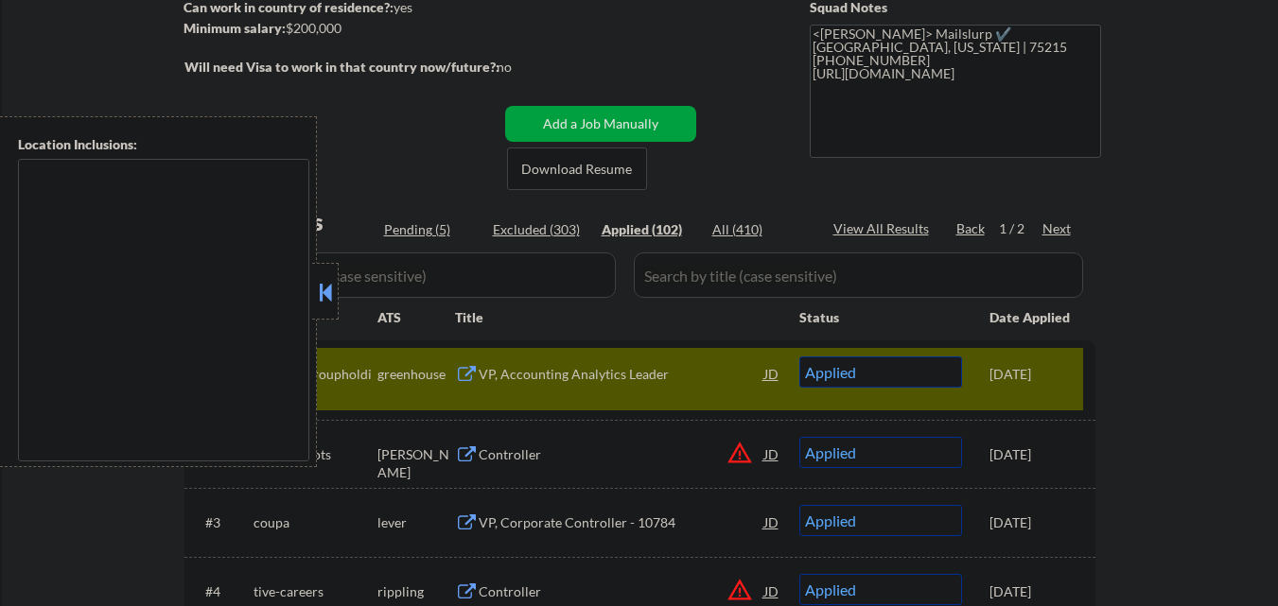
click at [331, 300] on button at bounding box center [325, 292] width 21 height 28
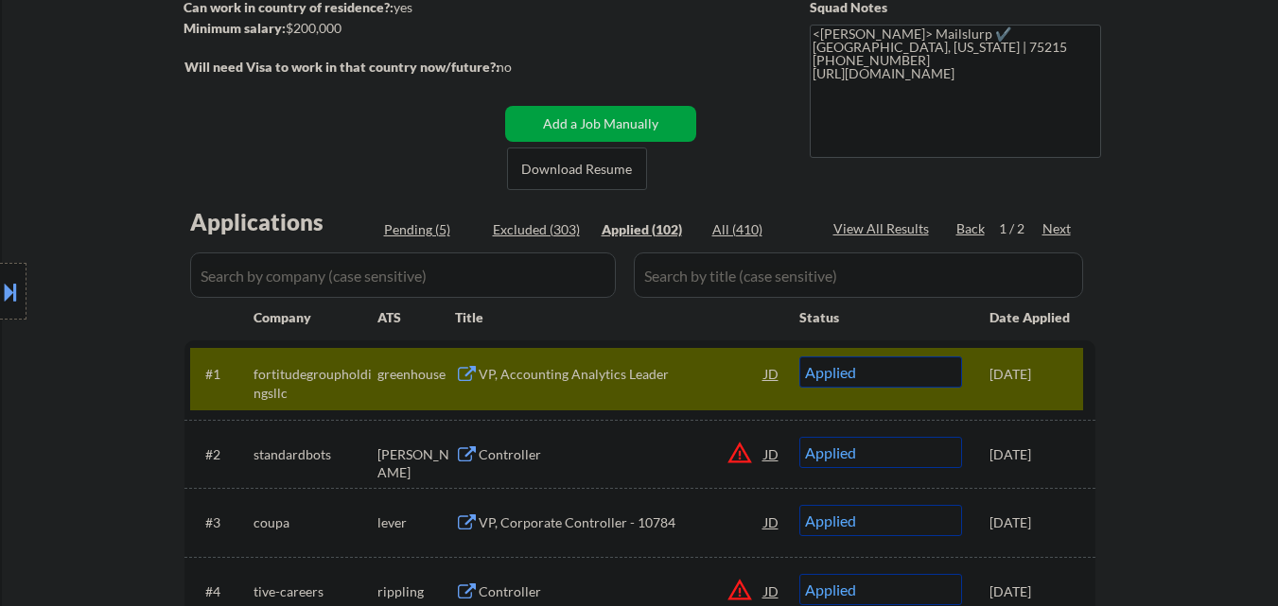
click at [414, 233] on div "Pending (5)" at bounding box center [431, 229] width 95 height 19
select select ""pending""
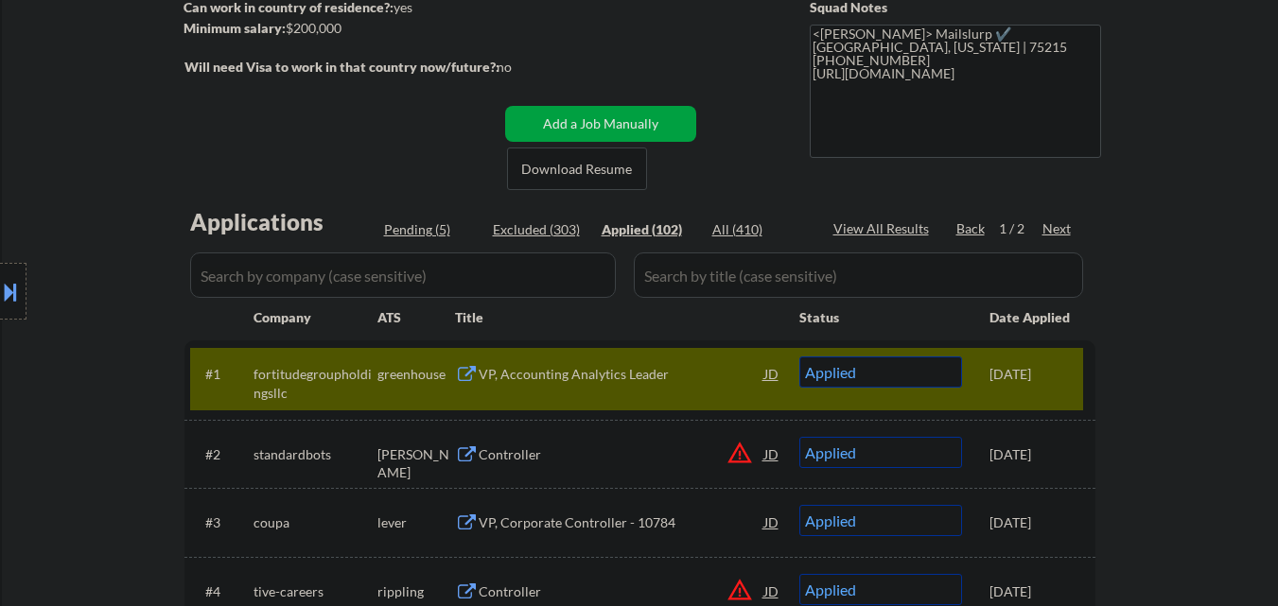
select select ""pending""
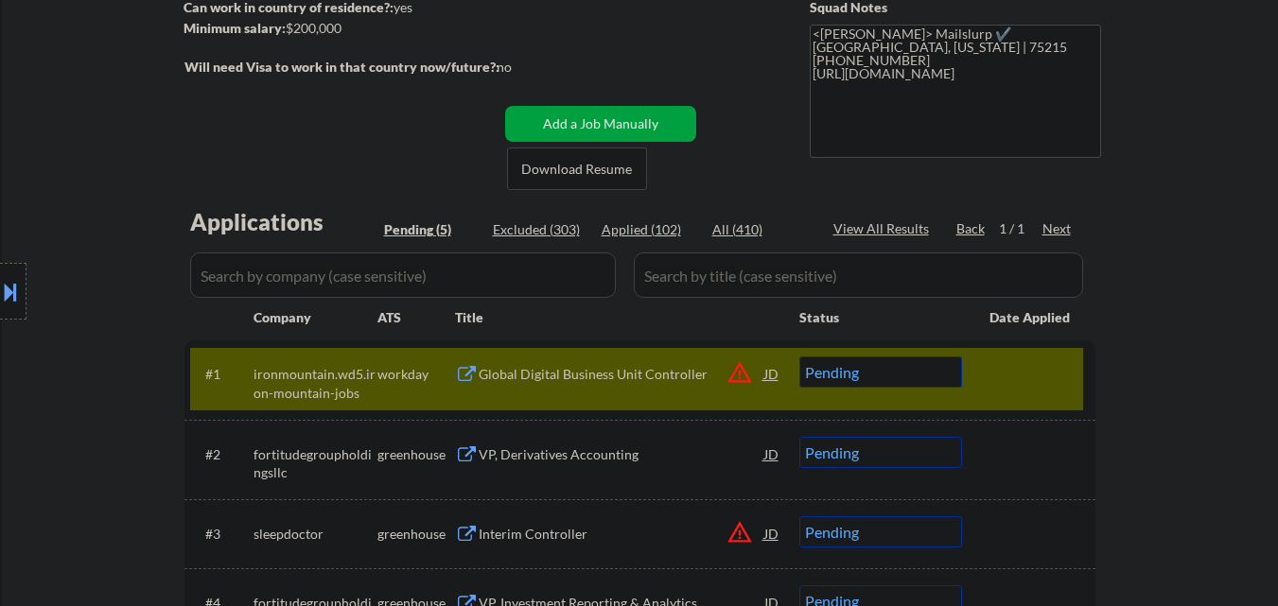
click at [1045, 367] on div at bounding box center [1031, 374] width 83 height 34
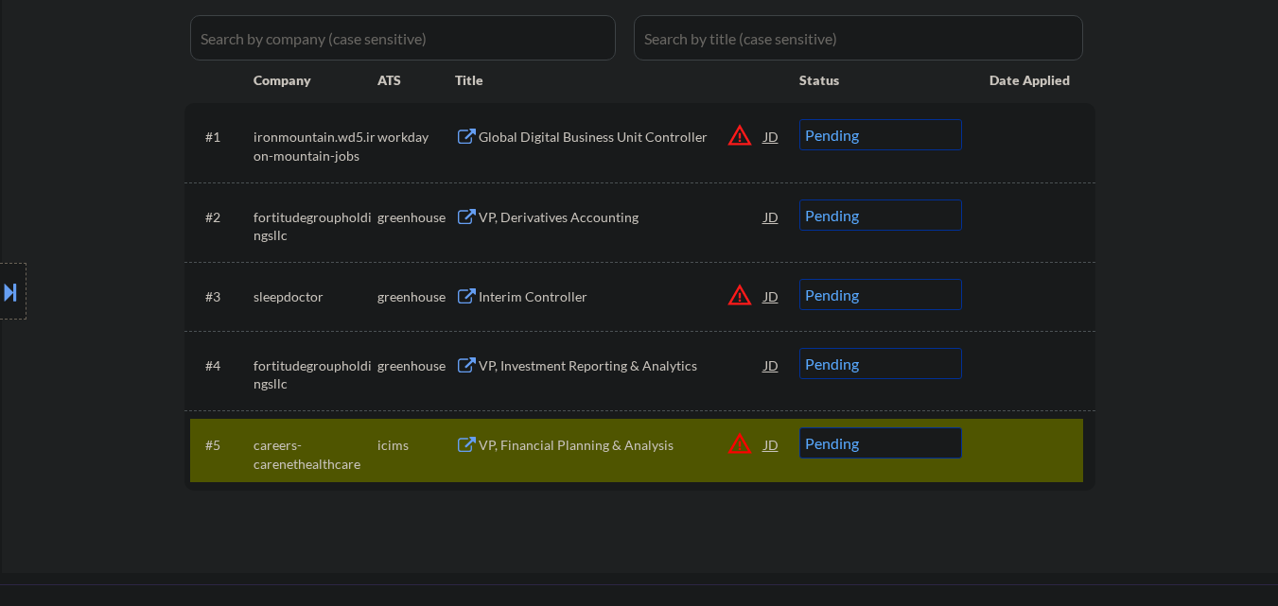
scroll to position [568, 0]
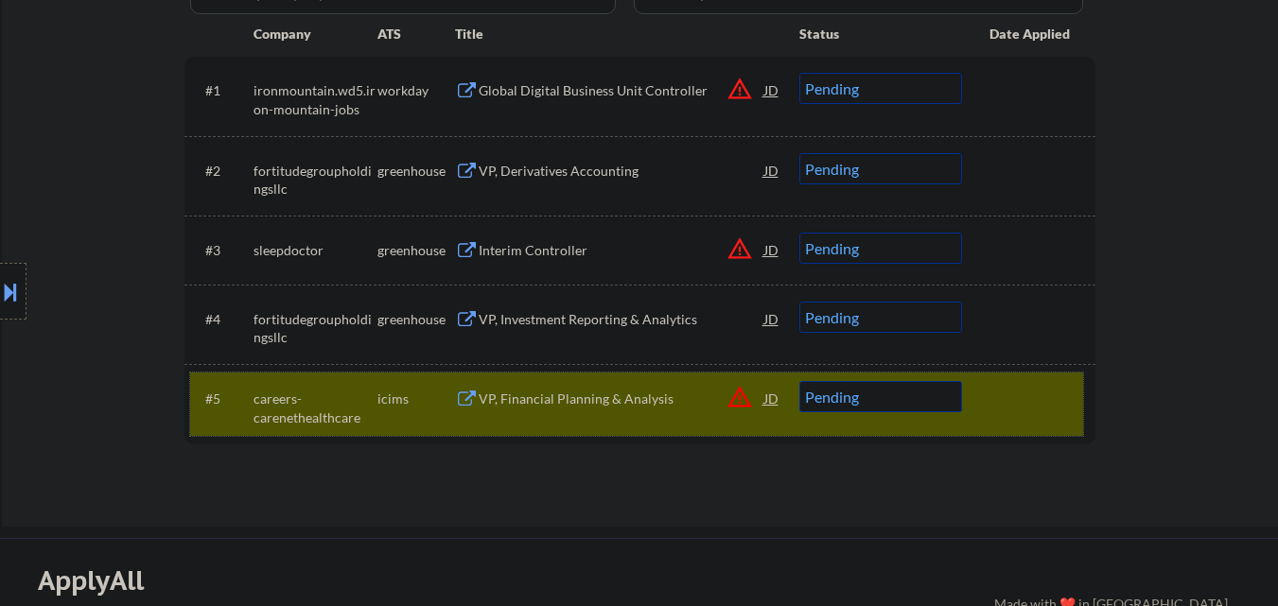
click at [1006, 406] on div at bounding box center [1031, 398] width 83 height 34
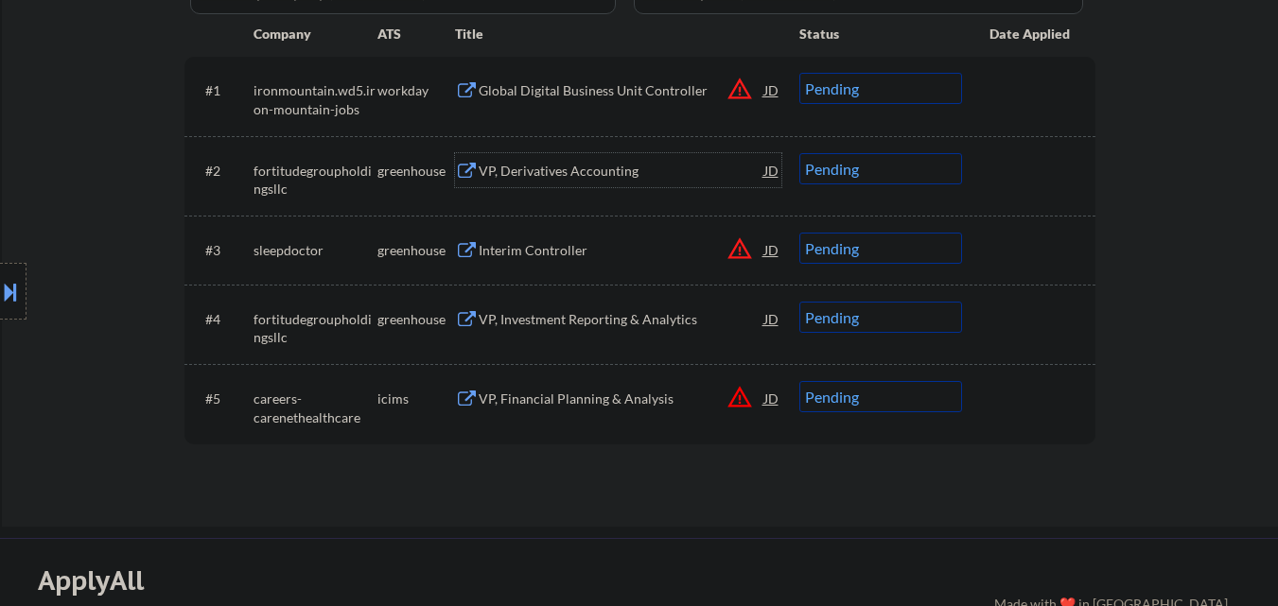
click at [590, 180] on div "VP, Derivatives Accounting" at bounding box center [622, 171] width 286 height 19
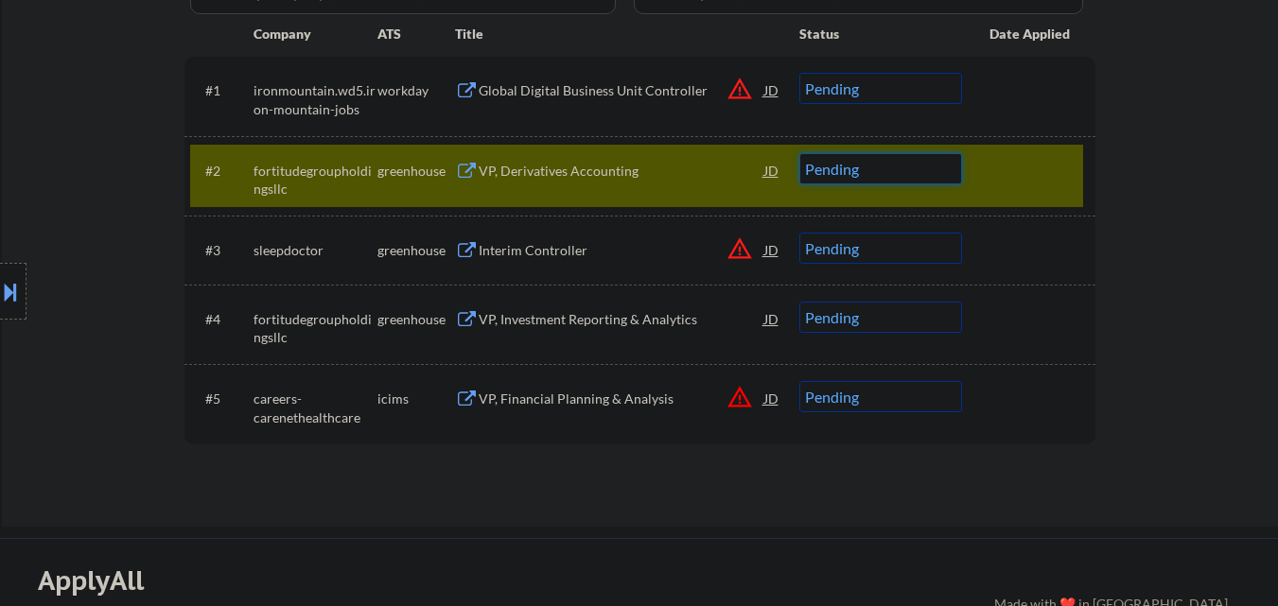
drag, startPoint x: 925, startPoint y: 169, endPoint x: 925, endPoint y: 184, distance: 14.2
click at [925, 184] on select "Choose an option... Pending Applied Excluded (Questions) Excluded (Expired) Exc…" at bounding box center [881, 168] width 163 height 31
click at [800, 153] on select "Choose an option... Pending Applied Excluded (Questions) Excluded (Expired) Exc…" at bounding box center [881, 168] width 163 height 31
click at [1041, 170] on div at bounding box center [1031, 170] width 83 height 34
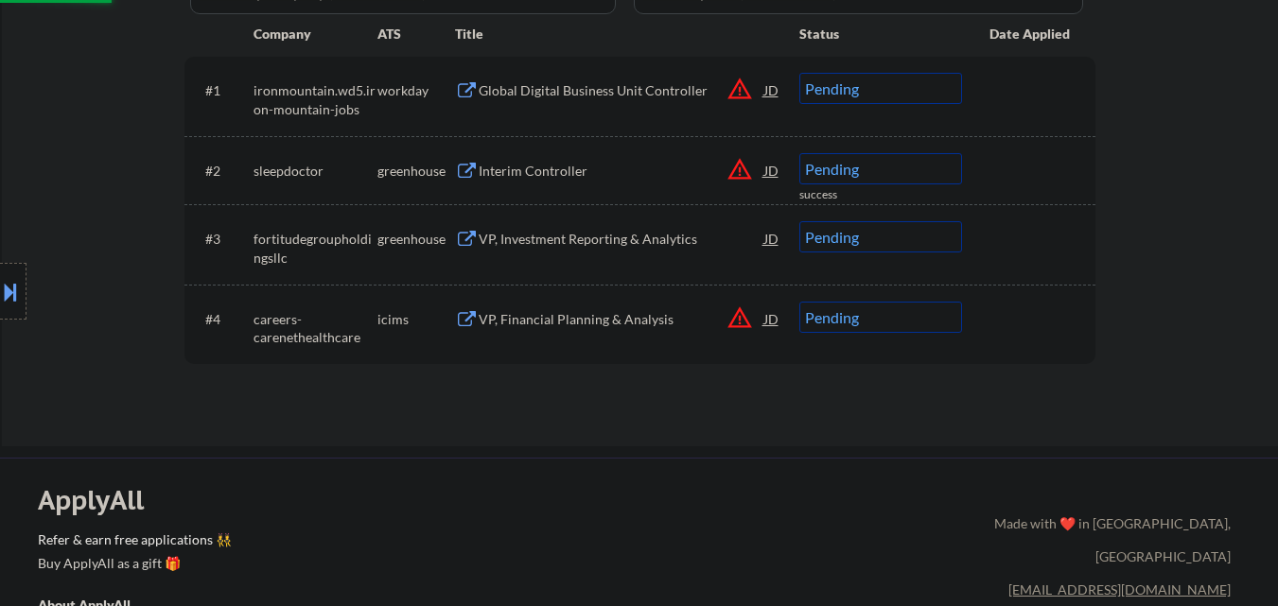
click at [602, 179] on div "Interim Controller" at bounding box center [622, 171] width 286 height 19
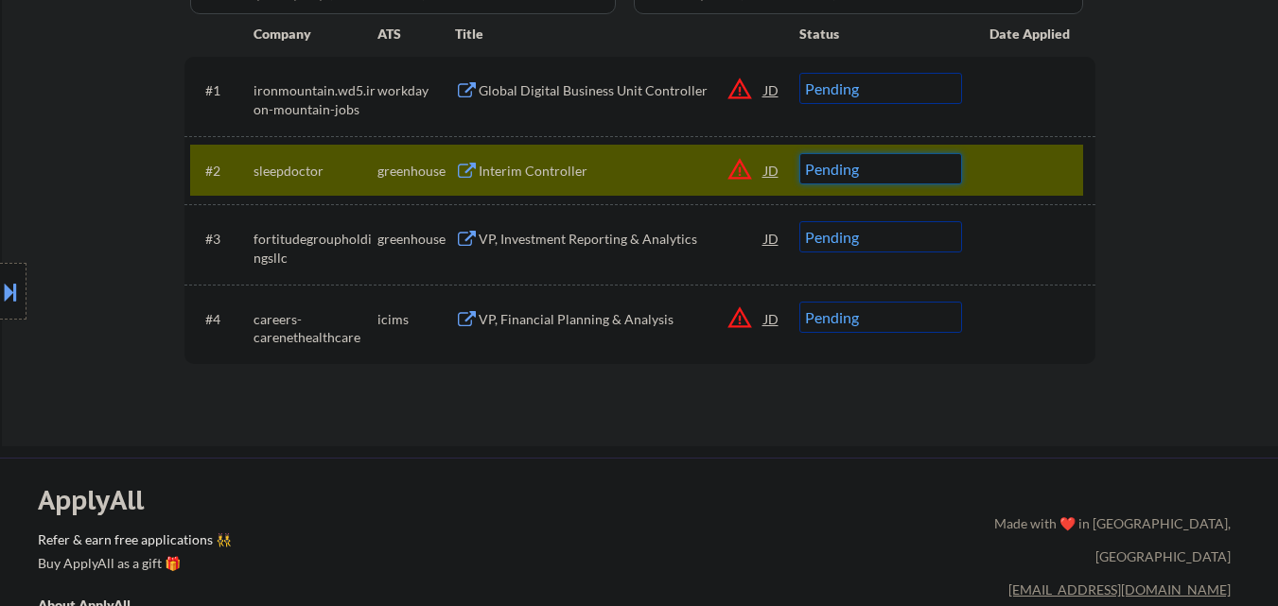
drag, startPoint x: 905, startPoint y: 167, endPoint x: 905, endPoint y: 181, distance: 13.2
click at [905, 172] on select "Choose an option... Pending Applied Excluded (Questions) Excluded (Expired) Exc…" at bounding box center [881, 168] width 163 height 31
click at [800, 153] on select "Choose an option... Pending Applied Excluded (Questions) Excluded (Expired) Exc…" at bounding box center [881, 168] width 163 height 31
click at [1042, 174] on div at bounding box center [1031, 170] width 83 height 34
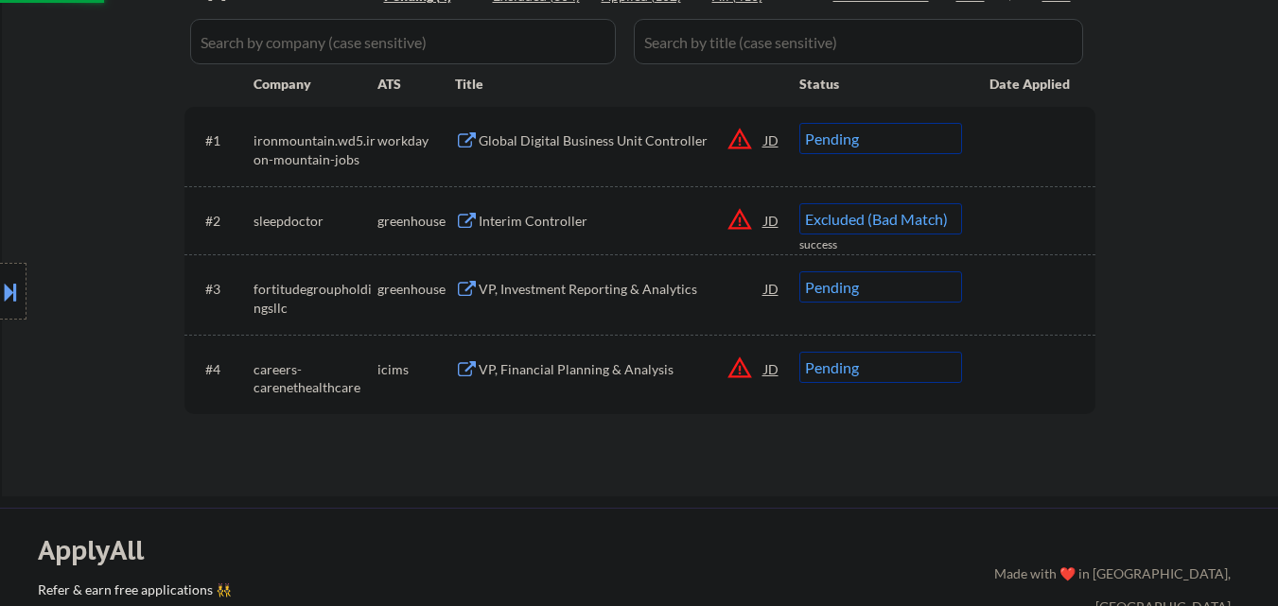
scroll to position [473, 0]
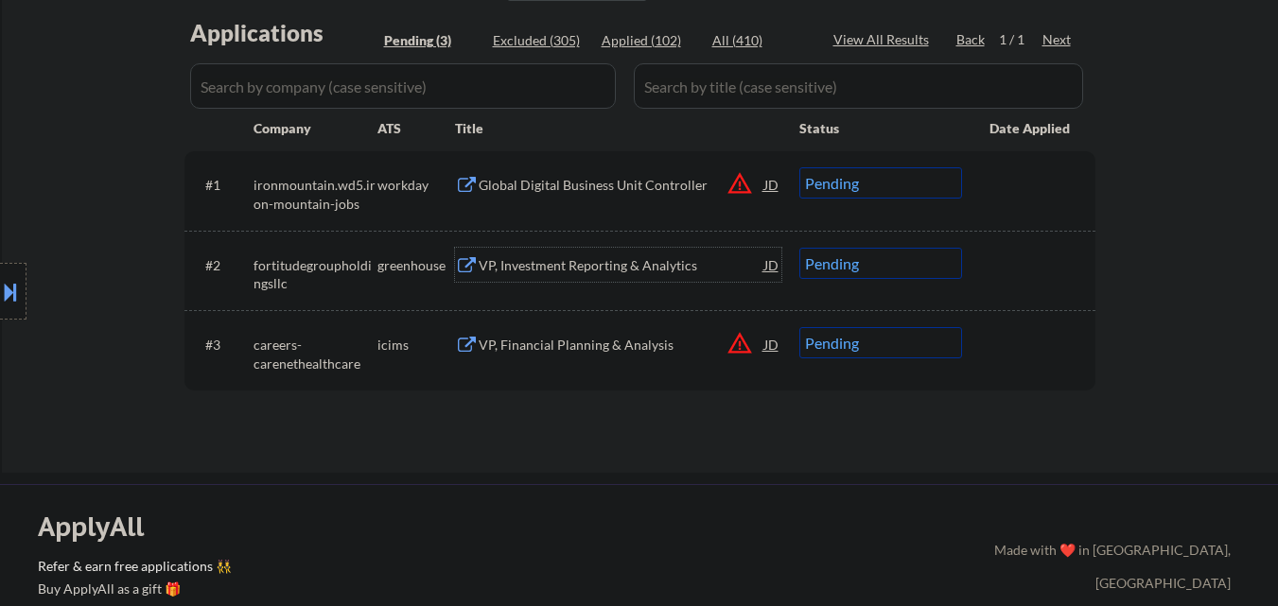
click at [615, 271] on div "VP, Investment Reporting & Analytics" at bounding box center [622, 265] width 286 height 19
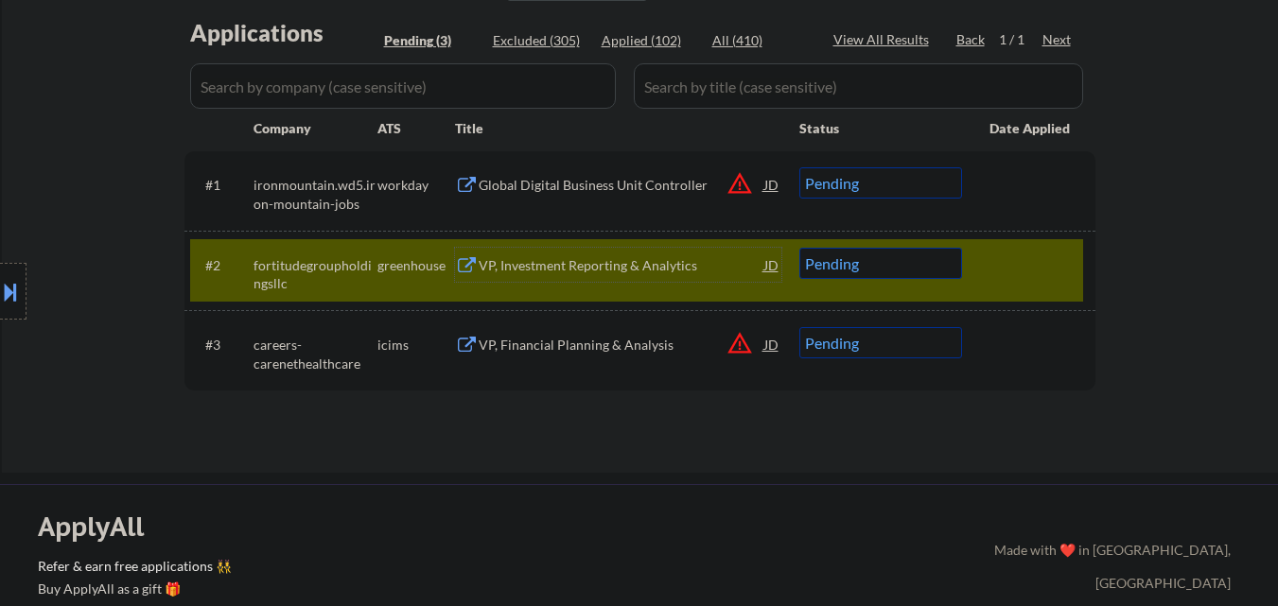
click at [891, 261] on select "Choose an option... Pending Applied Excluded (Questions) Excluded (Expired) Exc…" at bounding box center [881, 263] width 163 height 31
click at [800, 248] on select "Choose an option... Pending Applied Excluded (Questions) Excluded (Expired) Exc…" at bounding box center [881, 263] width 163 height 31
click at [1026, 273] on div at bounding box center [1031, 265] width 83 height 34
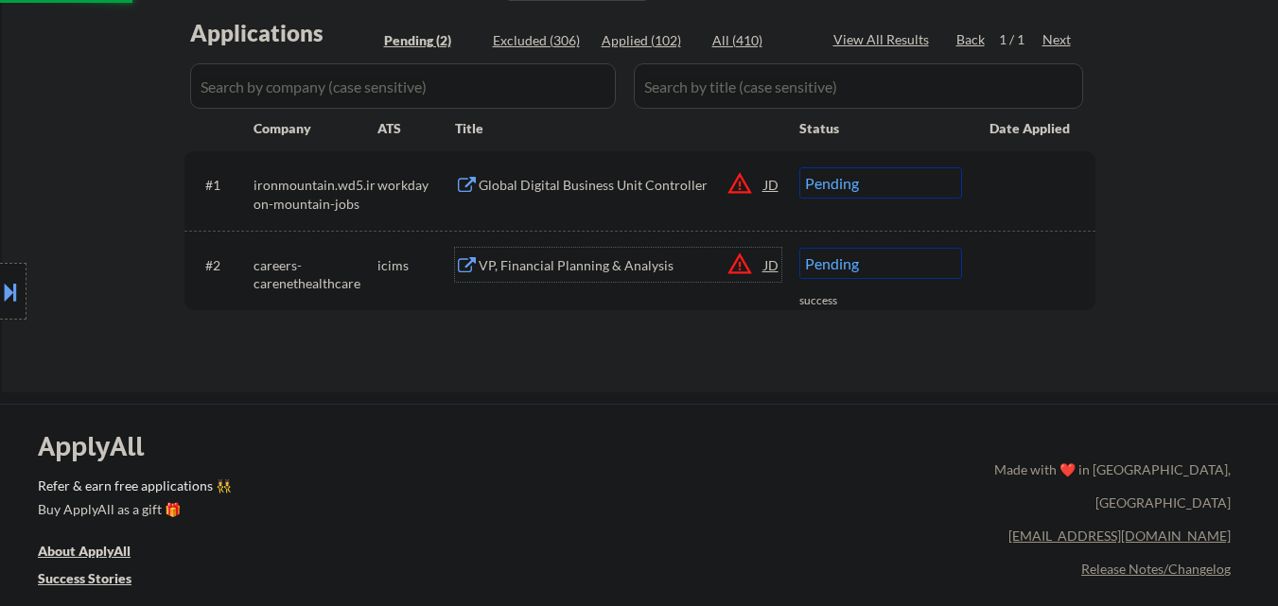
click at [608, 264] on div "VP, Financial Planning & Analysis" at bounding box center [622, 265] width 286 height 19
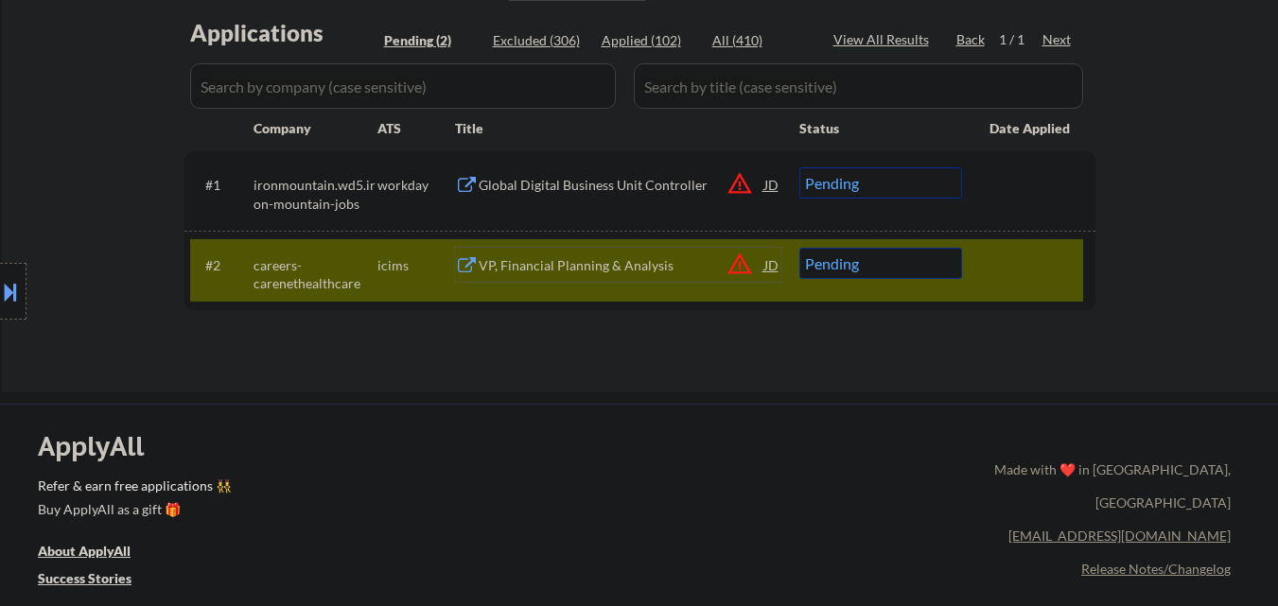
click at [635, 256] on div "VP, Financial Planning & Analysis" at bounding box center [622, 265] width 286 height 19
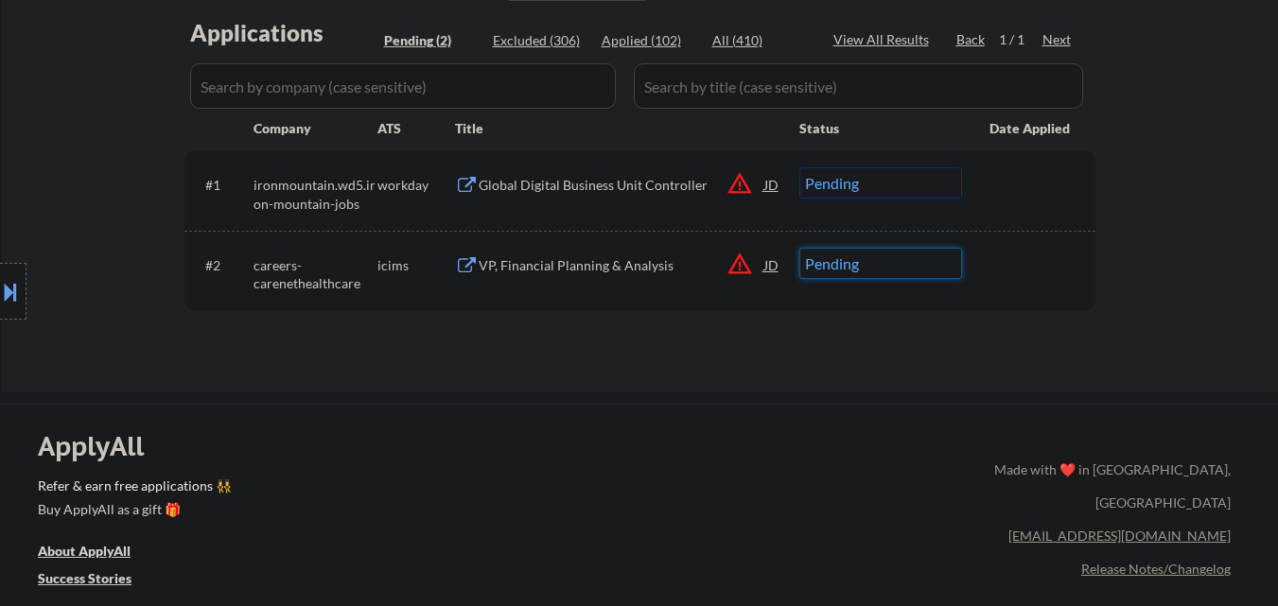
click at [894, 265] on select "Choose an option... Pending Applied Excluded (Questions) Excluded (Expired) Exc…" at bounding box center [881, 263] width 163 height 31
select select ""applied""
click at [800, 248] on select "Choose an option... Pending Applied Excluded (Questions) Excluded (Expired) Exc…" at bounding box center [881, 263] width 163 height 31
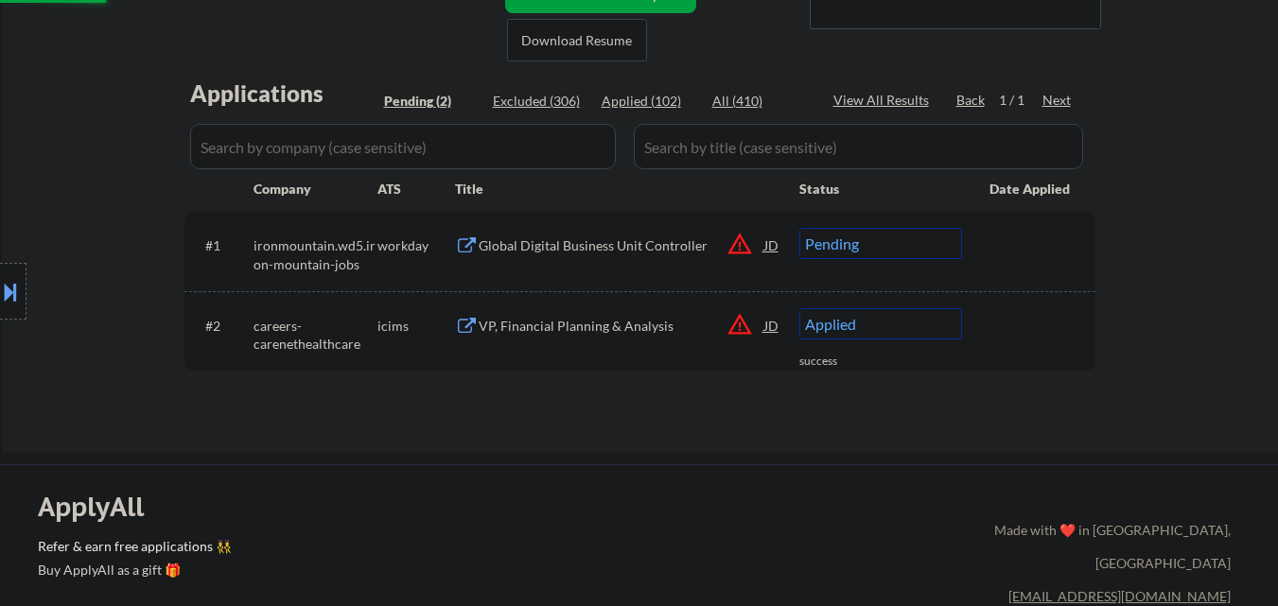
scroll to position [378, 0]
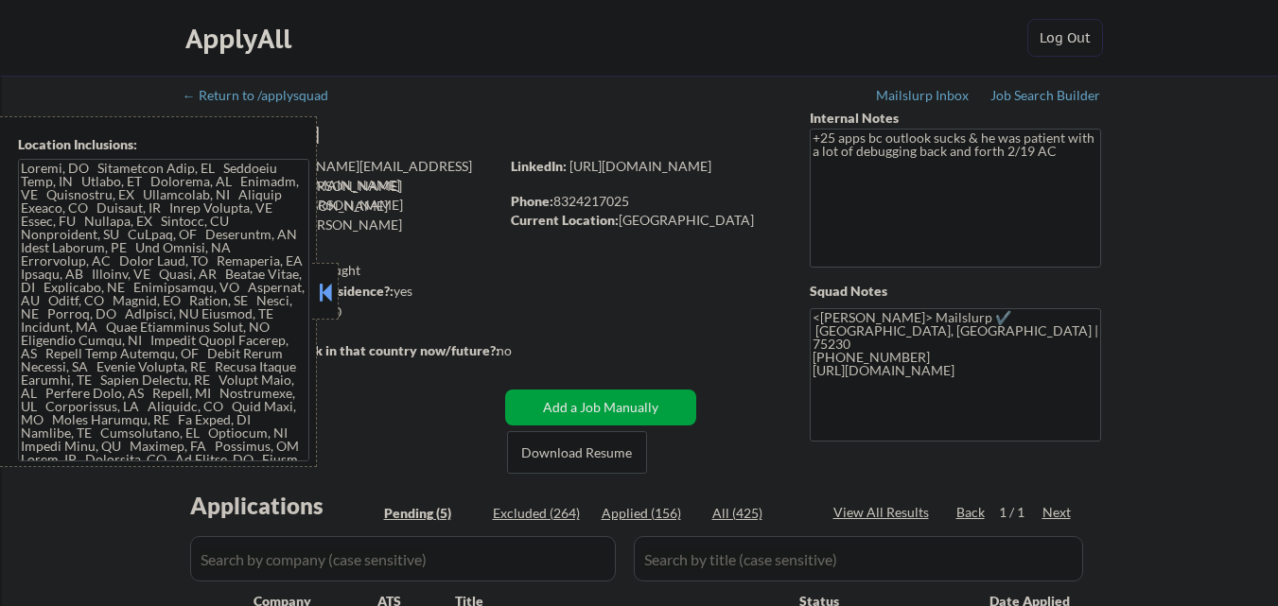
select select ""pending""
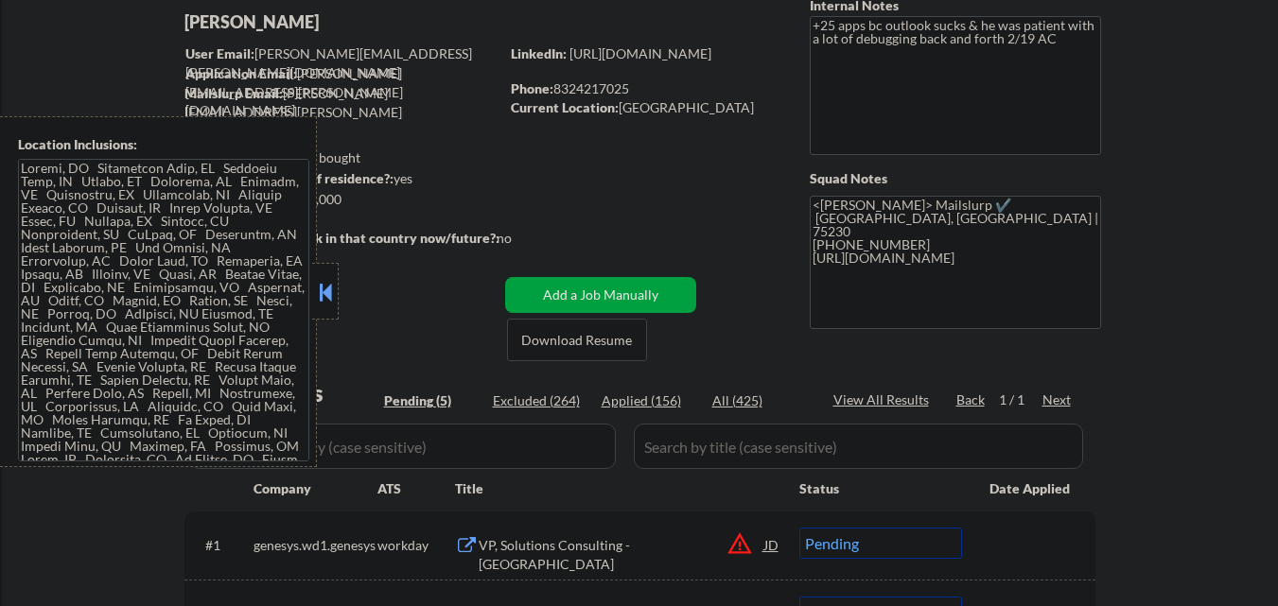
scroll to position [284, 0]
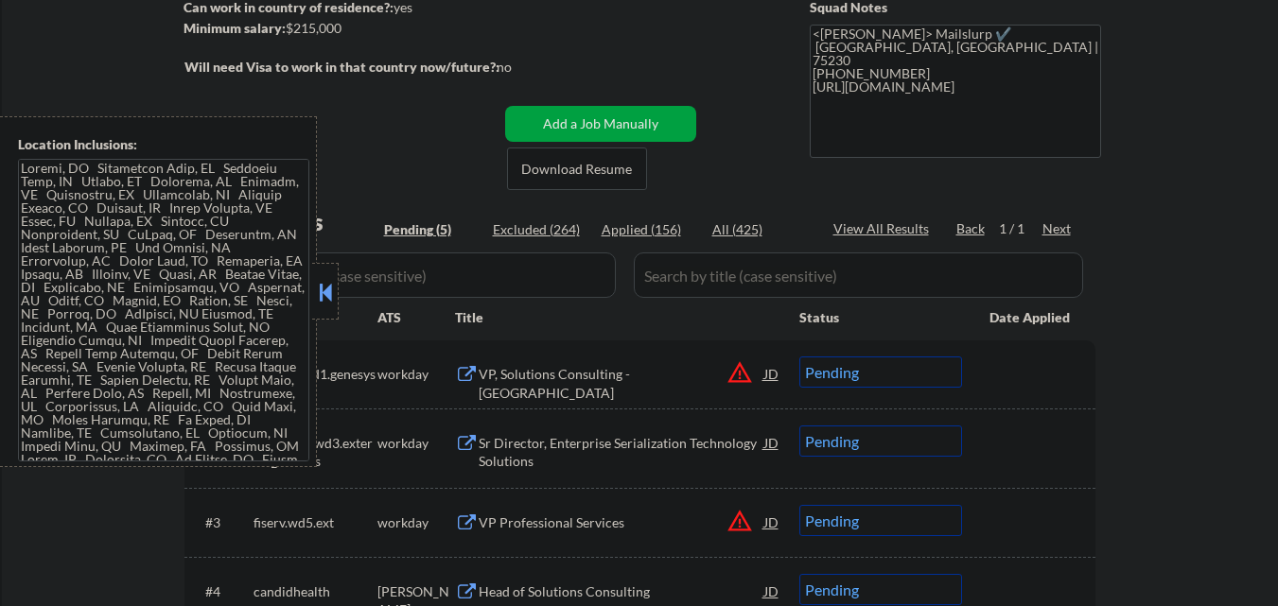
click at [325, 302] on button at bounding box center [325, 292] width 21 height 28
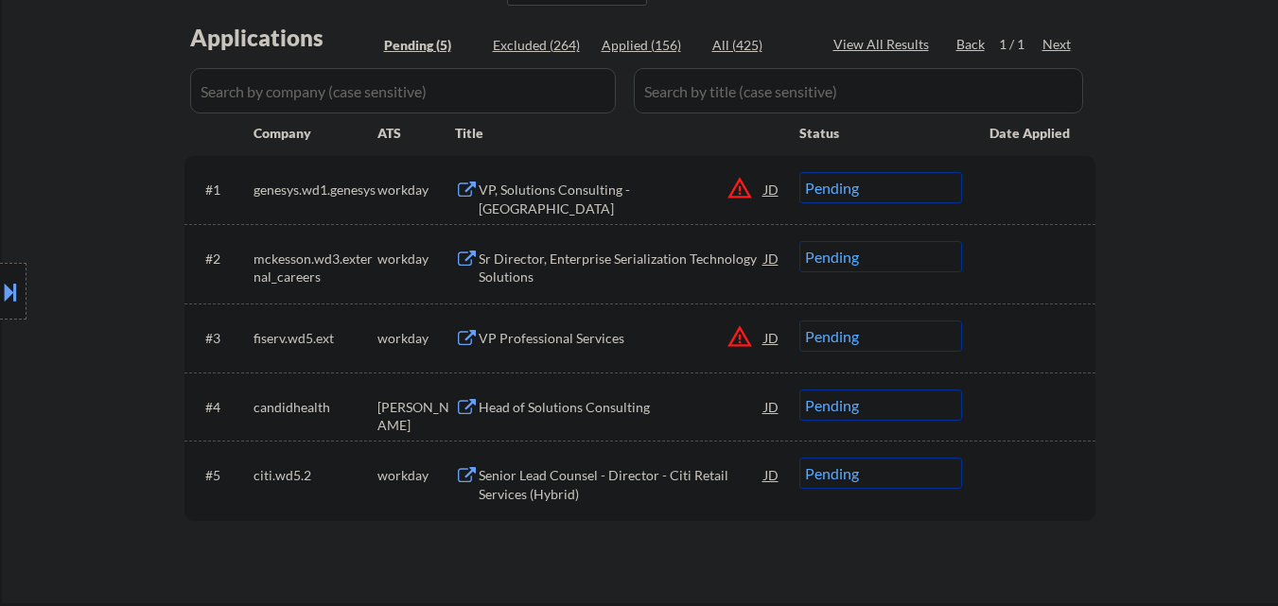
scroll to position [473, 0]
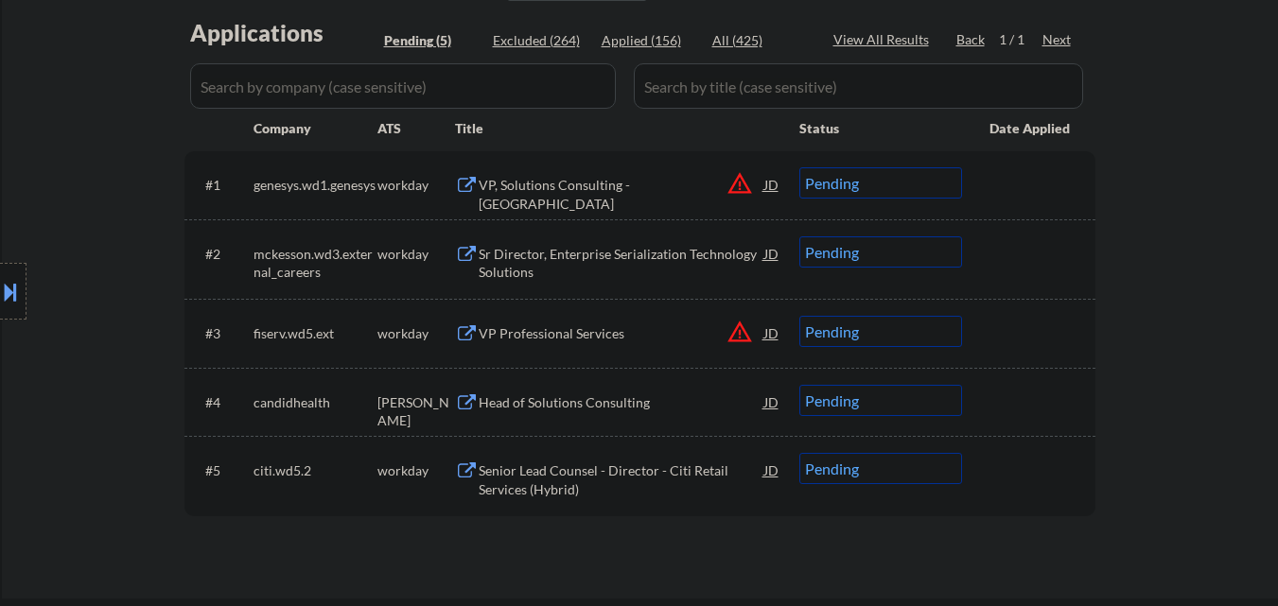
drag, startPoint x: 0, startPoint y: 266, endPoint x: 8, endPoint y: 287, distance: 22.1
click at [1, 270] on div at bounding box center [13, 291] width 26 height 57
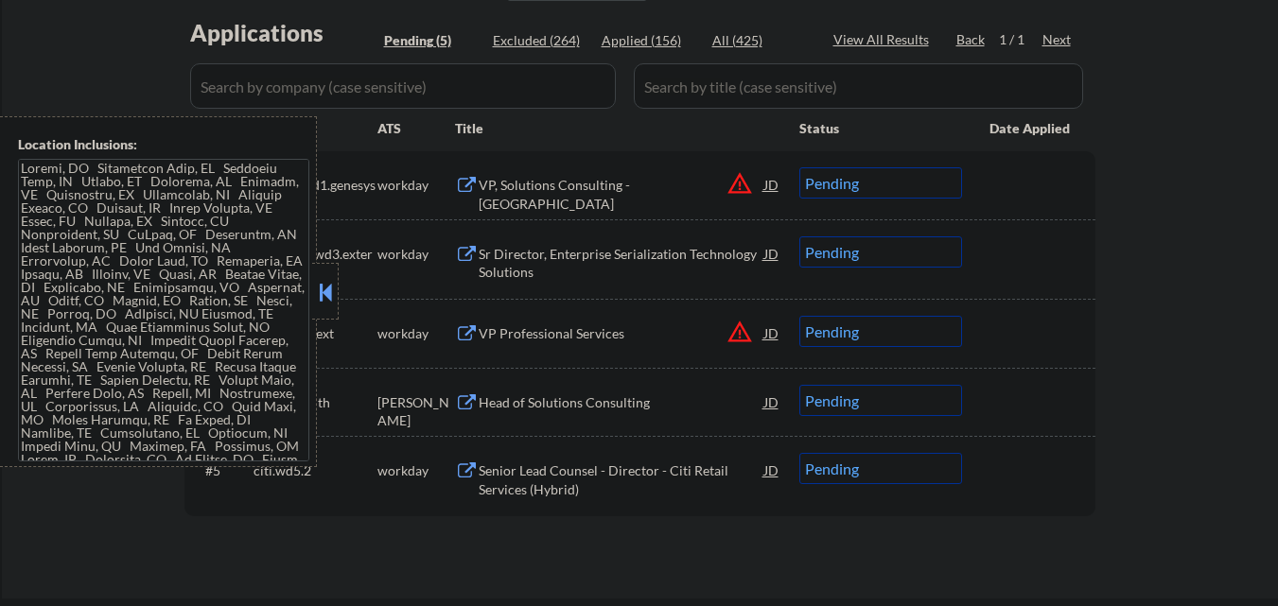
scroll to position [61, 0]
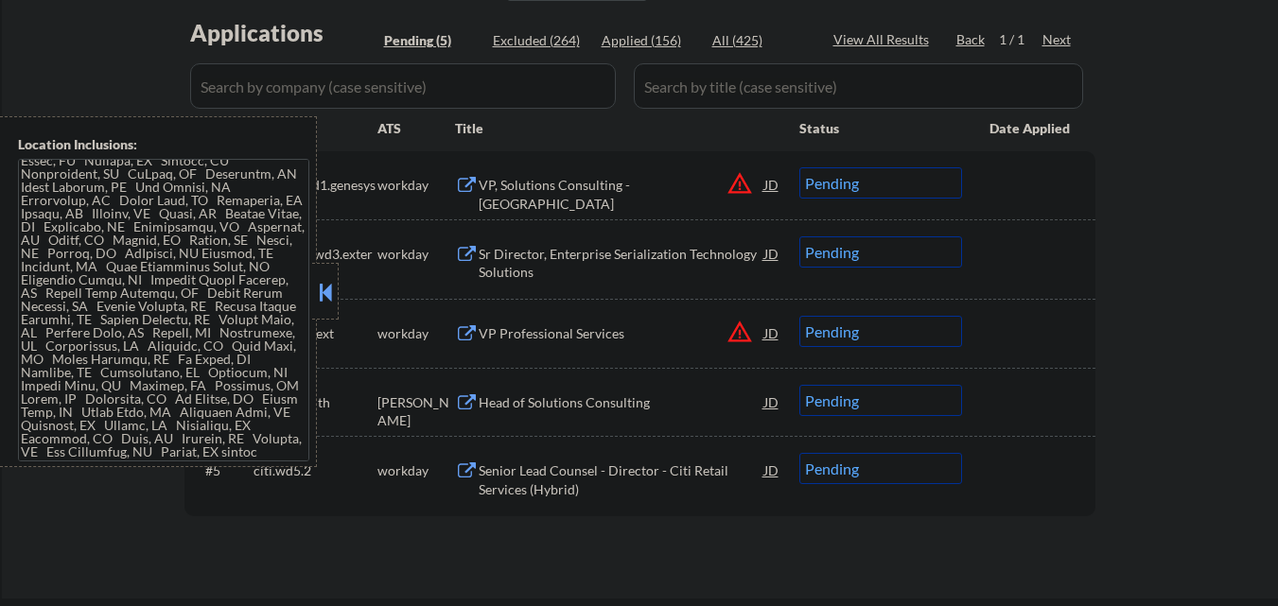
drag, startPoint x: 329, startPoint y: 291, endPoint x: 354, endPoint y: 306, distance: 28.4
click at [330, 292] on button at bounding box center [325, 292] width 21 height 28
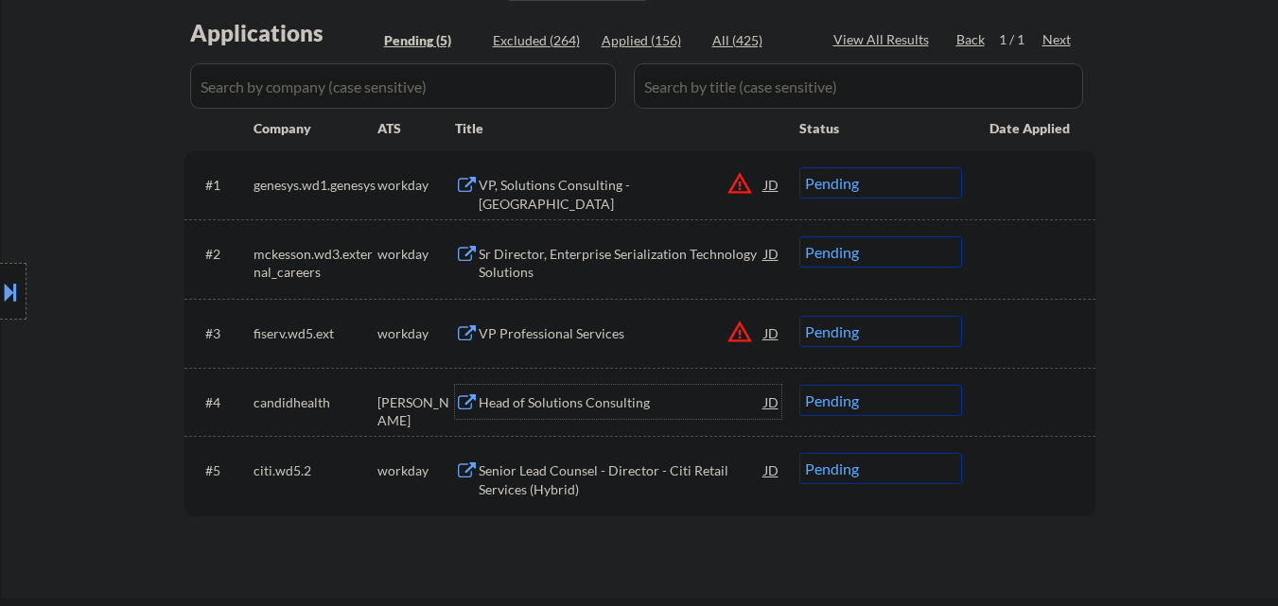
click at [617, 404] on div "Head of Solutions Consulting" at bounding box center [622, 403] width 286 height 19
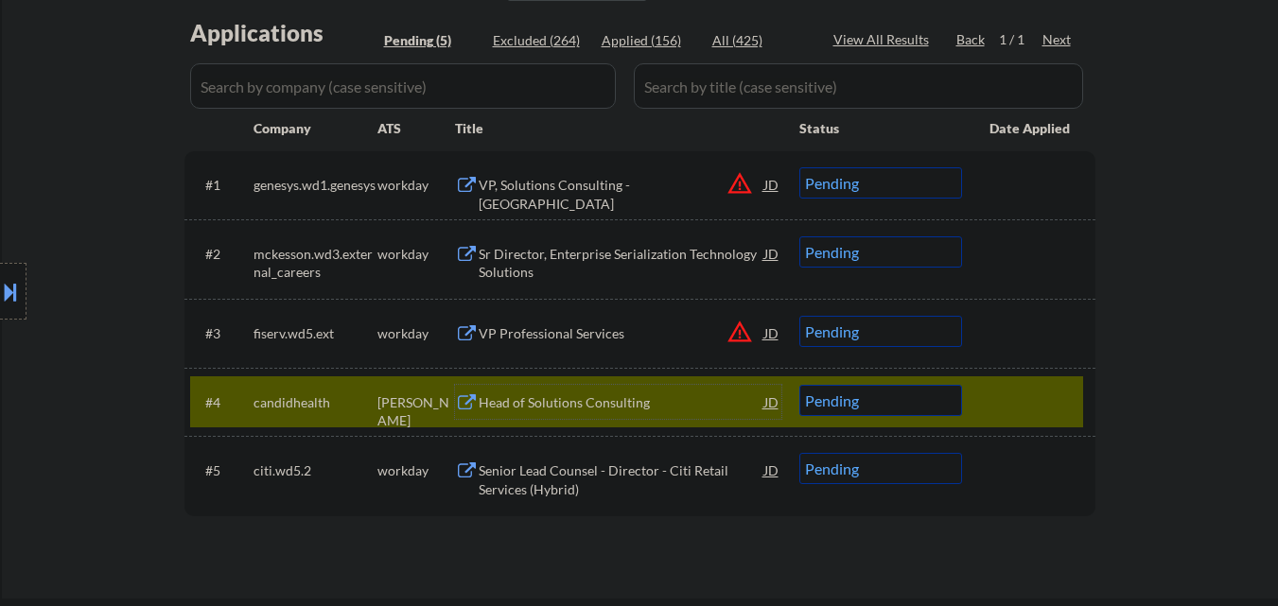
click at [0, 290] on button at bounding box center [10, 291] width 21 height 31
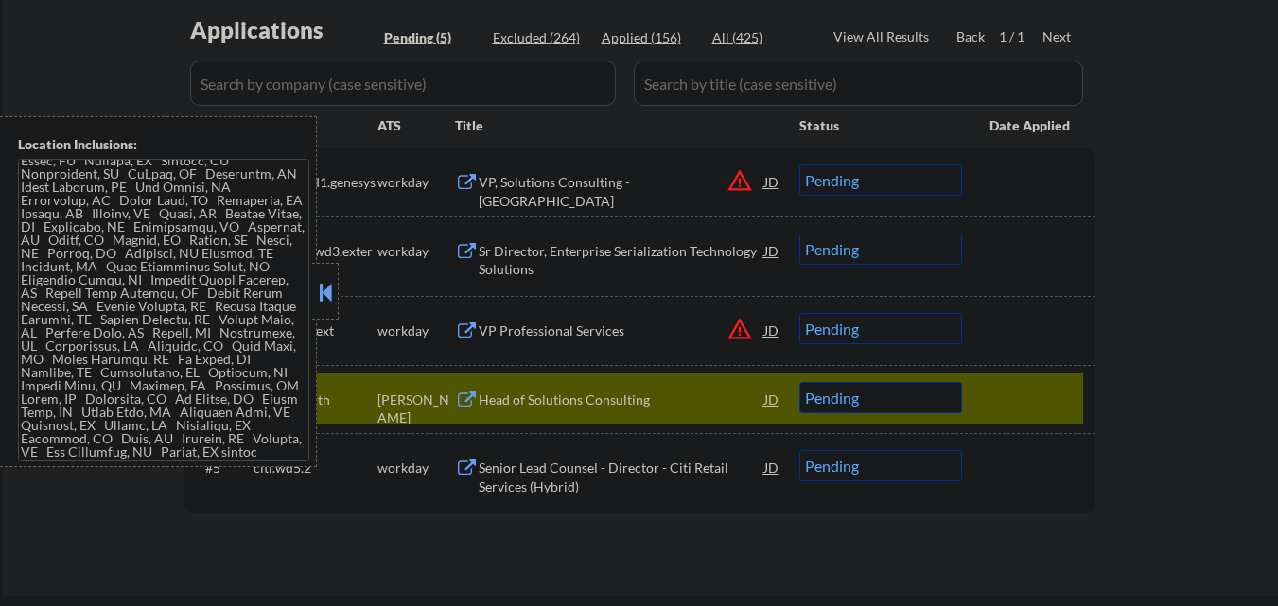
scroll to position [568, 0]
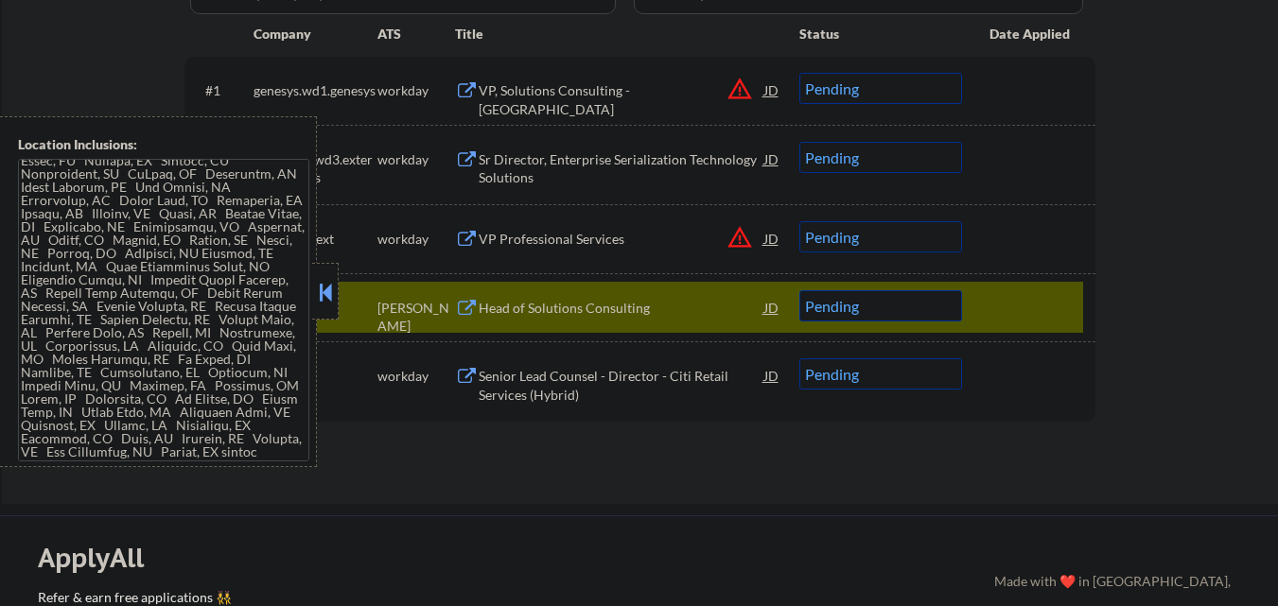
drag, startPoint x: 323, startPoint y: 301, endPoint x: 477, endPoint y: 364, distance: 166.7
click at [325, 302] on button at bounding box center [325, 292] width 21 height 28
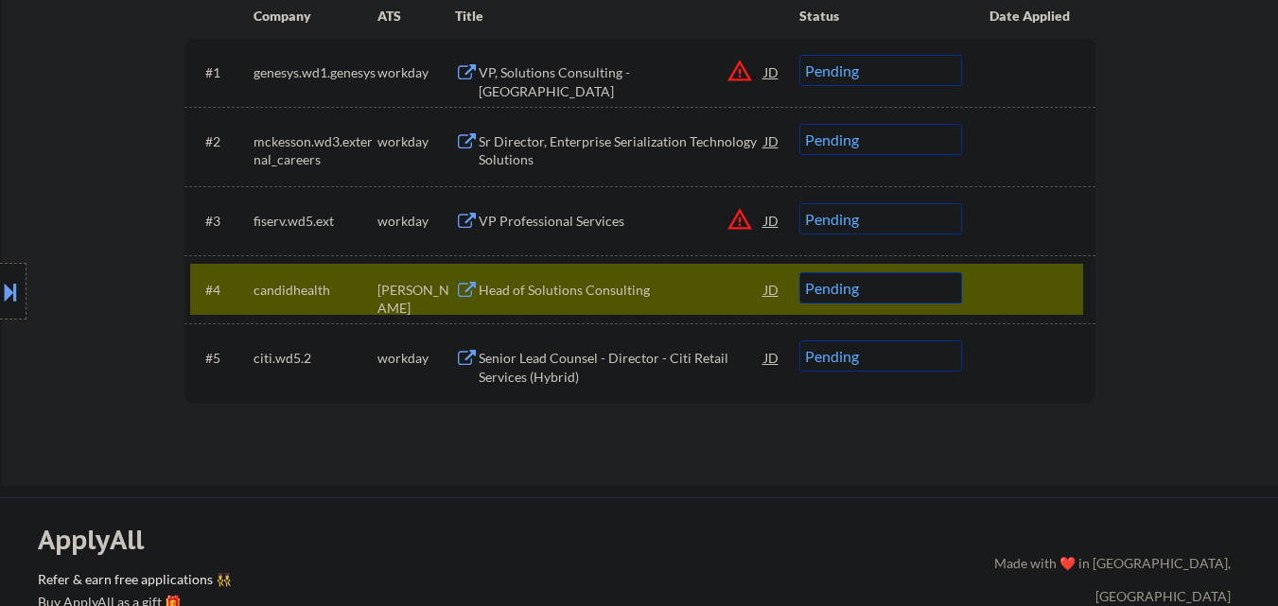
scroll to position [284, 0]
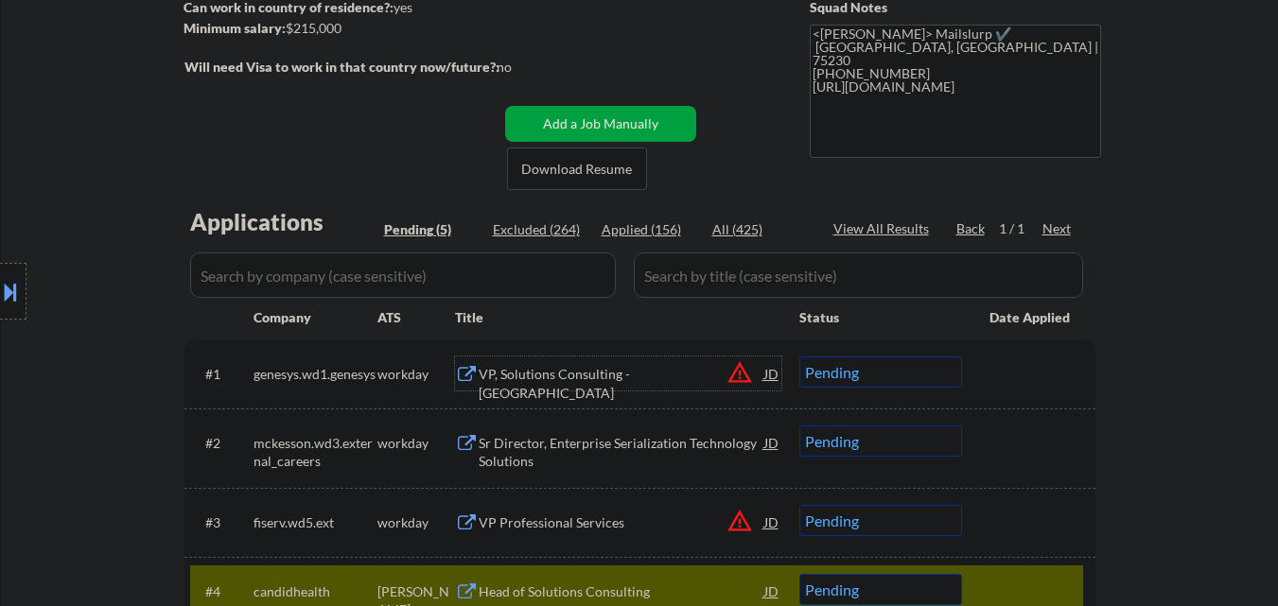
click at [625, 377] on div "VP, Solutions Consulting - [GEOGRAPHIC_DATA]" at bounding box center [622, 383] width 286 height 37
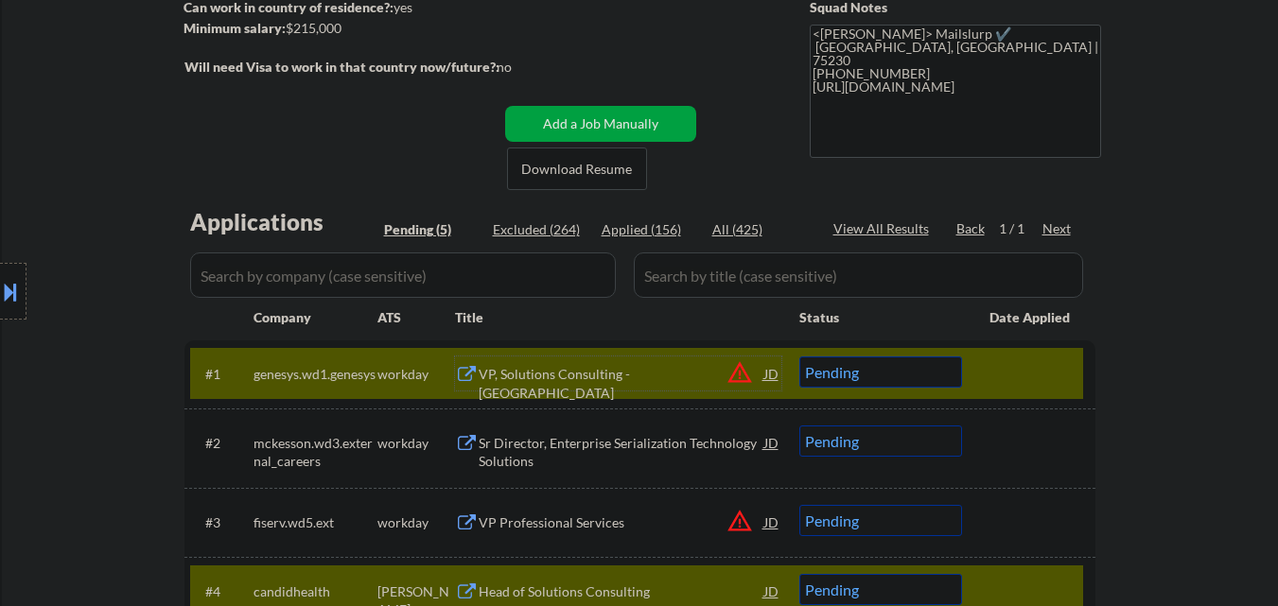
click at [739, 364] on button "warning_amber" at bounding box center [740, 373] width 26 height 26
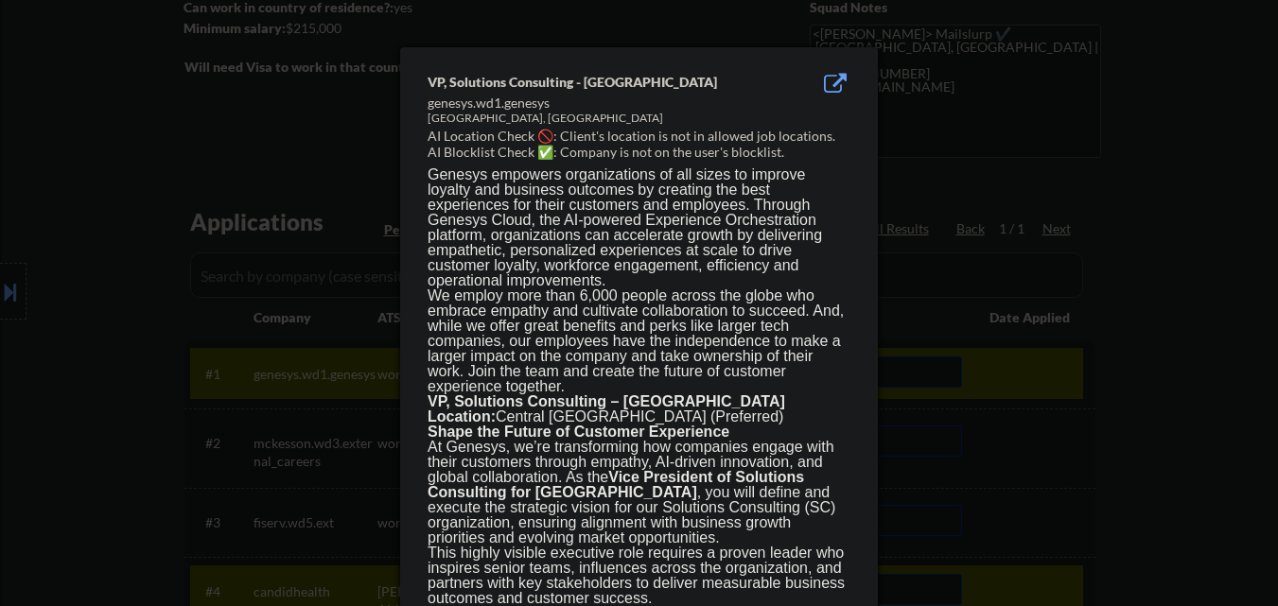
click at [1094, 374] on div at bounding box center [639, 303] width 1278 height 606
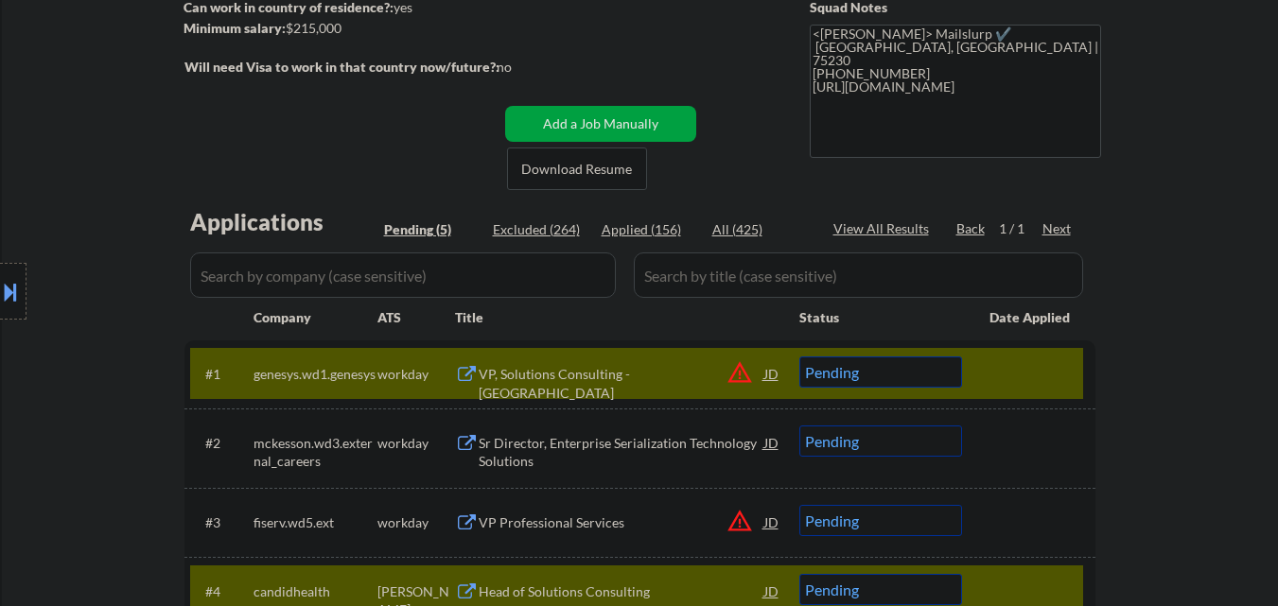
scroll to position [473, 0]
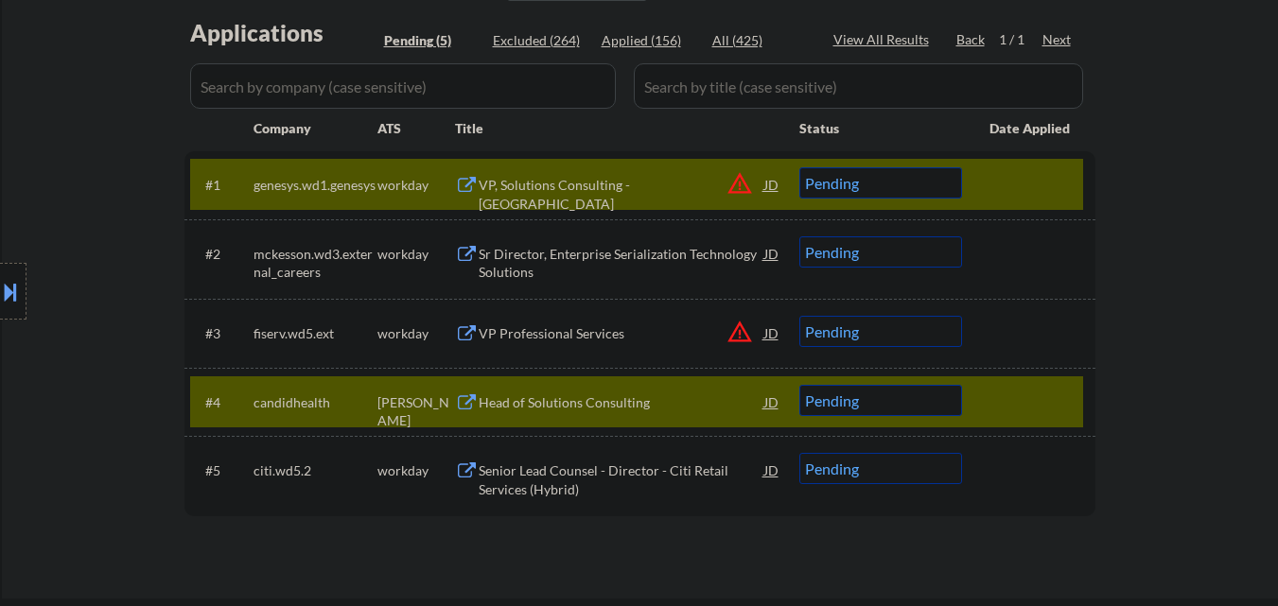
drag, startPoint x: 884, startPoint y: 176, endPoint x: 890, endPoint y: 196, distance: 20.9
click at [884, 176] on select "Choose an option... Pending Applied Excluded (Questions) Excluded (Expired) Exc…" at bounding box center [881, 182] width 163 height 31
click at [800, 167] on select "Choose an option... Pending Applied Excluded (Questions) Excluded (Expired) Exc…" at bounding box center [881, 182] width 163 height 31
click at [1031, 189] on div at bounding box center [1031, 184] width 83 height 34
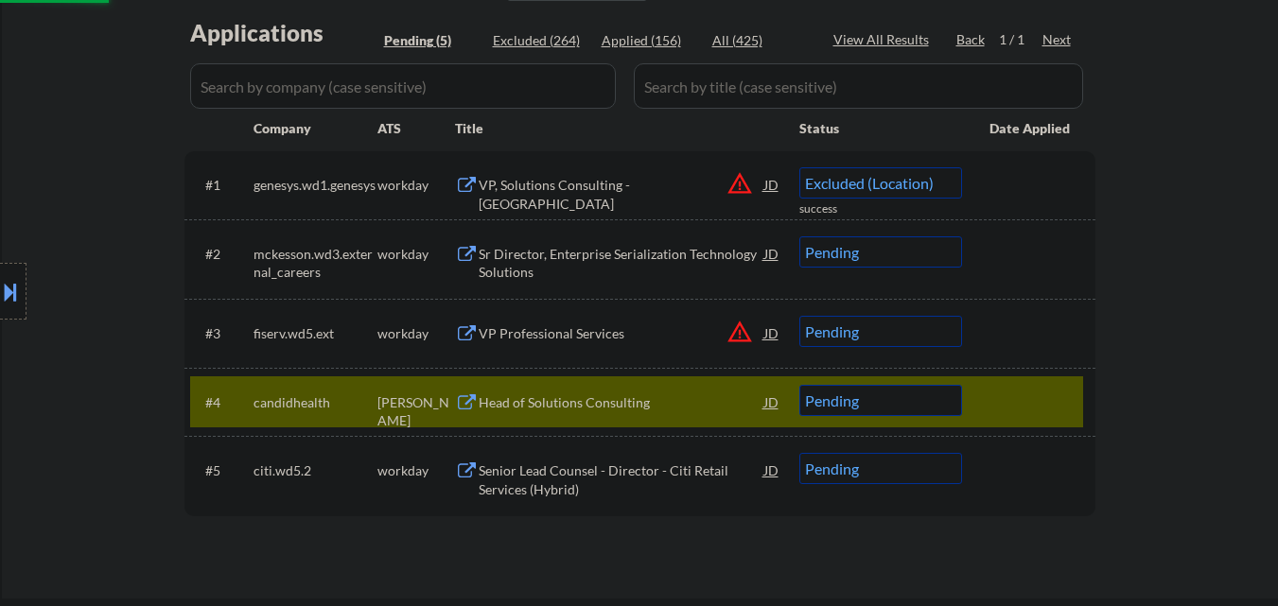
select select ""pending""
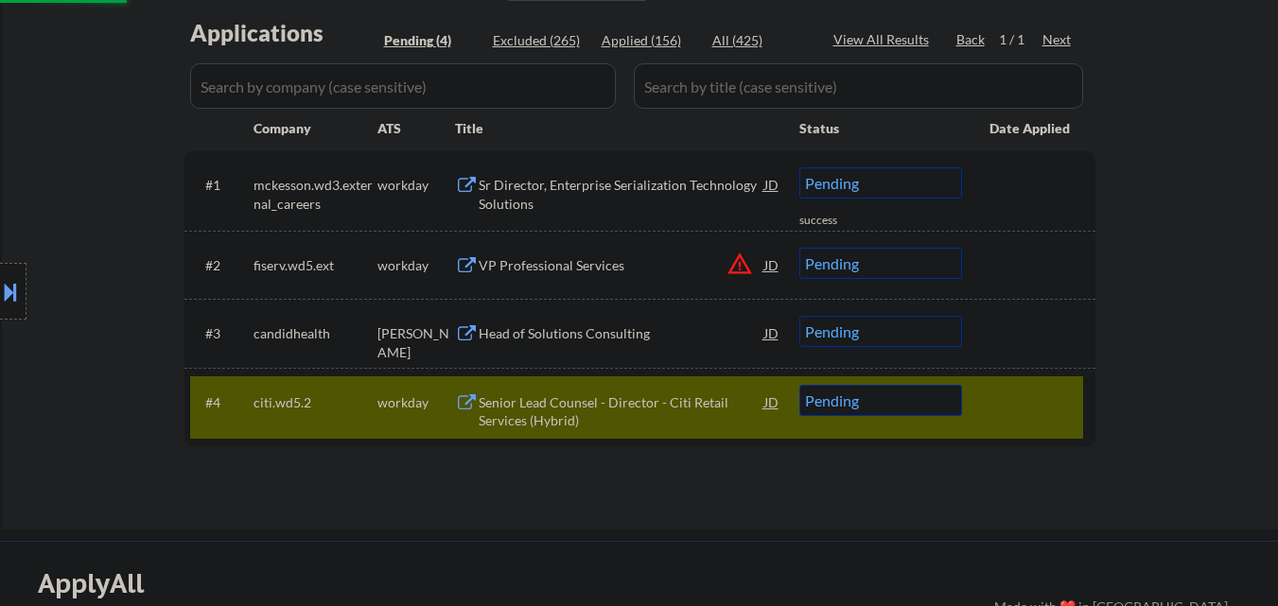
click at [739, 262] on button "warning_amber" at bounding box center [740, 264] width 26 height 26
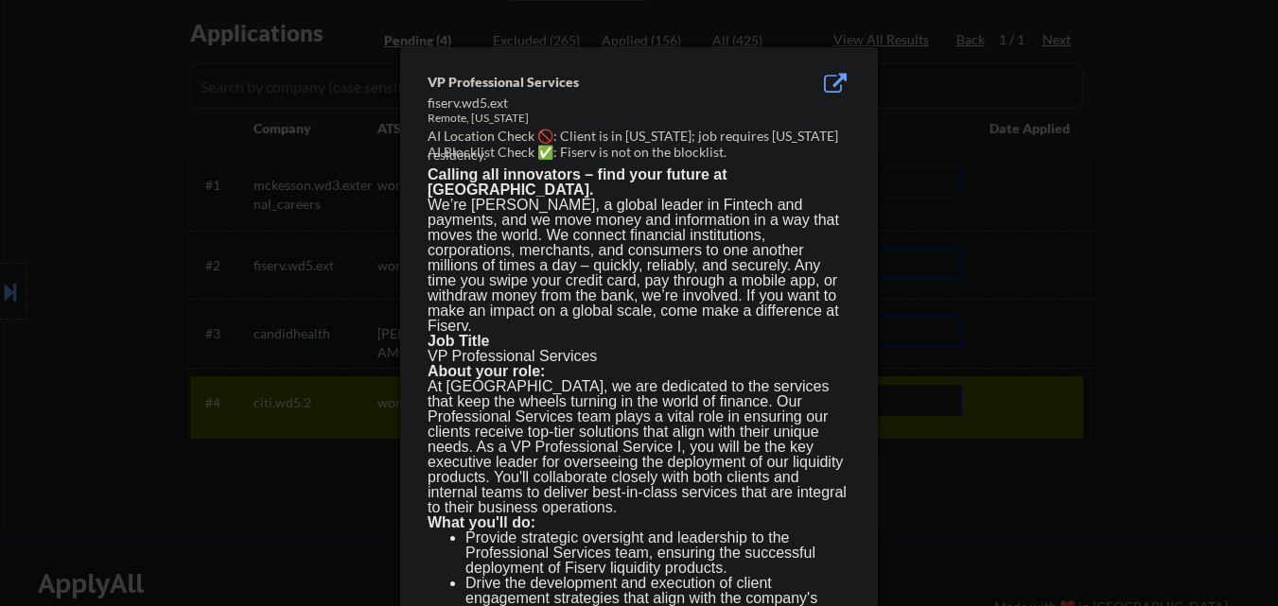
click at [1014, 303] on div at bounding box center [639, 303] width 1278 height 606
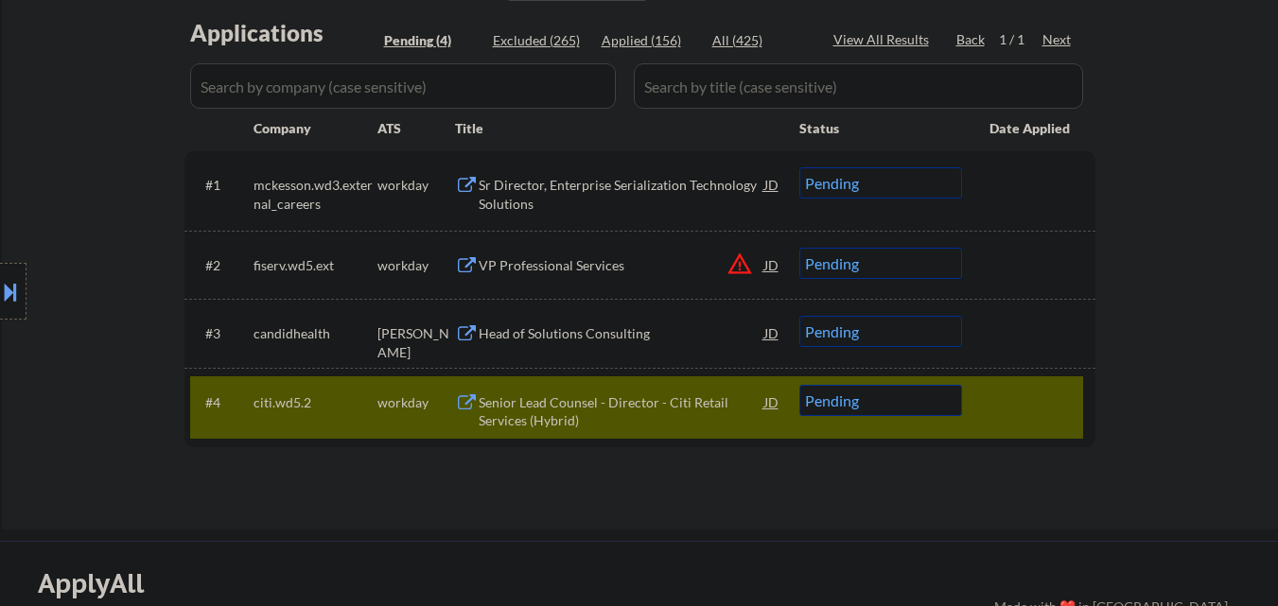
click at [920, 268] on select "Choose an option... Pending Applied Excluded (Questions) Excluded (Expired) Exc…" at bounding box center [881, 263] width 163 height 31
click at [800, 248] on select "Choose an option... Pending Applied Excluded (Questions) Excluded (Expired) Exc…" at bounding box center [881, 263] width 163 height 31
click at [1032, 406] on div at bounding box center [1031, 402] width 83 height 34
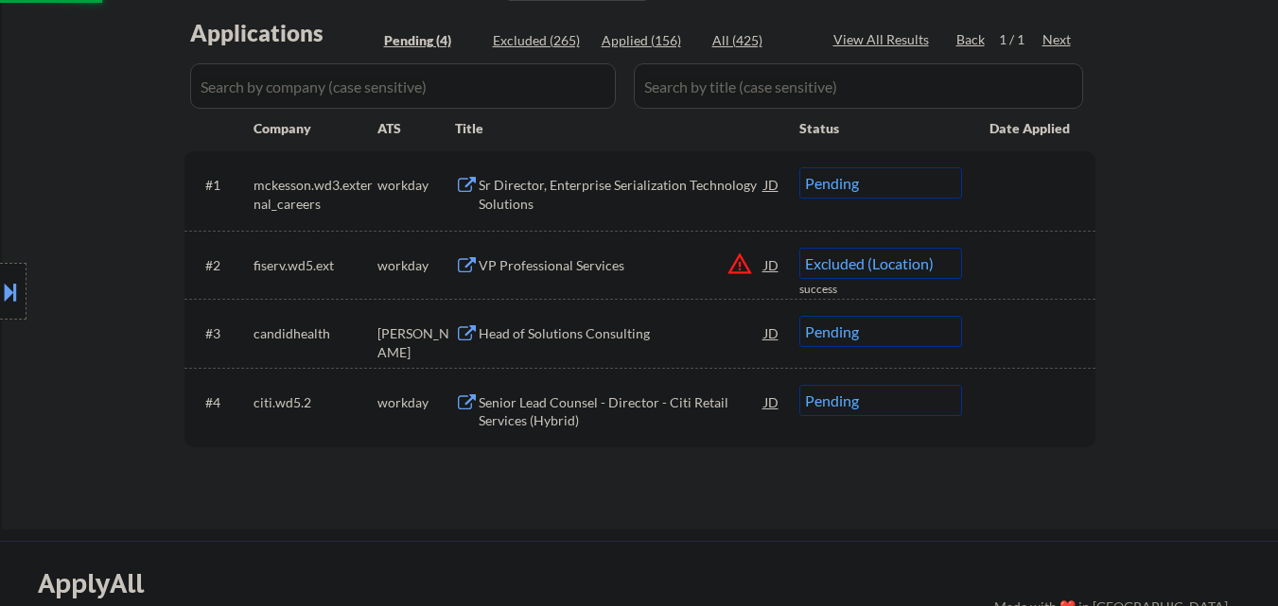
select select ""pending""
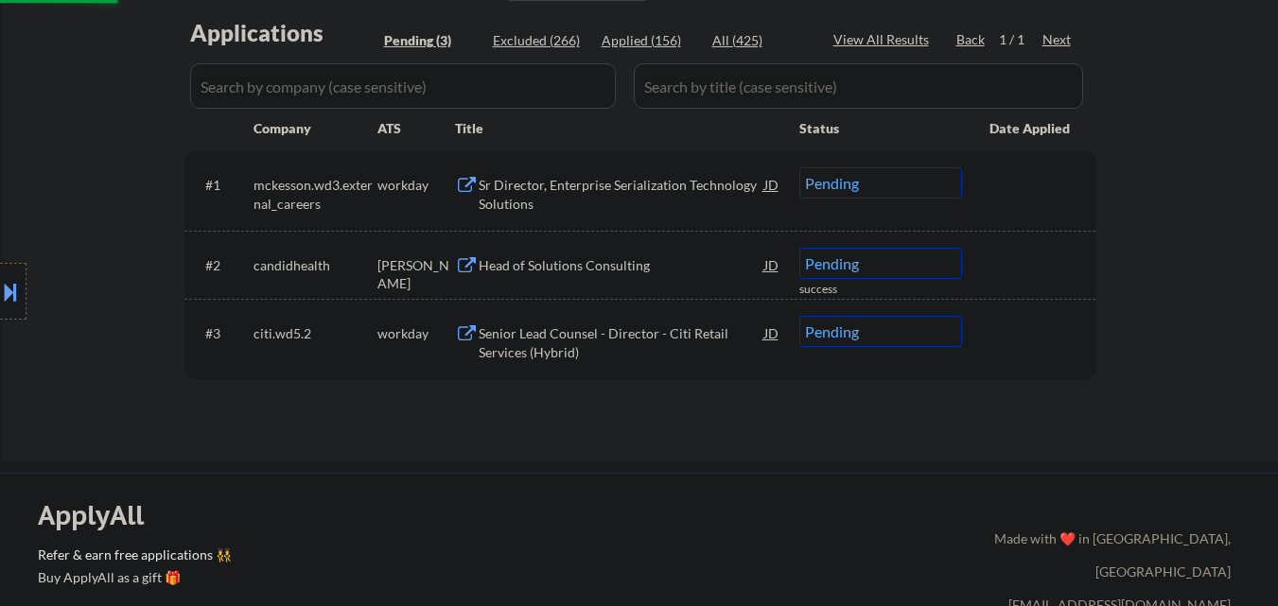
click at [627, 177] on div "Sr Director, Enterprise Serialization Technology Solutions" at bounding box center [622, 194] width 286 height 37
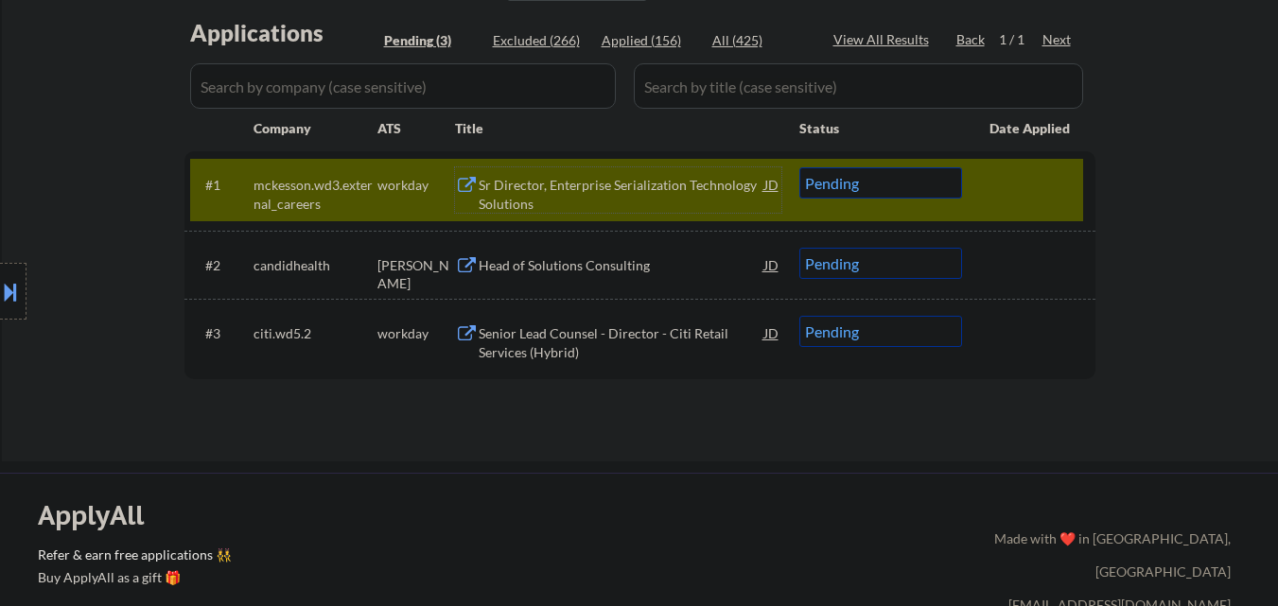
click at [593, 184] on div "Sr Director, Enterprise Serialization Technology Solutions" at bounding box center [622, 194] width 286 height 37
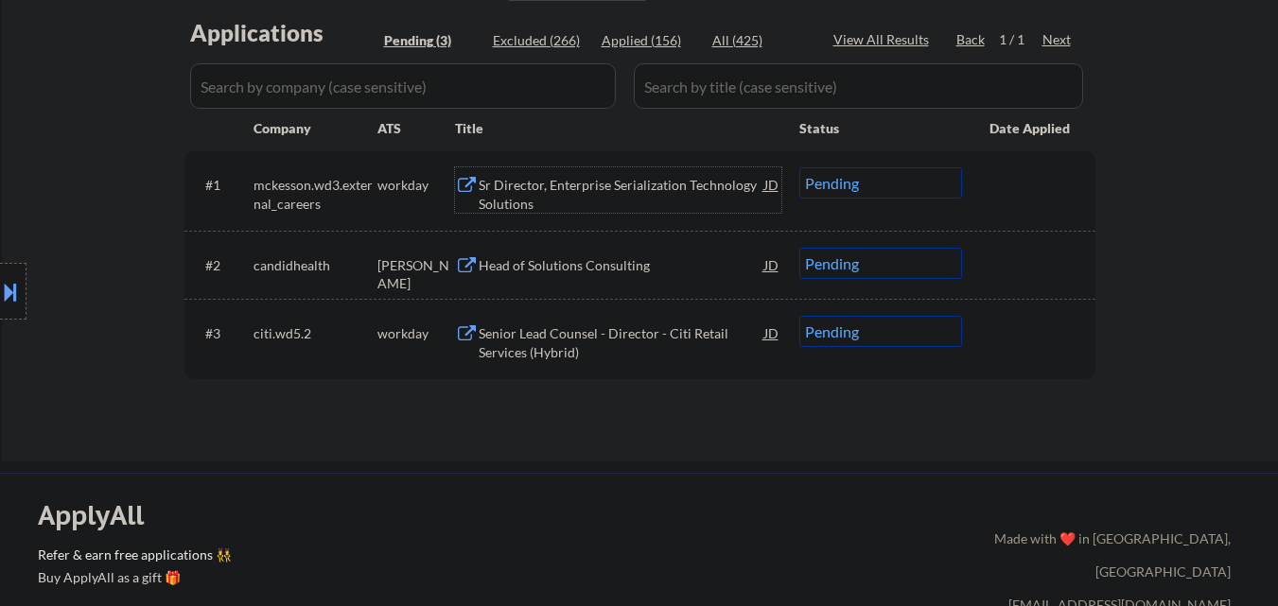
click at [593, 186] on div "Sr Director, Enterprise Serialization Technology Solutions" at bounding box center [622, 194] width 286 height 37
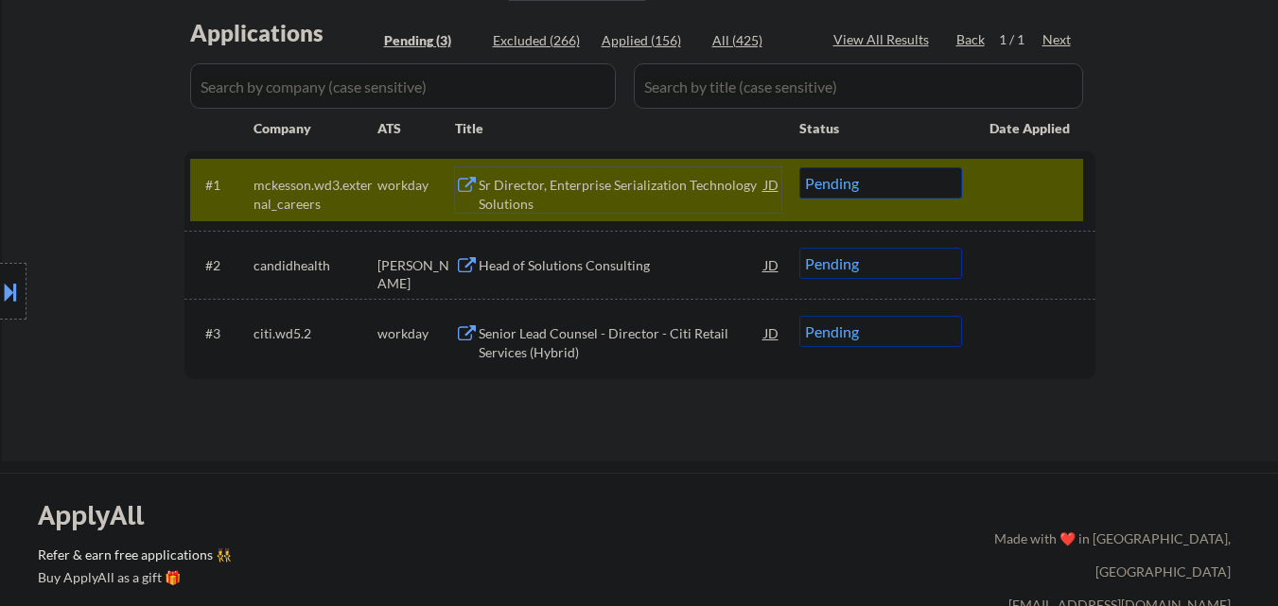
drag, startPoint x: 860, startPoint y: 185, endPoint x: 857, endPoint y: 197, distance: 12.6
click at [860, 185] on select "Choose an option... Pending Applied Excluded (Questions) Excluded (Expired) Exc…" at bounding box center [881, 182] width 163 height 31
click at [800, 167] on select "Choose an option... Pending Applied Excluded (Questions) Excluded (Expired) Exc…" at bounding box center [881, 182] width 163 height 31
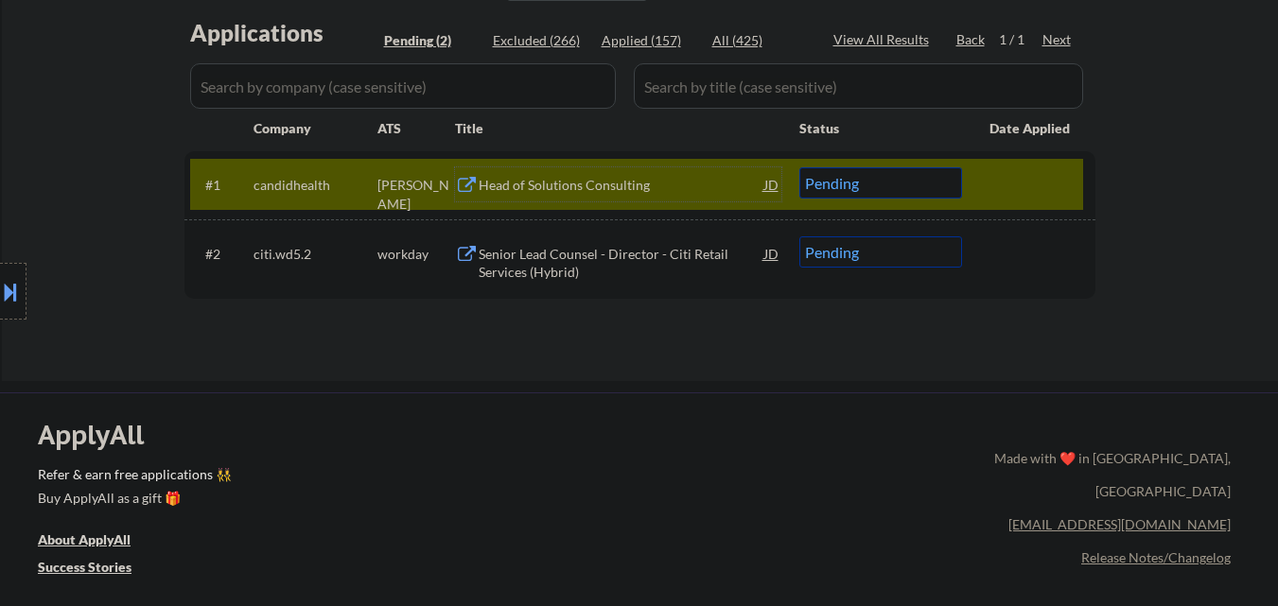
click at [707, 195] on div "Head of Solutions Consulting" at bounding box center [622, 184] width 286 height 34
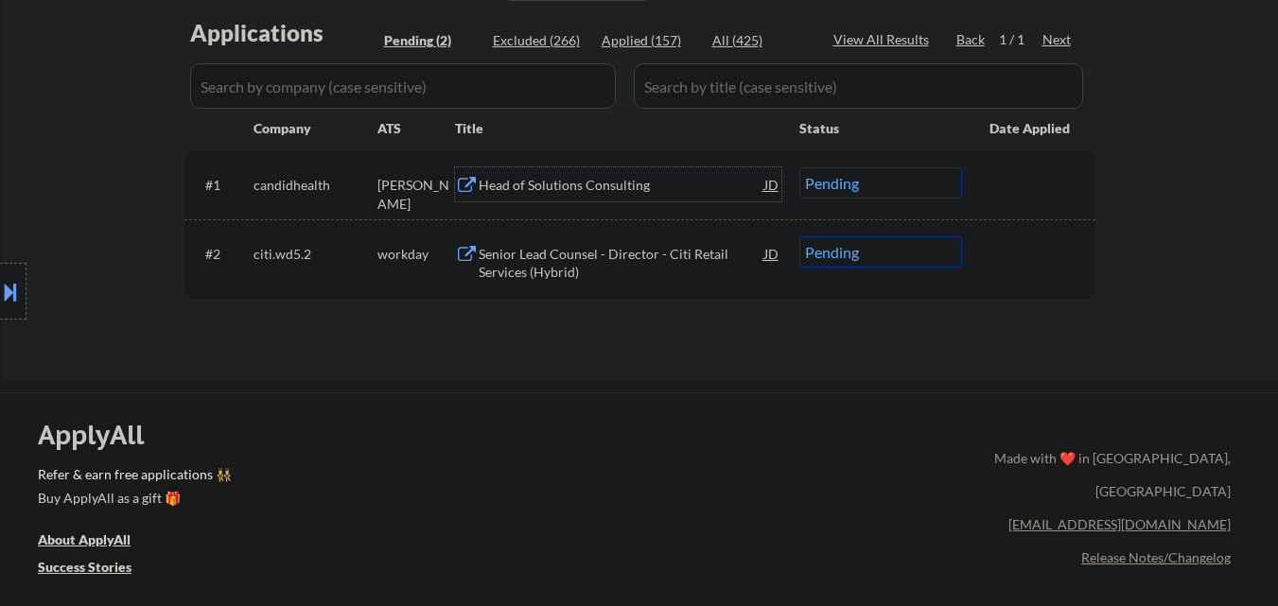
drag, startPoint x: 878, startPoint y: 186, endPoint x: 889, endPoint y: 197, distance: 15.4
click at [882, 187] on select "Choose an option... Pending Applied Excluded (Questions) Excluded (Expired) Exc…" at bounding box center [881, 182] width 163 height 31
click at [800, 167] on select "Choose an option... Pending Applied Excluded (Questions) Excluded (Expired) Exc…" at bounding box center [881, 182] width 163 height 31
select select ""pending""
